Goal: Task Accomplishment & Management: Use online tool/utility

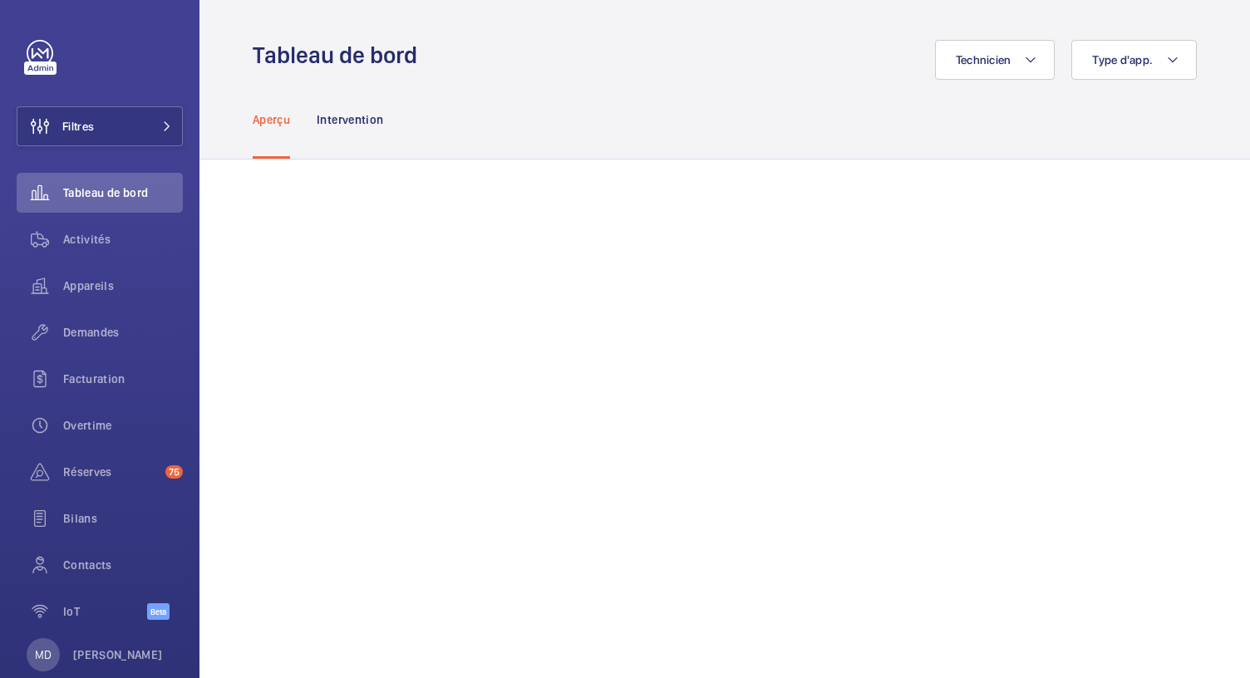
click at [609, 147] on div "Aperçu Intervention" at bounding box center [725, 119] width 944 height 79
click at [125, 128] on button "Filtres" at bounding box center [100, 126] width 166 height 40
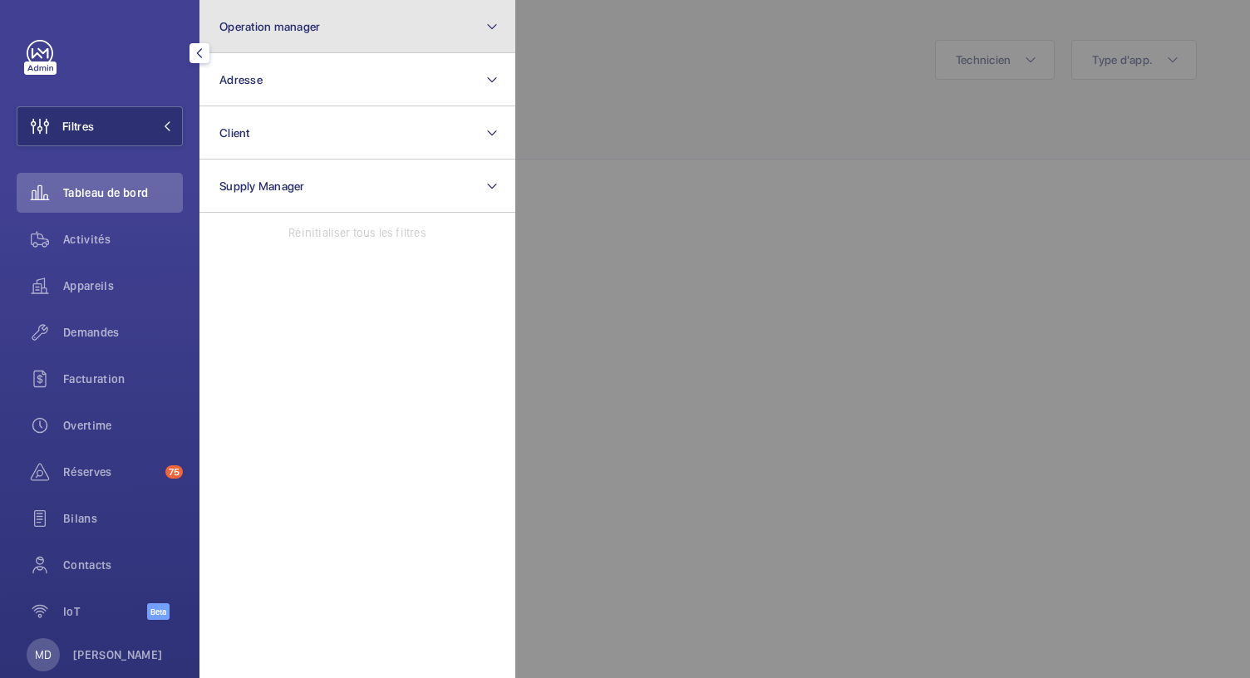
click at [324, 36] on button "Operation manager" at bounding box center [358, 26] width 316 height 53
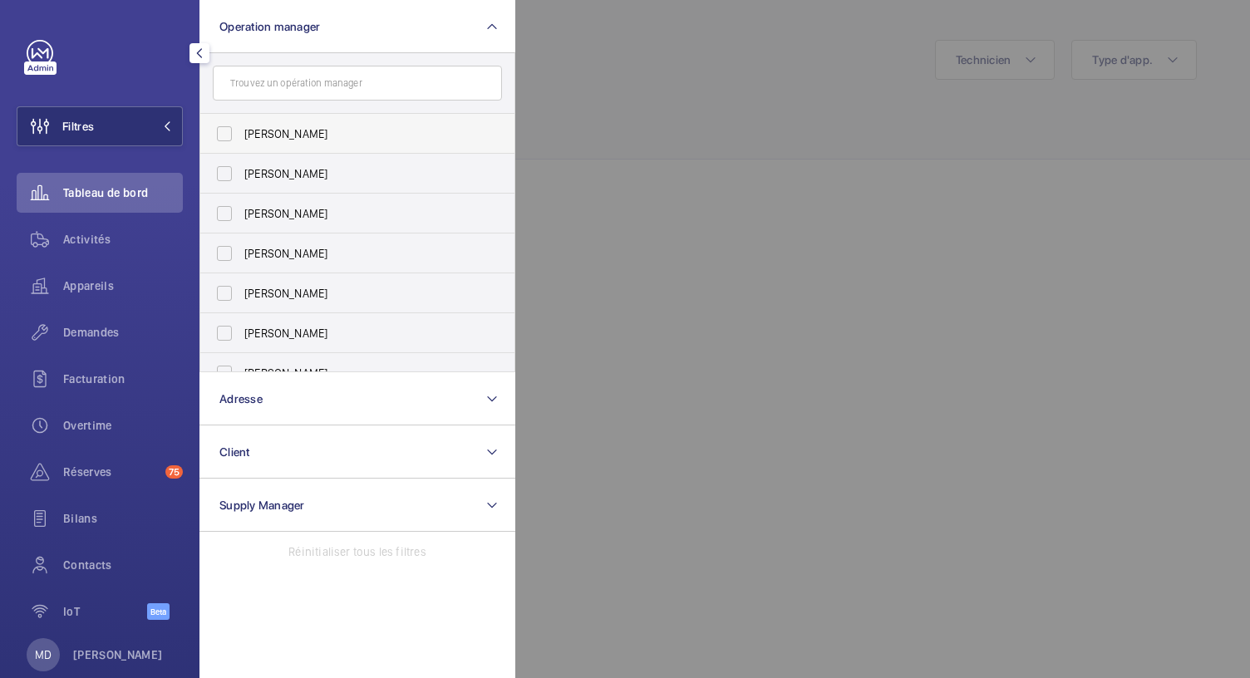
click at [223, 137] on label "[PERSON_NAME]" at bounding box center [344, 134] width 289 height 40
click at [223, 137] on input "[PERSON_NAME]" at bounding box center [224, 133] width 33 height 33
checkbox input "true"
click at [219, 169] on label "[PERSON_NAME]" at bounding box center [344, 174] width 289 height 40
click at [219, 169] on input "[PERSON_NAME]" at bounding box center [224, 173] width 33 height 33
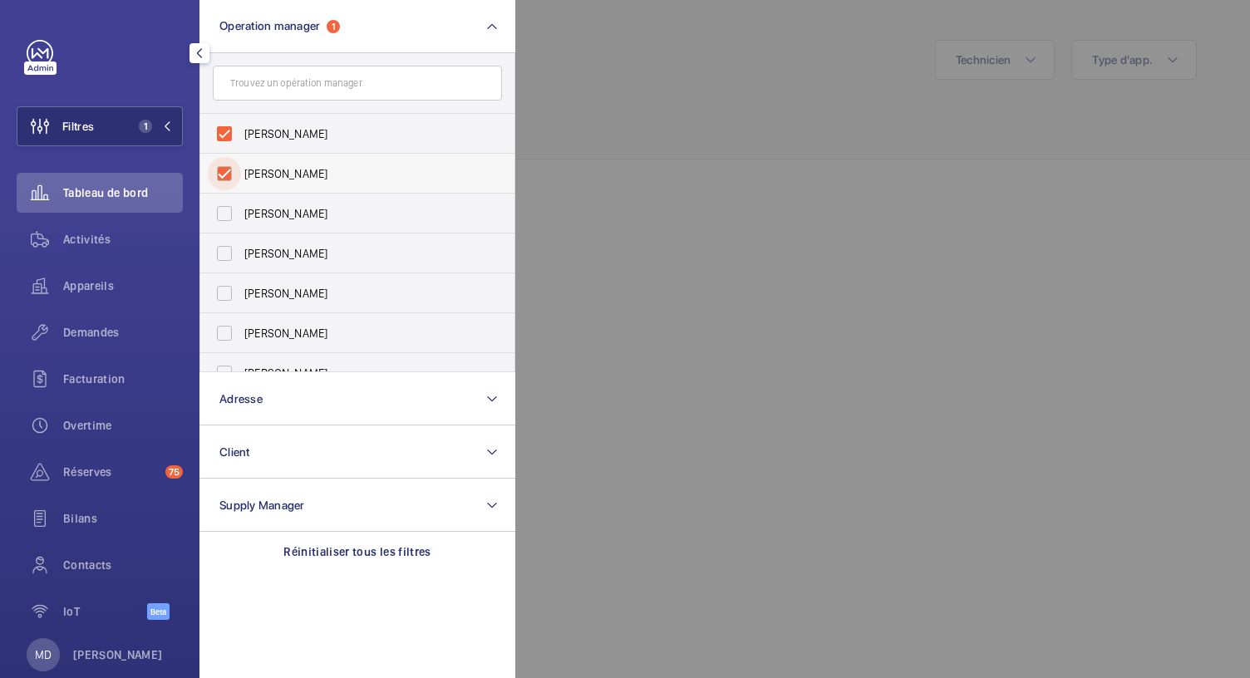
checkbox input "true"
click at [231, 217] on label "Anthony Mouchez" at bounding box center [344, 214] width 289 height 40
click at [231, 217] on input "Anthony Mouchez" at bounding box center [224, 213] width 33 height 33
checkbox input "true"
click at [219, 254] on label "[PERSON_NAME]" at bounding box center [344, 254] width 289 height 40
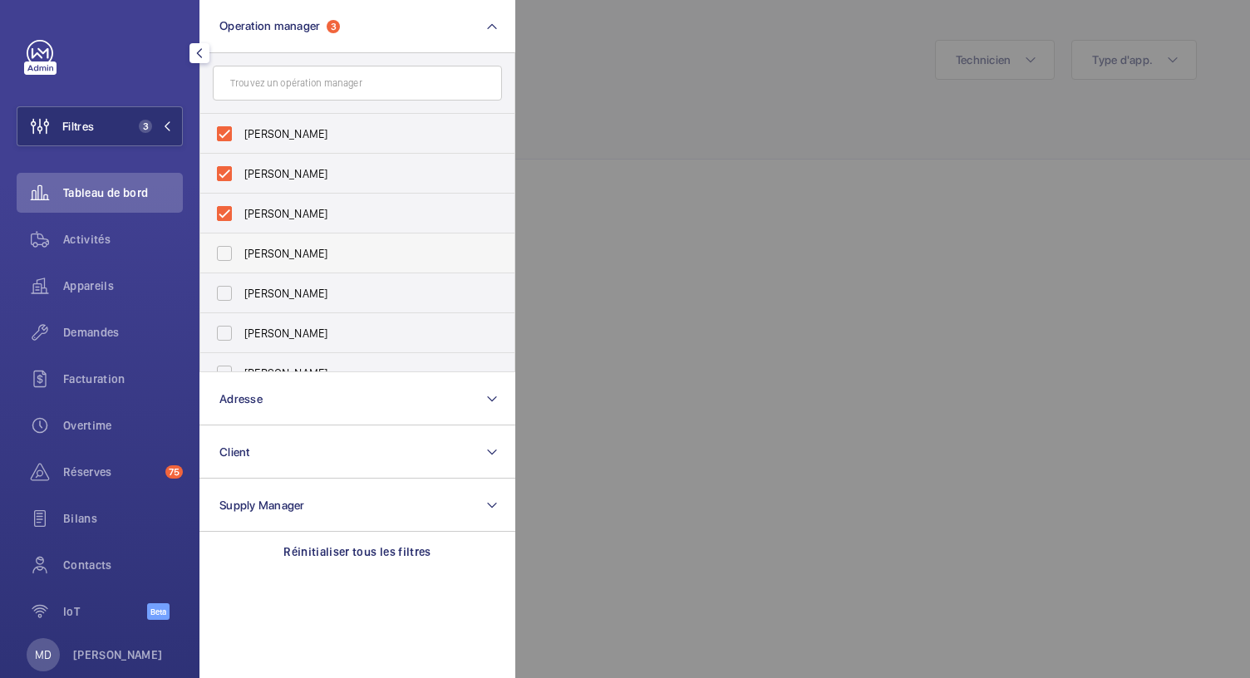
click at [219, 254] on input "[PERSON_NAME]" at bounding box center [224, 253] width 33 height 33
checkbox input "true"
click at [213, 288] on label "Caroline Diallo" at bounding box center [344, 294] width 289 height 40
click at [213, 288] on input "Caroline Diallo" at bounding box center [224, 293] width 33 height 33
checkbox input "true"
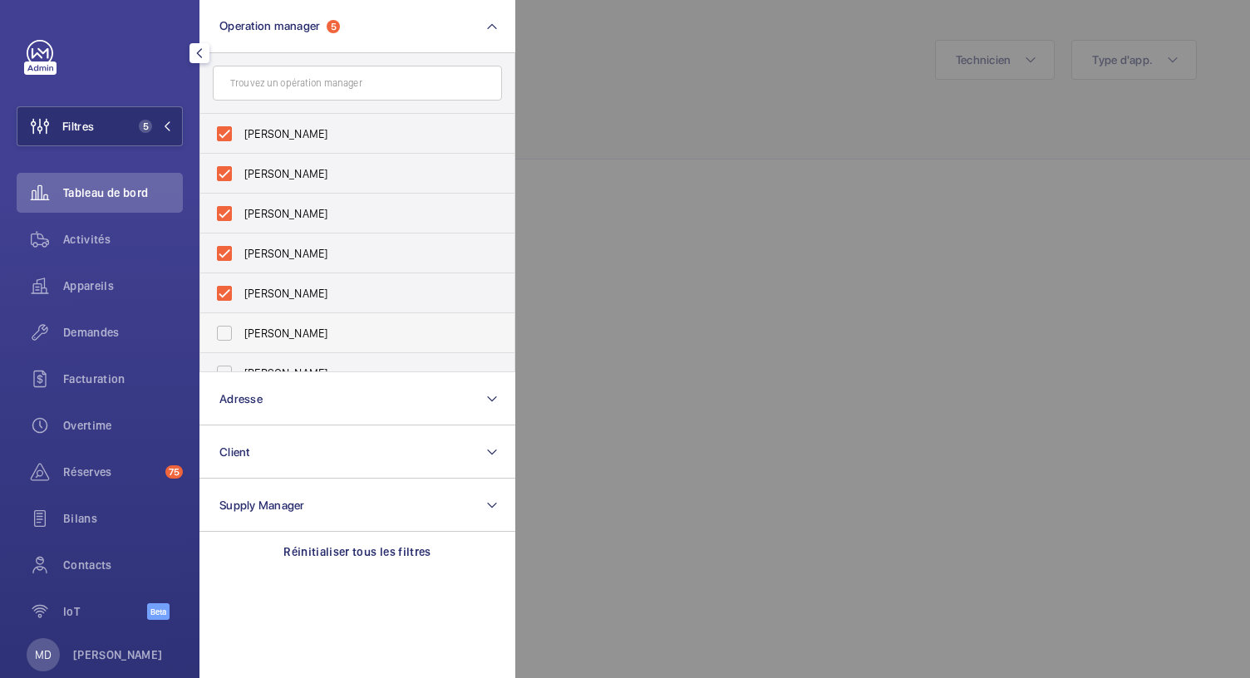
click at [213, 330] on label "Romain Wagener" at bounding box center [344, 333] width 289 height 40
click at [213, 330] on input "Romain Wagener" at bounding box center [224, 333] width 33 height 33
checkbox input "true"
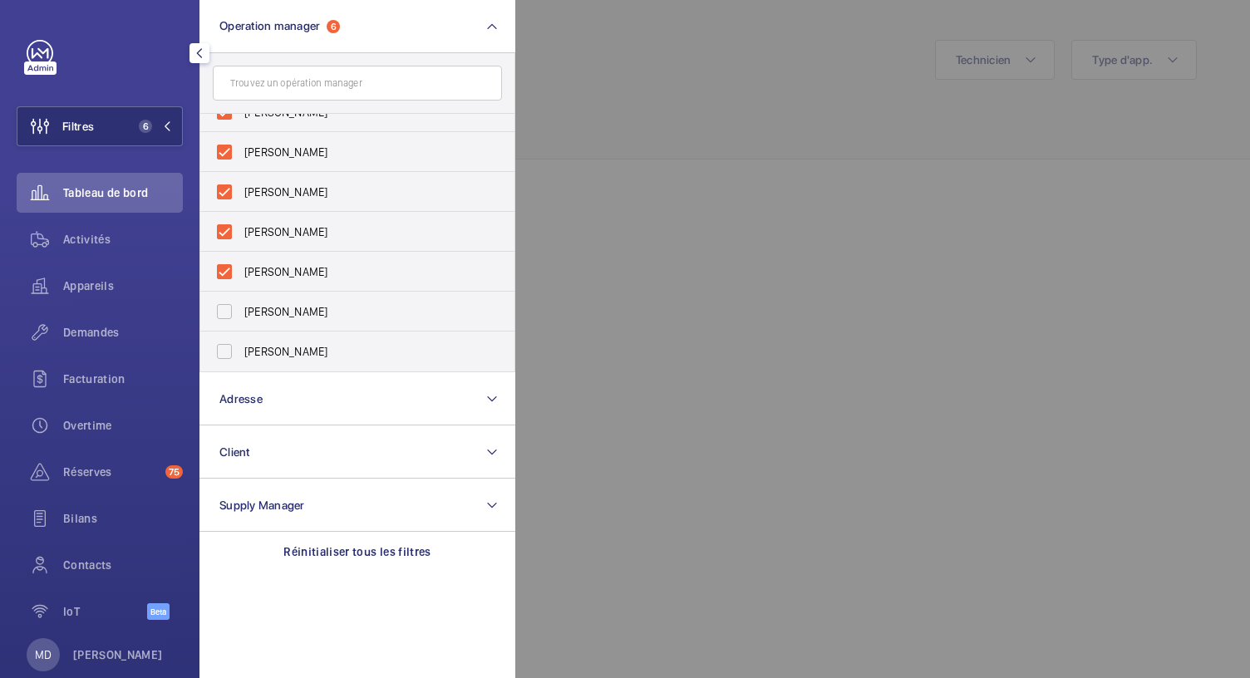
click at [594, 225] on div at bounding box center [1140, 339] width 1250 height 678
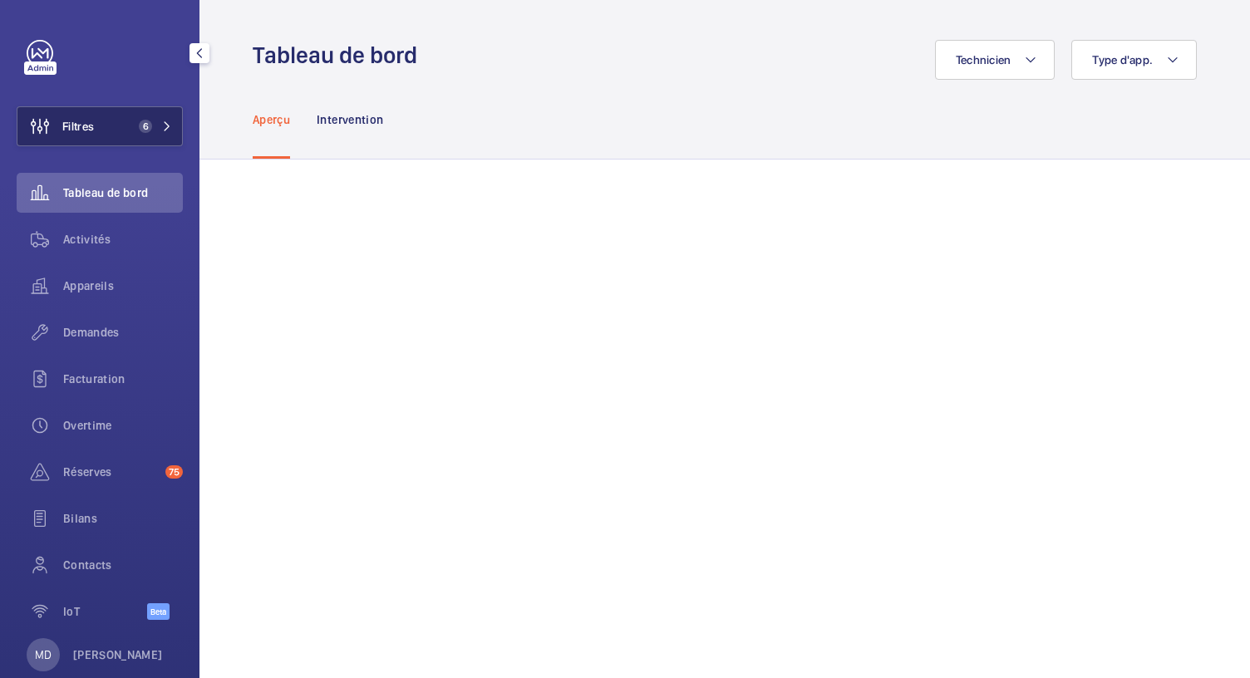
click at [132, 126] on span "6" at bounding box center [142, 126] width 20 height 13
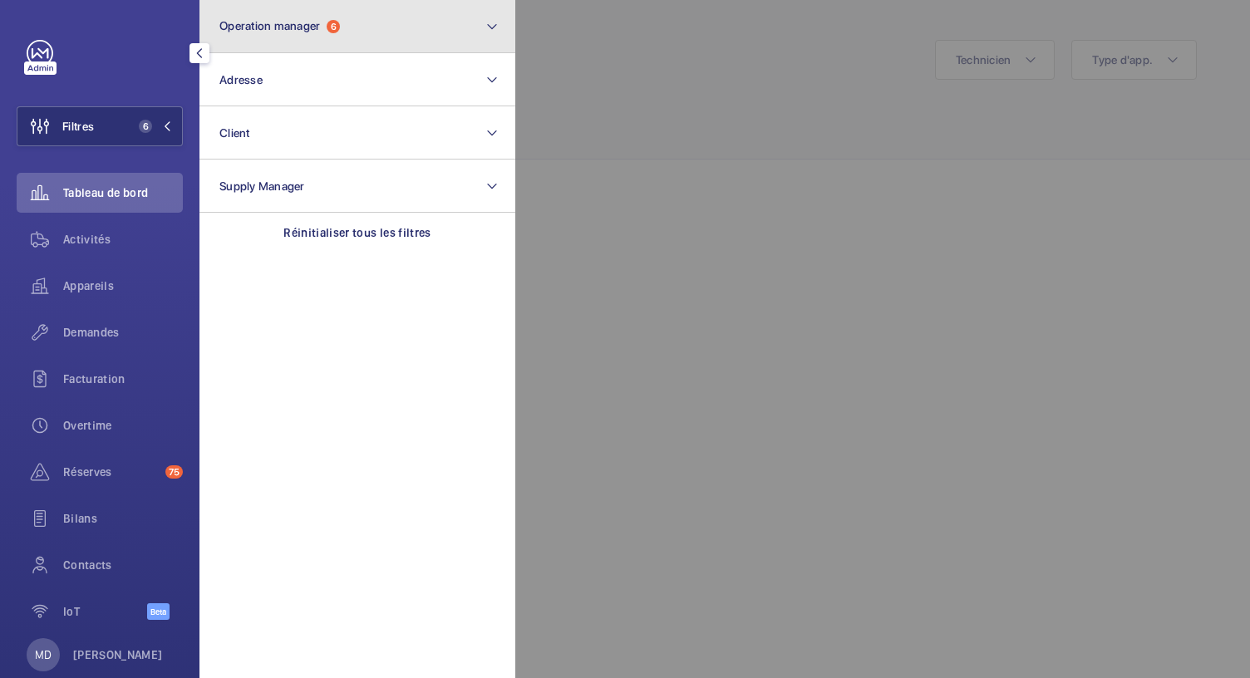
click at [343, 24] on button "Operation manager 6" at bounding box center [358, 26] width 316 height 53
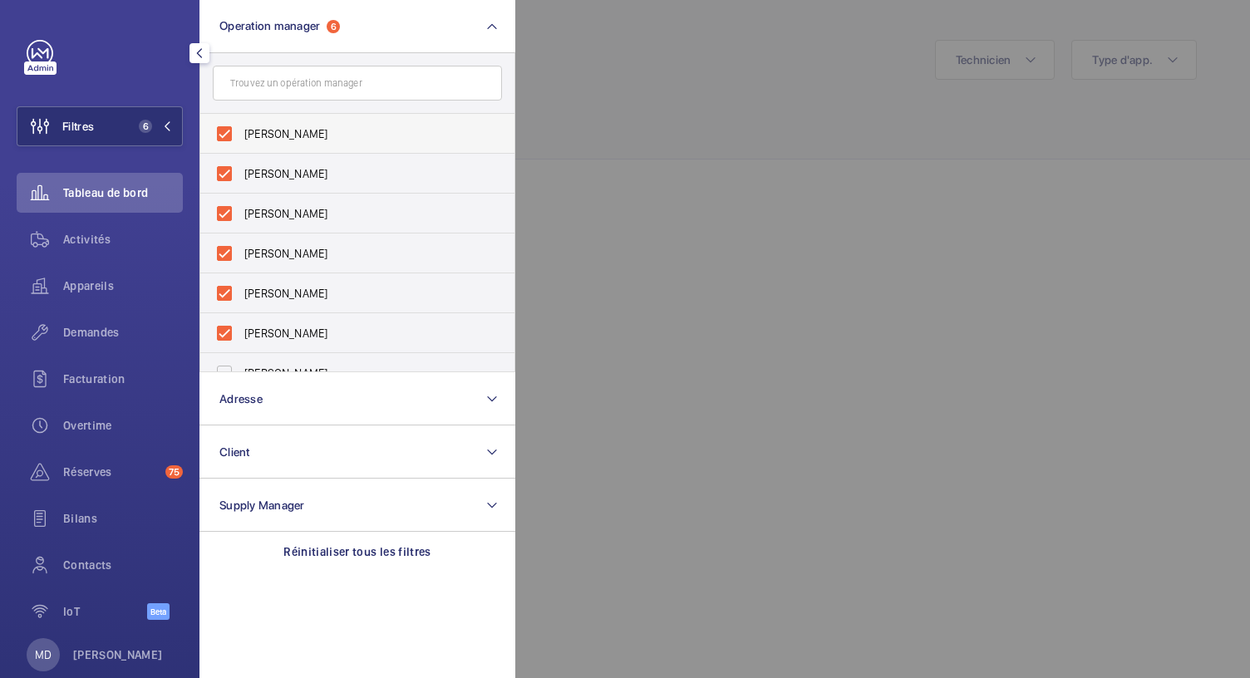
click at [234, 129] on label "Florence Dulin" at bounding box center [344, 134] width 289 height 40
click at [234, 129] on input "Florence Dulin" at bounding box center [224, 133] width 33 height 33
checkbox input "false"
click at [229, 131] on label "Zohra Hamdani" at bounding box center [344, 134] width 289 height 40
click at [229, 131] on input "[PERSON_NAME]" at bounding box center [224, 133] width 33 height 33
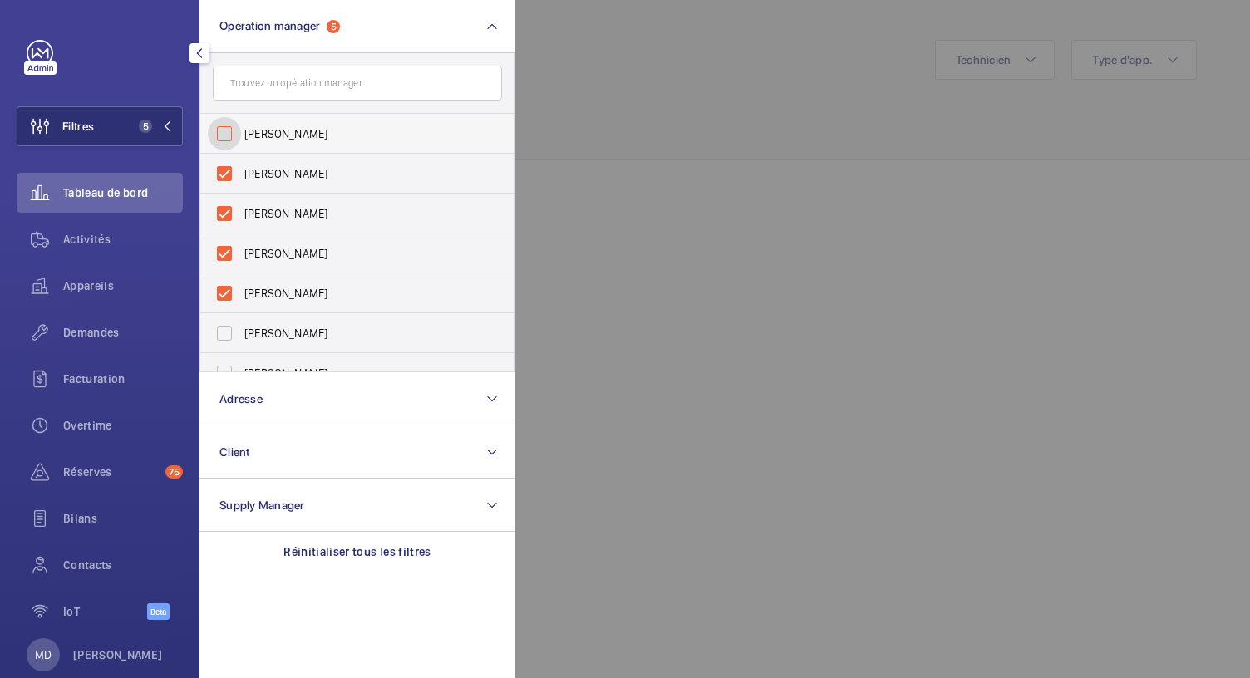
checkbox input "false"
click at [229, 131] on label "[PERSON_NAME]" at bounding box center [344, 134] width 289 height 40
click at [229, 131] on input "[PERSON_NAME]" at bounding box center [224, 133] width 33 height 33
checkbox input "false"
click at [229, 131] on label "Karim Kaced" at bounding box center [344, 134] width 289 height 40
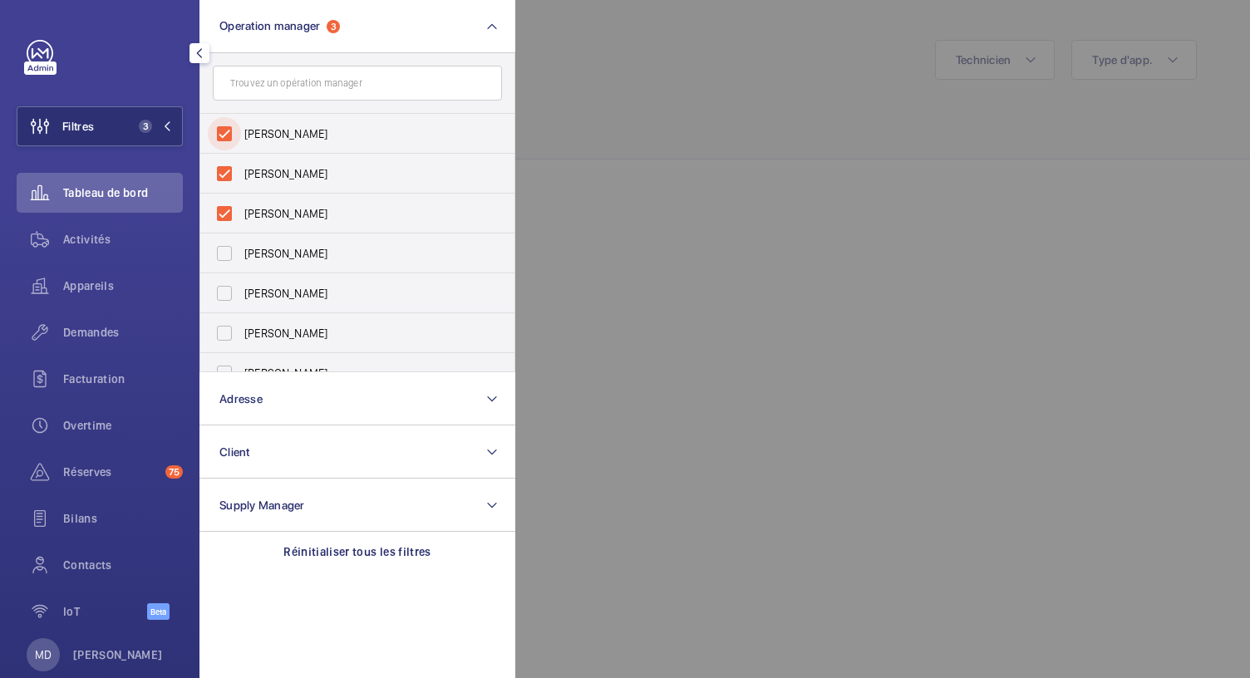
click at [229, 131] on input "[PERSON_NAME]" at bounding box center [224, 133] width 33 height 33
checkbox input "false"
click at [231, 170] on label "Romain Wagener" at bounding box center [344, 174] width 289 height 40
click at [231, 170] on input "Romain Wagener" at bounding box center [224, 173] width 33 height 33
checkbox input "false"
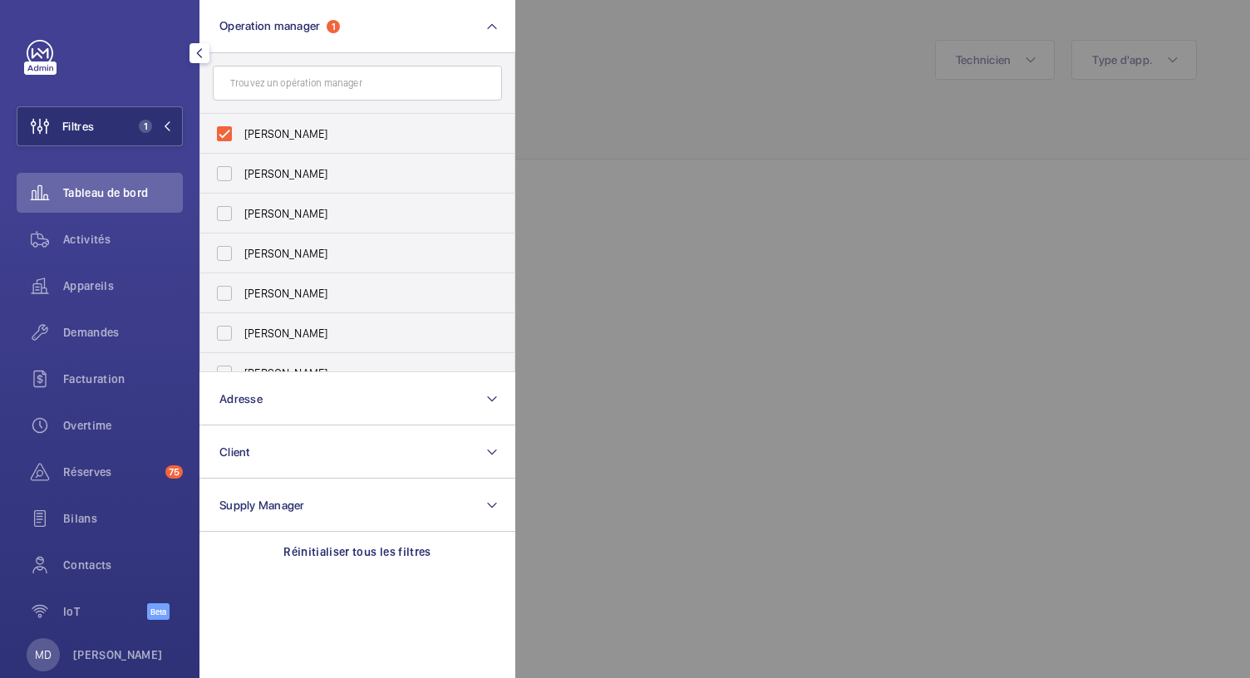
click at [635, 75] on div at bounding box center [1140, 339] width 1250 height 678
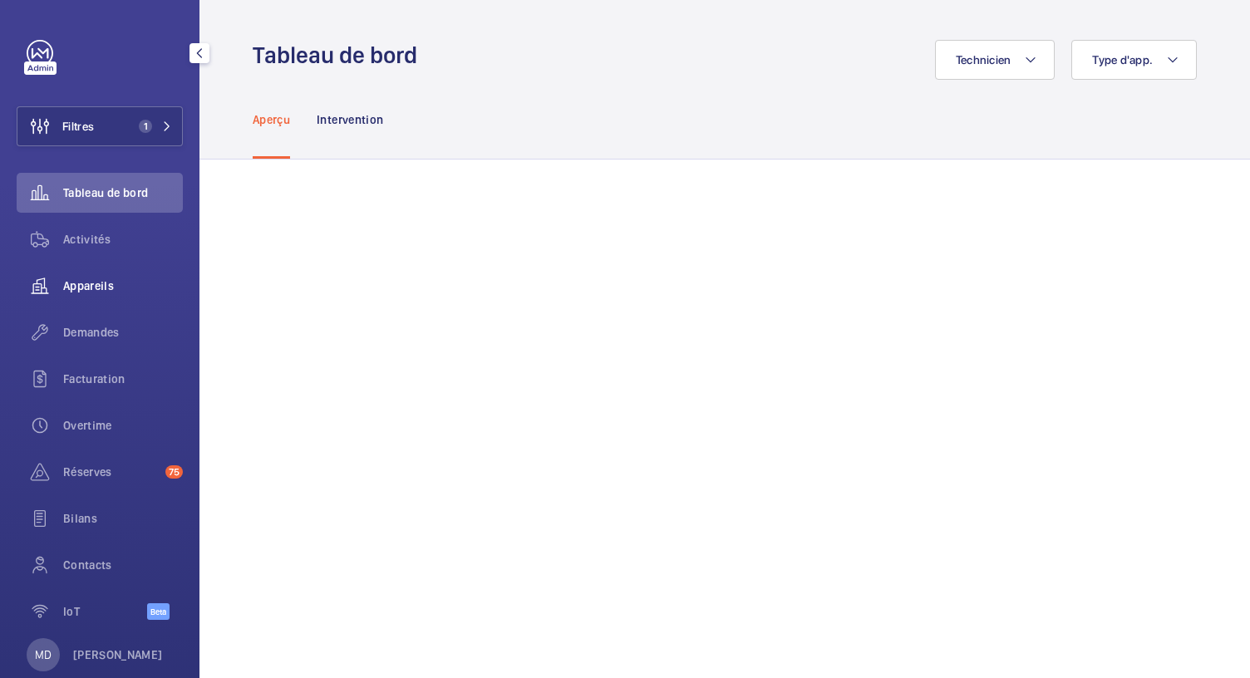
click at [72, 293] on span "Appareils" at bounding box center [123, 286] width 120 height 17
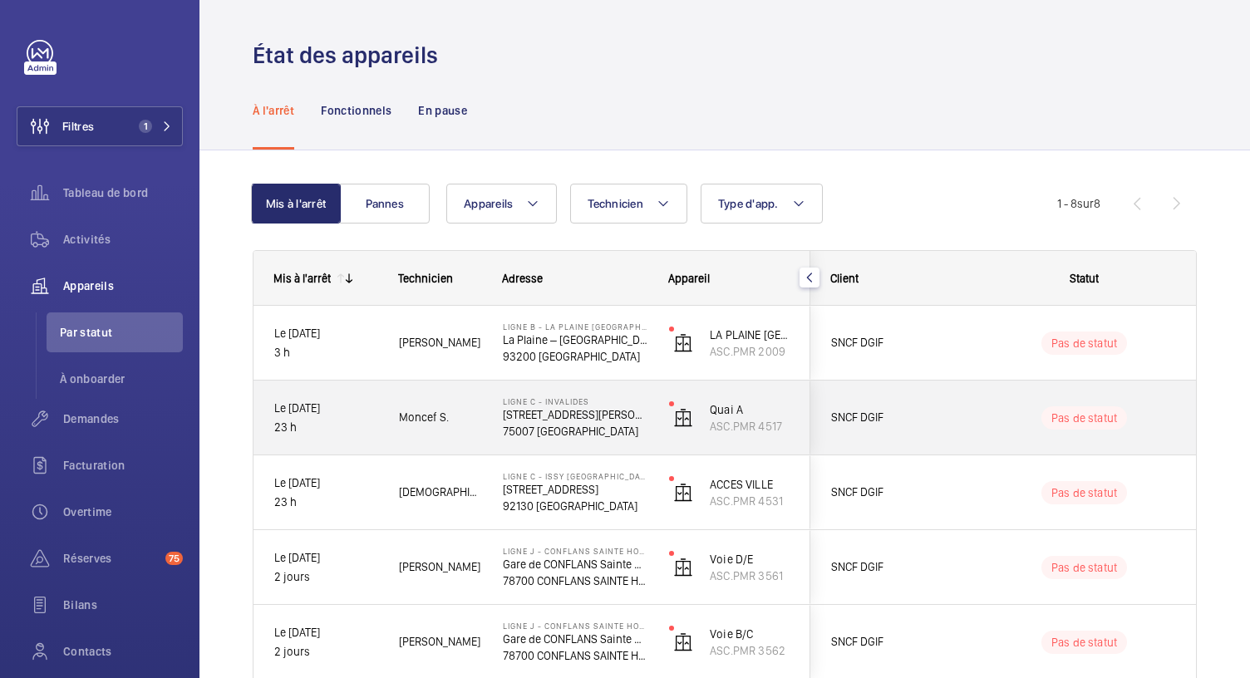
scroll to position [318, 0]
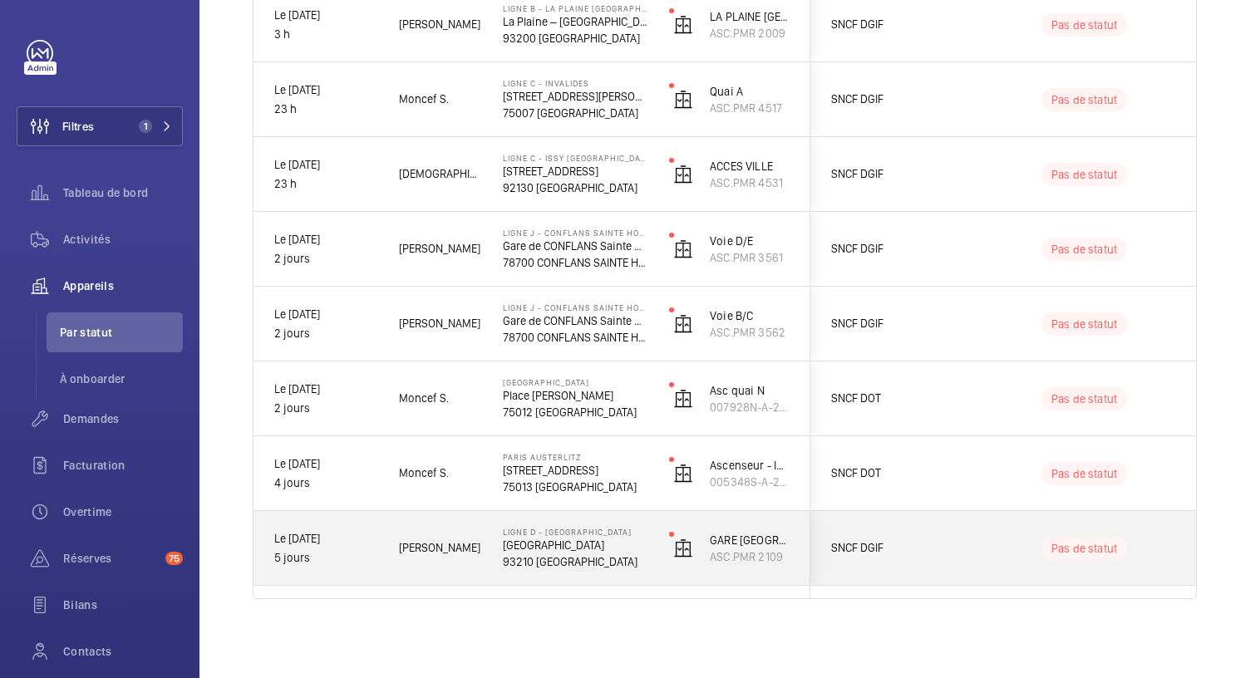
click at [604, 538] on p "Stade de France - Saint Denis" at bounding box center [575, 545] width 145 height 17
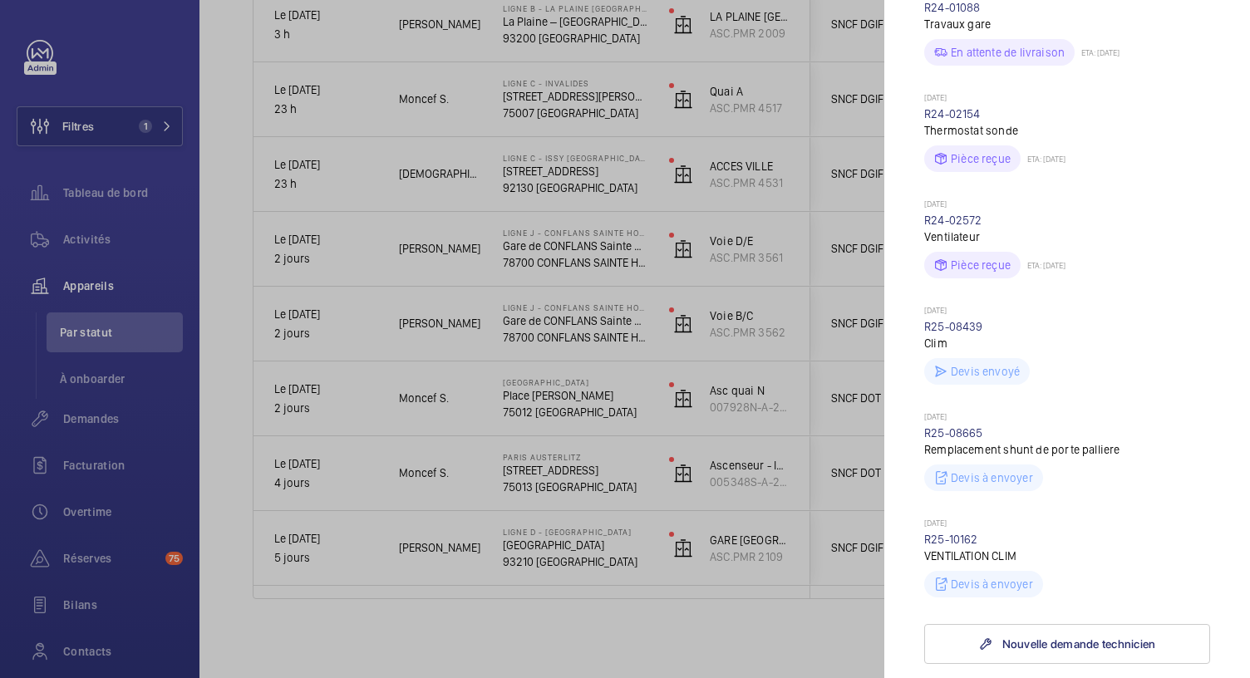
scroll to position [766, 0]
click at [573, 482] on div at bounding box center [625, 339] width 1250 height 678
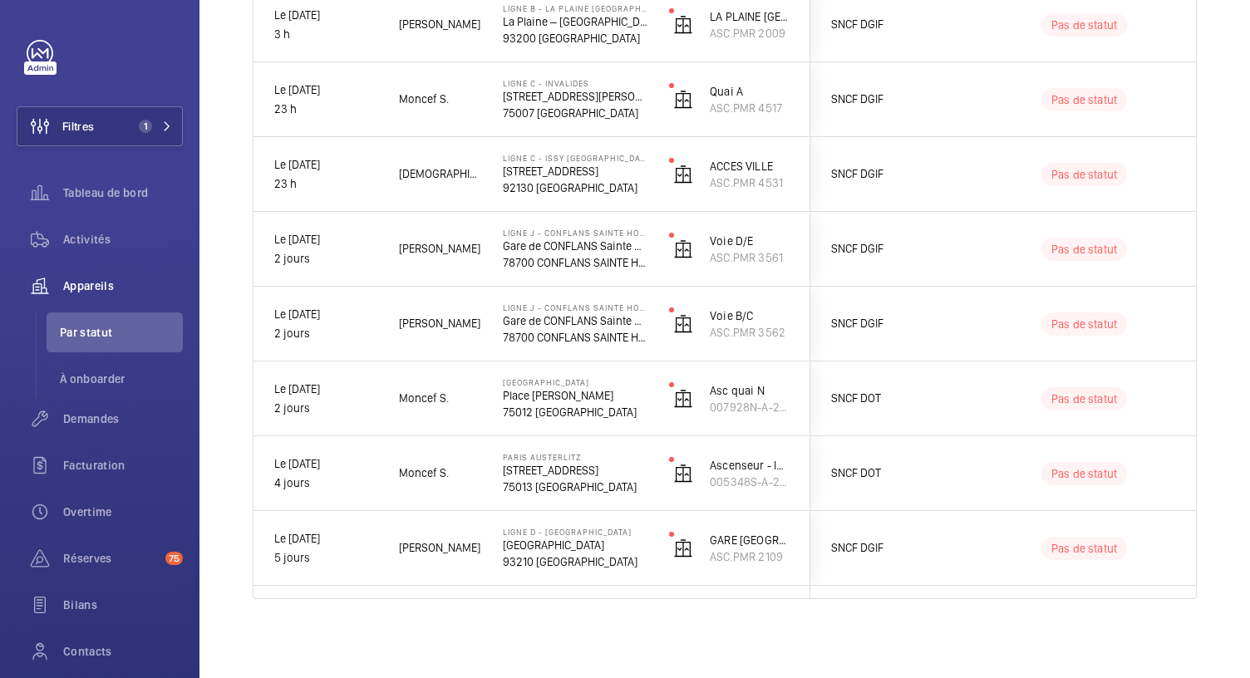
scroll to position [0, 0]
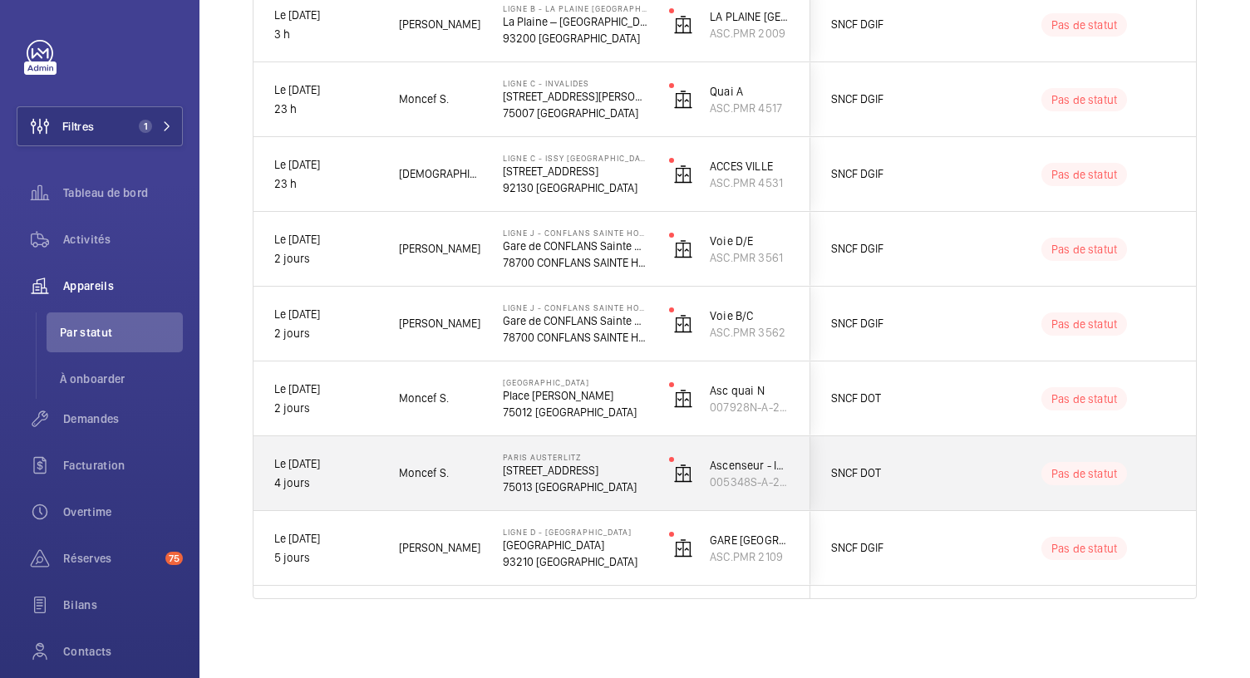
click at [573, 482] on p "75013 PARIS" at bounding box center [575, 487] width 145 height 17
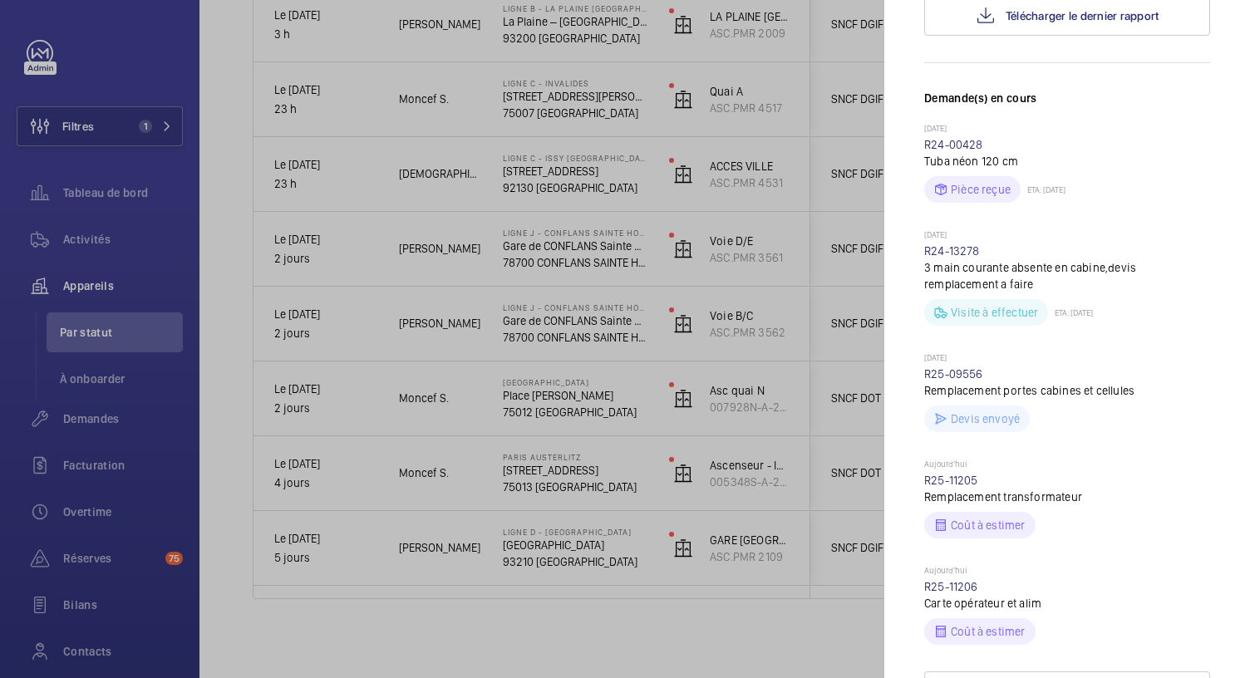
scroll to position [385, 0]
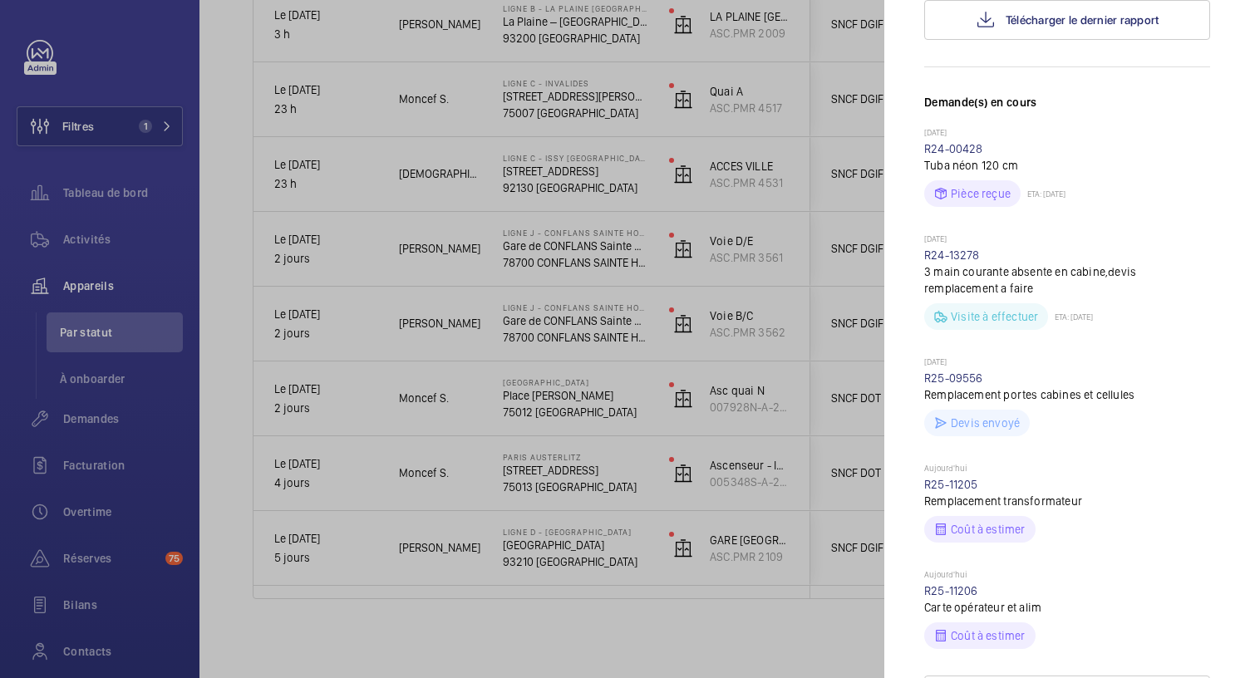
click at [564, 402] on div at bounding box center [625, 339] width 1250 height 678
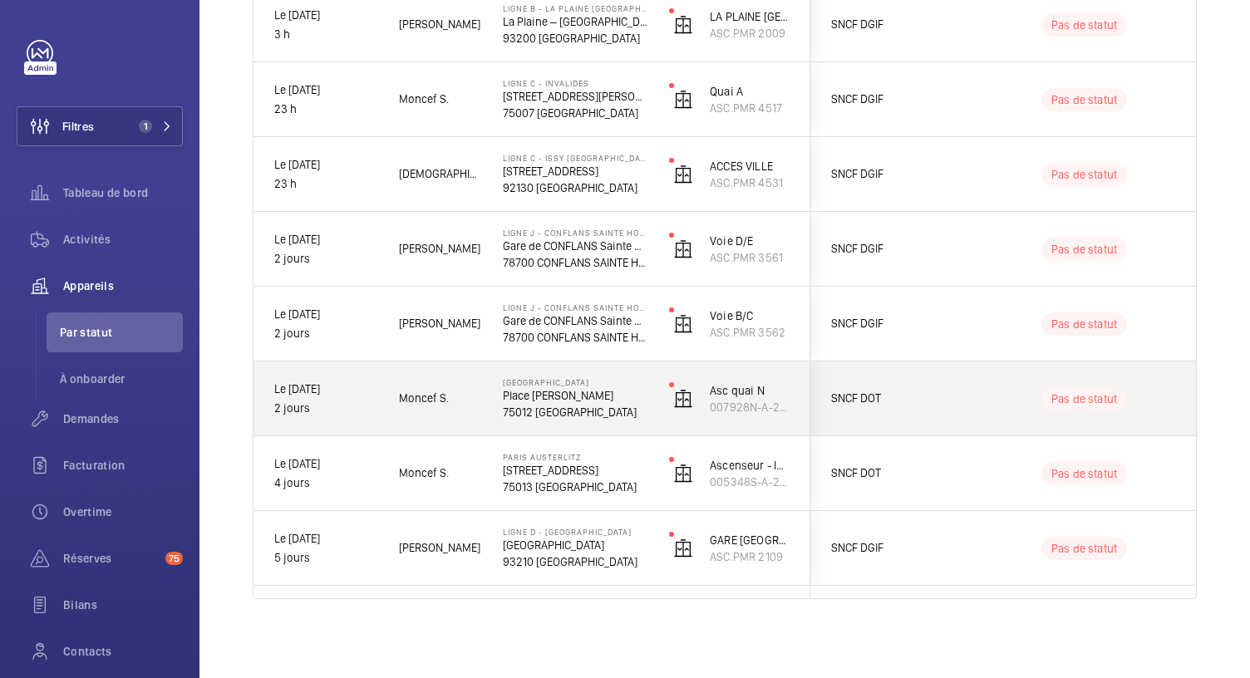
click at [564, 402] on p "Place Louis Armand" at bounding box center [575, 395] width 145 height 17
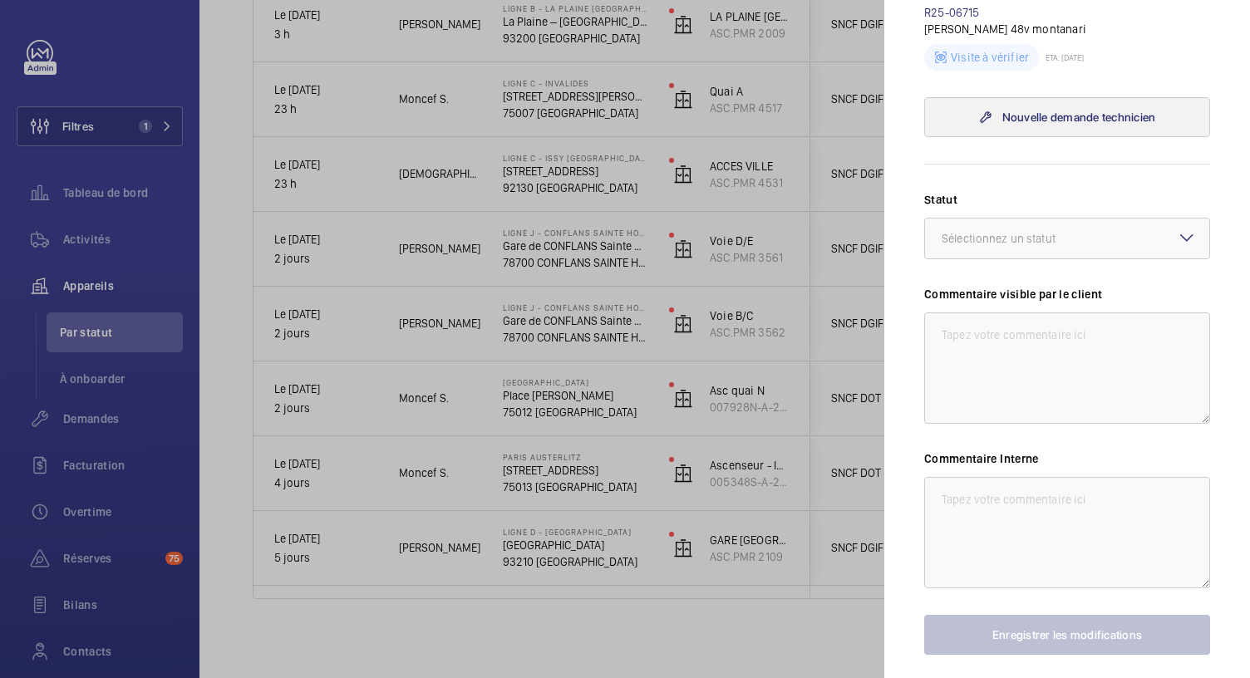
scroll to position [926, 0]
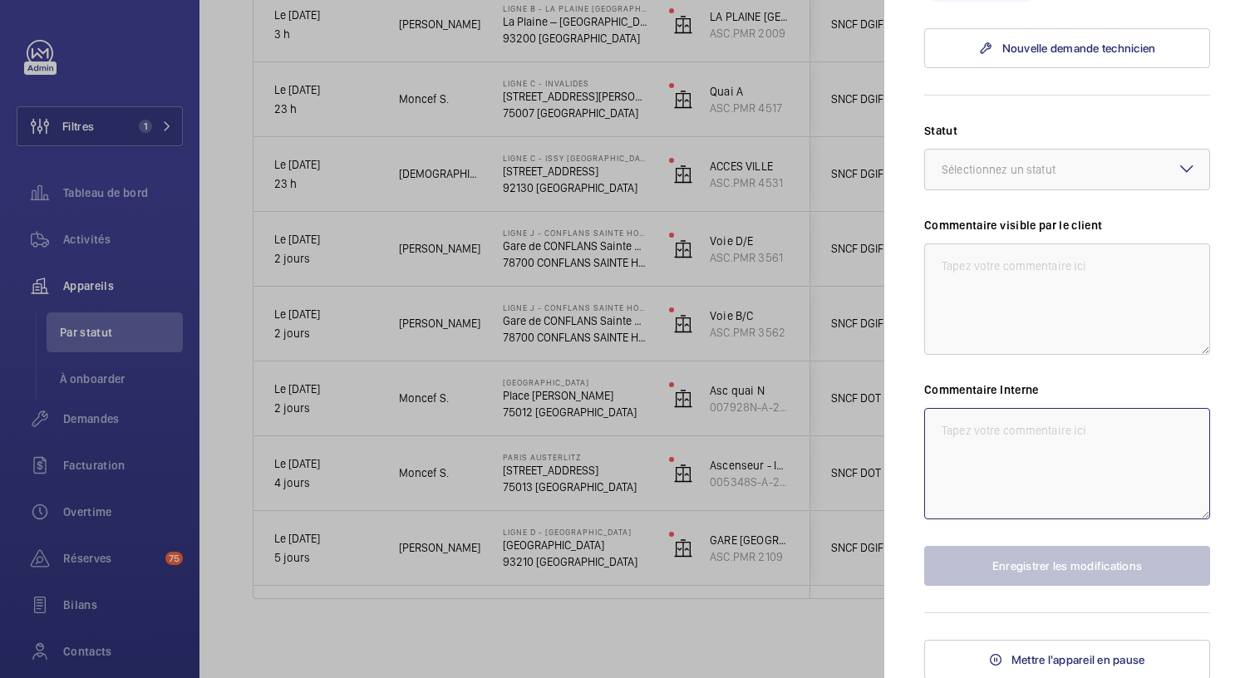
click at [961, 441] on textarea at bounding box center [1067, 463] width 286 height 111
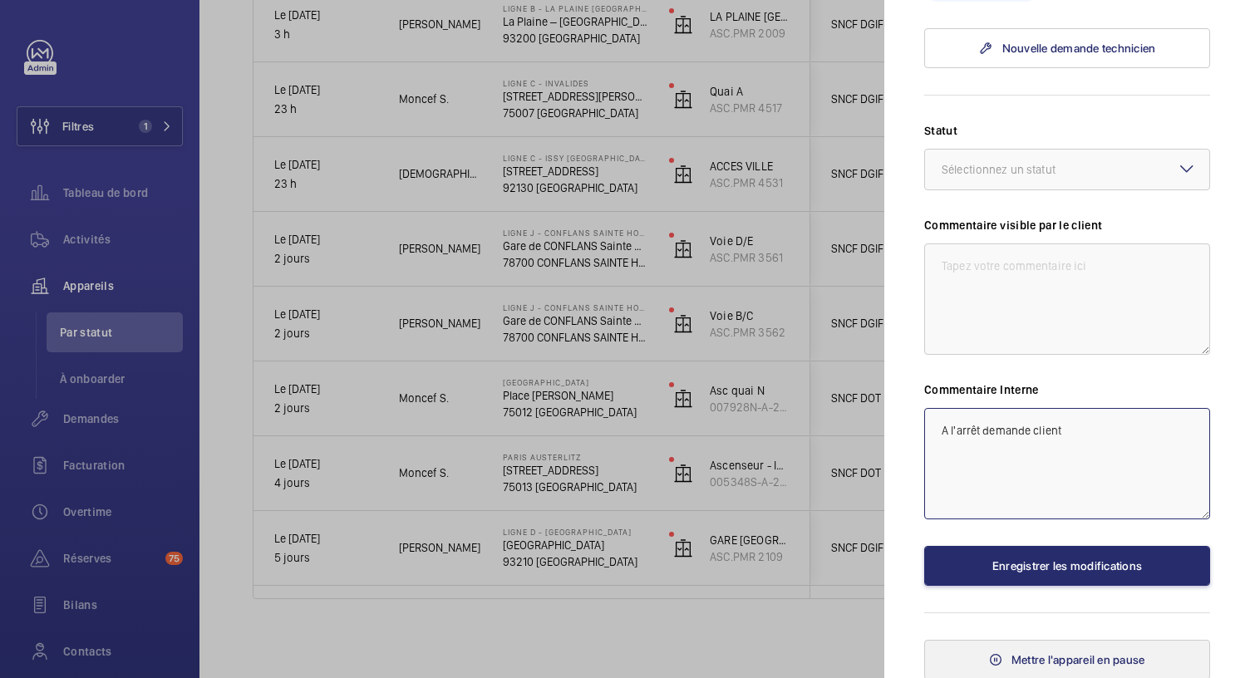
type textarea "A l'arrêt demande client"
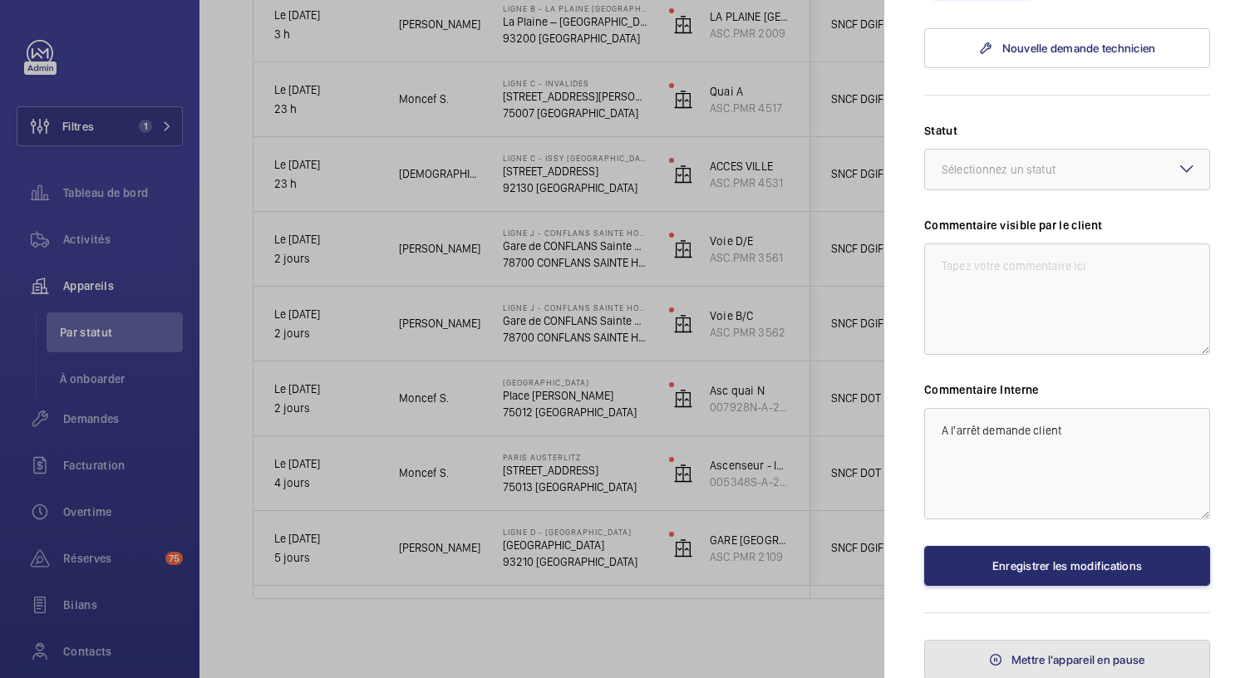
click at [1041, 653] on span "Mettre l'appareil en pause" at bounding box center [1079, 659] width 134 height 13
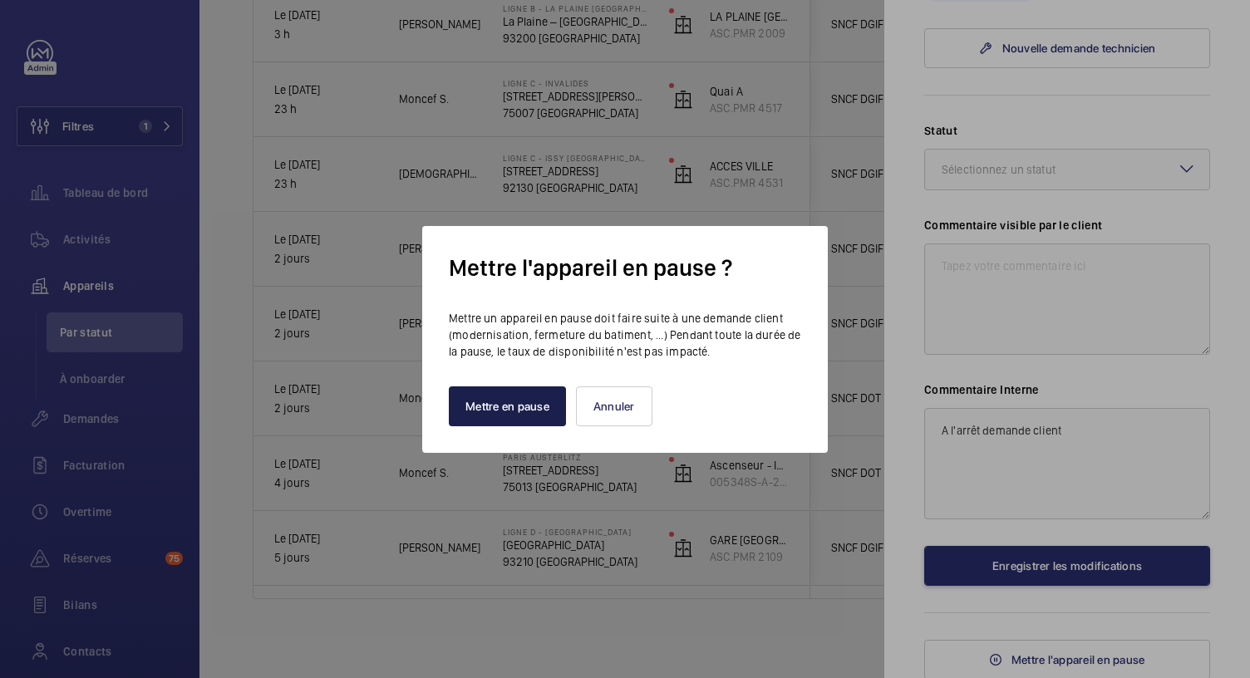
click at [538, 403] on button "Mettre en pause" at bounding box center [507, 407] width 117 height 40
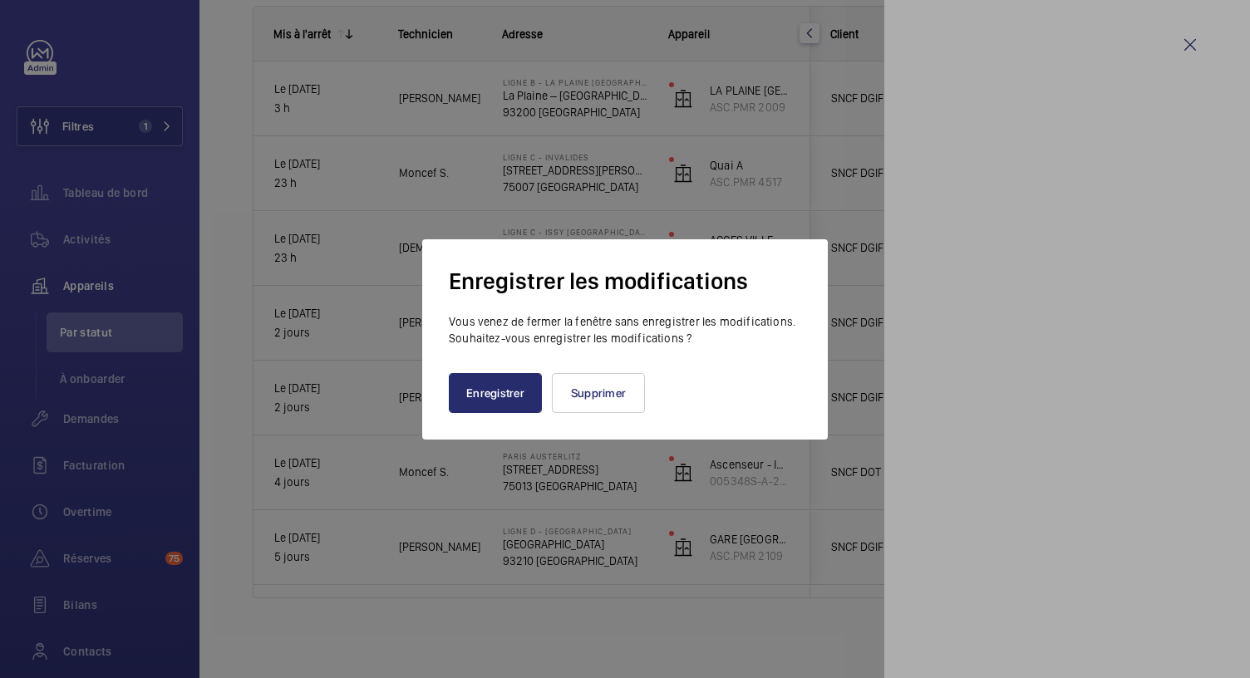
scroll to position [0, 0]
click at [514, 405] on button "Enregistrer" at bounding box center [495, 393] width 93 height 40
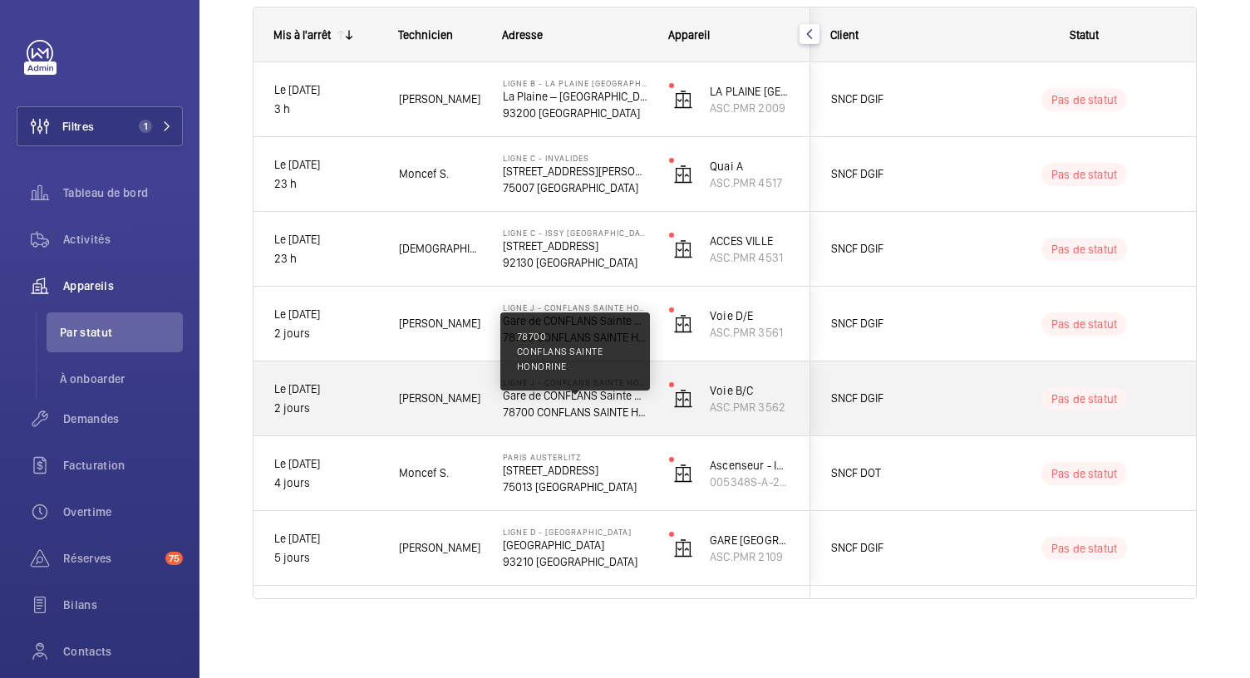
click at [588, 417] on p "78700 CONFLANS SAINTE HONORINE" at bounding box center [575, 412] width 145 height 17
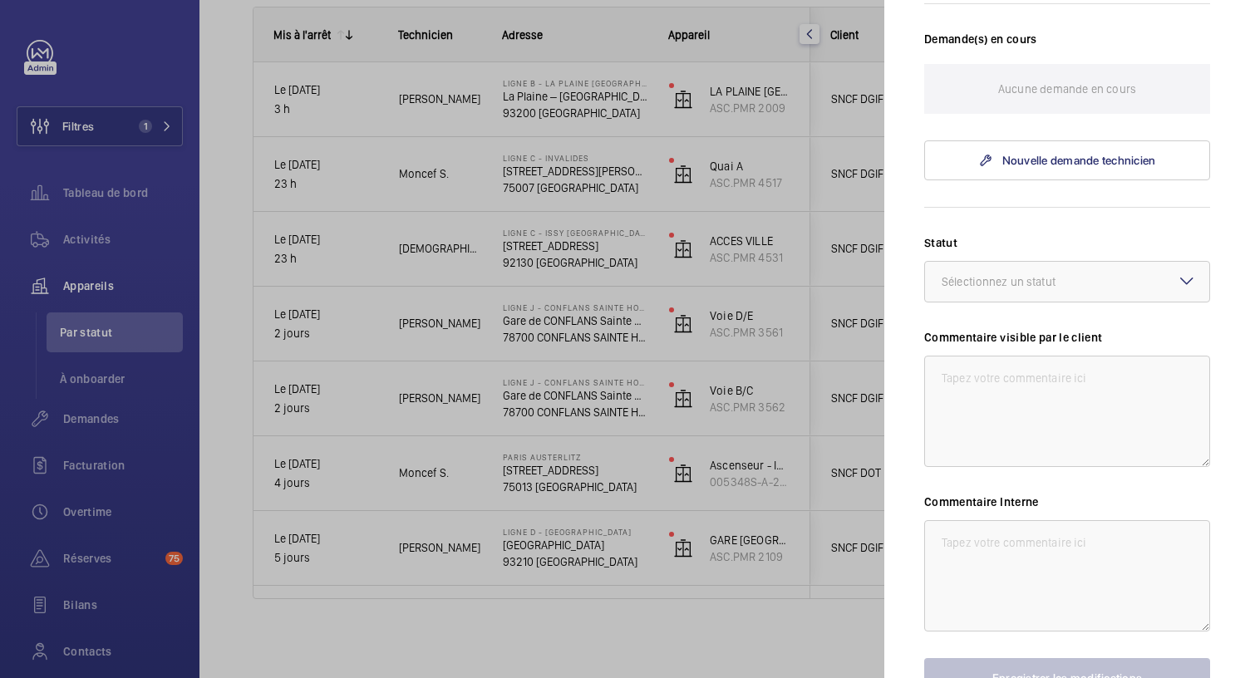
scroll to position [597, 0]
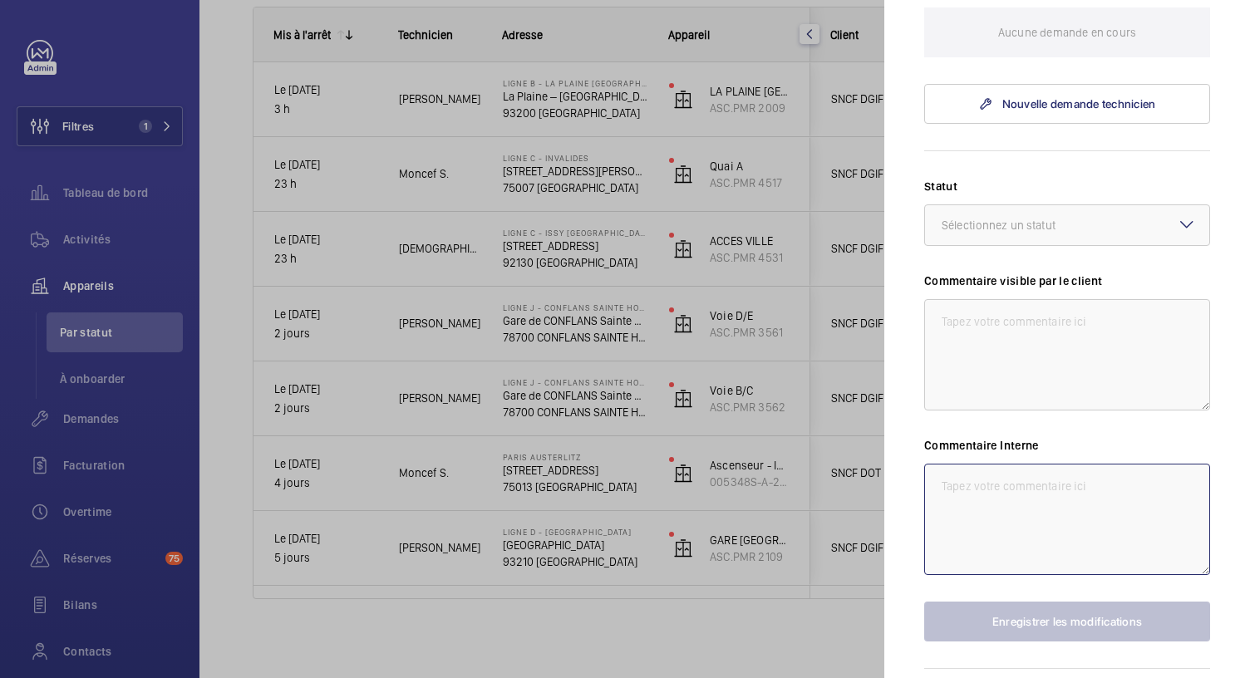
click at [936, 493] on textarea at bounding box center [1067, 519] width 286 height 111
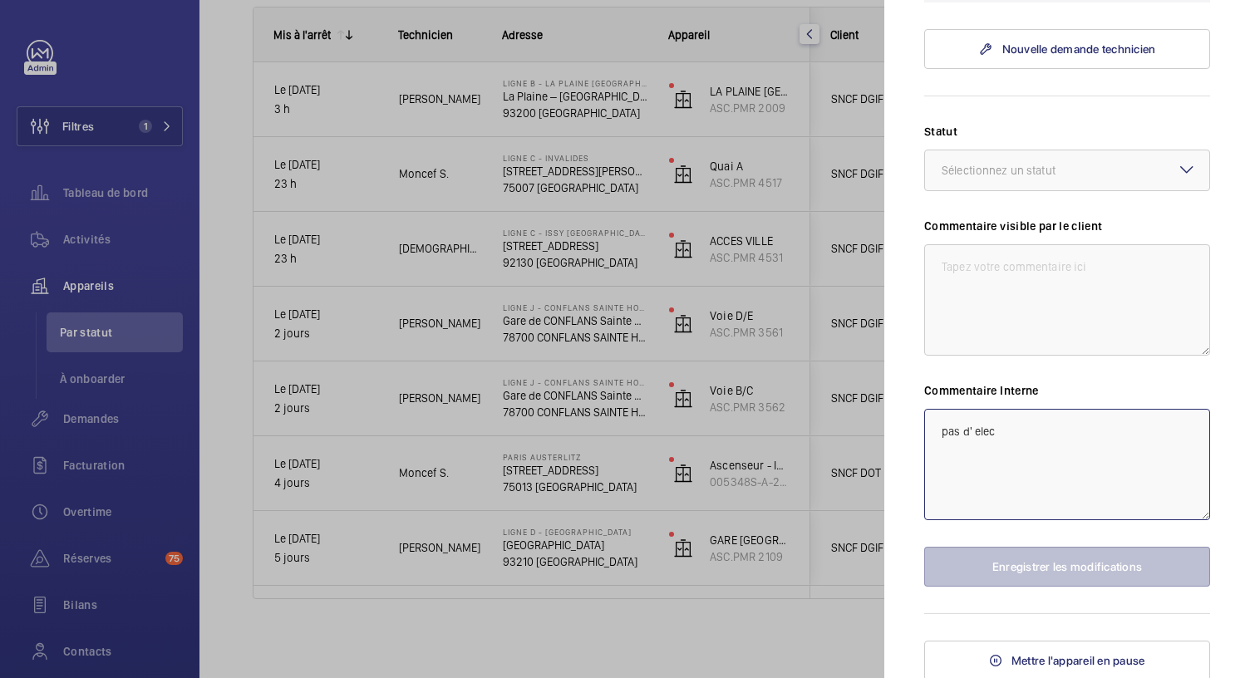
type textarea "pas d' elec"
click at [998, 428] on textarea "pas d' elec" at bounding box center [1067, 464] width 286 height 111
click at [940, 432] on textarea "pas d' elec" at bounding box center [1067, 464] width 286 height 111
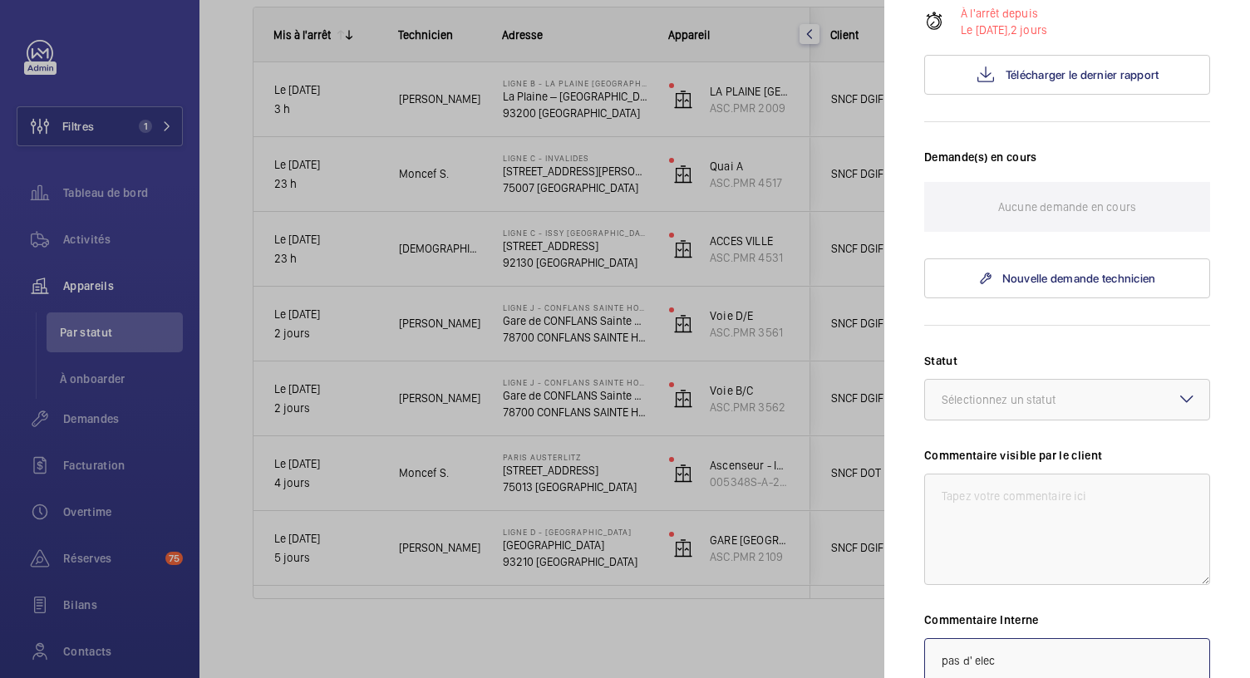
scroll to position [392, 0]
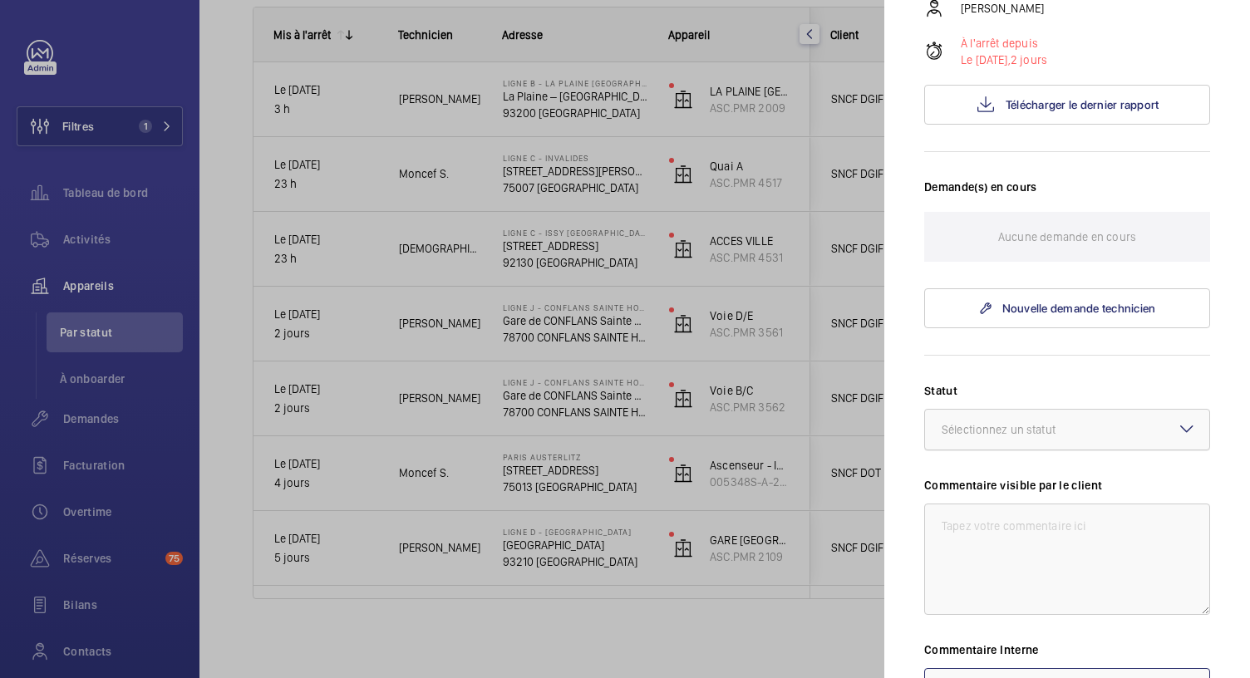
click at [1158, 412] on div at bounding box center [1067, 430] width 284 height 40
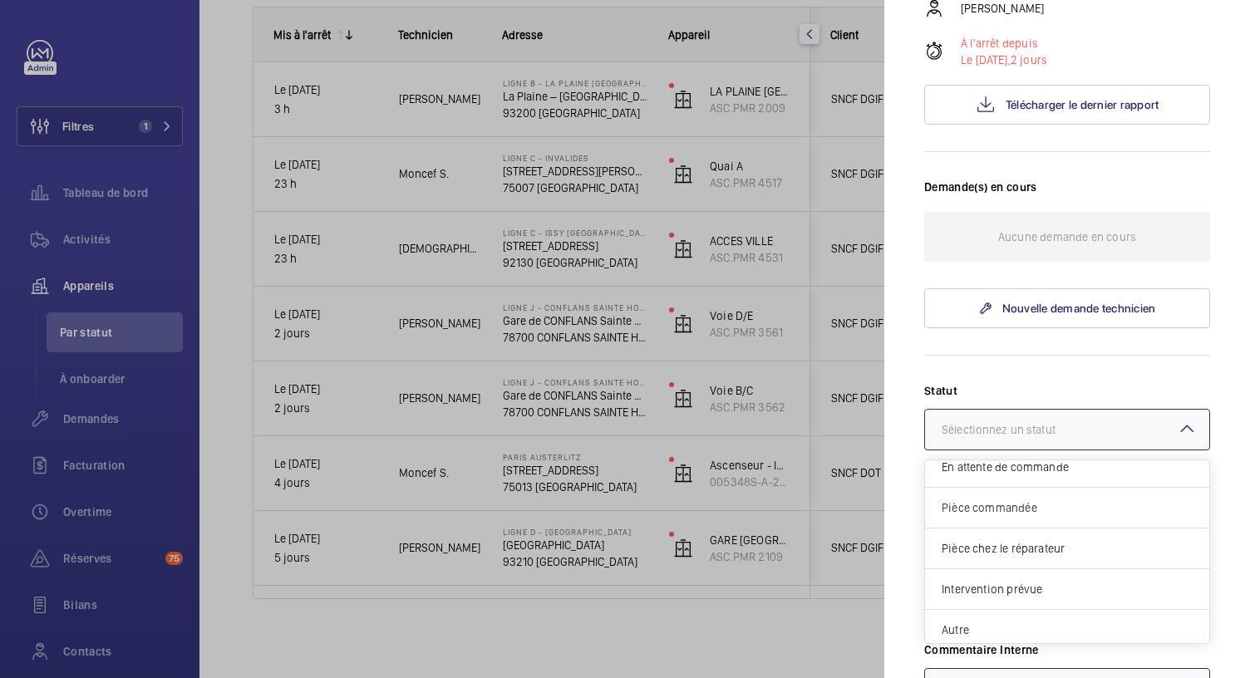
scroll to position [140, 0]
click at [1018, 623] on span "Autre" at bounding box center [1067, 626] width 251 height 17
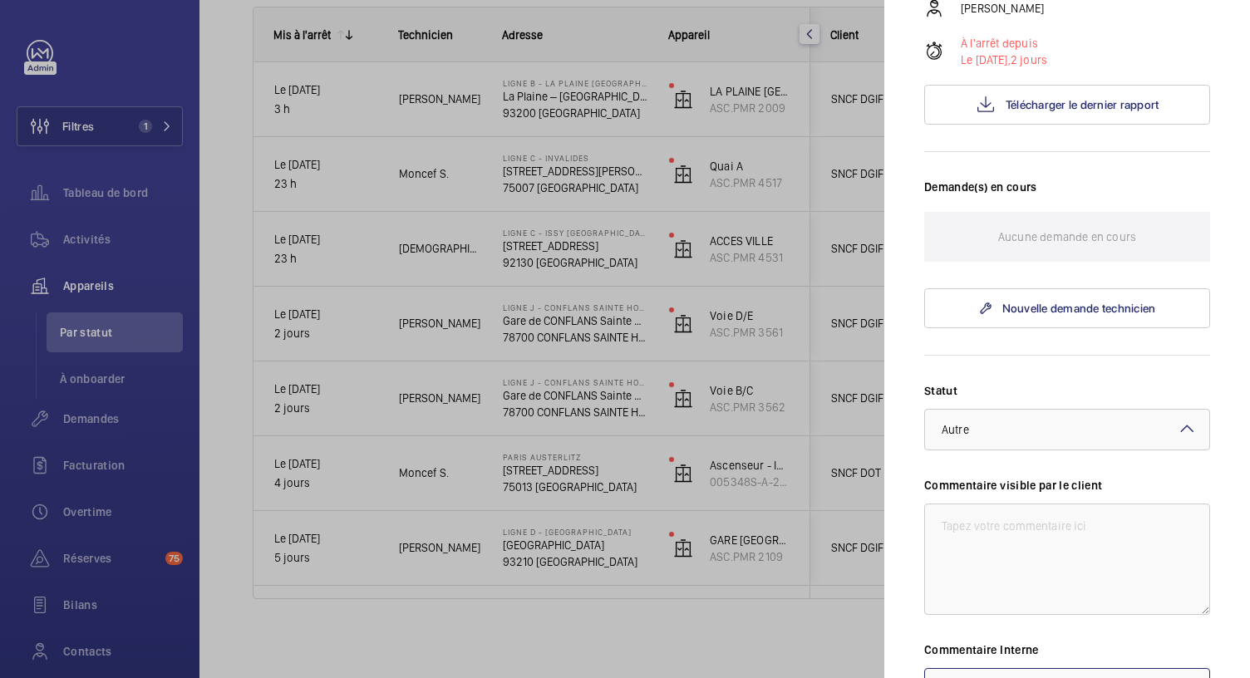
scroll to position [652, 0]
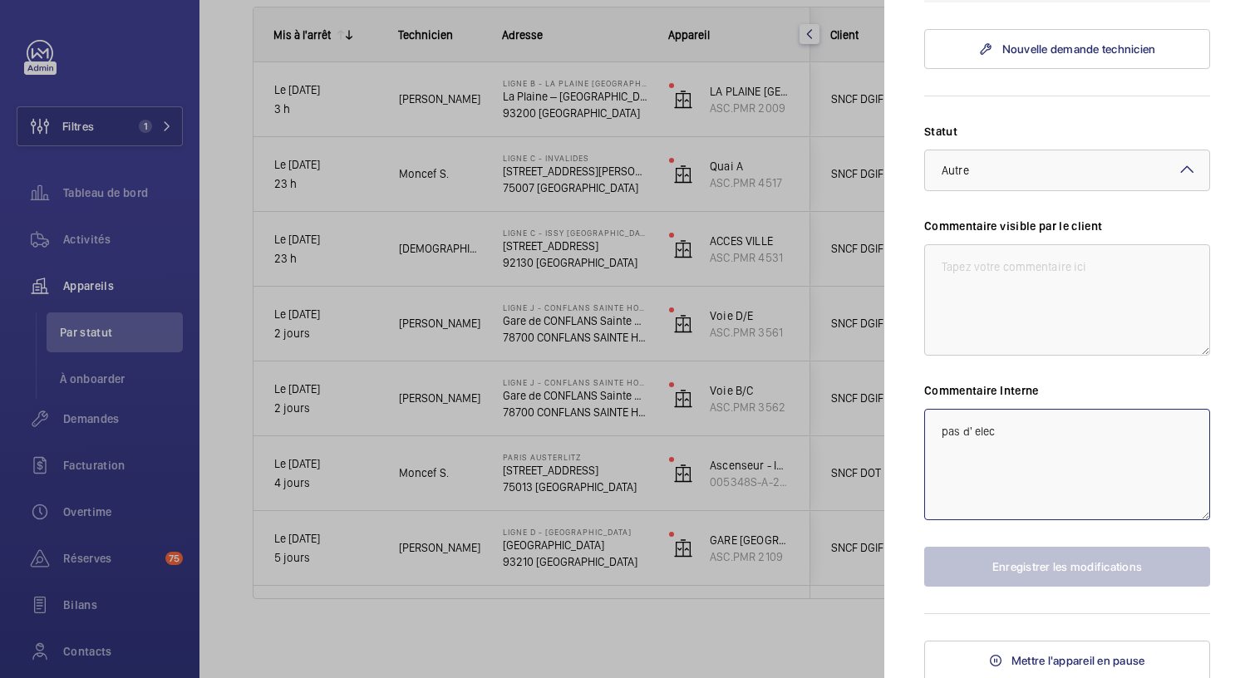
click at [1006, 430] on textarea "pas d' elec" at bounding box center [1067, 464] width 286 height 111
drag, startPoint x: 984, startPoint y: 428, endPoint x: 1050, endPoint y: 473, distance: 79.6
click at [1050, 473] on textarea "pas d' elec" at bounding box center [1067, 464] width 286 height 111
click at [739, 642] on div at bounding box center [625, 339] width 1250 height 678
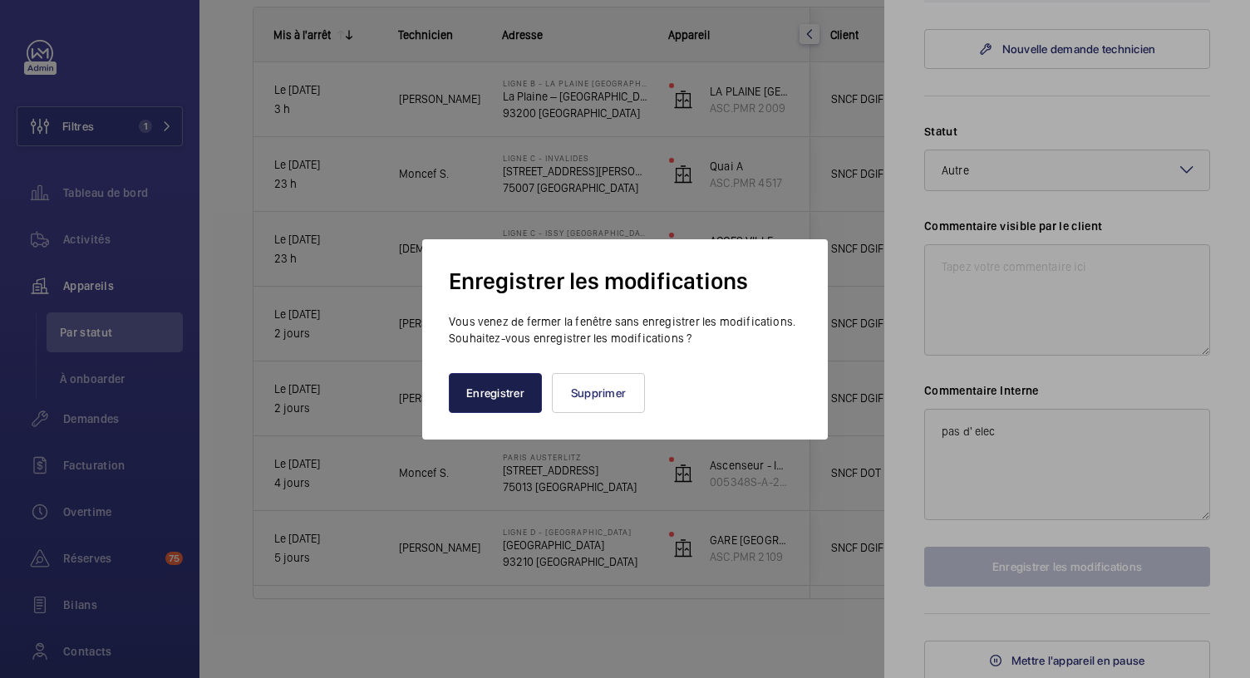
click at [495, 388] on button "Enregistrer" at bounding box center [495, 393] width 93 height 40
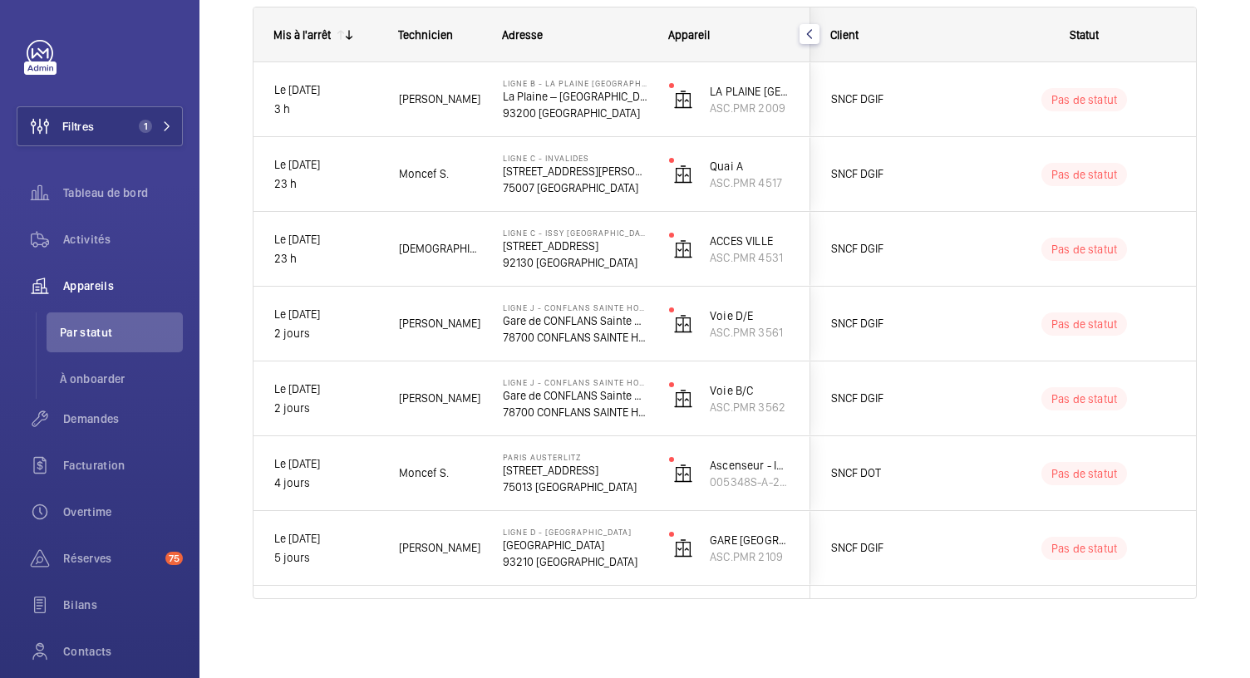
scroll to position [0, 0]
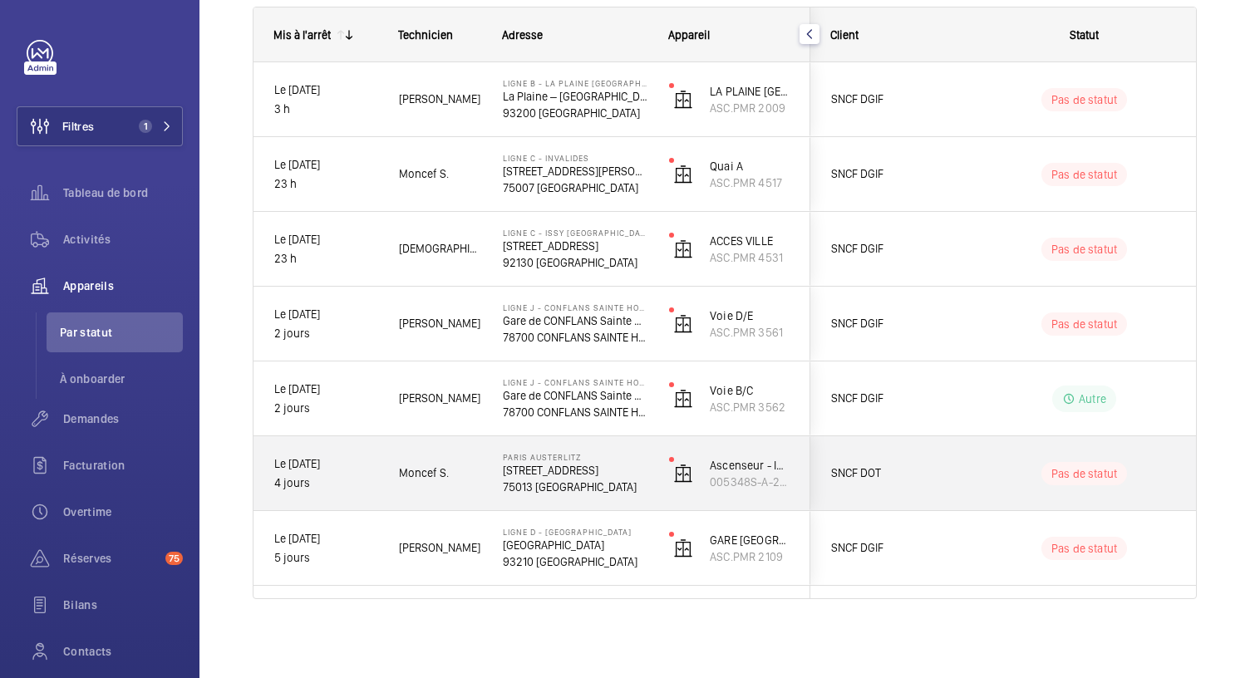
click at [568, 458] on p "PARIS AUSTERLITZ" at bounding box center [575, 457] width 145 height 10
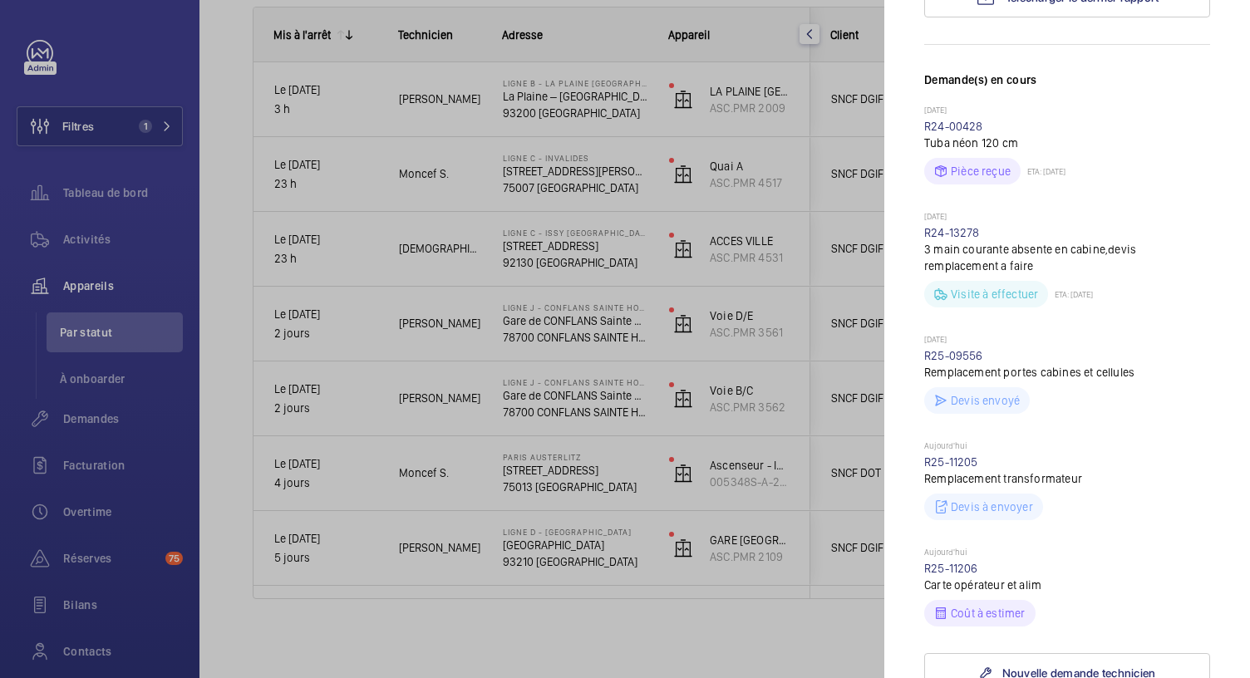
scroll to position [380, 0]
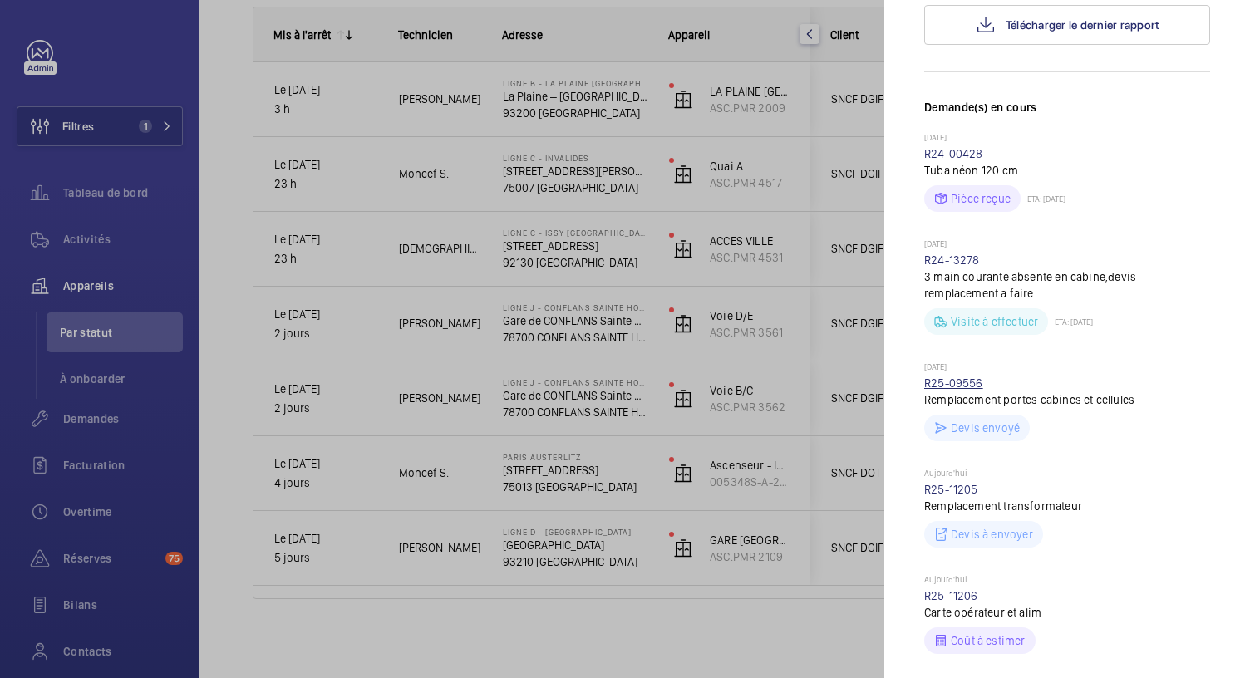
click at [948, 383] on link "R25-09556" at bounding box center [953, 383] width 59 height 13
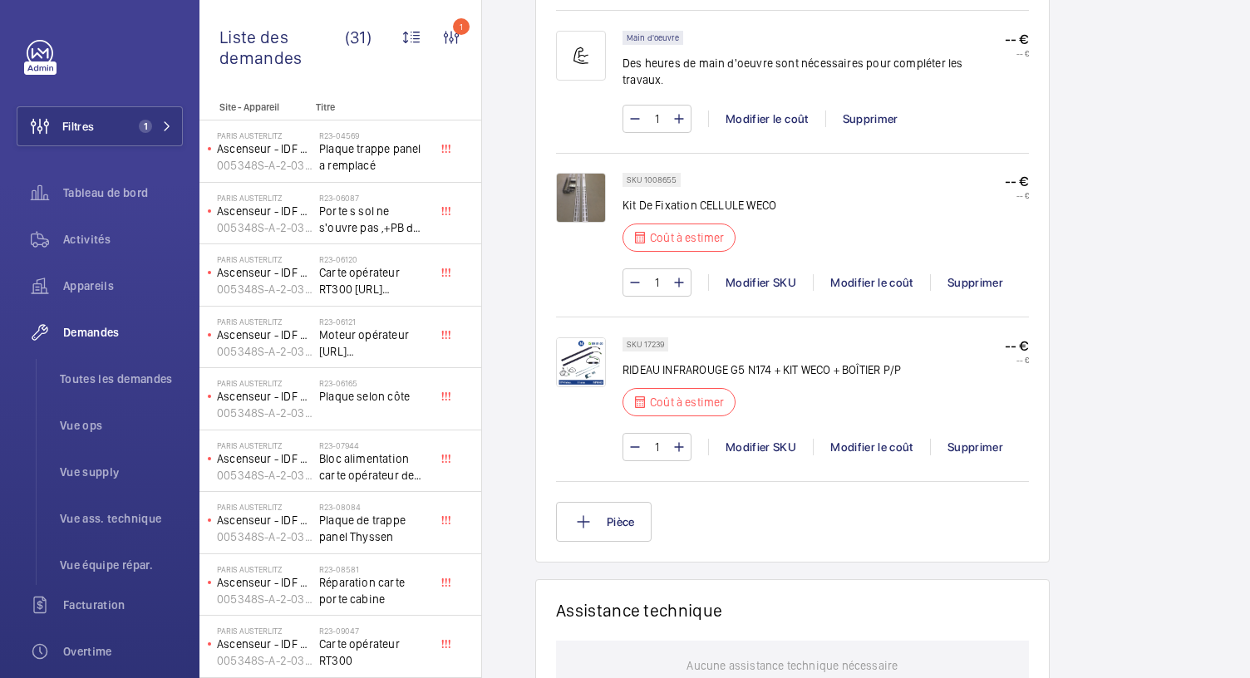
scroll to position [1121, 0]
click at [593, 343] on img at bounding box center [581, 363] width 50 height 50
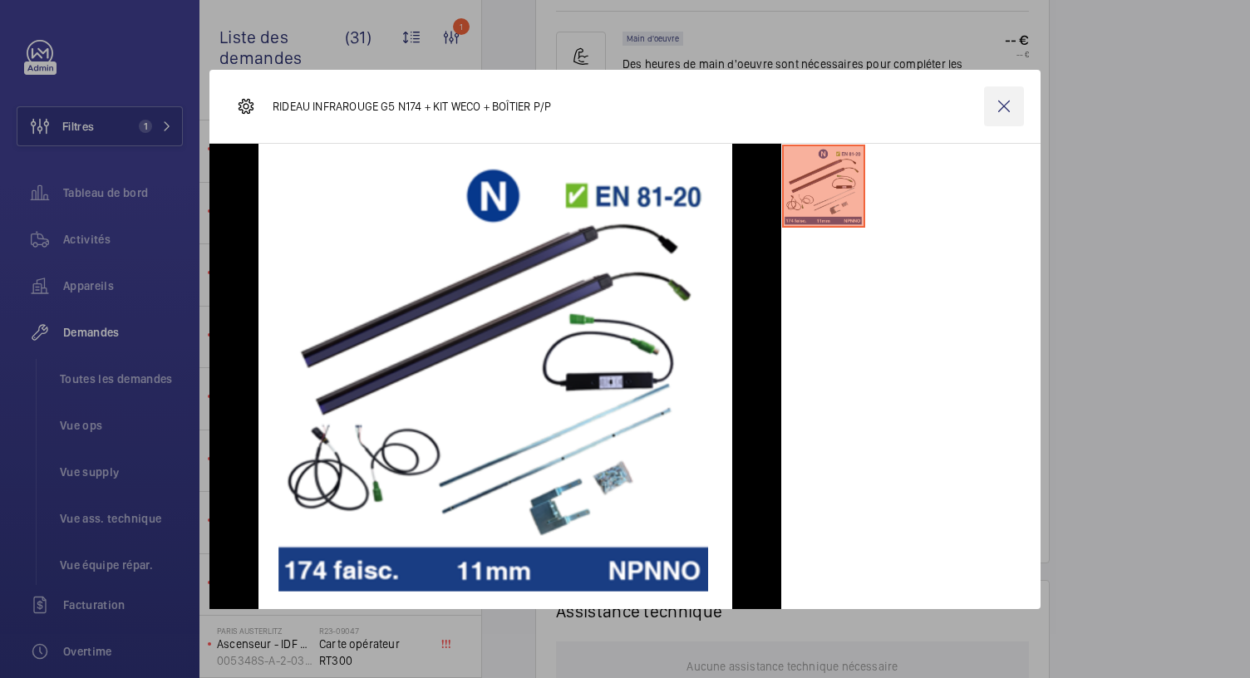
click at [1003, 104] on wm-front-icon-button at bounding box center [1004, 106] width 40 height 40
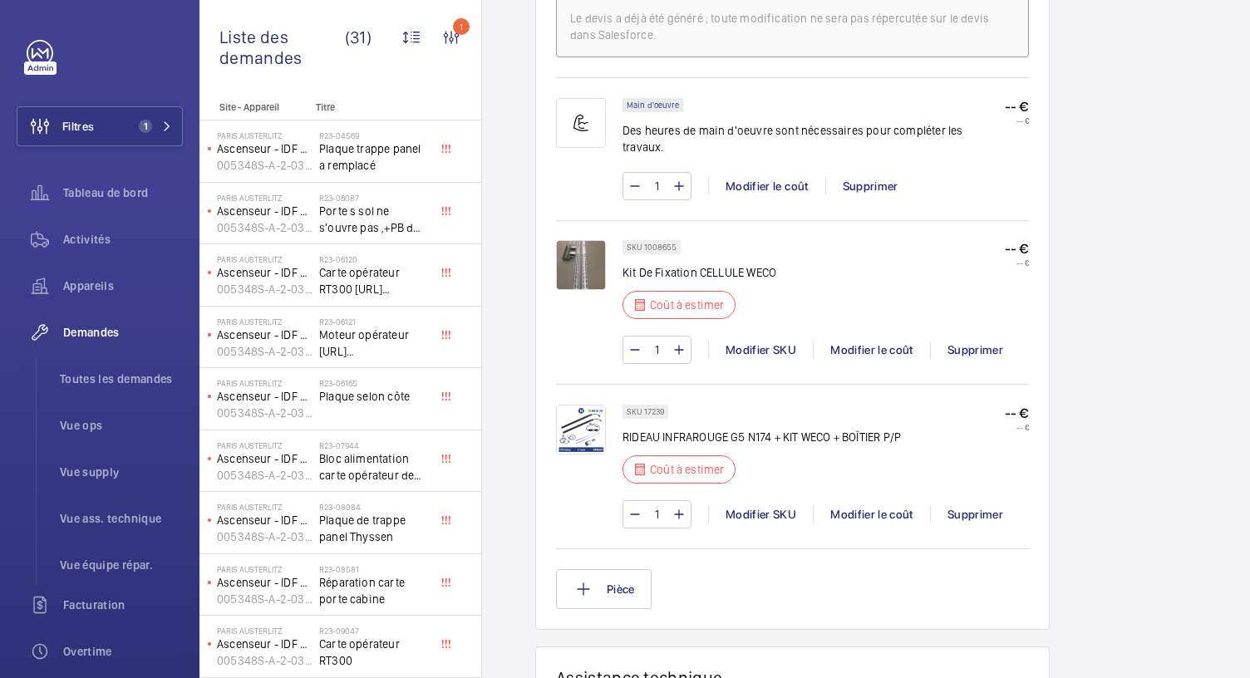
scroll to position [1045, 0]
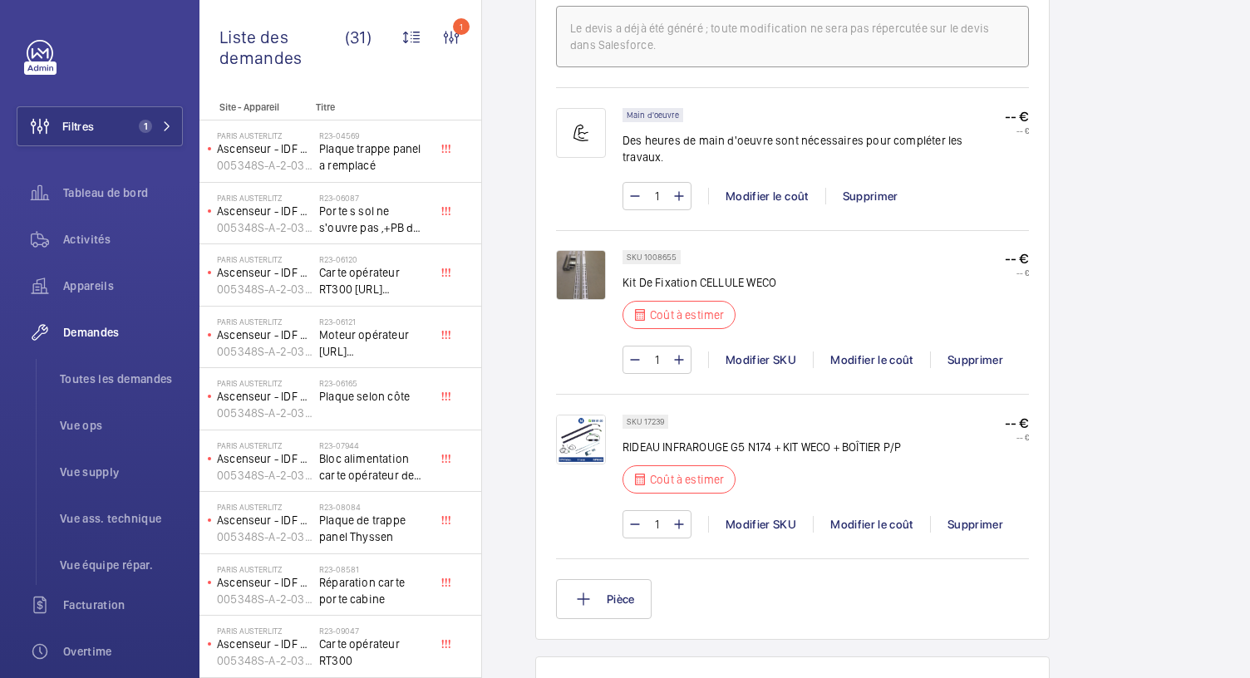
click at [590, 251] on img at bounding box center [581, 275] width 50 height 50
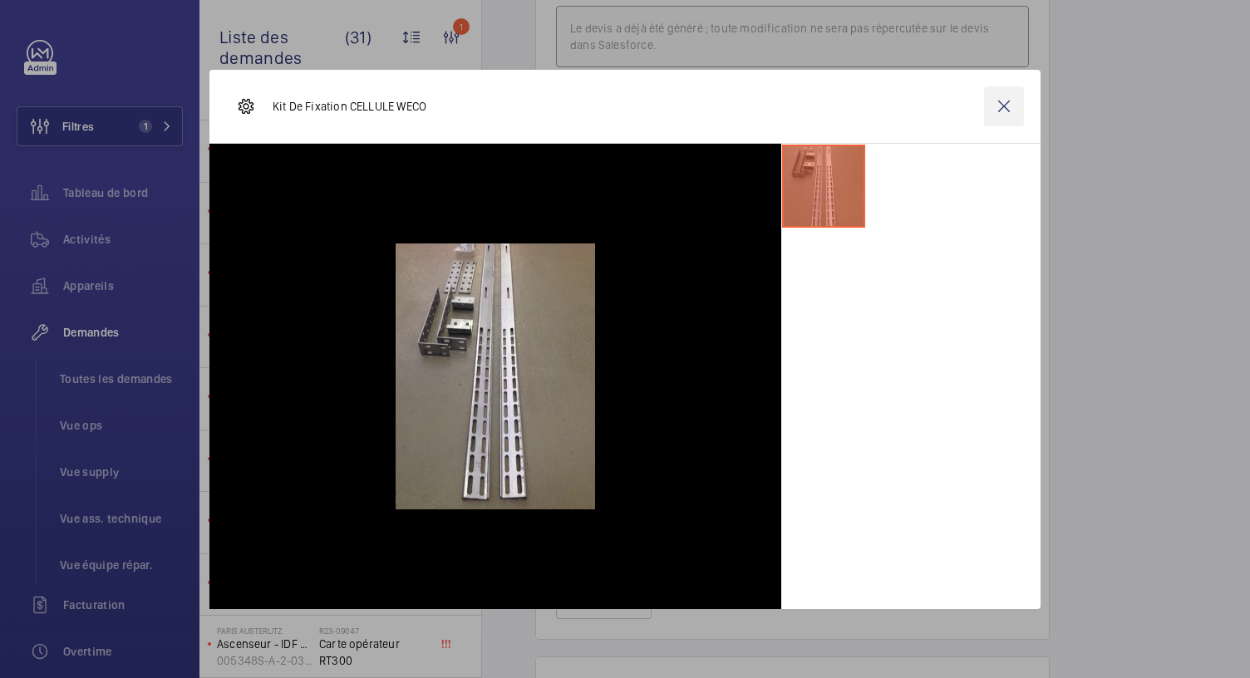
click at [1011, 106] on wm-front-icon-button at bounding box center [1004, 106] width 40 height 40
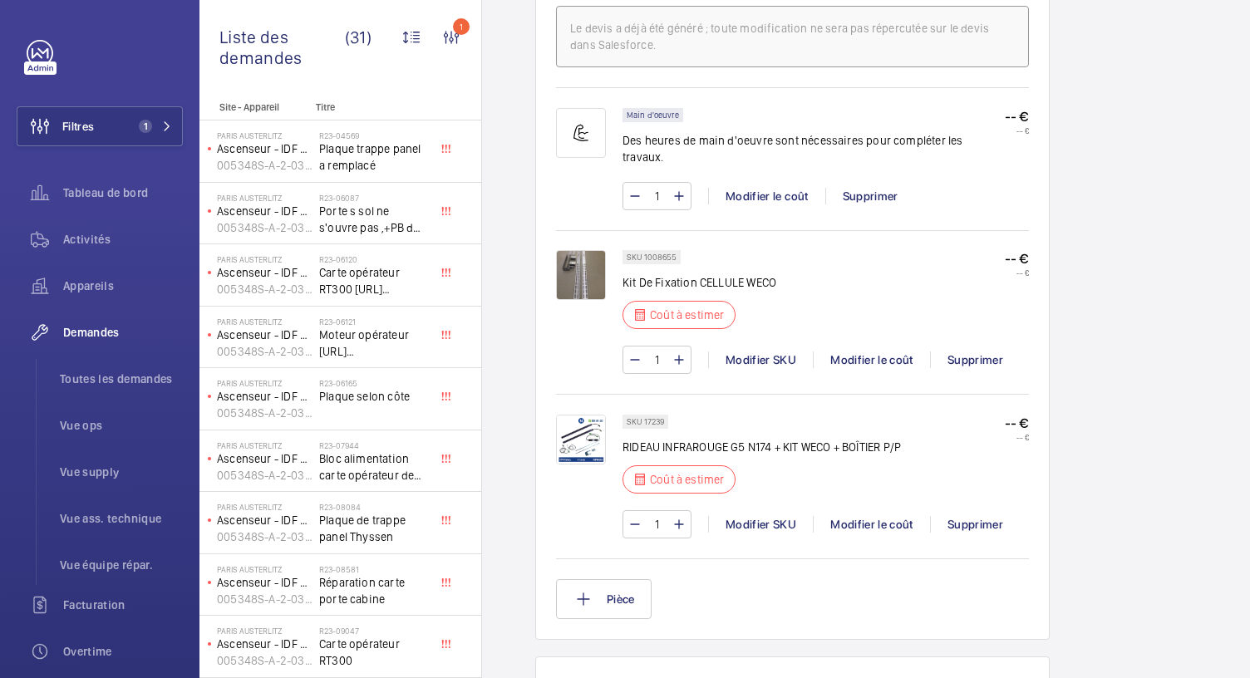
click at [593, 266] on img at bounding box center [581, 275] width 50 height 50
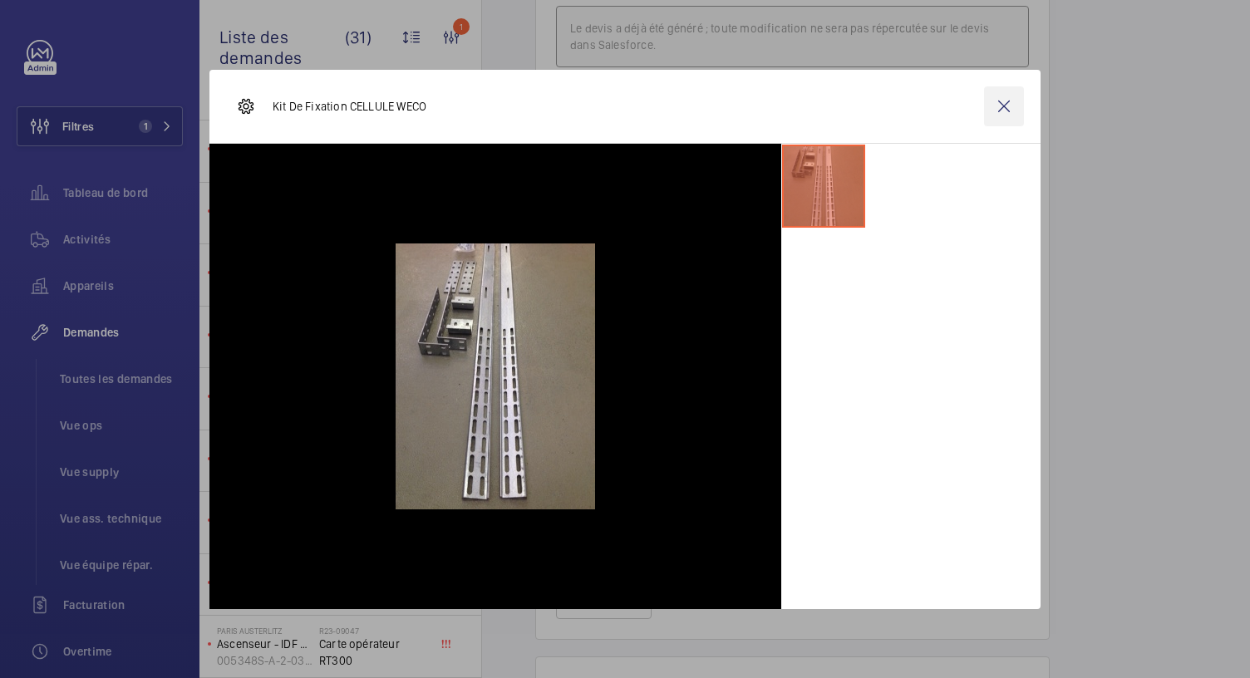
click at [1009, 104] on wm-front-icon-button at bounding box center [1004, 106] width 40 height 40
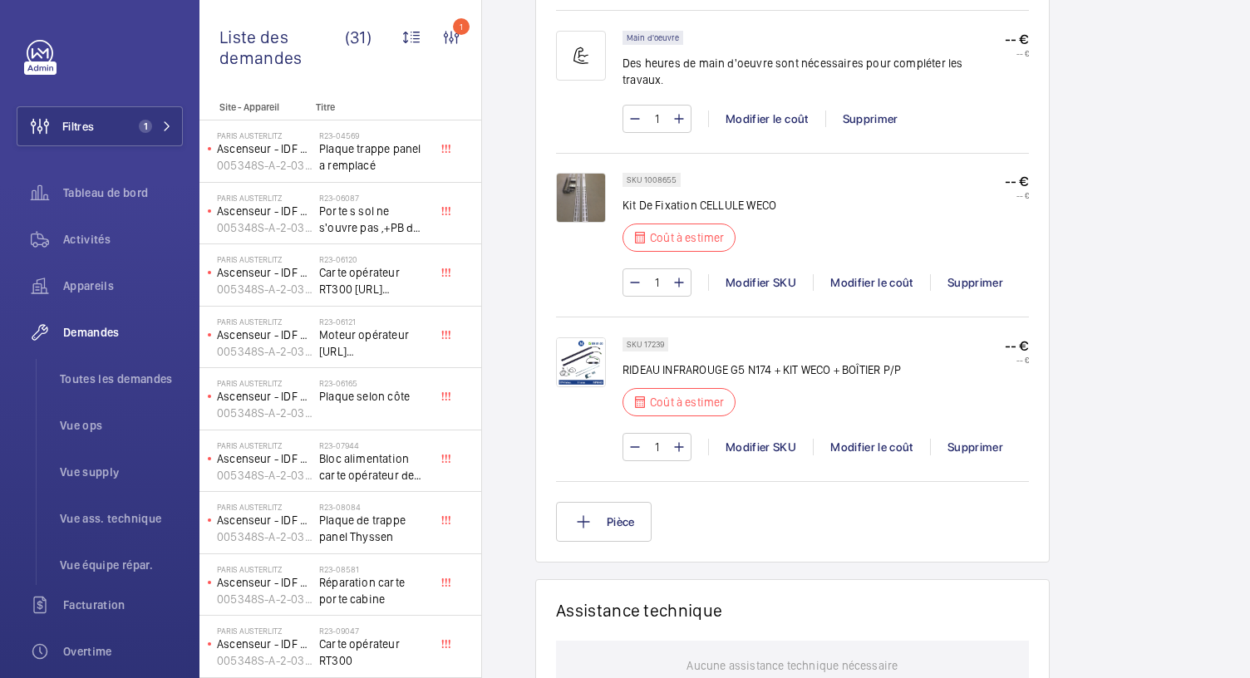
scroll to position [1122, 0]
click at [599, 505] on button "Pièce" at bounding box center [604, 522] width 96 height 40
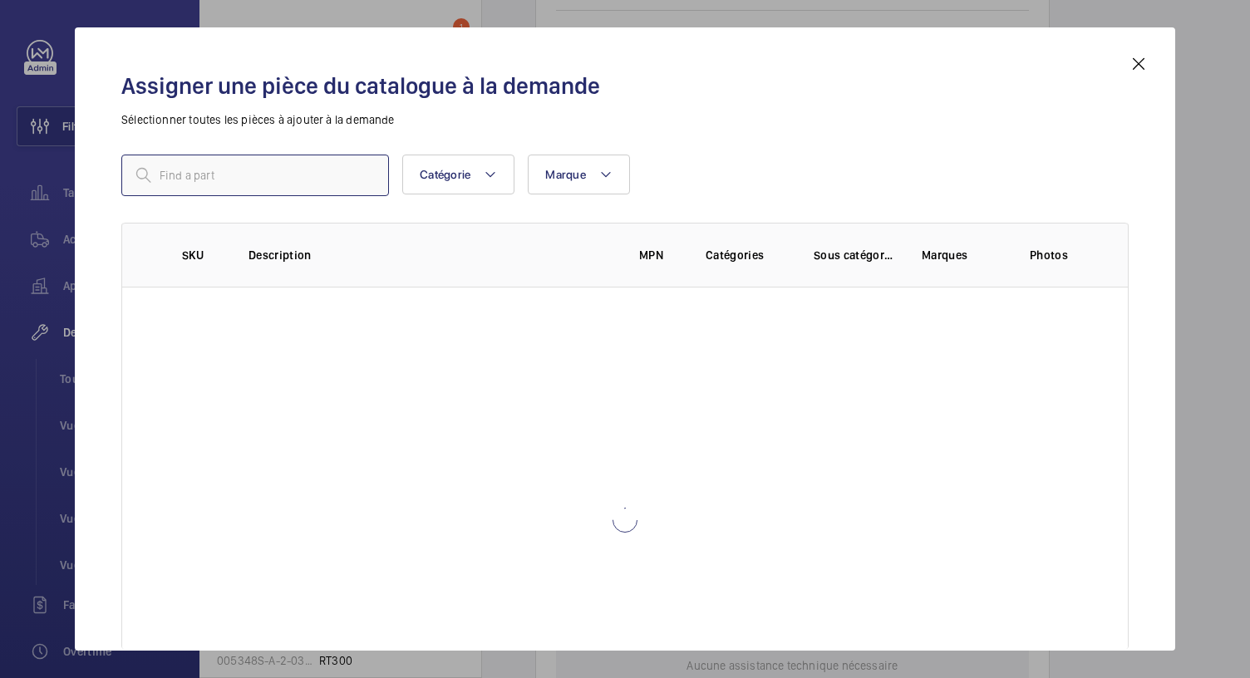
click at [339, 179] on input "text" at bounding box center [255, 176] width 268 height 42
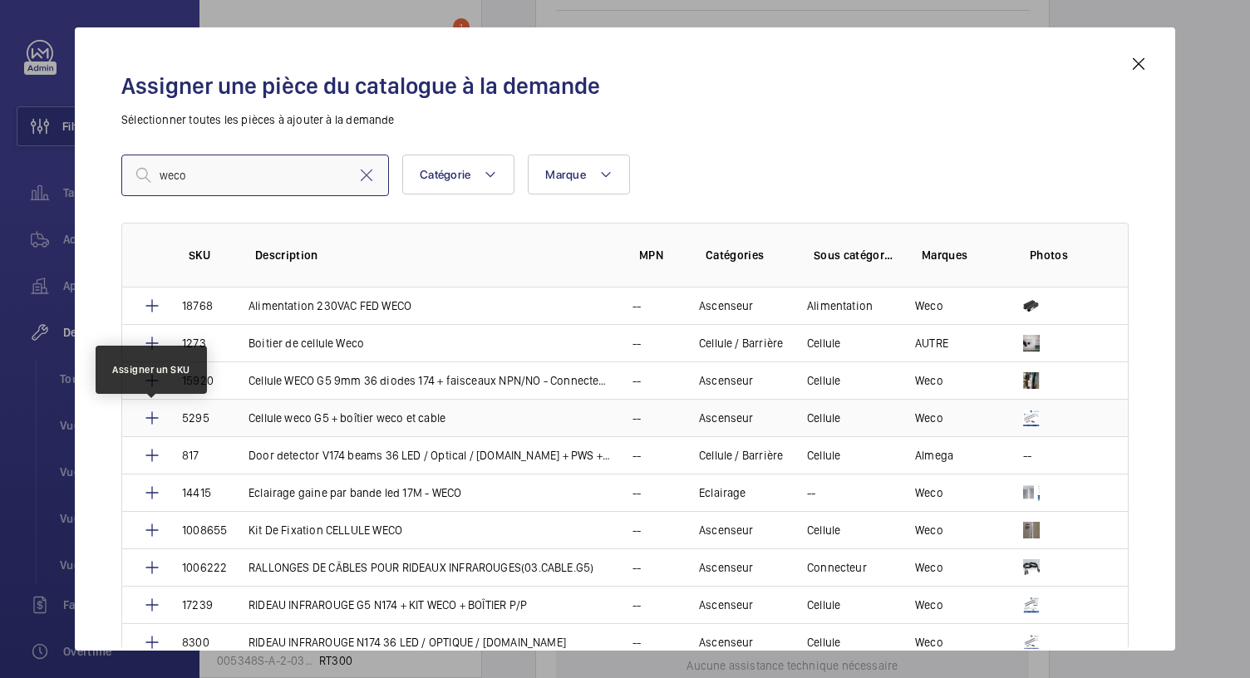
type input "weco"
click at [155, 416] on mat-icon at bounding box center [152, 418] width 20 height 20
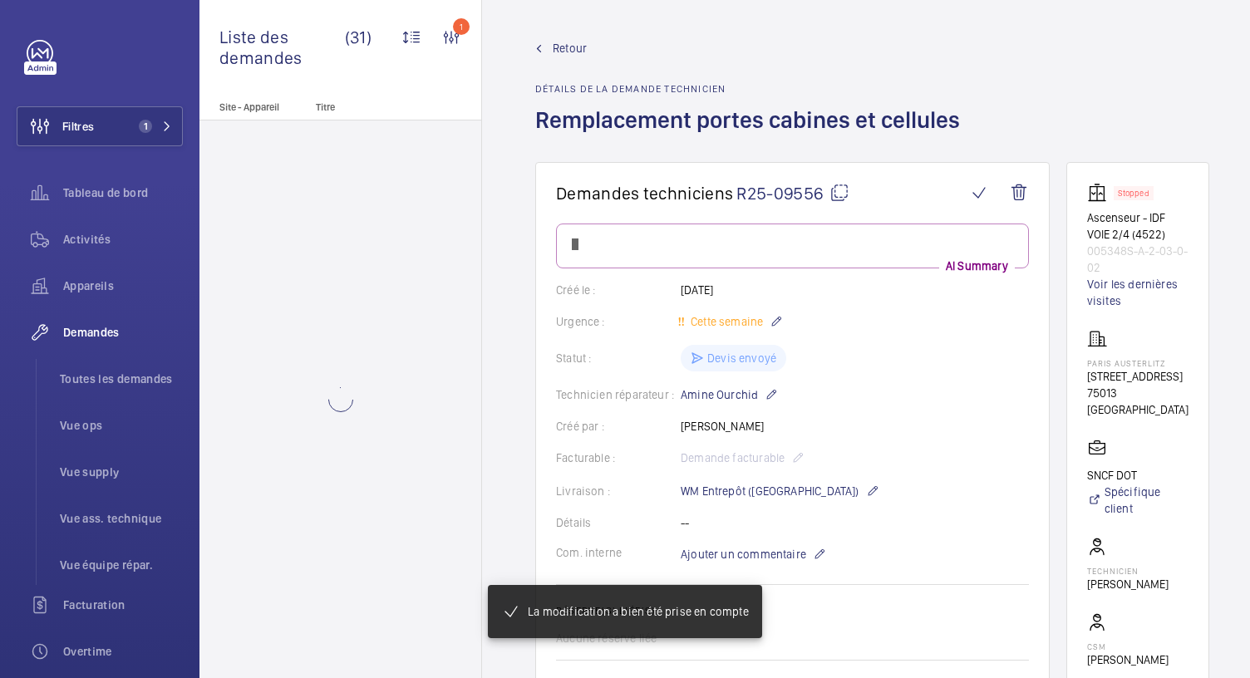
scroll to position [1122, 0]
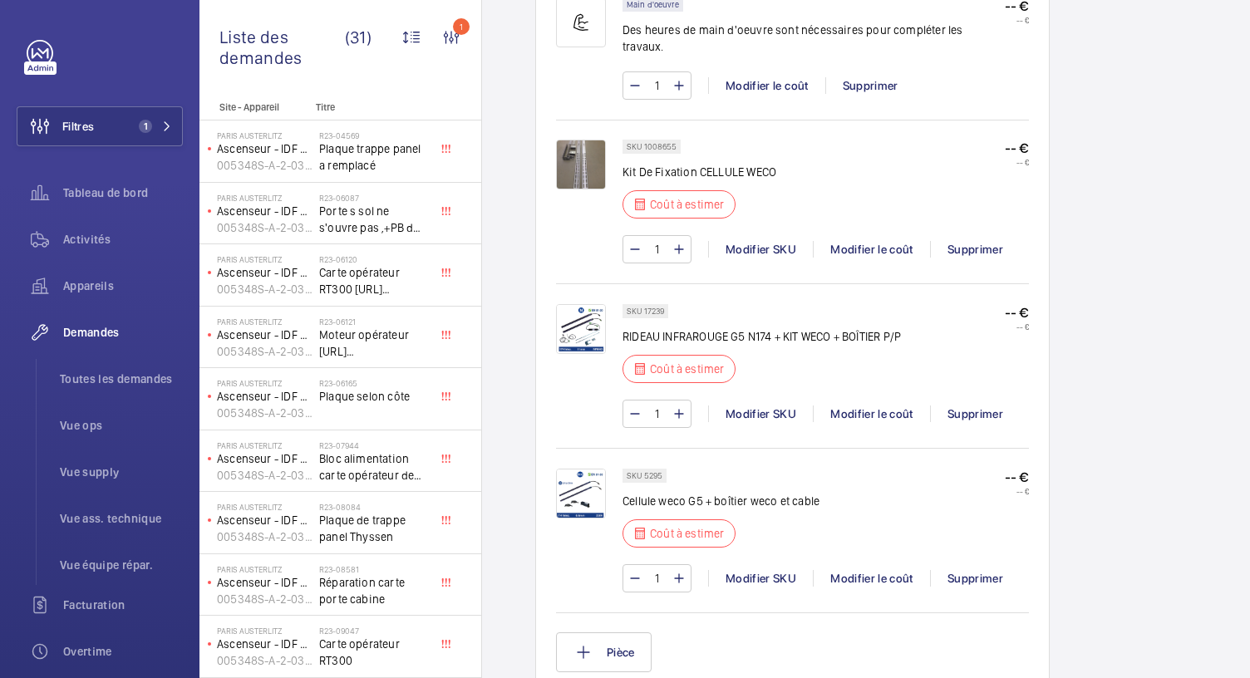
scroll to position [1172, 0]
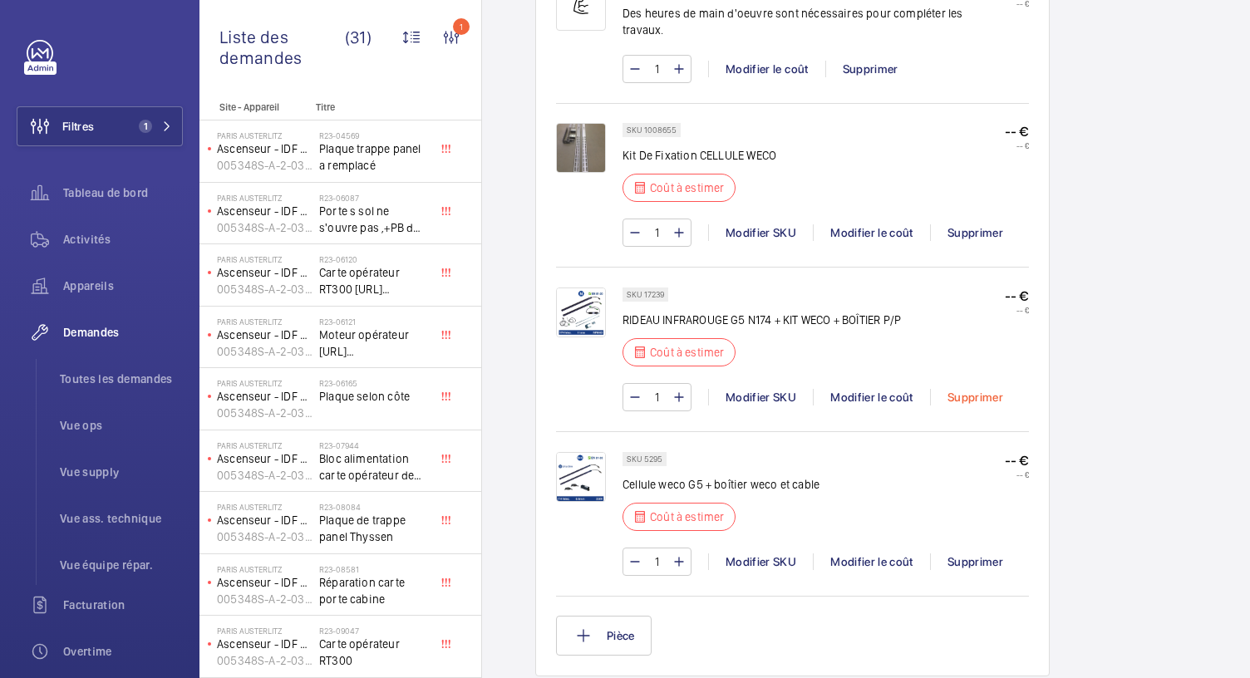
click at [964, 389] on div "Supprimer" at bounding box center [975, 397] width 90 height 17
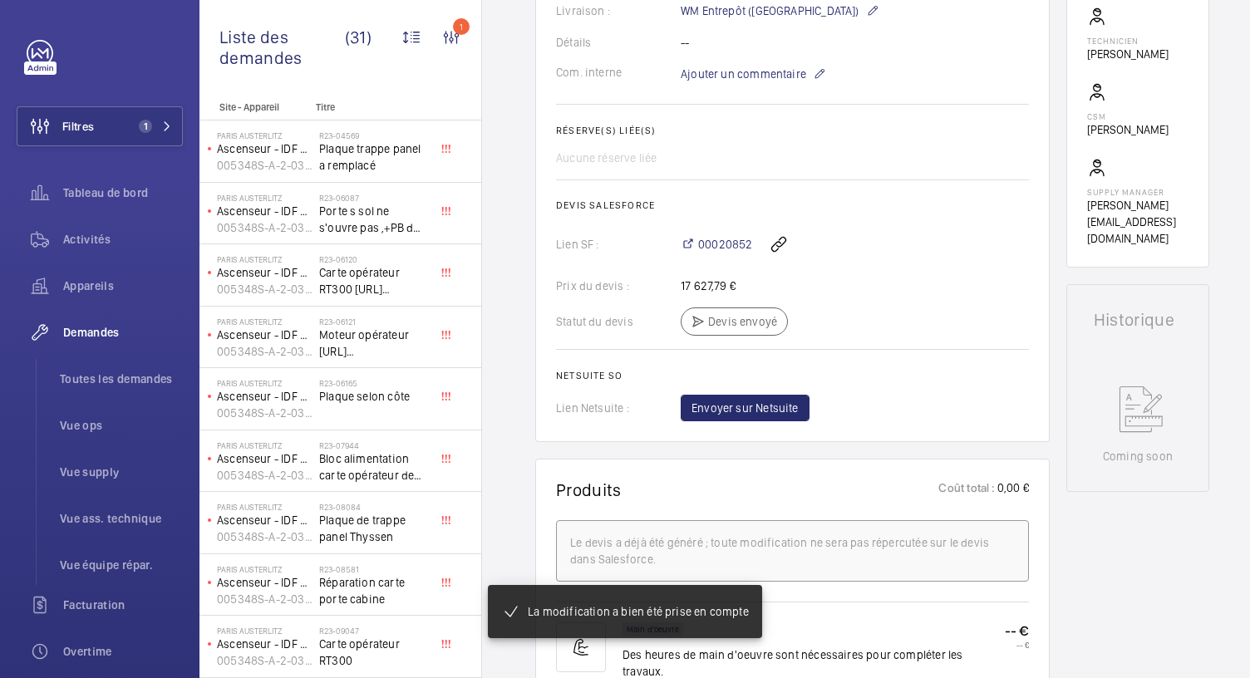
scroll to position [409, 0]
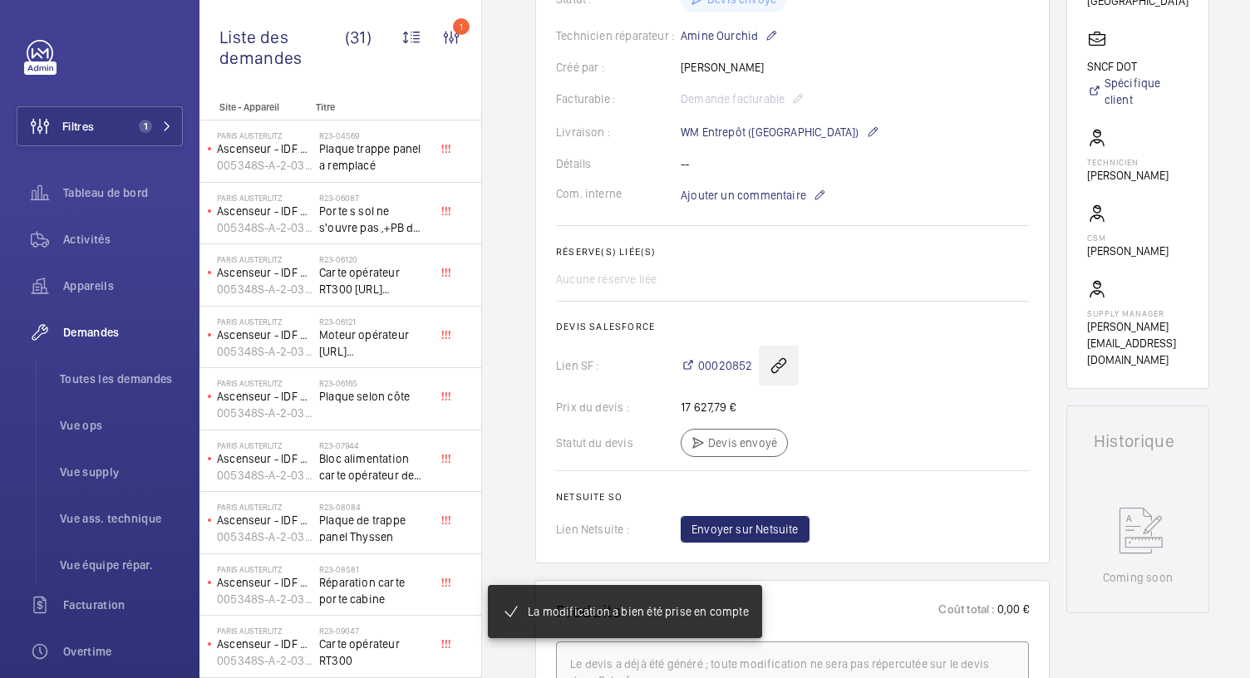
click at [777, 362] on wm-front-icon-button at bounding box center [779, 366] width 40 height 40
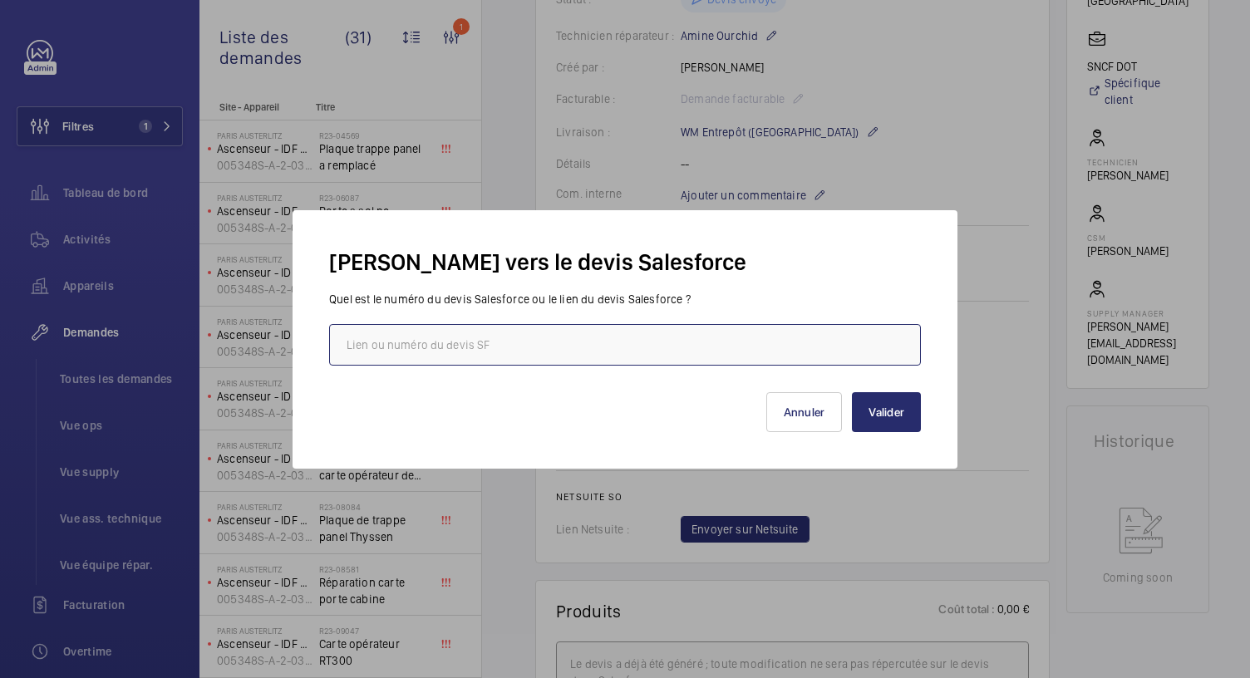
click at [579, 343] on input "text" at bounding box center [625, 345] width 592 height 42
type input "00021526"
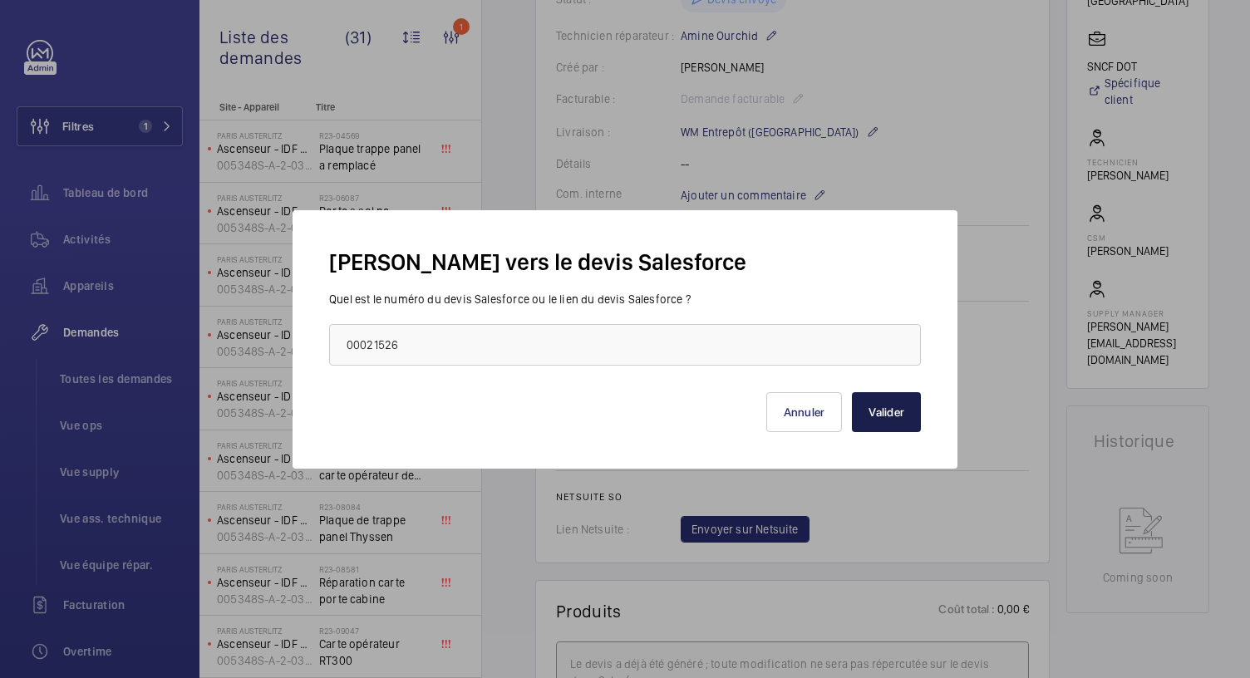
click at [875, 412] on button "Valider" at bounding box center [886, 412] width 69 height 40
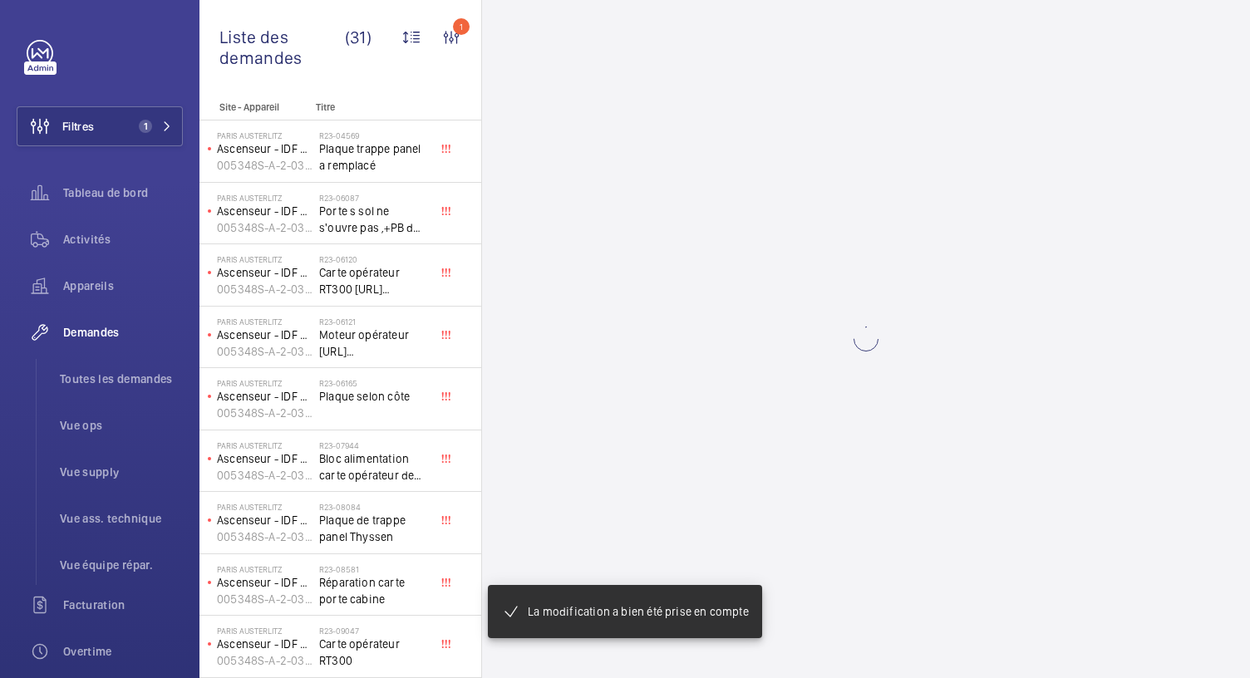
click at [1010, 297] on wm-front-async-data-loader at bounding box center [866, 339] width 768 height 678
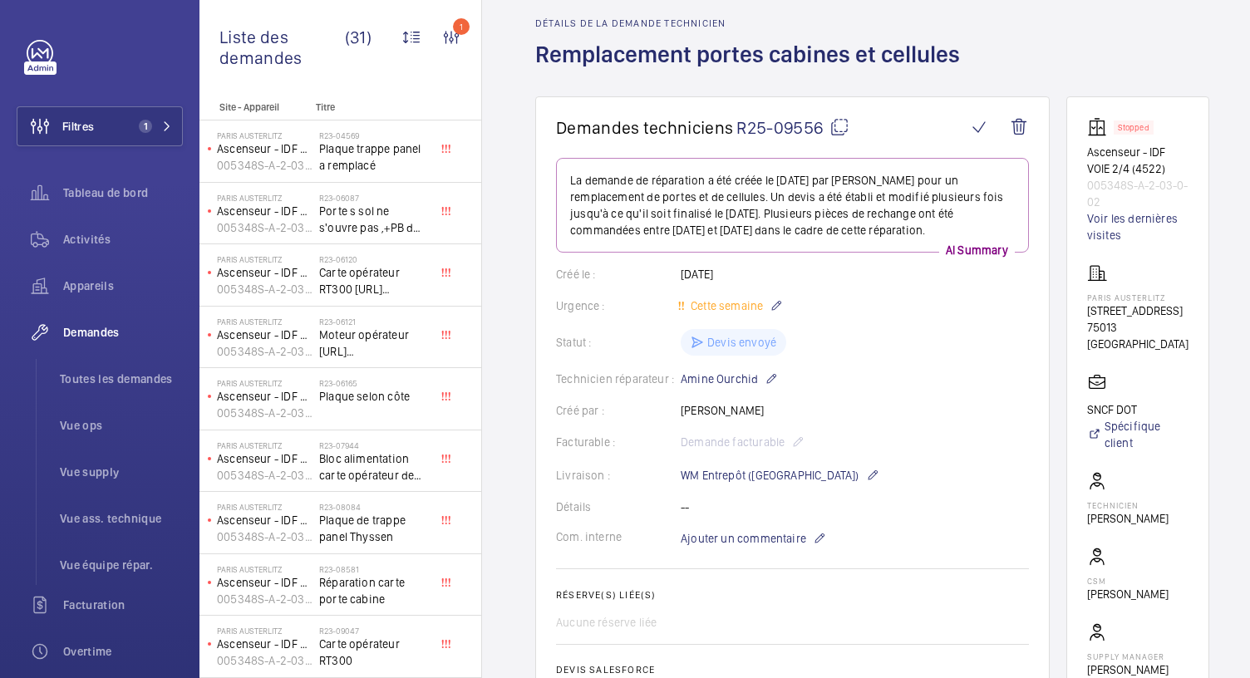
scroll to position [0, 0]
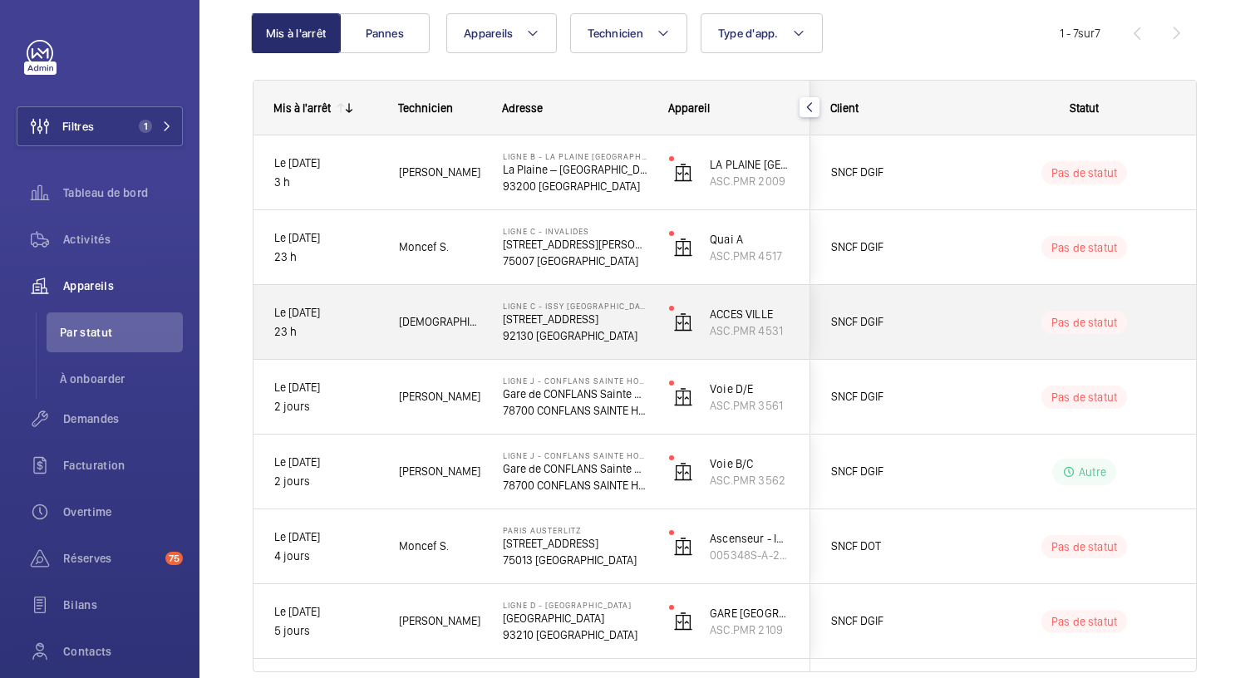
scroll to position [244, 0]
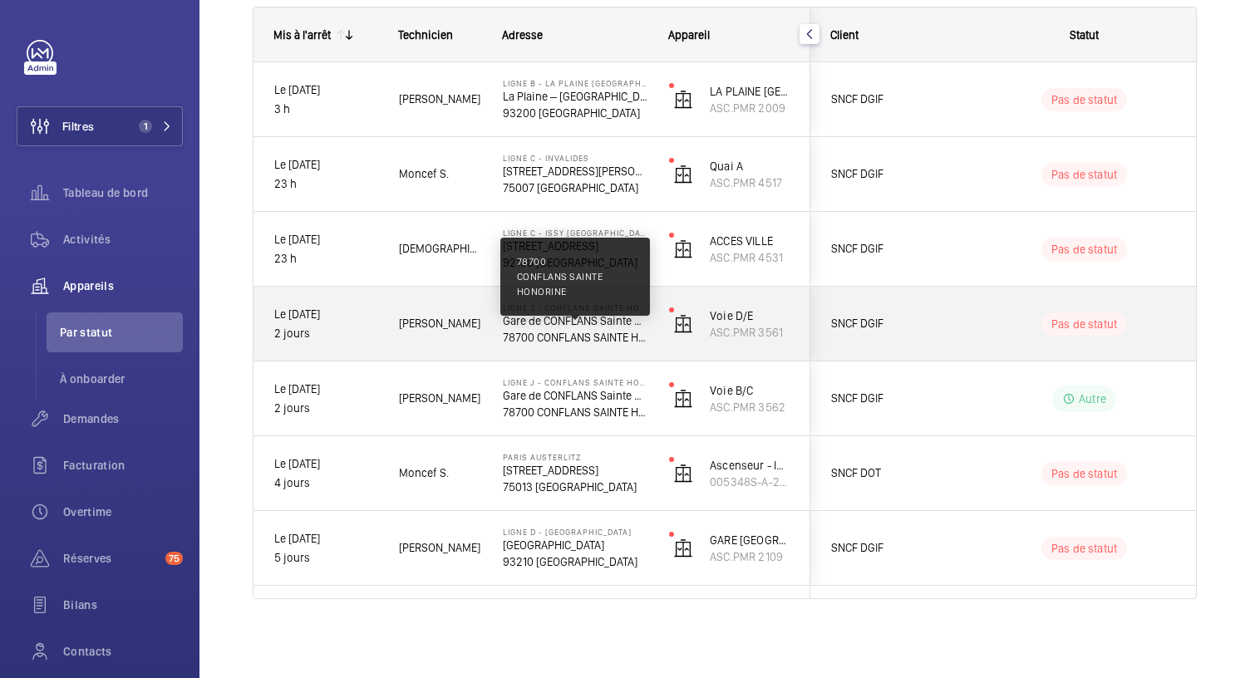
click at [579, 332] on p "78700 CONFLANS SAINTE HONORINE" at bounding box center [575, 337] width 145 height 17
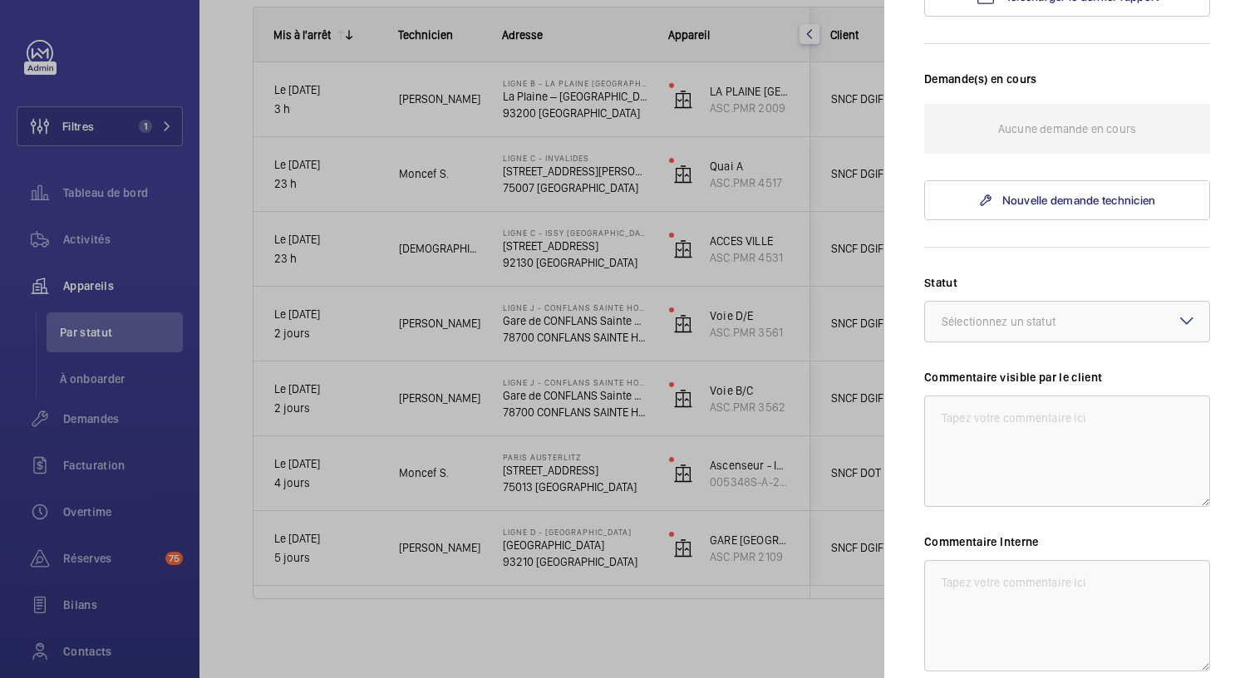
scroll to position [501, 0]
click at [954, 590] on textarea at bounding box center [1067, 614] width 286 height 111
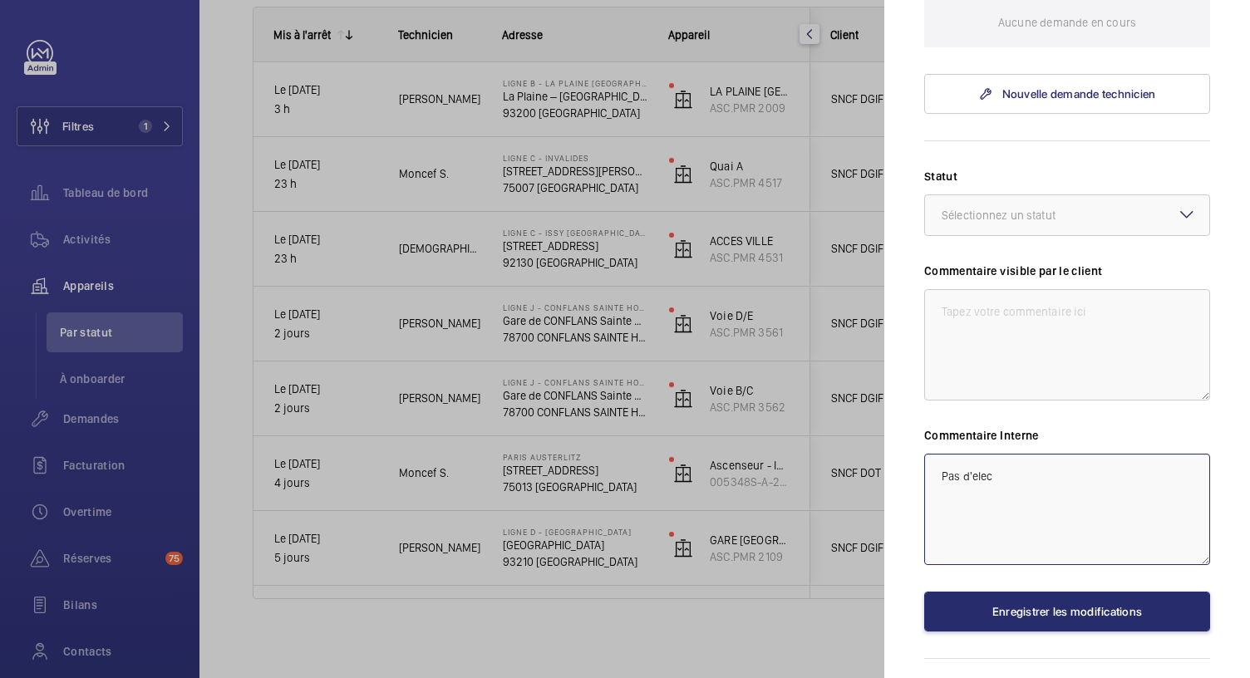
scroll to position [652, 0]
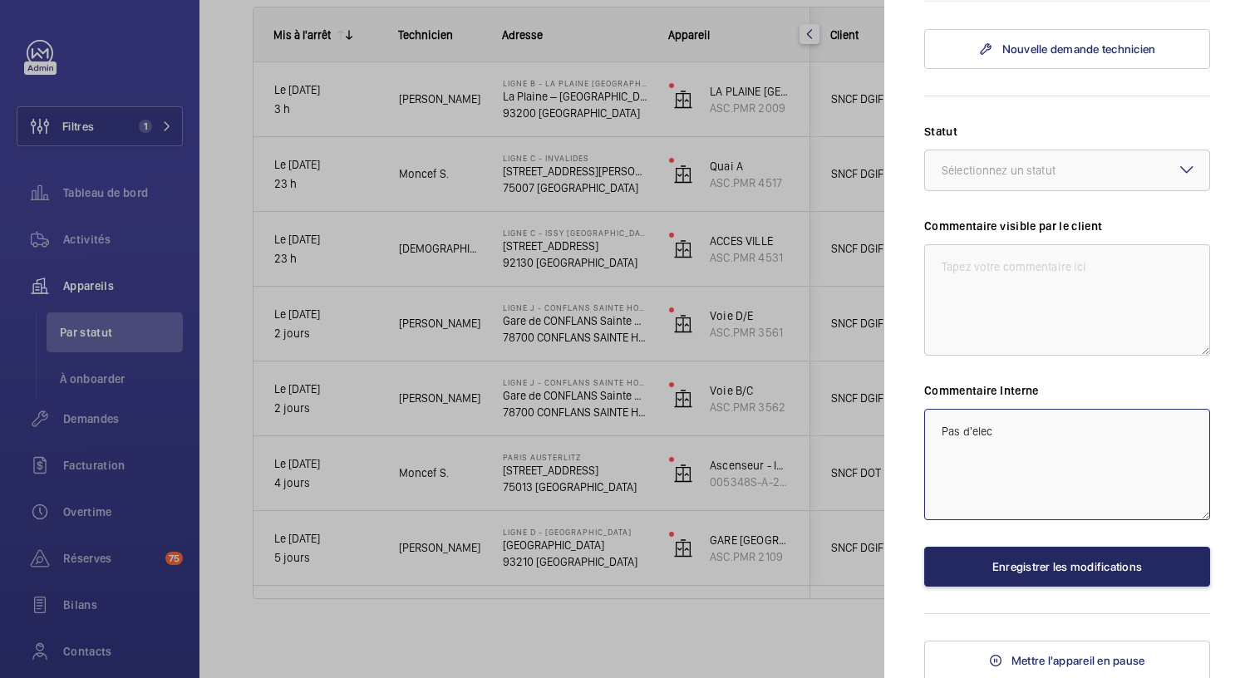
type textarea "Pas d'elec"
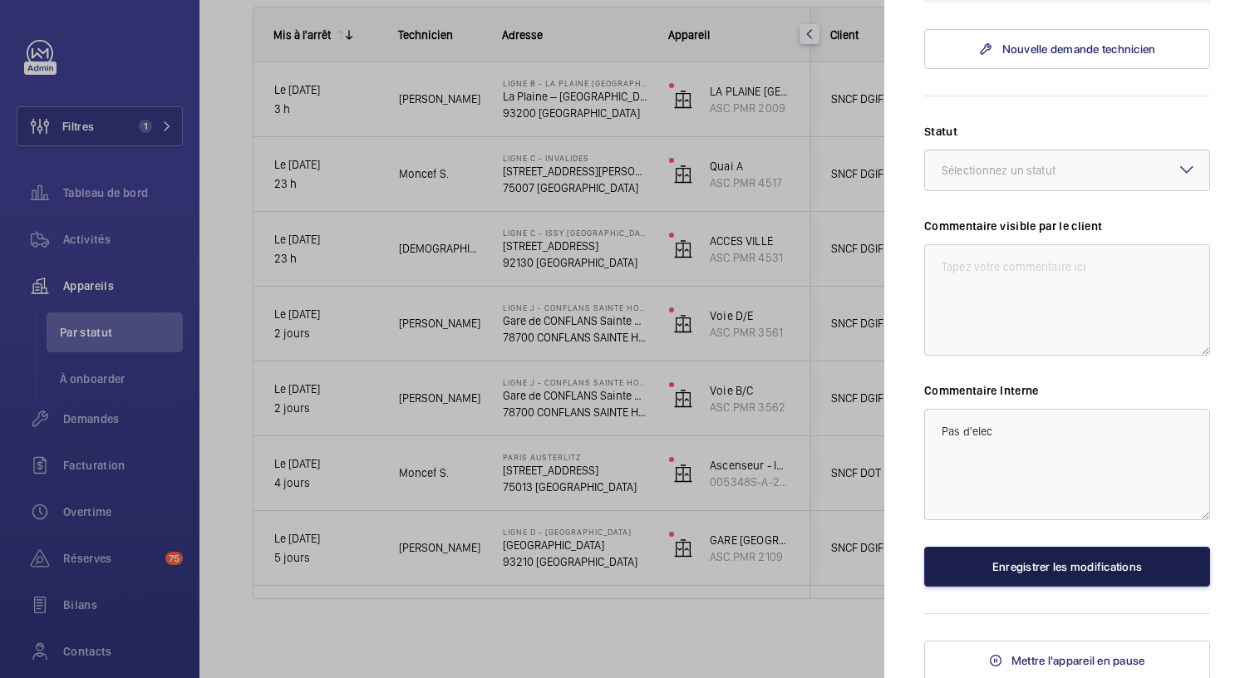
click at [988, 566] on button "Enregistrer les modifications" at bounding box center [1067, 567] width 286 height 40
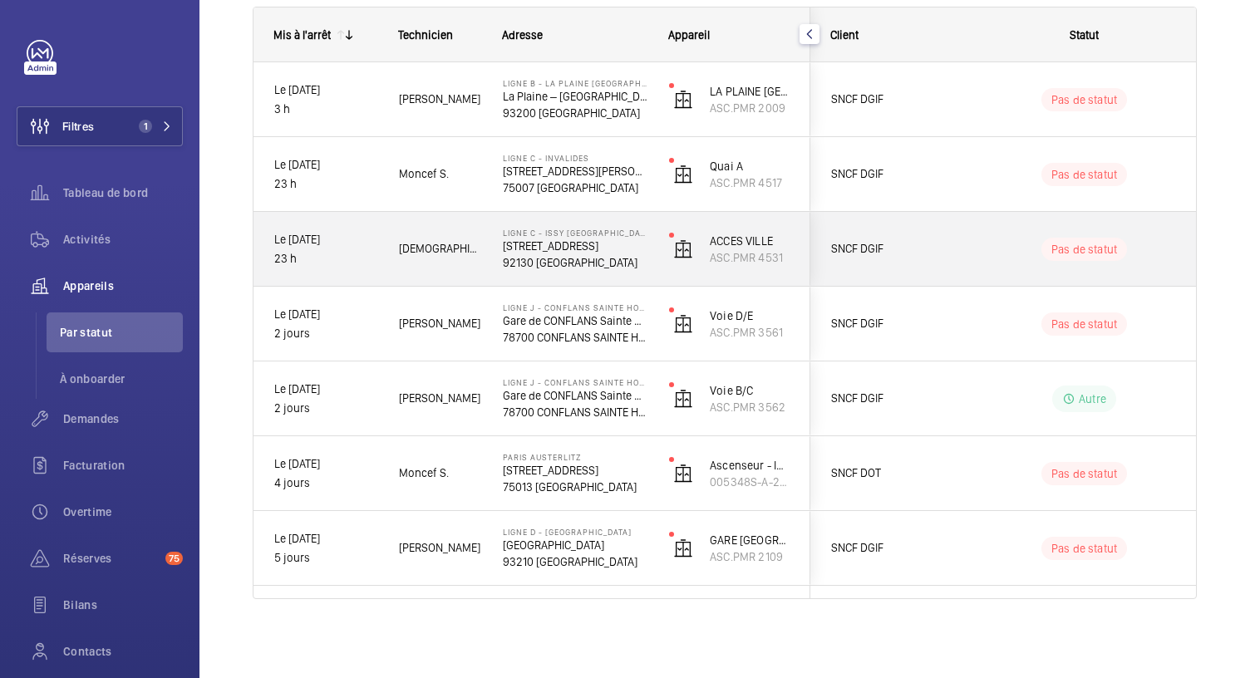
click at [587, 265] on p "92130 ISSY LES MOULINEAUX" at bounding box center [575, 262] width 145 height 17
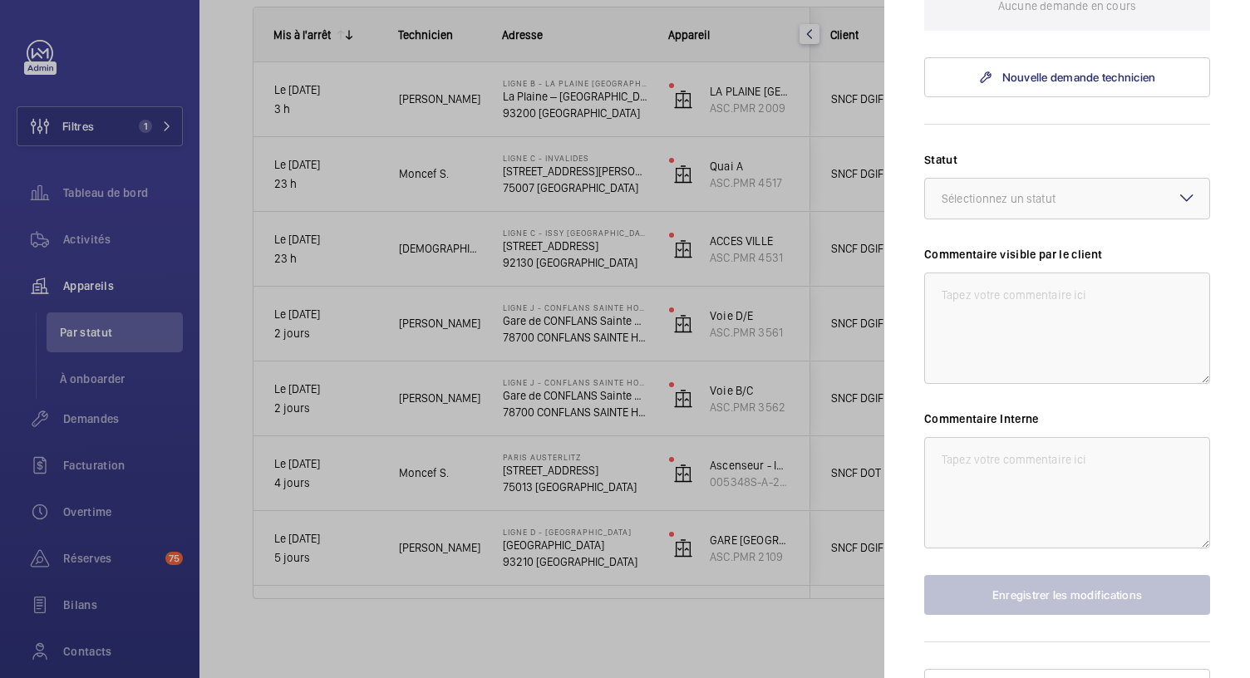
scroll to position [594, 0]
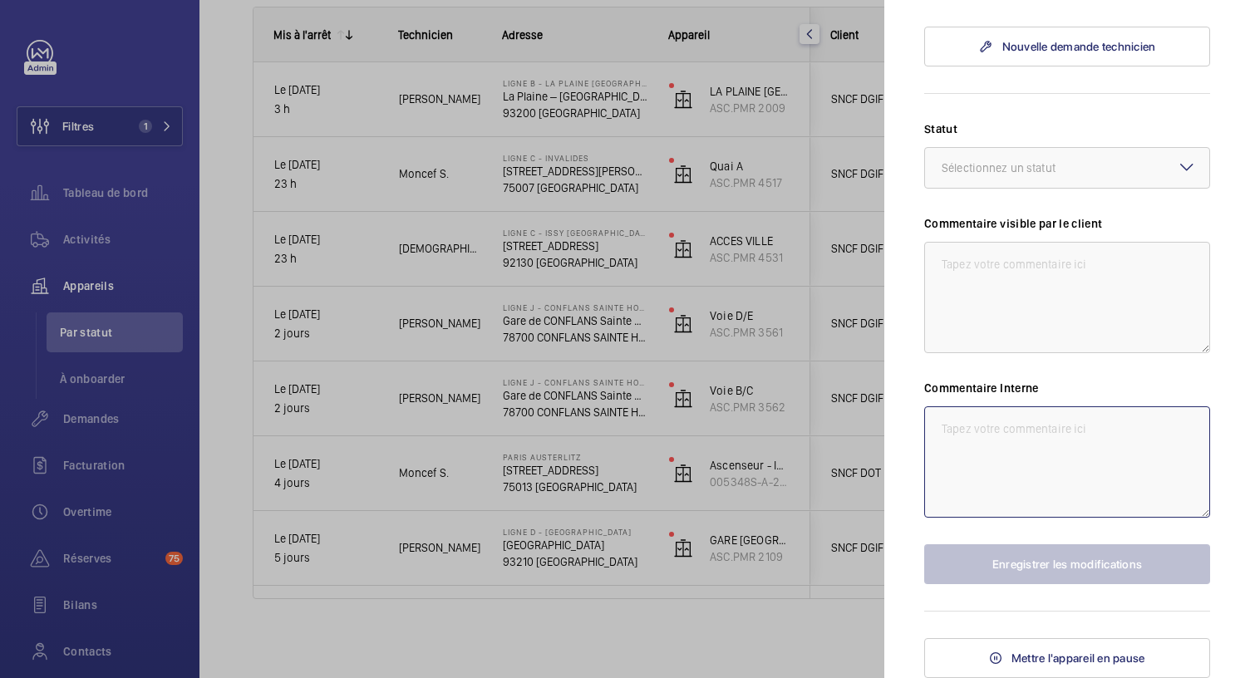
click at [976, 445] on textarea at bounding box center [1067, 462] width 286 height 111
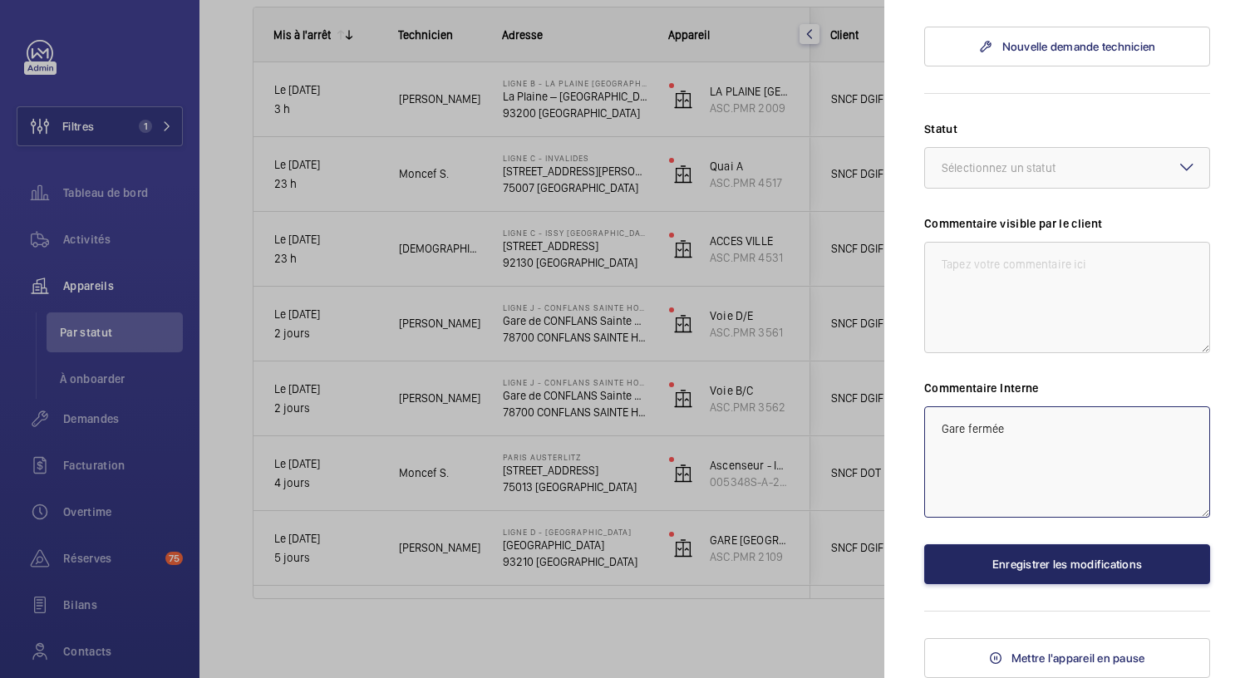
type textarea "Gare fermée"
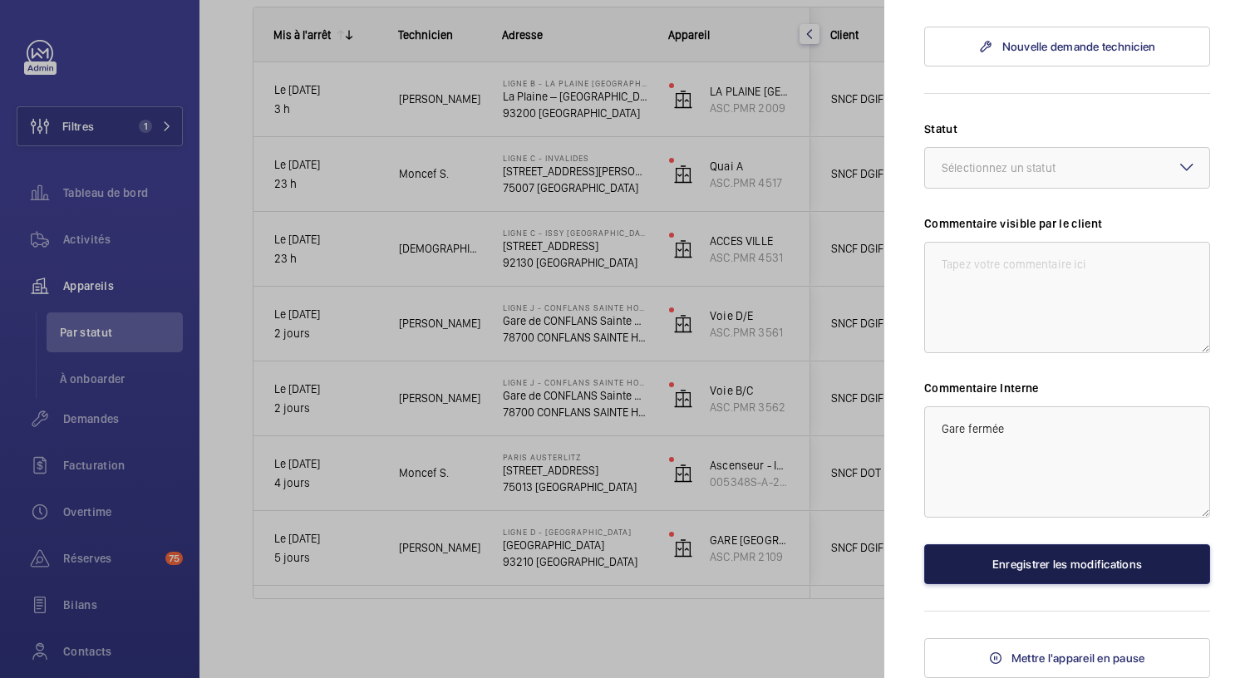
click at [986, 584] on button "Enregistrer les modifications" at bounding box center [1067, 565] width 286 height 40
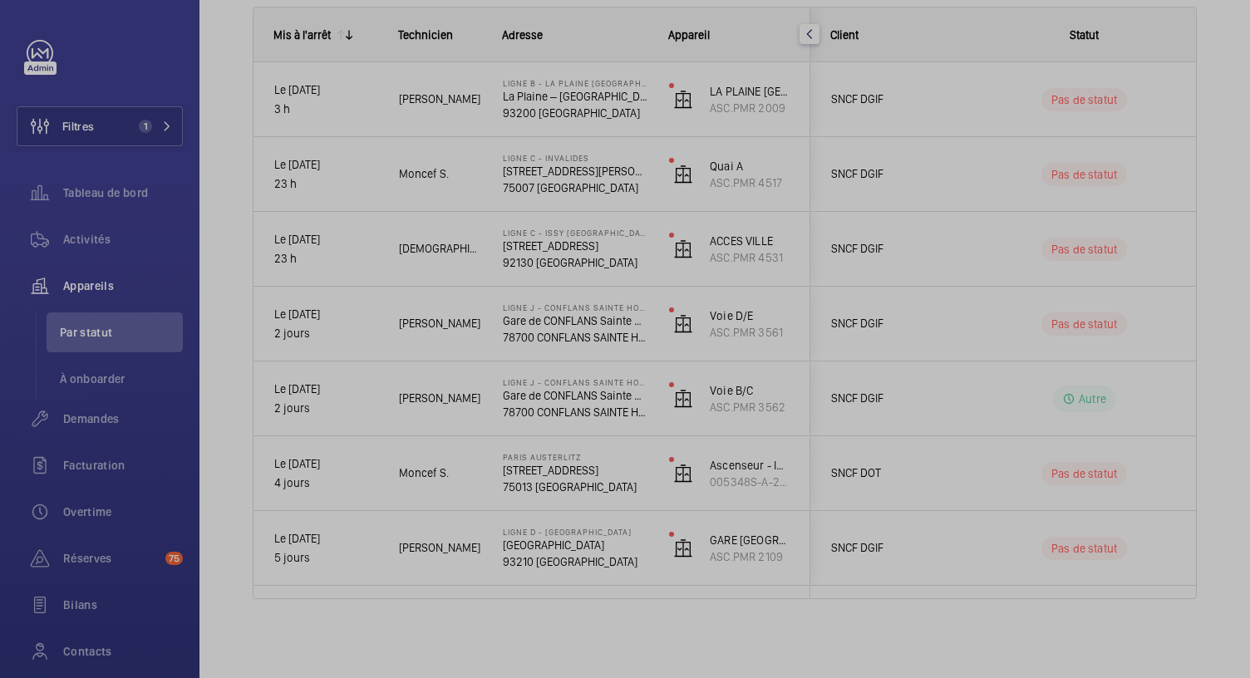
scroll to position [0, 0]
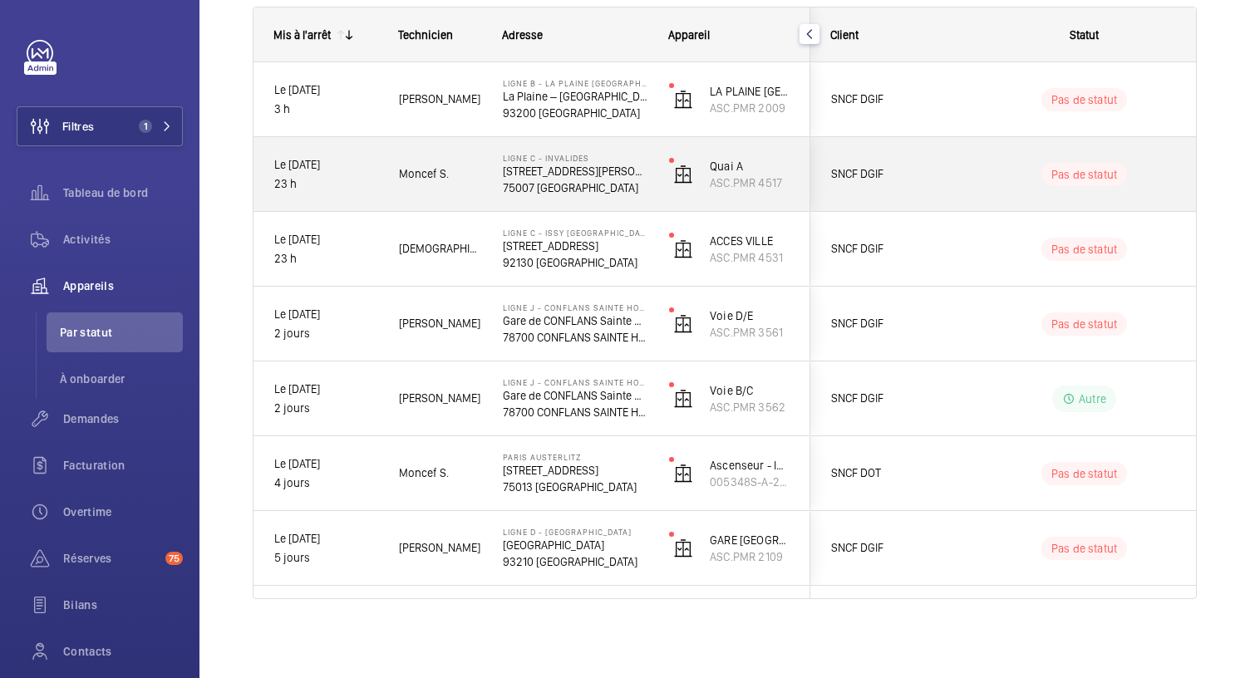
click at [569, 175] on p "2 Rue Robert Esnault-Pelterie" at bounding box center [575, 171] width 145 height 17
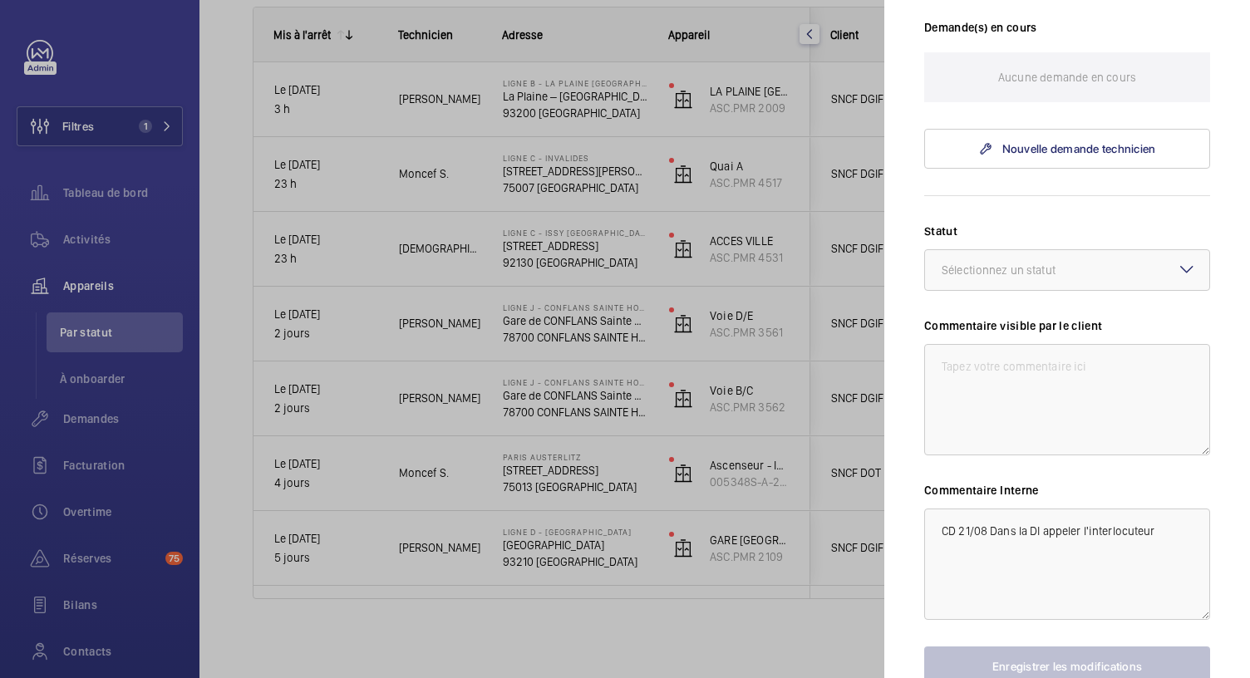
scroll to position [462, 0]
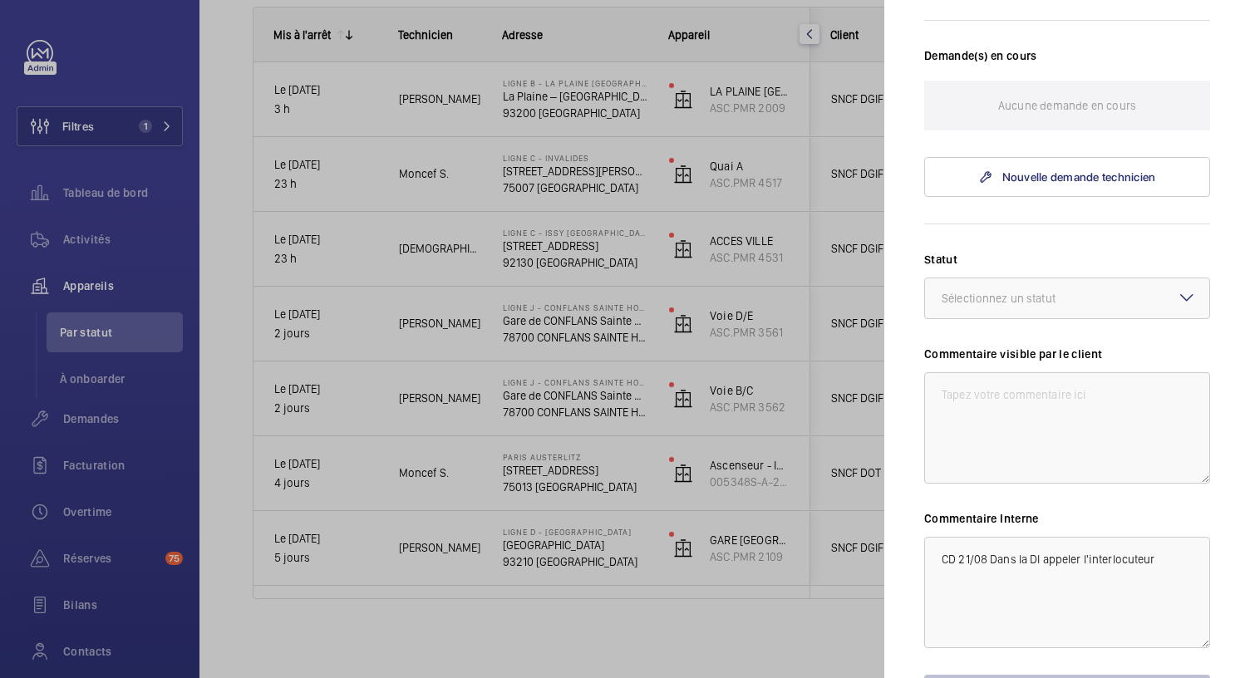
click at [610, 106] on div at bounding box center [625, 339] width 1250 height 678
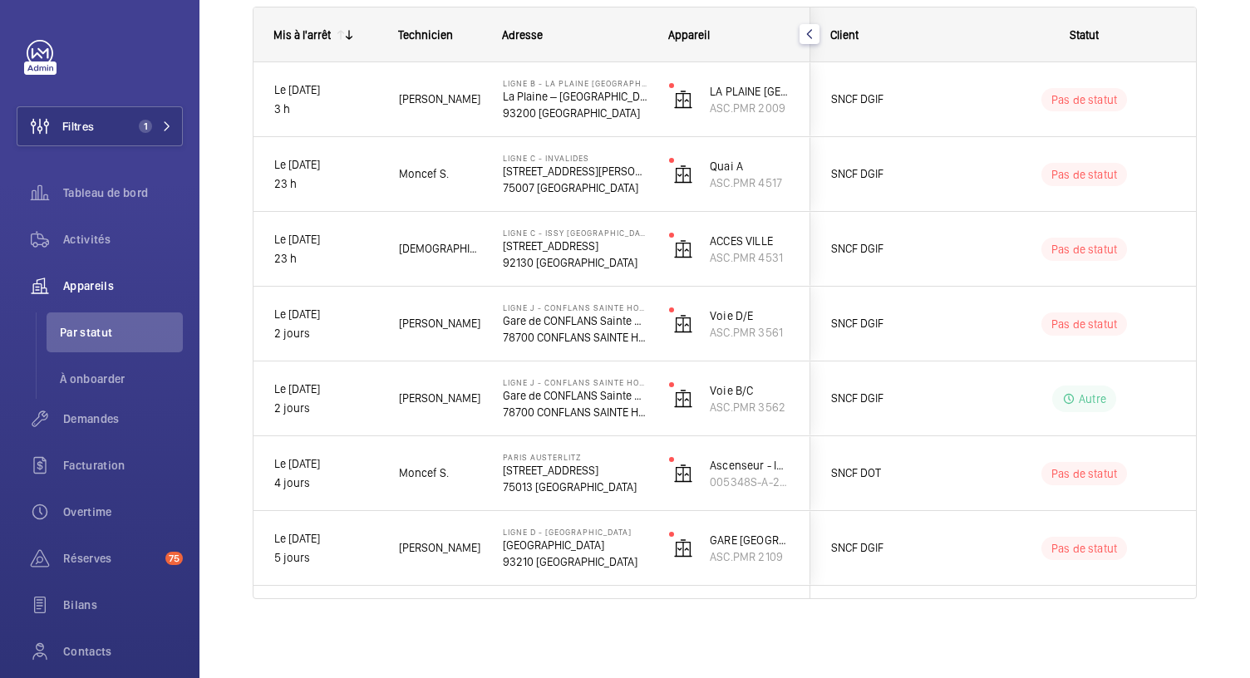
scroll to position [0, 0]
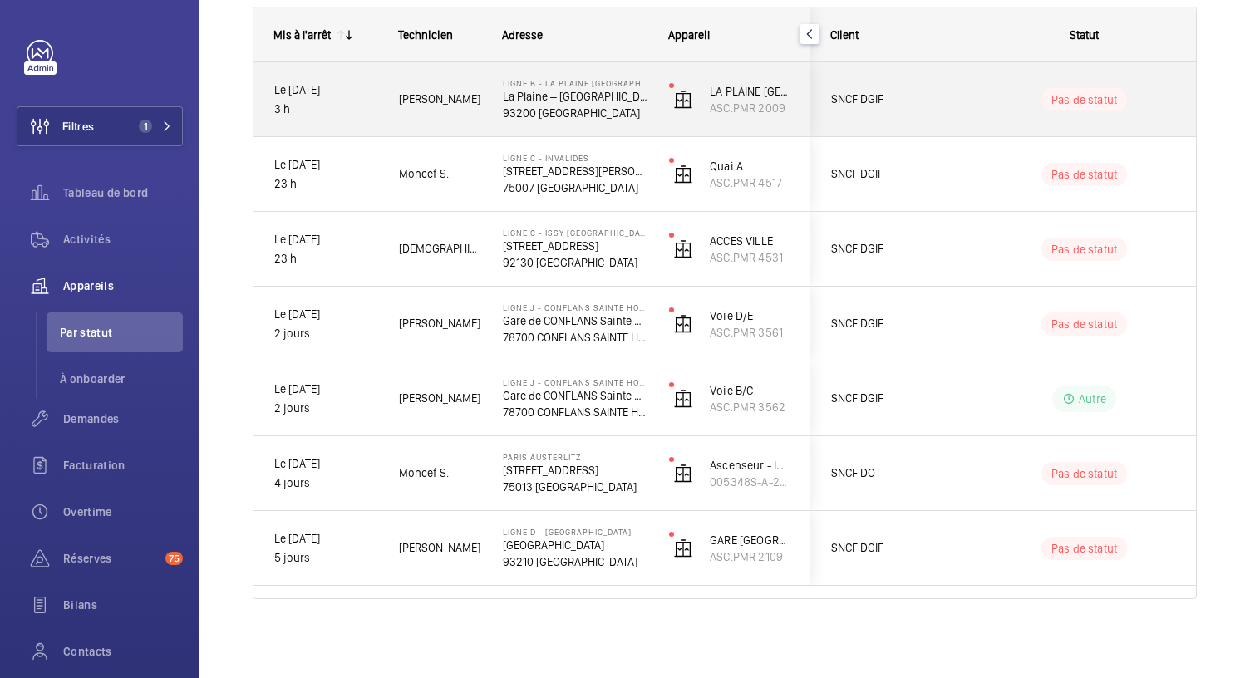
click at [610, 106] on p "93200 SAINT-DENIS" at bounding box center [575, 113] width 145 height 17
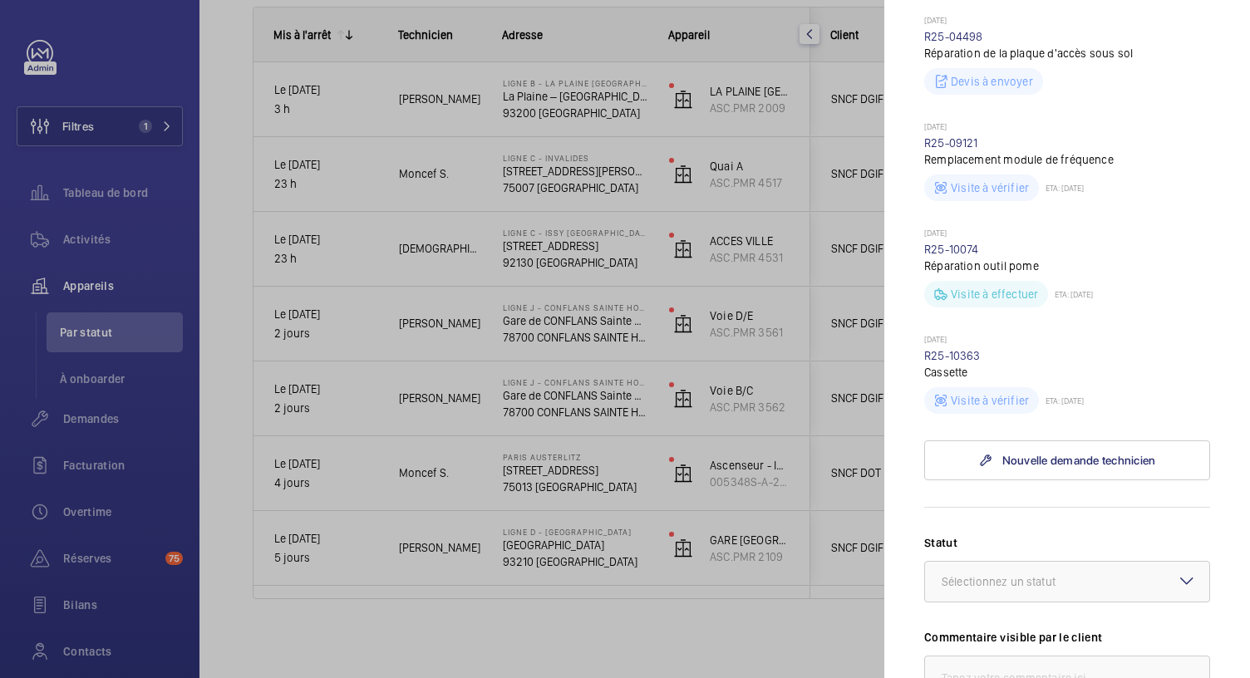
scroll to position [762, 0]
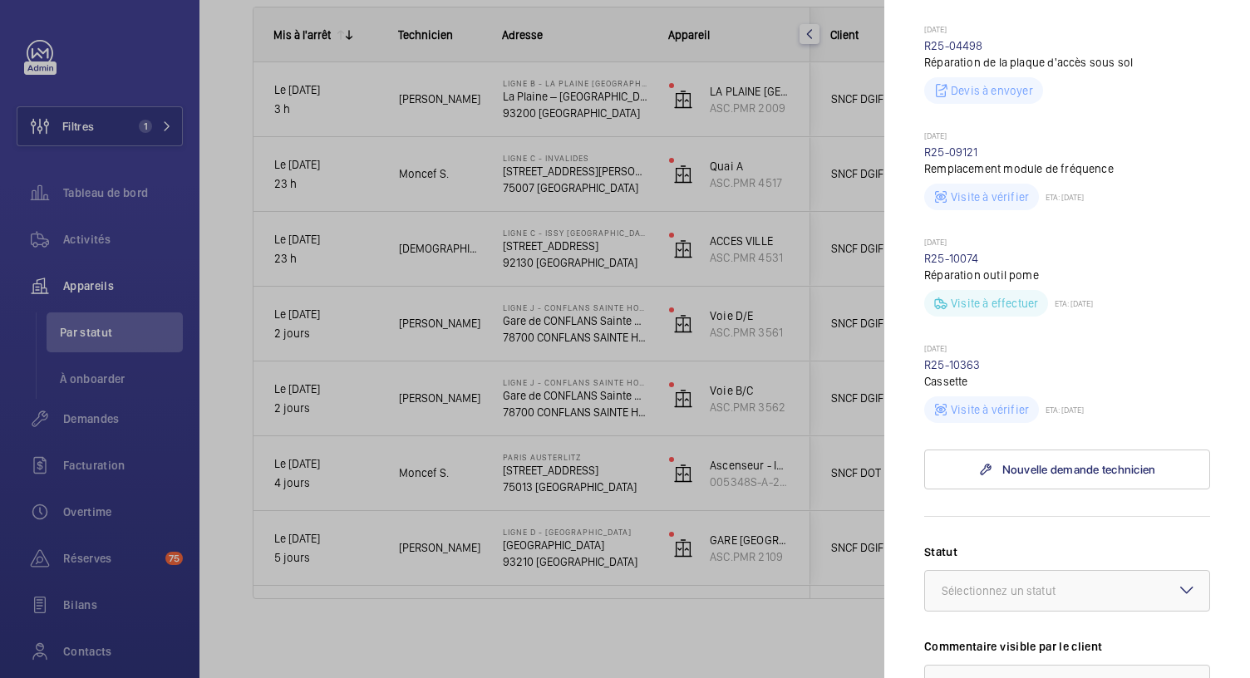
click at [650, 52] on div at bounding box center [625, 339] width 1250 height 678
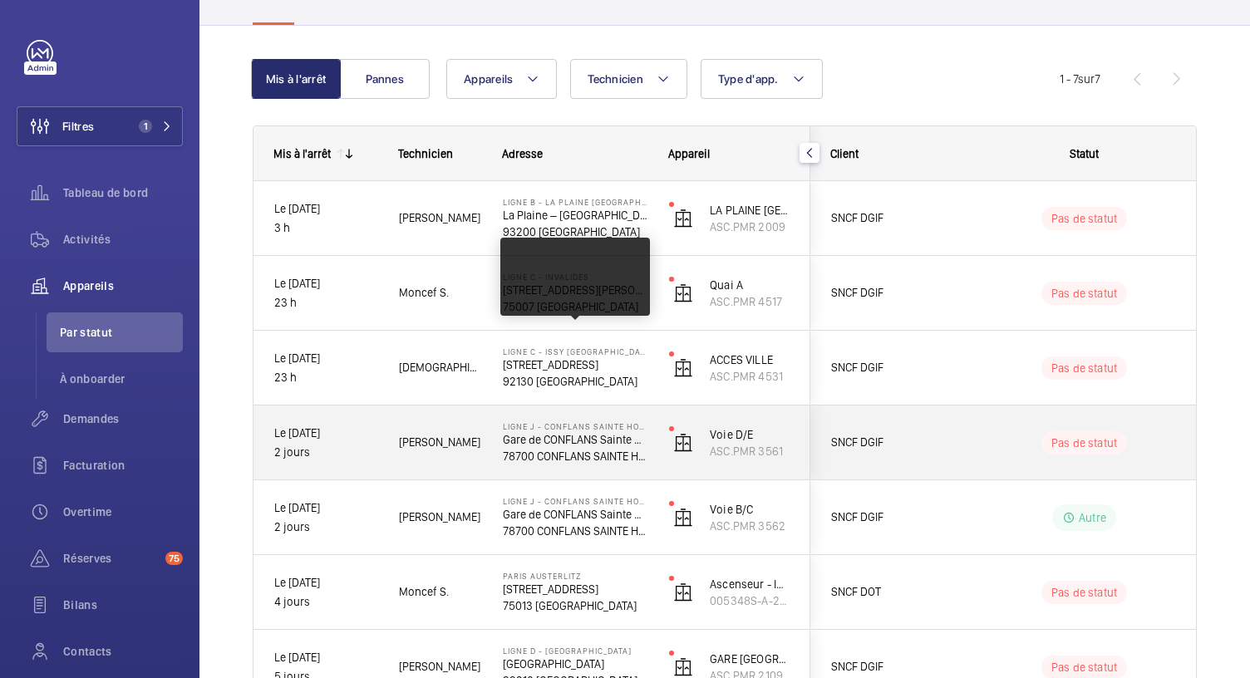
scroll to position [0, 0]
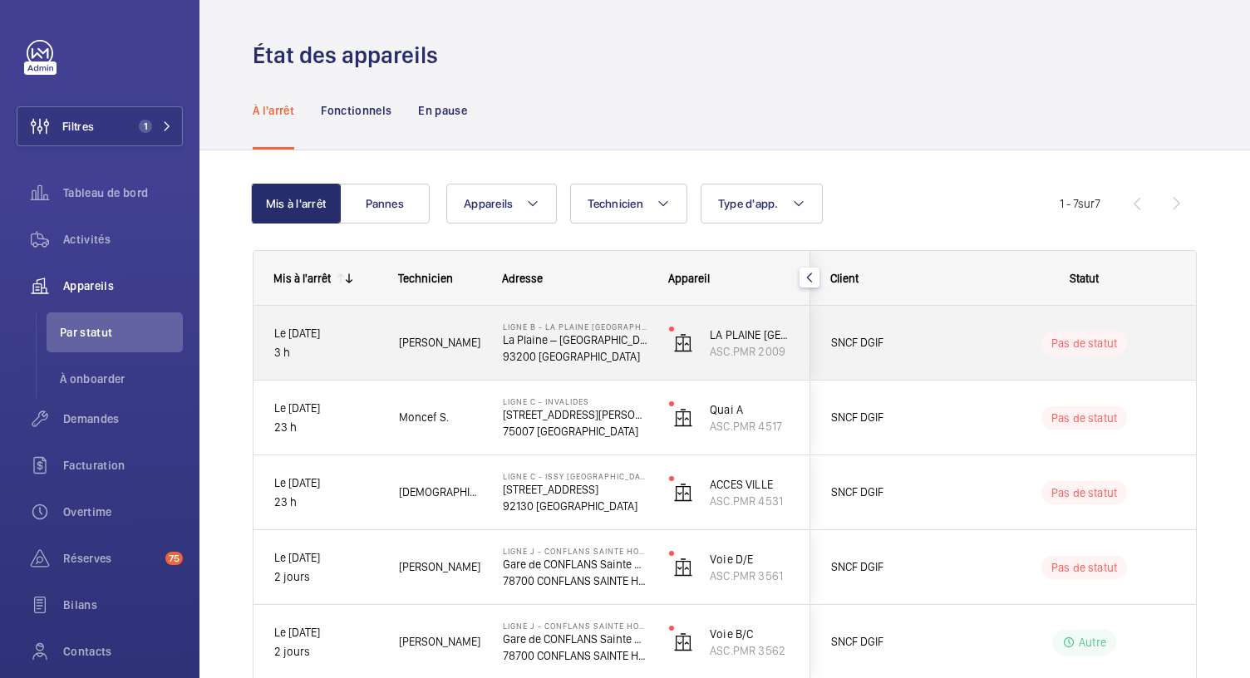
click at [554, 356] on p "93200 SAINT-DENIS" at bounding box center [575, 356] width 145 height 17
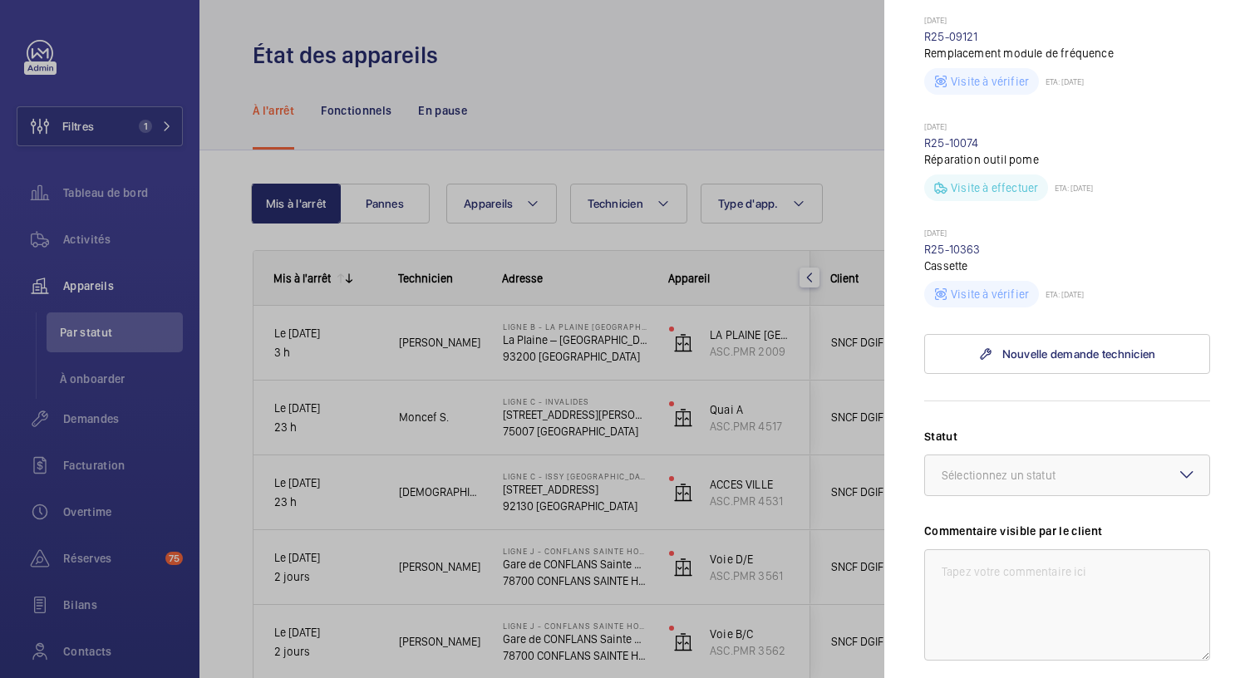
scroll to position [1184, 0]
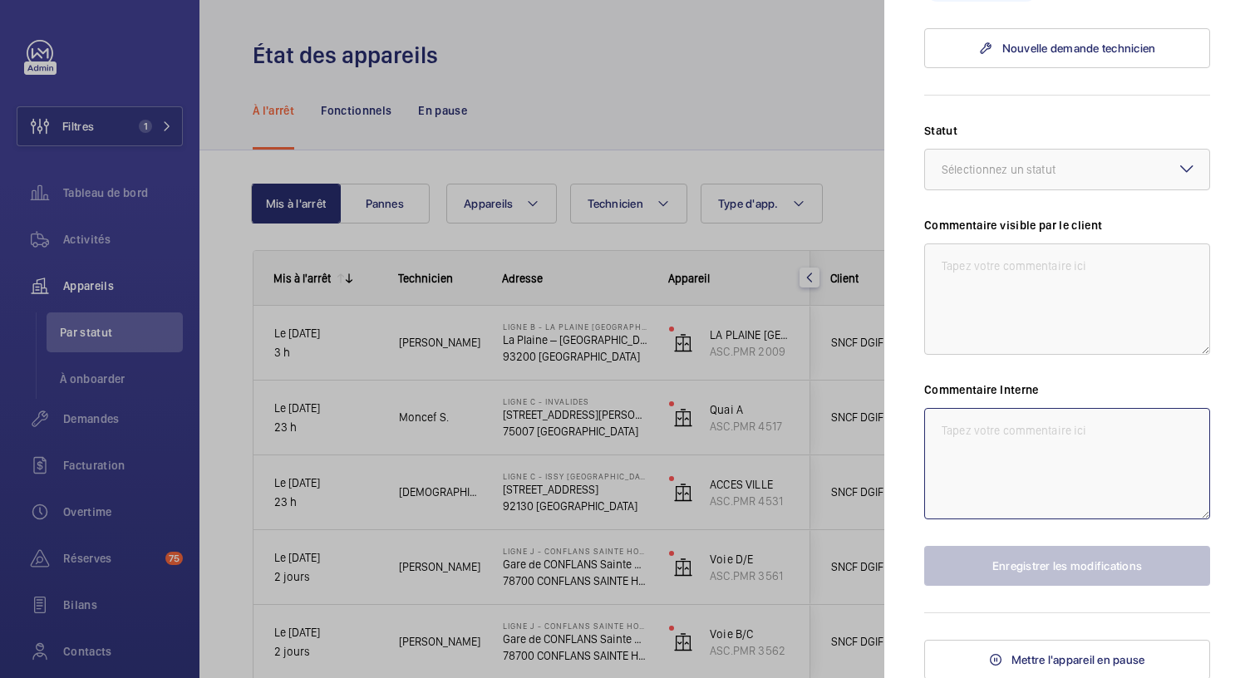
click at [966, 443] on textarea at bounding box center [1067, 463] width 286 height 111
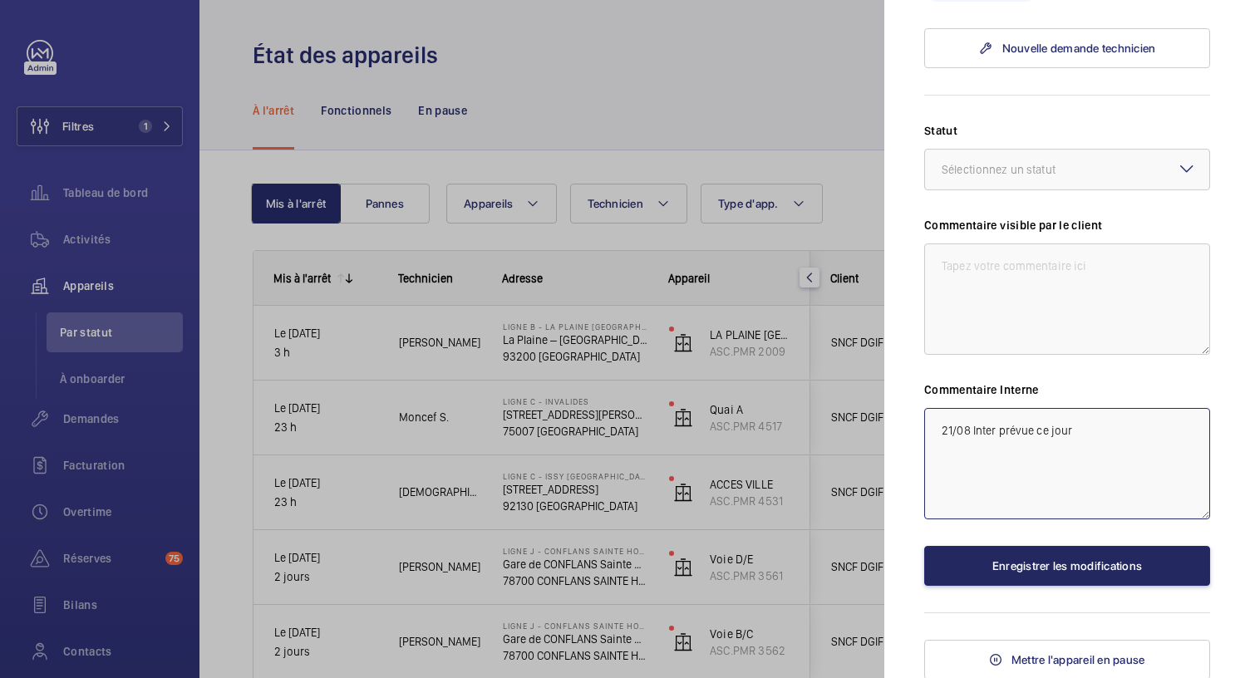
type textarea "21/08 Inter prévue ce jour"
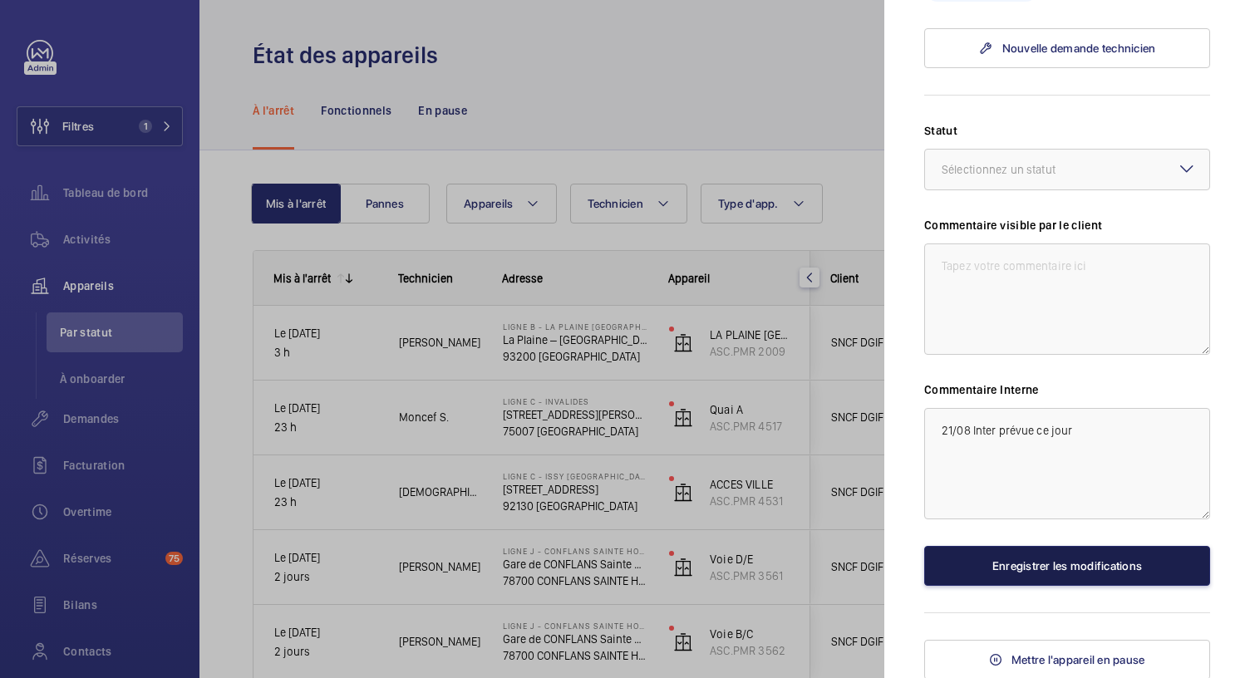
click at [1057, 559] on button "Enregistrer les modifications" at bounding box center [1067, 566] width 286 height 40
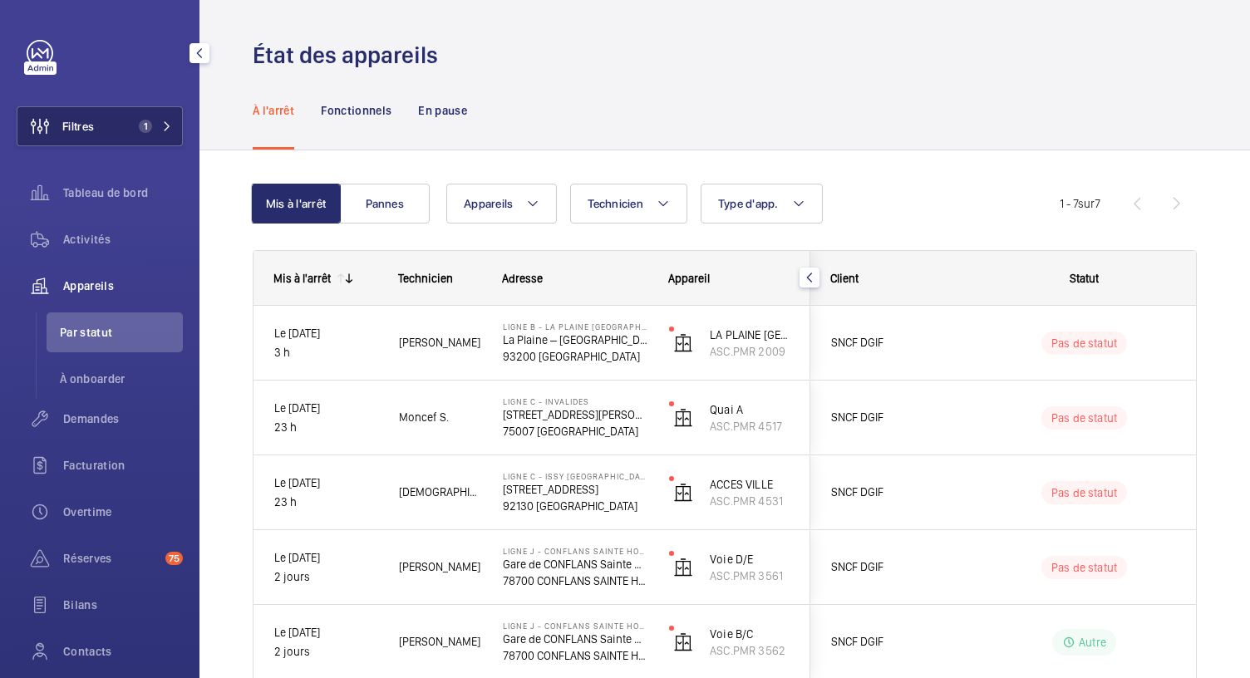
click at [133, 122] on span "1" at bounding box center [142, 126] width 20 height 13
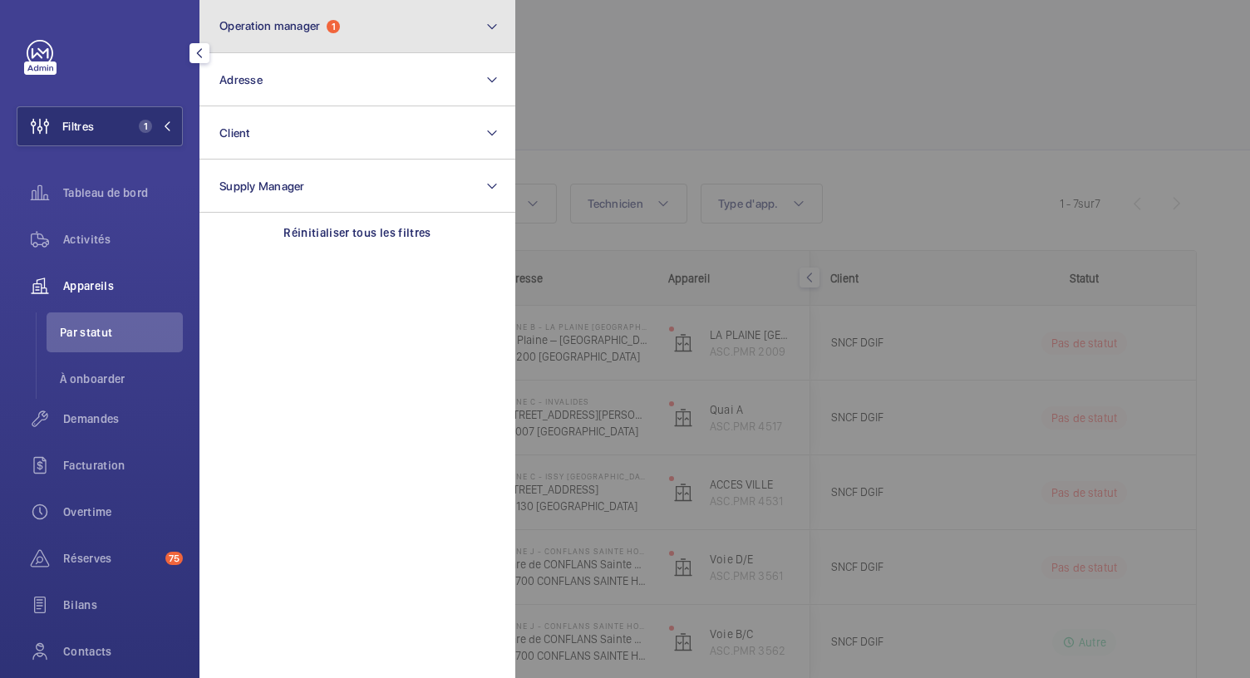
click at [341, 37] on button "Operation manager 1" at bounding box center [358, 26] width 316 height 53
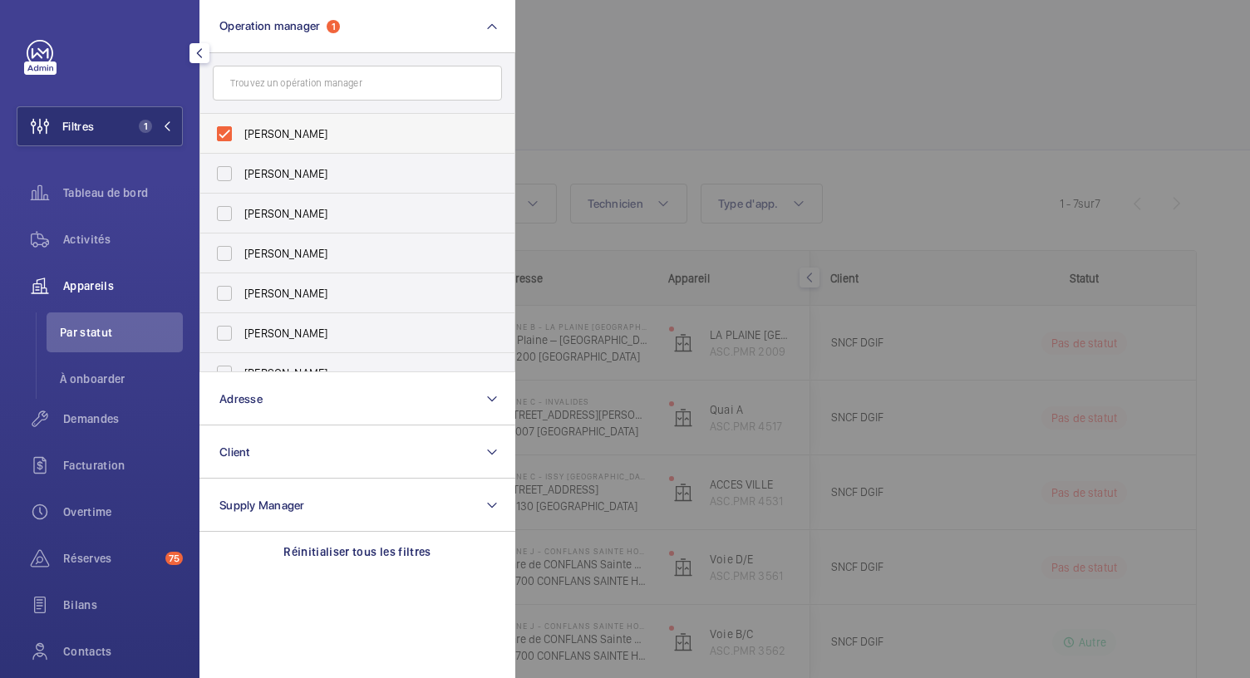
click at [229, 126] on label "Caroline Diallo" at bounding box center [344, 134] width 289 height 40
click at [229, 126] on input "Caroline Diallo" at bounding box center [224, 133] width 33 height 33
checkbox input "false"
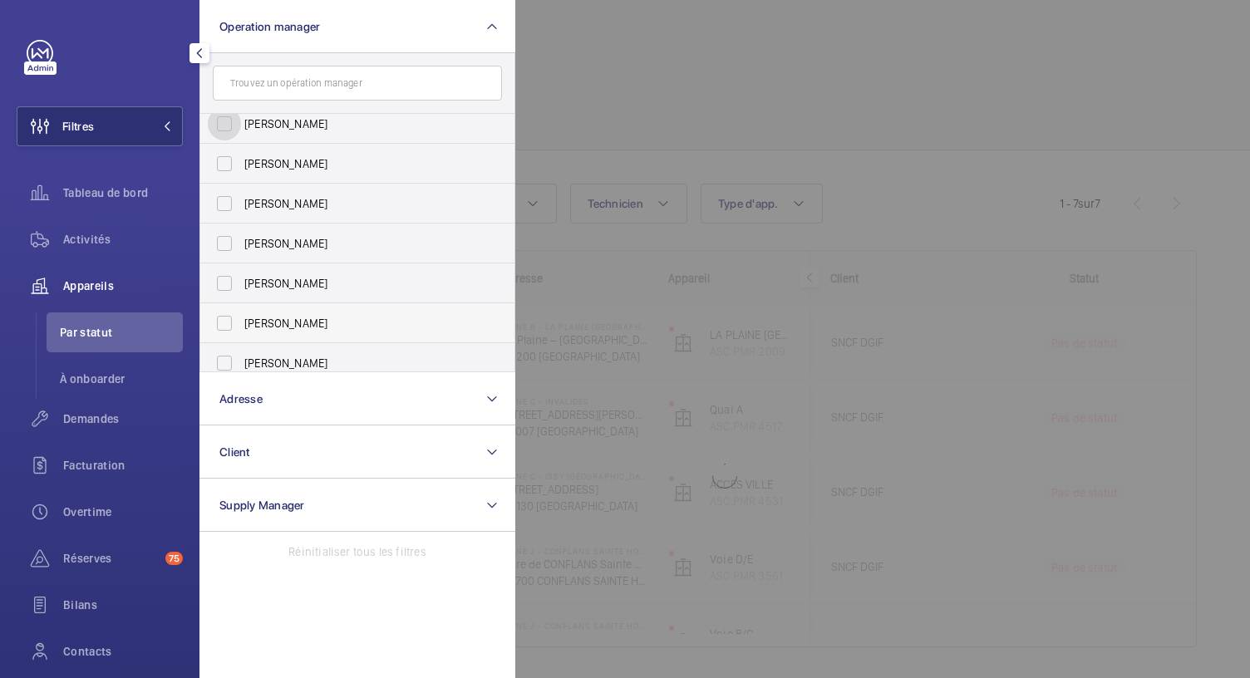
scroll to position [11, 0]
click at [226, 245] on label "Anthony Mouchez" at bounding box center [344, 243] width 289 height 40
click at [226, 245] on input "Anthony Mouchez" at bounding box center [224, 242] width 33 height 33
checkbox input "true"
click at [136, 195] on span "Tableau de bord" at bounding box center [123, 193] width 120 height 17
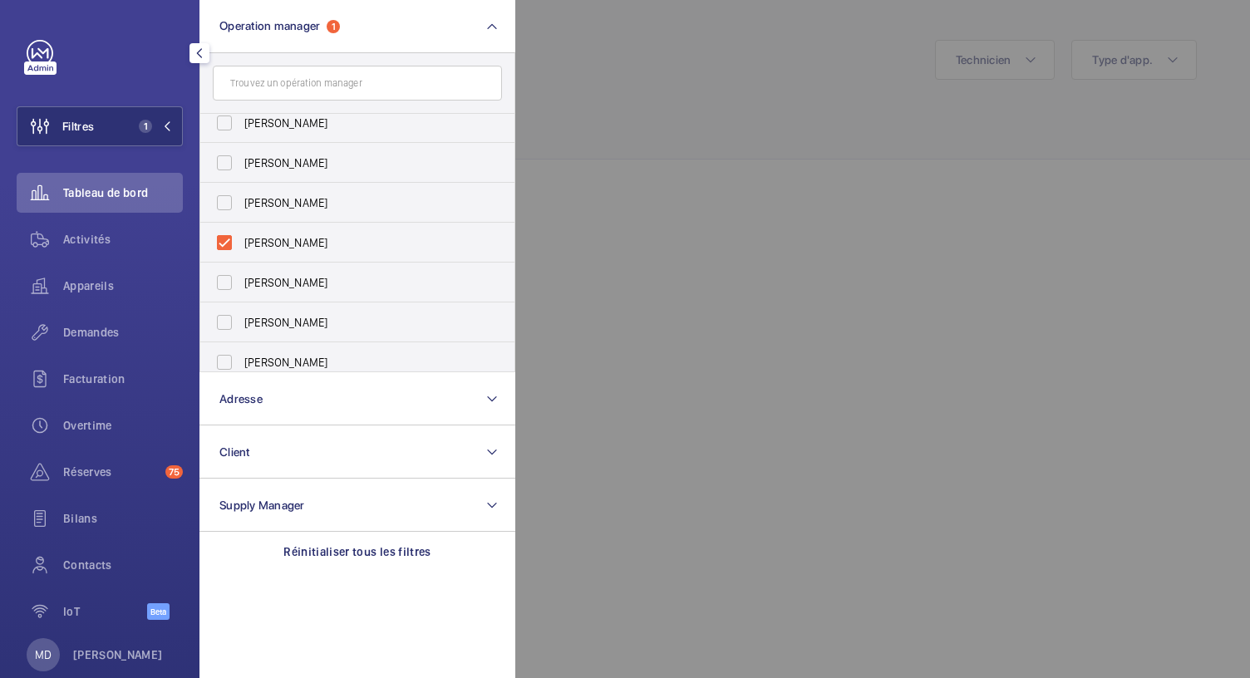
click at [626, 129] on div at bounding box center [1140, 339] width 1250 height 678
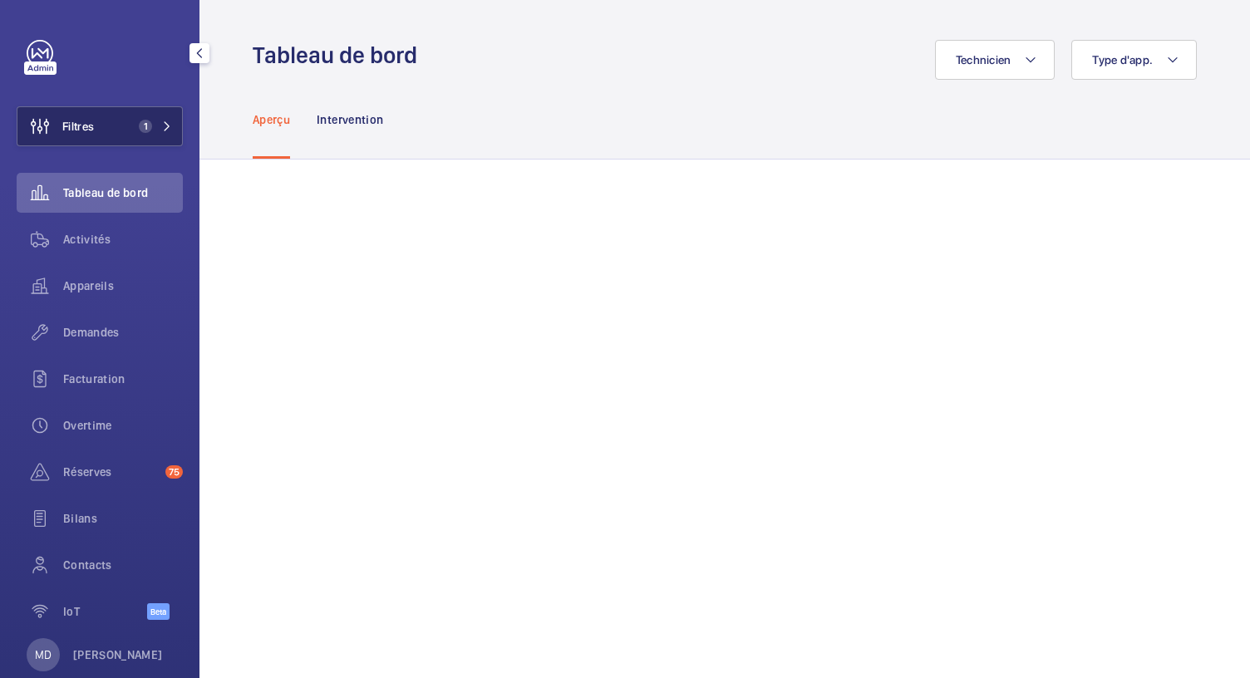
click at [151, 127] on span "1" at bounding box center [152, 126] width 40 height 13
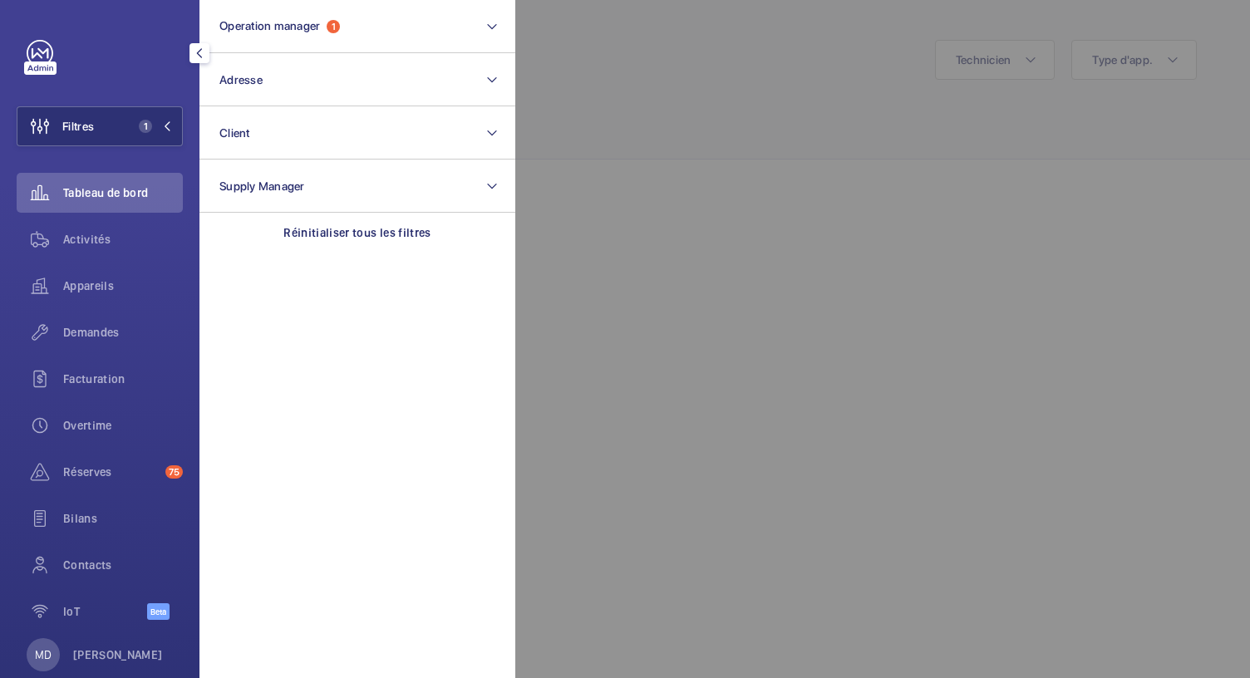
click at [128, 87] on div "Filtres 1 Operation manager 1 Adresse Client Supply Manager Réinitialiser tous …" at bounding box center [100, 339] width 166 height 599
click at [96, 290] on span "Appareils" at bounding box center [123, 286] width 120 height 17
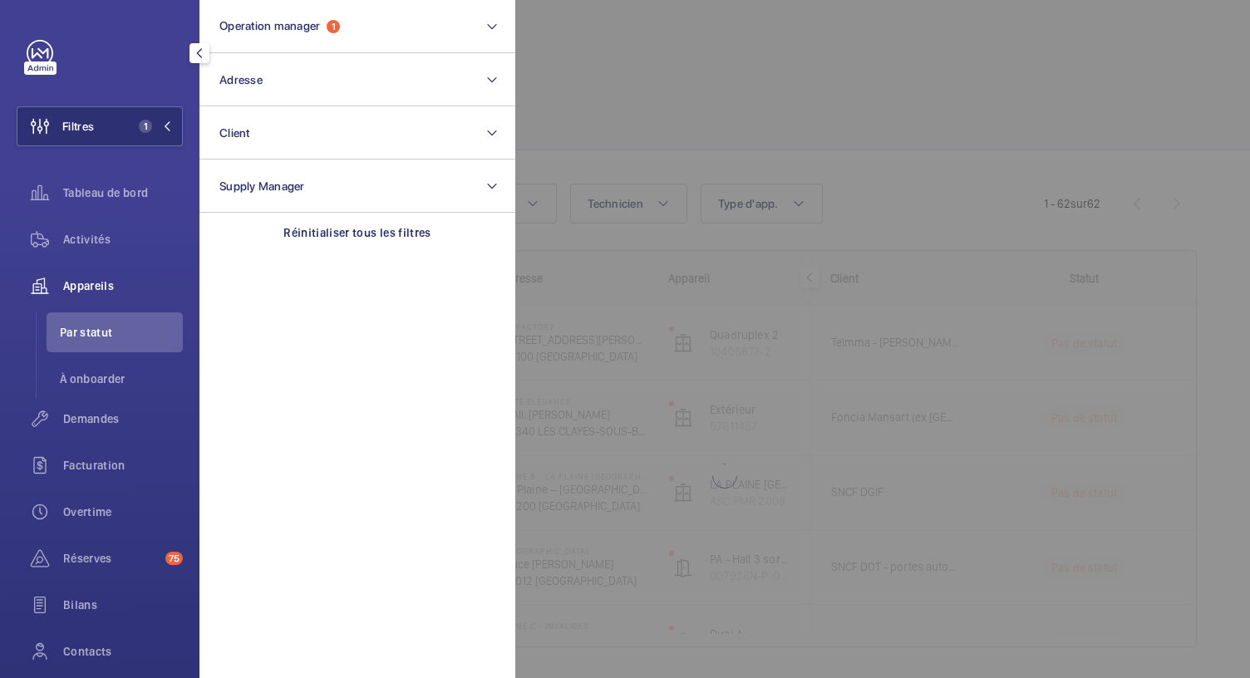
click at [670, 116] on div at bounding box center [1140, 339] width 1250 height 678
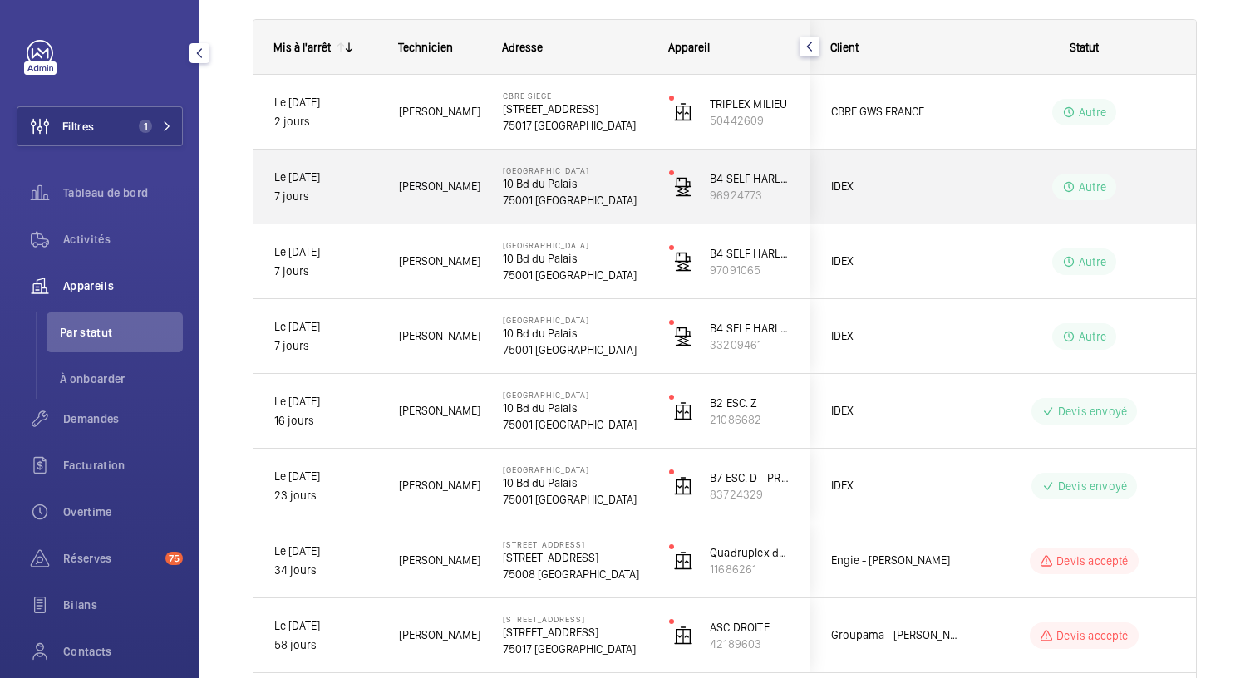
scroll to position [318, 0]
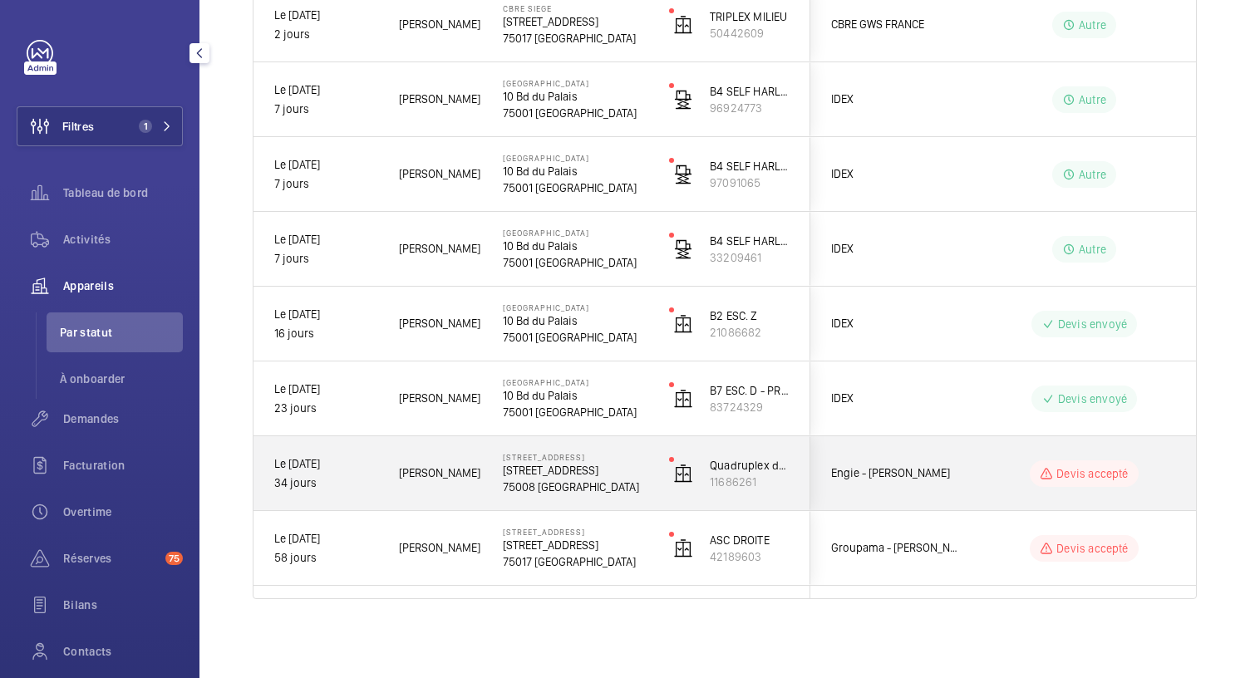
click at [558, 481] on p "75008 PARIS" at bounding box center [575, 487] width 145 height 17
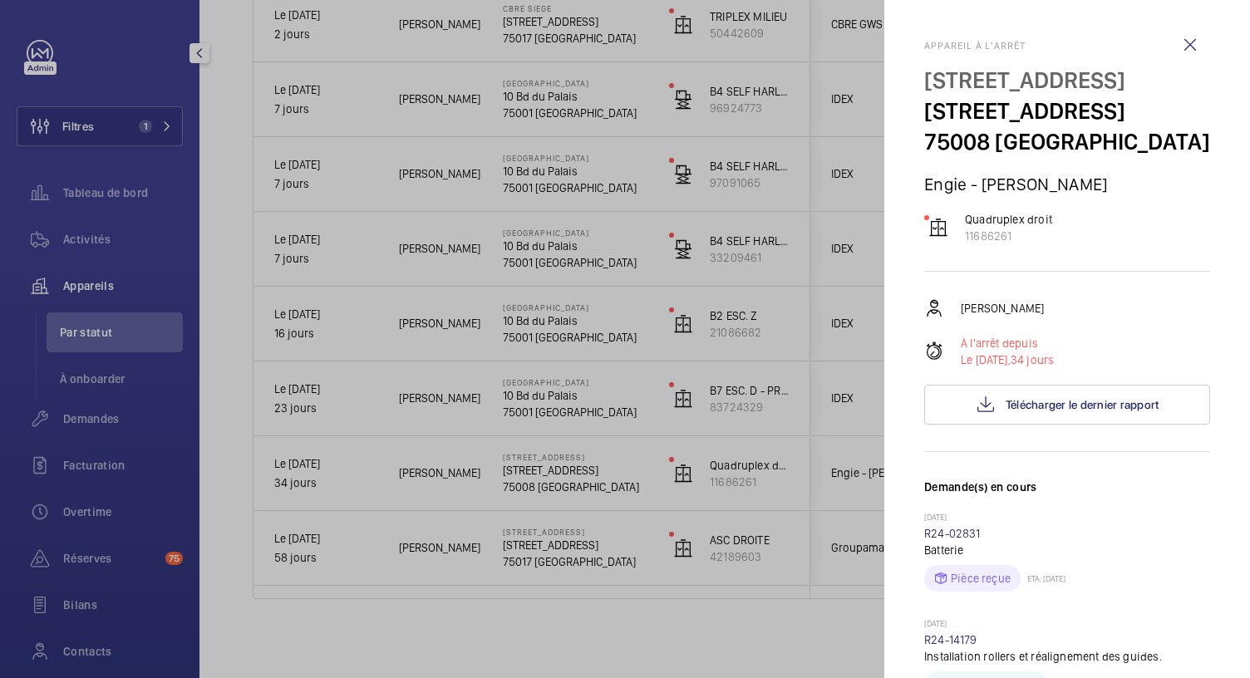
click at [535, 472] on div at bounding box center [625, 339] width 1250 height 678
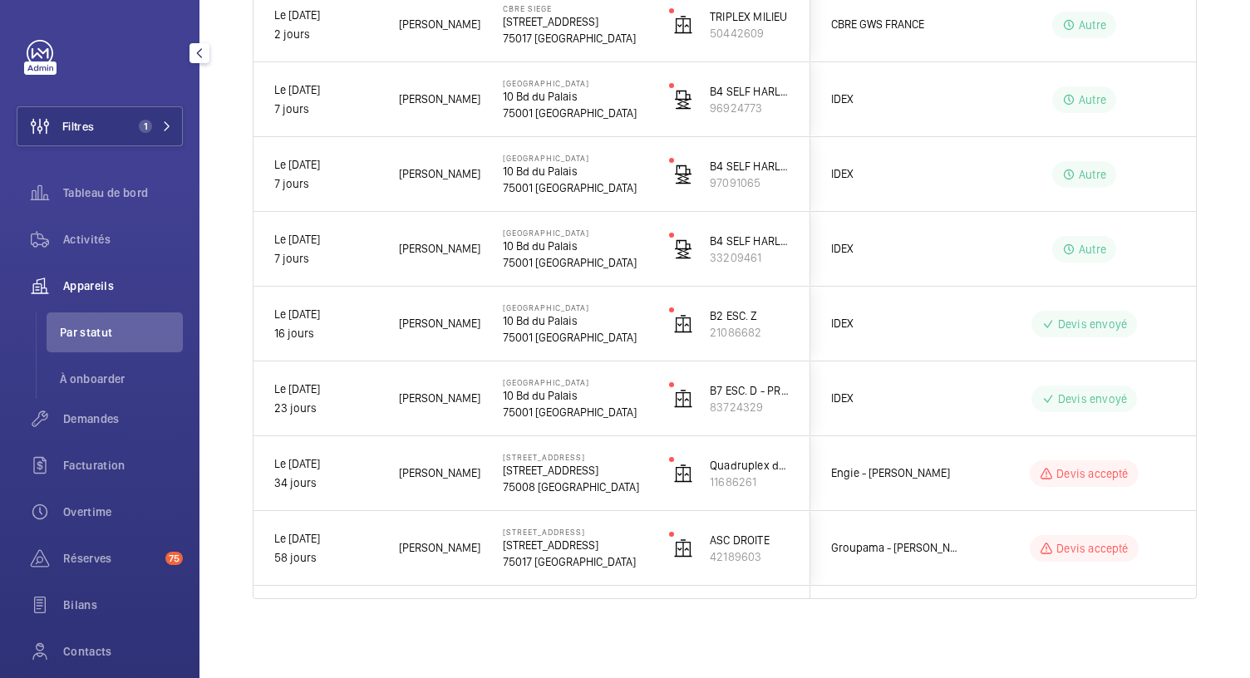
click at [535, 472] on p "68 Rue du Faubourg Saint-Honoré, 75008 PARIS" at bounding box center [575, 470] width 145 height 17
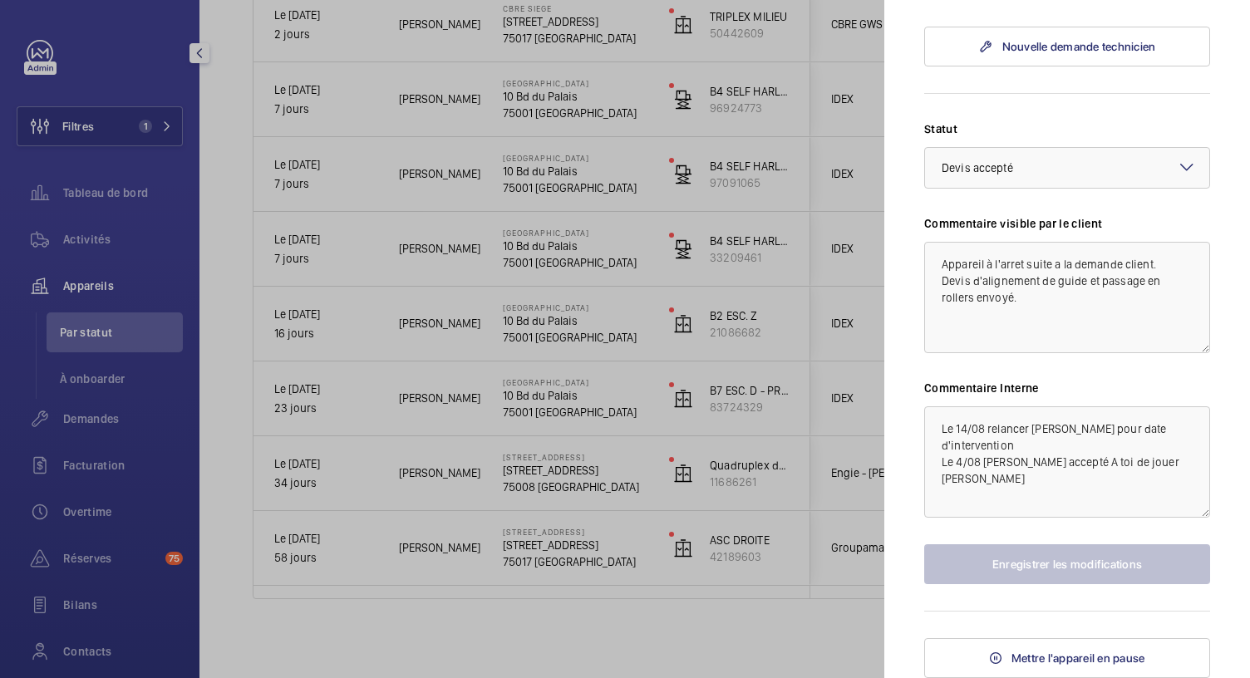
scroll to position [886, 0]
click at [939, 441] on textarea "Le 14/08 relancer Mickael pour date d'intervention Le 4/08 Devis accepté A toi …" at bounding box center [1067, 462] width 286 height 111
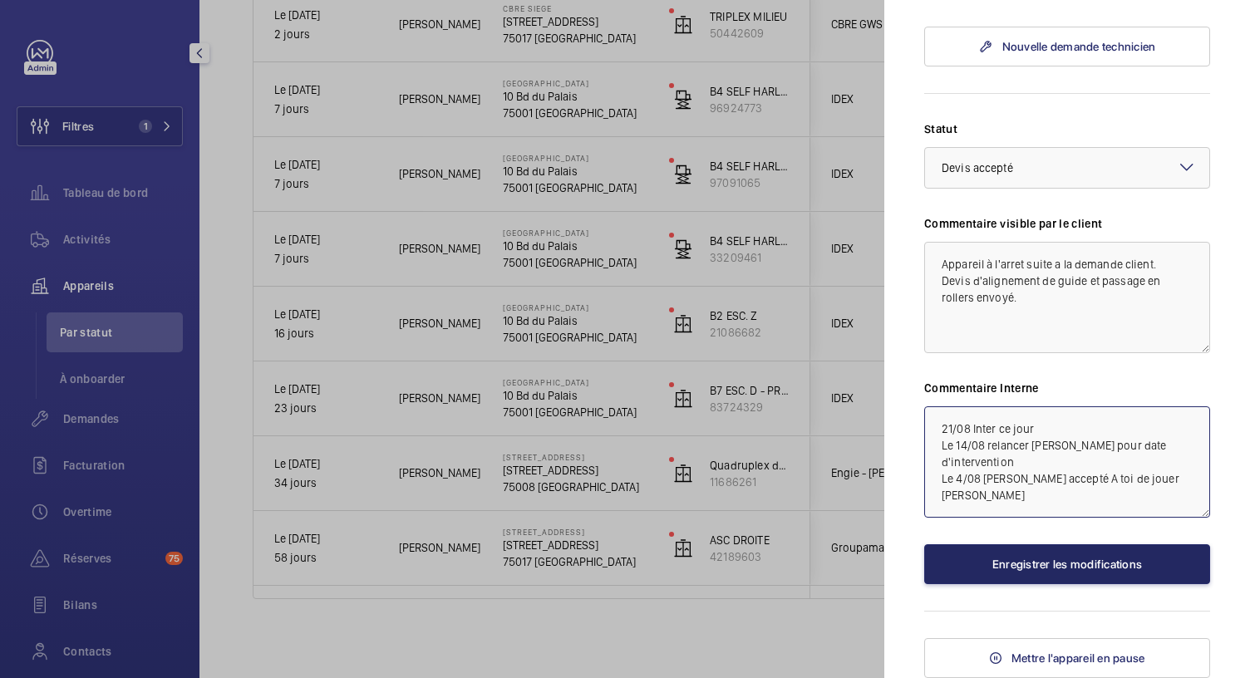
type textarea "21/08 Inter ce jour Le 14/08 relancer Mickael pour date d'intervention Le 4/08 …"
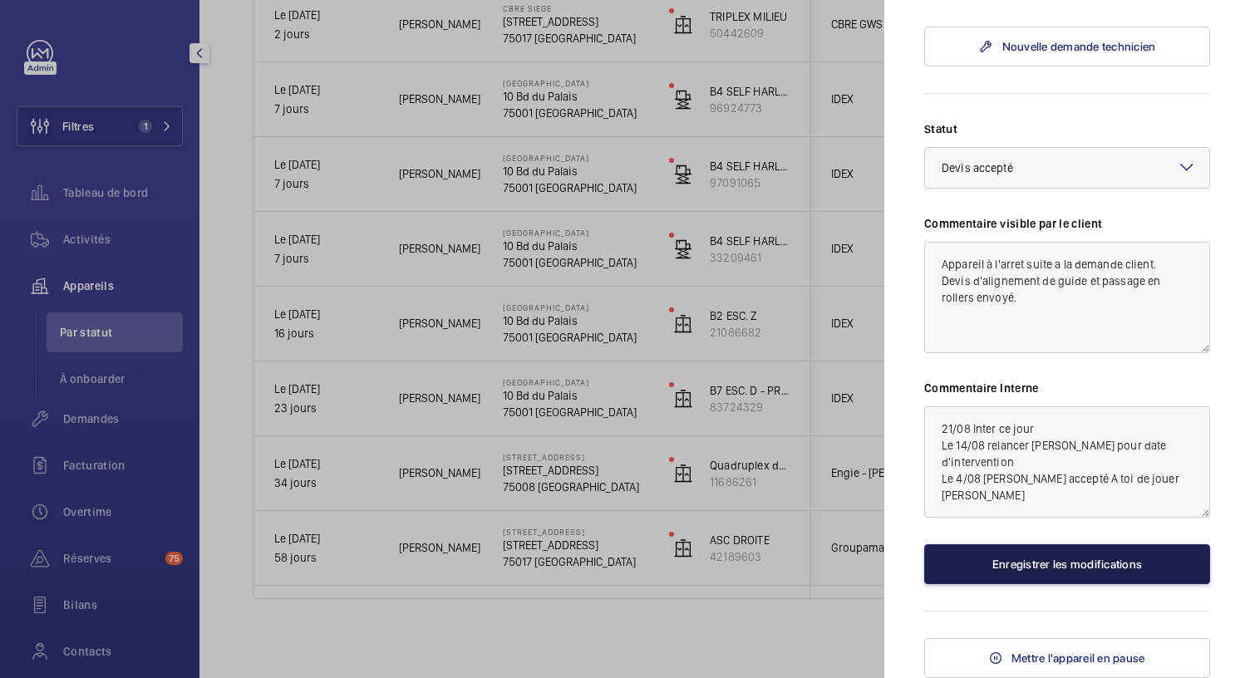
click at [993, 573] on button "Enregistrer les modifications" at bounding box center [1067, 565] width 286 height 40
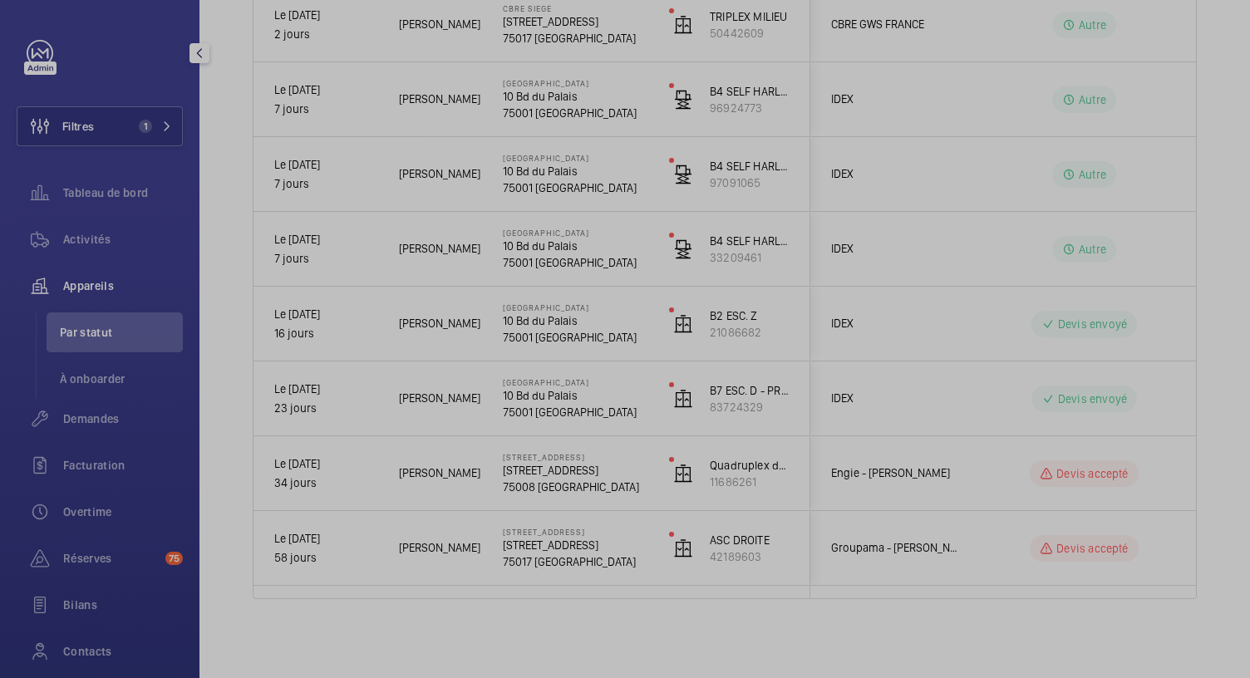
scroll to position [0, 0]
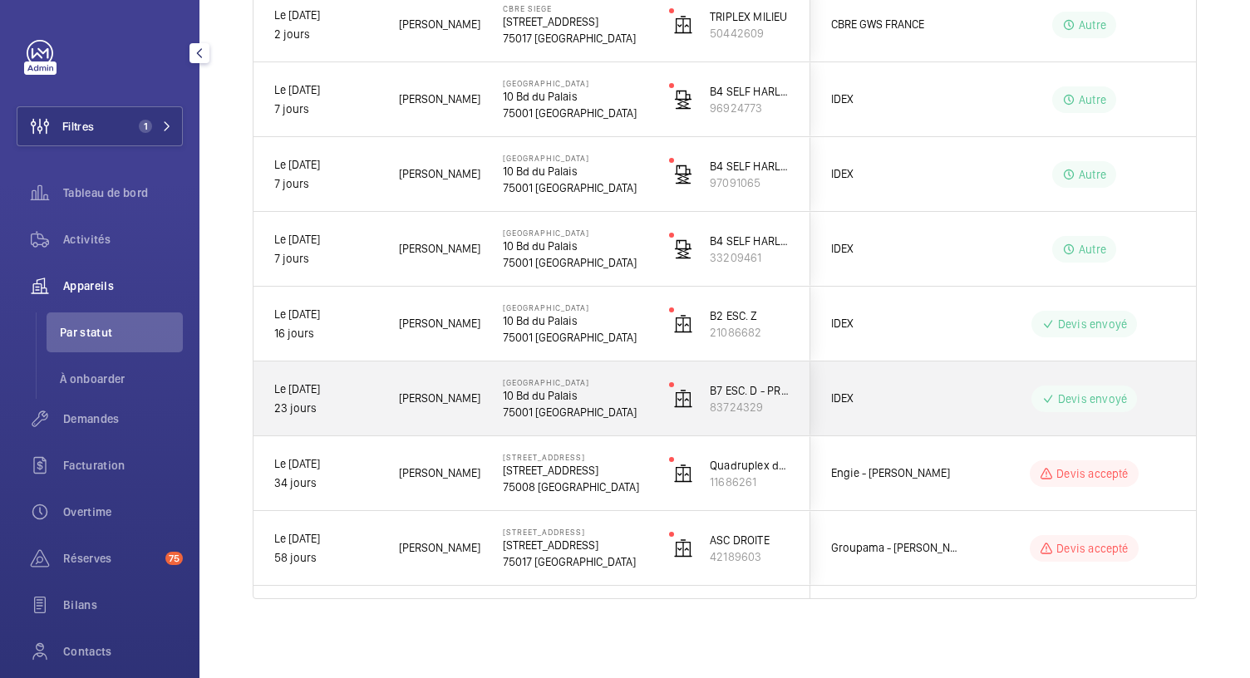
click at [546, 416] on p "75001 PARIS" at bounding box center [575, 412] width 145 height 17
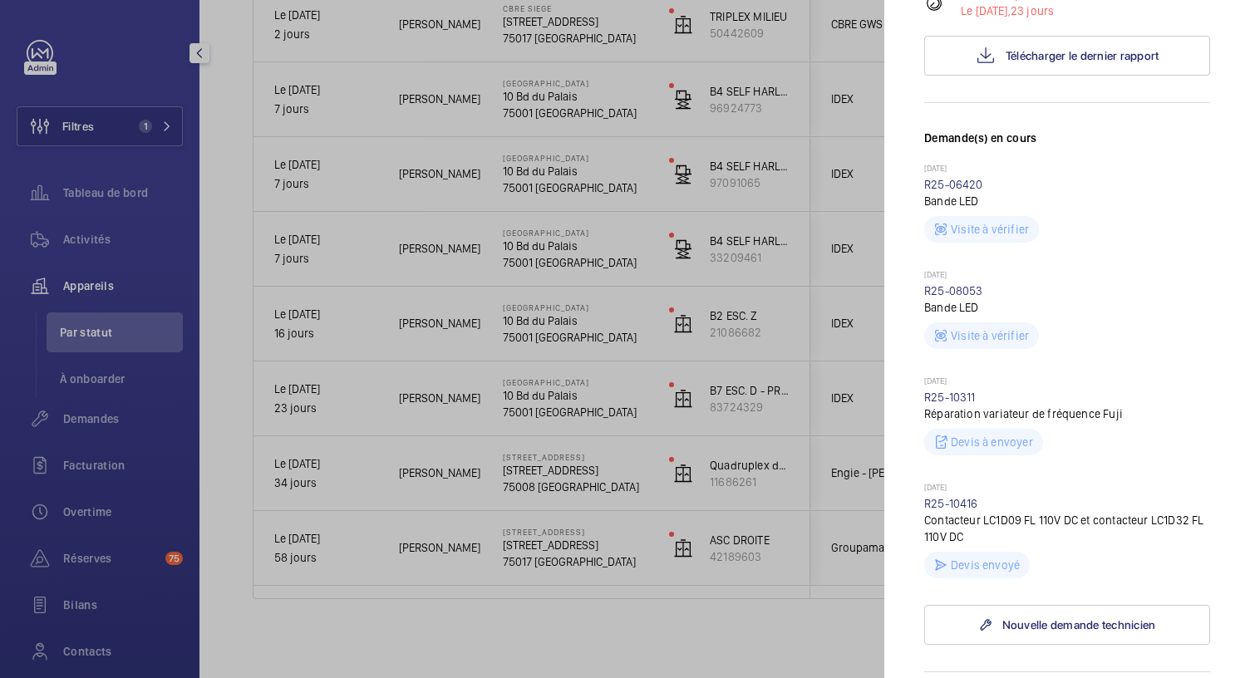
scroll to position [348, 0]
click at [946, 505] on link "R25-10416" at bounding box center [951, 504] width 54 height 13
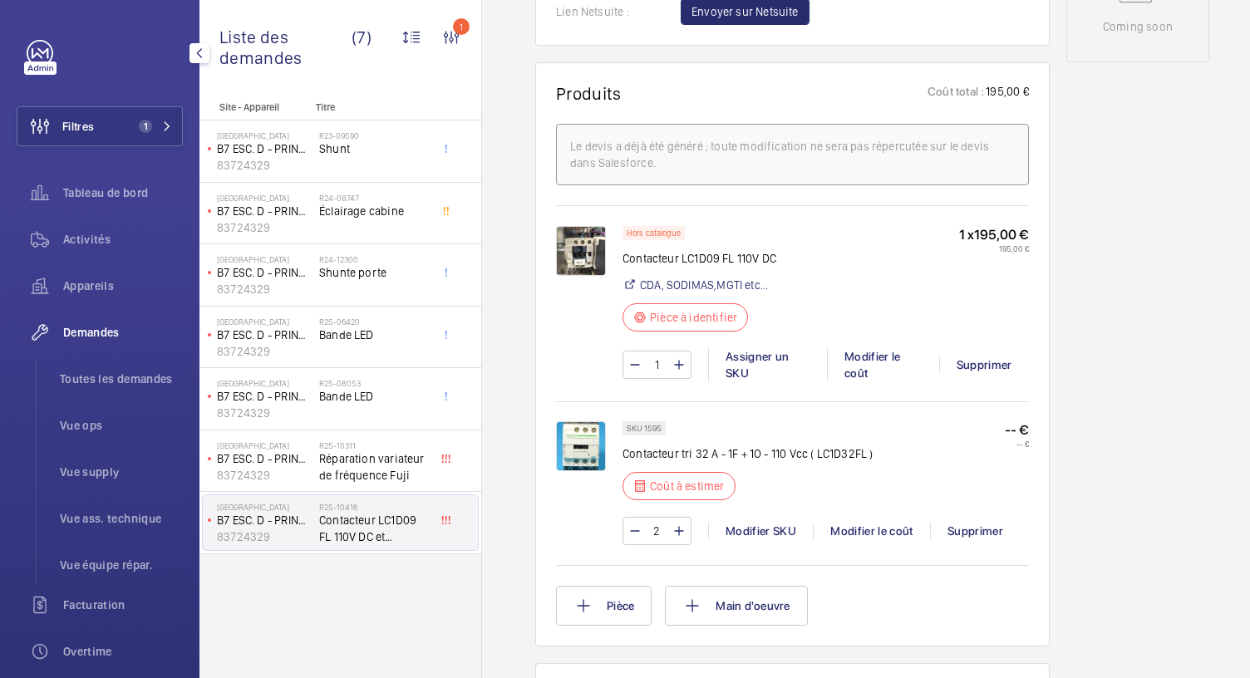
scroll to position [954, 0]
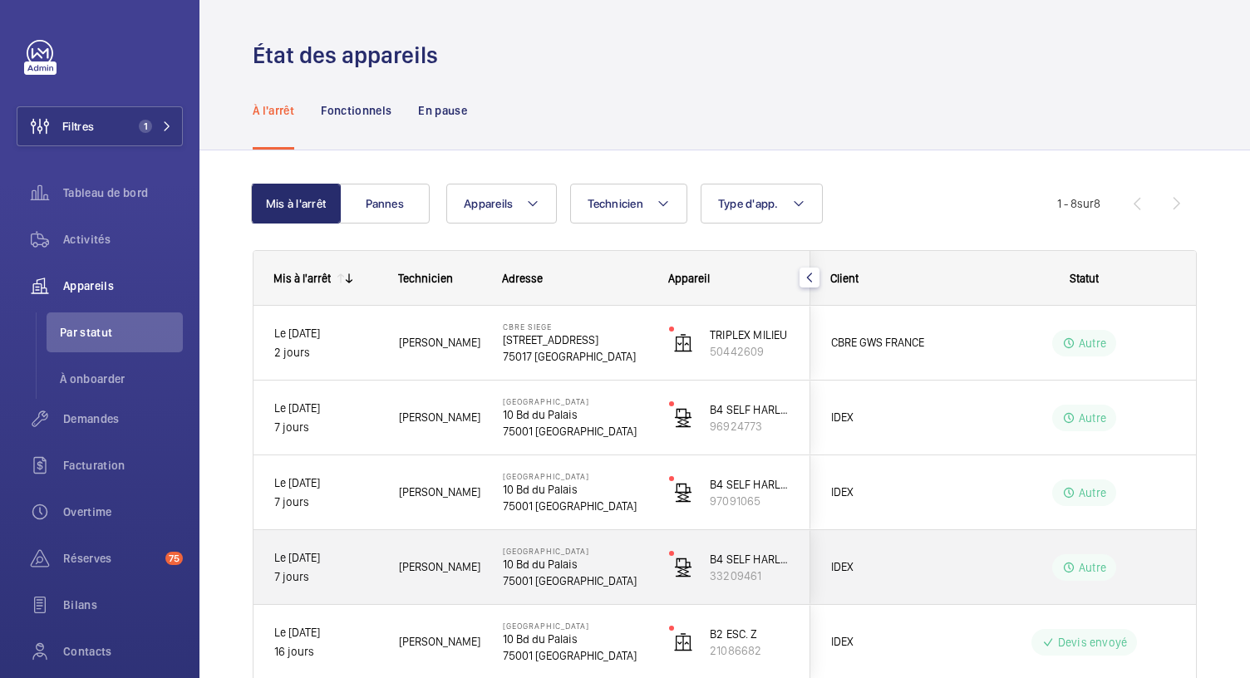
scroll to position [318, 0]
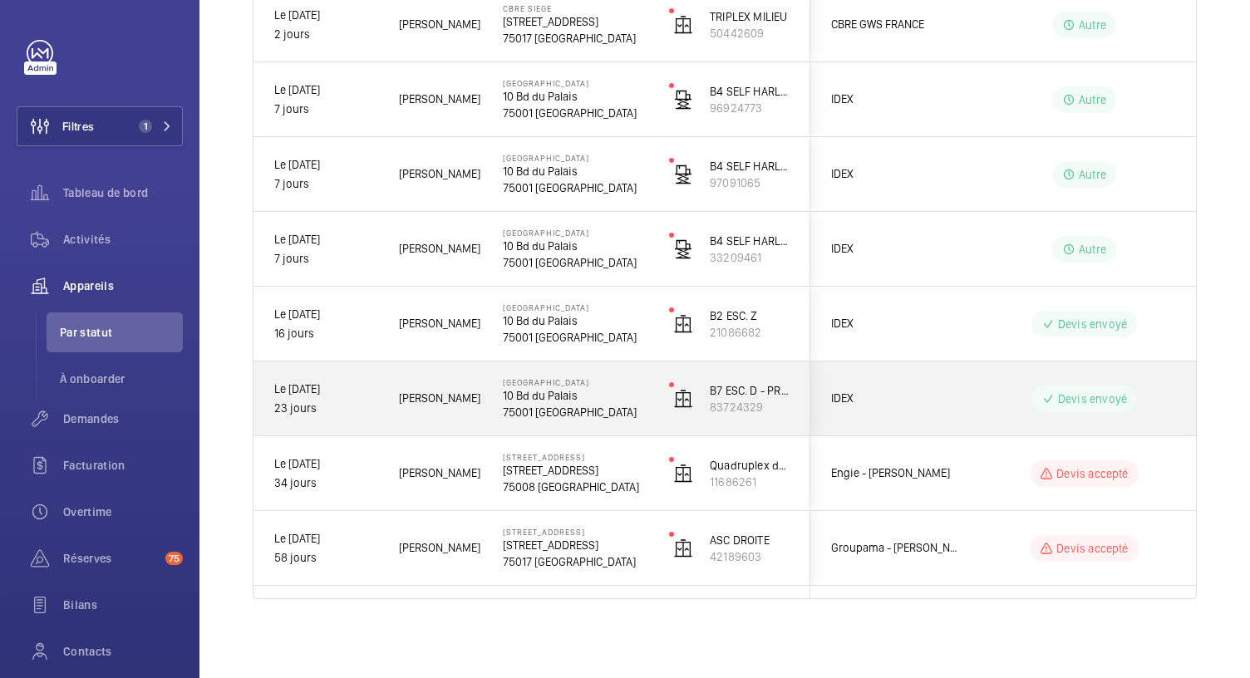
click at [560, 399] on p "10 Bd du Palais" at bounding box center [575, 395] width 145 height 17
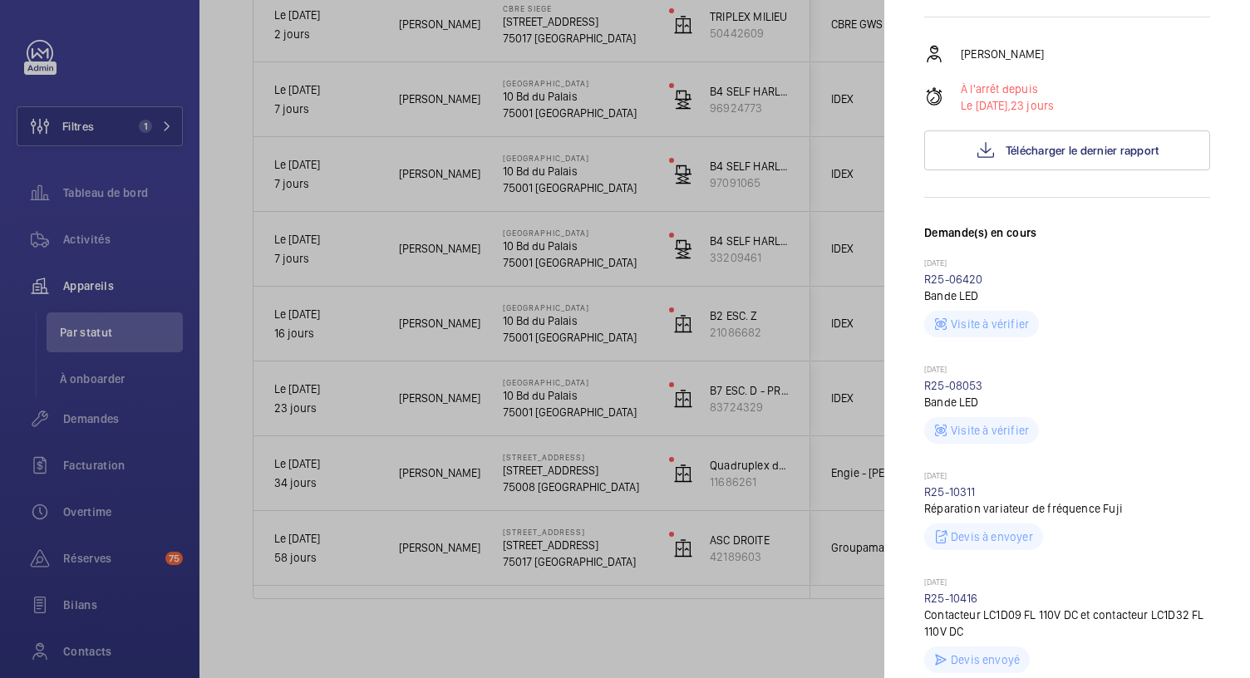
scroll to position [347, 0]
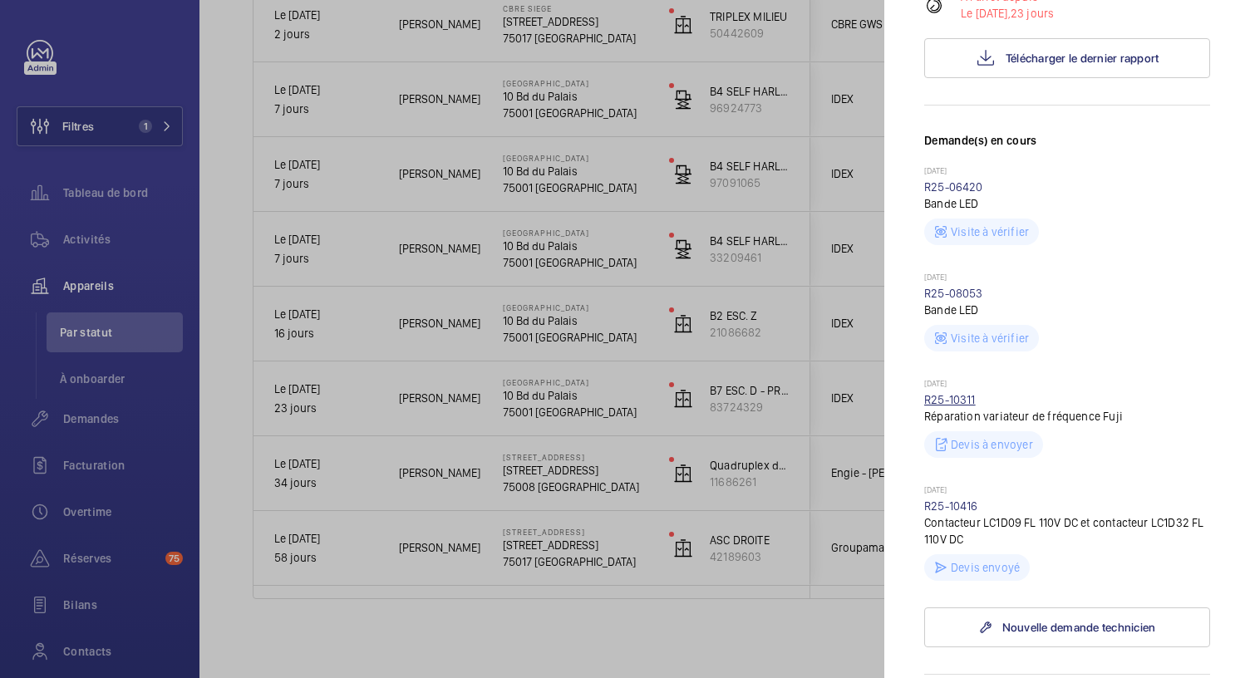
click at [948, 403] on link "R25-10311" at bounding box center [950, 399] width 52 height 13
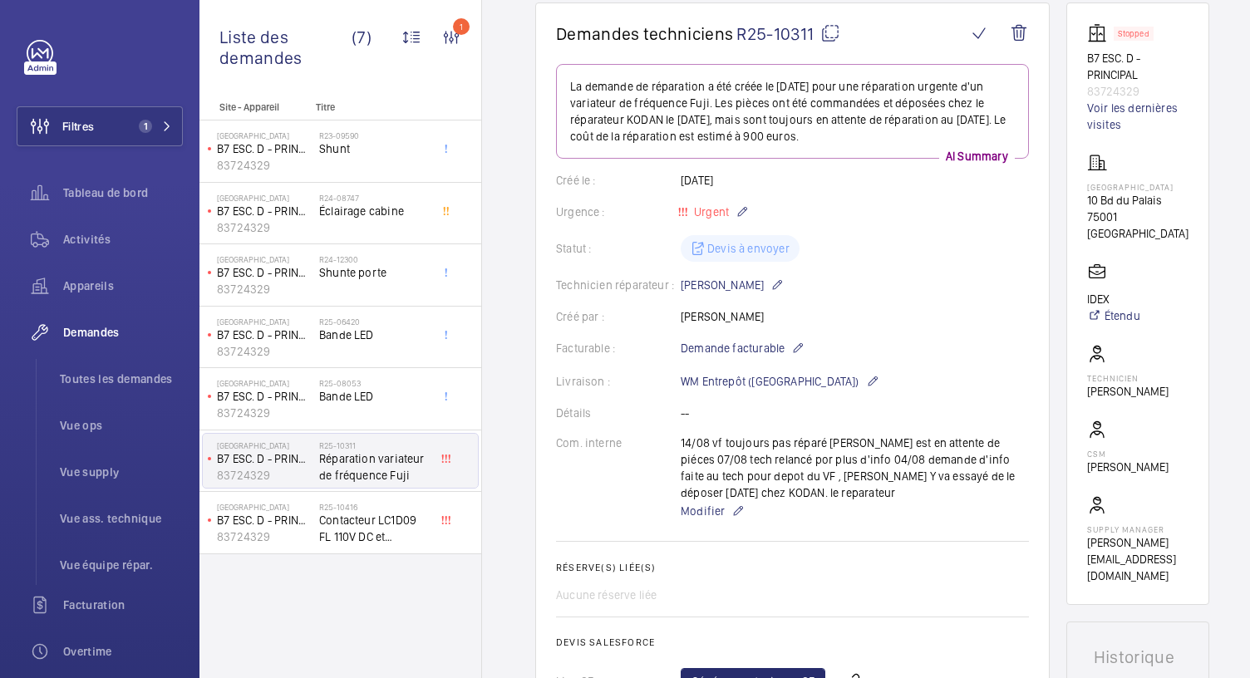
scroll to position [154, 0]
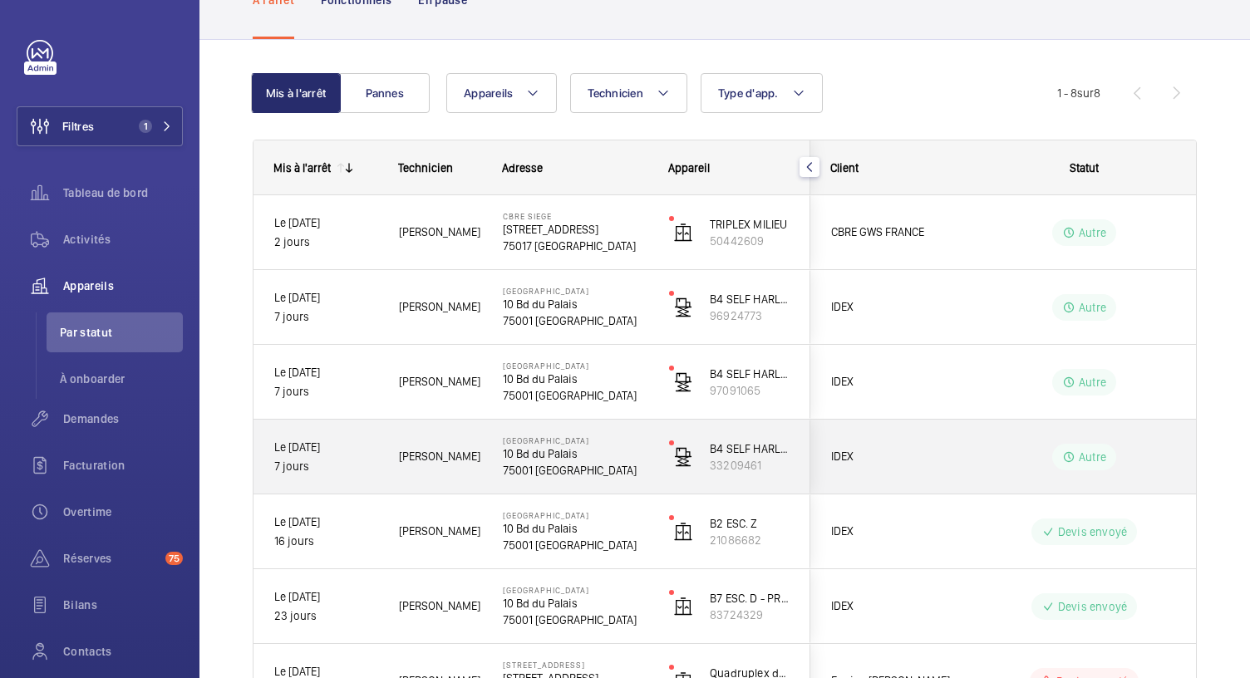
scroll to position [318, 0]
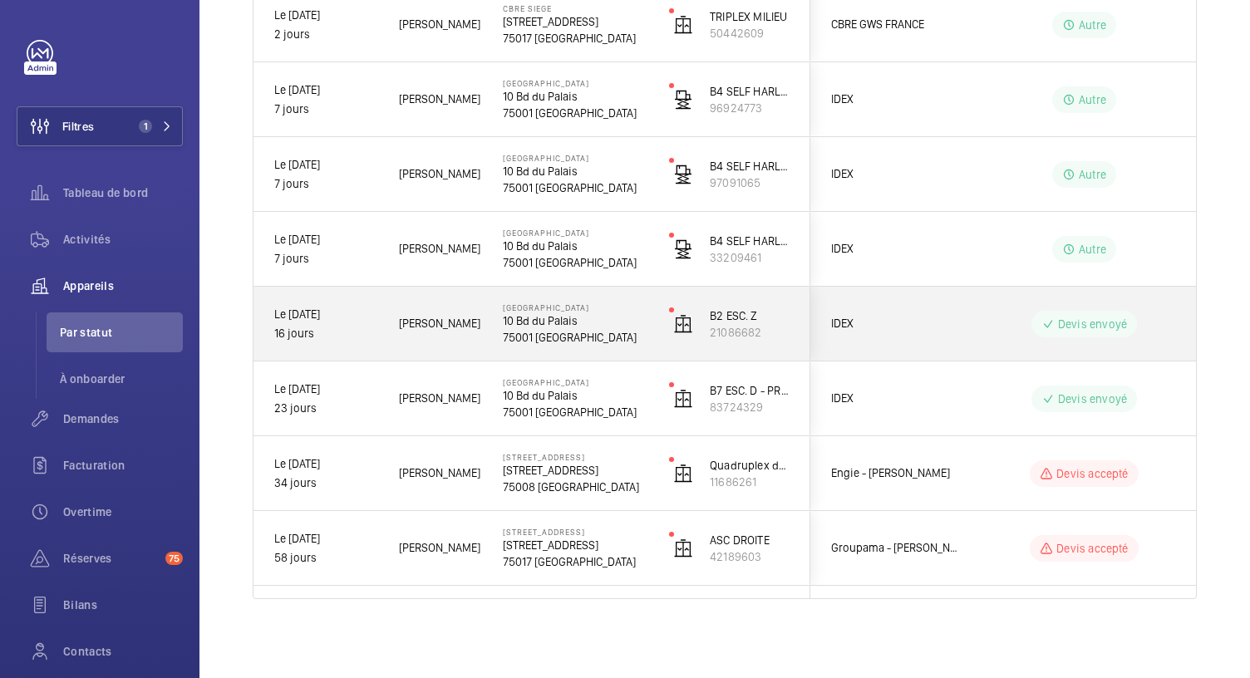
click at [548, 320] on p "10 Bd du Palais" at bounding box center [575, 321] width 145 height 17
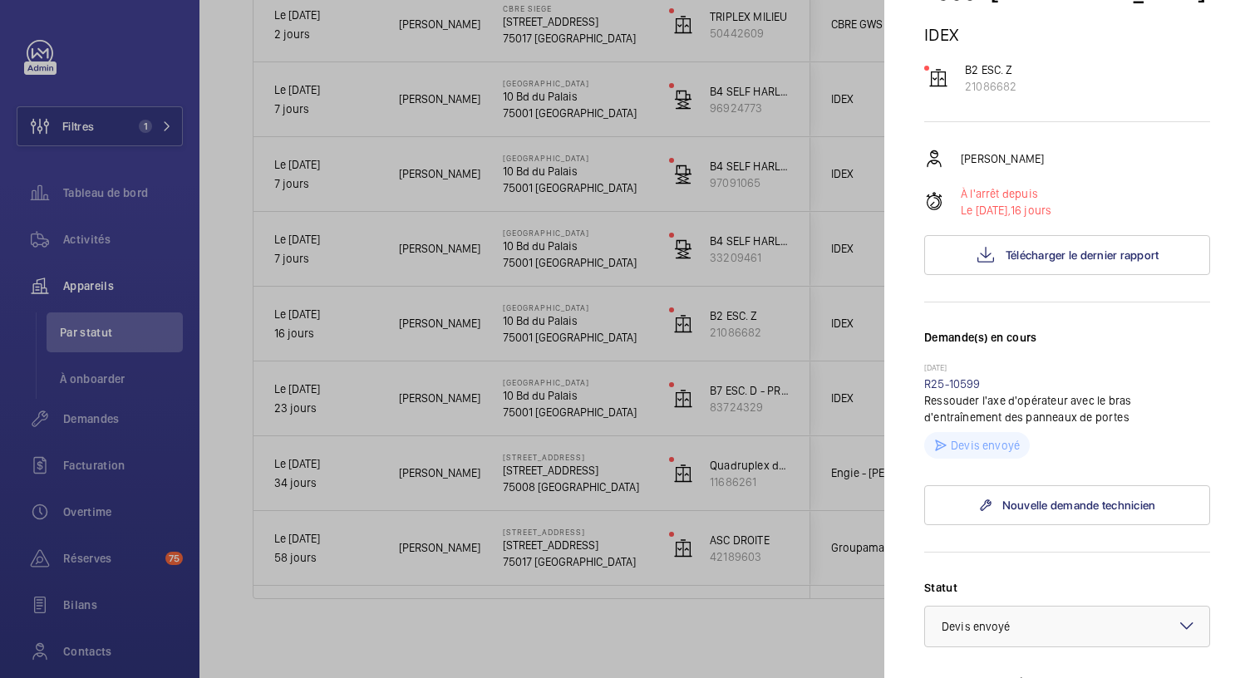
scroll to position [145, 0]
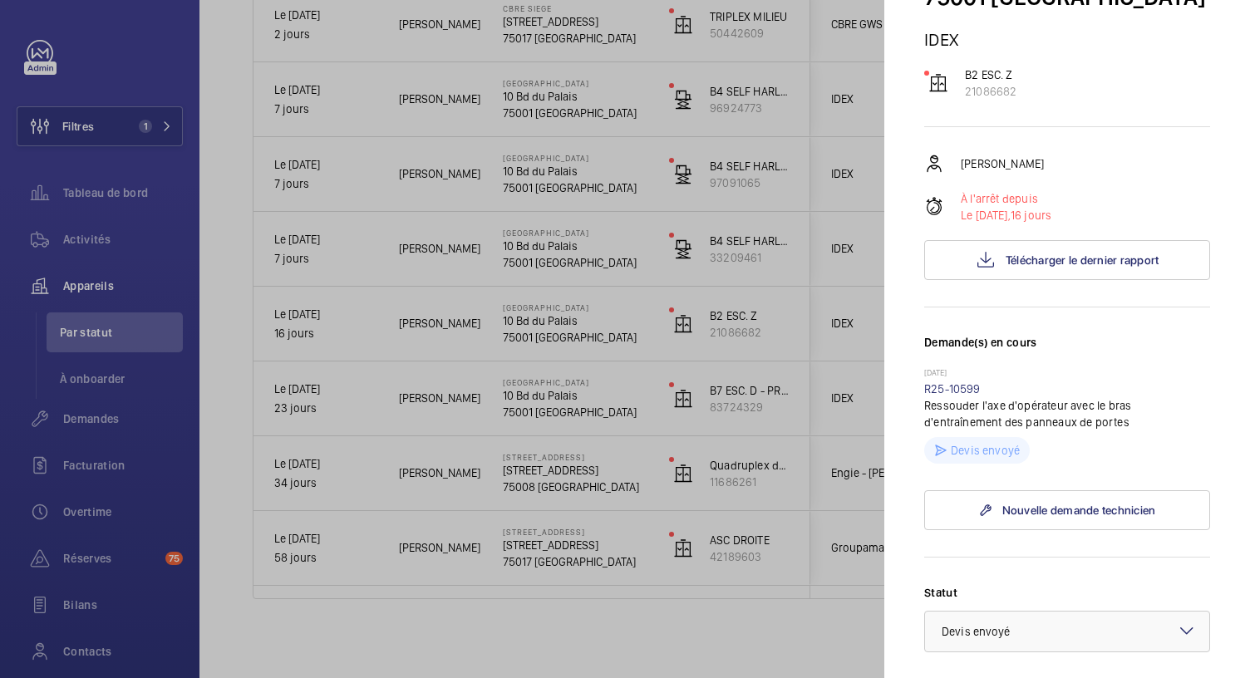
click at [559, 242] on div at bounding box center [625, 339] width 1250 height 678
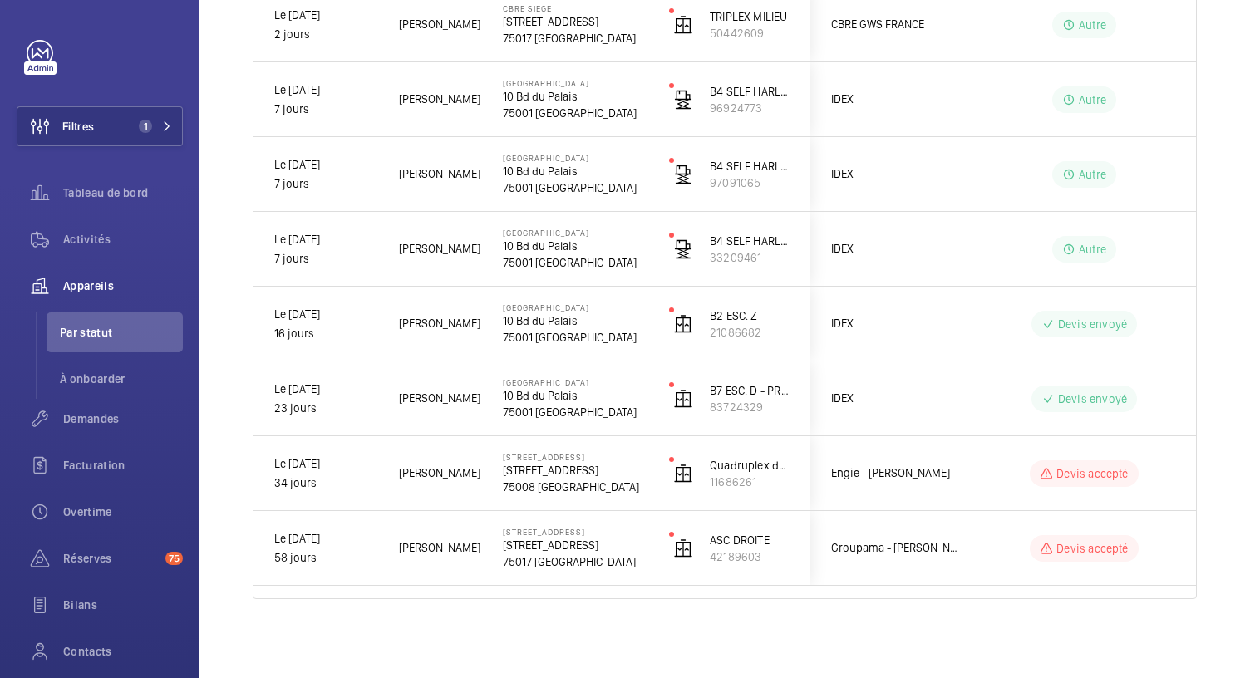
scroll to position [0, 0]
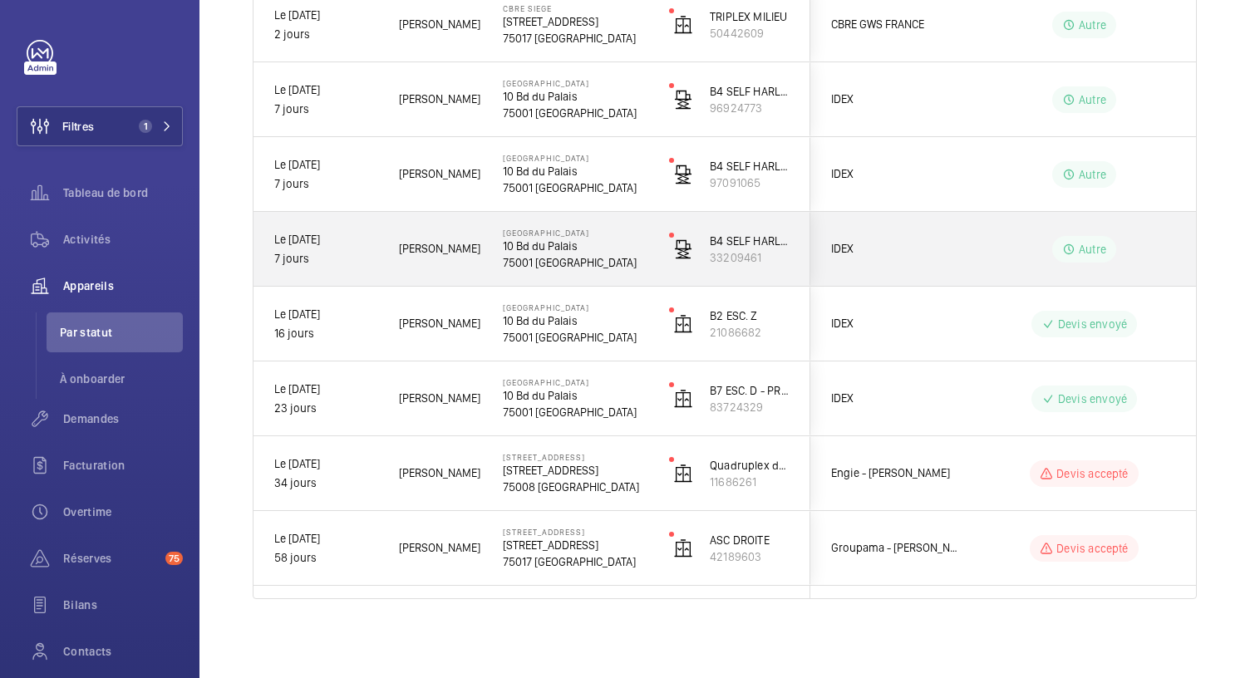
click at [556, 245] on p "10 Bd du Palais" at bounding box center [575, 246] width 145 height 17
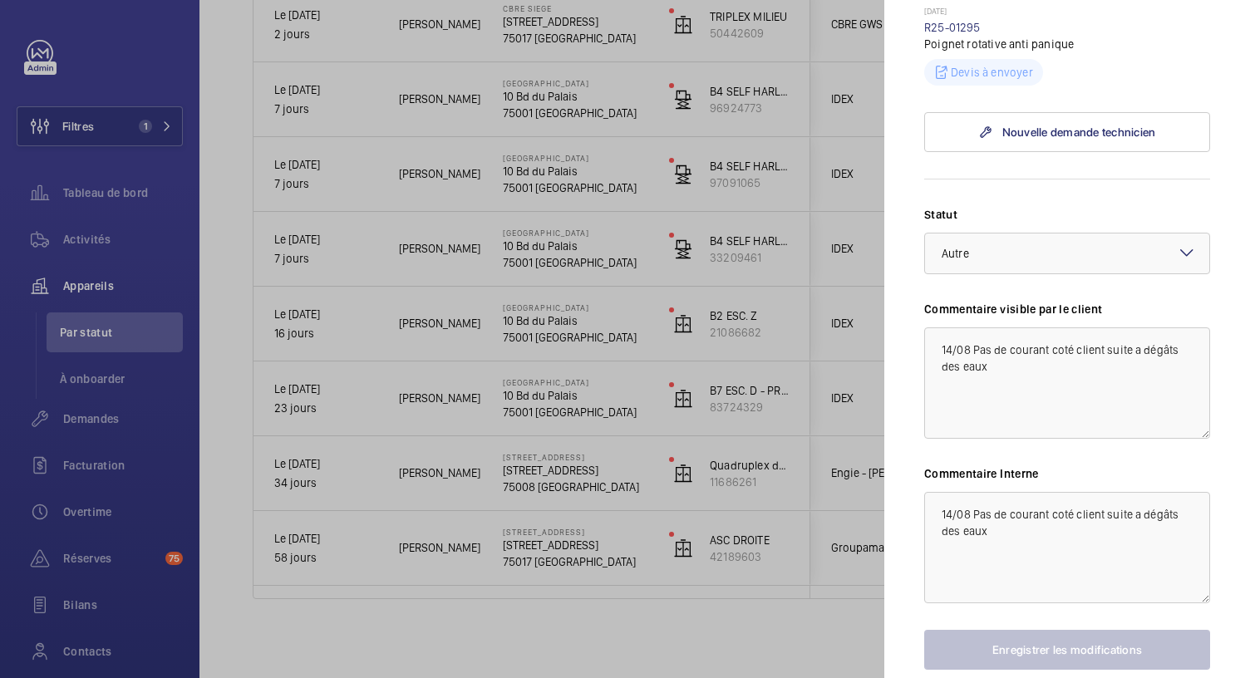
scroll to position [518, 0]
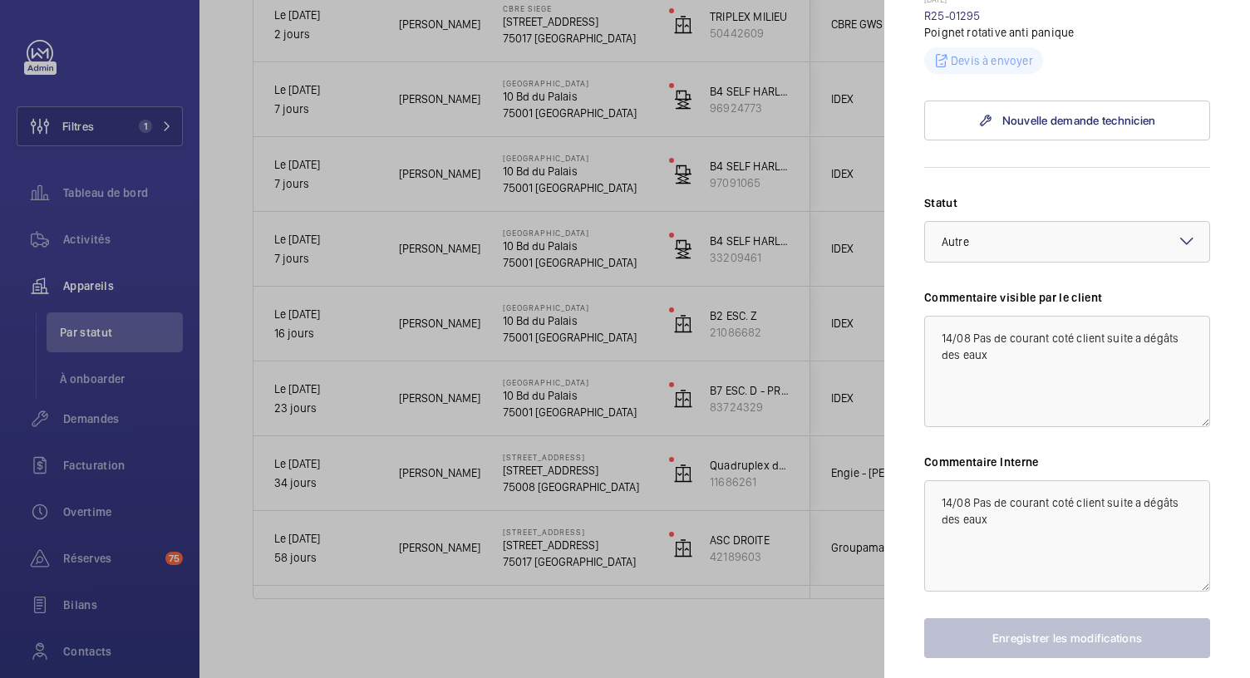
click at [647, 407] on div at bounding box center [625, 339] width 1250 height 678
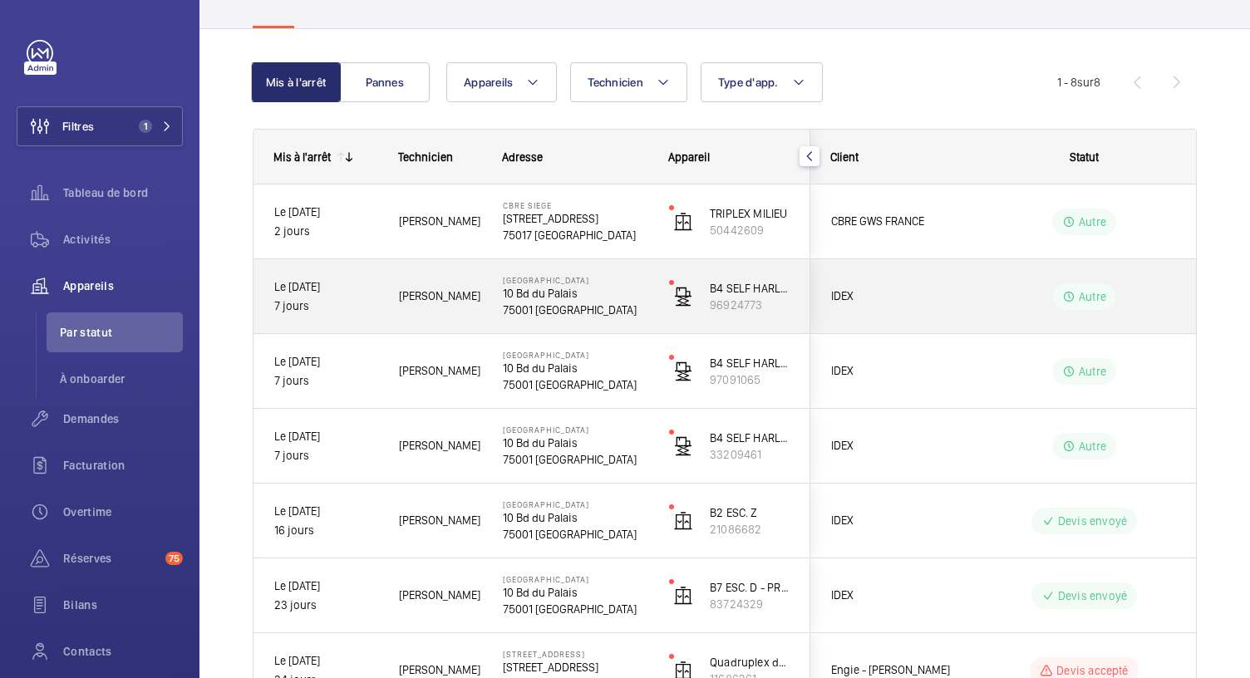
scroll to position [121, 0]
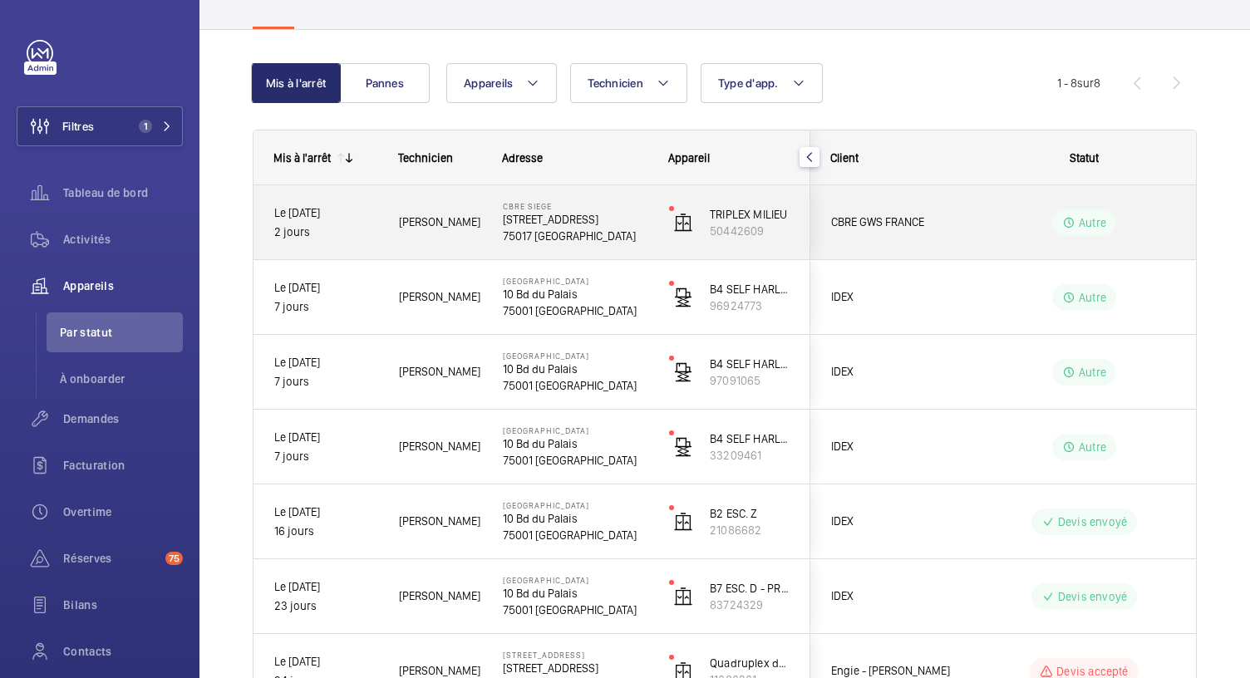
click at [552, 224] on p "76 Rue de Prony" at bounding box center [575, 219] width 145 height 17
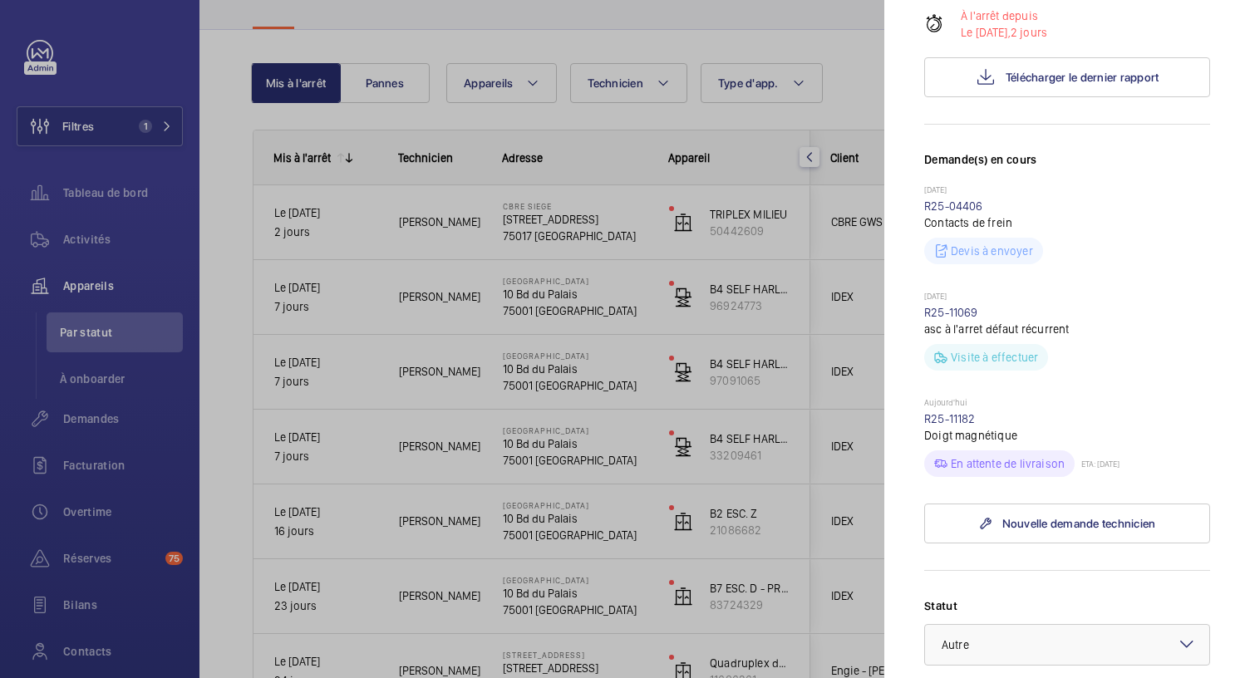
scroll to position [333, 0]
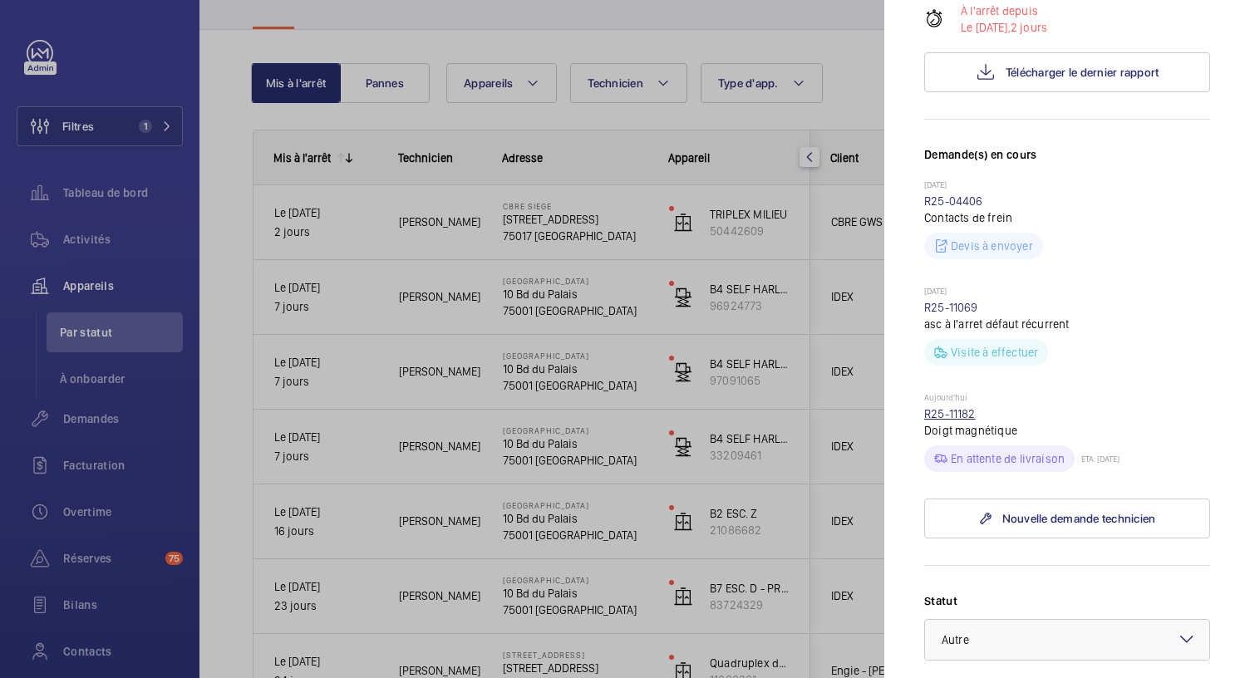
click at [958, 413] on link "R25-11182" at bounding box center [950, 413] width 52 height 13
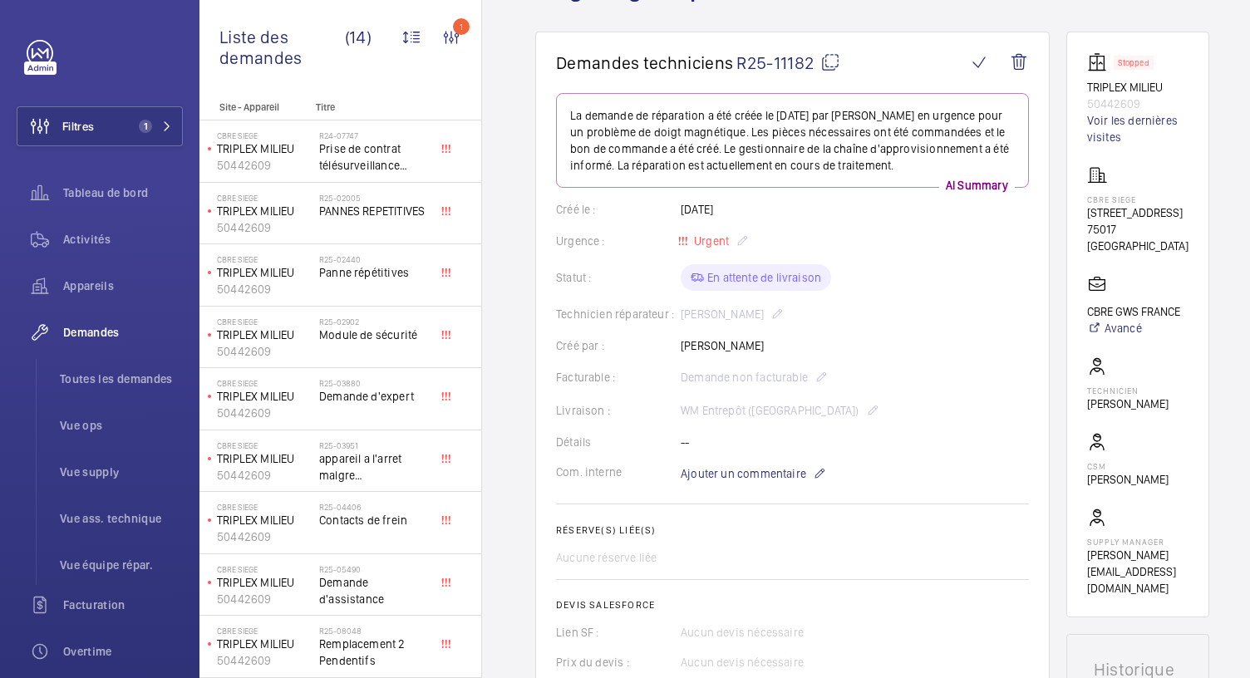
scroll to position [138, 0]
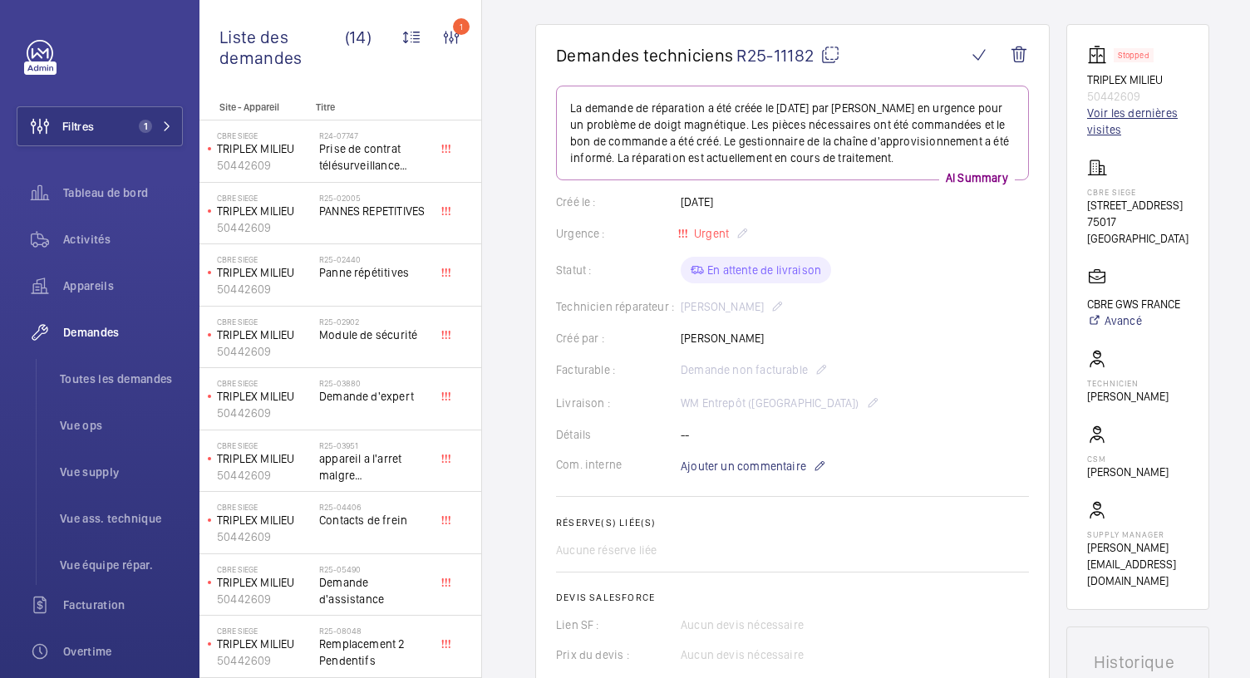
click at [1119, 131] on link "Voir les dernières visites" at bounding box center [1137, 121] width 101 height 33
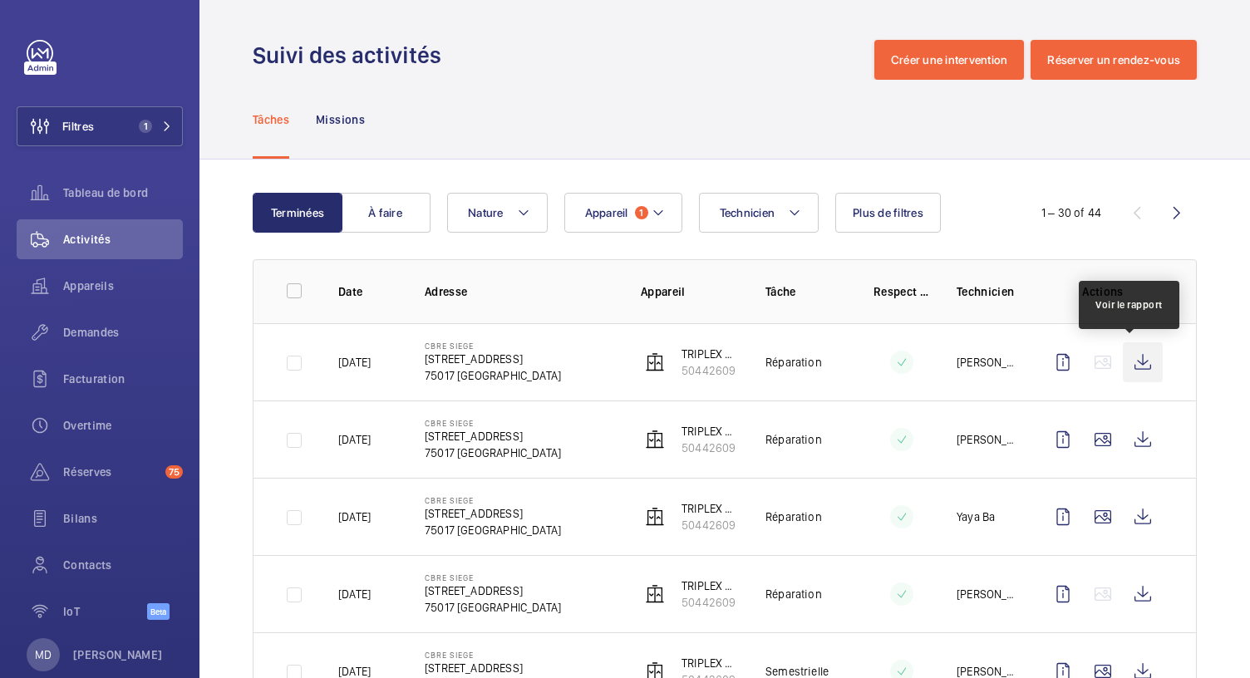
click at [1135, 371] on wm-front-icon-button at bounding box center [1143, 363] width 40 height 40
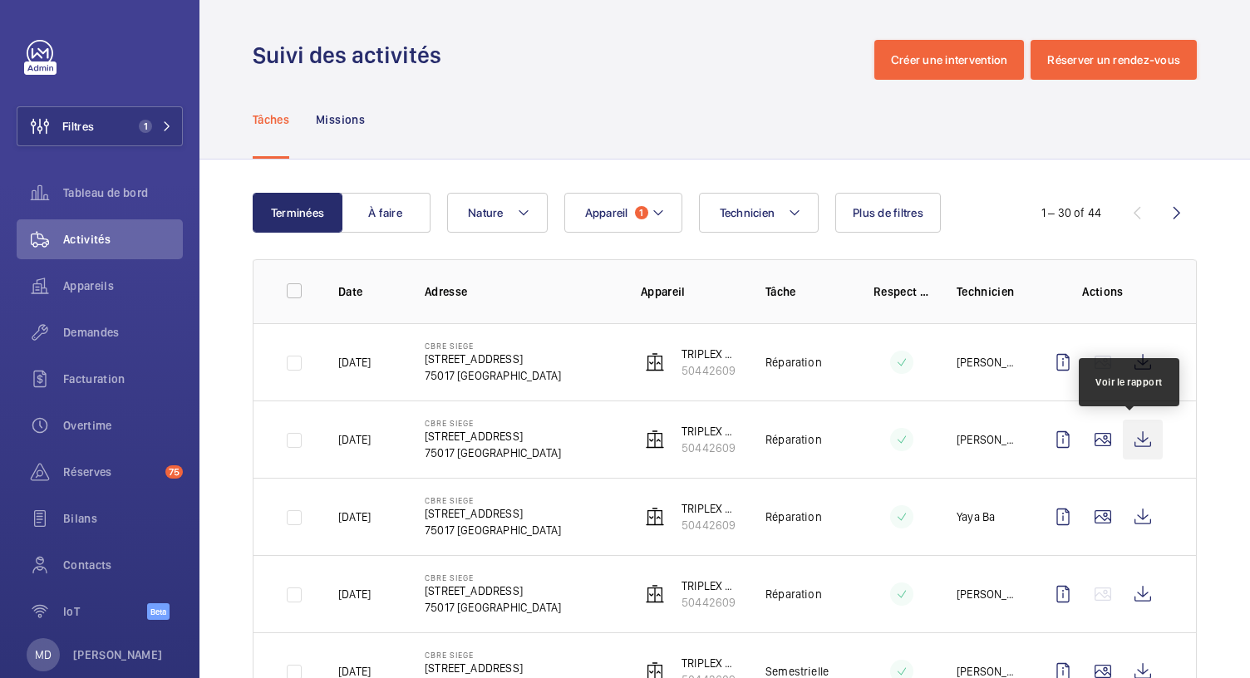
click at [1134, 433] on wm-front-icon-button at bounding box center [1143, 440] width 40 height 40
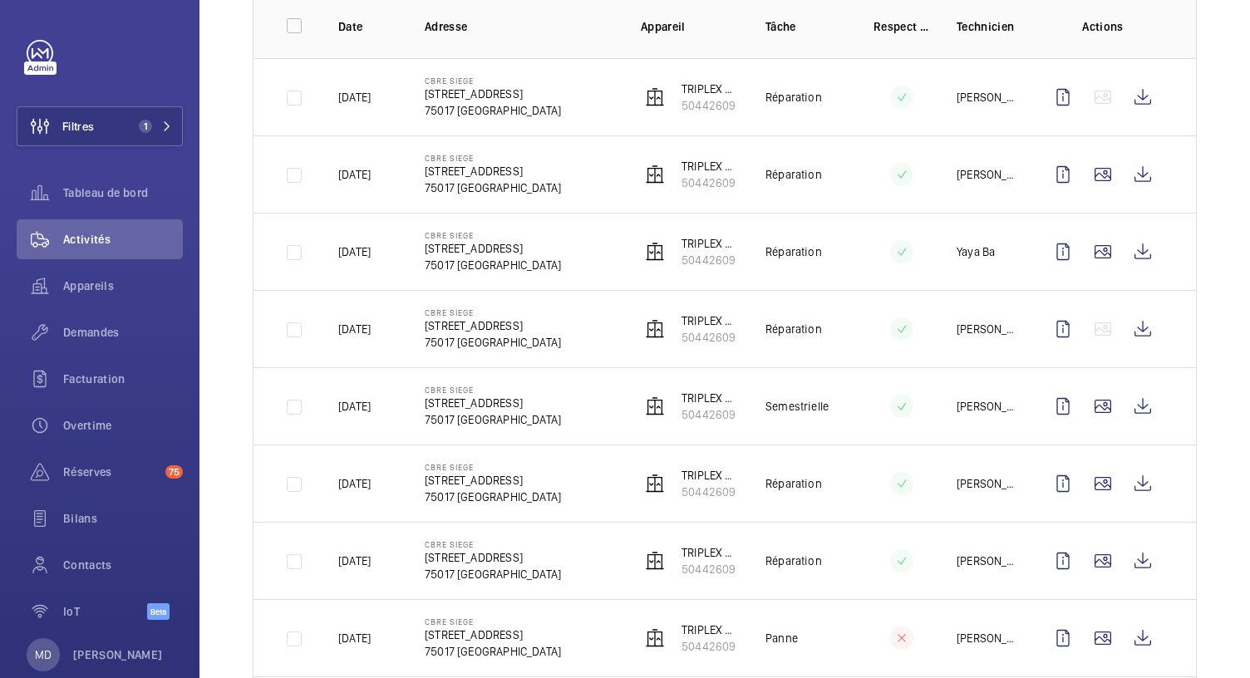
scroll to position [268, 0]
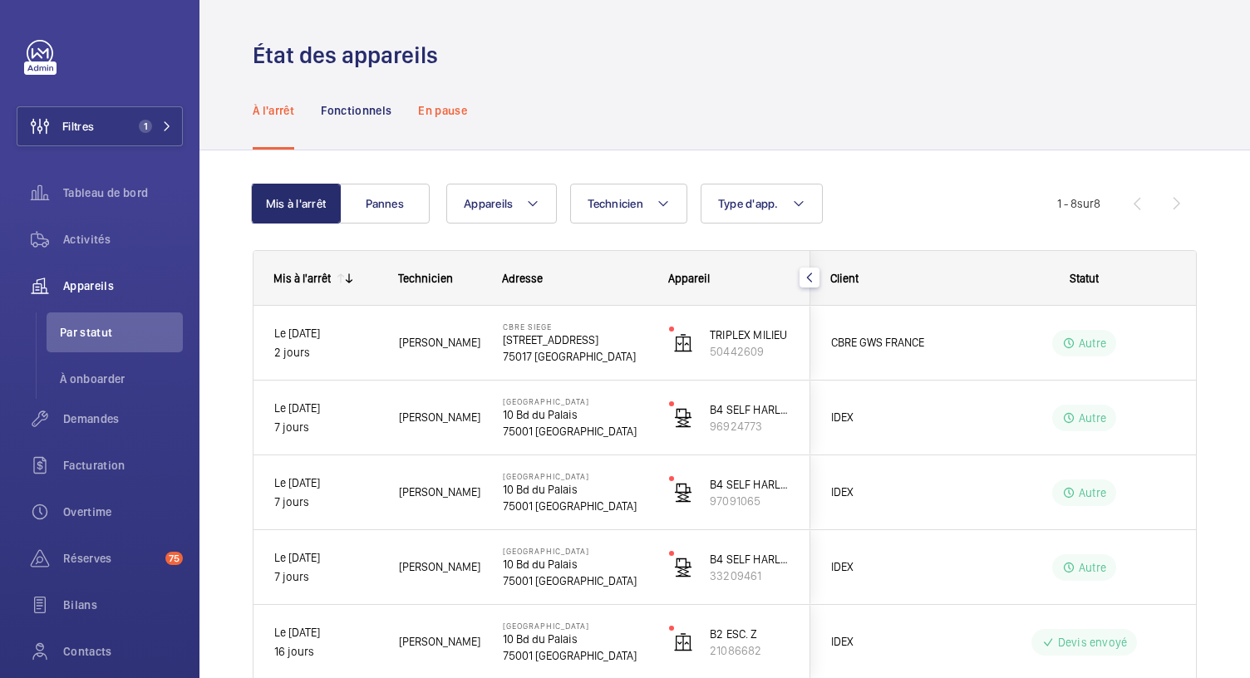
click at [441, 111] on p "En pause" at bounding box center [442, 110] width 49 height 17
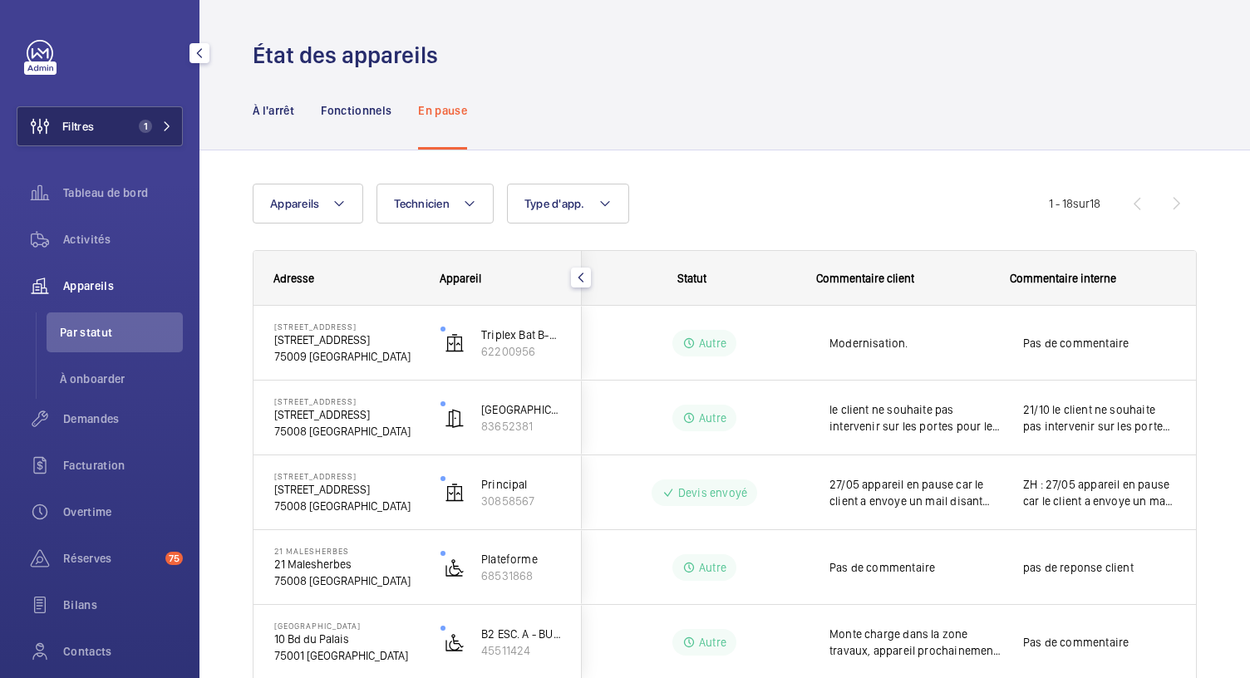
click at [170, 136] on button "Filtres 1" at bounding box center [100, 126] width 166 height 40
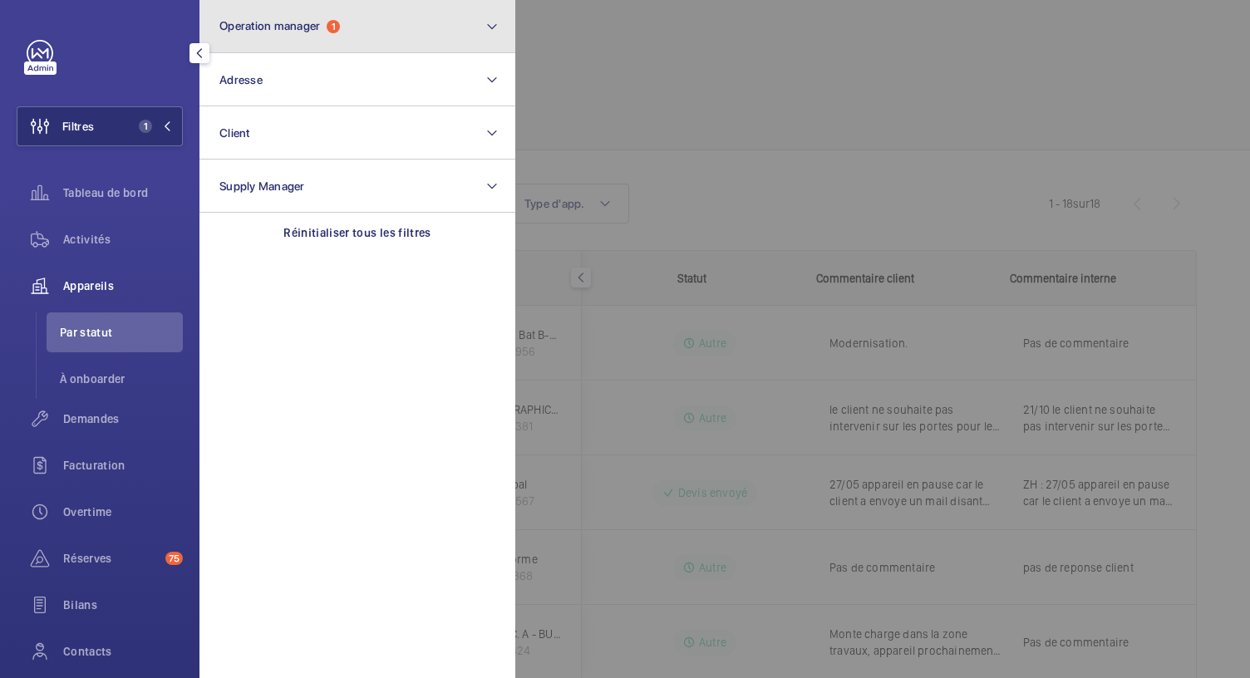
click at [316, 43] on button "Operation manager 1" at bounding box center [358, 26] width 316 height 53
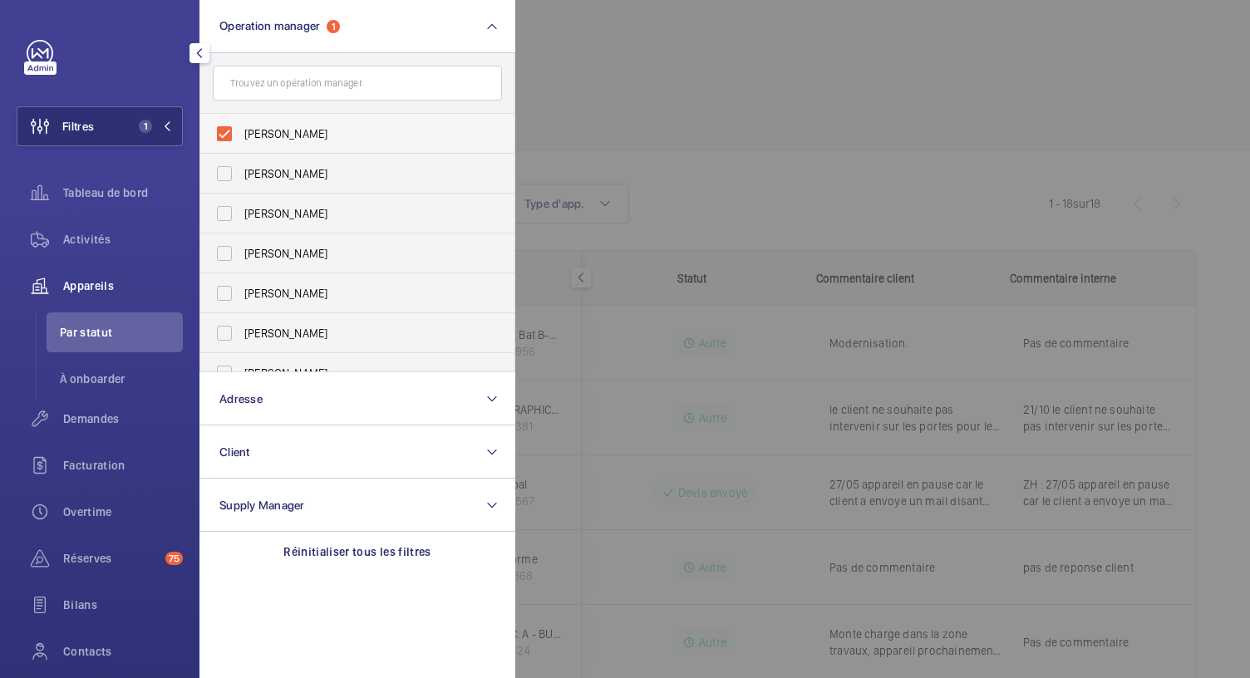
click at [228, 129] on label "Anthony Mouchez" at bounding box center [344, 134] width 289 height 40
click at [228, 129] on input "Anthony Mouchez" at bounding box center [224, 133] width 33 height 33
checkbox input "false"
click at [247, 181] on span "Florence Dulin" at bounding box center [358, 173] width 229 height 17
click at [241, 181] on input "Florence Dulin" at bounding box center [224, 173] width 33 height 33
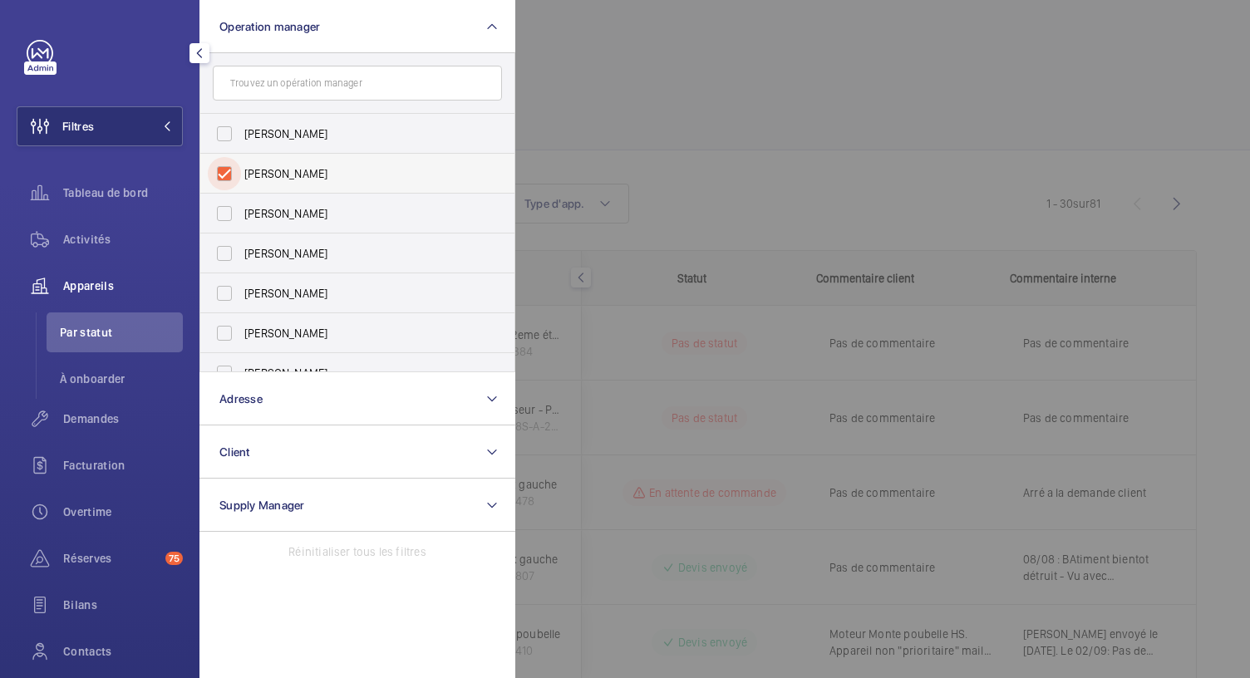
checkbox input "true"
click at [110, 205] on div "Tableau de bord" at bounding box center [100, 193] width 166 height 40
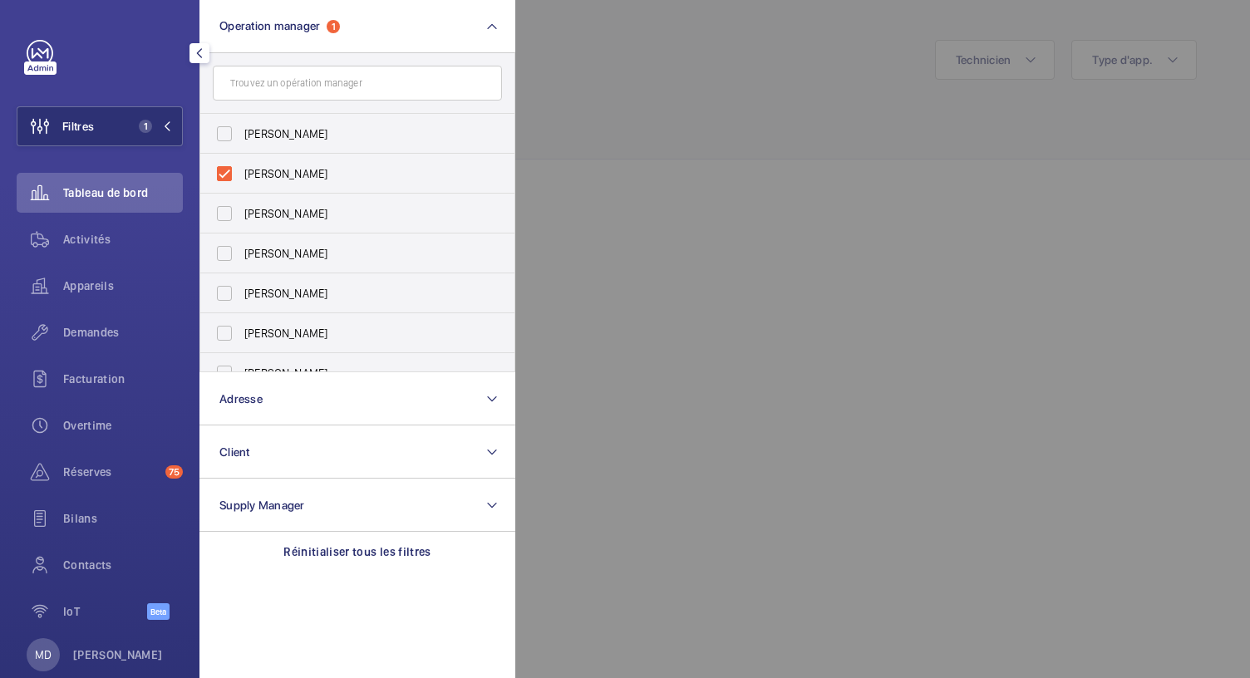
click at [614, 79] on div at bounding box center [1140, 339] width 1250 height 678
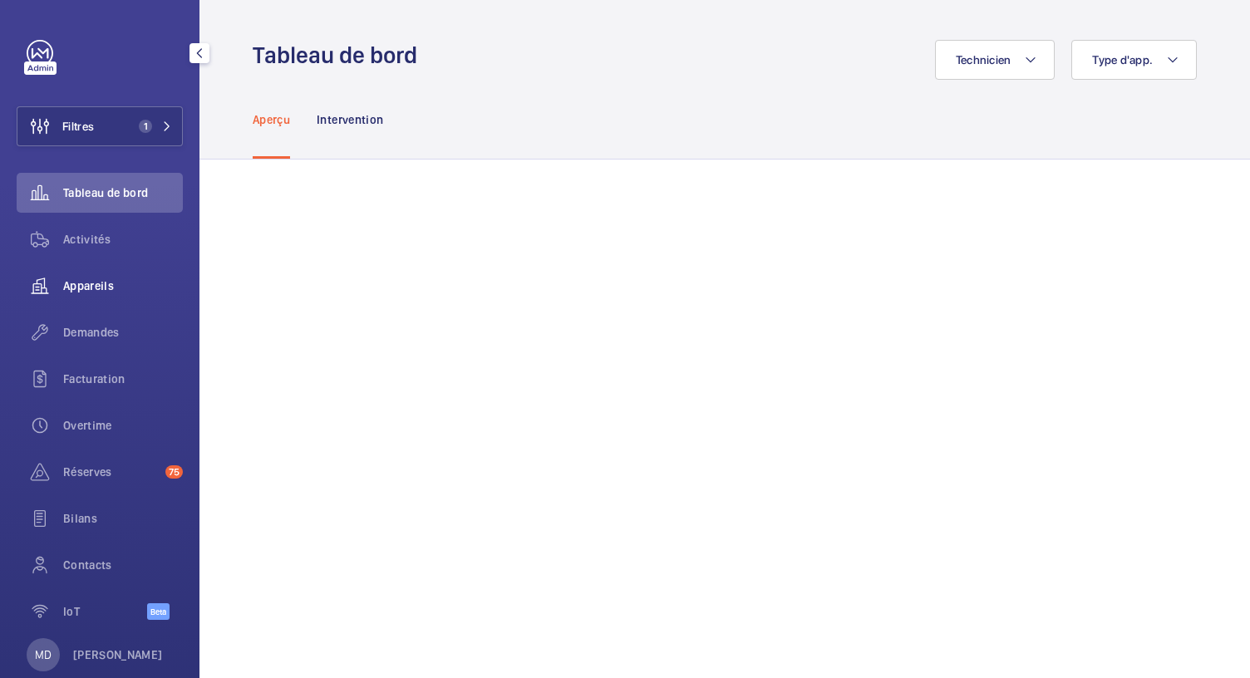
click at [93, 280] on span "Appareils" at bounding box center [123, 286] width 120 height 17
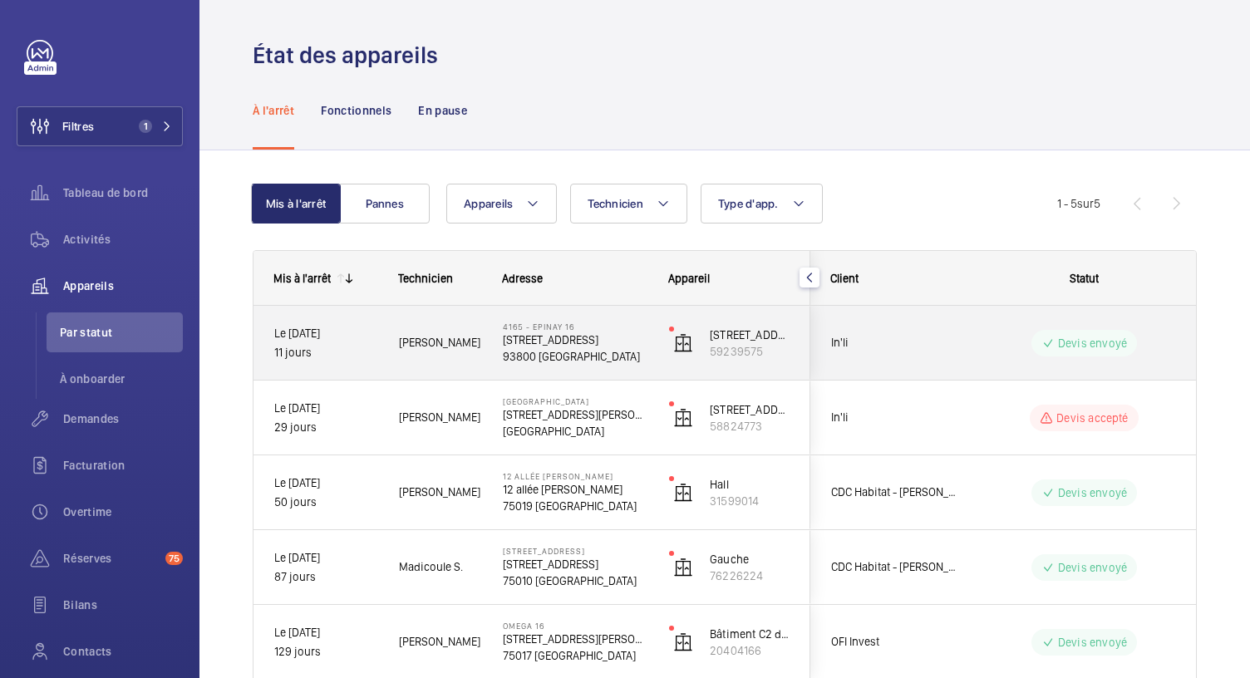
scroll to position [94, 0]
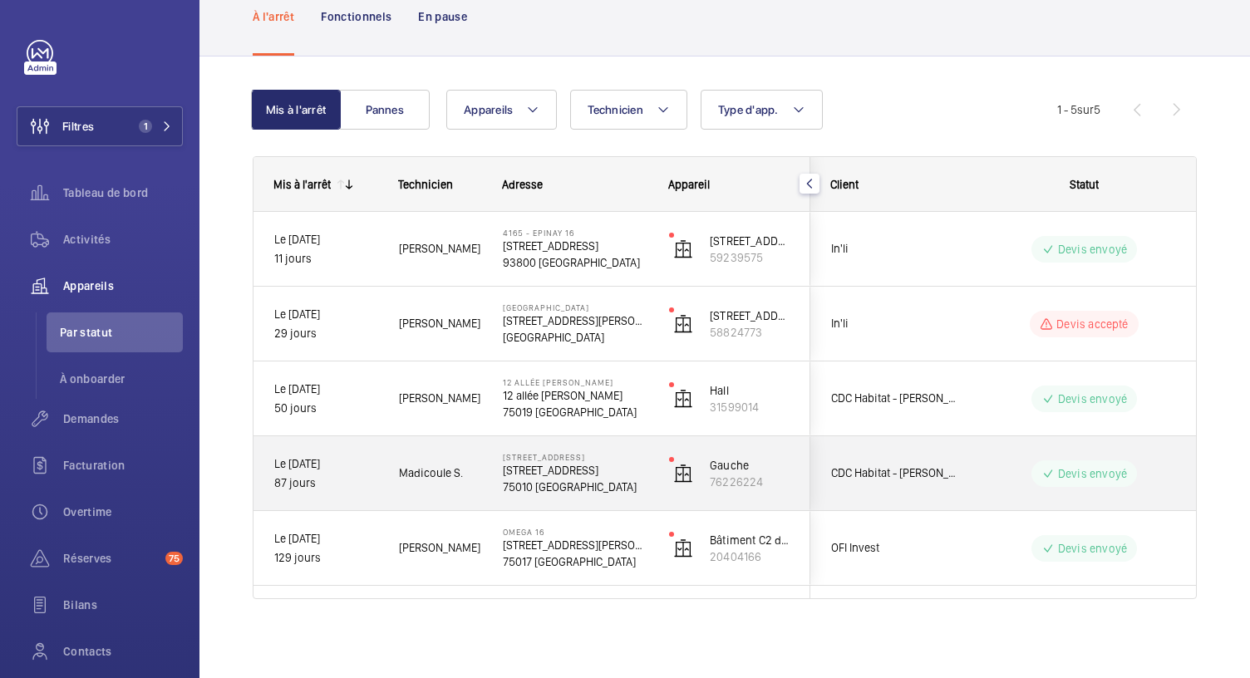
click at [551, 495] on div "4 rue des Ecluses ST-Martin 4 rue des Ecluses ST-Martin 75010 PARIS" at bounding box center [565, 473] width 165 height 75
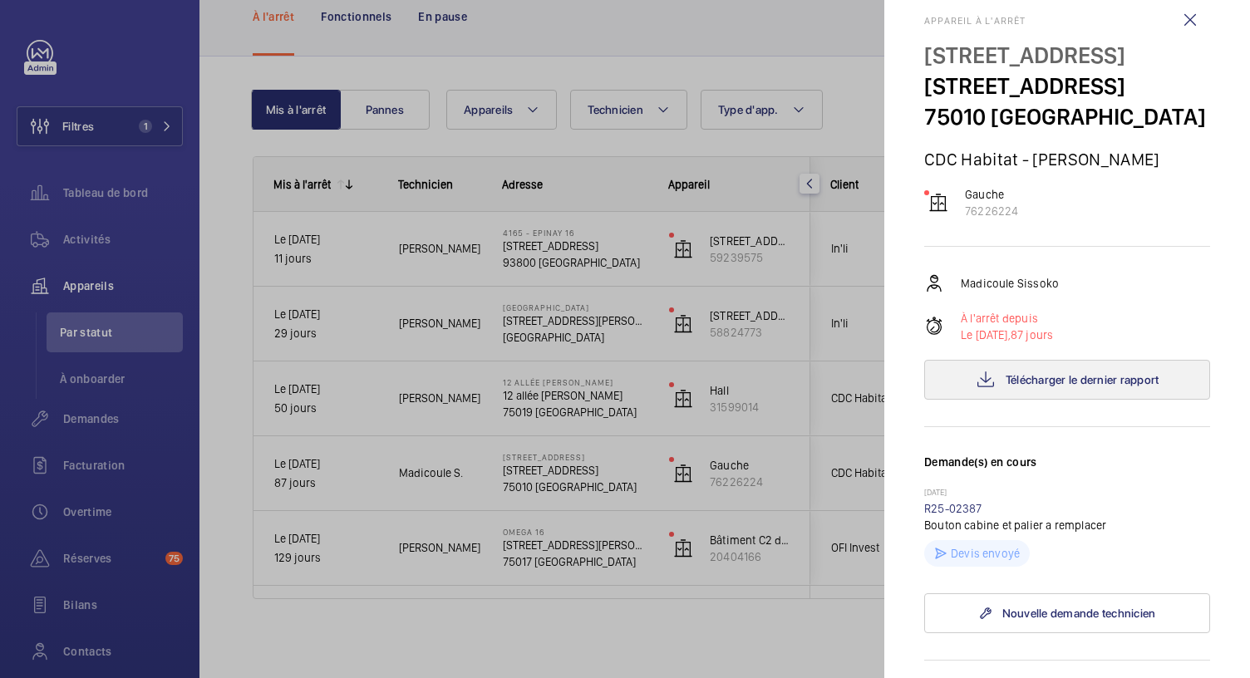
scroll to position [0, 0]
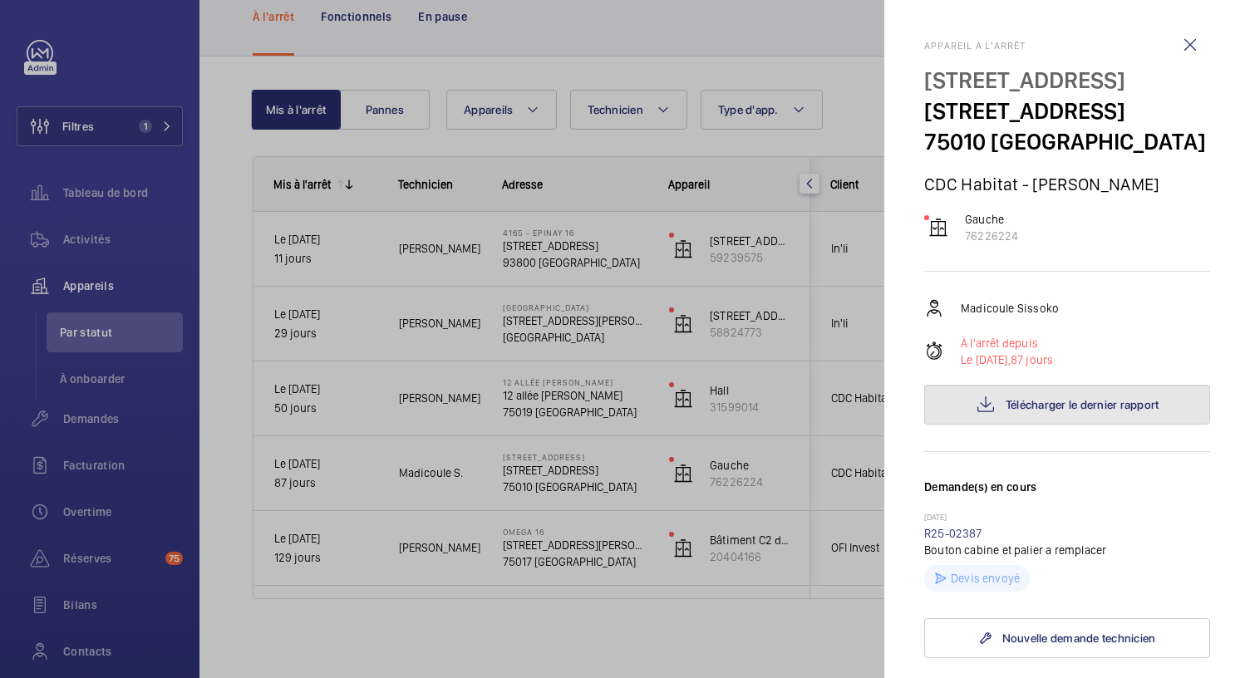
click at [1037, 412] on span "Télécharger le dernier rapport" at bounding box center [1083, 404] width 154 height 13
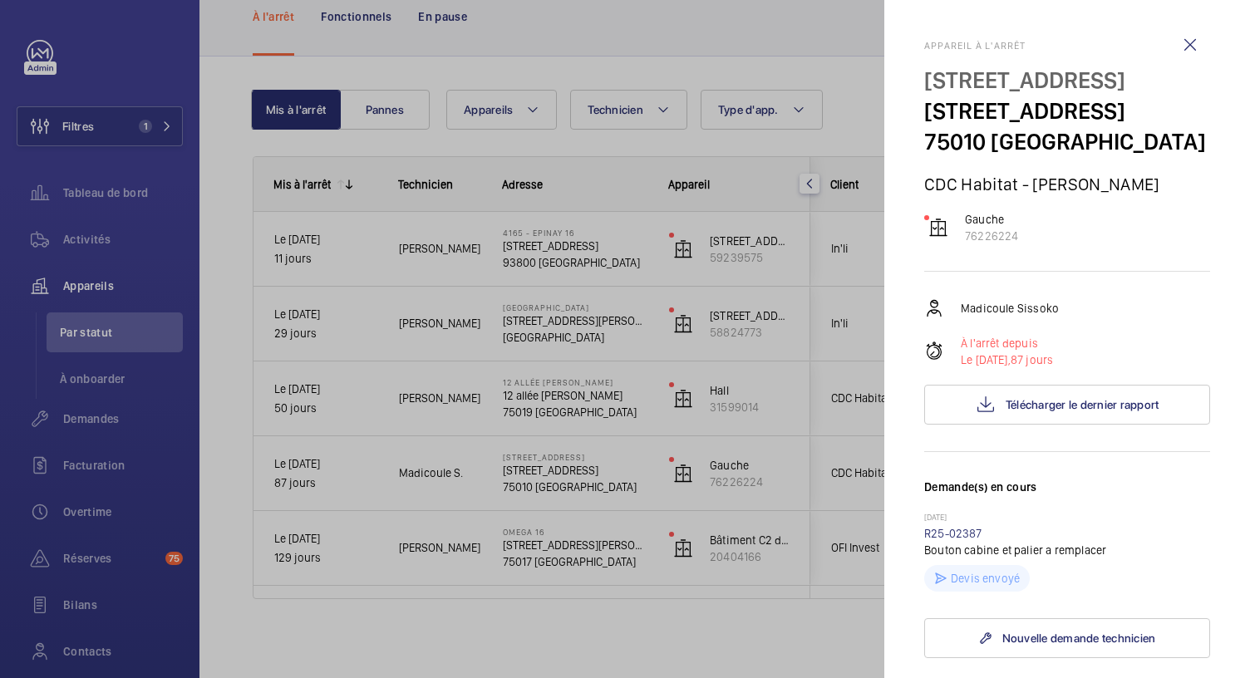
drag, startPoint x: 924, startPoint y: 84, endPoint x: 1179, endPoint y: 106, distance: 256.1
click at [1179, 106] on mat-sidenav "Appareil à l'arrêt 4 rue des Ecluses ST-Martin 4 rue des Ecluses ST-Martin 7501…" at bounding box center [1068, 339] width 366 height 678
copy p "4 rue des Ecluses ST-Martin"
click at [743, 29] on div at bounding box center [625, 339] width 1250 height 678
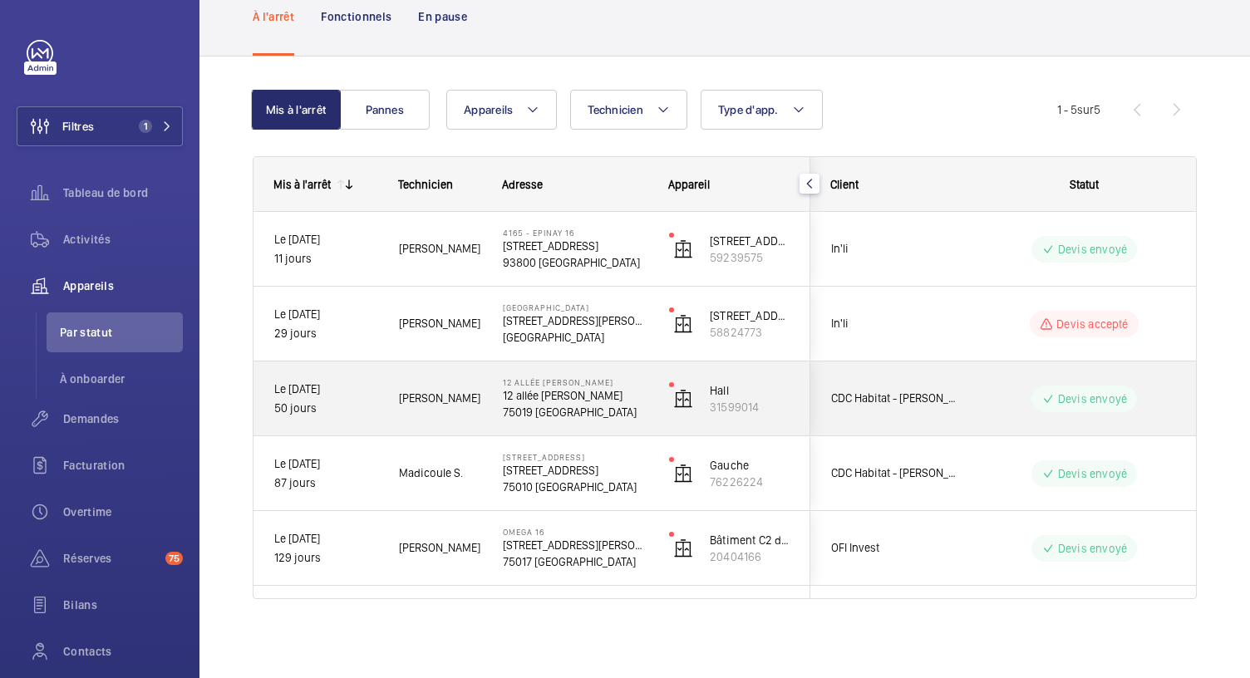
click at [544, 404] on p "75019 PARIS" at bounding box center [575, 412] width 145 height 17
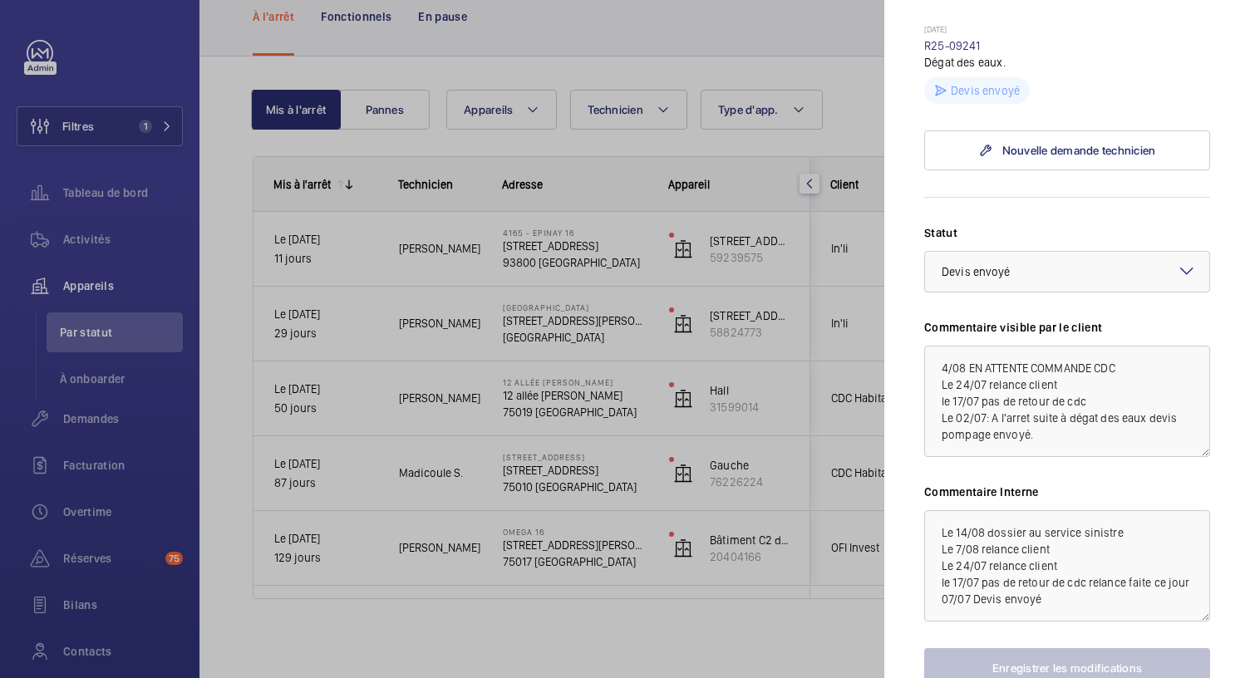
scroll to position [803, 0]
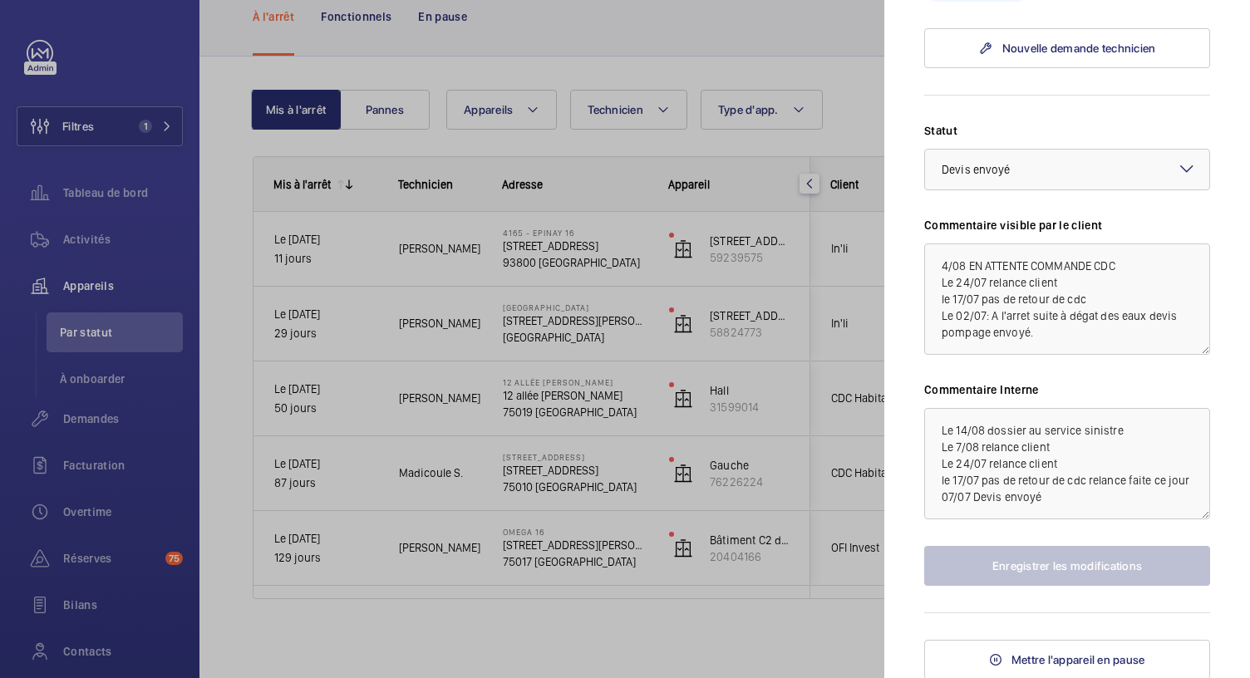
click at [604, 332] on div at bounding box center [625, 339] width 1250 height 678
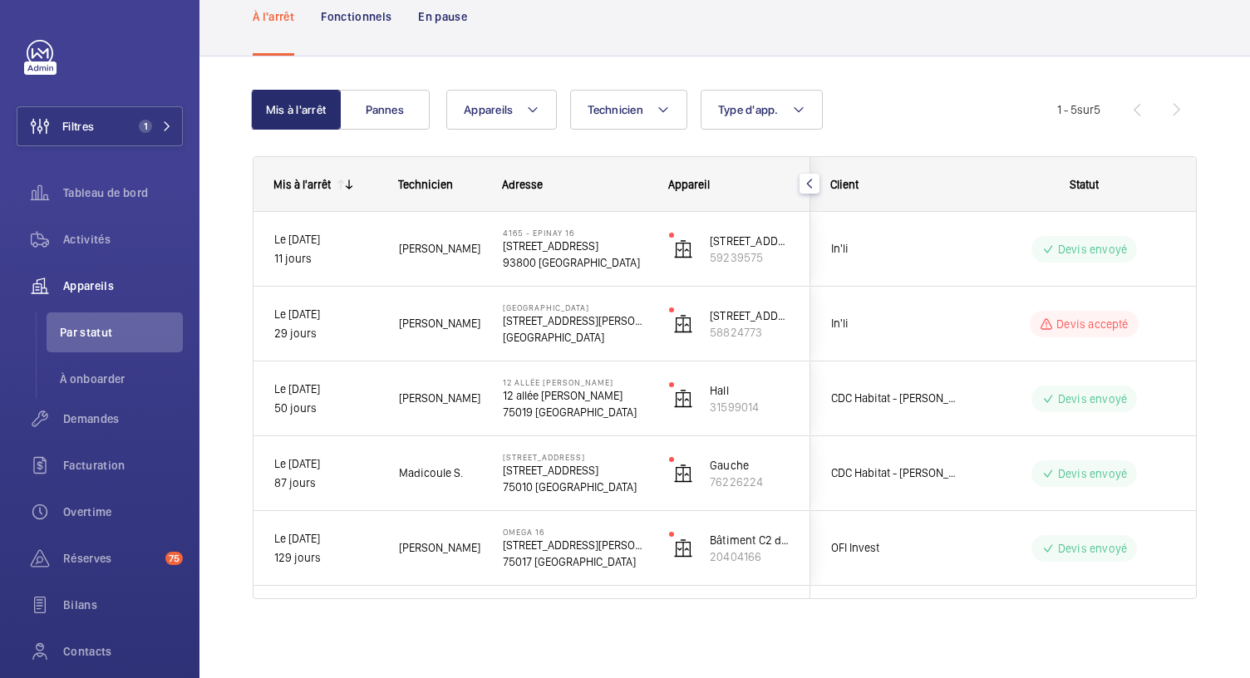
scroll to position [0, 0]
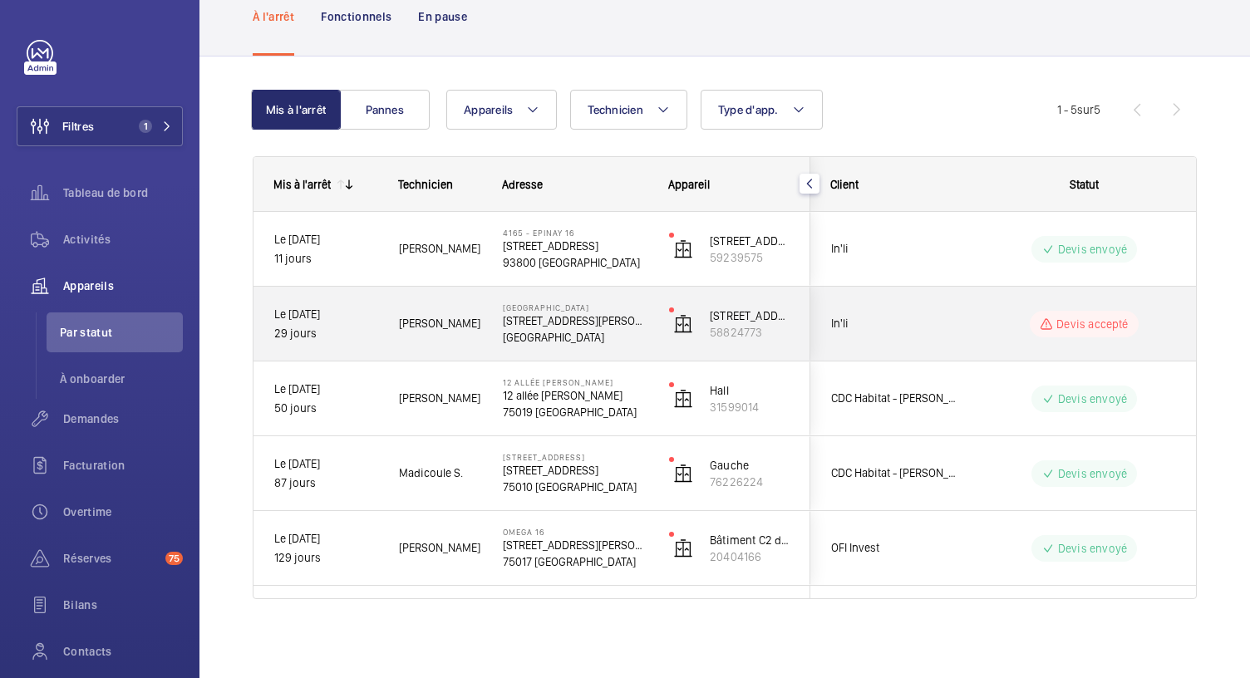
click at [604, 332] on p "92500 RUEIL-MALMAISON" at bounding box center [575, 337] width 145 height 17
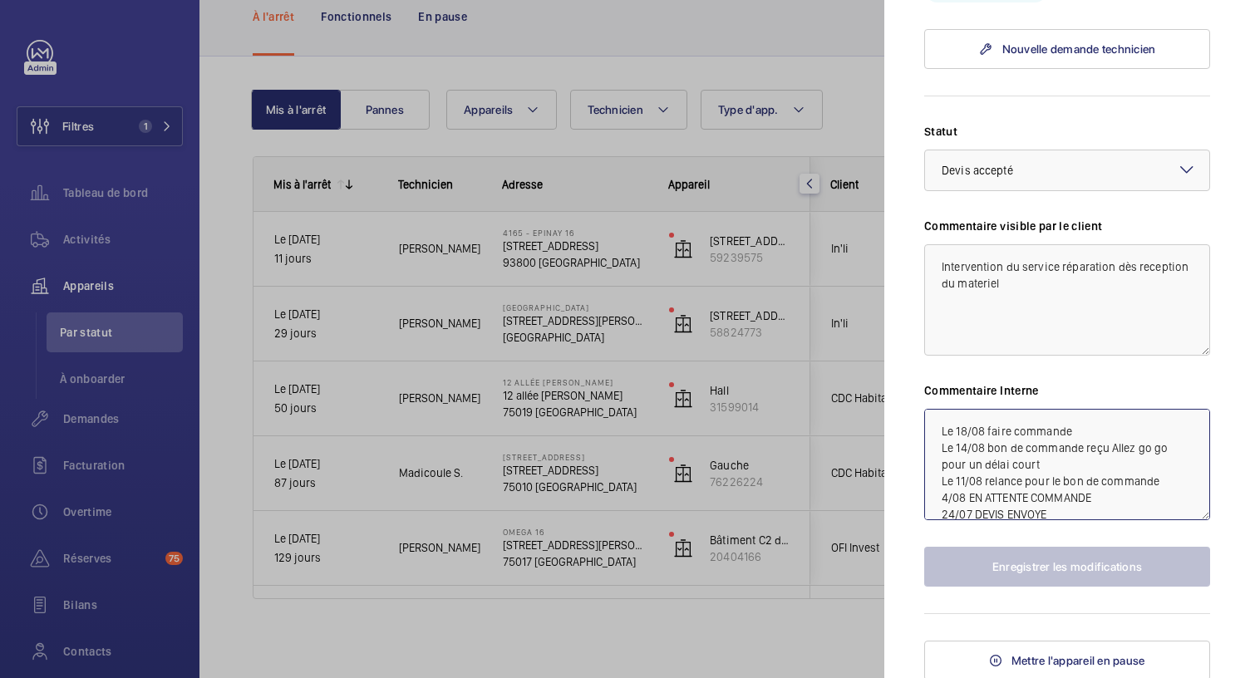
click at [934, 431] on textarea "Le 18/08 faire commande Le 14/08 bon de commande reçu Allez go go pour un délai…" at bounding box center [1067, 464] width 286 height 111
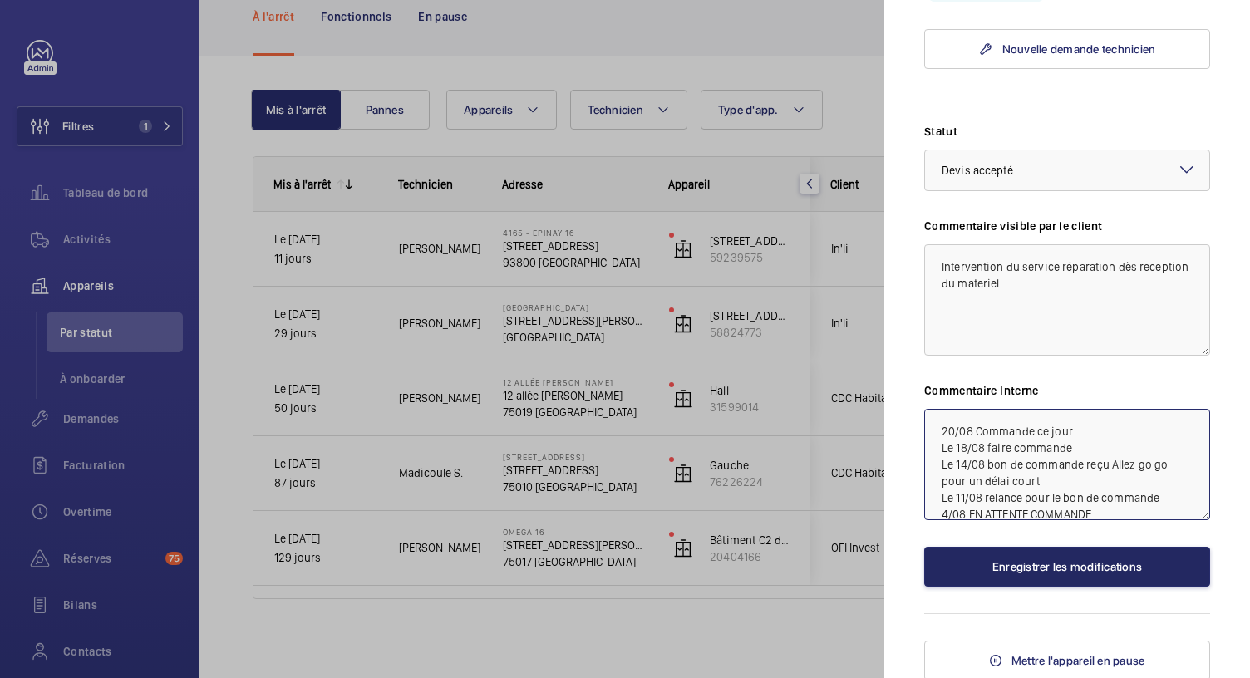
type textarea "20/08 Commande ce jour Le 18/08 faire commande Le 14/08 bon de commande reçu Al…"
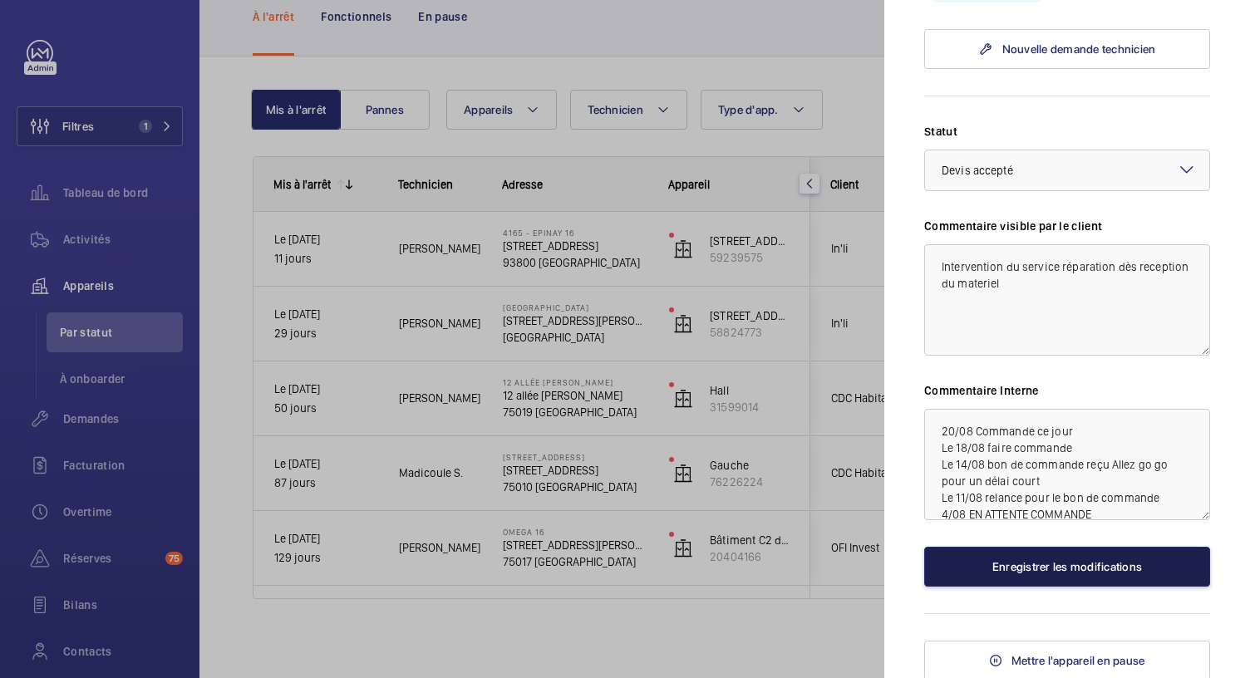
click at [1052, 565] on button "Enregistrer les modifications" at bounding box center [1067, 567] width 286 height 40
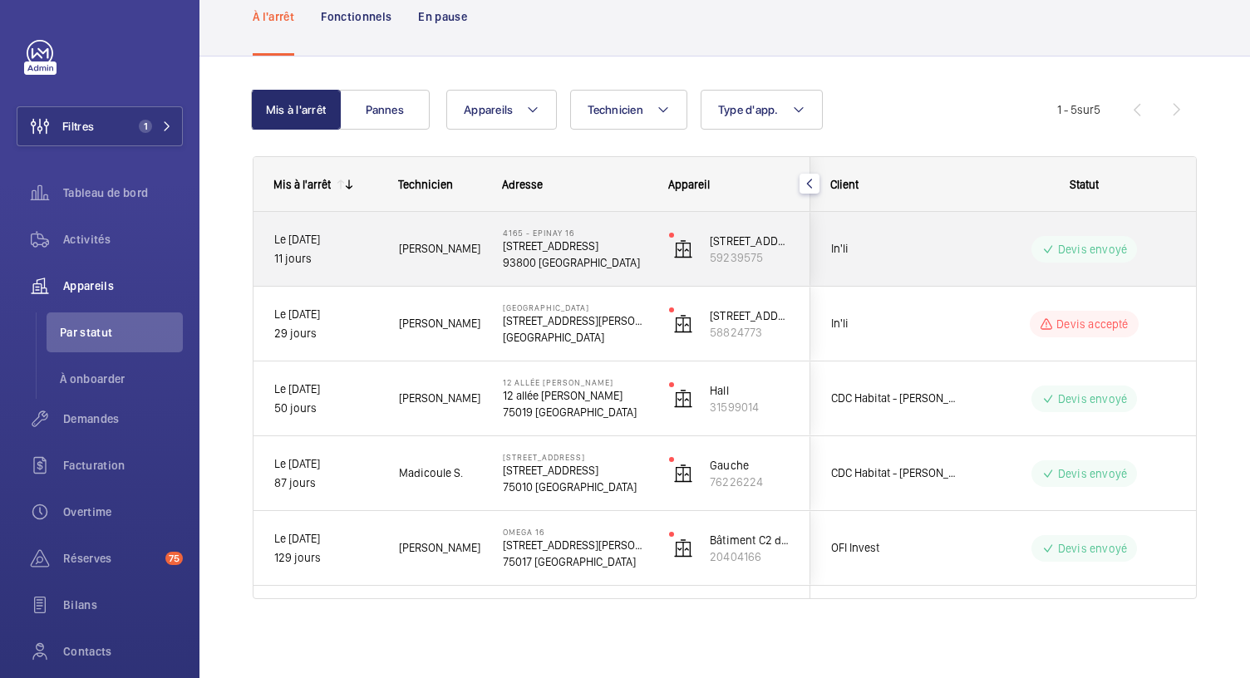
click at [617, 259] on p "93800 ÉPINAY-SUR-SEINE" at bounding box center [575, 262] width 145 height 17
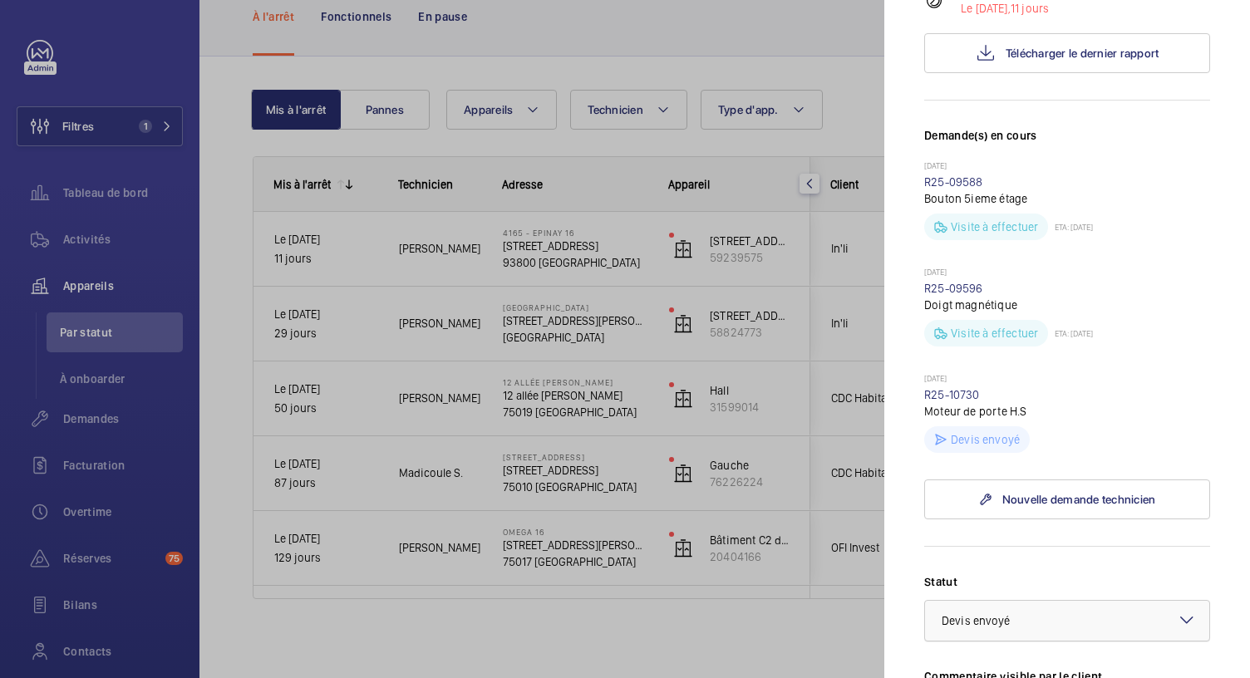
scroll to position [343, 0]
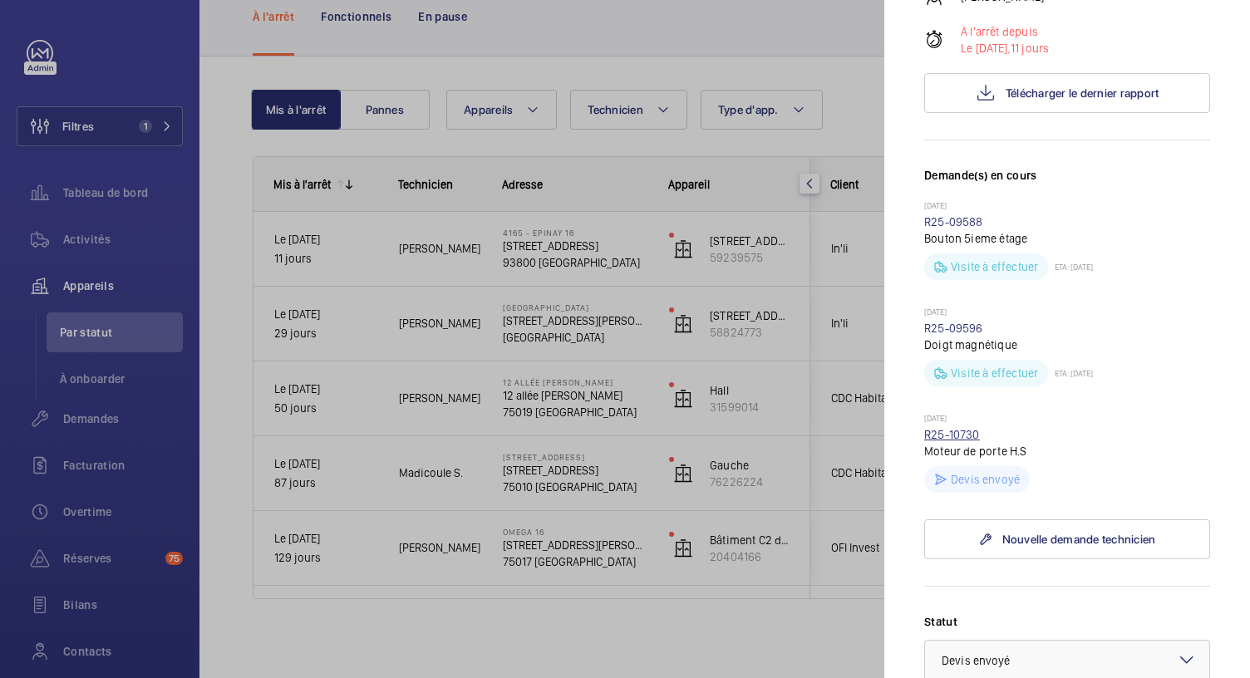
click at [967, 431] on link "R25-10730" at bounding box center [952, 434] width 56 height 13
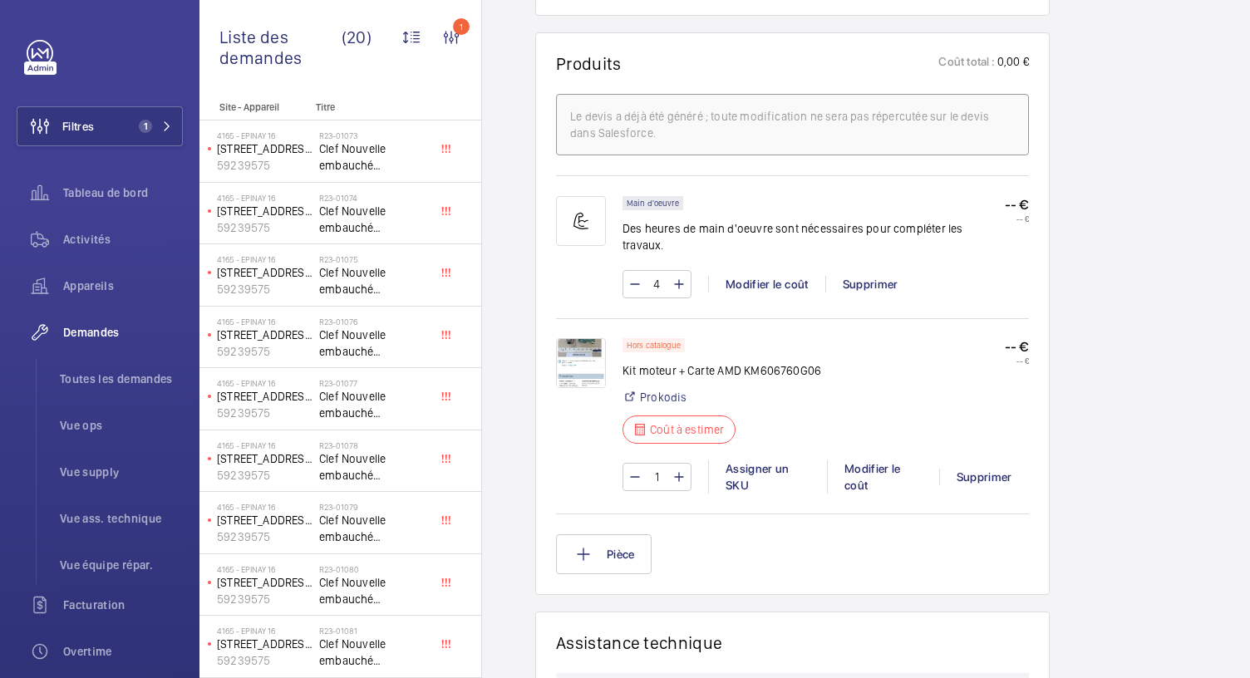
scroll to position [991, 0]
click at [581, 340] on img at bounding box center [581, 363] width 50 height 50
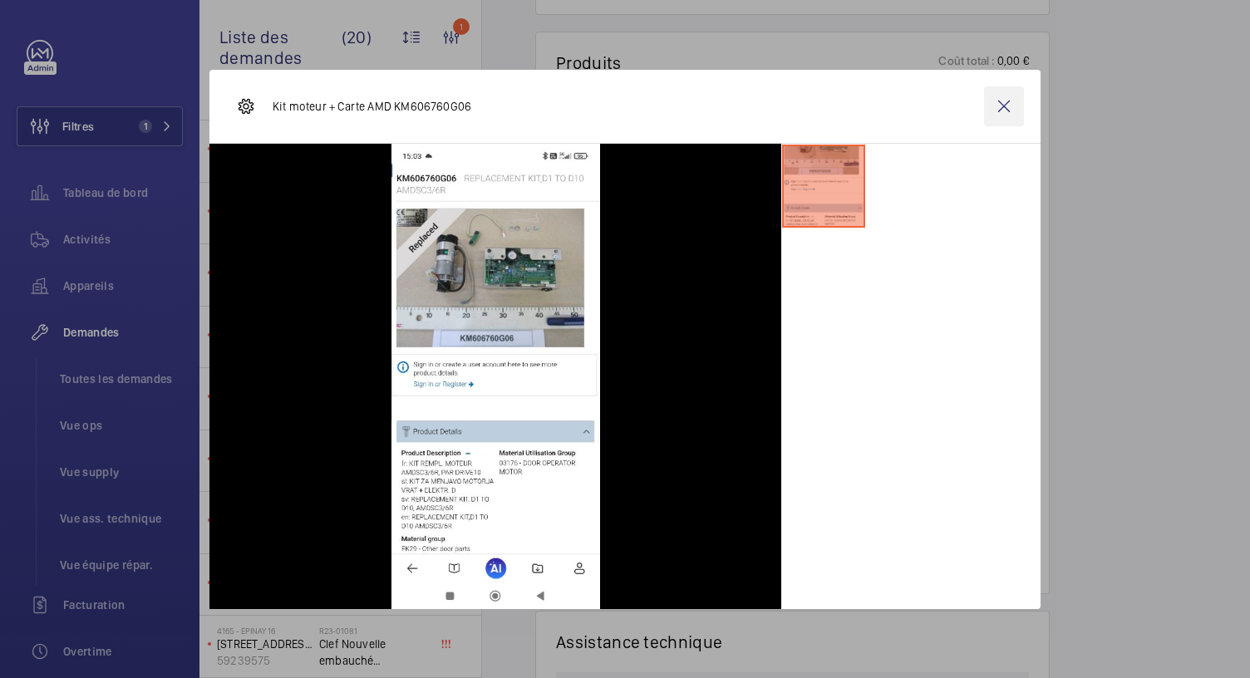
click at [1001, 107] on wm-front-icon-button at bounding box center [1004, 106] width 40 height 40
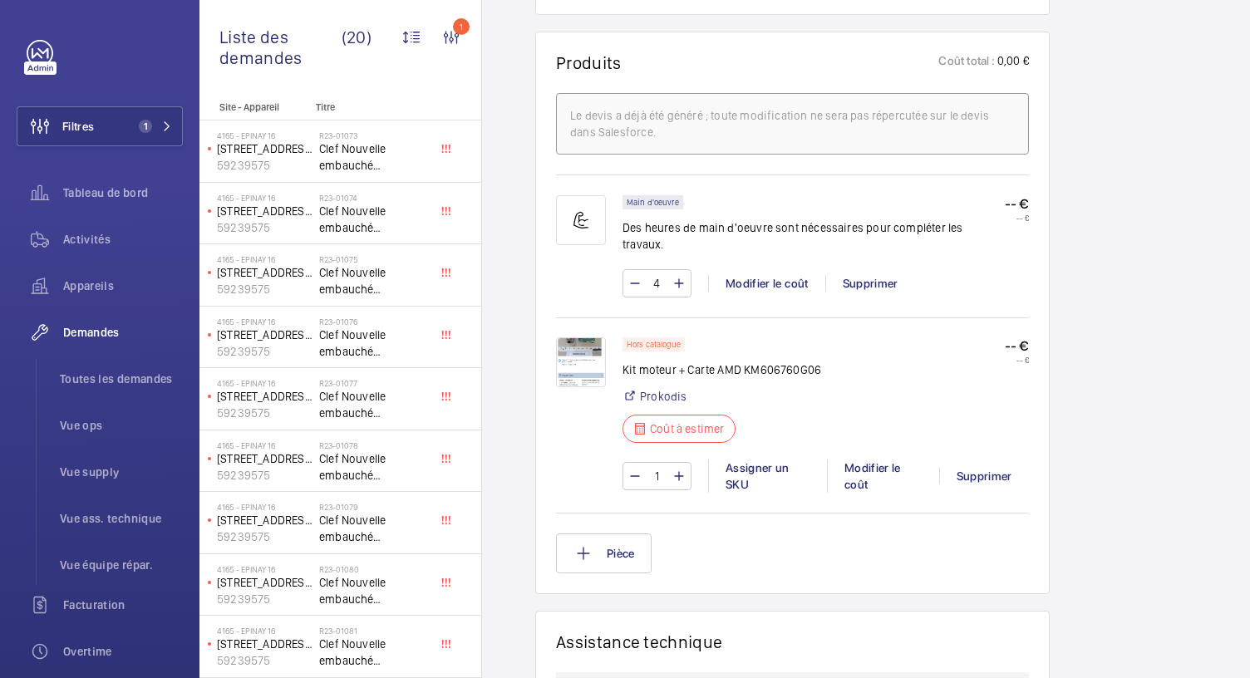
scroll to position [0, 0]
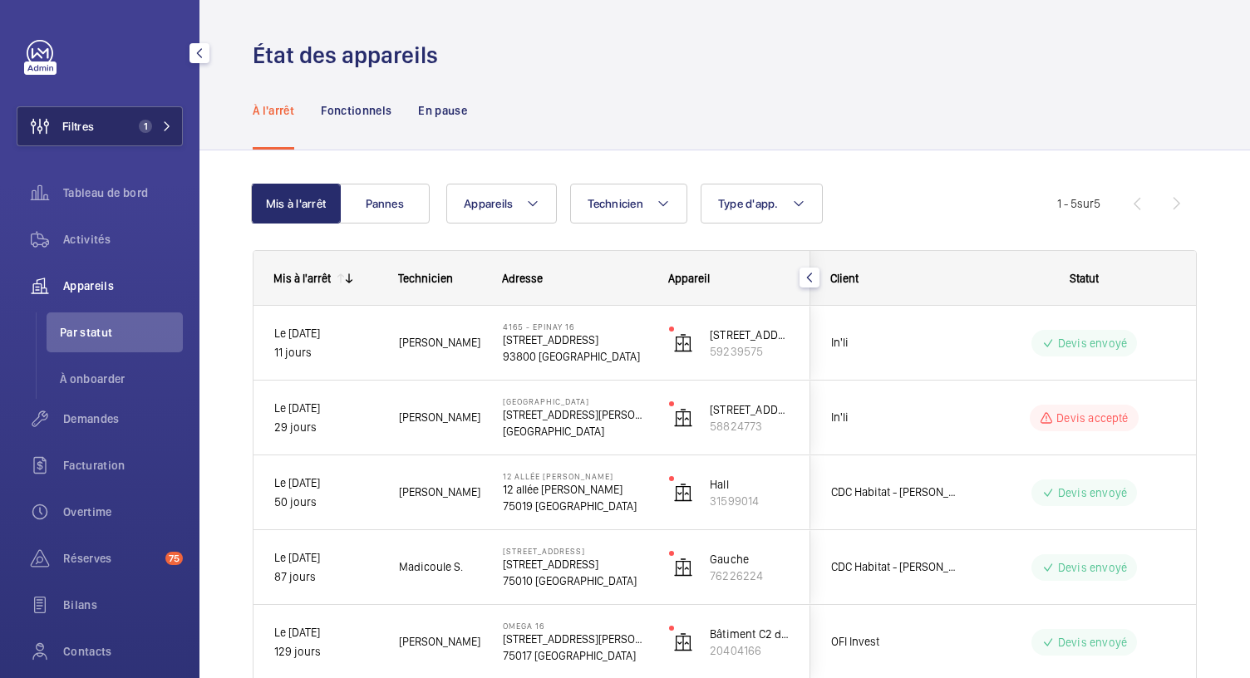
scroll to position [94, 0]
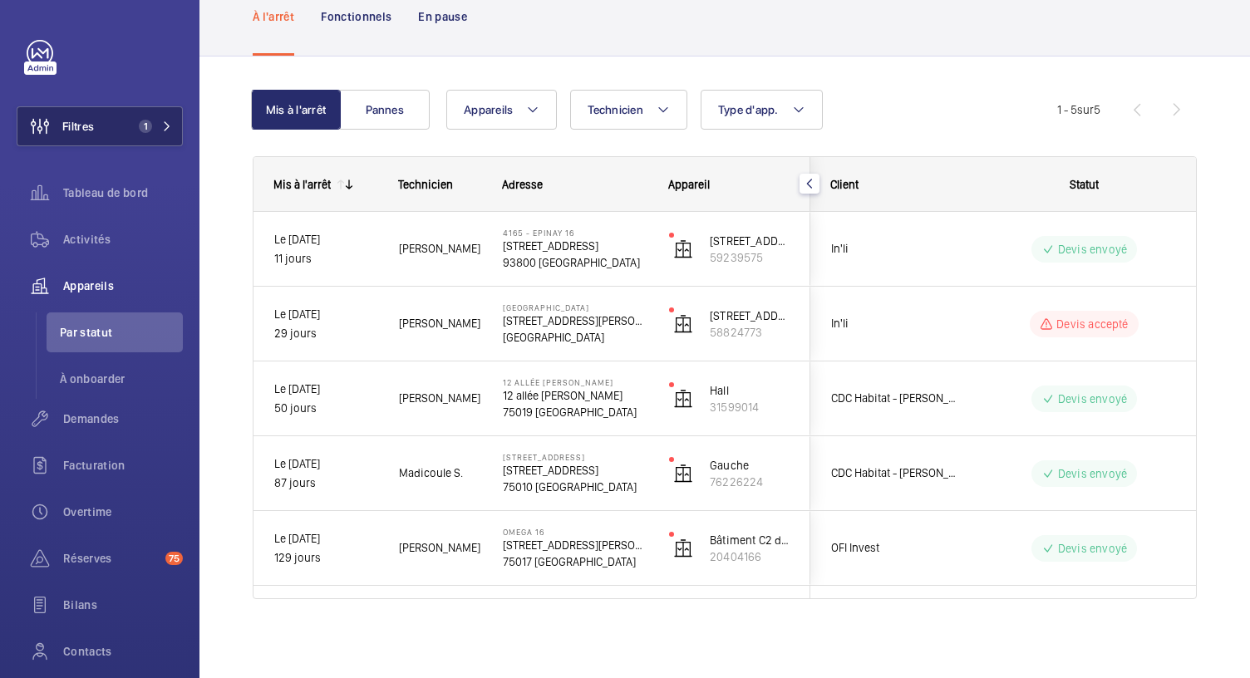
click at [165, 120] on span "1" at bounding box center [152, 126] width 40 height 13
click at [145, 131] on span "1" at bounding box center [142, 126] width 20 height 13
click at [166, 124] on mat-icon at bounding box center [167, 126] width 10 height 10
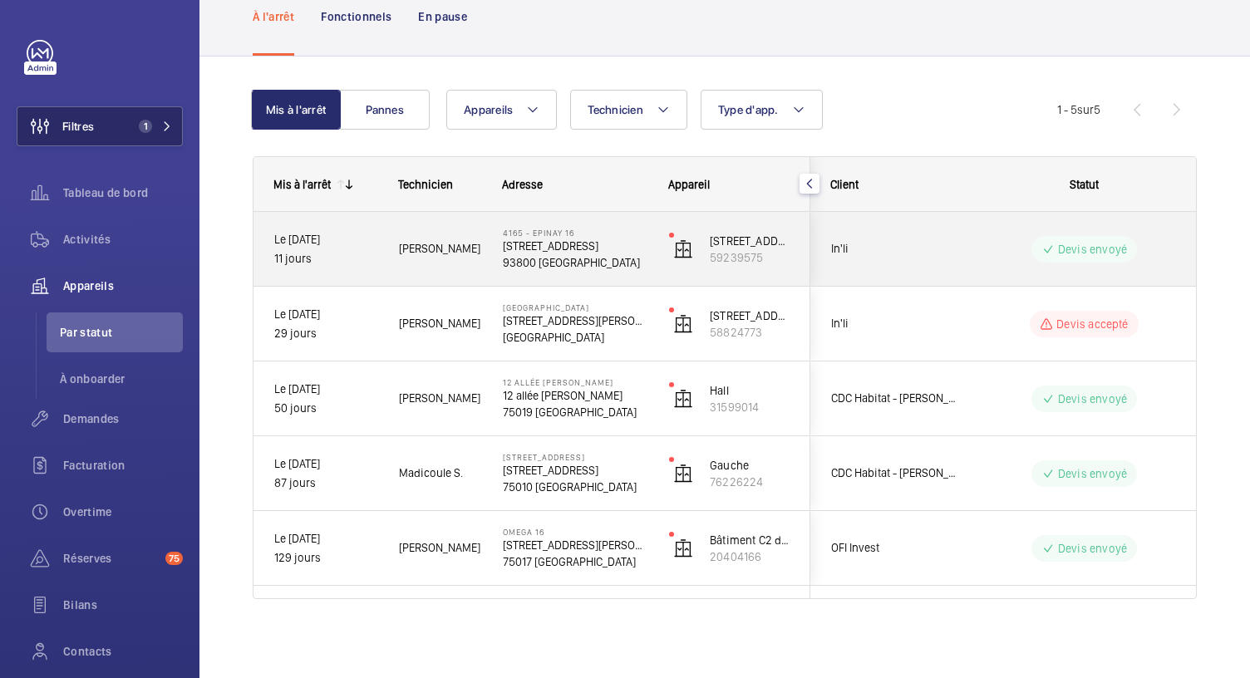
click at [175, 134] on button "Filtres 1" at bounding box center [100, 126] width 166 height 40
click at [164, 134] on button "Filtres 1" at bounding box center [100, 126] width 166 height 40
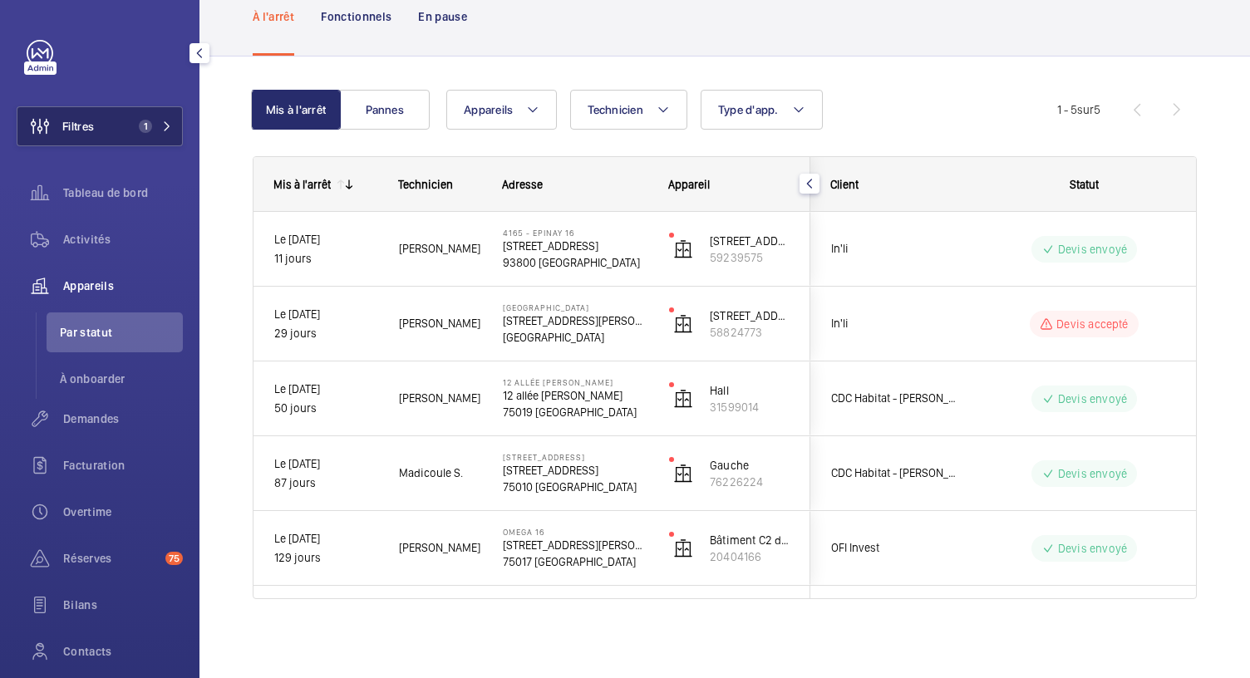
click at [160, 133] on button "Filtres 1" at bounding box center [100, 126] width 166 height 40
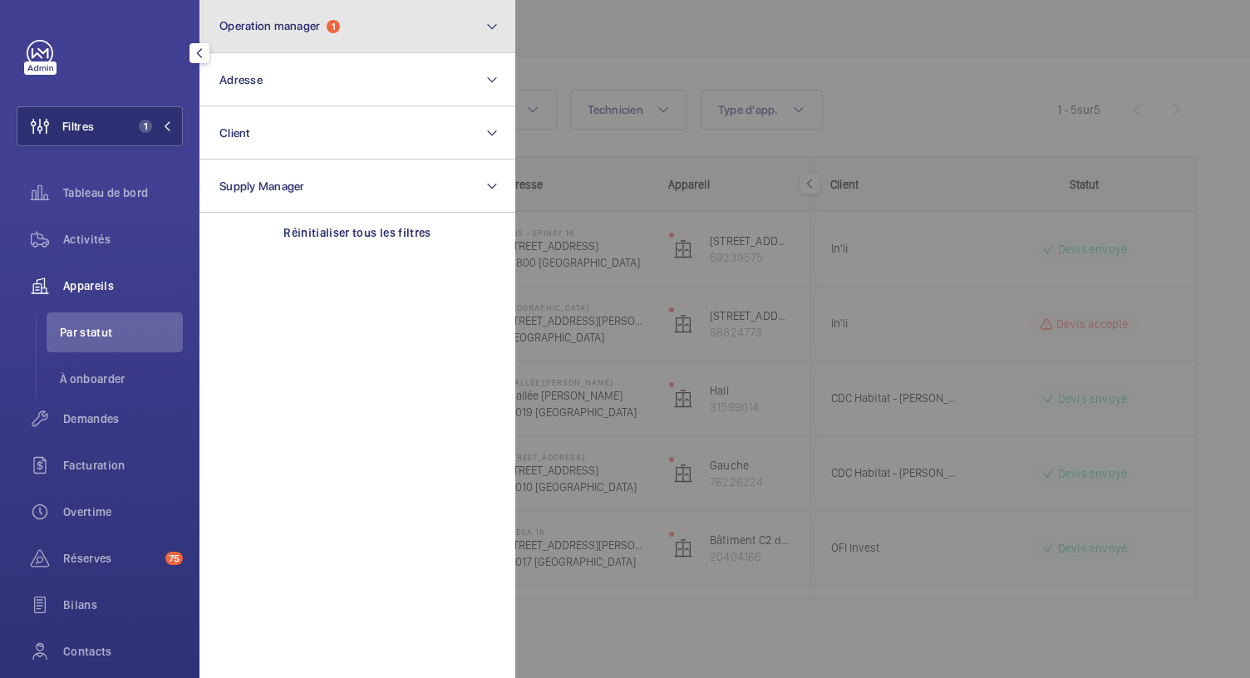
click at [313, 32] on span "Operation manager" at bounding box center [269, 25] width 101 height 13
click at [483, 26] on button "Operation manager 1" at bounding box center [358, 26] width 316 height 53
click at [492, 22] on mat-icon at bounding box center [491, 27] width 13 height 20
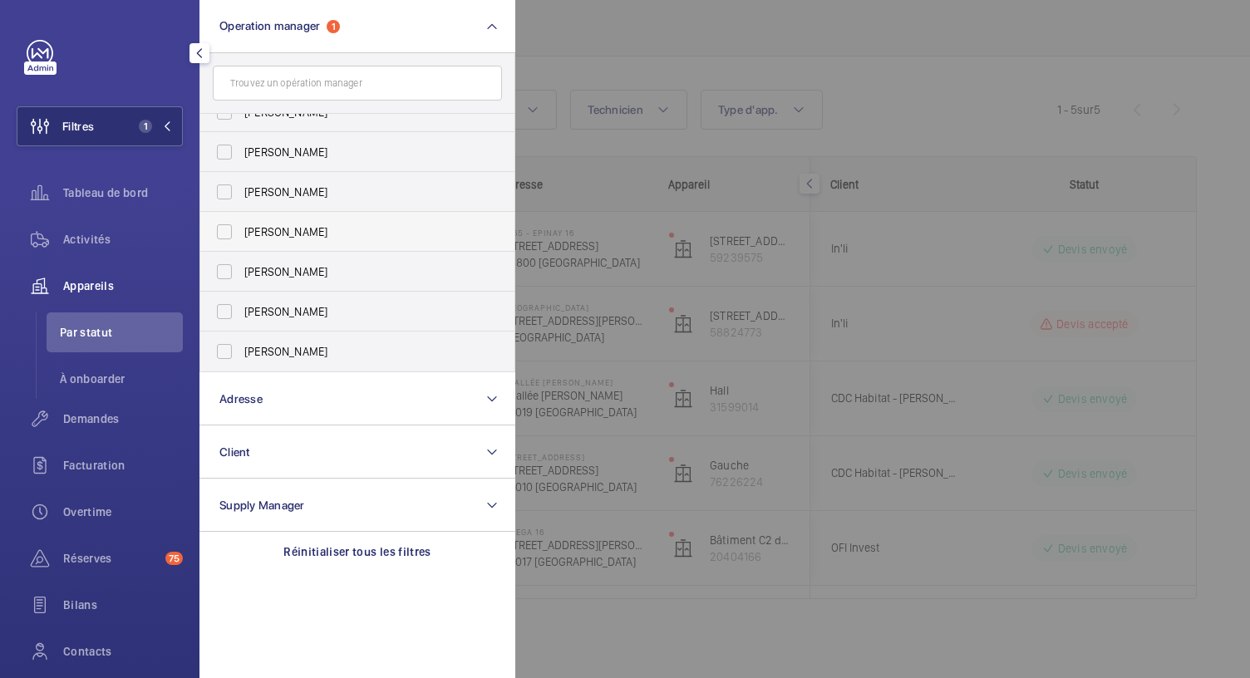
scroll to position [0, 0]
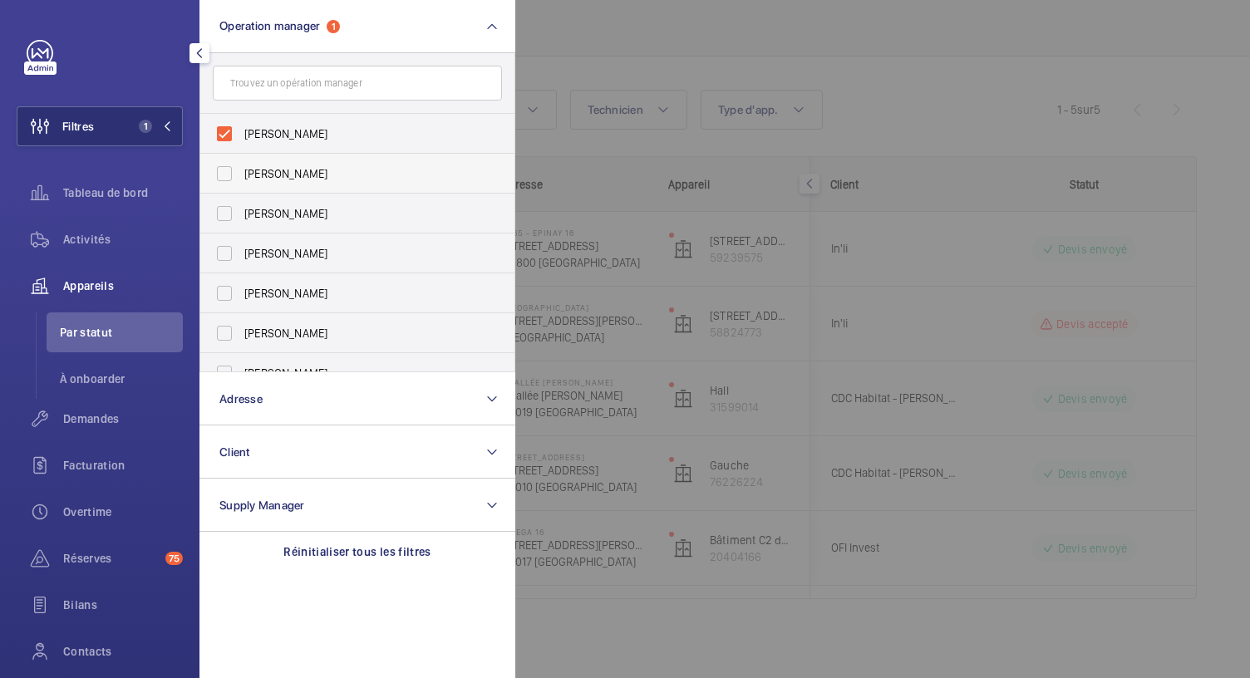
click at [305, 170] on span "Zohra Hamdani" at bounding box center [358, 173] width 229 height 17
click at [241, 170] on input "Zohra Hamdani" at bounding box center [224, 173] width 33 height 33
checkbox input "true"
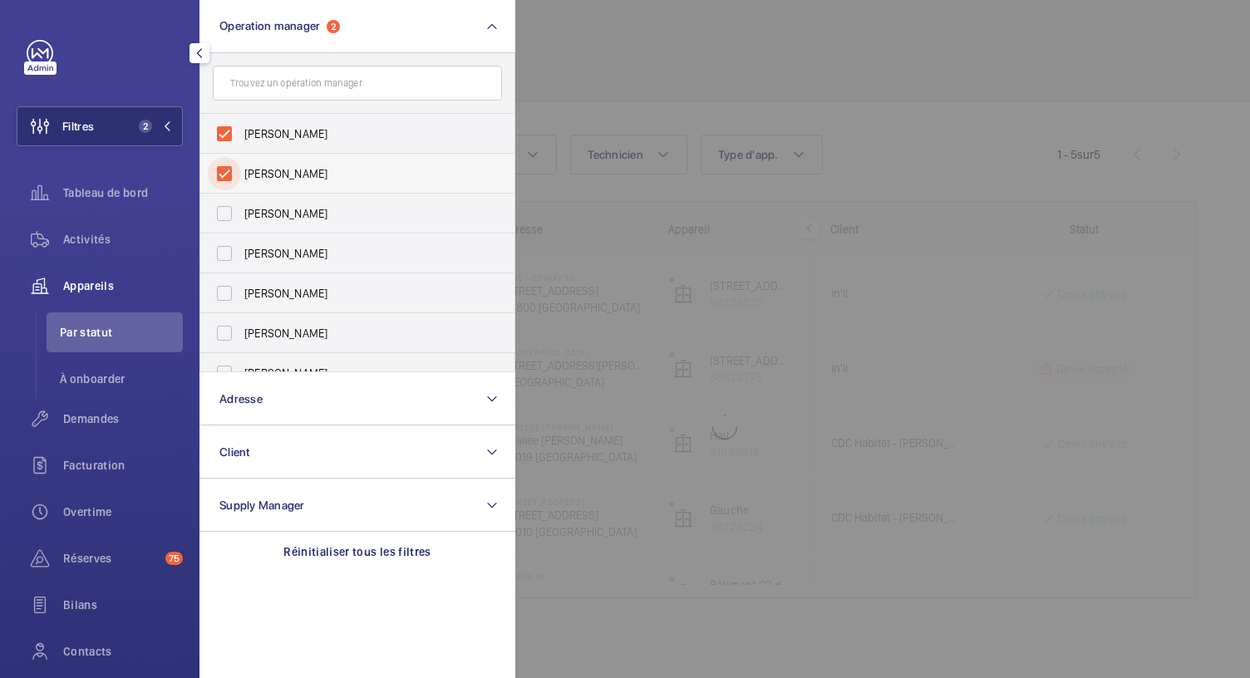
scroll to position [49, 0]
click at [296, 132] on span "Florence Dulin" at bounding box center [358, 134] width 229 height 17
click at [241, 132] on input "Florence Dulin" at bounding box center [224, 133] width 33 height 33
checkbox input "false"
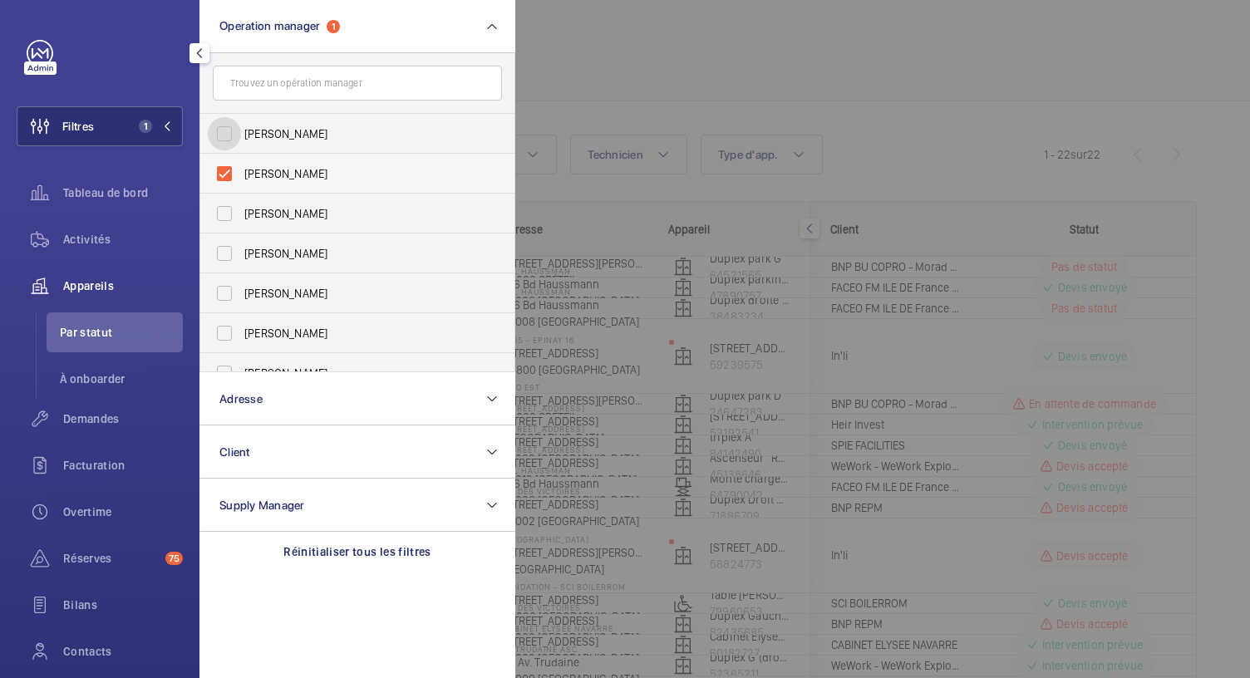
scroll to position [94, 0]
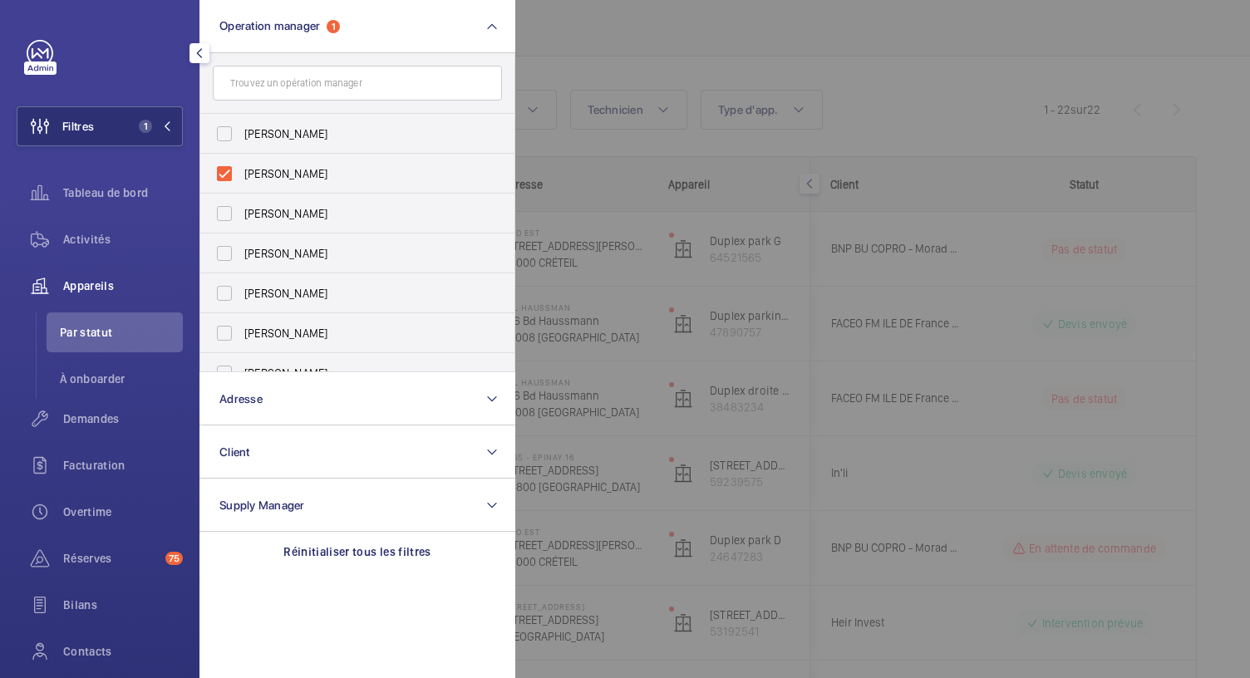
click at [617, 57] on div at bounding box center [1140, 339] width 1250 height 678
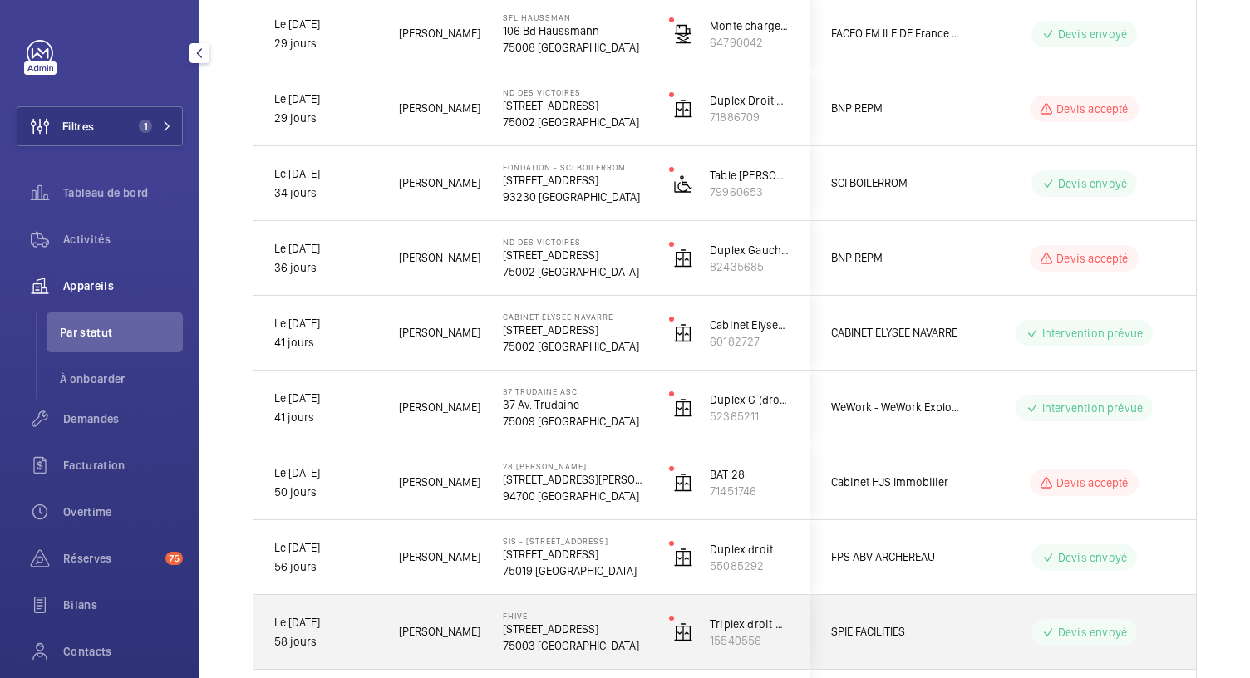
scroll to position [830, 0]
click at [614, 643] on p "75003 PARIS" at bounding box center [575, 648] width 145 height 17
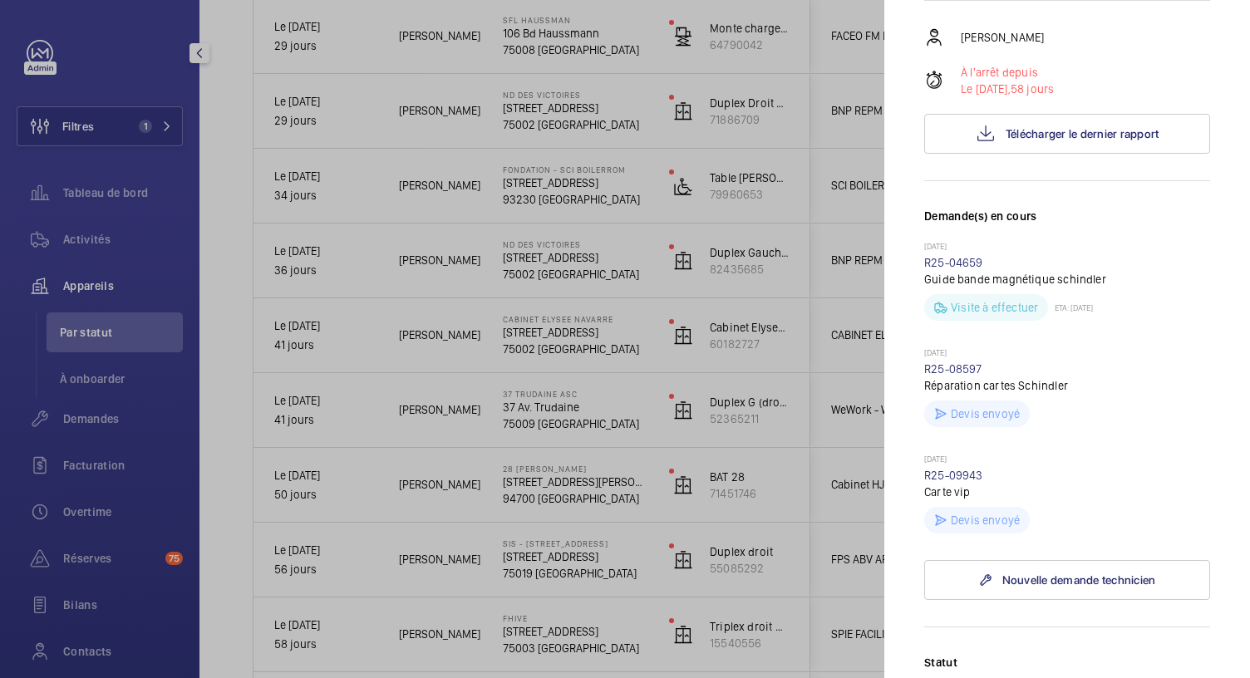
scroll to position [268, 0]
click at [600, 493] on div at bounding box center [625, 339] width 1250 height 678
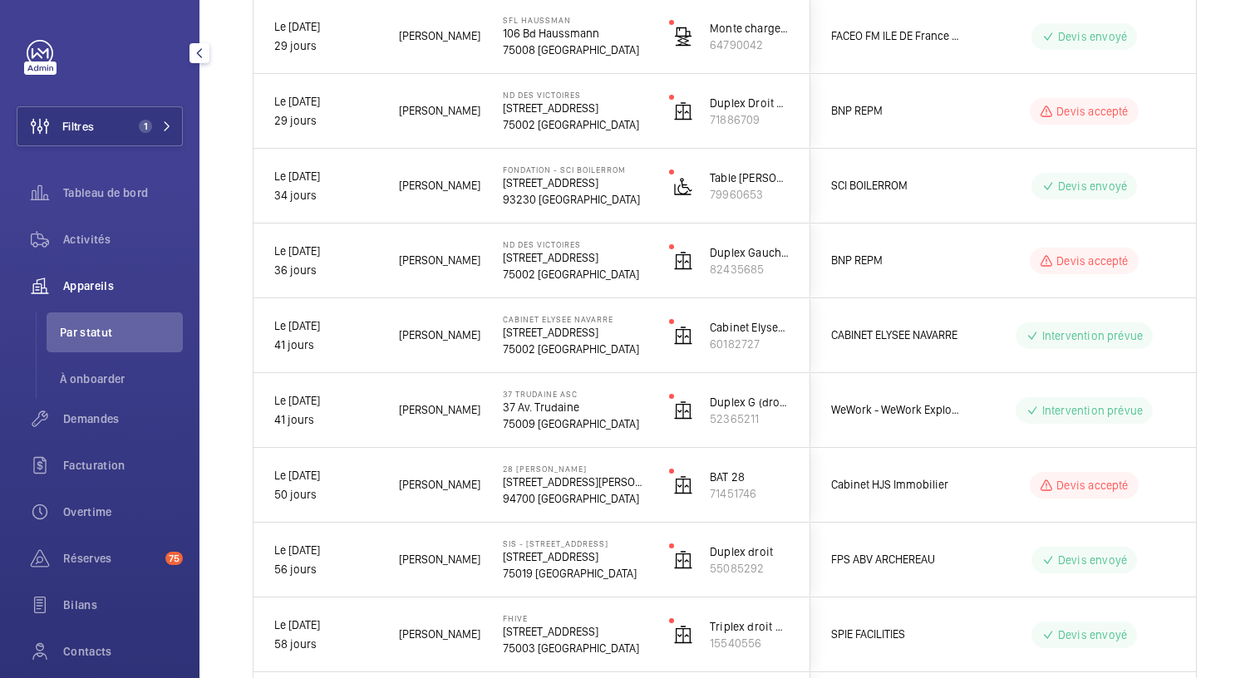
scroll to position [0, 0]
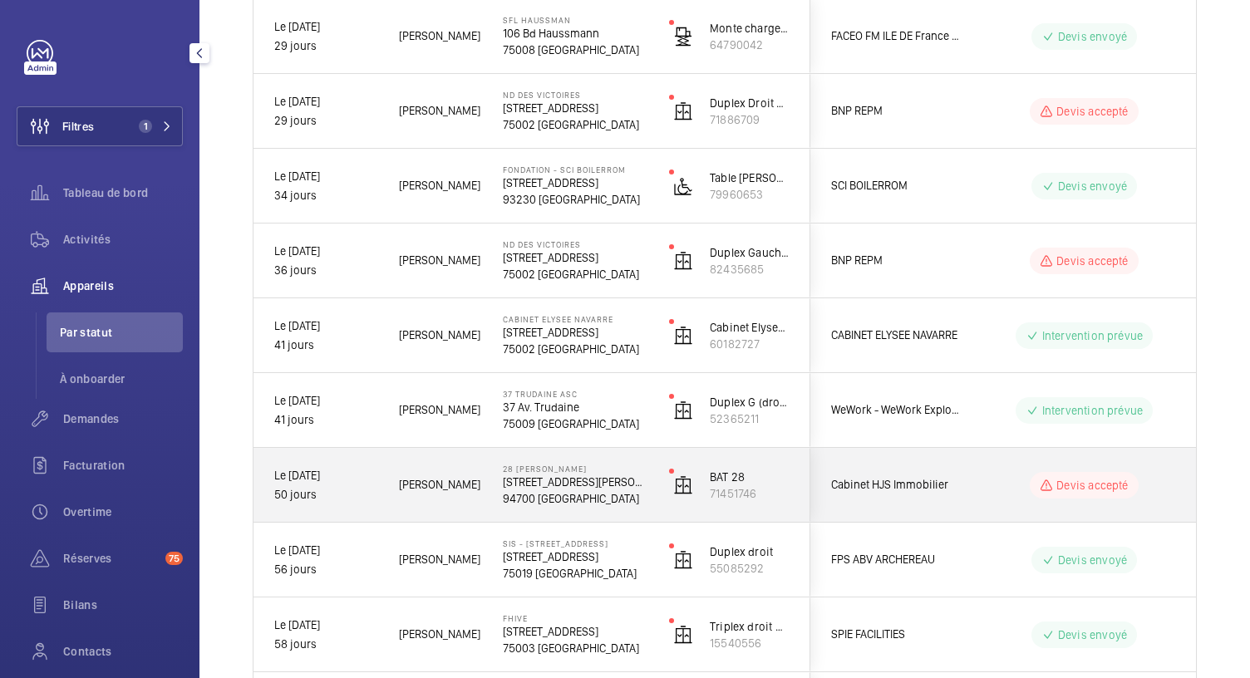
click at [600, 493] on p "94700 MAISONS-ALFORT" at bounding box center [575, 498] width 145 height 17
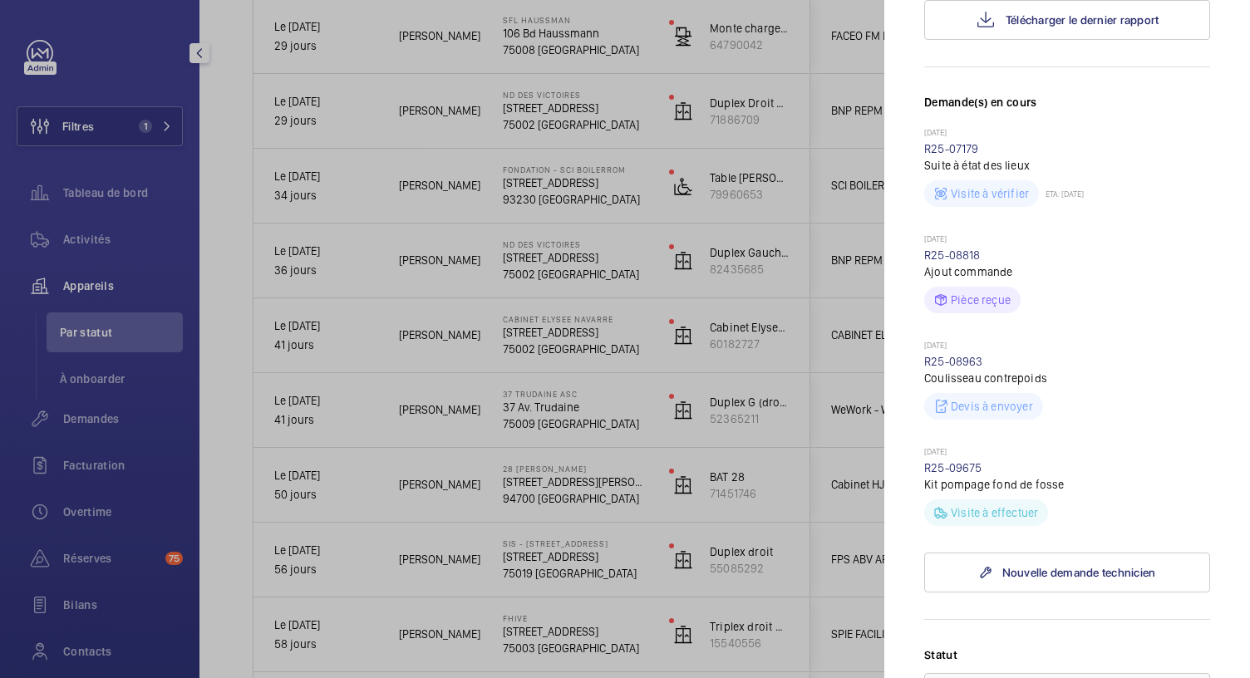
scroll to position [412, 0]
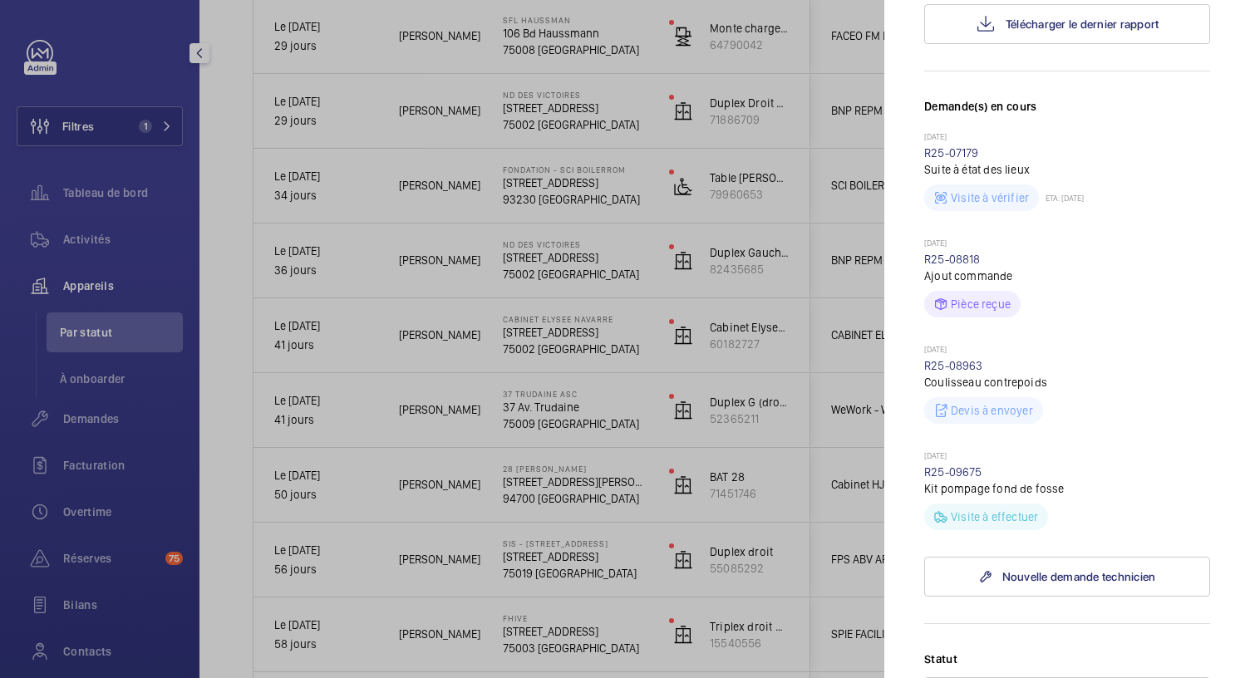
click at [559, 416] on div at bounding box center [625, 339] width 1250 height 678
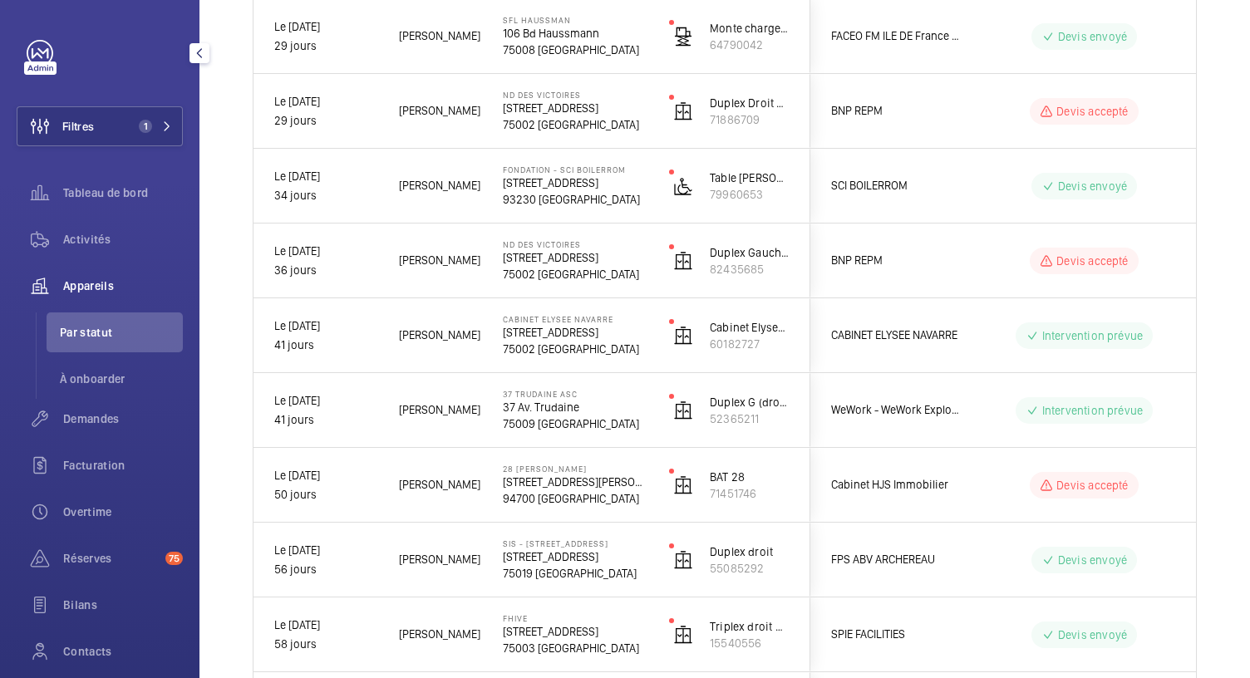
scroll to position [0, 0]
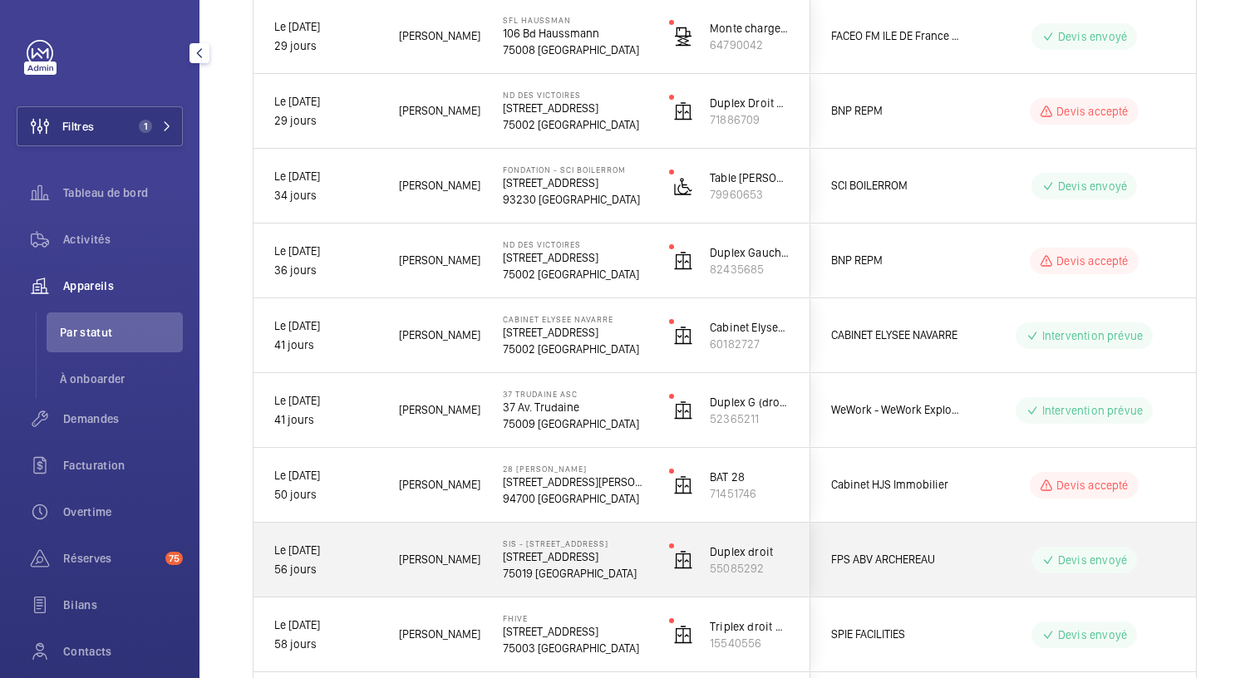
click at [525, 530] on div "SIS - 73 rue Archereau, 75019 Paris 73 Rue Archereau 75019 PARIS" at bounding box center [565, 560] width 165 height 75
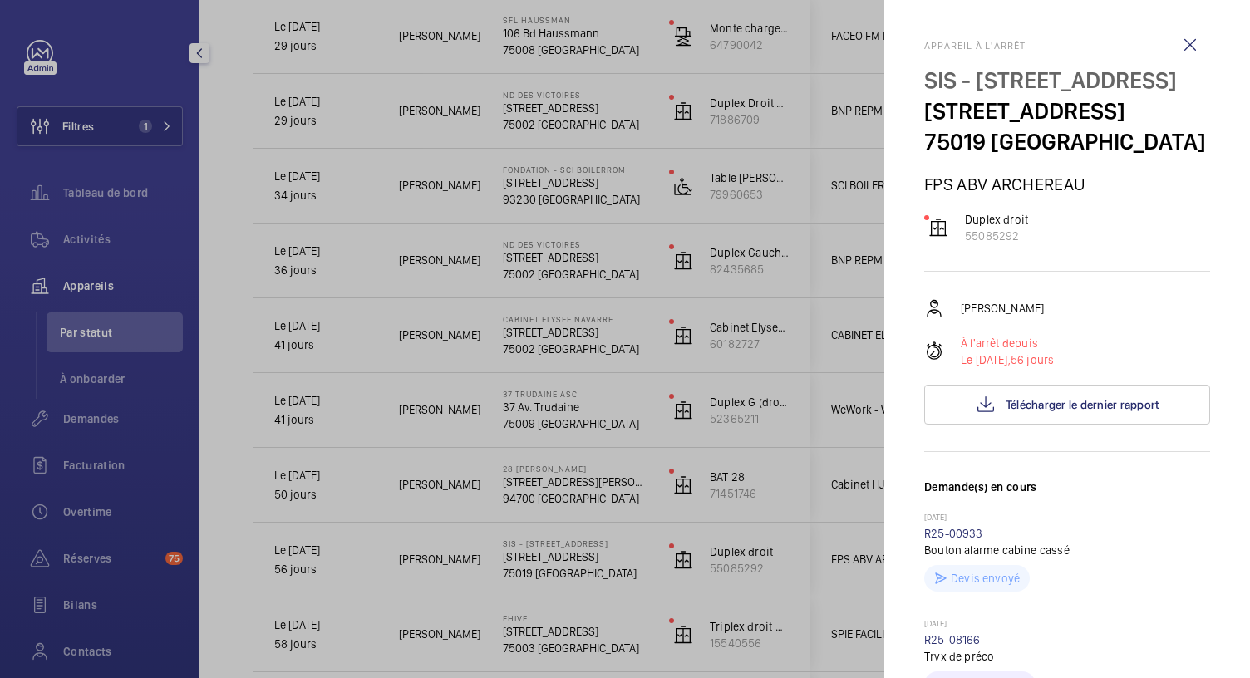
click at [549, 491] on div at bounding box center [625, 339] width 1250 height 678
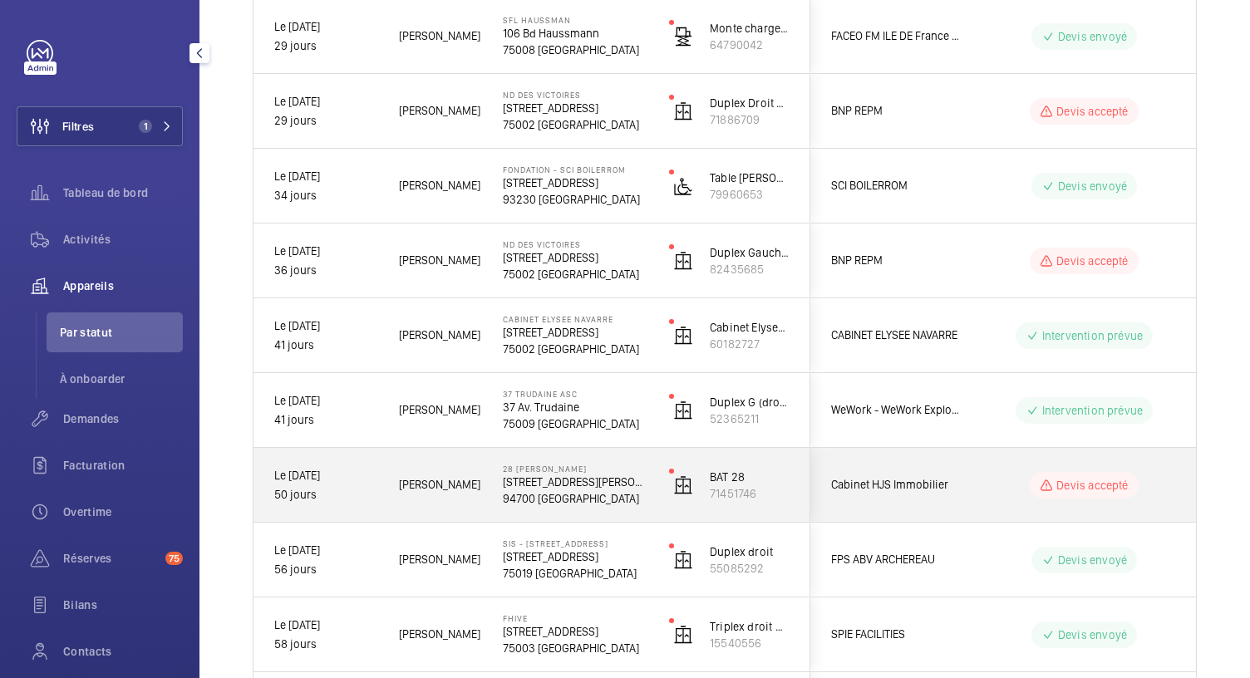
click at [549, 491] on p "94700 MAISONS-ALFORT" at bounding box center [575, 498] width 145 height 17
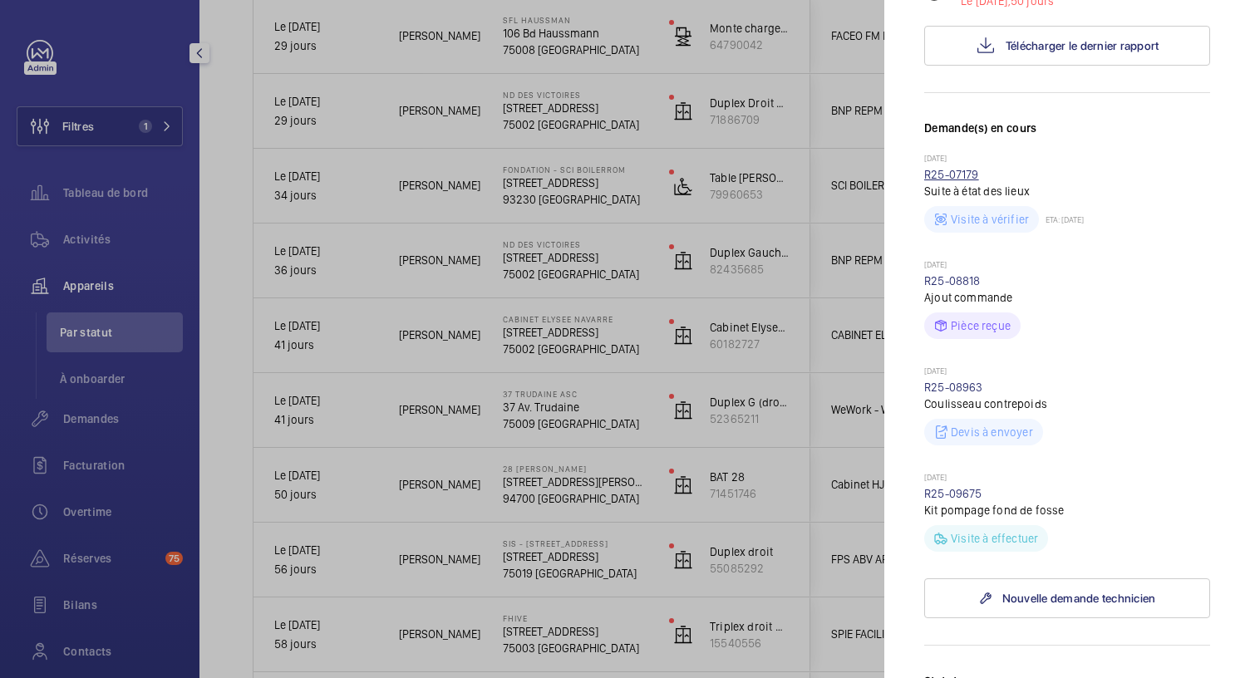
scroll to position [383, 0]
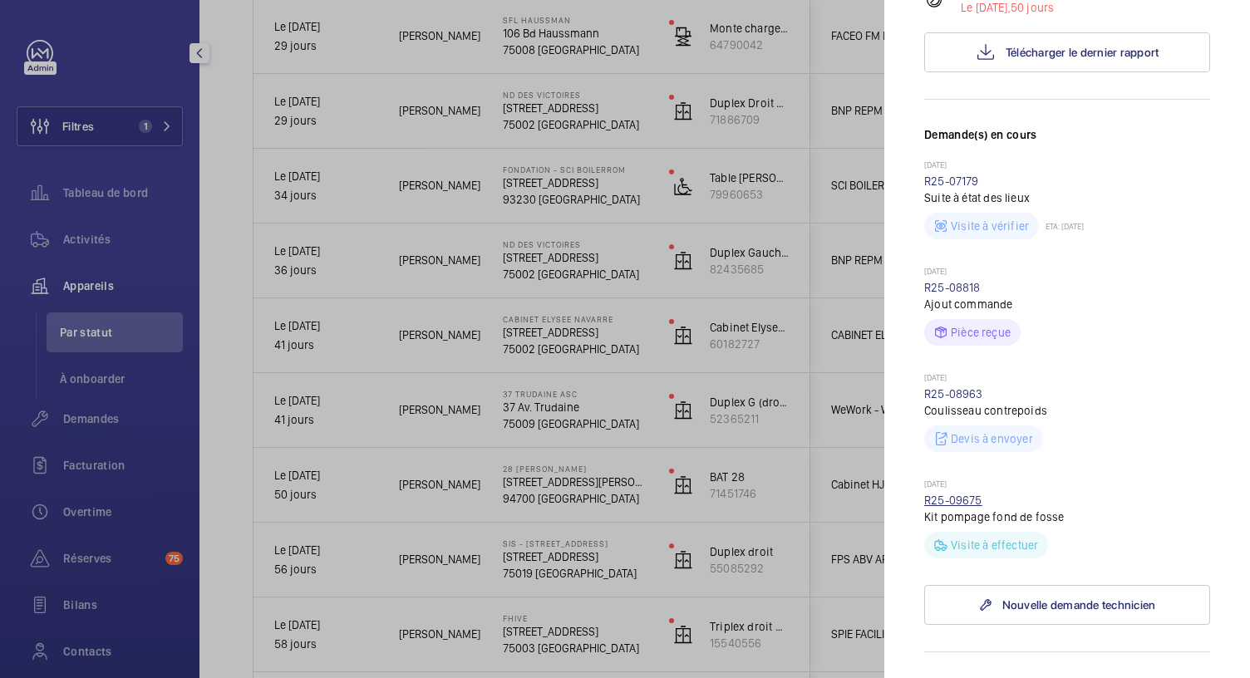
click at [964, 494] on link "R25-09675" at bounding box center [953, 500] width 58 height 13
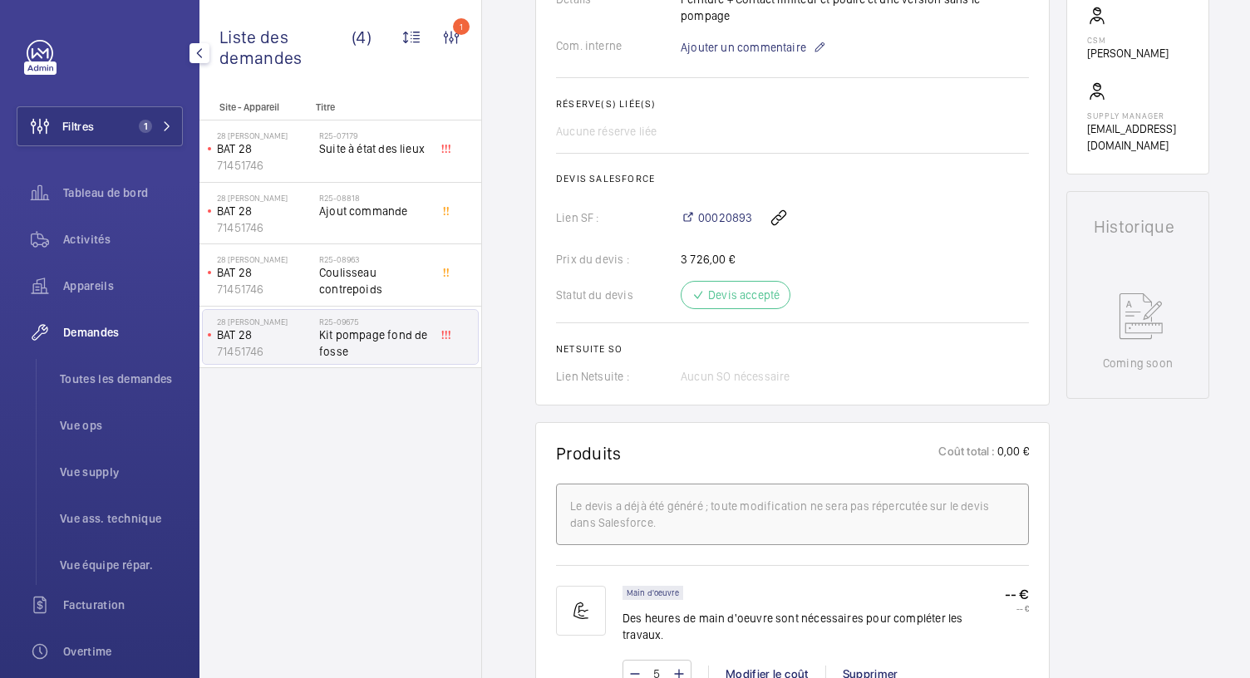
scroll to position [500, 0]
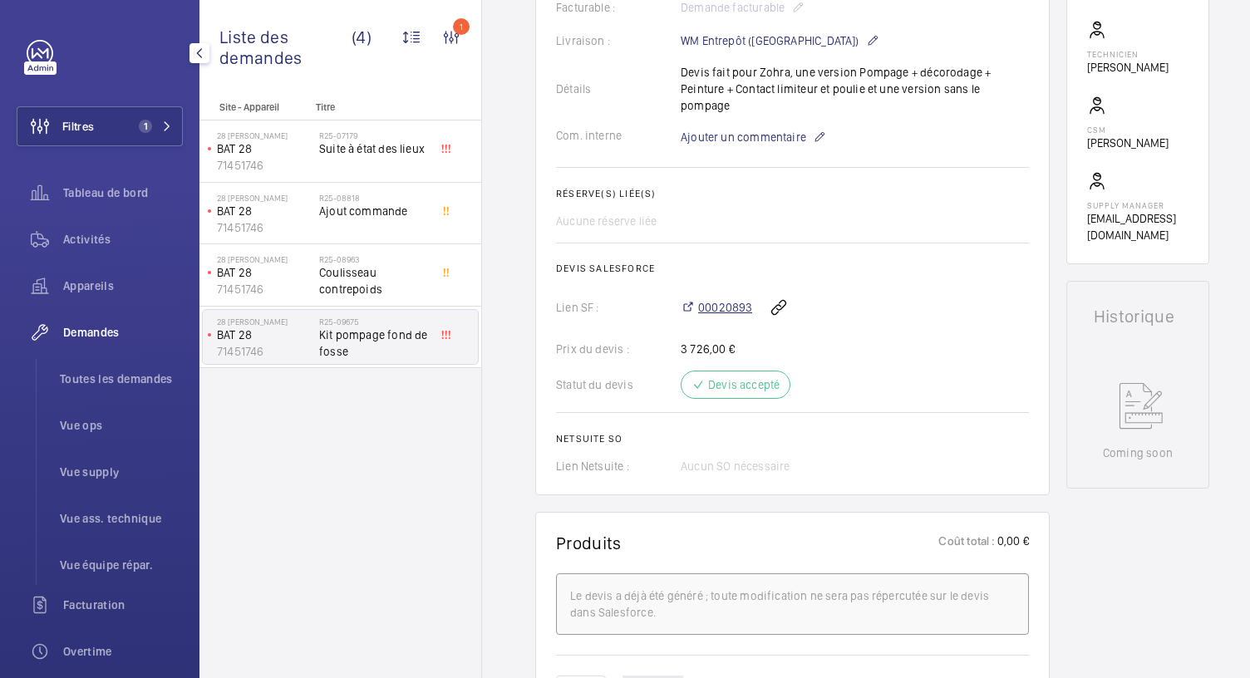
click at [714, 299] on span "00020893" at bounding box center [725, 307] width 54 height 17
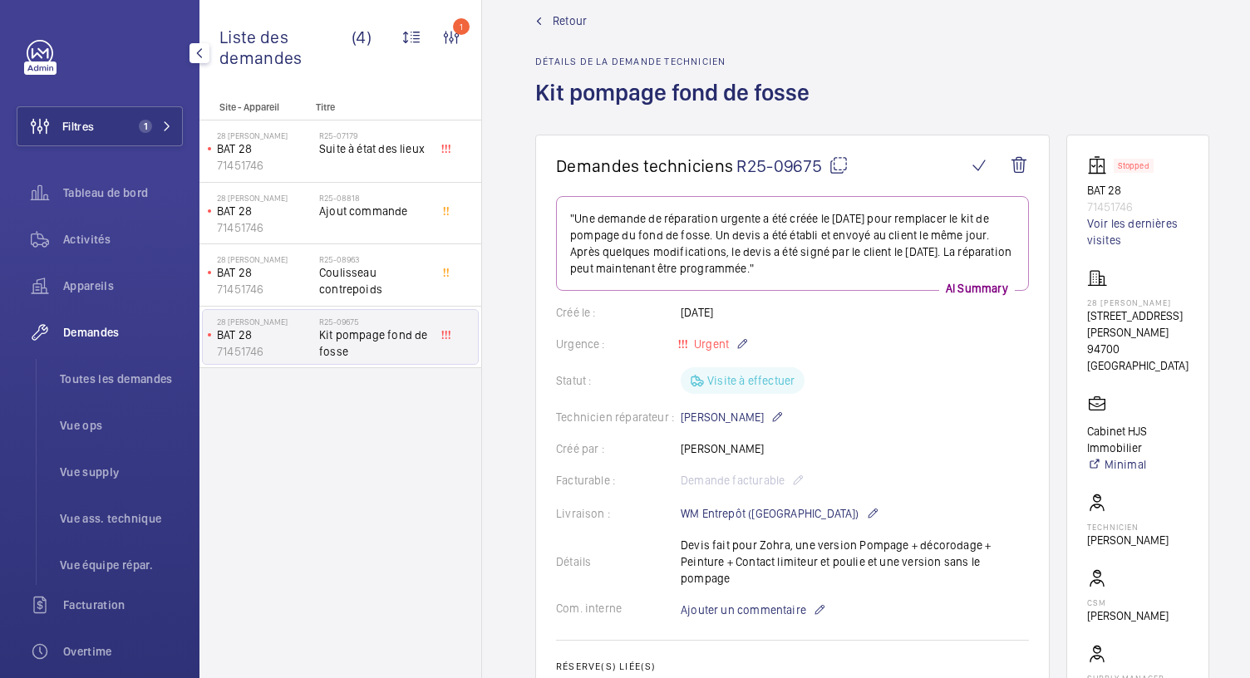
scroll to position [0, 0]
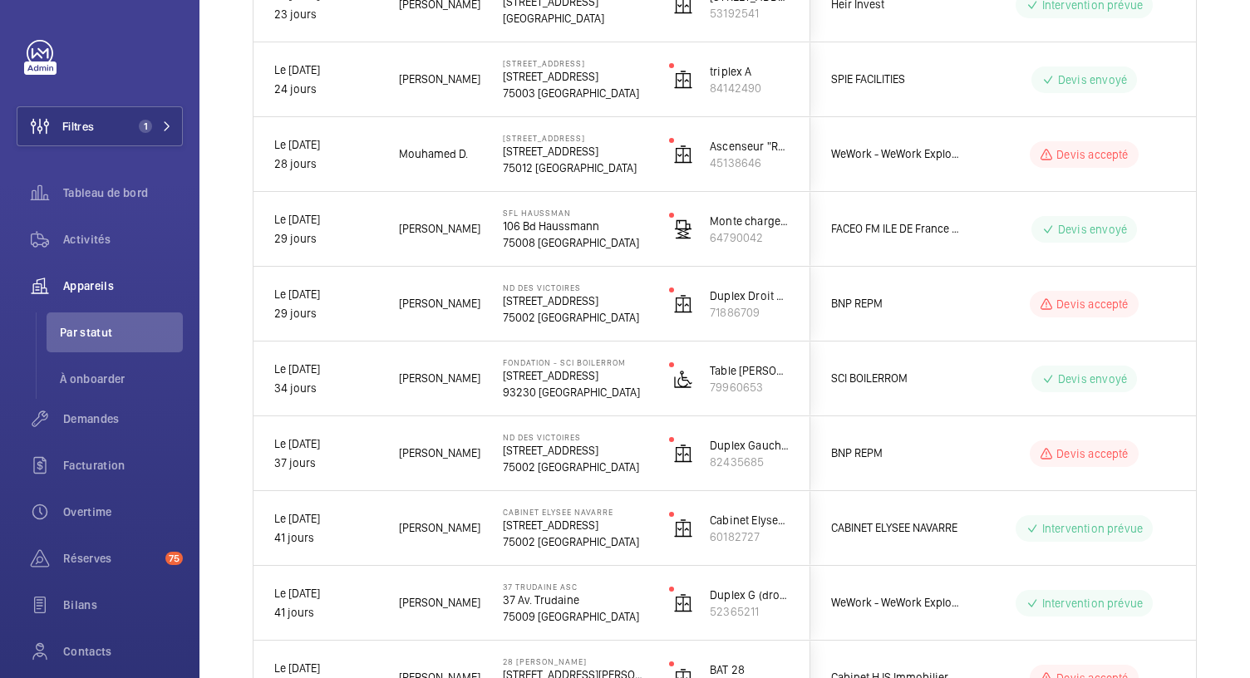
scroll to position [992, 0]
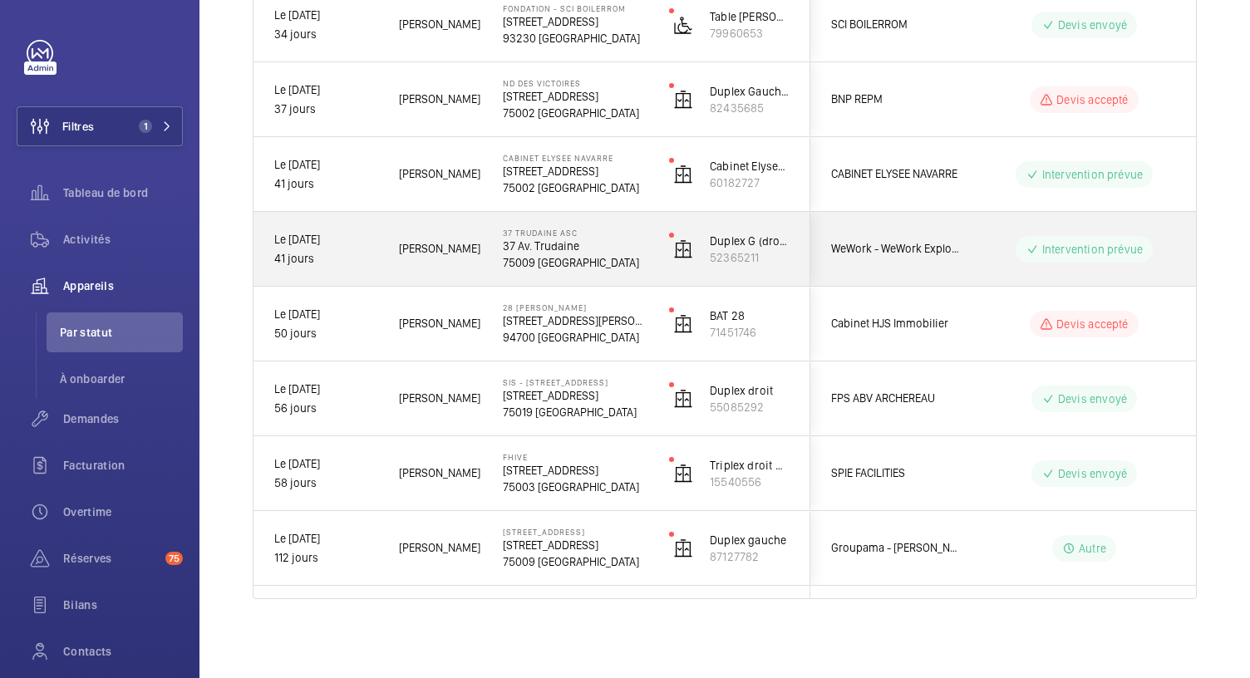
click at [554, 242] on p "37 Av. Trudaine" at bounding box center [575, 246] width 145 height 17
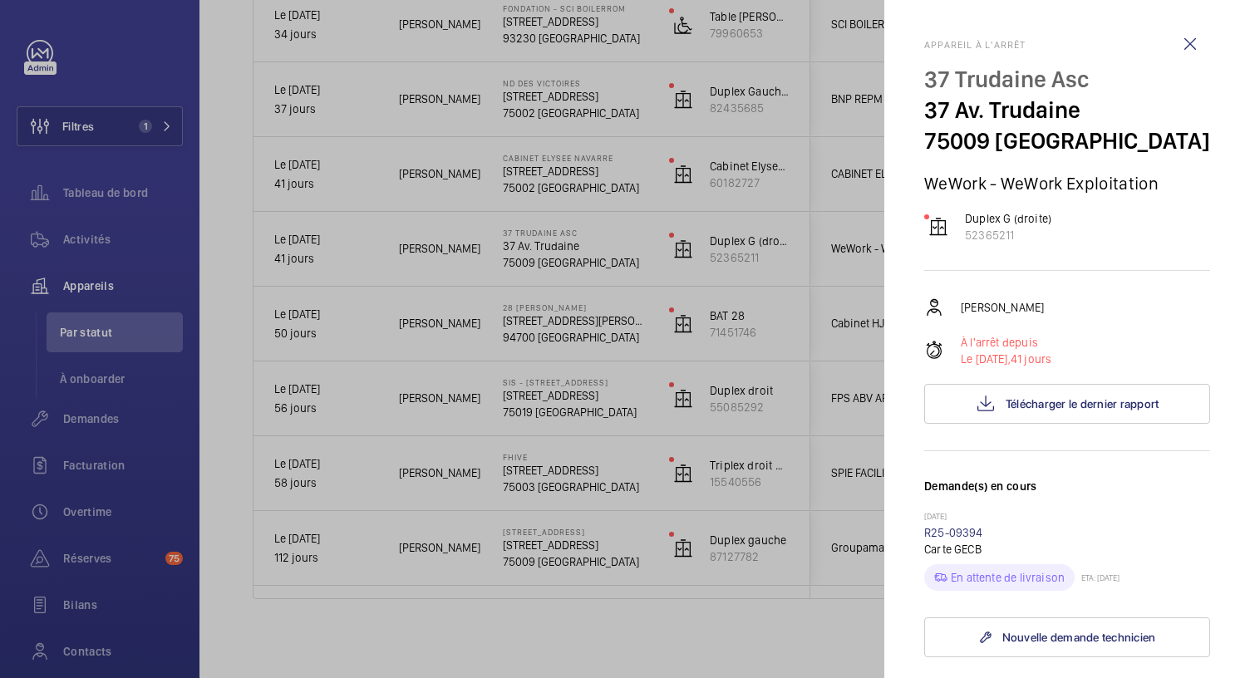
scroll to position [0, 0]
click at [554, 175] on div at bounding box center [625, 339] width 1250 height 678
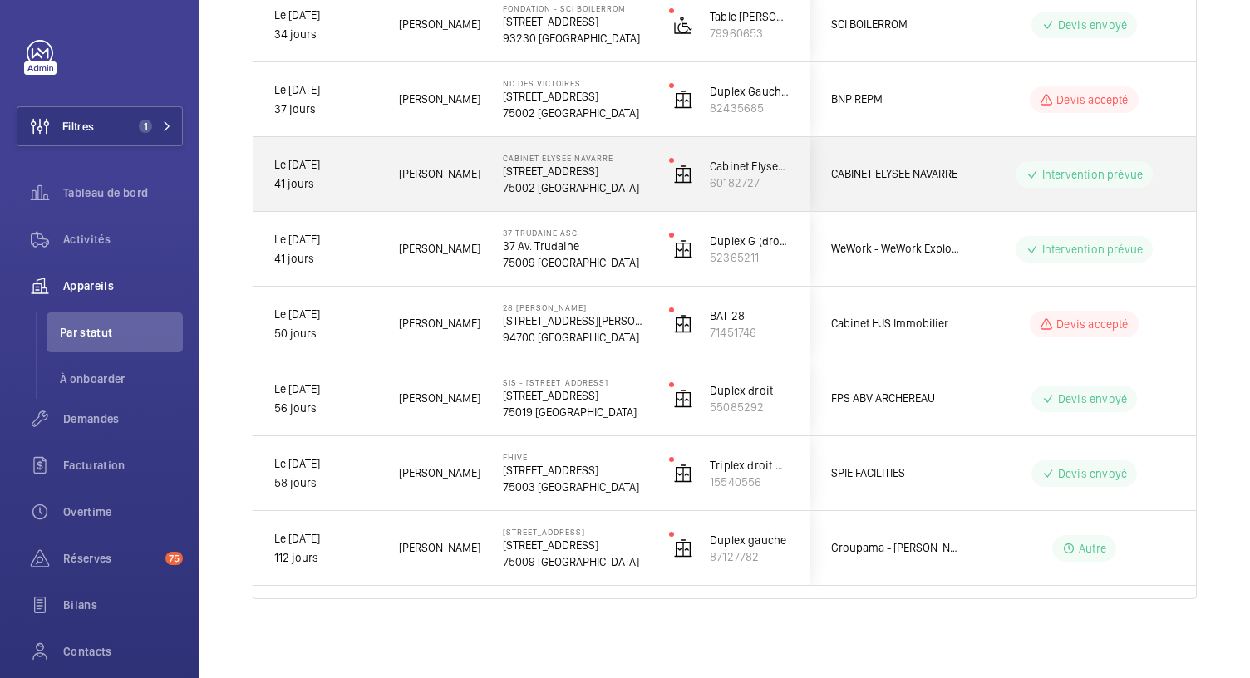
click at [554, 175] on p "26 Rue du Caire" at bounding box center [575, 171] width 145 height 17
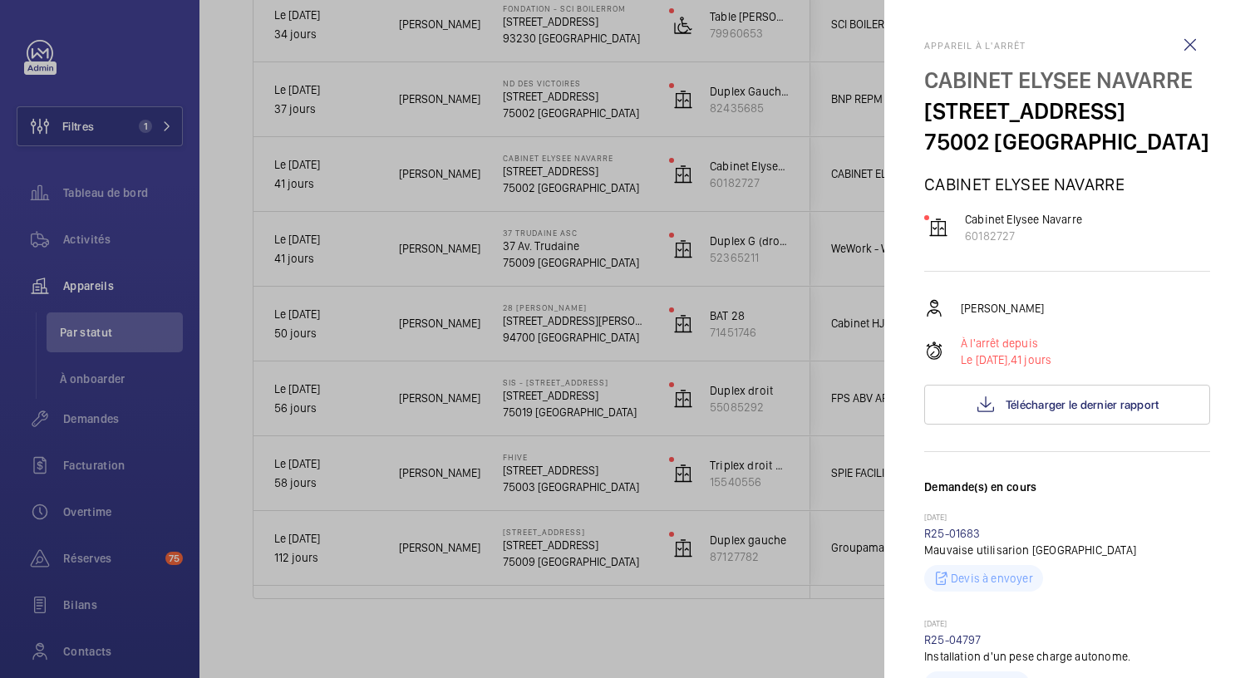
click at [552, 107] on div at bounding box center [625, 339] width 1250 height 678
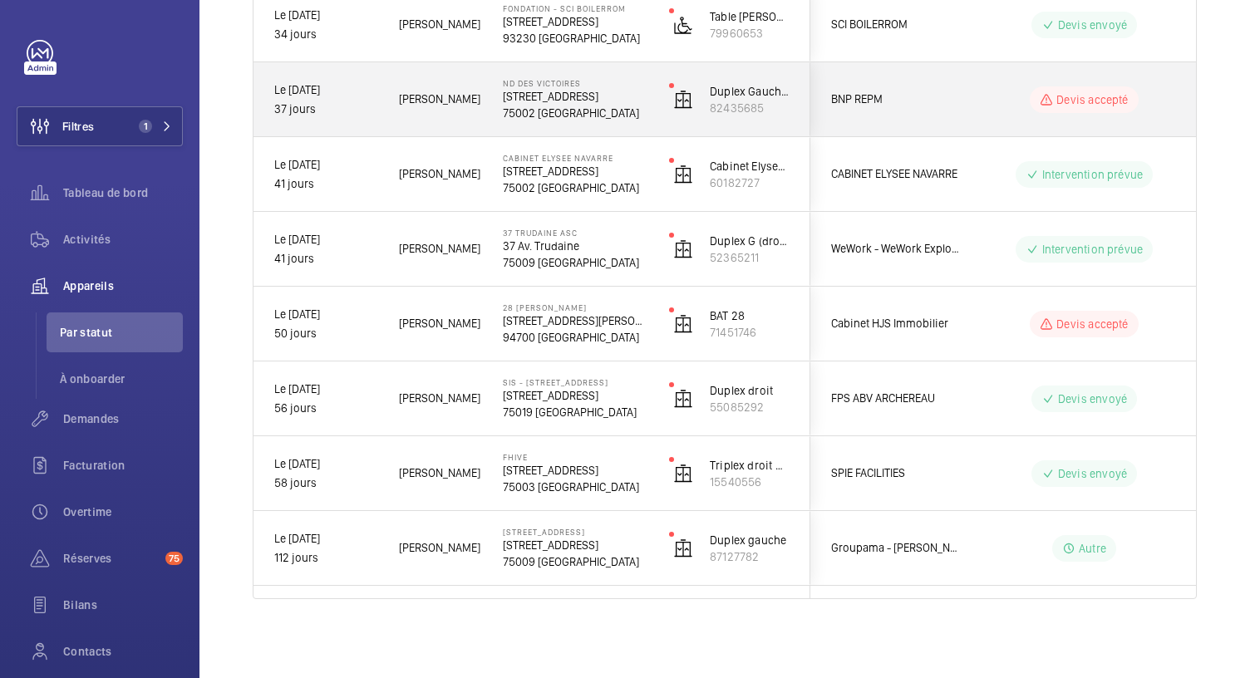
click at [552, 107] on p "75002 PARIS" at bounding box center [575, 113] width 145 height 17
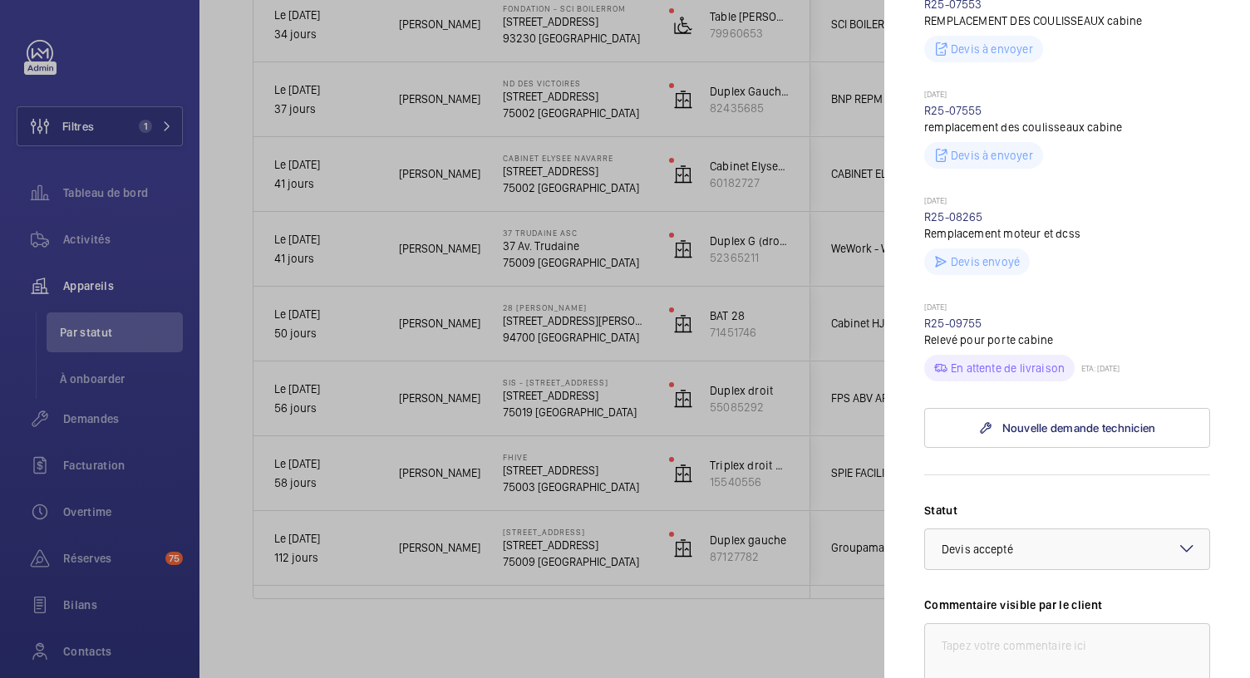
scroll to position [842, 0]
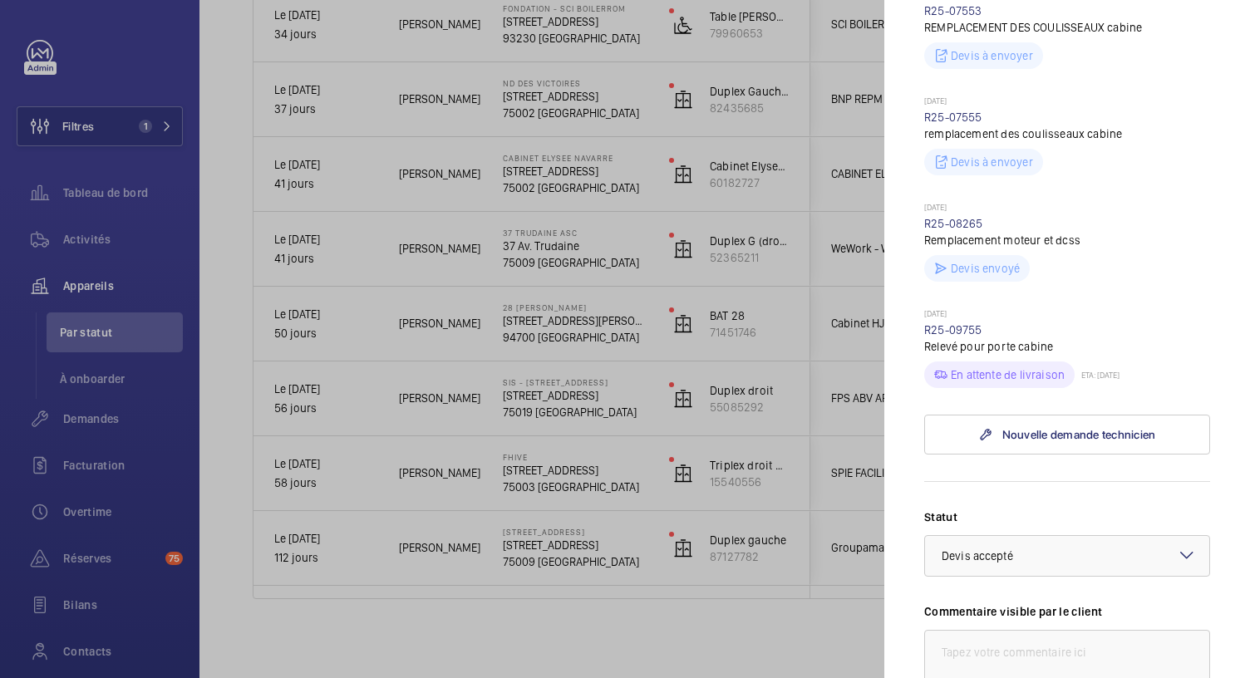
click at [535, 37] on div at bounding box center [625, 339] width 1250 height 678
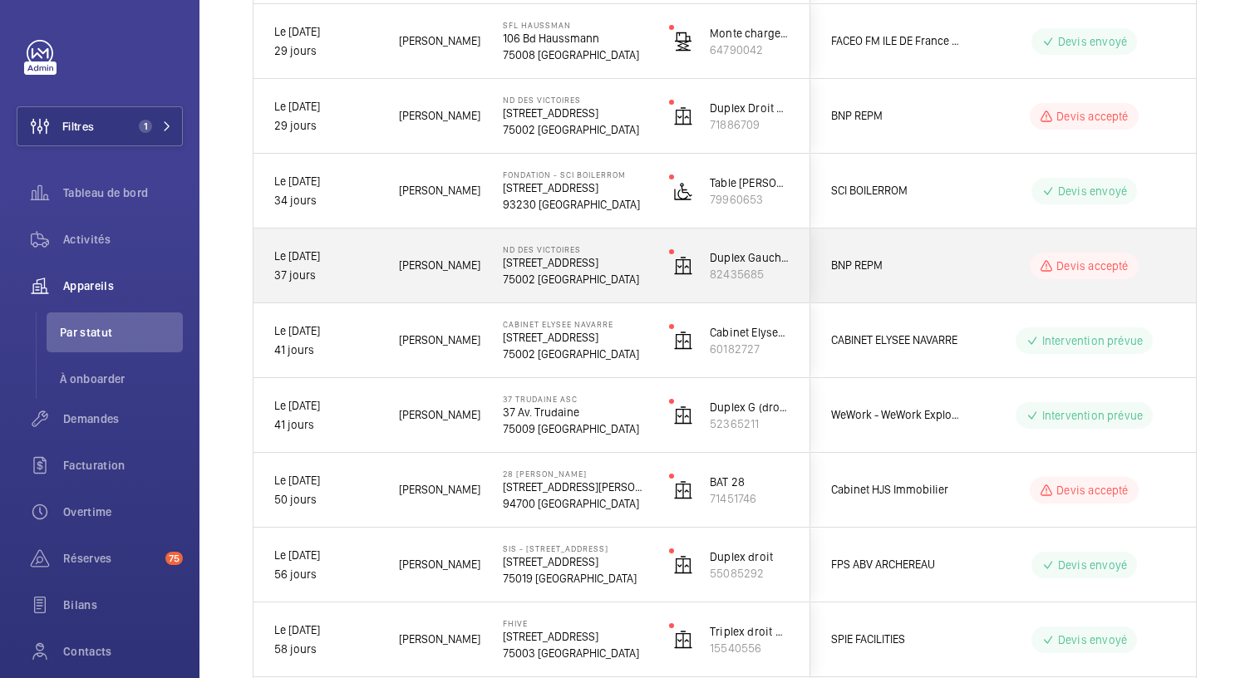
scroll to position [819, 0]
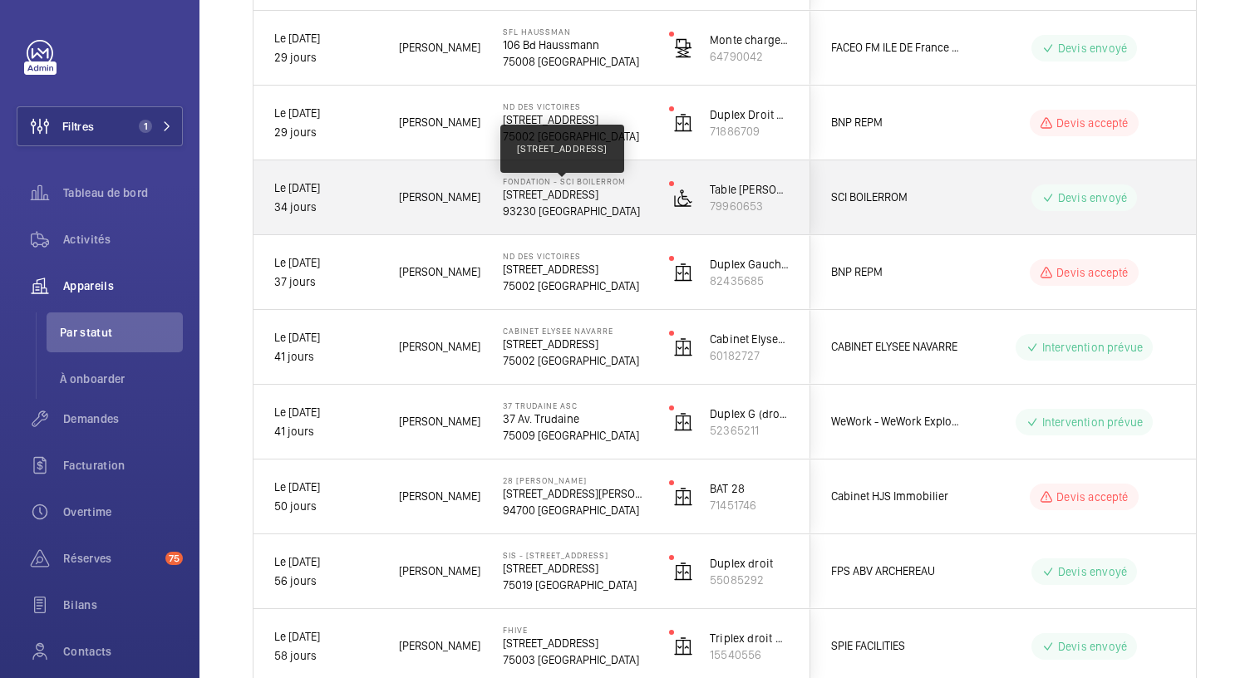
click at [578, 197] on p "43 Rue de la Commune de Paris" at bounding box center [575, 194] width 145 height 17
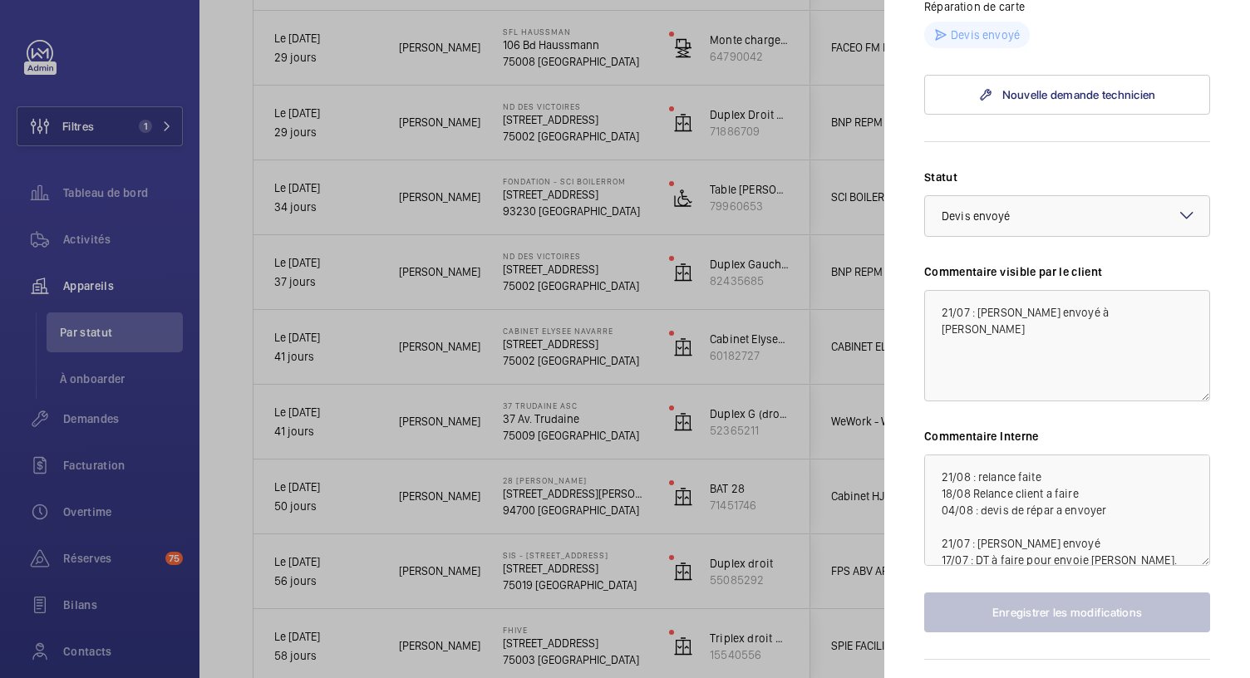
scroll to position [643, 0]
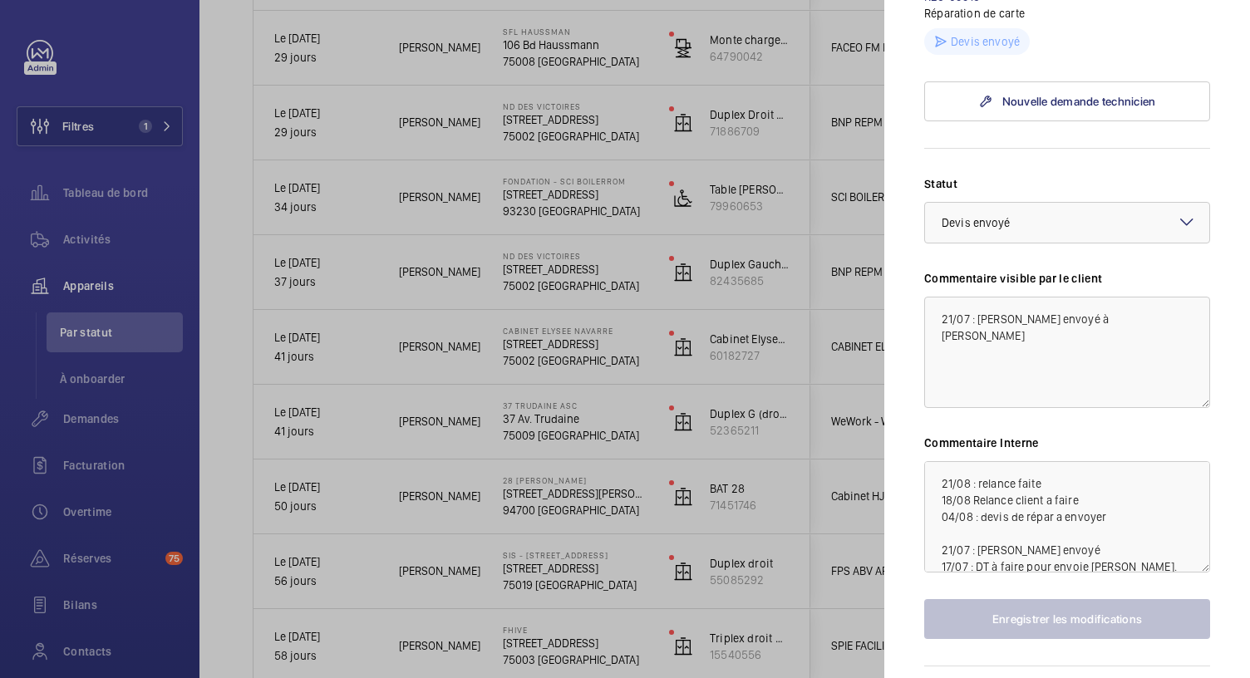
click at [551, 82] on div at bounding box center [625, 339] width 1250 height 678
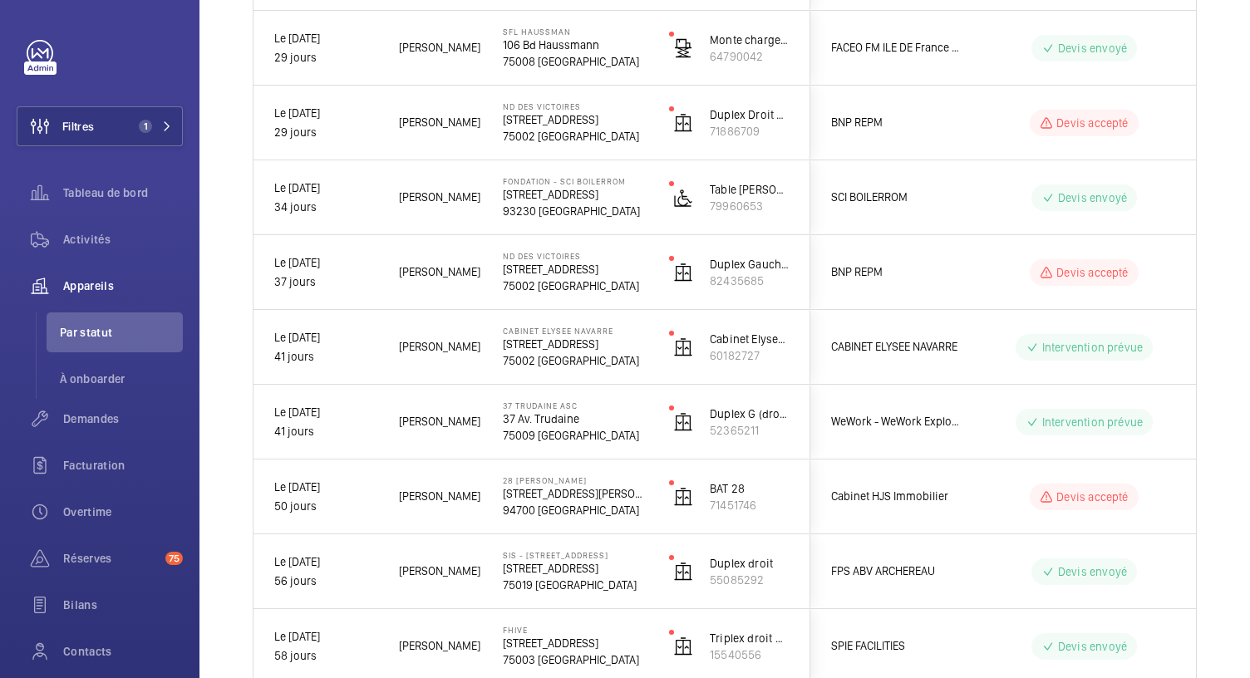
click at [553, 66] on p "75008 PARIS" at bounding box center [575, 61] width 145 height 17
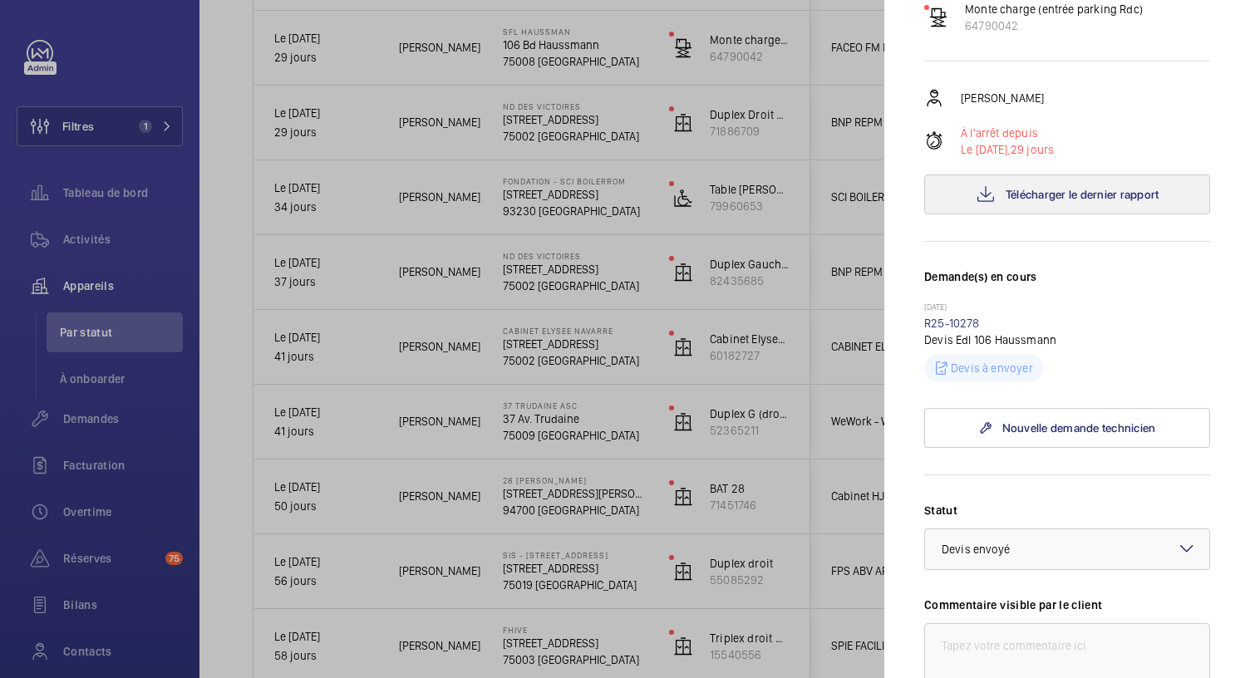
scroll to position [611, 0]
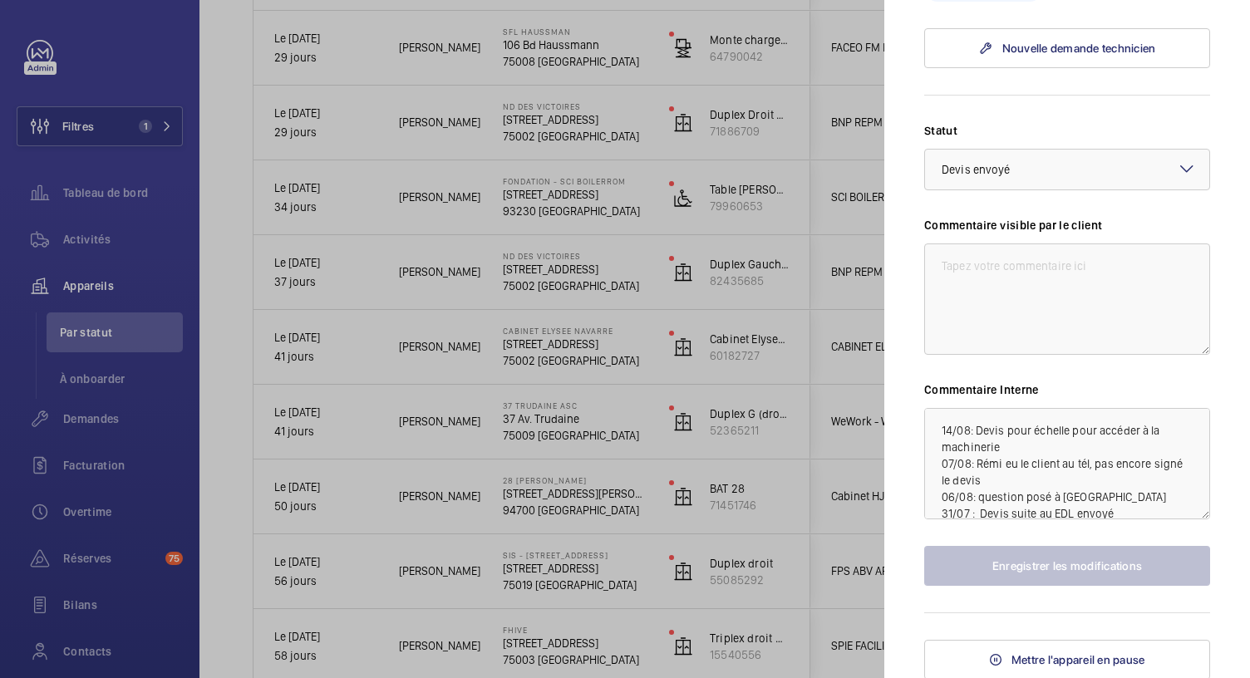
click at [644, 317] on div at bounding box center [625, 339] width 1250 height 678
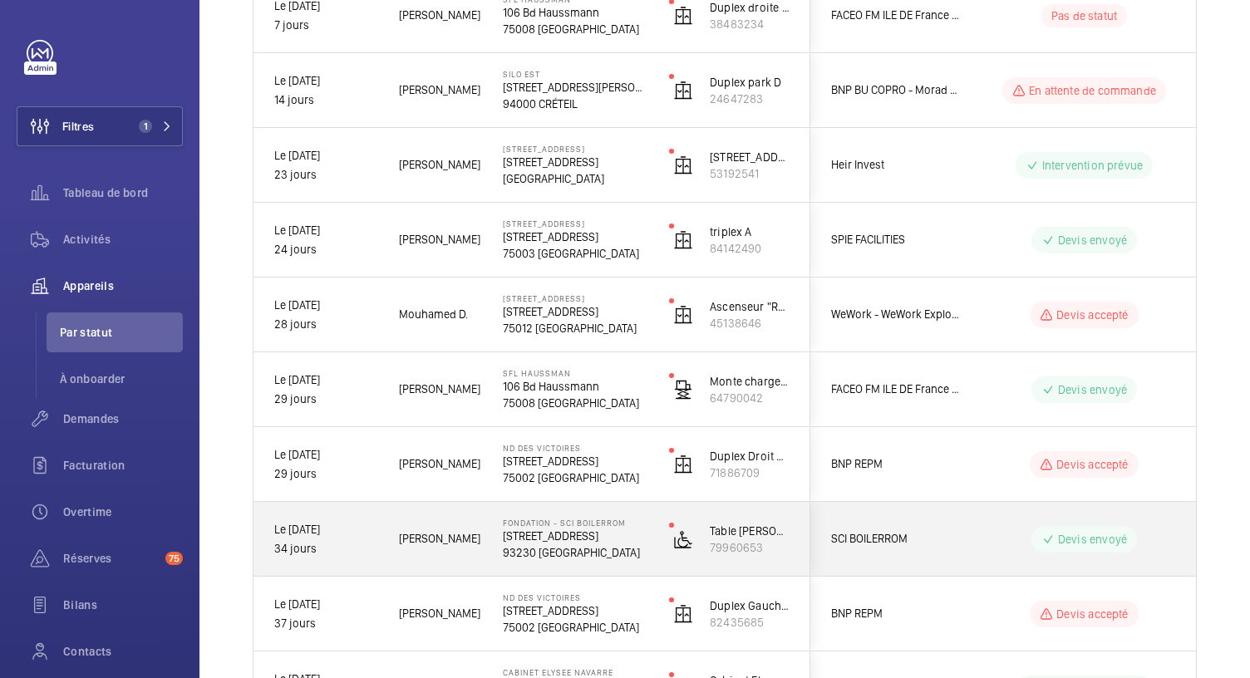
scroll to position [467, 0]
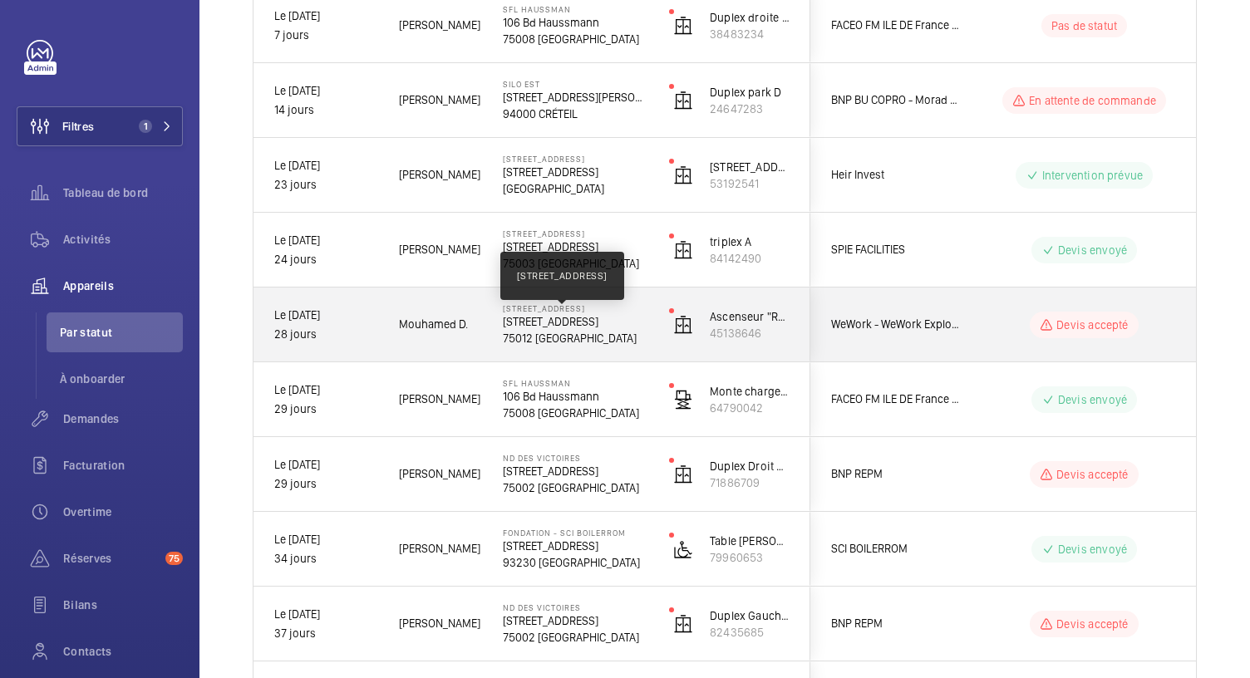
click at [599, 328] on p "8 Rue des Pirogues de Bercy, 75012 PARIS" at bounding box center [575, 321] width 145 height 17
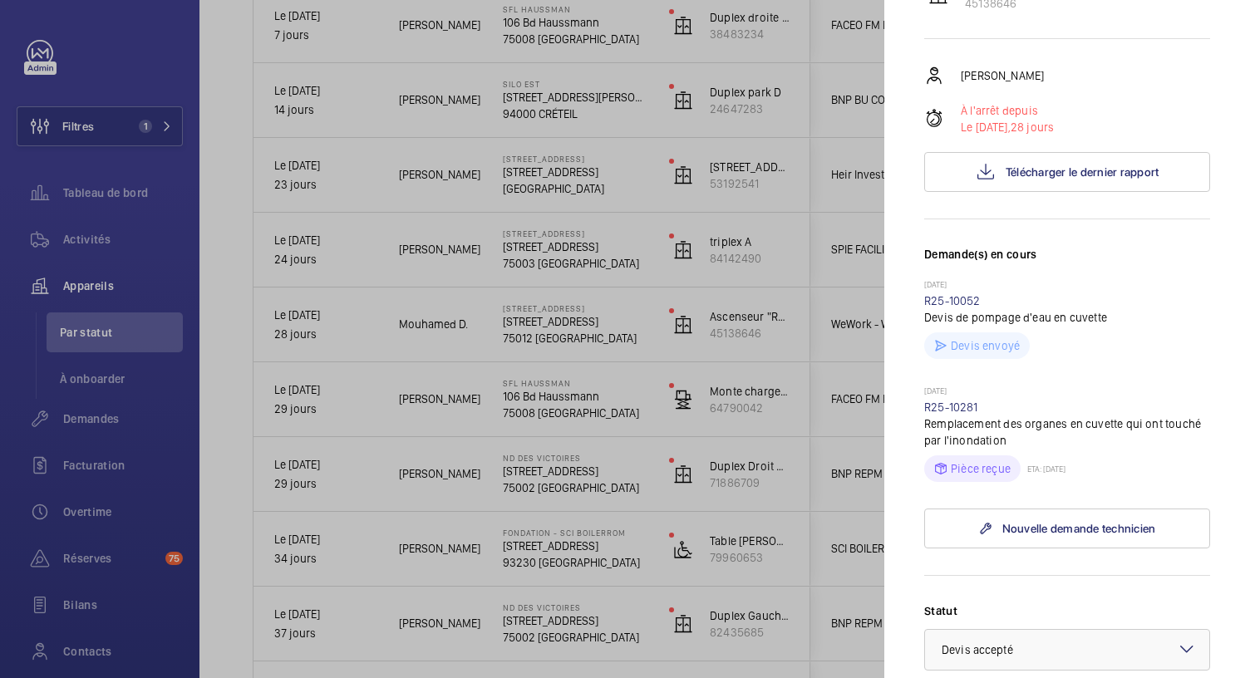
scroll to position [188, 0]
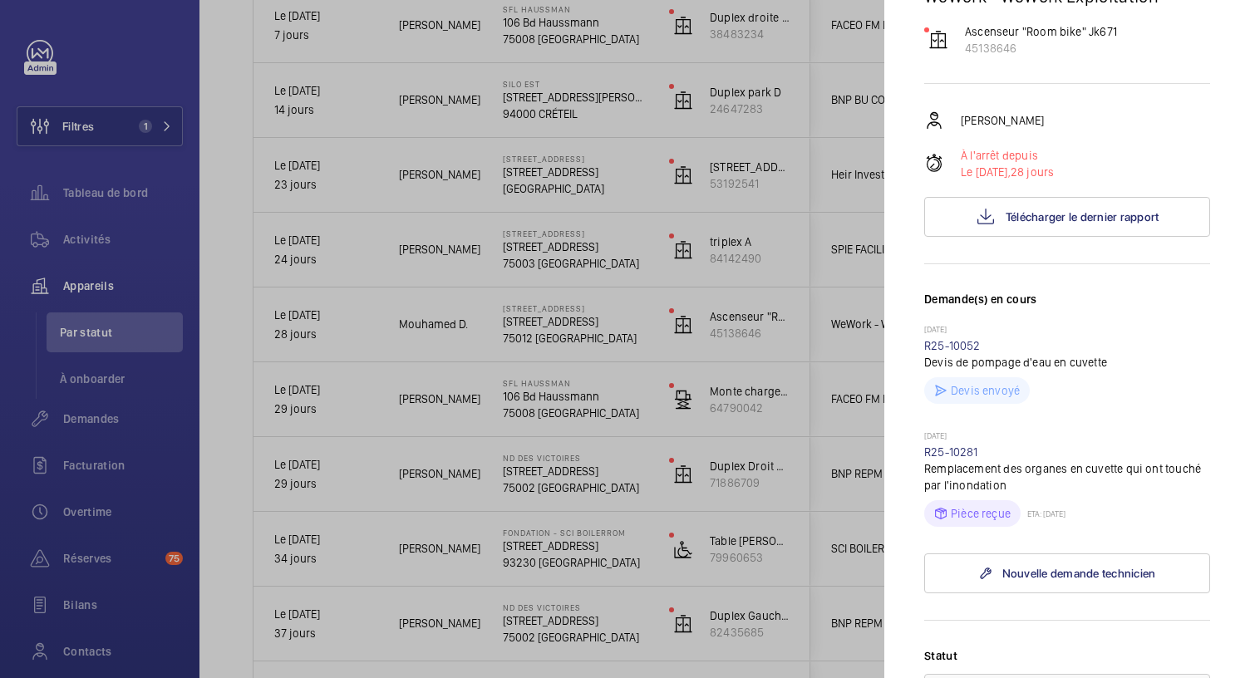
click at [568, 179] on div at bounding box center [625, 339] width 1250 height 678
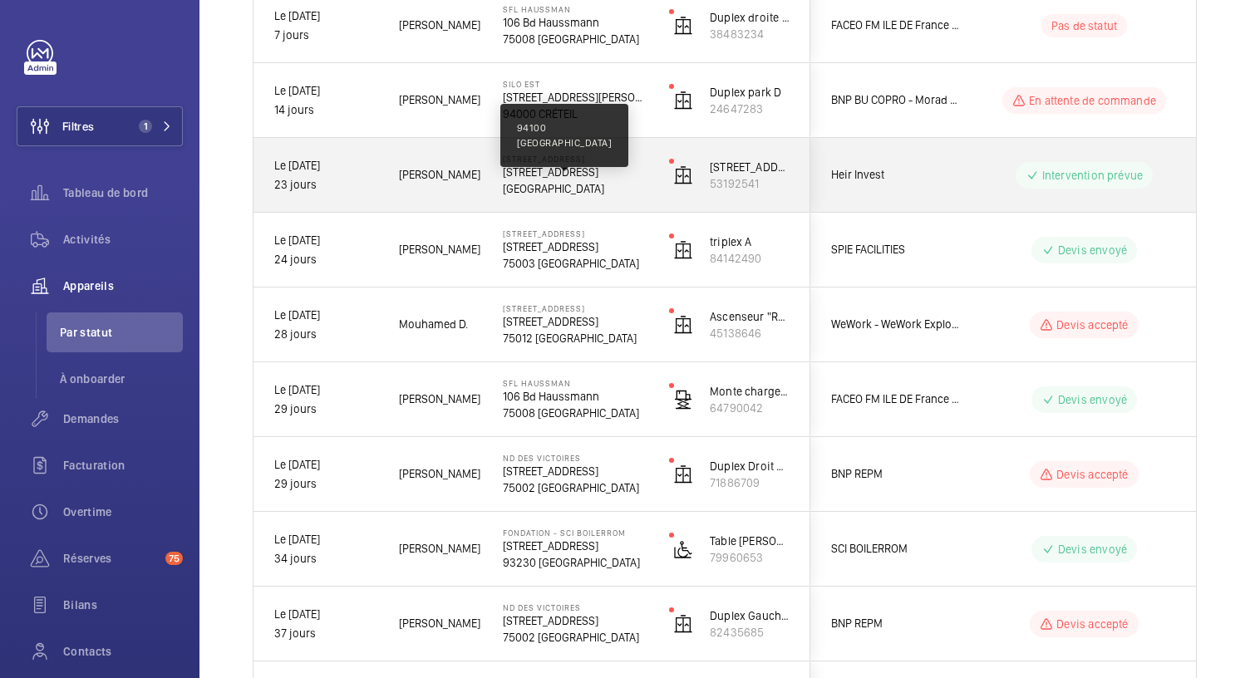
click at [568, 180] on p "94100 SAINT-MAUR-DES-FOSSÉS" at bounding box center [575, 188] width 145 height 17
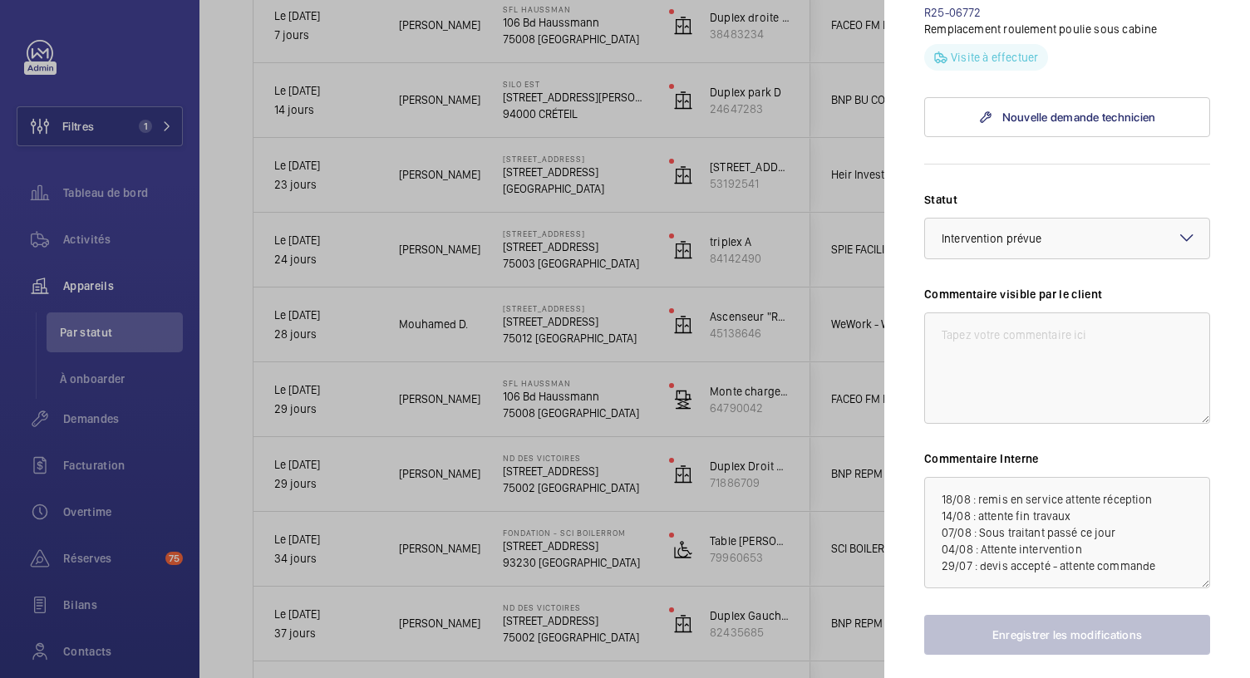
scroll to position [682, 0]
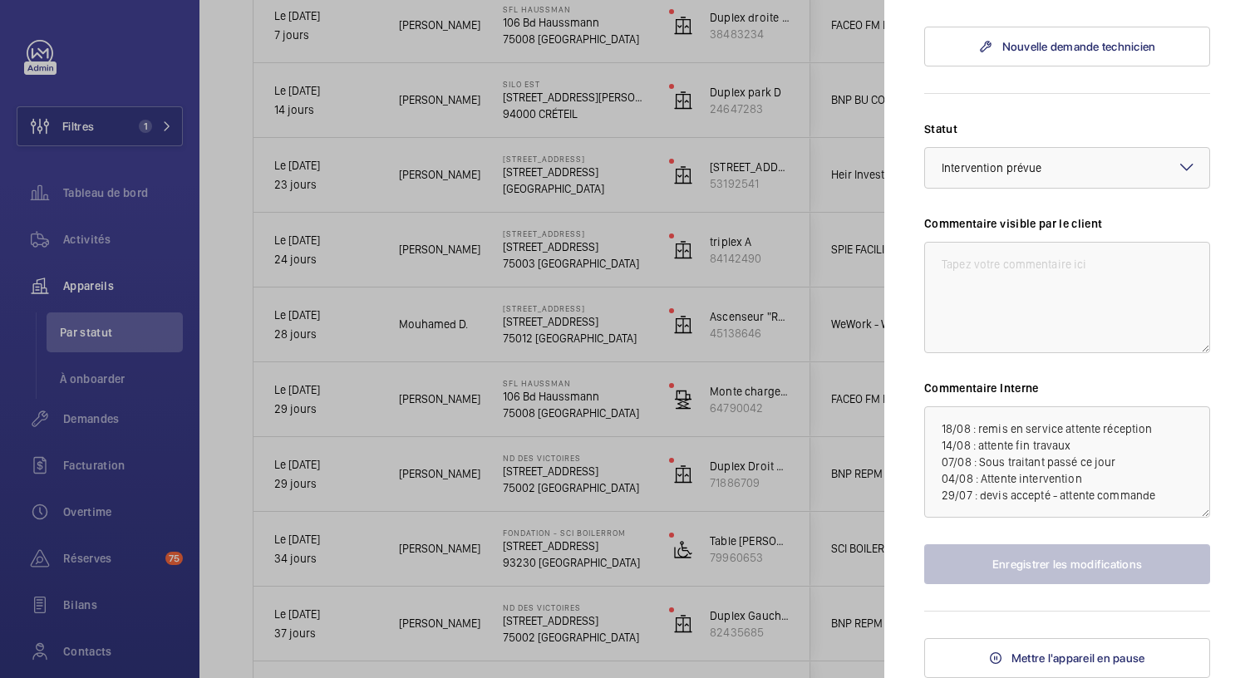
click at [569, 117] on div at bounding box center [625, 339] width 1250 height 678
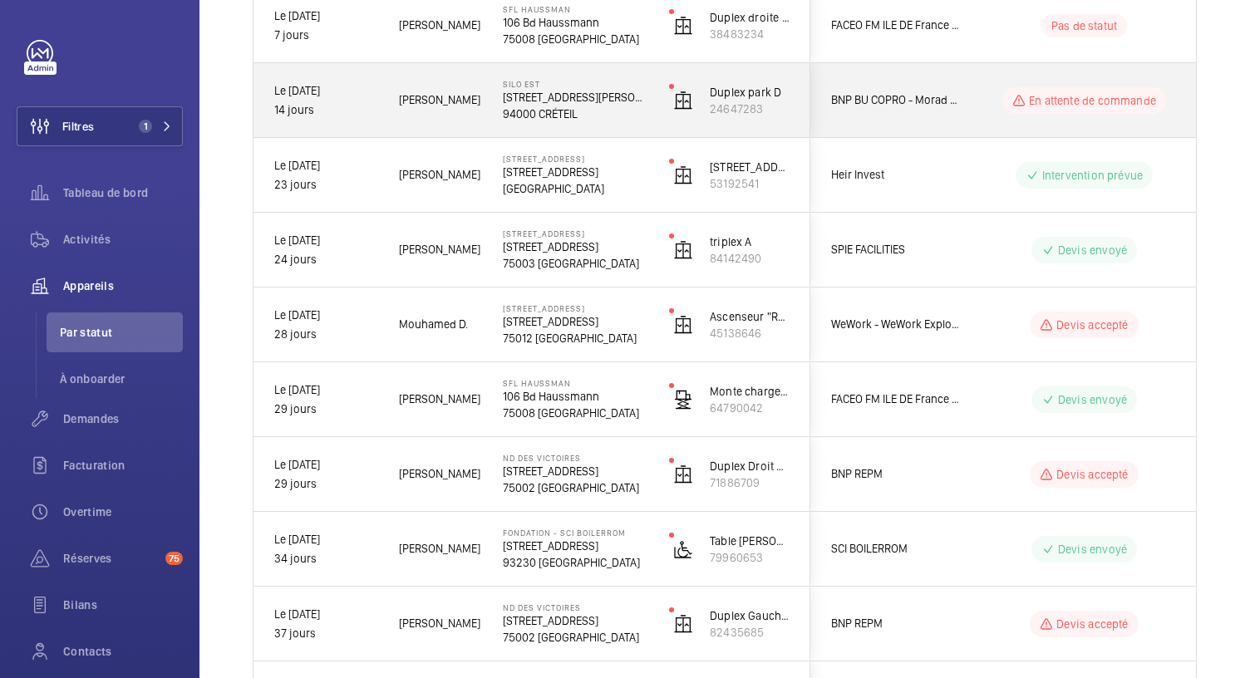
click at [569, 117] on mat-sidenav-container "Filtres 1 Tableau de bord Activités Appareils Par statut À onboarder Demandes F…" at bounding box center [625, 339] width 1250 height 678
click at [569, 115] on p "94000 CRÉTEIL" at bounding box center [575, 114] width 145 height 17
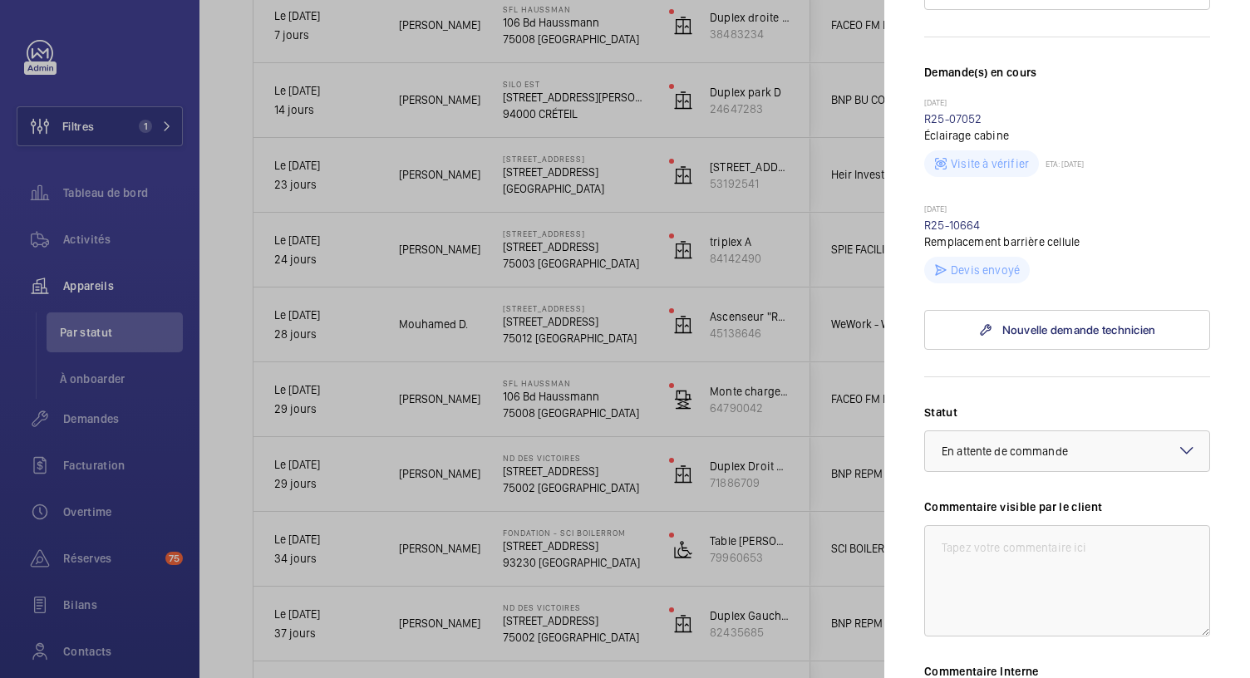
scroll to position [444, 0]
click at [574, 104] on div at bounding box center [625, 339] width 1250 height 678
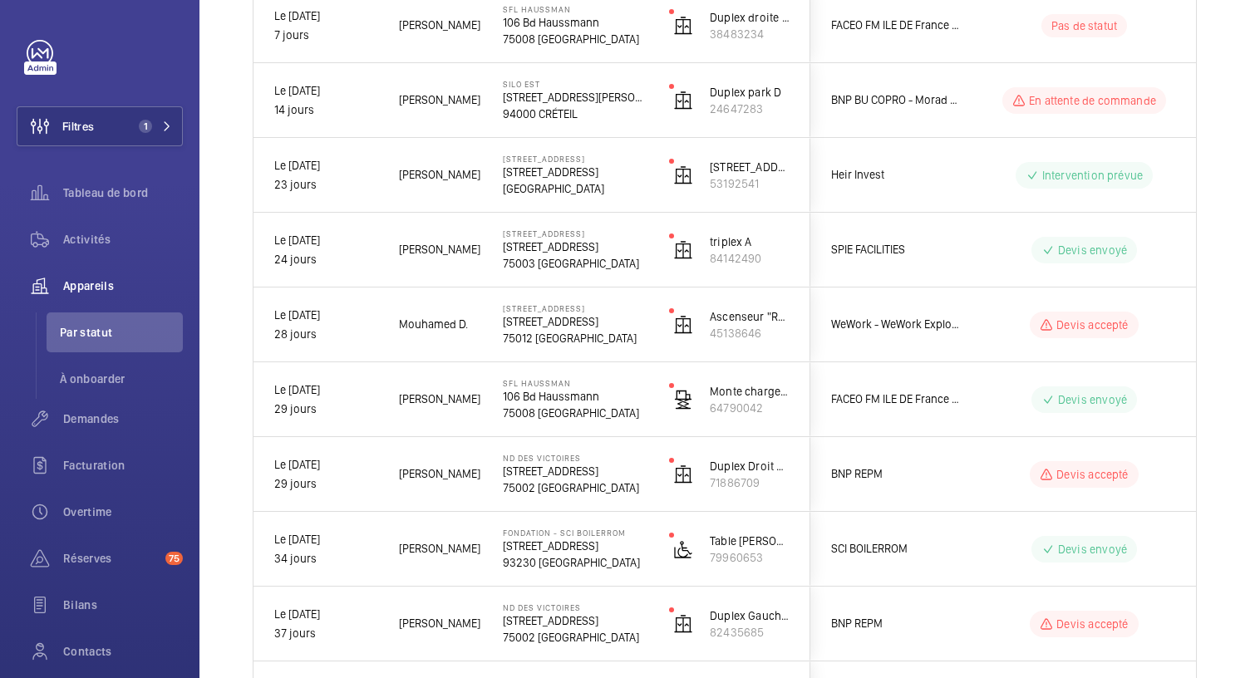
scroll to position [0, 0]
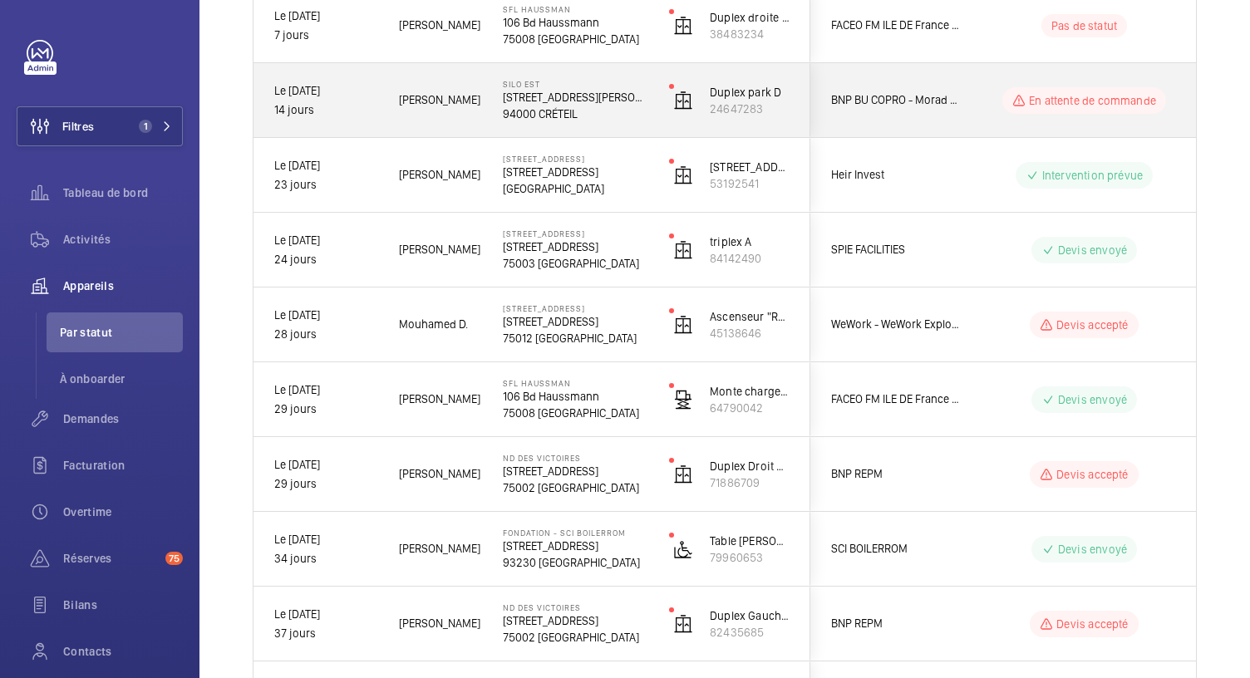
click at [574, 104] on p "4 Rue Gustave Eiffel" at bounding box center [575, 97] width 145 height 17
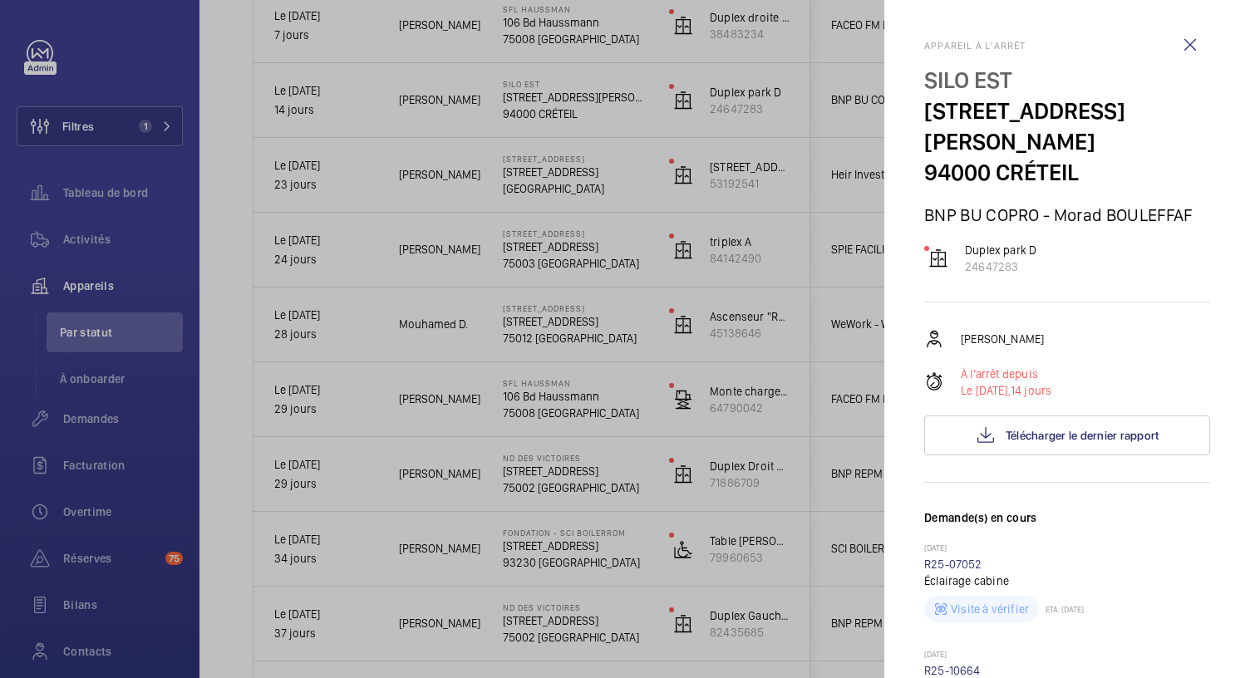
click at [574, 104] on div at bounding box center [625, 339] width 1250 height 678
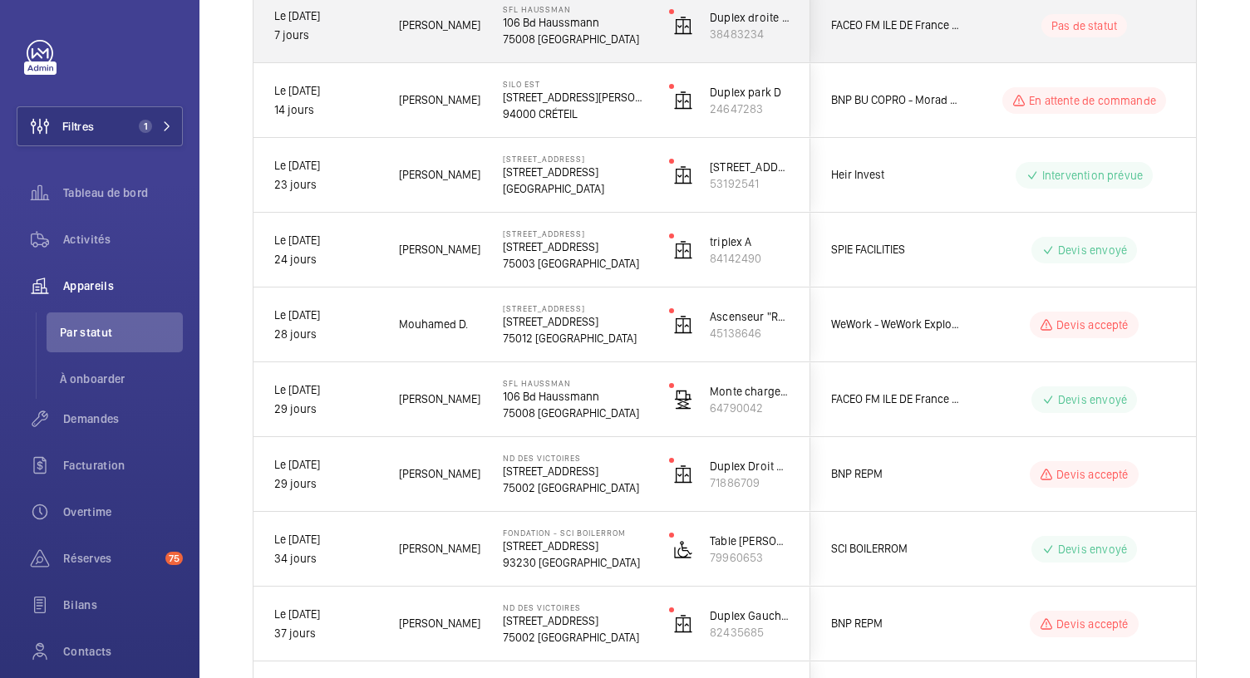
click at [558, 27] on p "106 Bd Haussmann" at bounding box center [575, 22] width 145 height 17
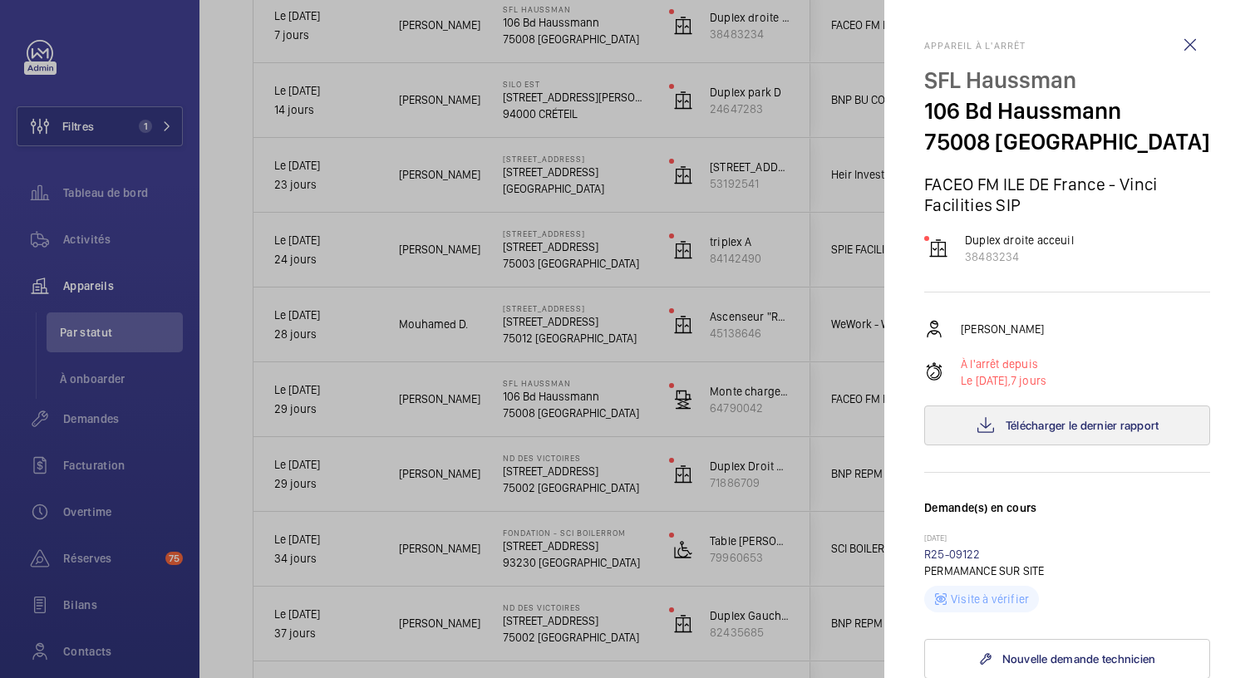
scroll to position [611, 0]
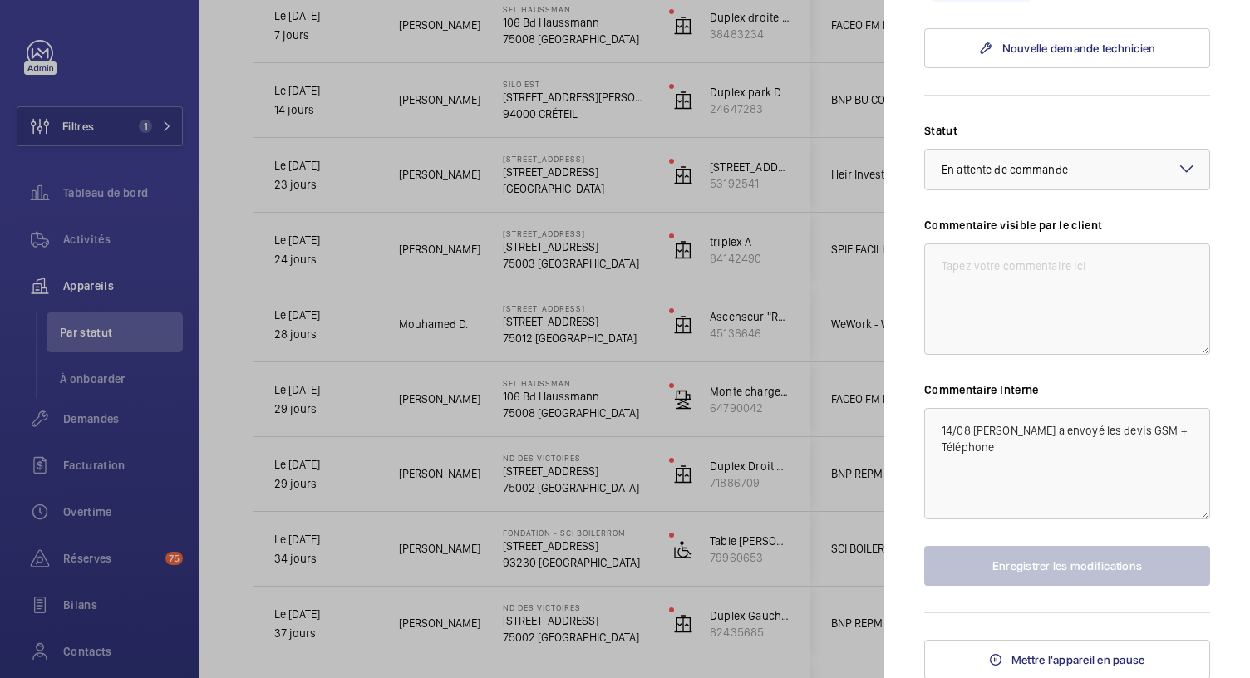
click at [584, 119] on div at bounding box center [625, 339] width 1250 height 678
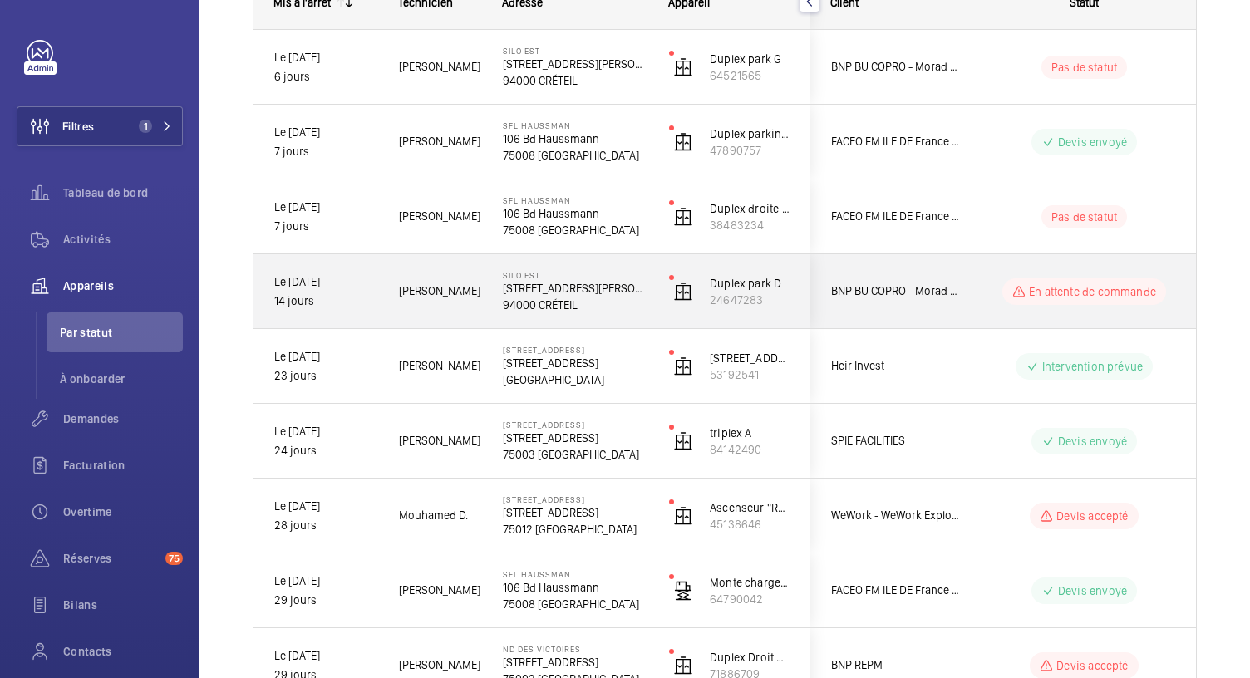
scroll to position [254, 0]
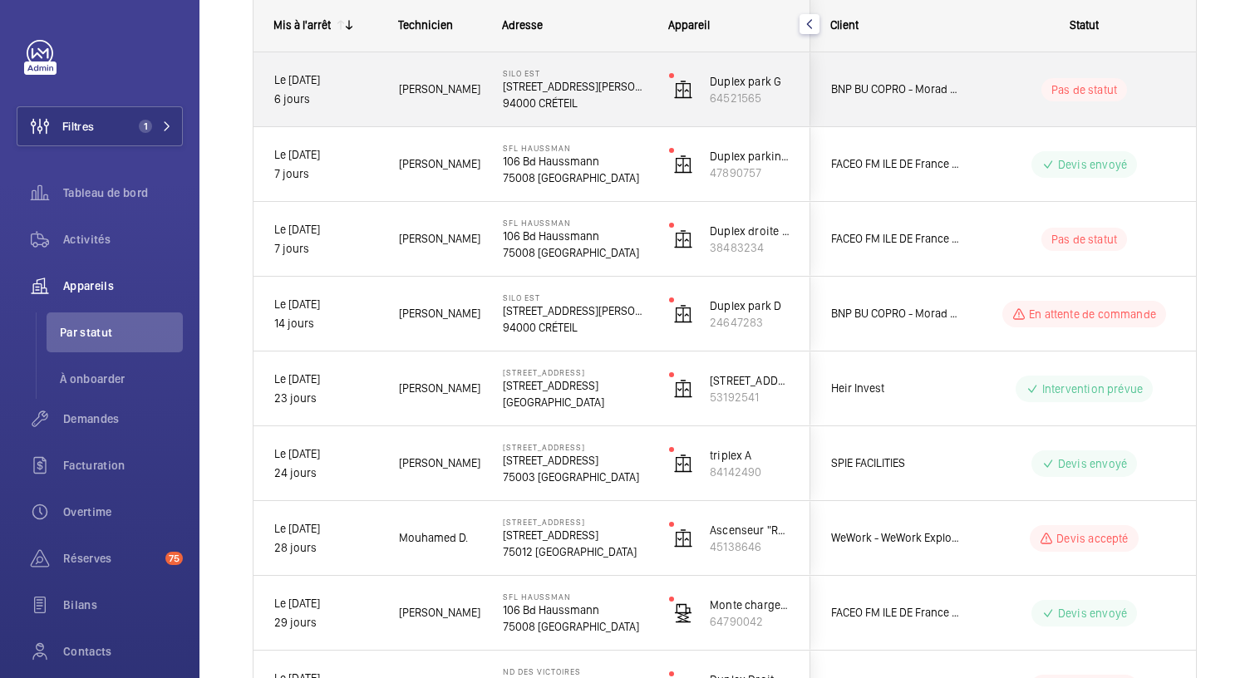
click at [577, 84] on p "4 Rue Gustave Eiffel" at bounding box center [575, 86] width 145 height 17
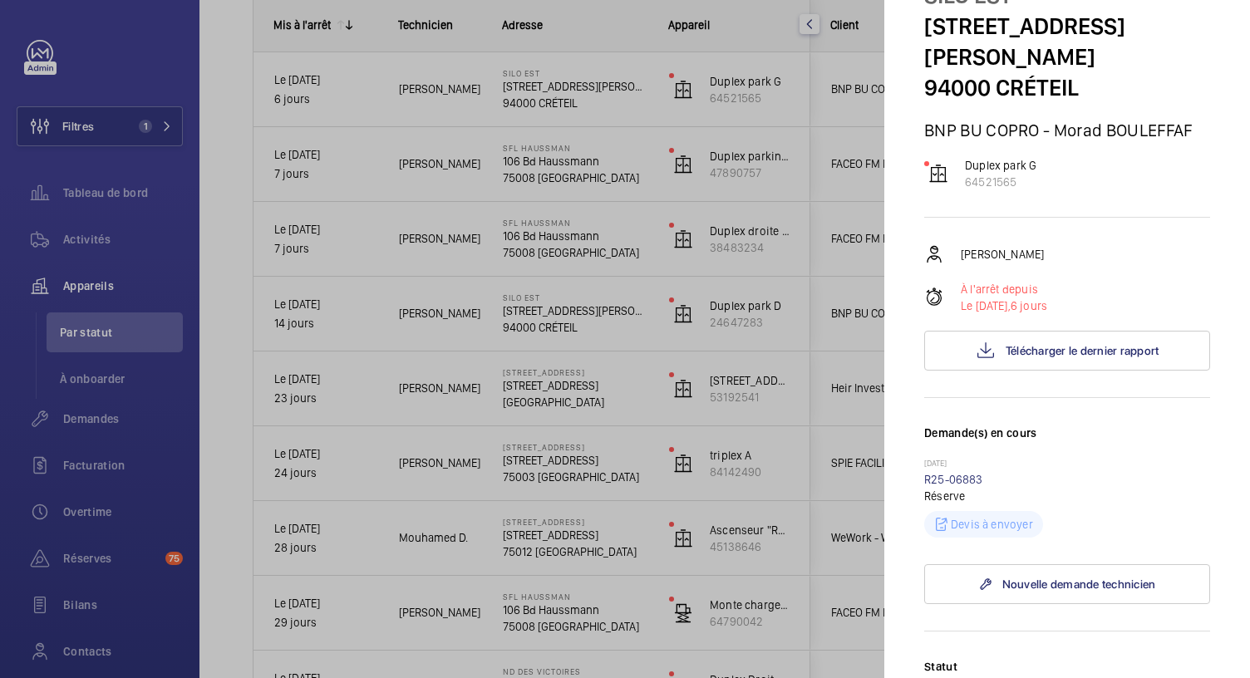
scroll to position [38, 0]
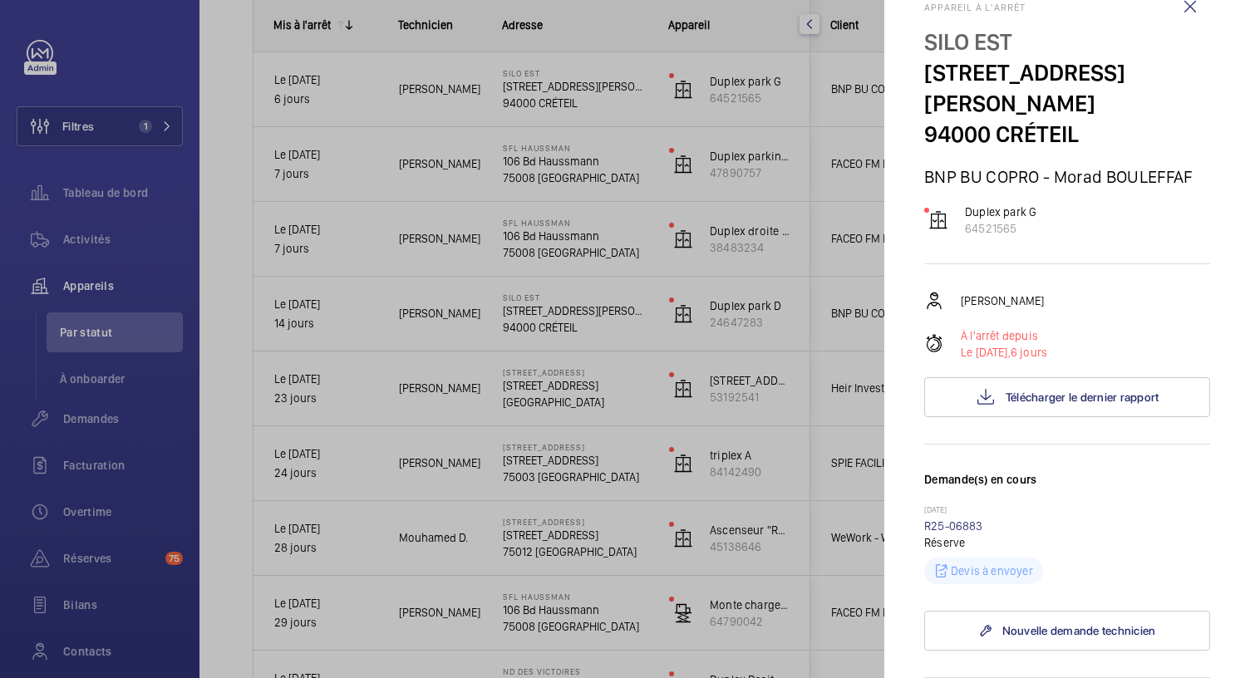
click at [718, 249] on div at bounding box center [625, 339] width 1250 height 678
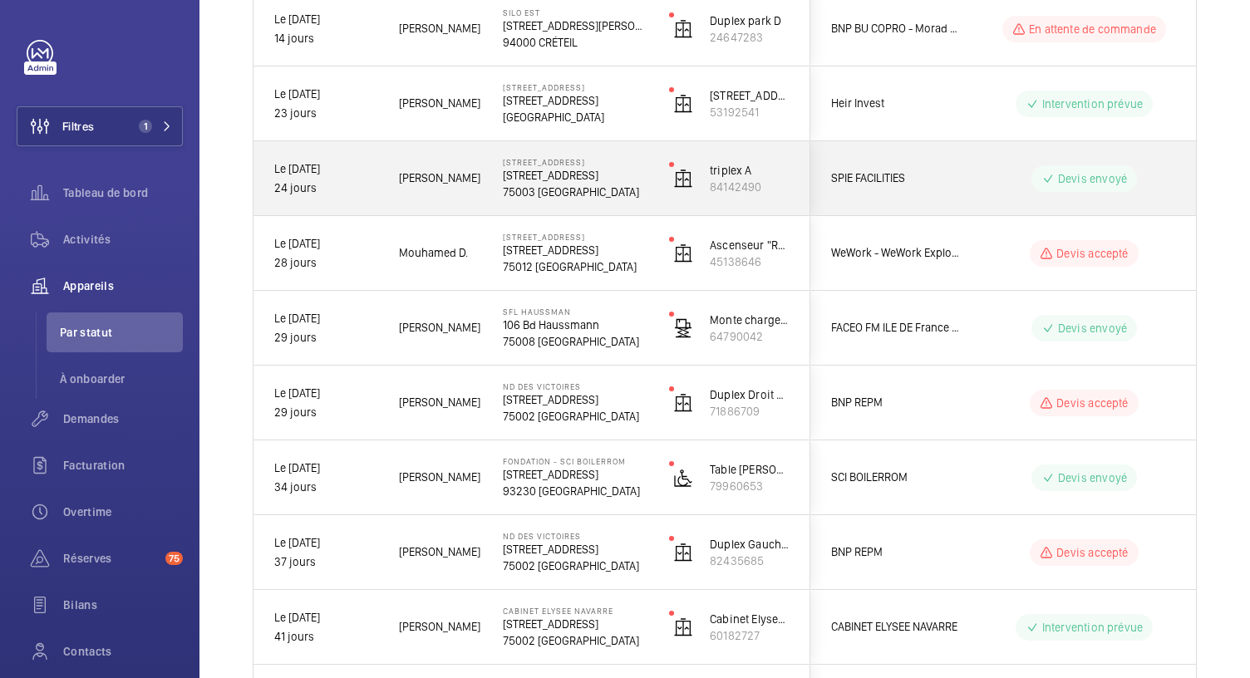
scroll to position [526, 0]
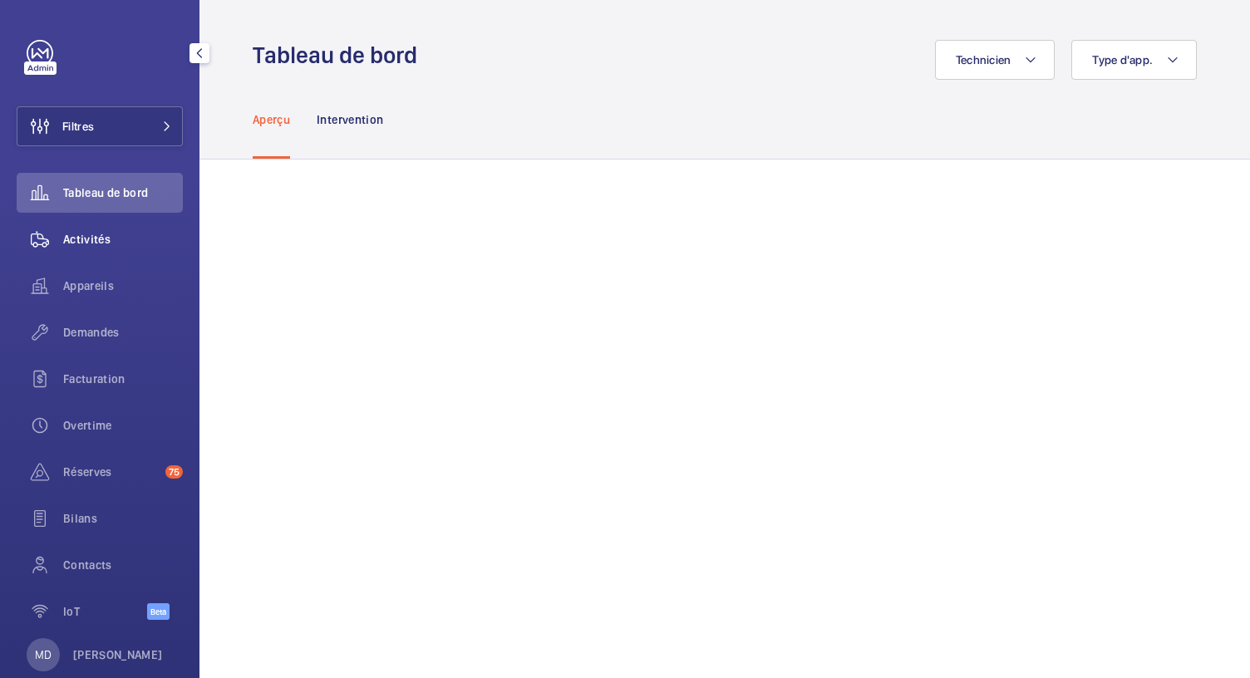
click at [113, 234] on span "Activités" at bounding box center [123, 239] width 120 height 17
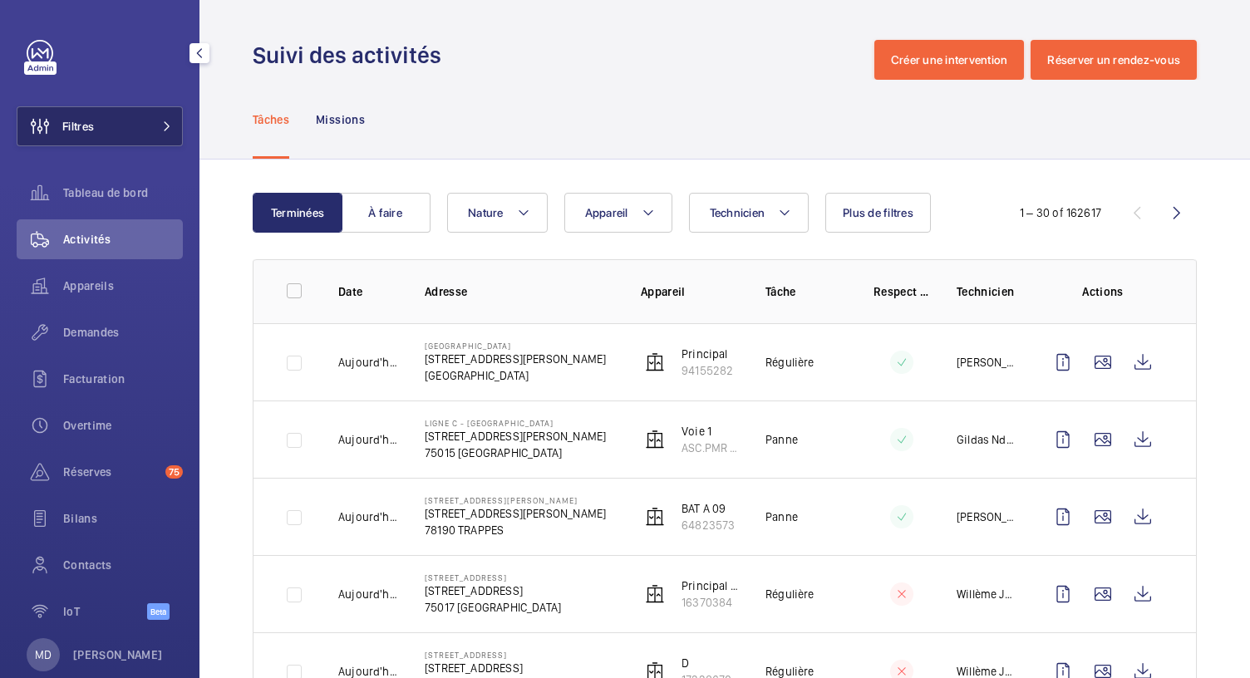
click at [119, 124] on button "Filtres" at bounding box center [100, 126] width 166 height 40
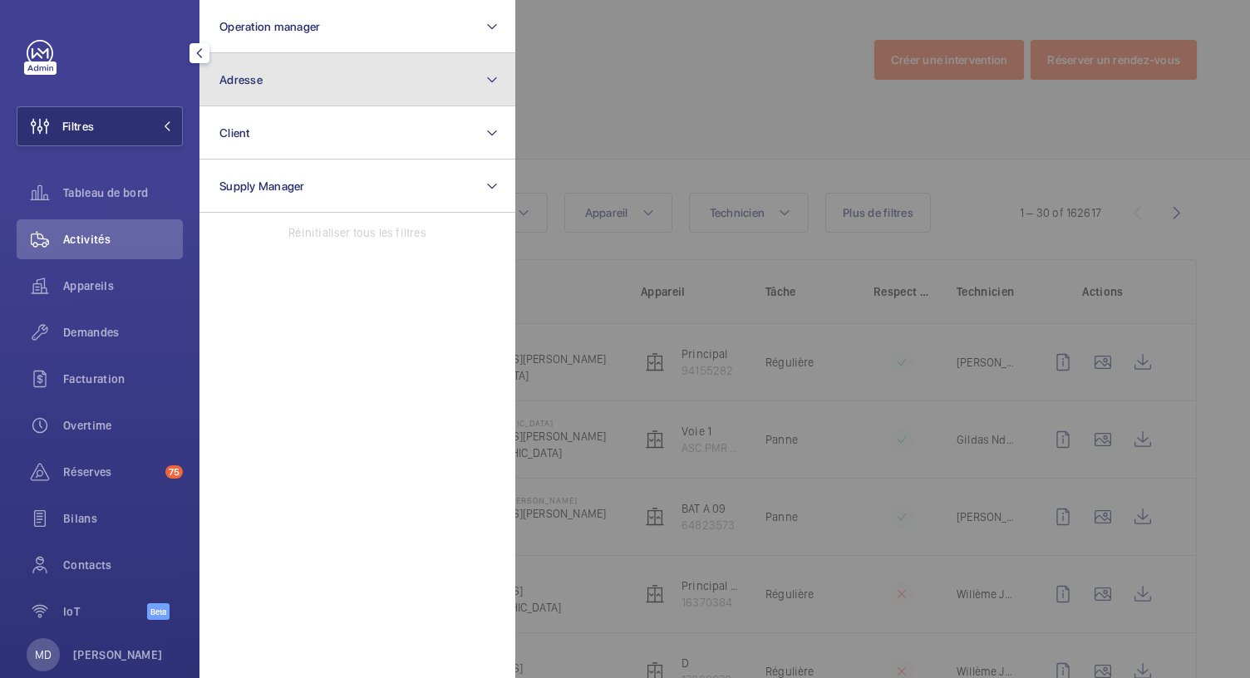
click at [327, 69] on button "Adresse" at bounding box center [358, 79] width 316 height 53
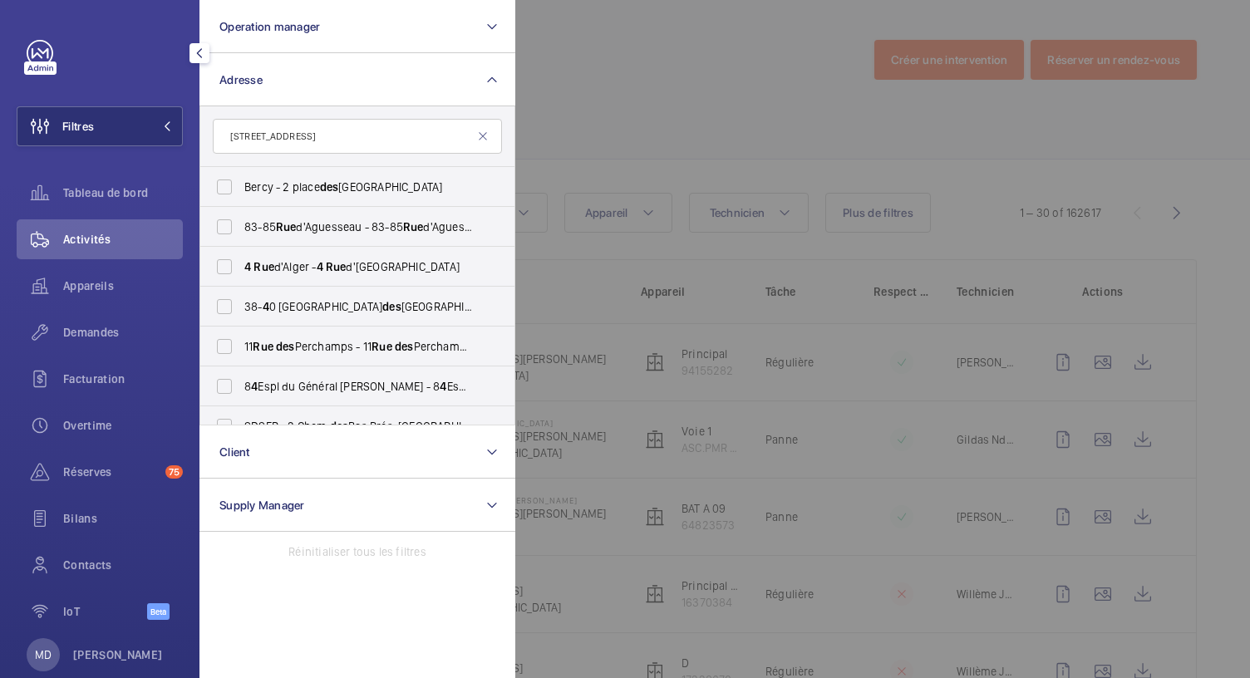
click at [234, 140] on input "4 rue des Ecluses ST-Martin" at bounding box center [357, 136] width 289 height 35
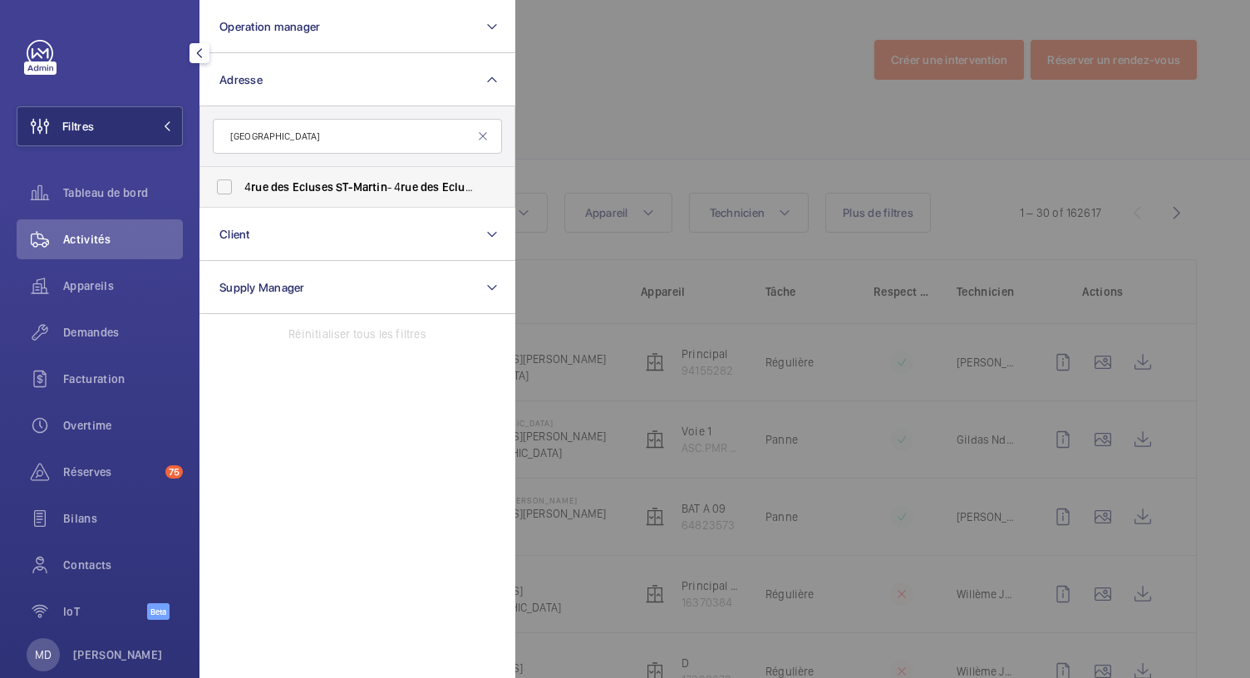
type input "rue des Ecluses ST-Martin"
click at [226, 190] on label "4 rue des Ecluses ST-Martin - 4 rue des Ecluses ST-Martin , PARIS 75010" at bounding box center [344, 187] width 289 height 40
click at [226, 190] on input "4 rue des Ecluses ST-Martin - 4 rue des Ecluses ST-Martin , PARIS 75010" at bounding box center [224, 186] width 33 height 33
checkbox input "true"
click at [602, 130] on div at bounding box center [1140, 339] width 1250 height 678
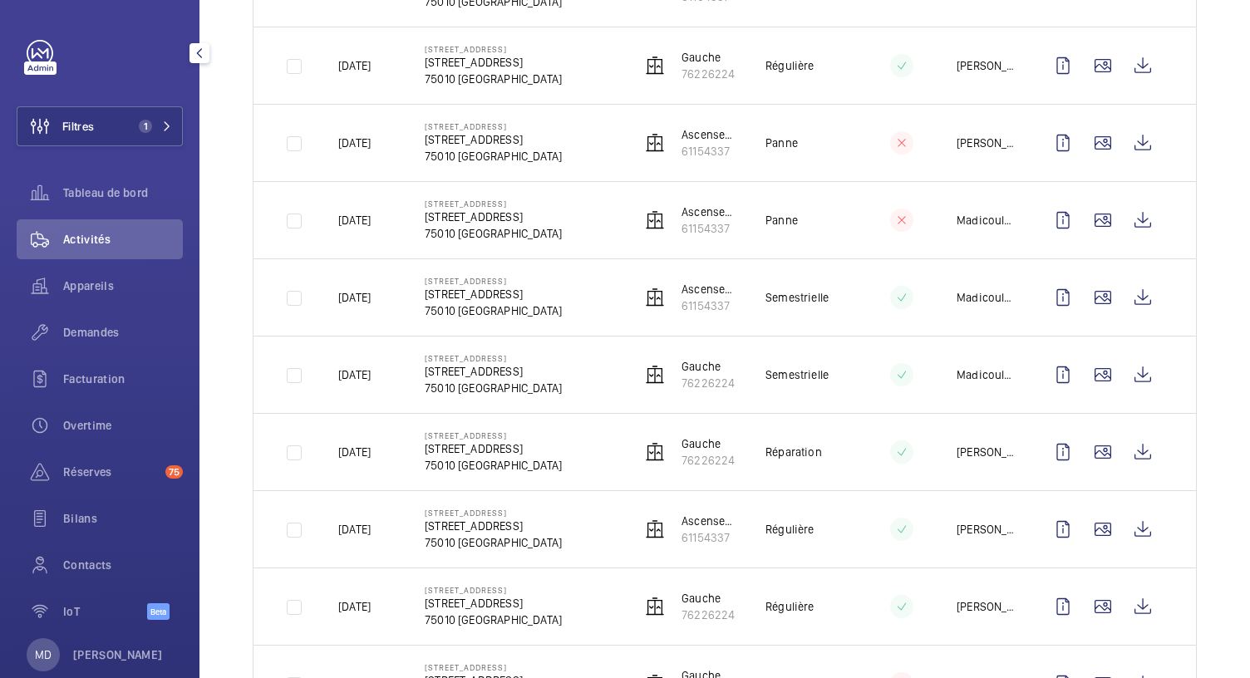
scroll to position [530, 0]
click at [1088, 367] on wm-front-icon-button at bounding box center [1103, 374] width 40 height 40
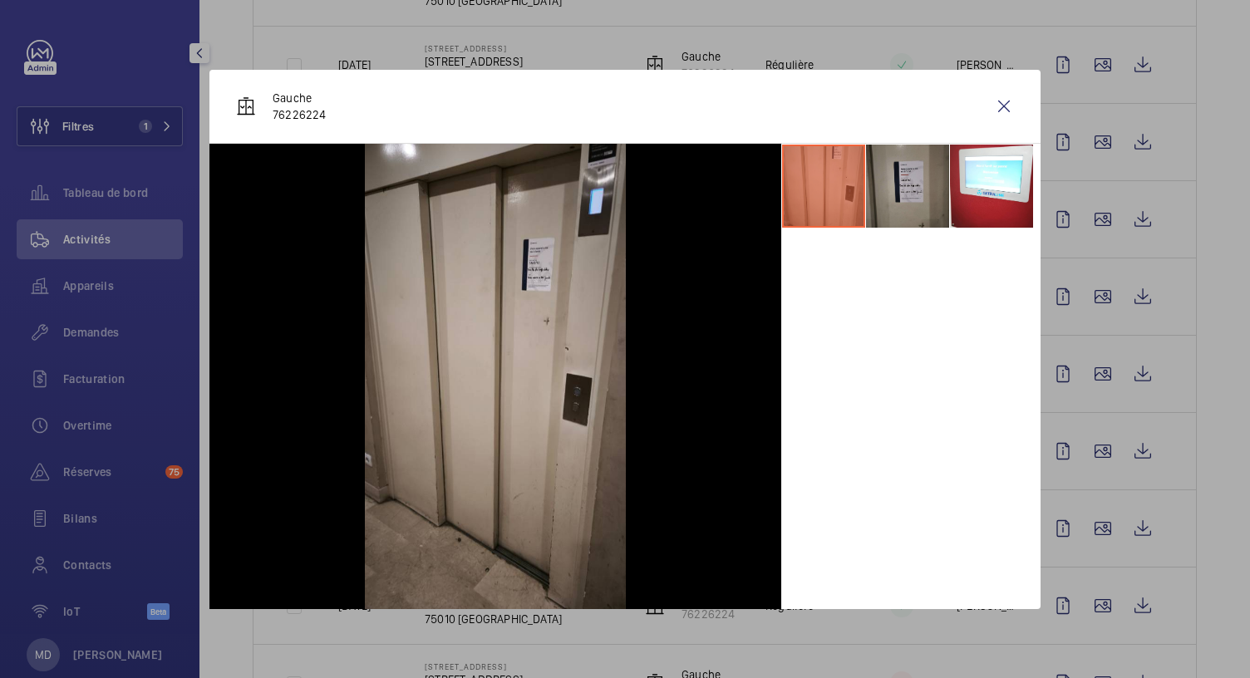
click at [880, 185] on li at bounding box center [907, 186] width 83 height 83
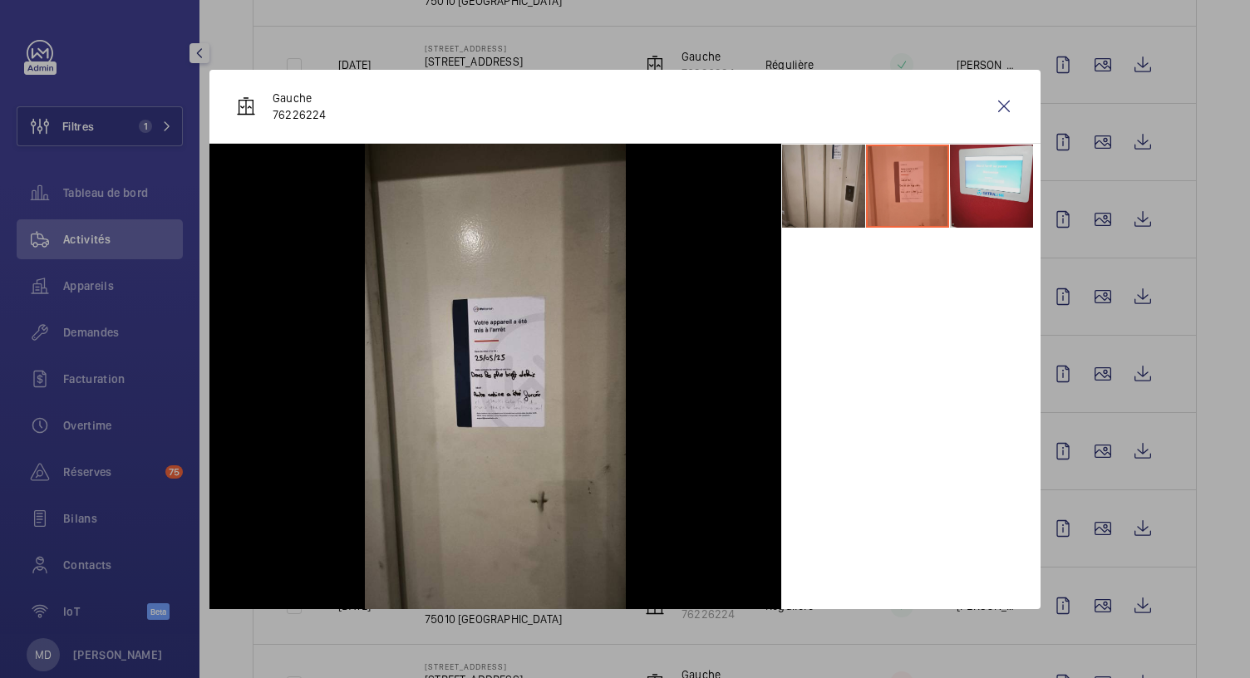
click at [1008, 190] on li at bounding box center [991, 186] width 83 height 83
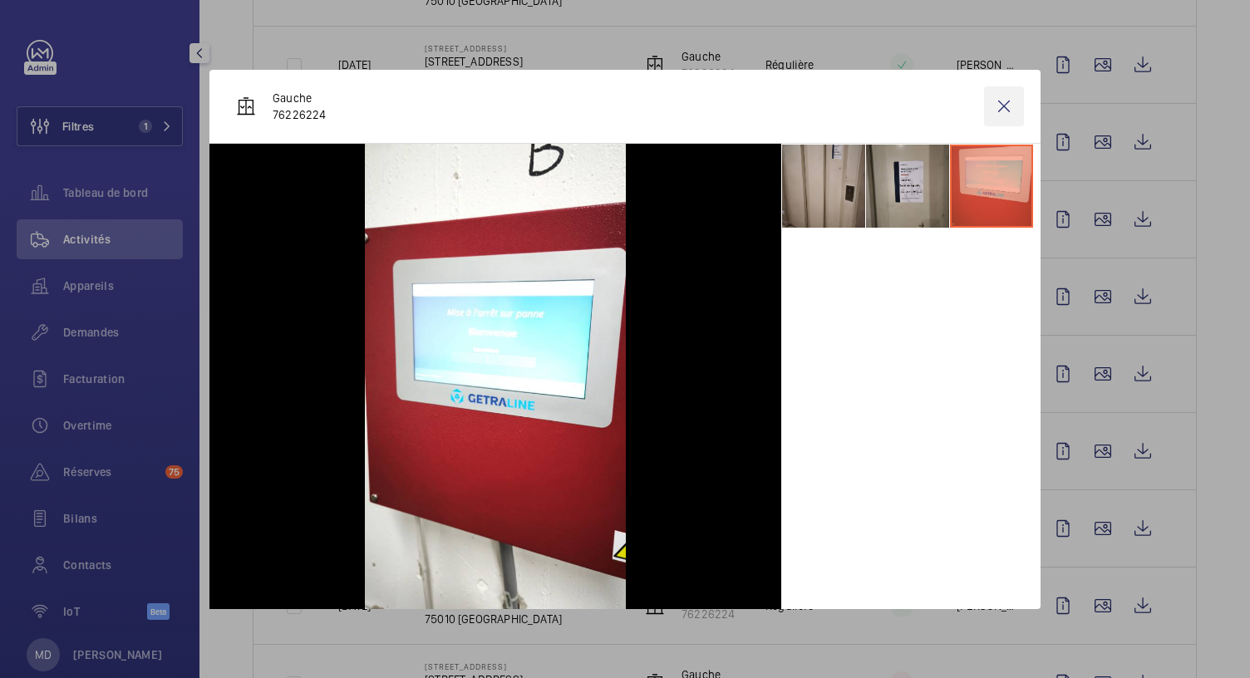
click at [1001, 111] on wm-front-icon-button at bounding box center [1004, 106] width 40 height 40
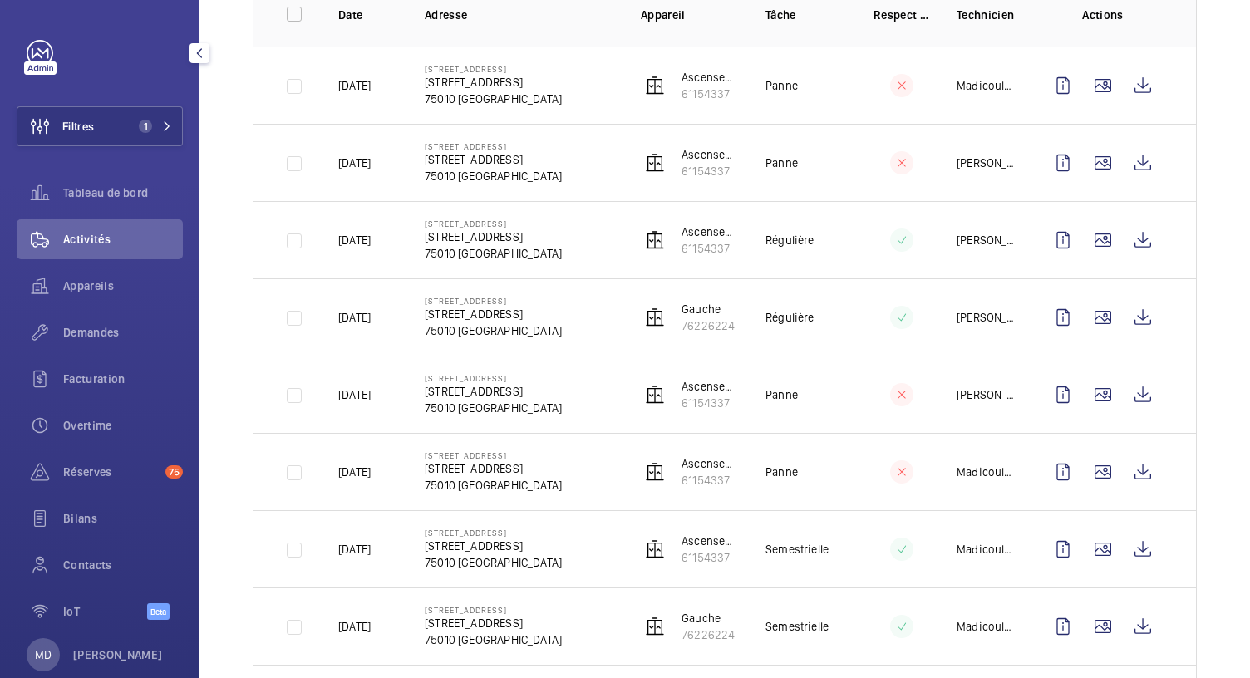
scroll to position [0, 0]
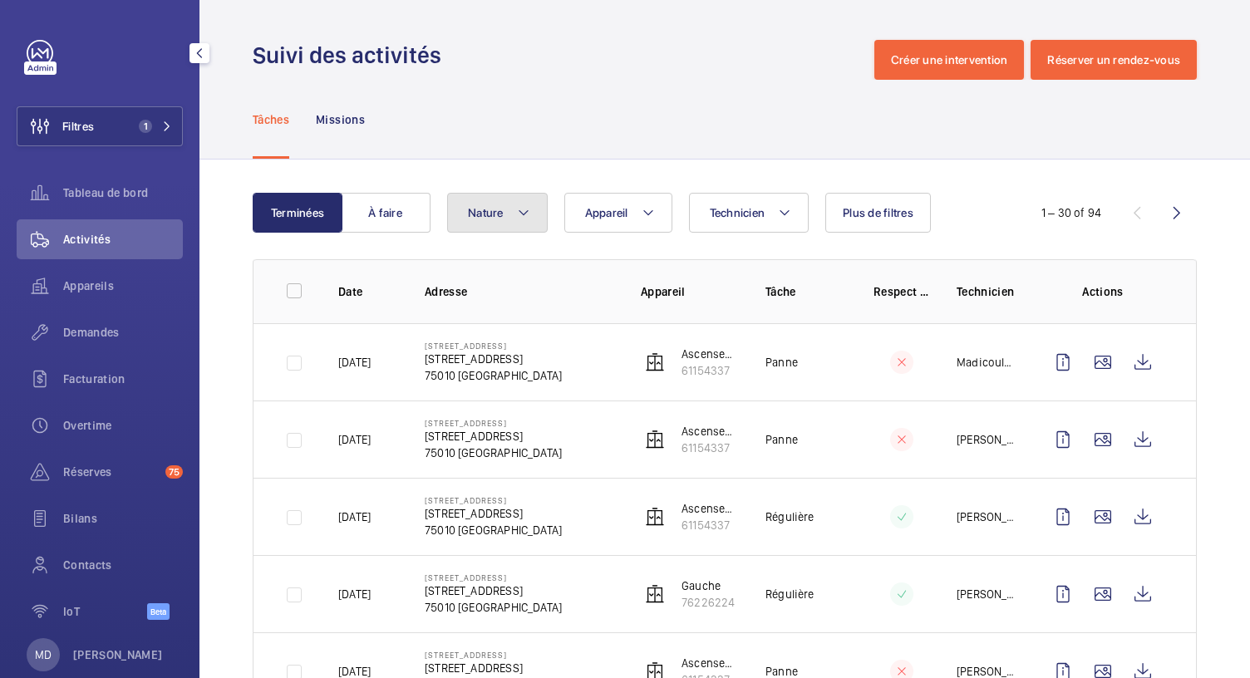
click at [514, 203] on button "Nature" at bounding box center [497, 213] width 101 height 40
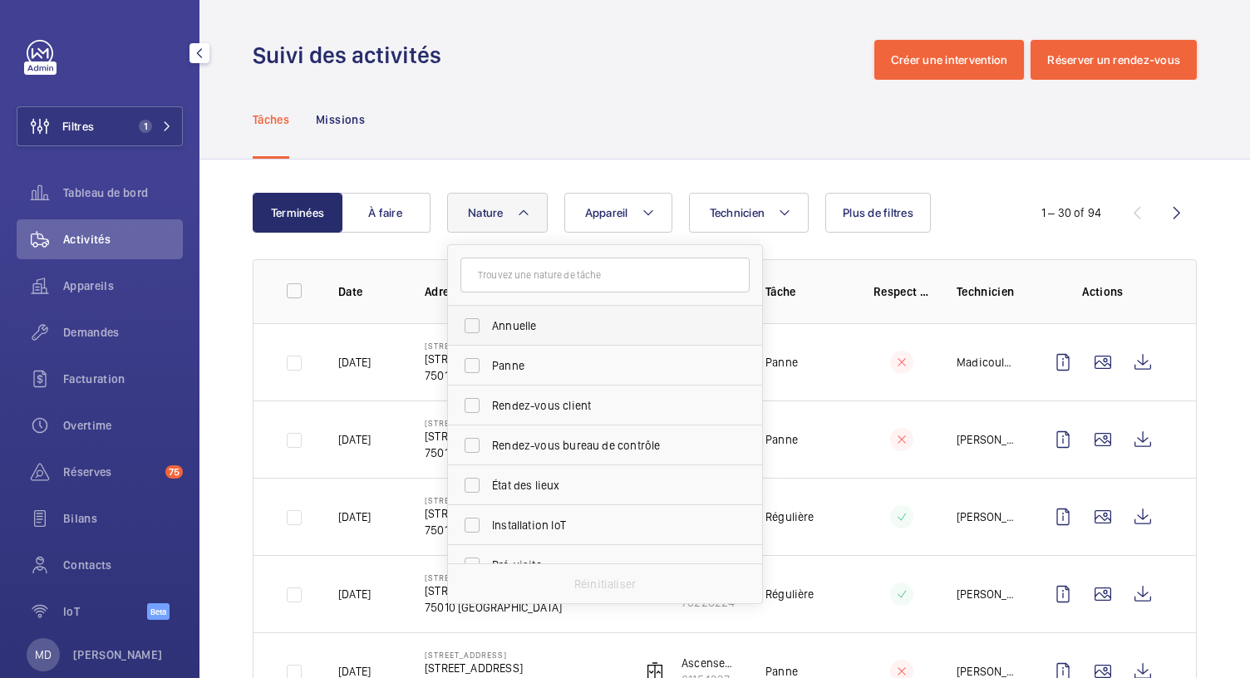
click at [464, 323] on label "Annuelle" at bounding box center [592, 326] width 289 height 40
click at [464, 323] on input "Annuelle" at bounding box center [472, 325] width 33 height 33
checkbox input "true"
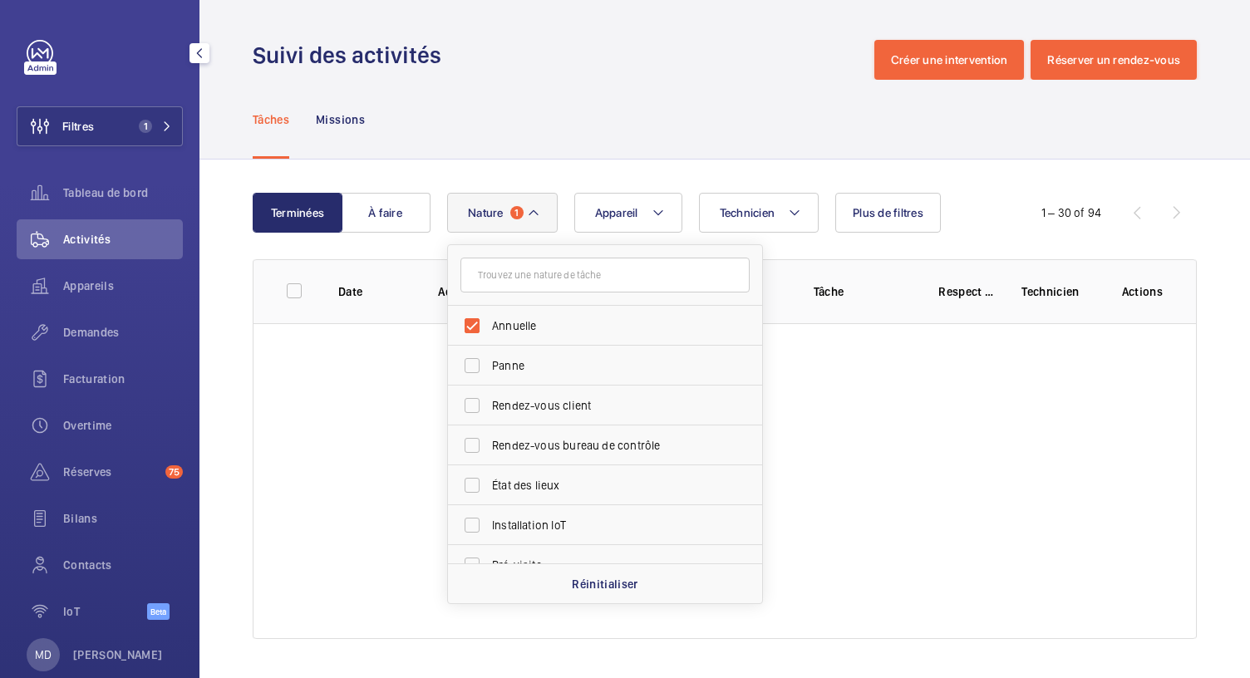
click at [530, 130] on div "Tâches Missions" at bounding box center [725, 119] width 944 height 79
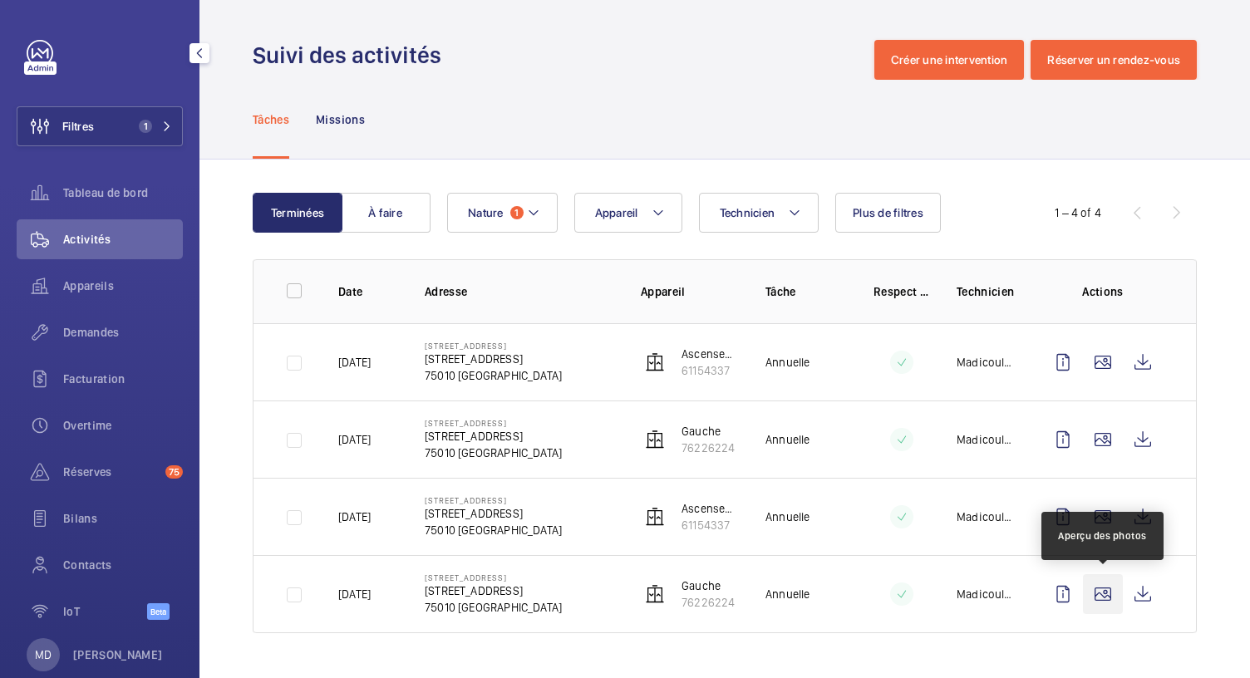
click at [1101, 586] on wm-front-icon-button at bounding box center [1103, 594] width 40 height 40
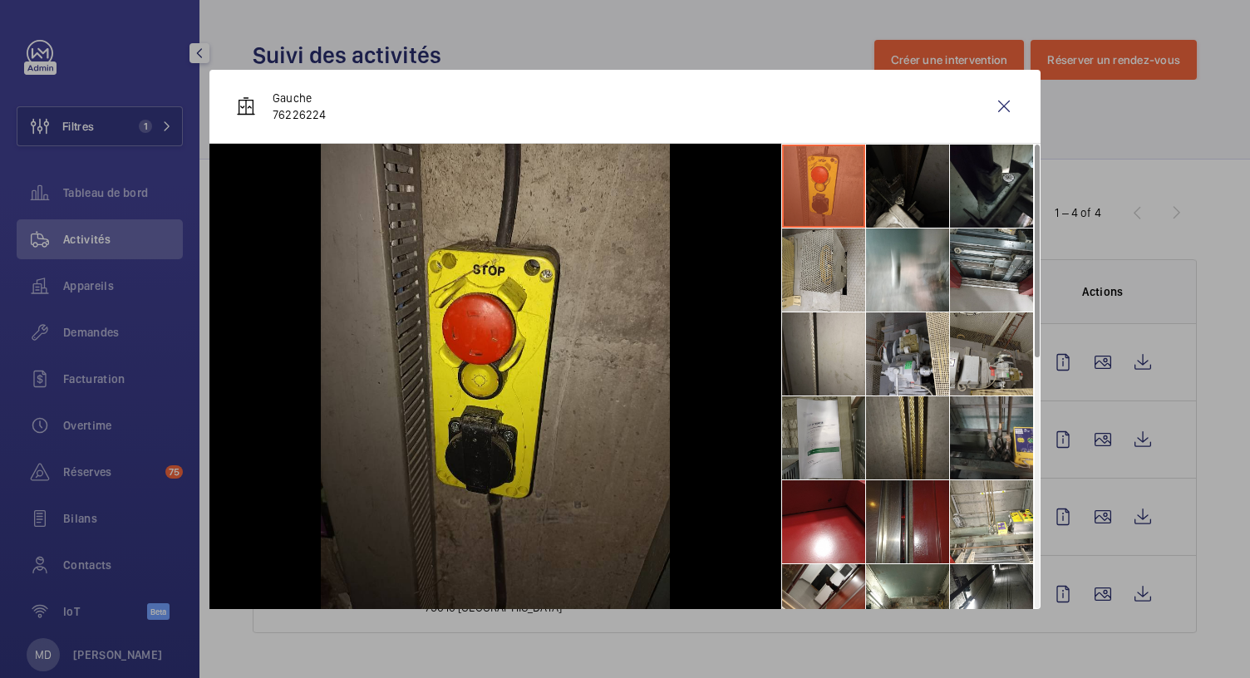
click at [911, 190] on li at bounding box center [907, 186] width 83 height 83
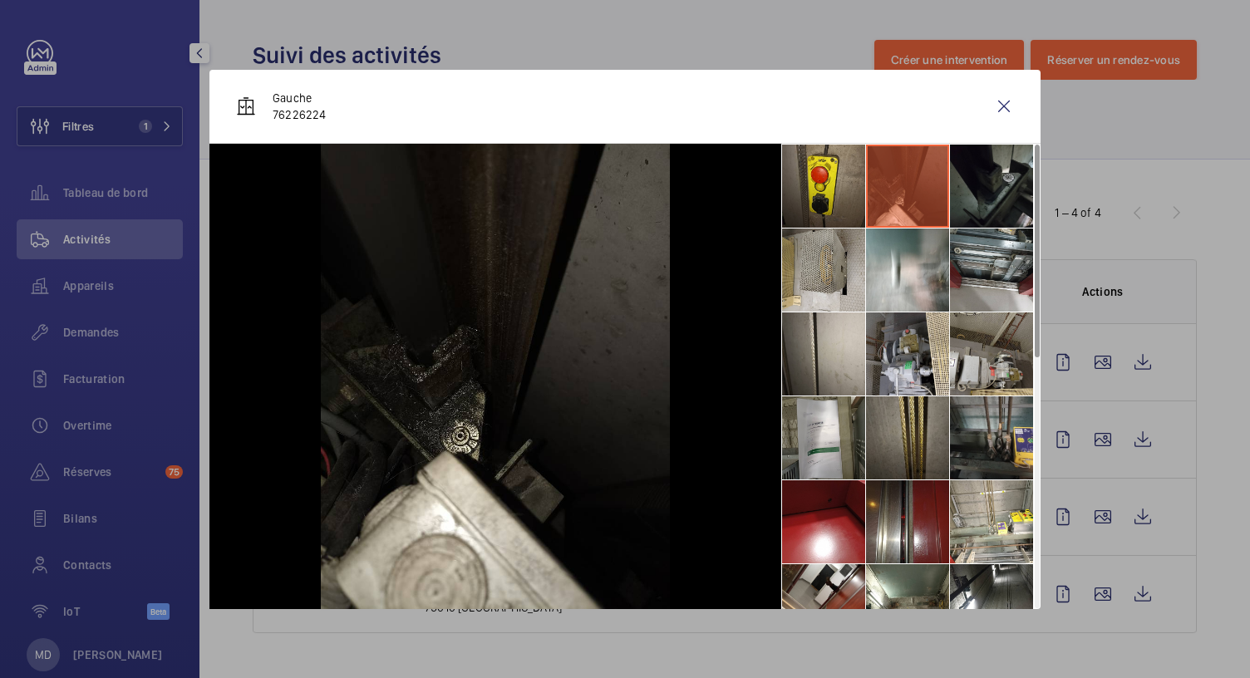
click at [974, 182] on li at bounding box center [991, 186] width 83 height 83
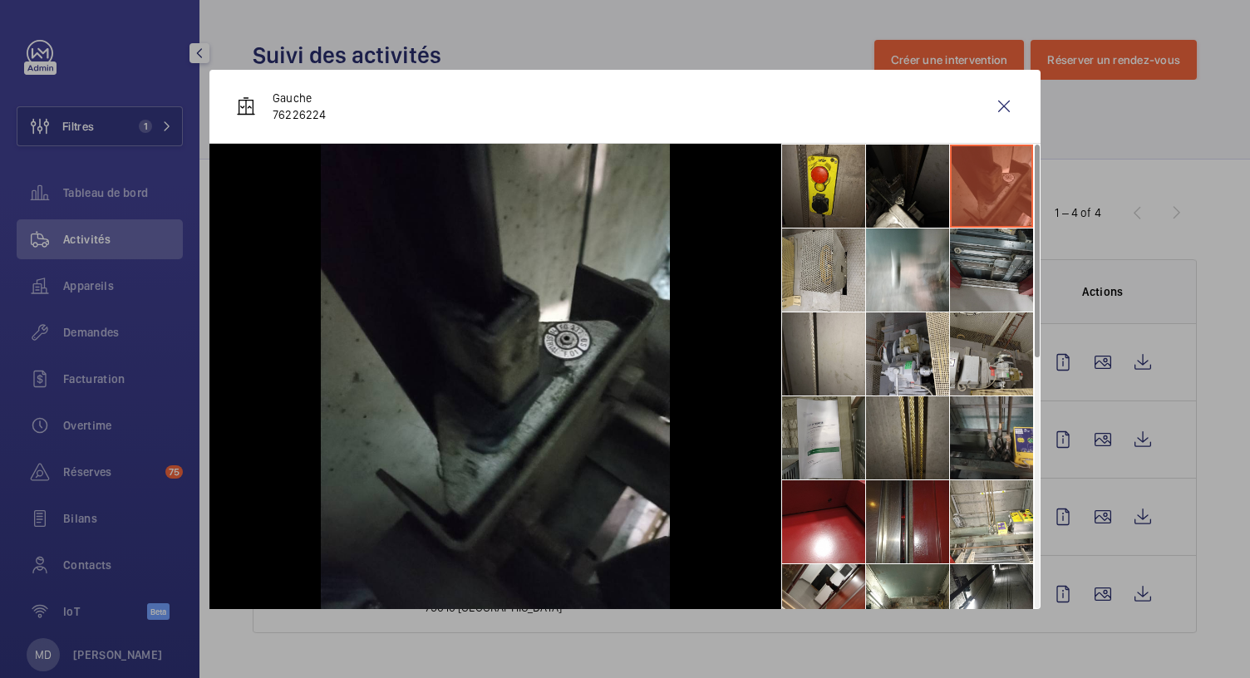
click at [988, 261] on li at bounding box center [991, 270] width 83 height 83
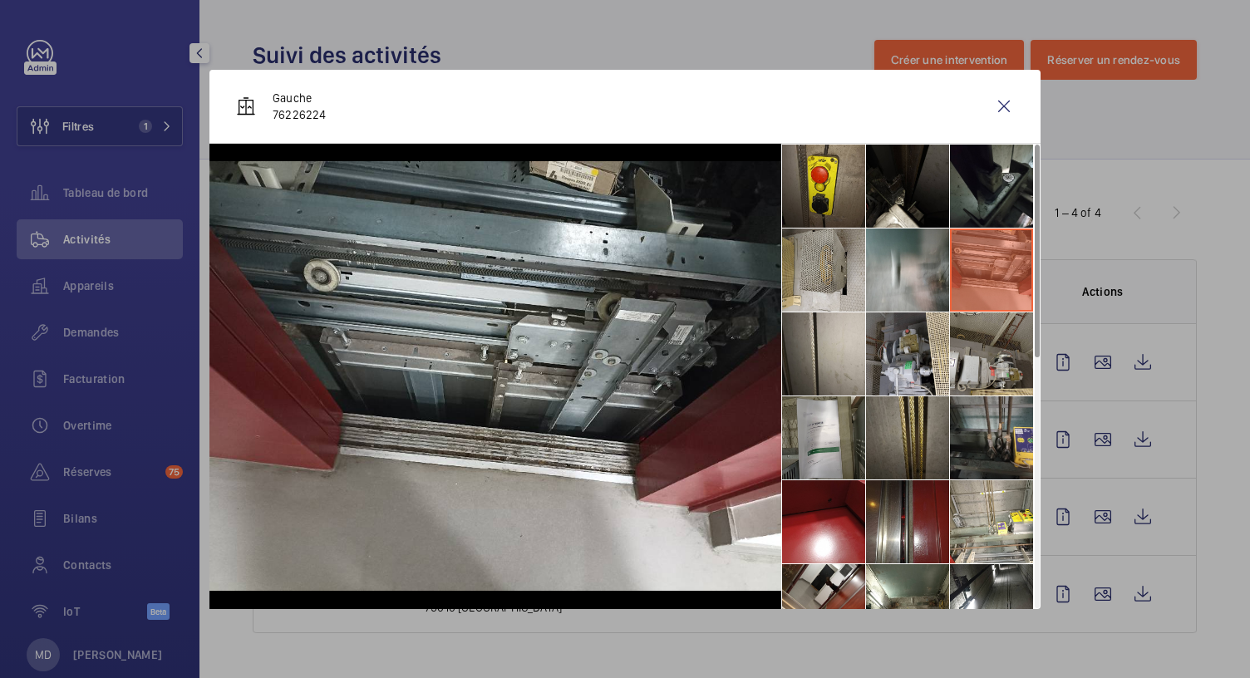
click at [878, 290] on li at bounding box center [907, 270] width 83 height 83
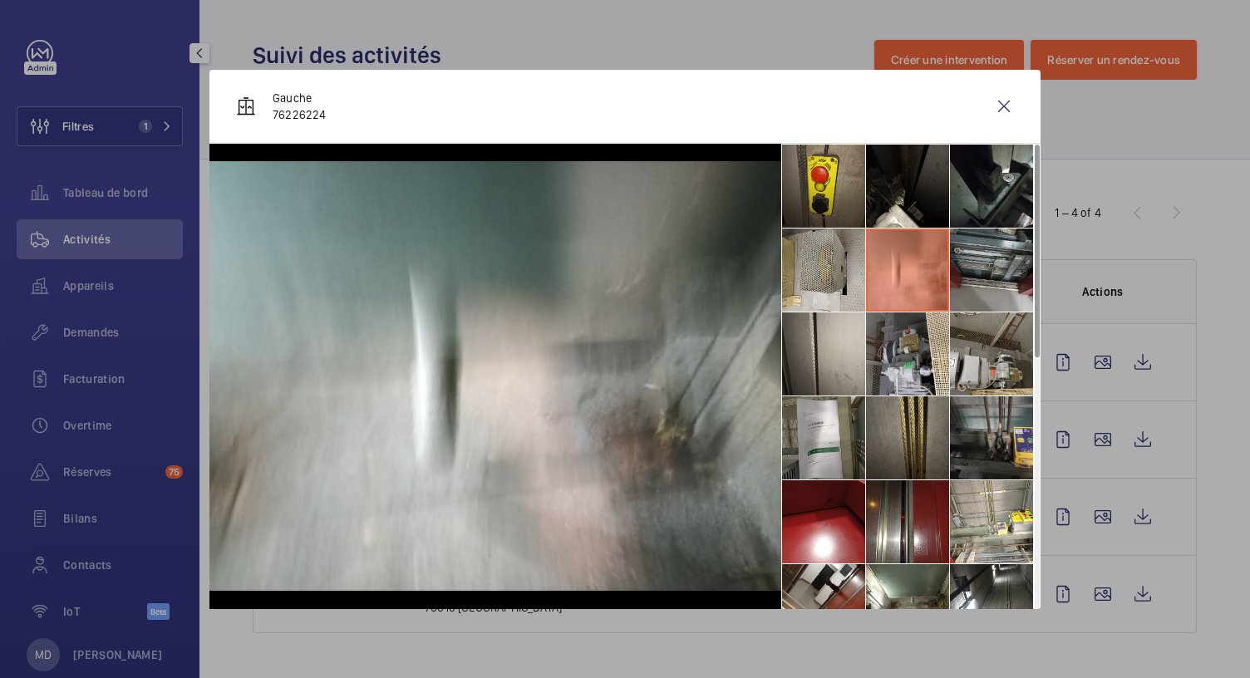
click at [968, 266] on li at bounding box center [991, 270] width 83 height 83
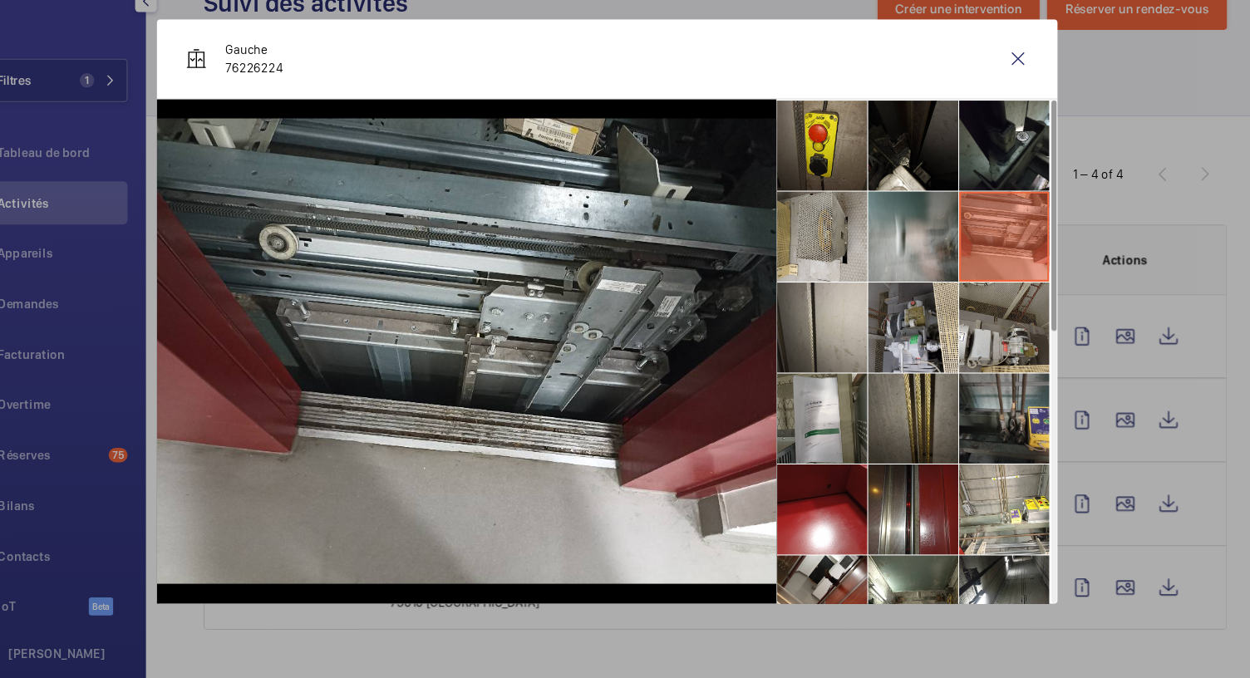
click at [908, 278] on li at bounding box center [907, 270] width 83 height 83
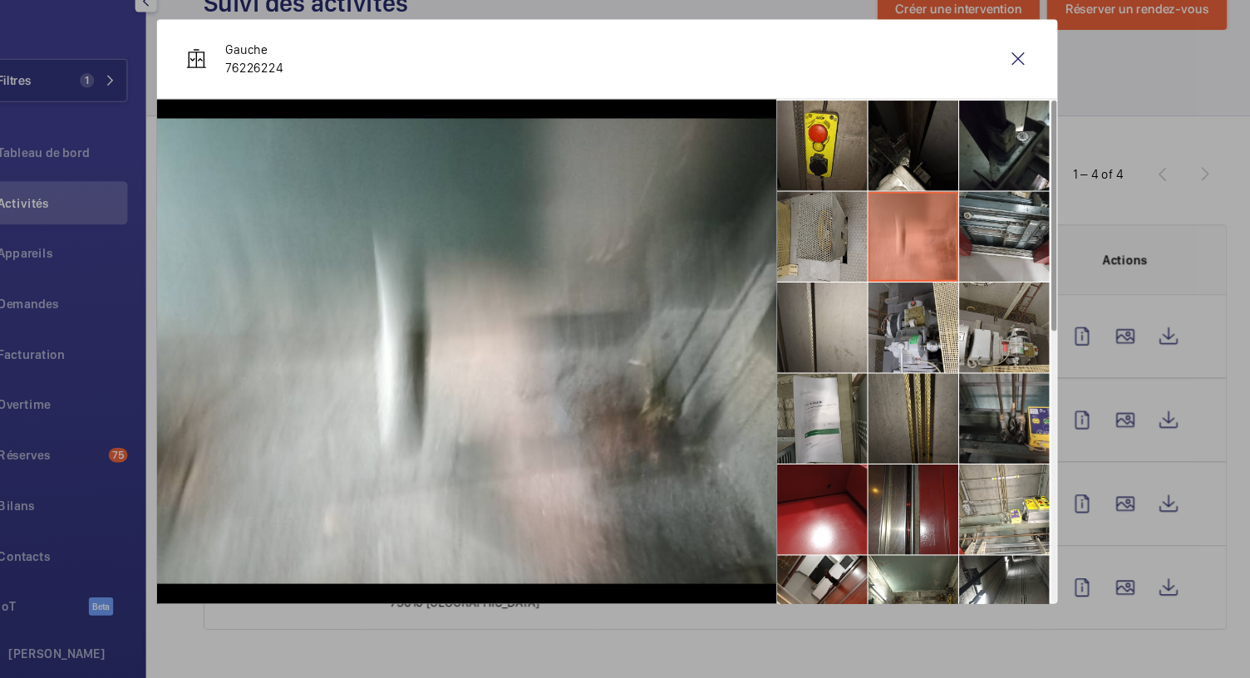
click at [865, 282] on li at bounding box center [823, 270] width 83 height 83
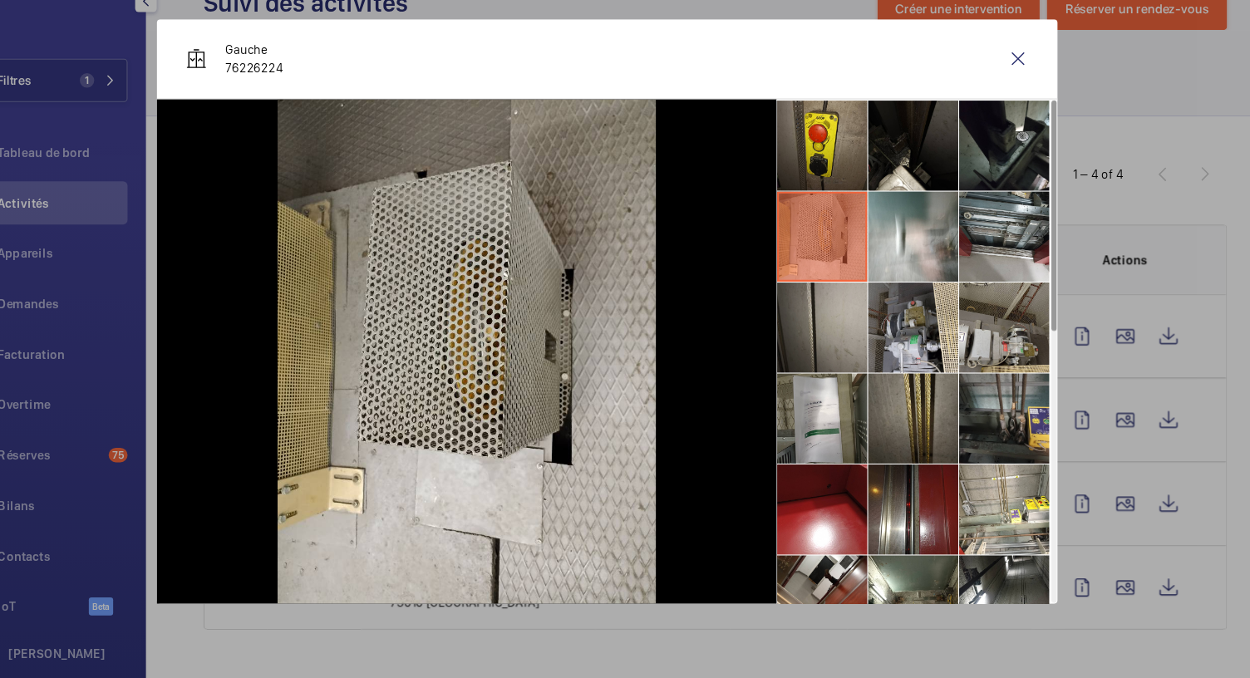
click at [826, 362] on li at bounding box center [823, 354] width 83 height 83
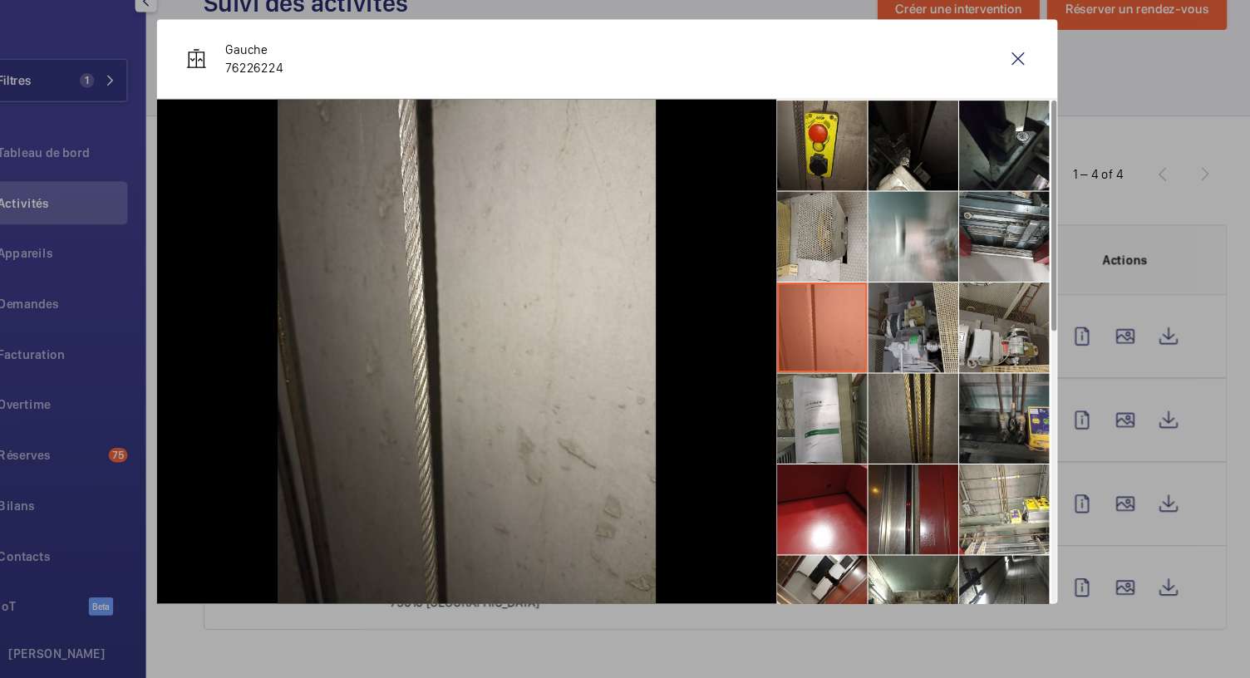
click at [897, 361] on li at bounding box center [907, 354] width 83 height 83
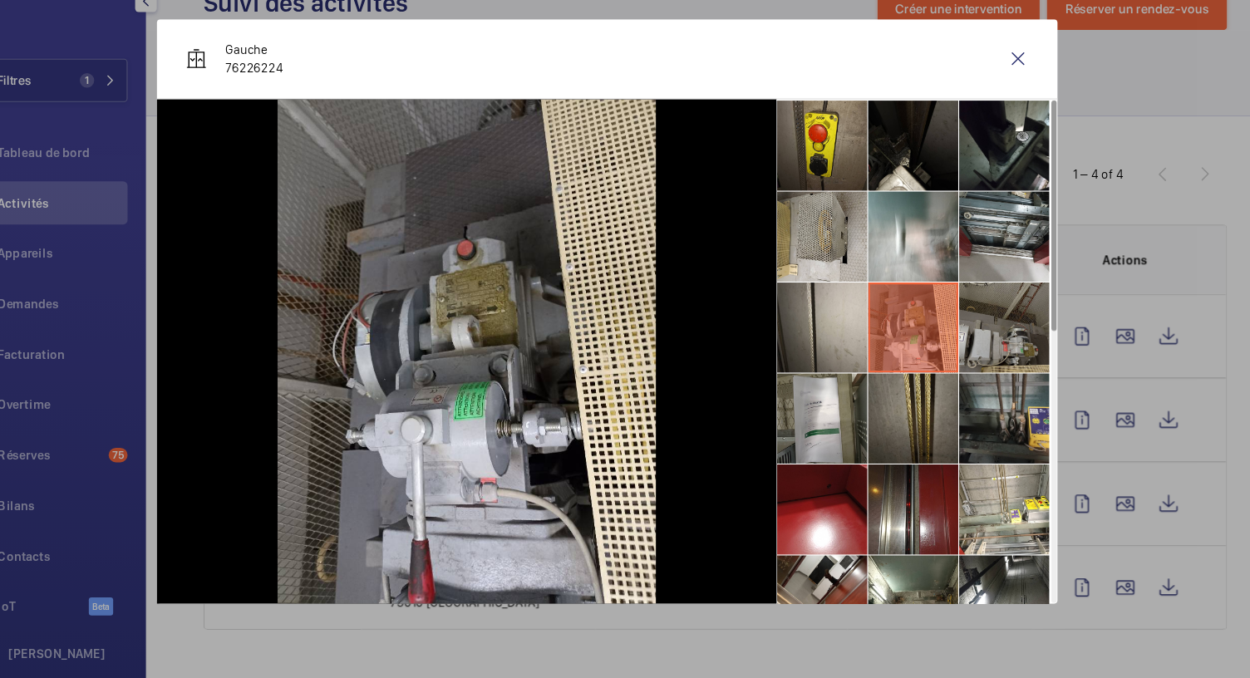
click at [968, 375] on li at bounding box center [991, 354] width 83 height 83
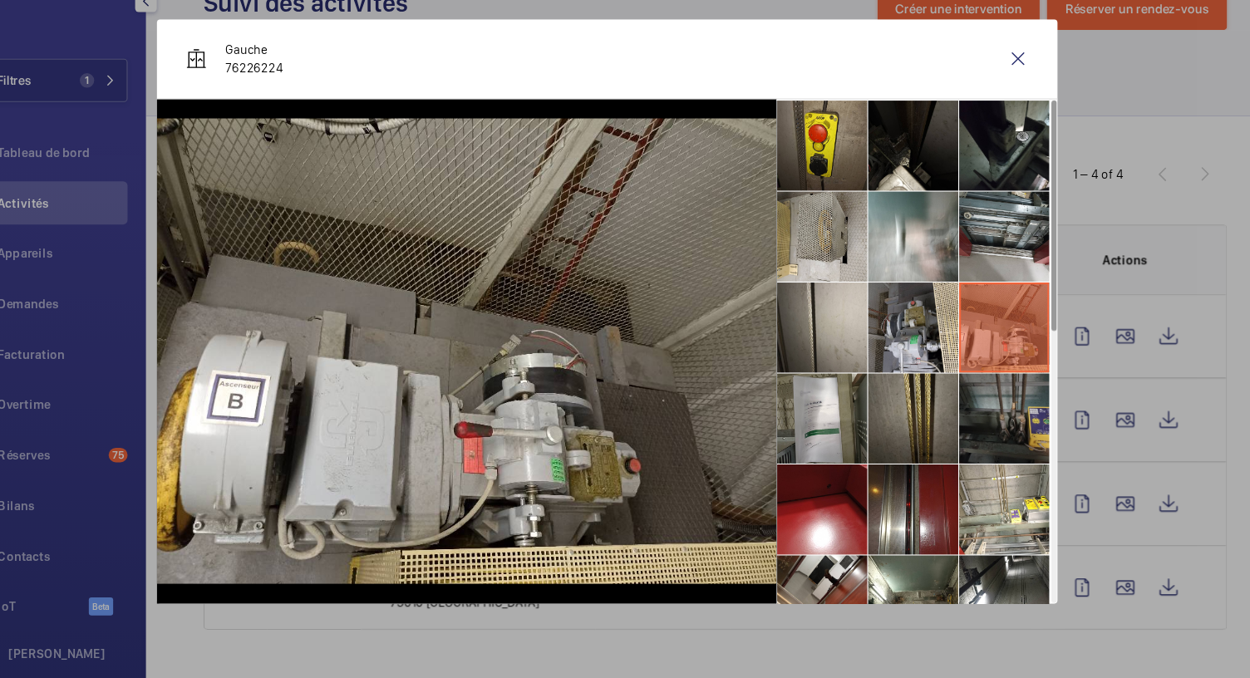
click at [977, 417] on li at bounding box center [991, 438] width 83 height 83
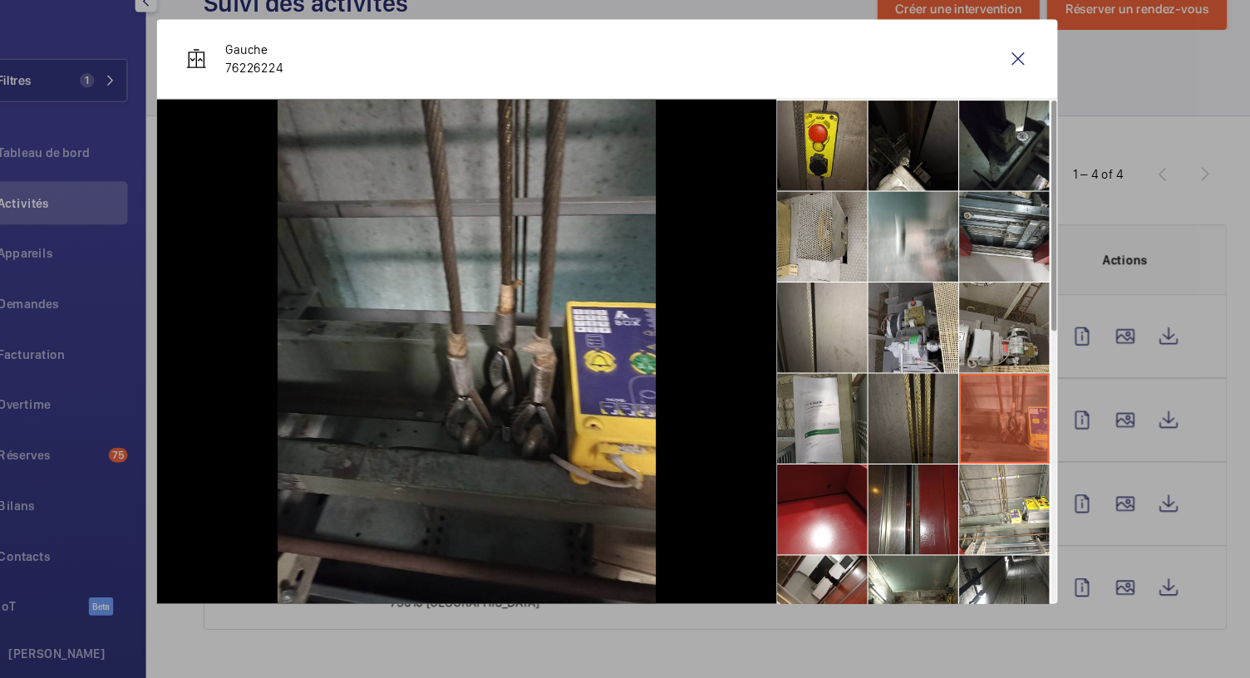
click at [937, 417] on li at bounding box center [907, 438] width 83 height 83
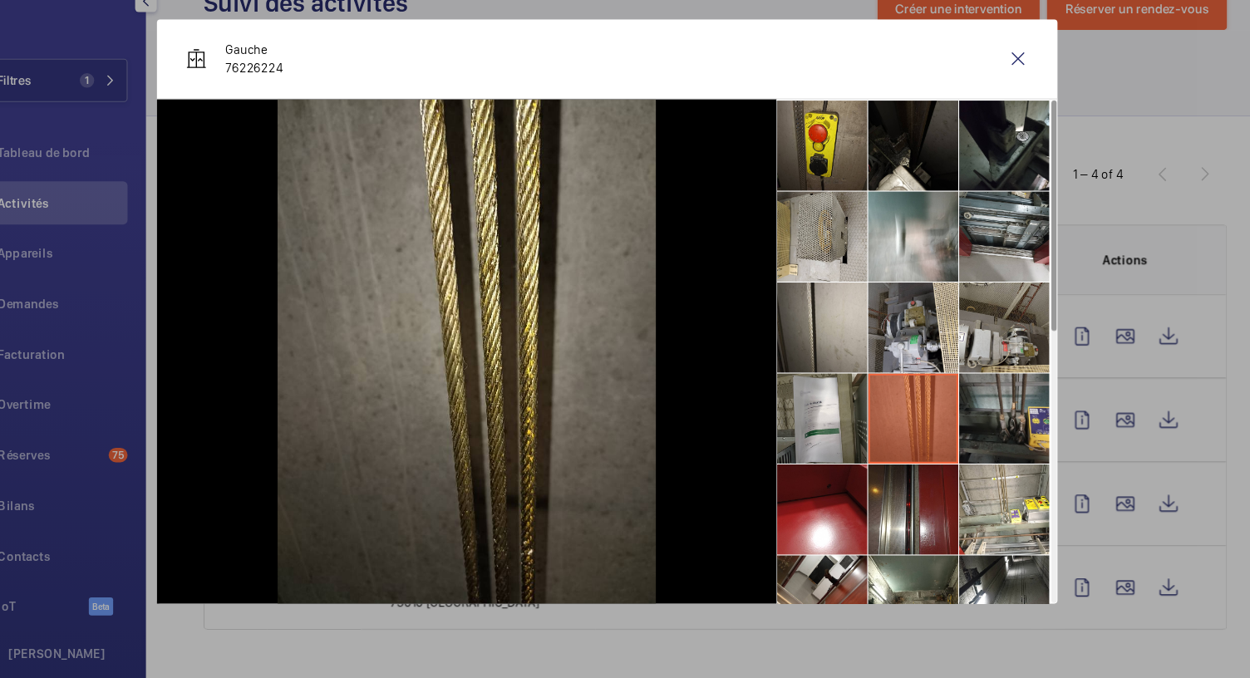
click at [866, 406] on li at bounding box center [907, 438] width 83 height 83
click at [839, 436] on li at bounding box center [823, 438] width 83 height 83
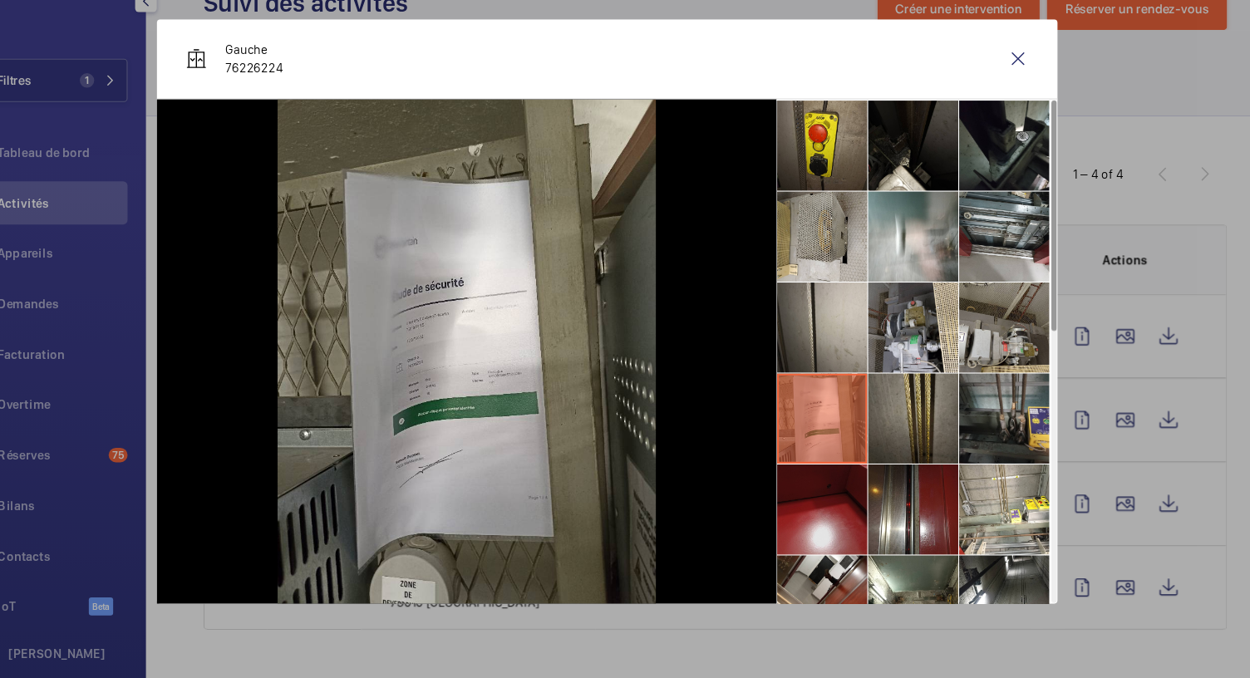
click at [838, 510] on li at bounding box center [823, 522] width 83 height 83
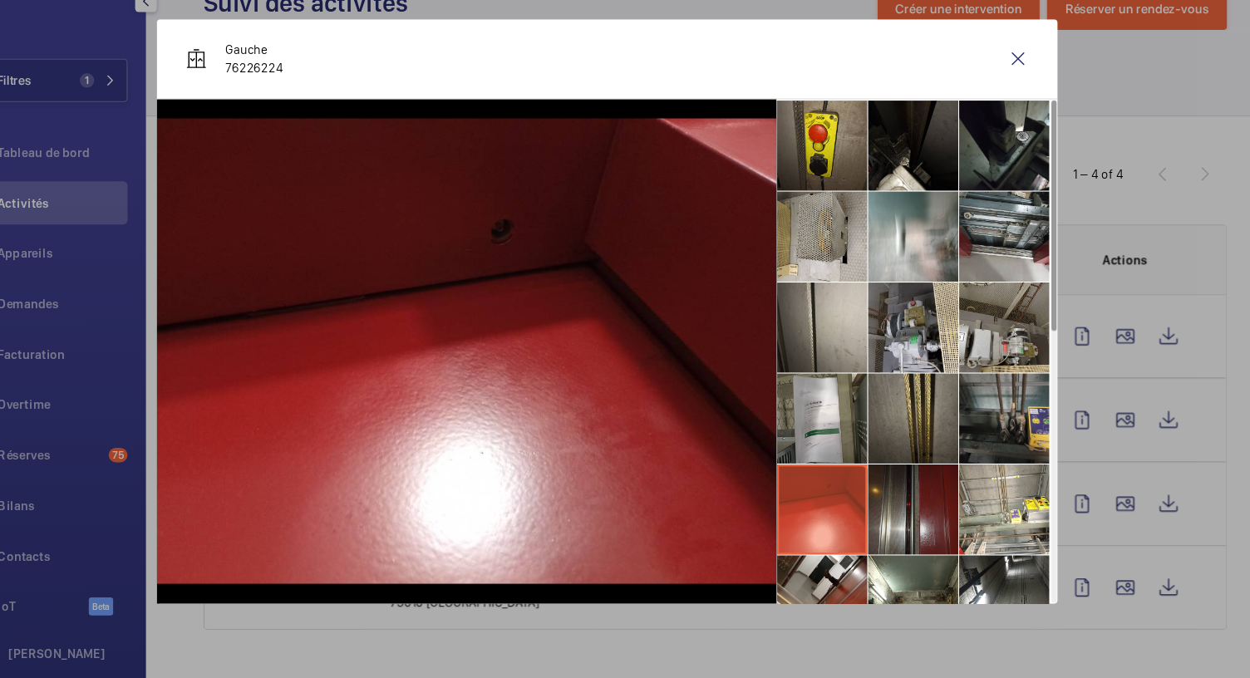
click at [896, 520] on li at bounding box center [907, 522] width 83 height 83
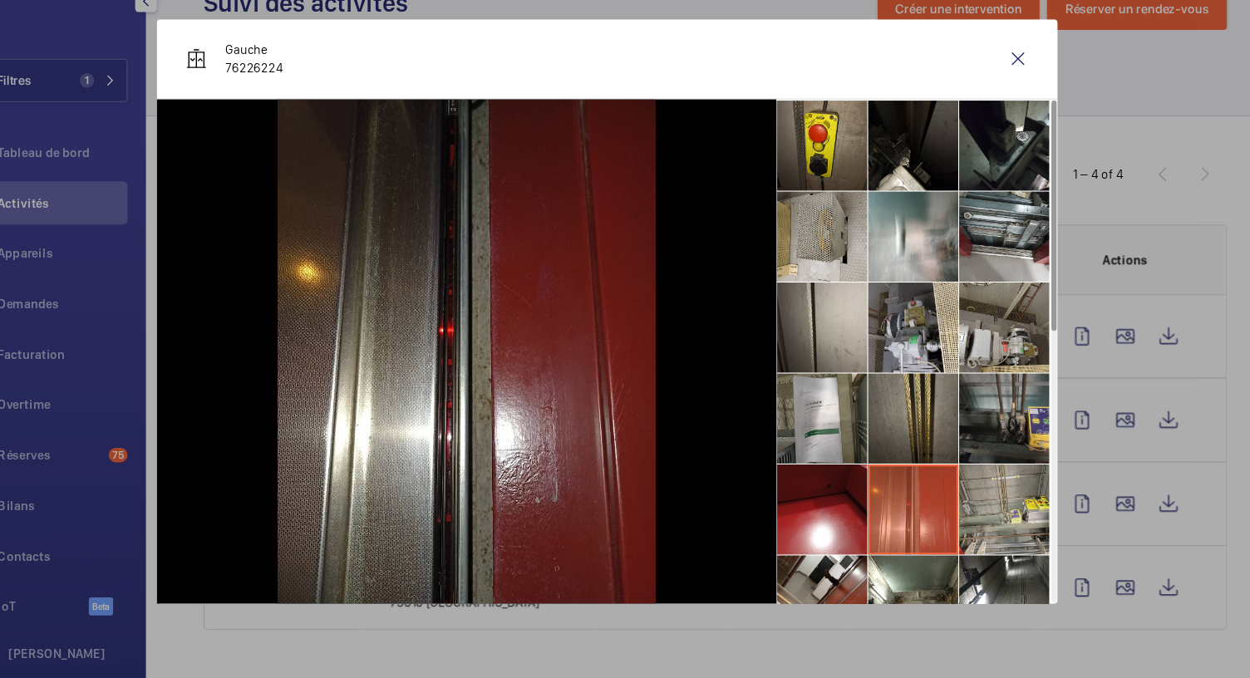
click at [963, 511] on li at bounding box center [991, 522] width 83 height 83
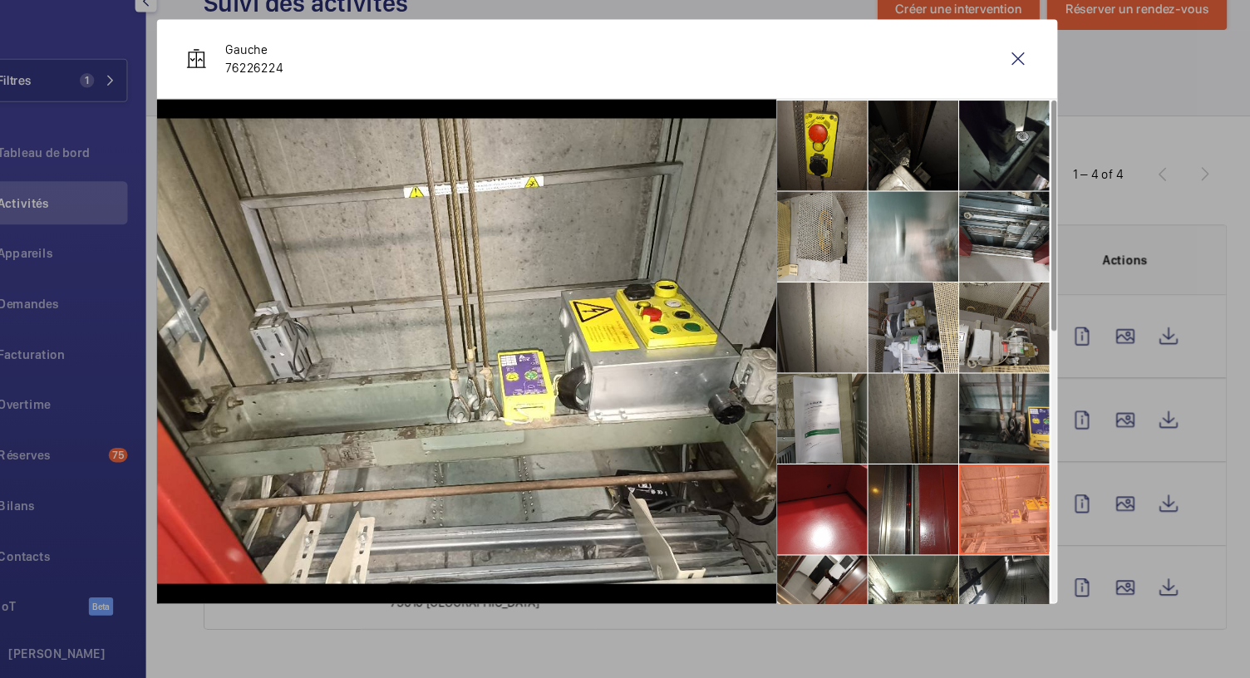
click at [993, 594] on li at bounding box center [991, 605] width 83 height 83
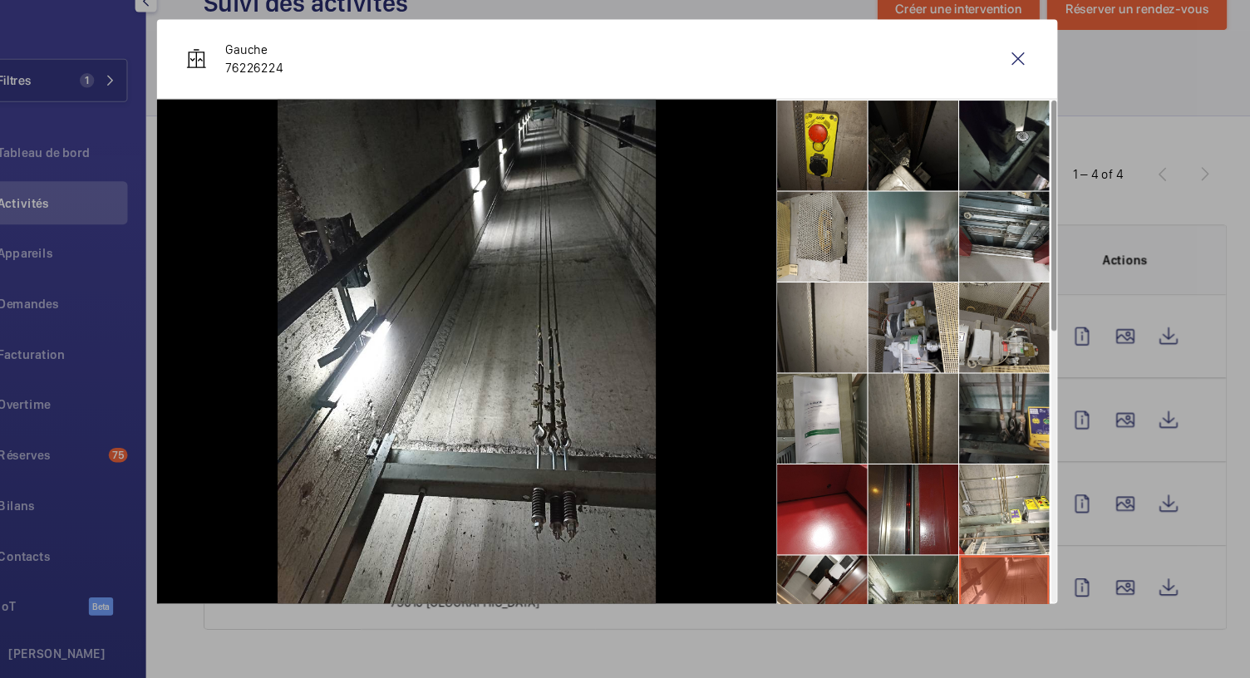
click at [925, 586] on li at bounding box center [907, 605] width 83 height 83
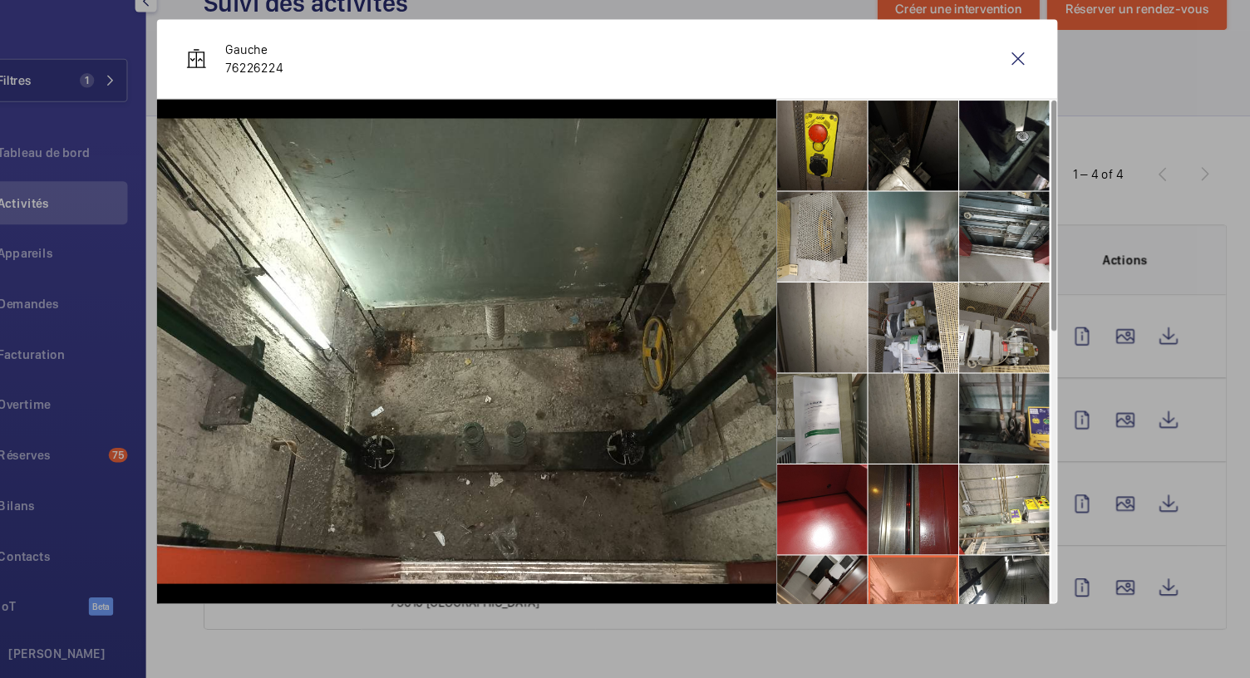
click at [827, 582] on li at bounding box center [823, 605] width 83 height 83
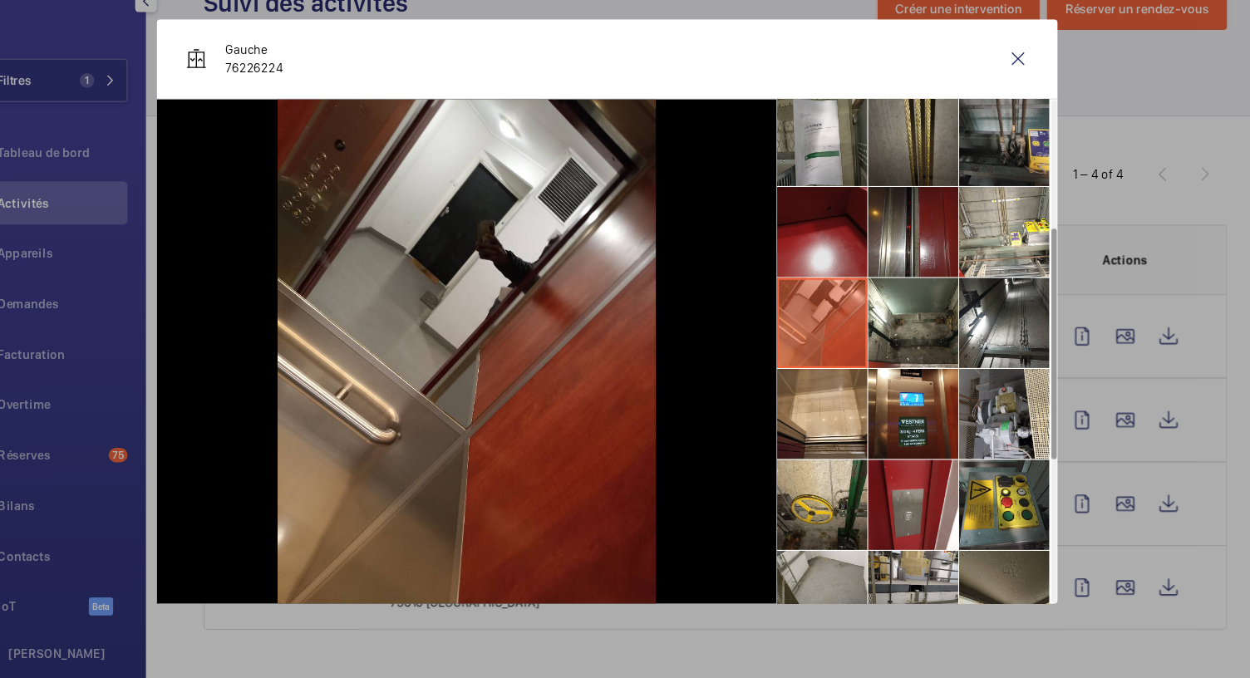
scroll to position [258, 0]
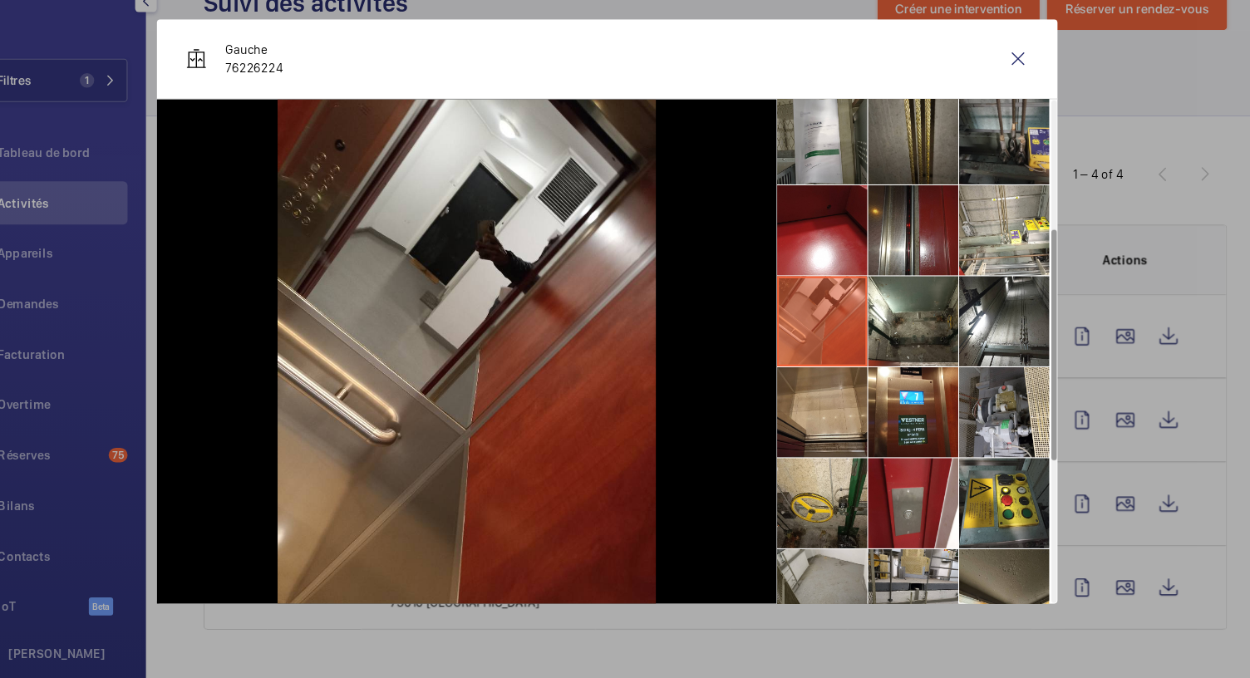
click at [830, 451] on li at bounding box center [823, 432] width 83 height 83
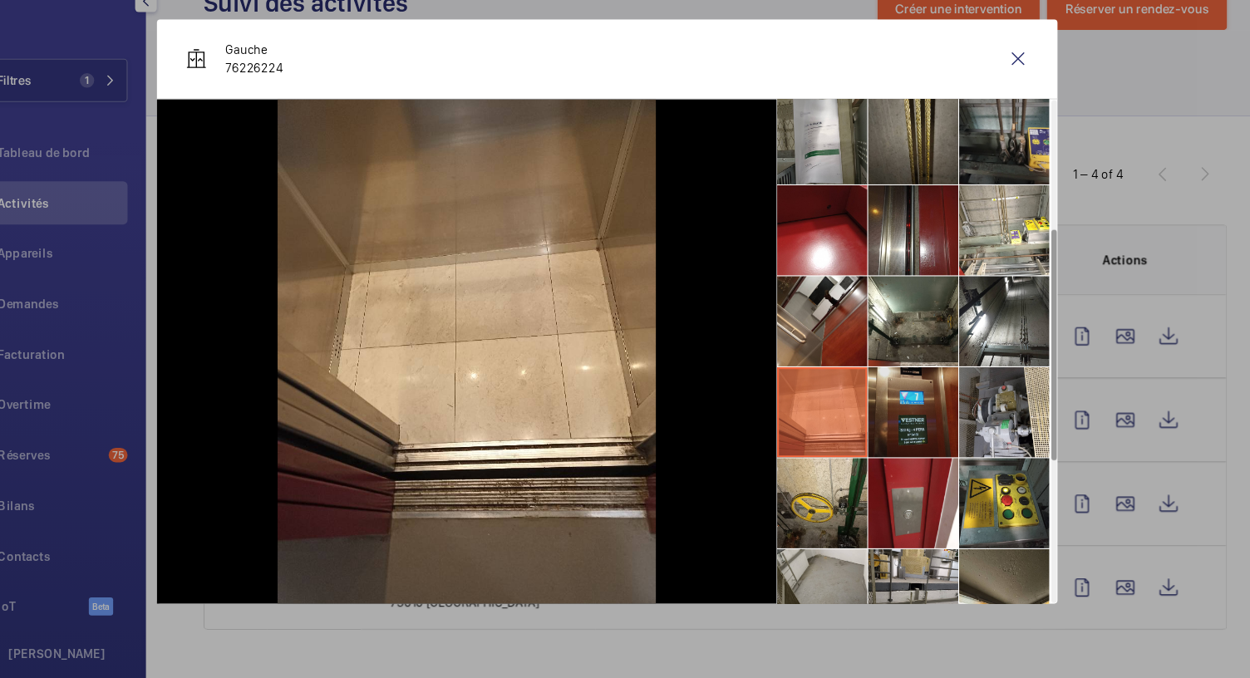
click at [919, 424] on li at bounding box center [907, 432] width 83 height 83
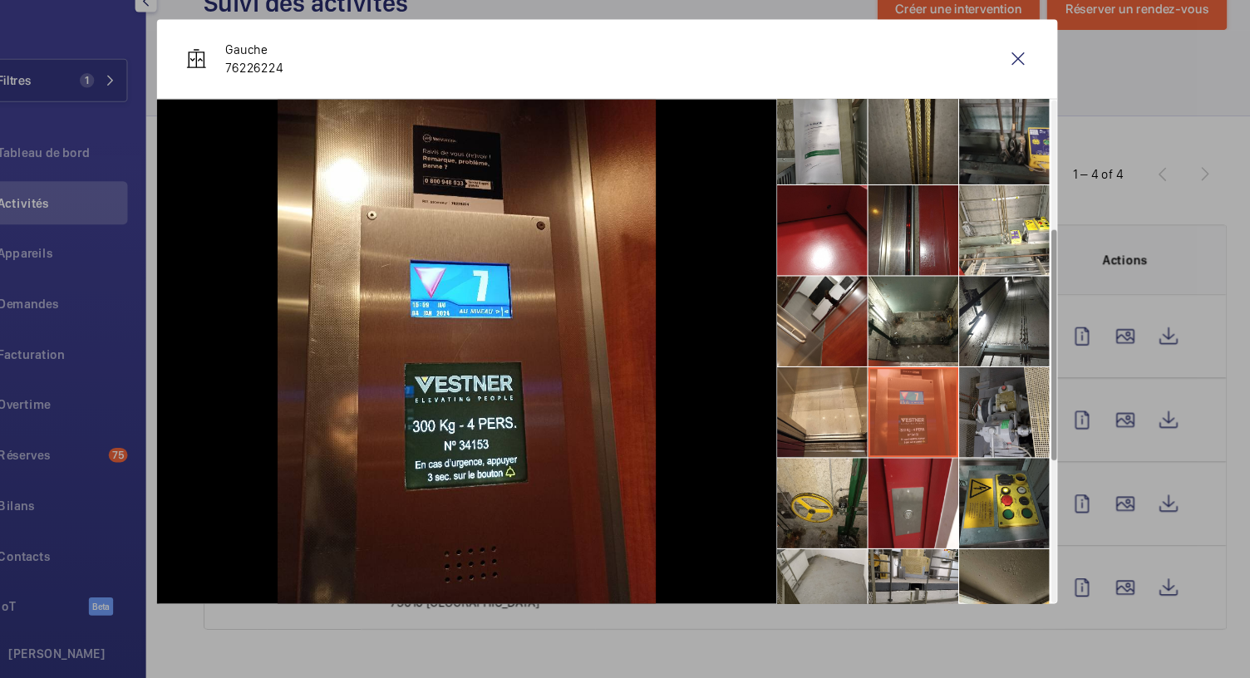
click at [986, 416] on li at bounding box center [991, 432] width 83 height 83
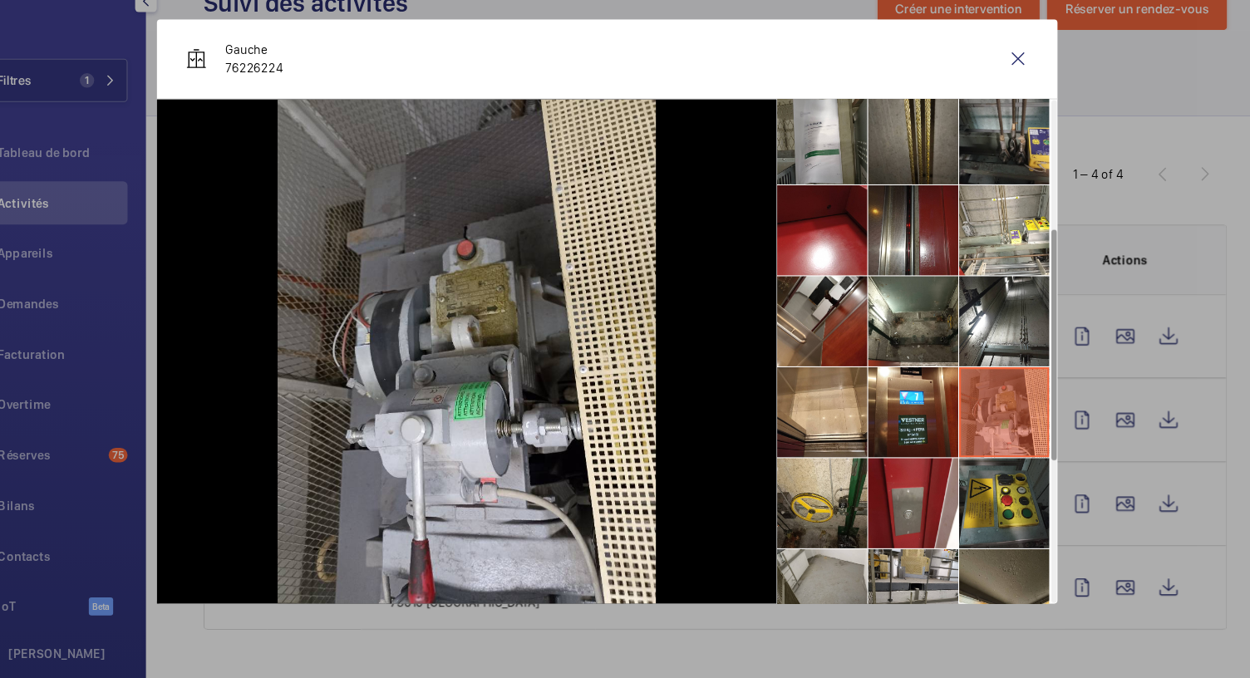
click at [988, 517] on li at bounding box center [991, 516] width 83 height 83
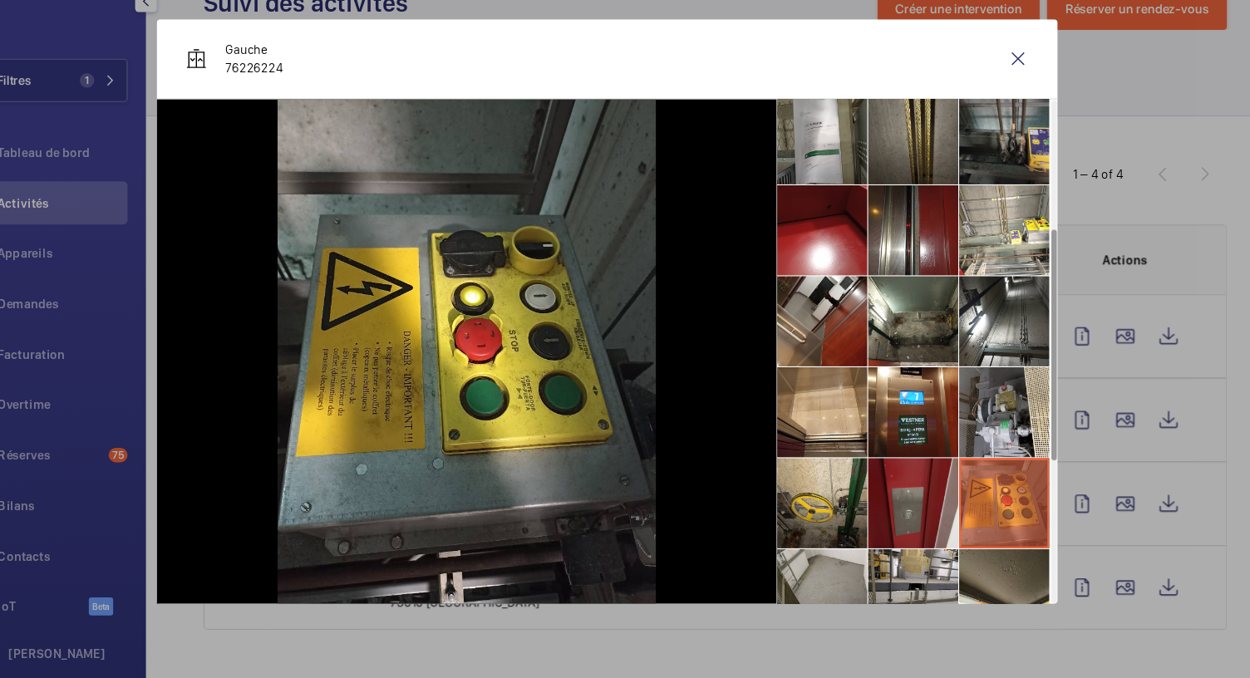
click at [913, 507] on li at bounding box center [907, 516] width 83 height 83
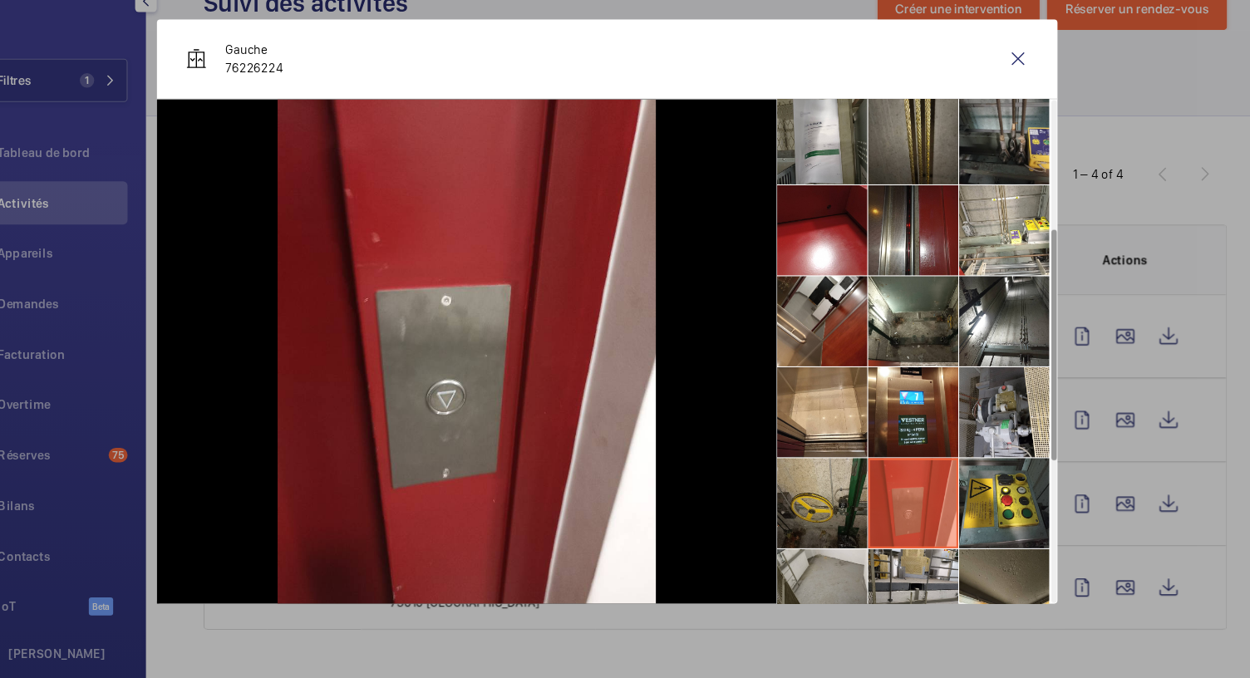
click at [826, 492] on li at bounding box center [823, 516] width 83 height 83
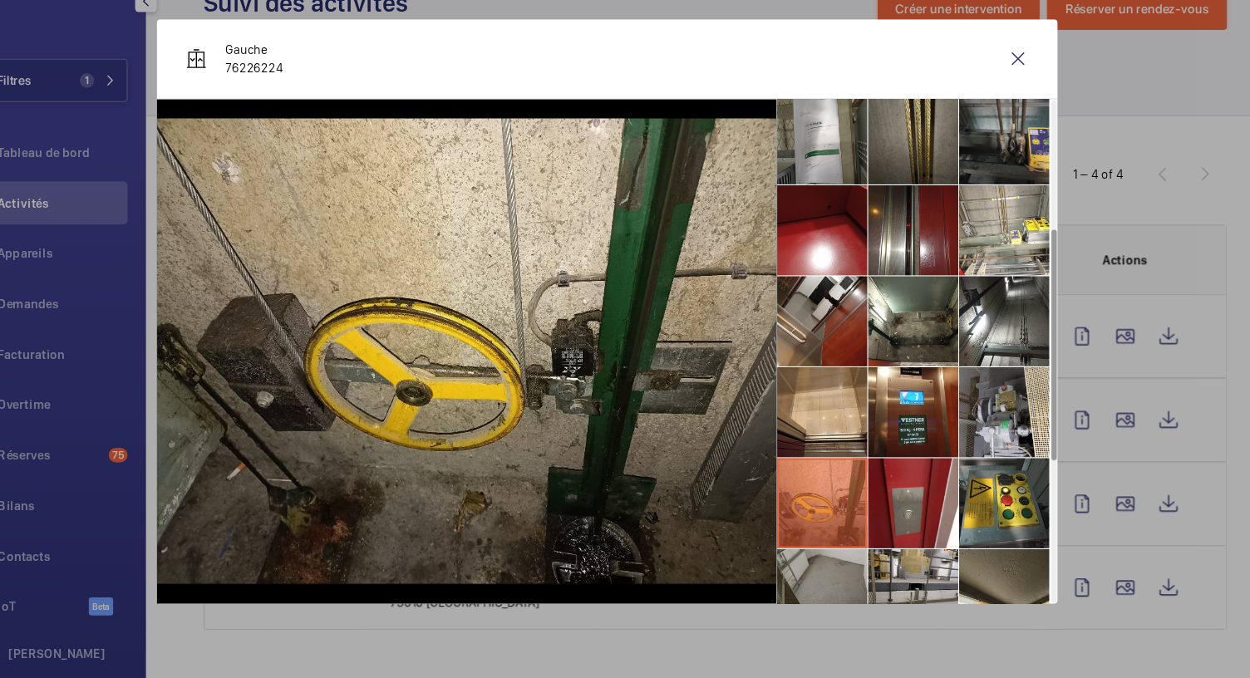
click at [836, 587] on li at bounding box center [823, 600] width 83 height 83
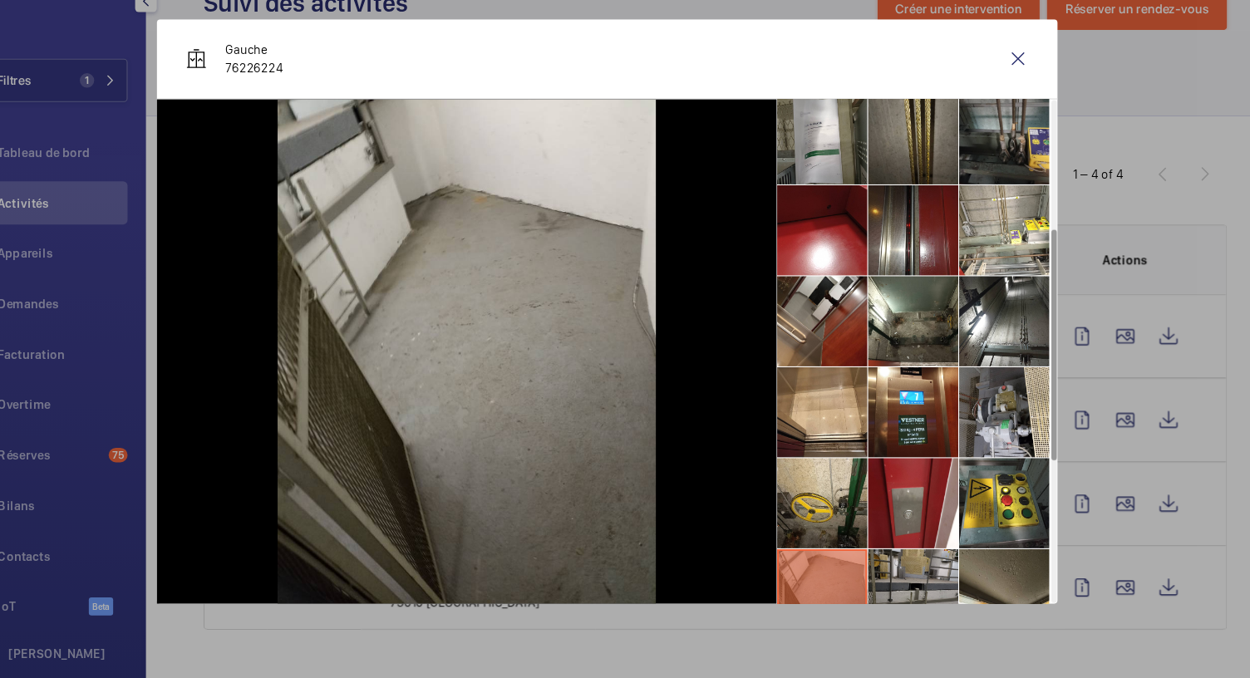
click at [906, 579] on li at bounding box center [907, 600] width 83 height 83
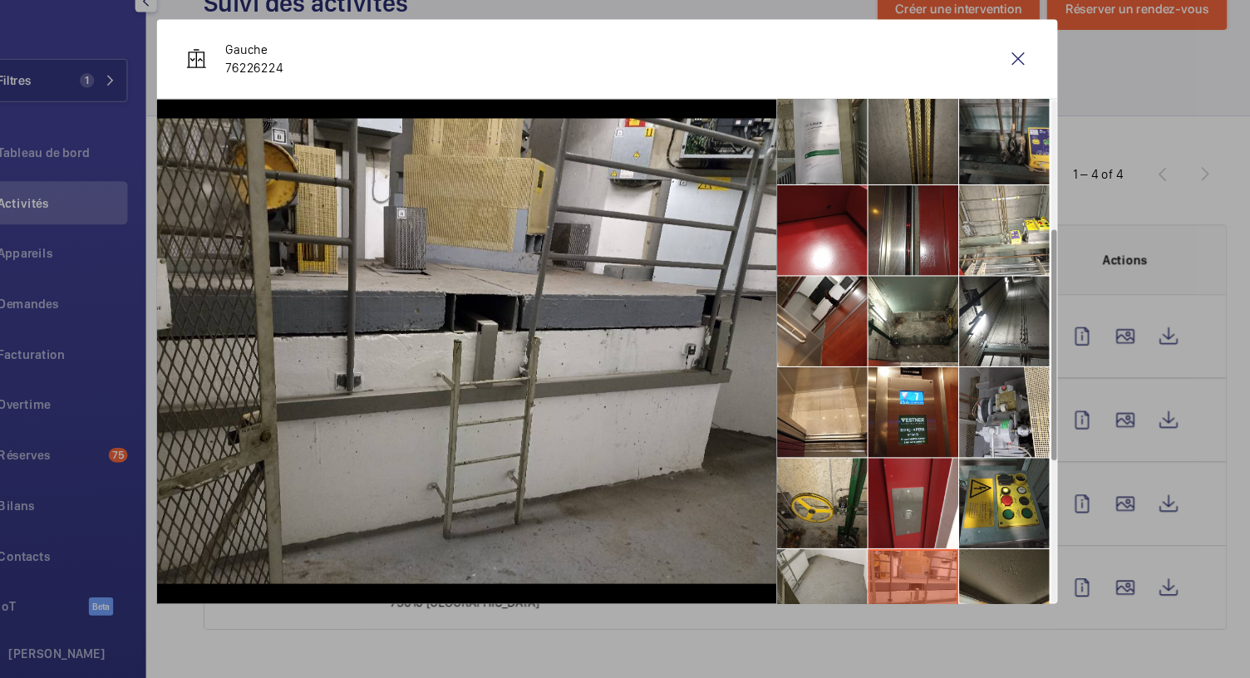
click at [977, 575] on li at bounding box center [991, 600] width 83 height 83
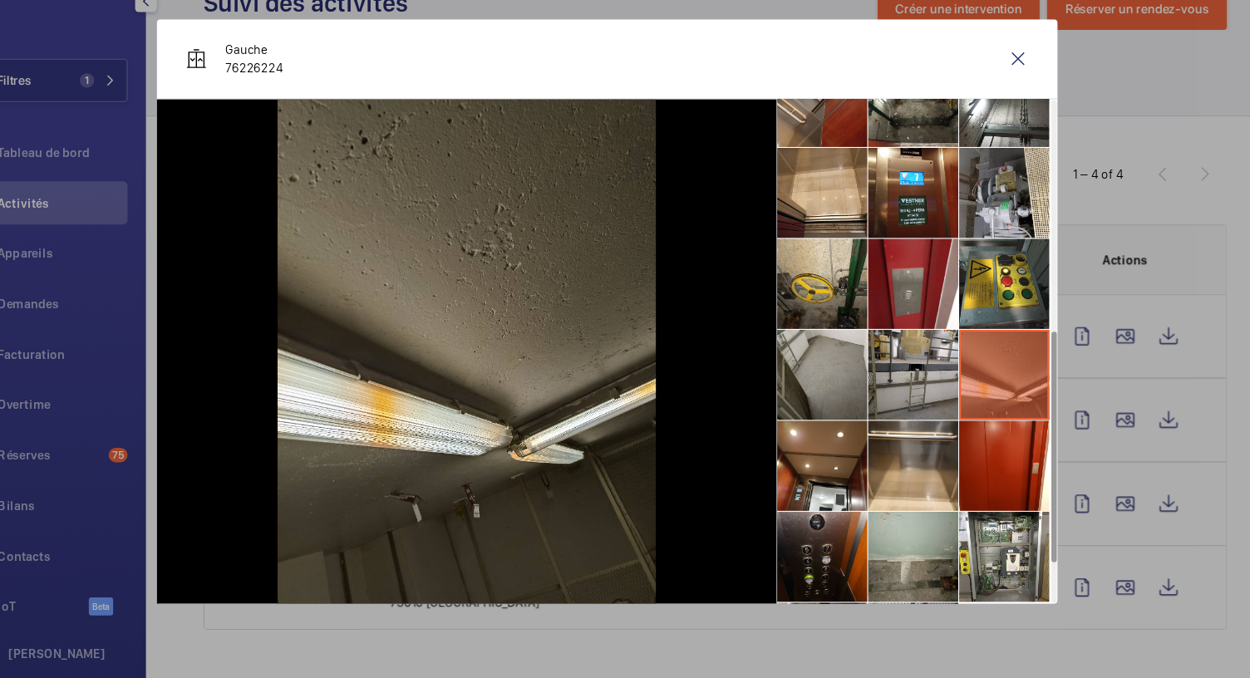
scroll to position [461, 0]
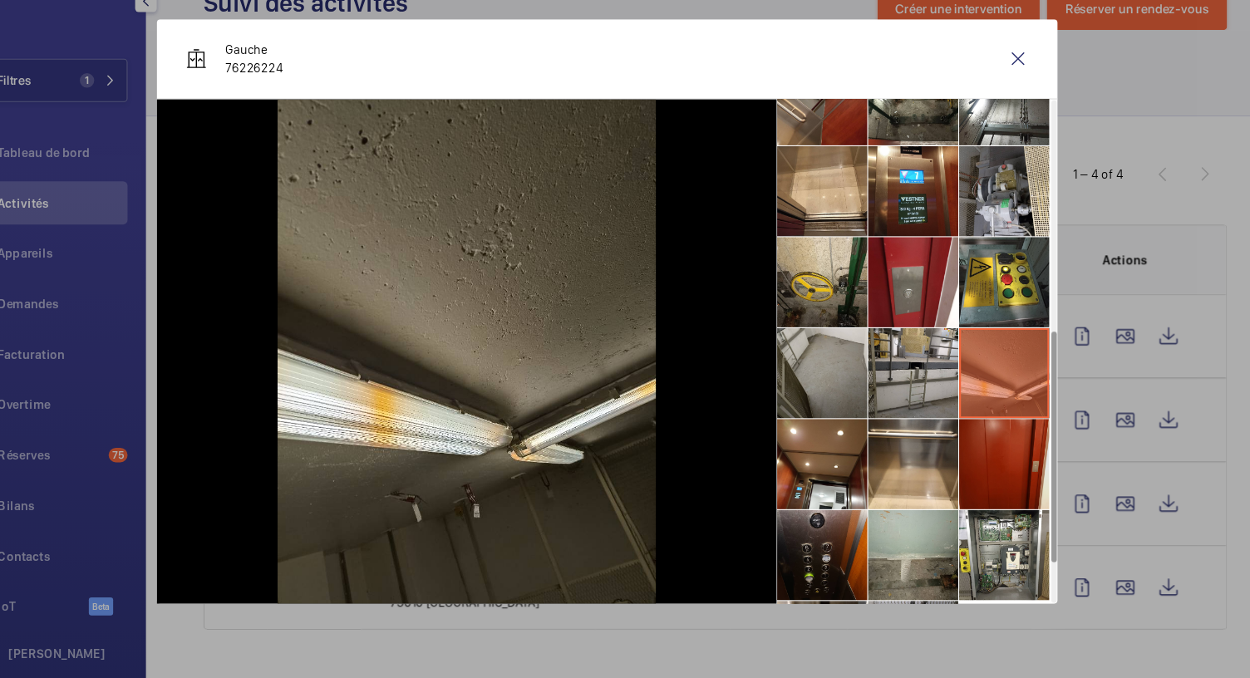
click at [986, 486] on li at bounding box center [991, 480] width 83 height 83
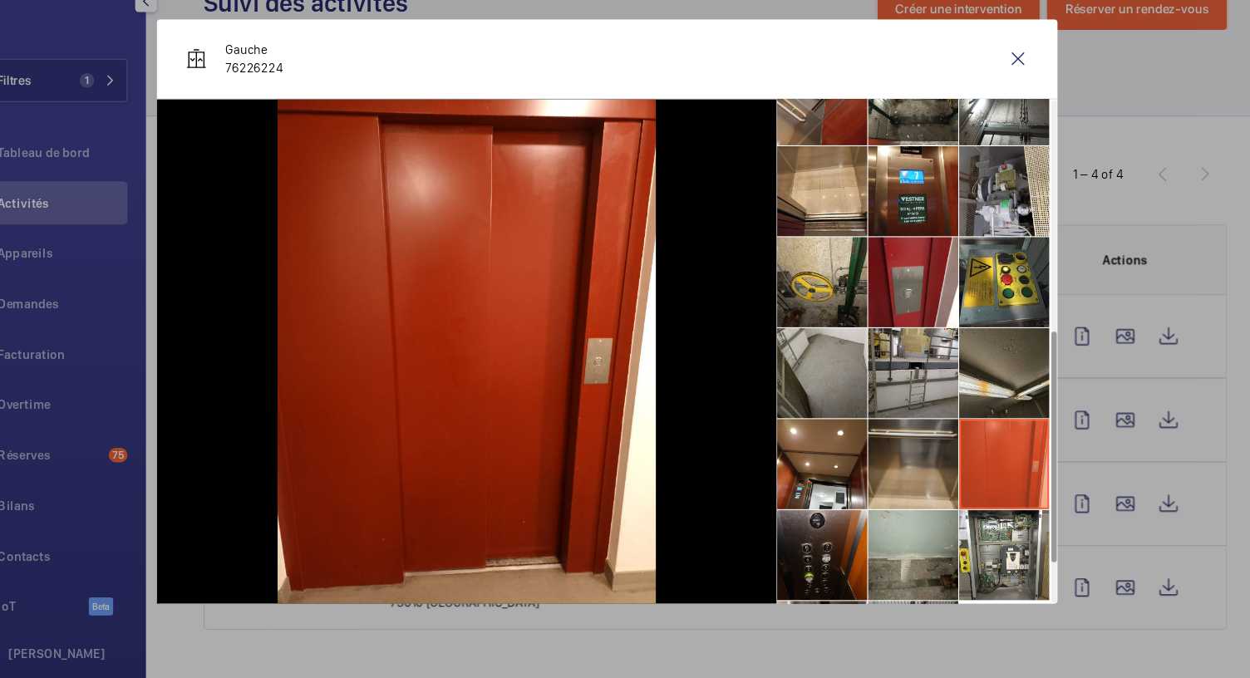
click at [899, 478] on li at bounding box center [907, 480] width 83 height 83
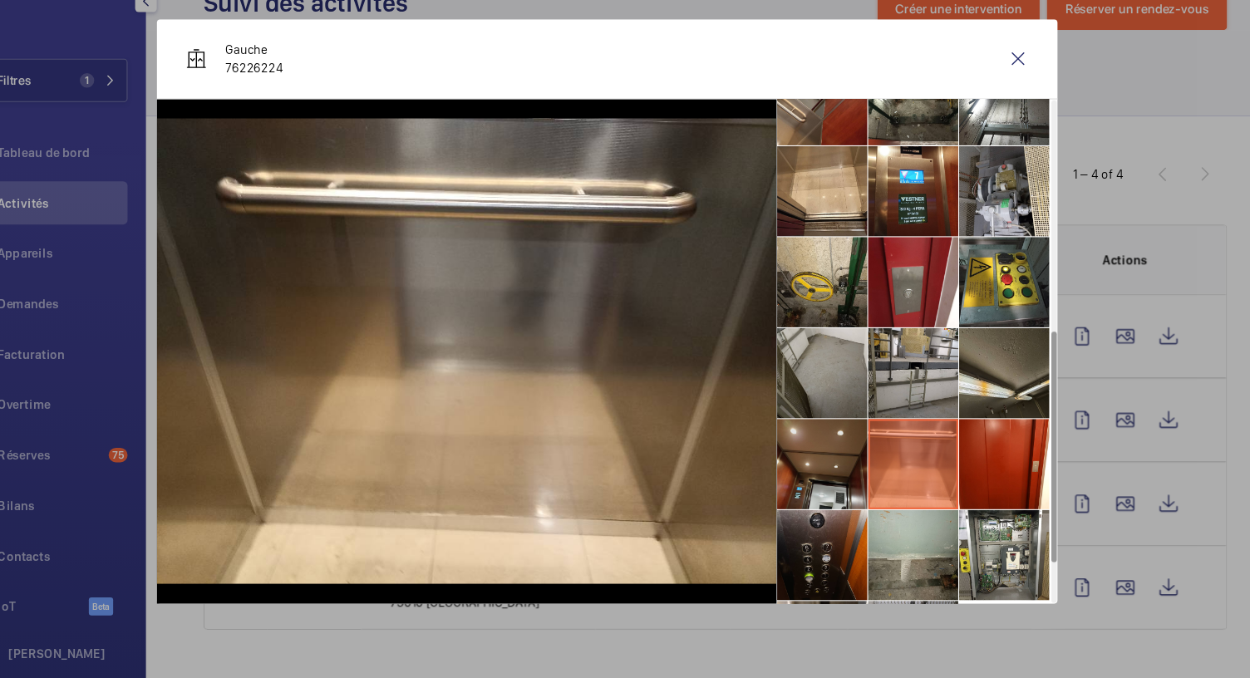
click at [827, 476] on li at bounding box center [823, 480] width 83 height 83
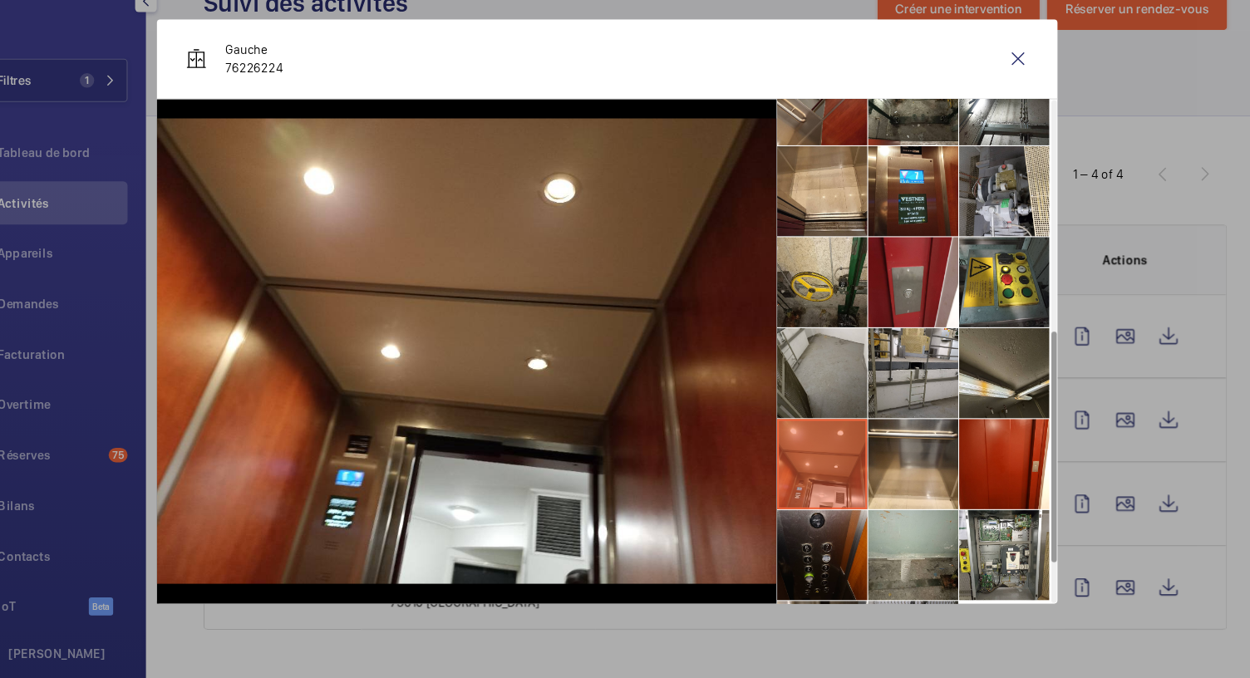
click at [840, 578] on li at bounding box center [823, 564] width 83 height 83
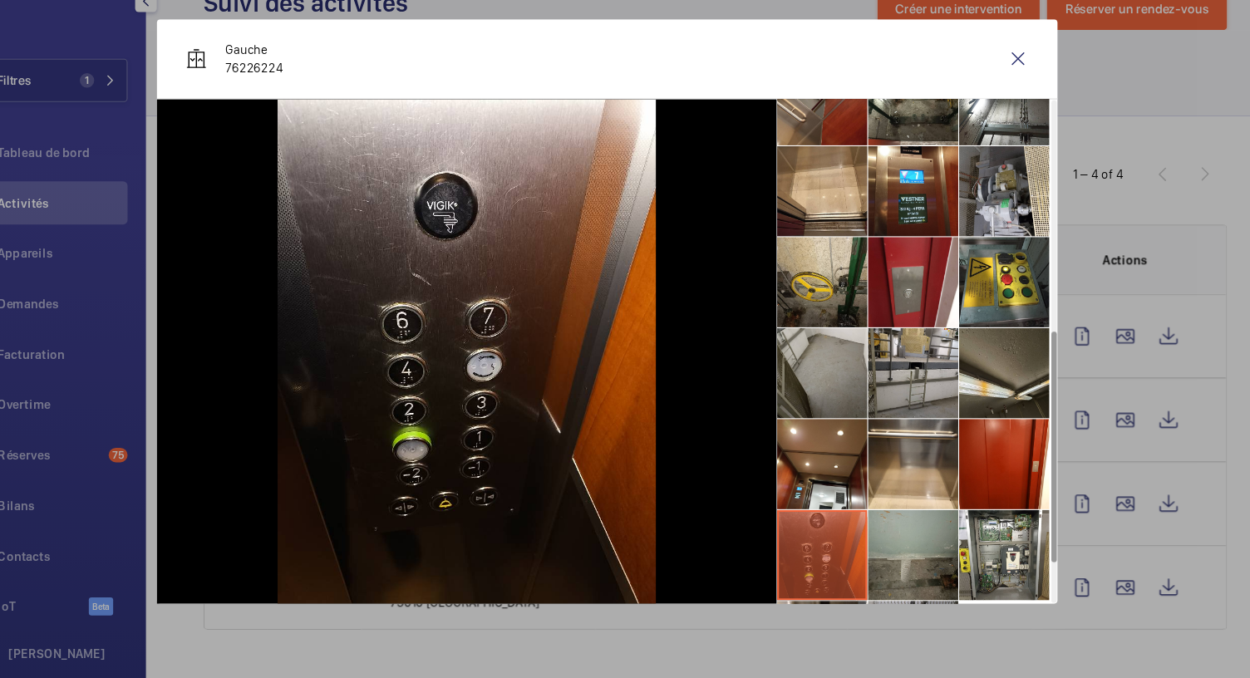
click at [893, 569] on li at bounding box center [907, 564] width 83 height 83
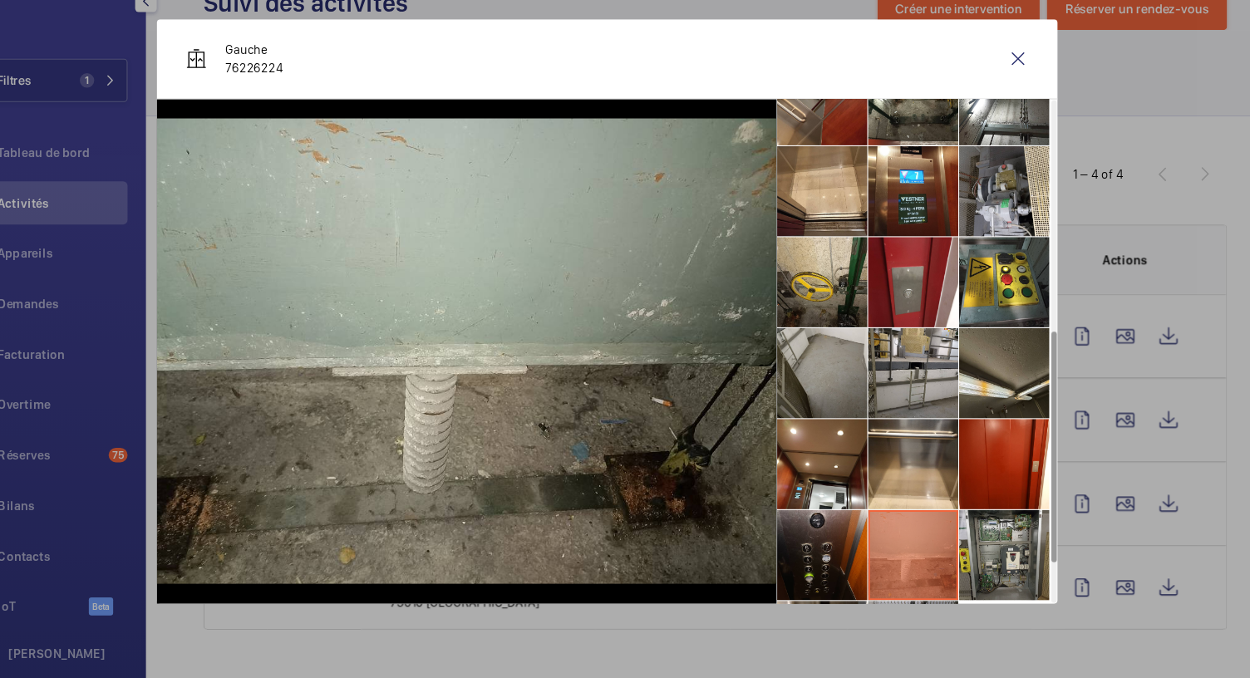
click at [952, 566] on li at bounding box center [991, 564] width 83 height 83
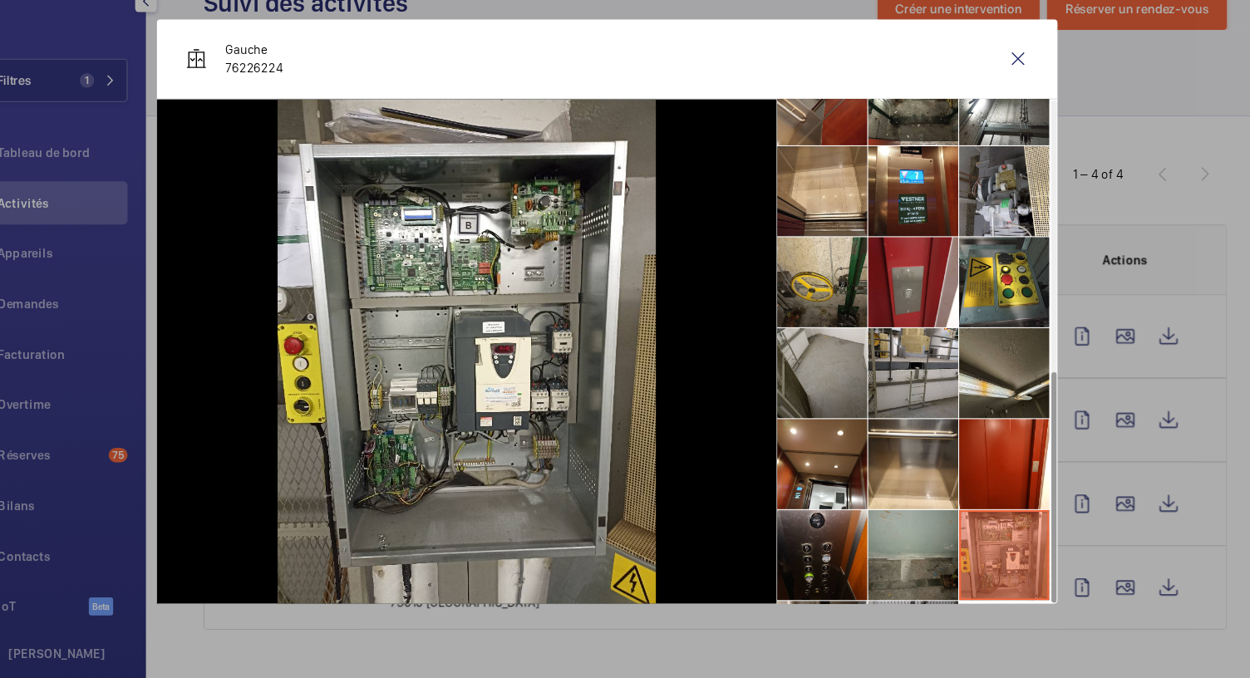
scroll to position [542, 0]
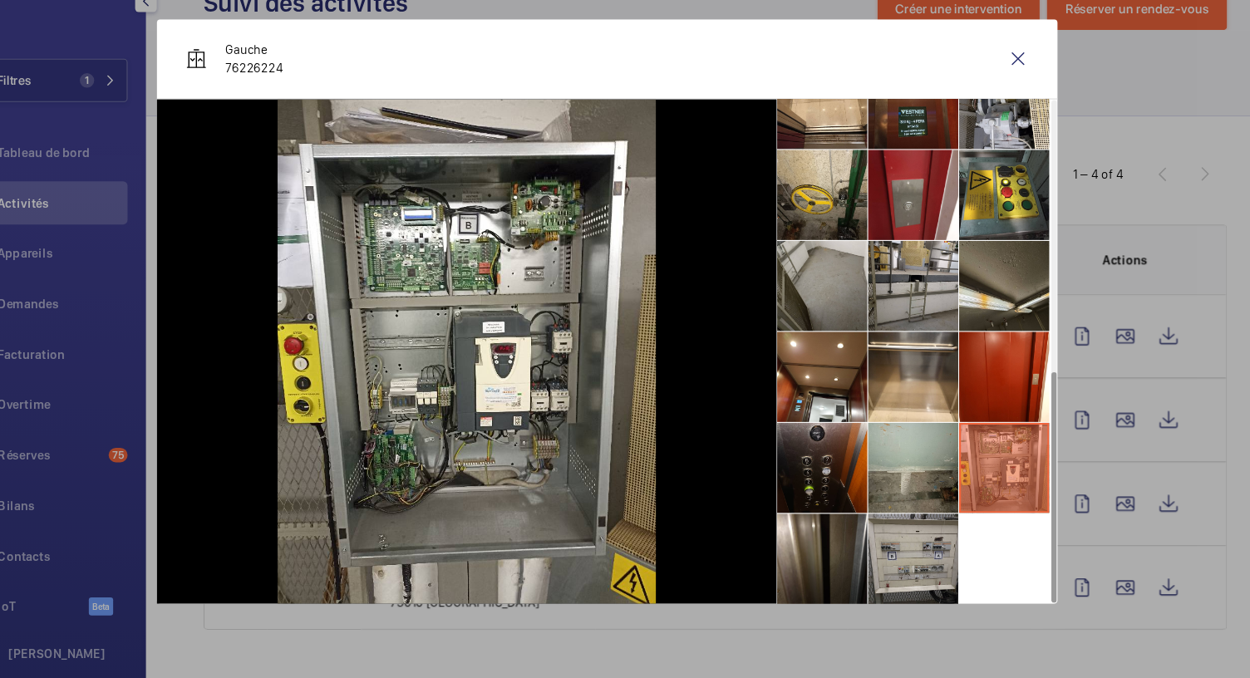
click at [909, 556] on li at bounding box center [907, 567] width 83 height 83
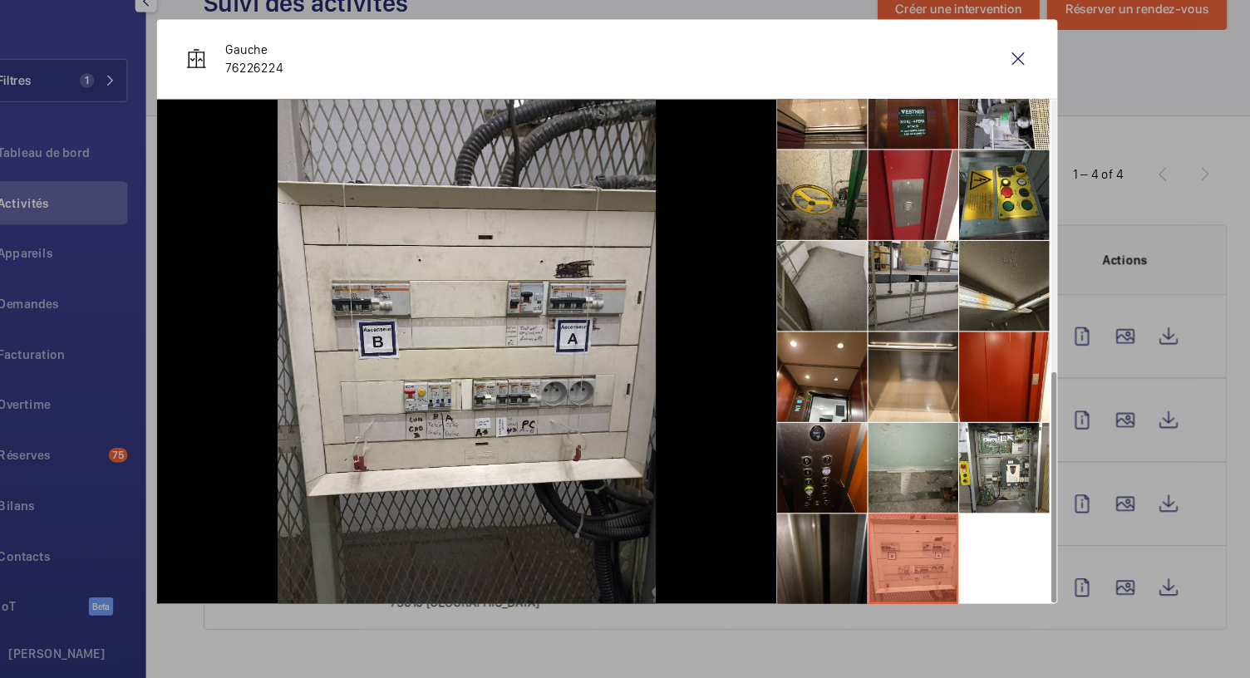
click at [801, 544] on li at bounding box center [823, 567] width 83 height 83
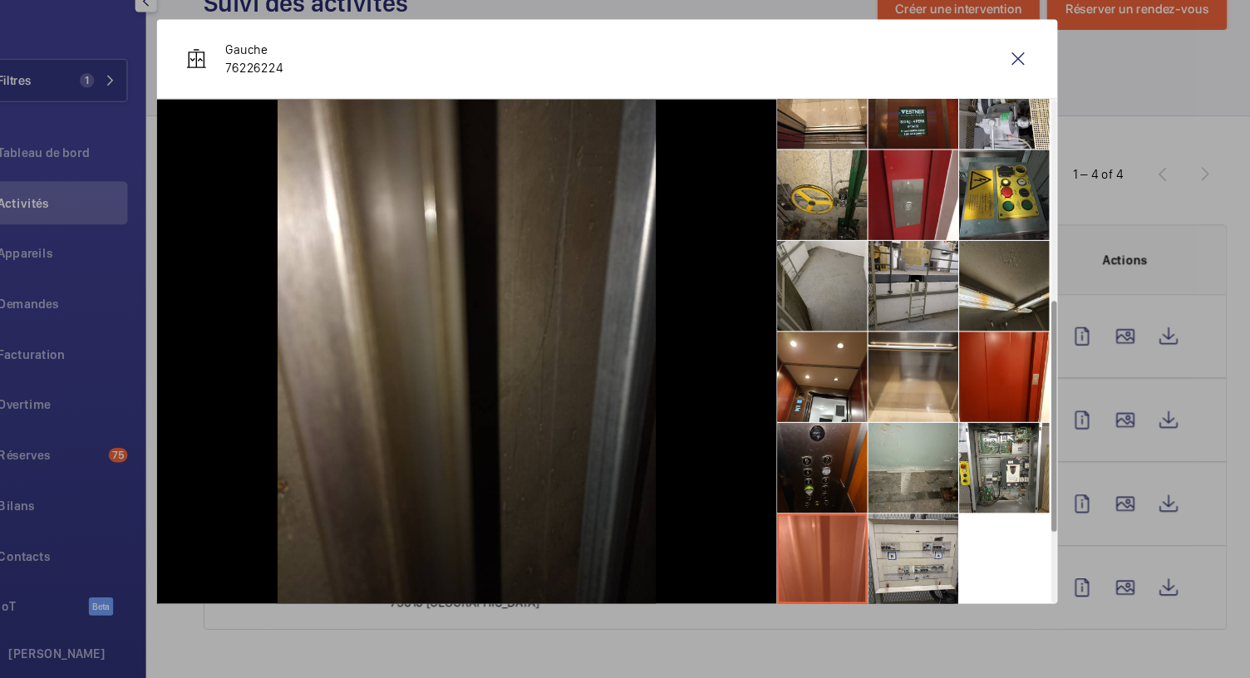
scroll to position [0, 0]
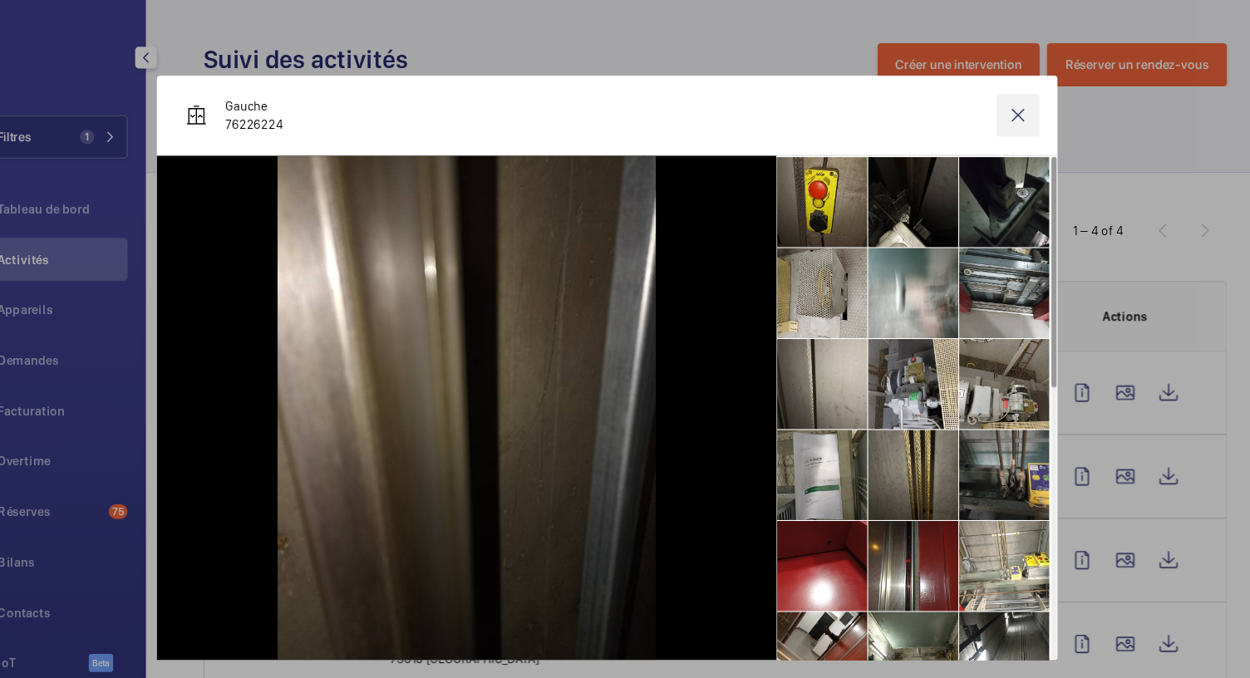
click at [1003, 101] on wm-front-icon-button at bounding box center [1004, 106] width 40 height 40
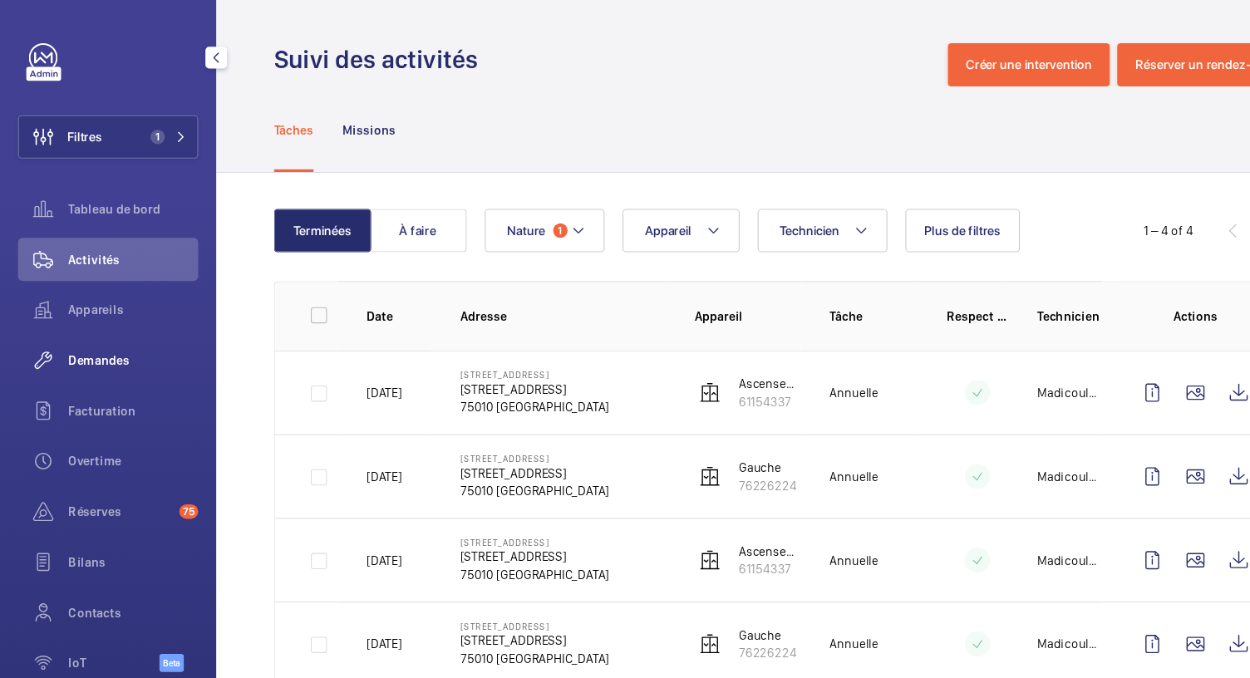
click at [104, 345] on div "Demandes" at bounding box center [100, 333] width 166 height 40
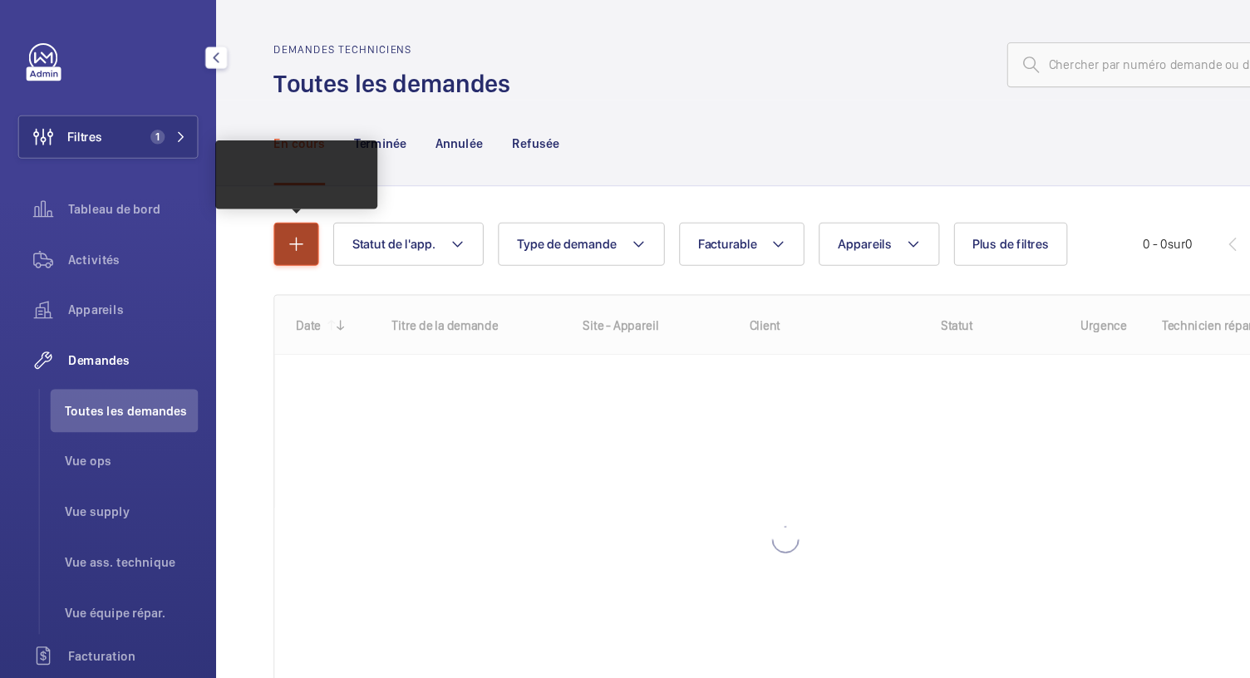
click at [276, 216] on mat-icon "button" at bounding box center [274, 225] width 20 height 20
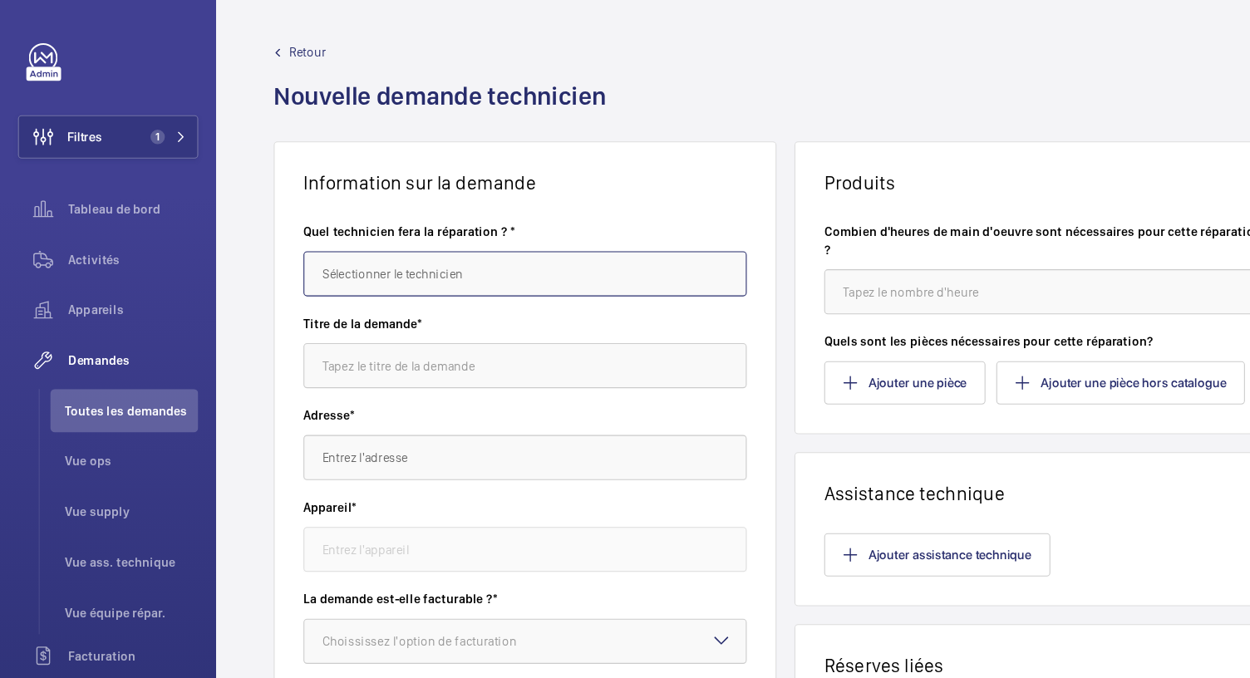
click at [335, 244] on input "text" at bounding box center [484, 253] width 409 height 42
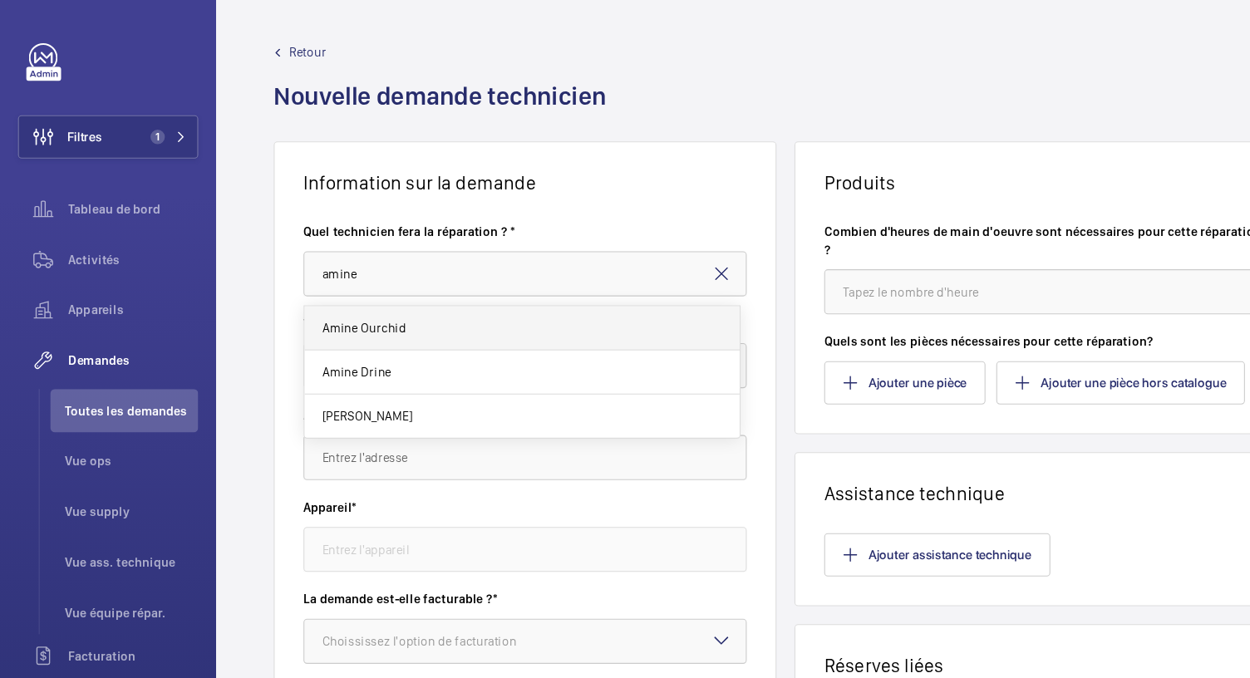
click at [335, 290] on mat-option "Amine Ourchid" at bounding box center [482, 303] width 402 height 41
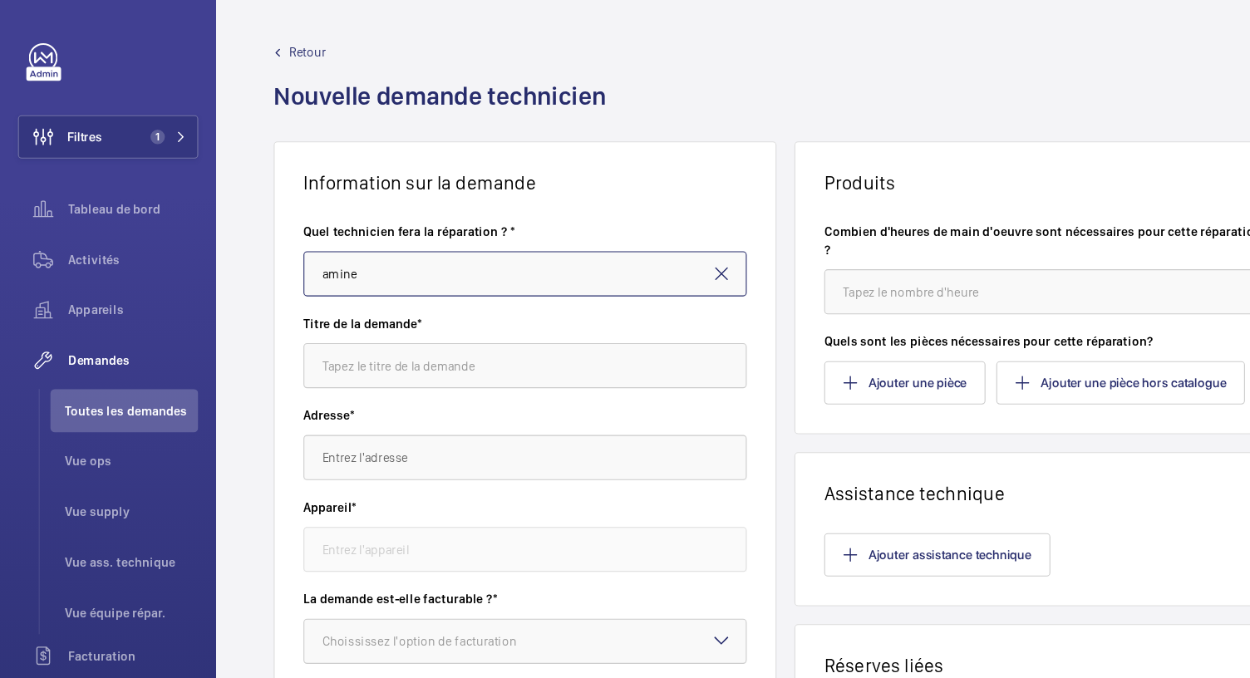
type input "Amine Ourchid"
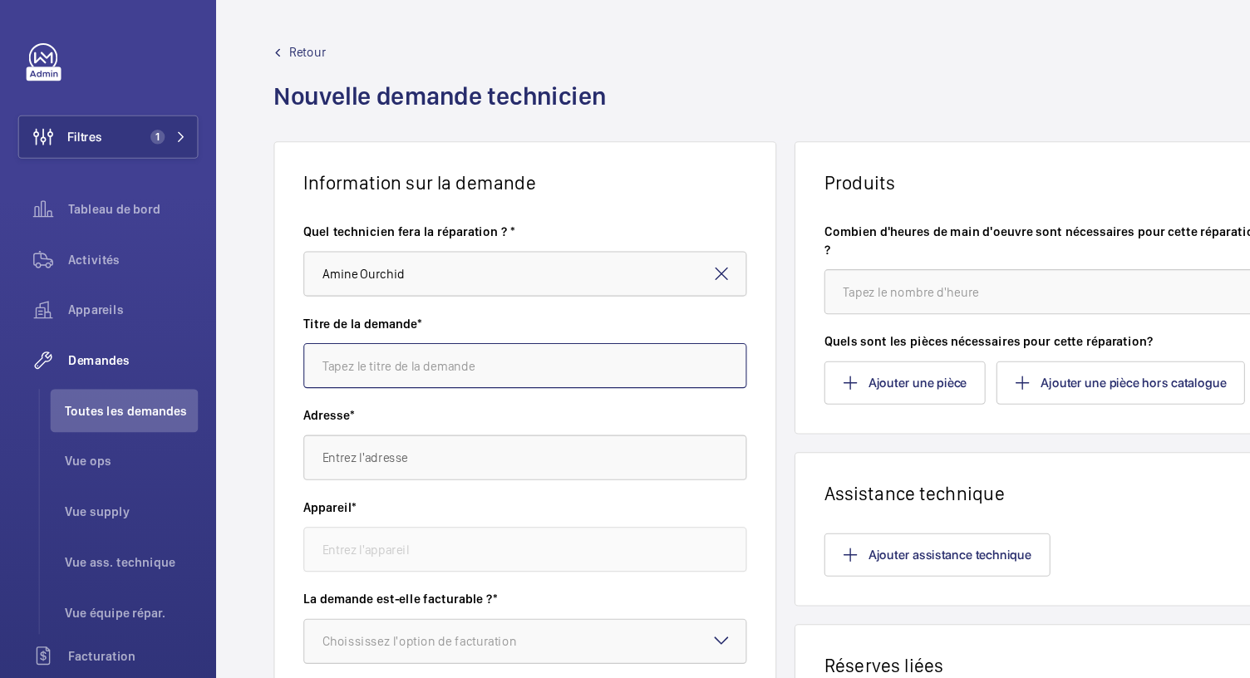
click at [349, 333] on input "text" at bounding box center [484, 338] width 409 height 42
type input "Operateur cabine"
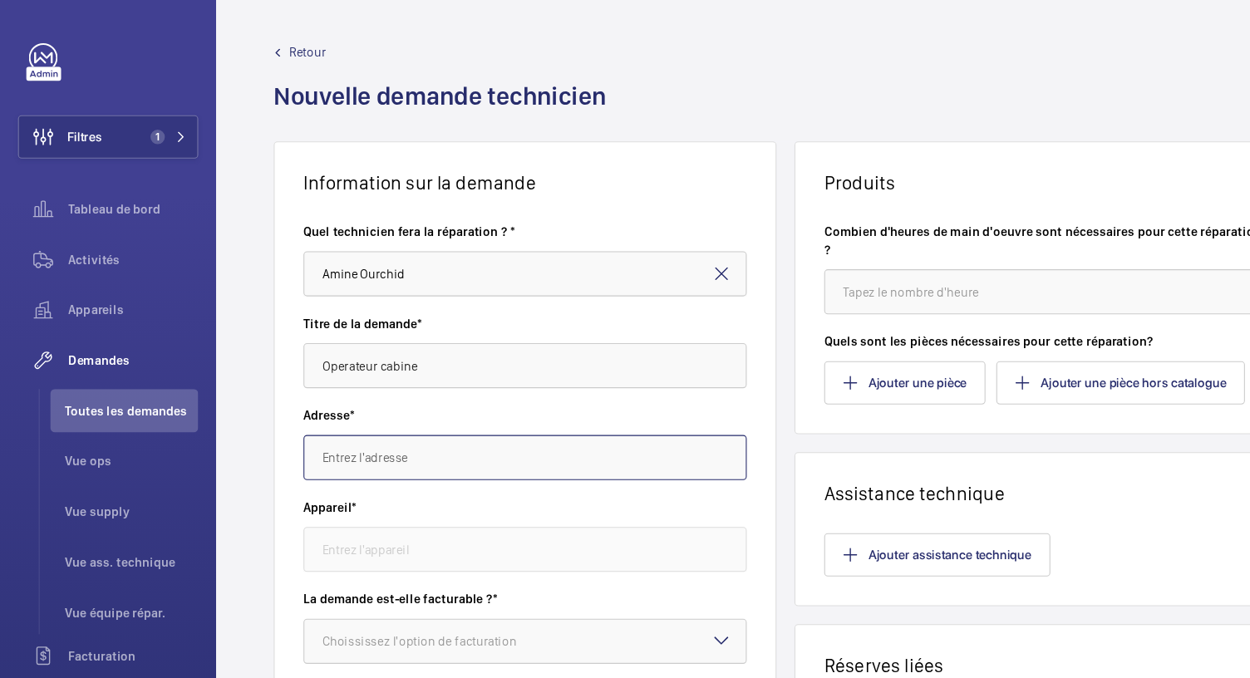
click at [343, 409] on input "text" at bounding box center [484, 423] width 409 height 42
paste input "4 rue des Ecluses ST-Martin"
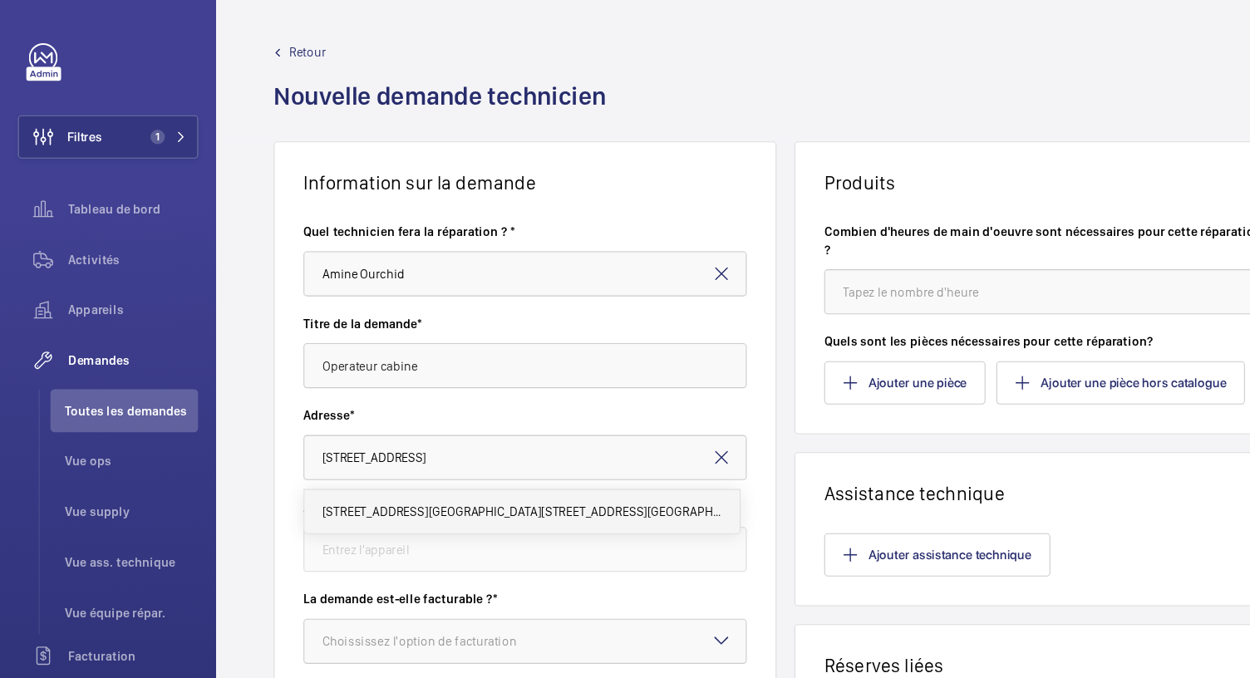
click at [318, 472] on span "4 rue des Ecluses ST-Martin 4 rue des Ecluses ST-Martin, 75010 PARIS" at bounding box center [482, 472] width 368 height 17
type input "4 rue des Ecluses ST-Martin 4 rue des Ecluses ST-Martin, 75010 PARIS"
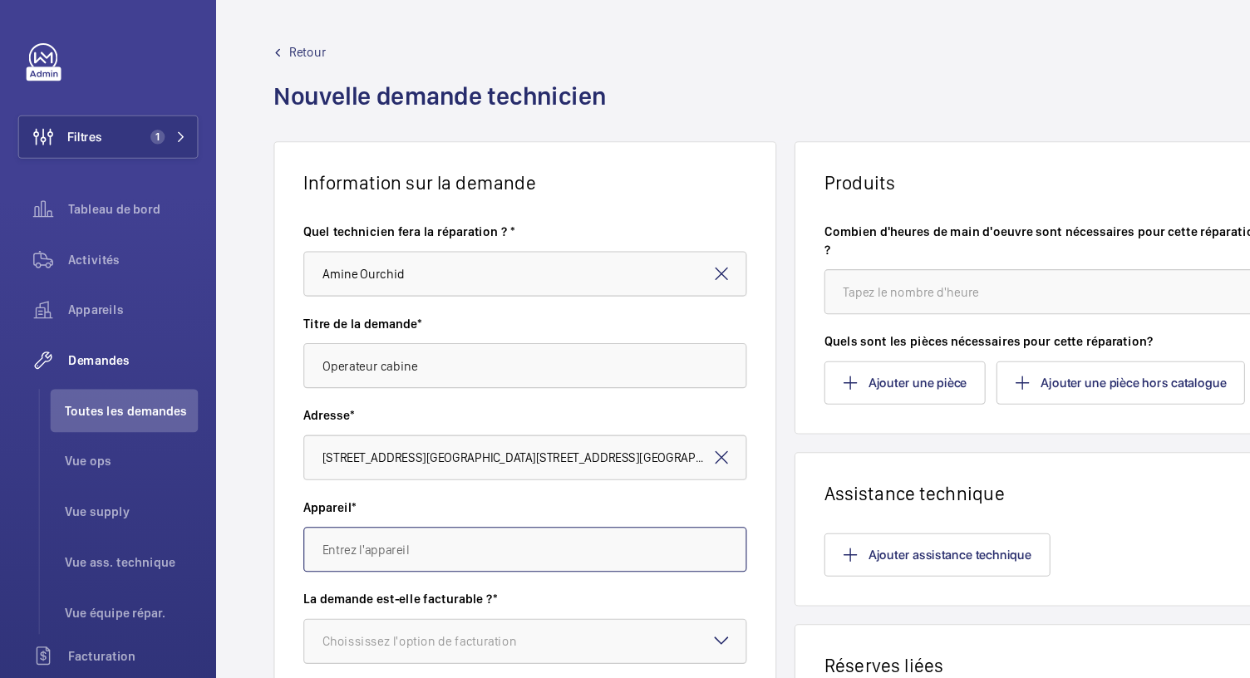
click at [379, 501] on input "text" at bounding box center [484, 507] width 409 height 42
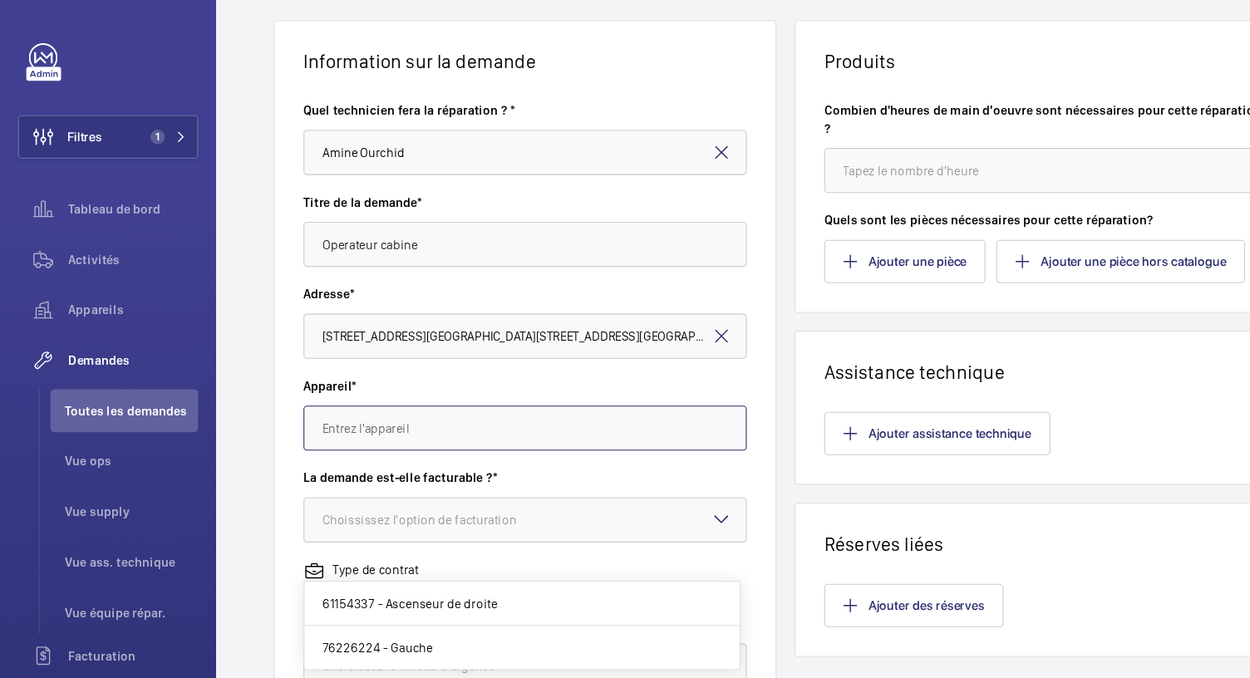
scroll to position [113, 0]
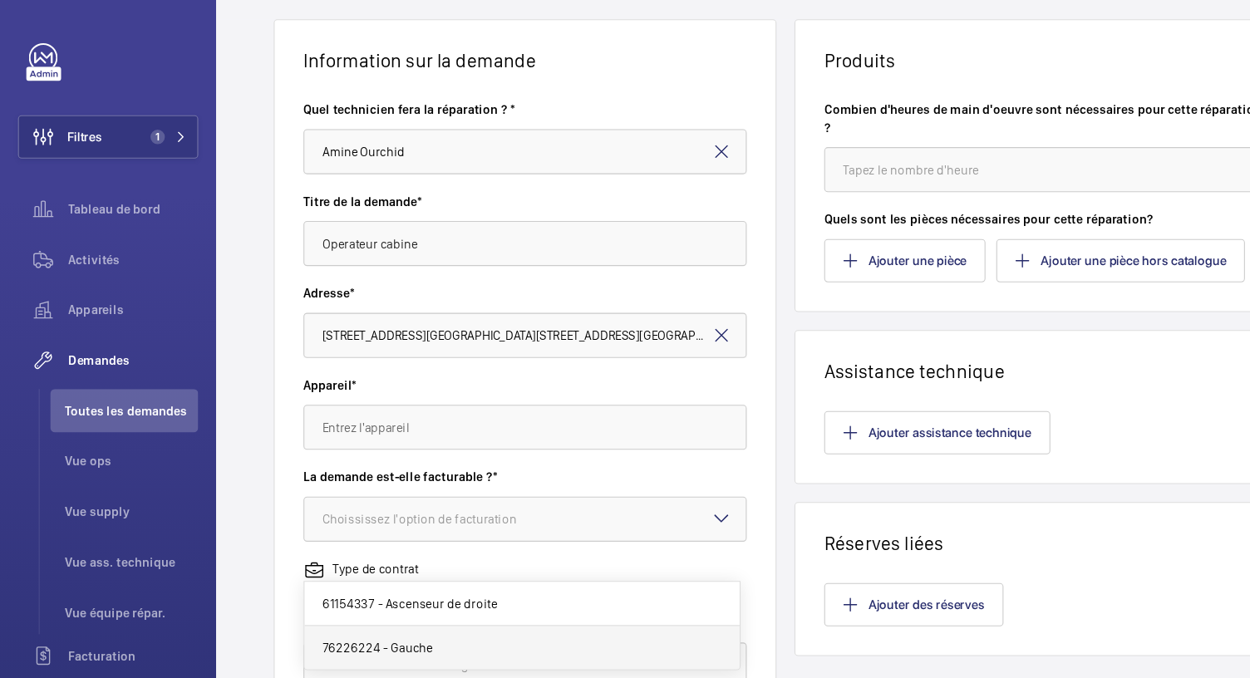
click at [374, 593] on span "76226224 - Gauche" at bounding box center [349, 597] width 102 height 17
type input "76226224 - Gauche"
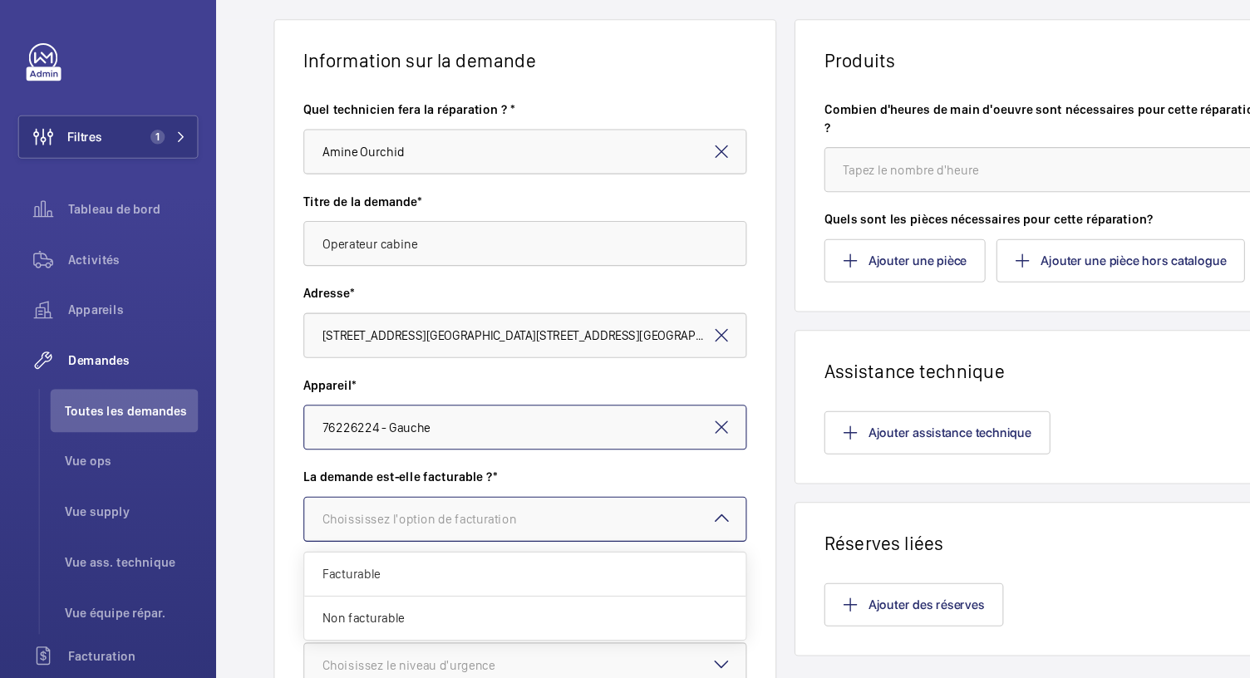
click at [548, 471] on div at bounding box center [484, 479] width 407 height 40
click at [407, 525] on span "Facturable" at bounding box center [485, 529] width 374 height 17
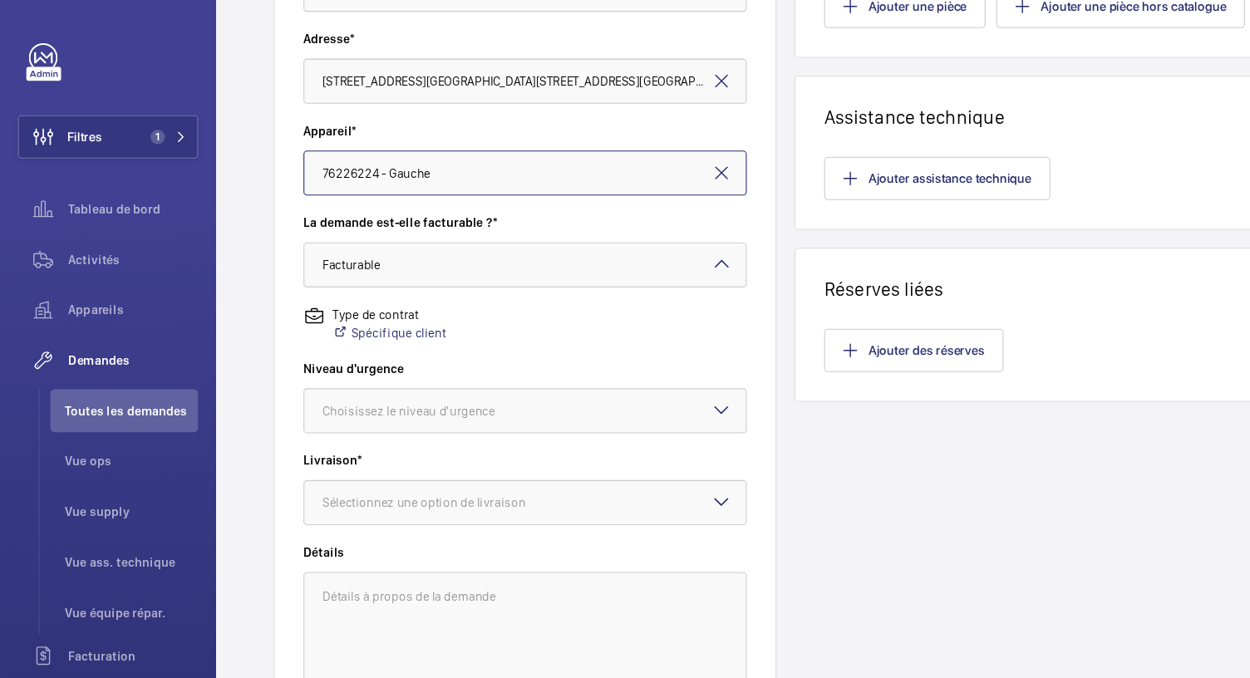
scroll to position [382, 0]
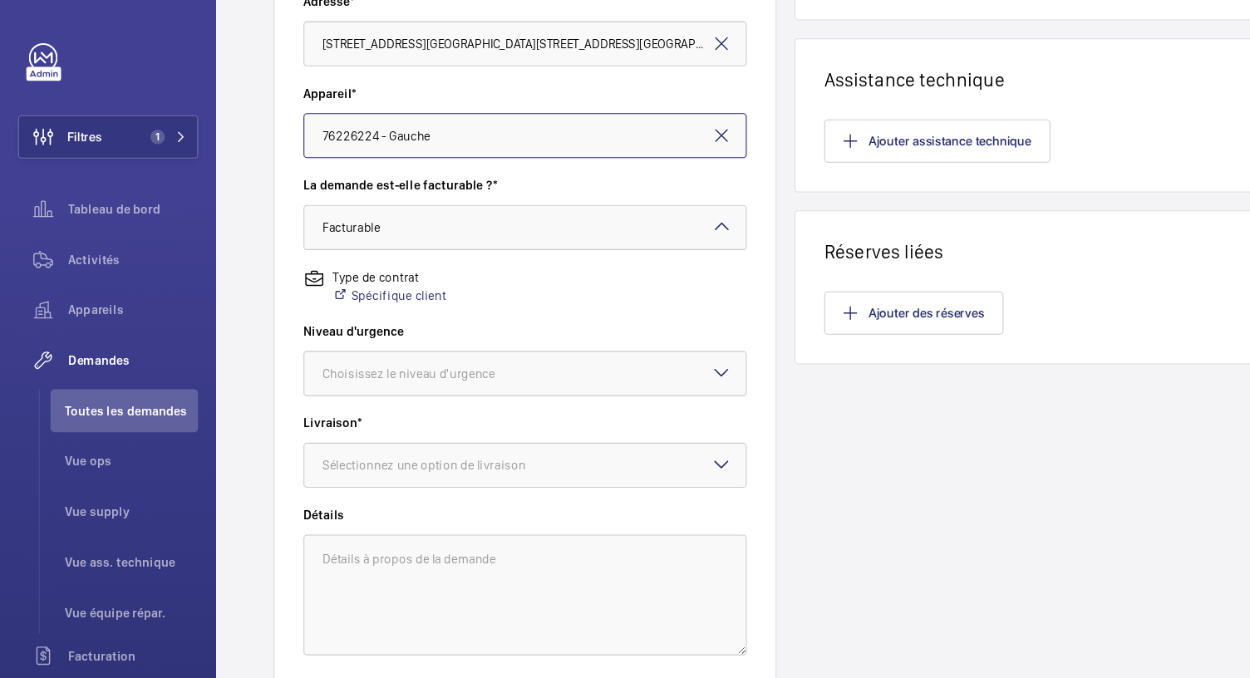
click at [452, 343] on div "Choisissez le niveau d'urgence" at bounding box center [398, 345] width 201 height 17
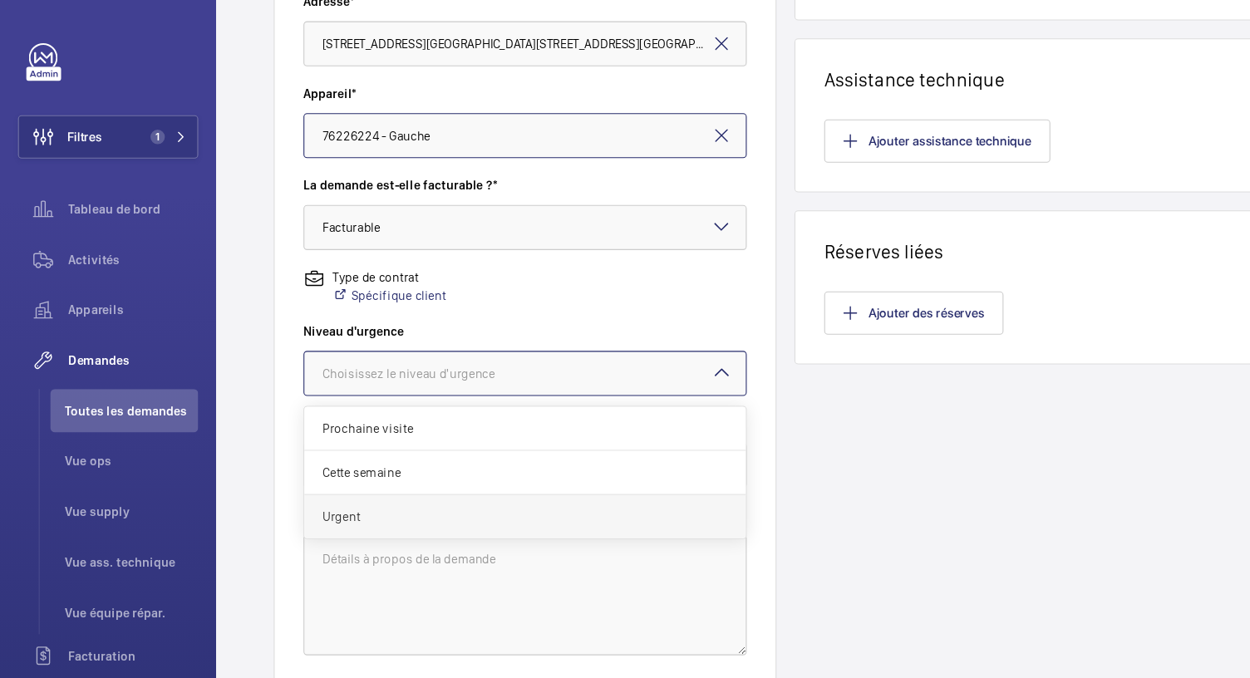
click at [321, 482] on span "Urgent" at bounding box center [485, 477] width 374 height 17
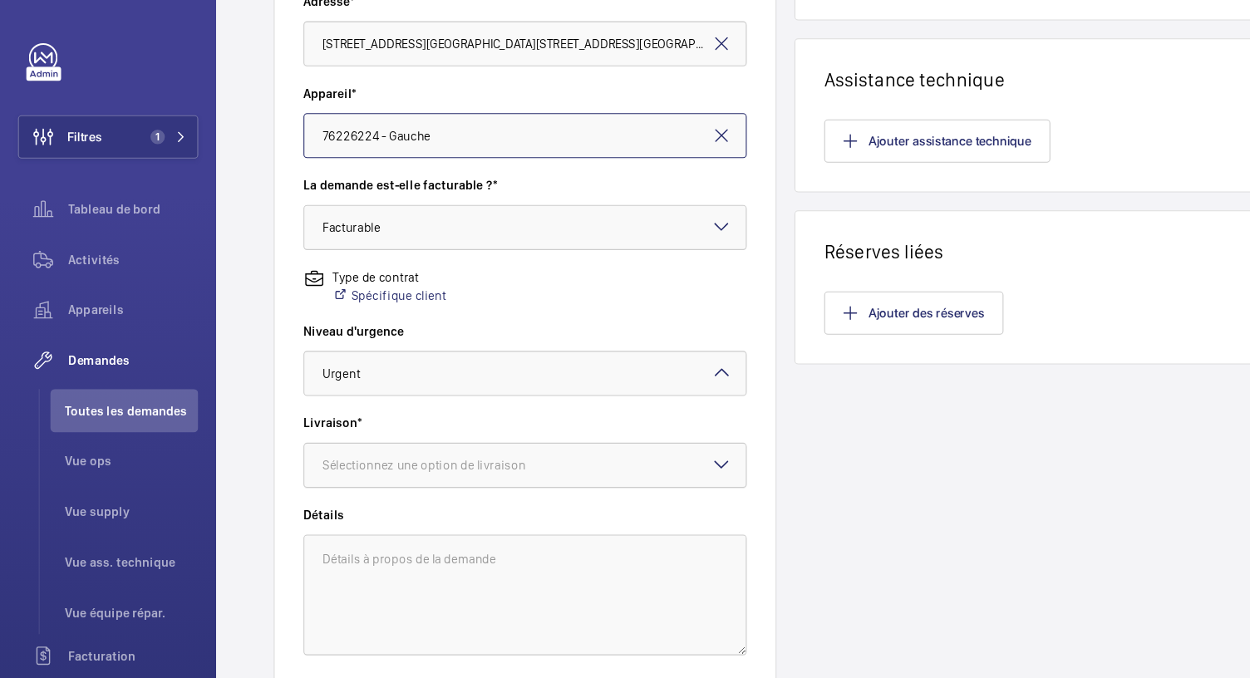
click at [422, 434] on div "Sélectionnez une option de livraison" at bounding box center [412, 429] width 229 height 17
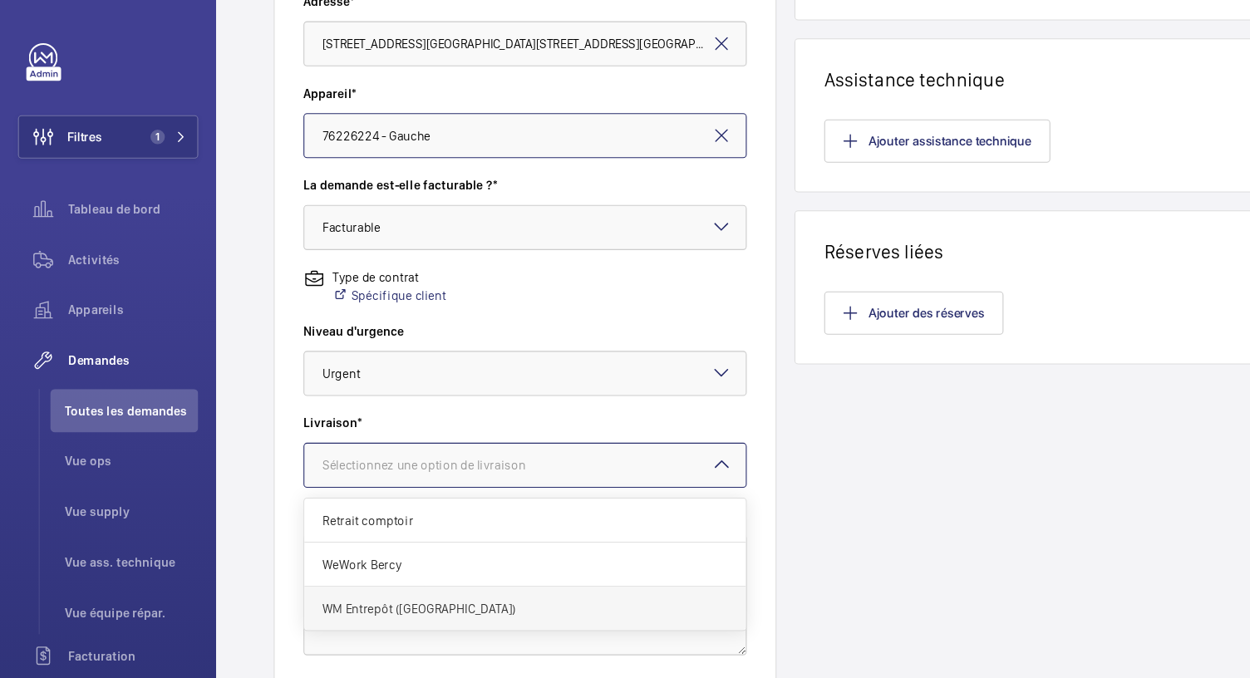
click at [383, 558] on span "WM Entrepôt ([GEOGRAPHIC_DATA])" at bounding box center [485, 562] width 374 height 17
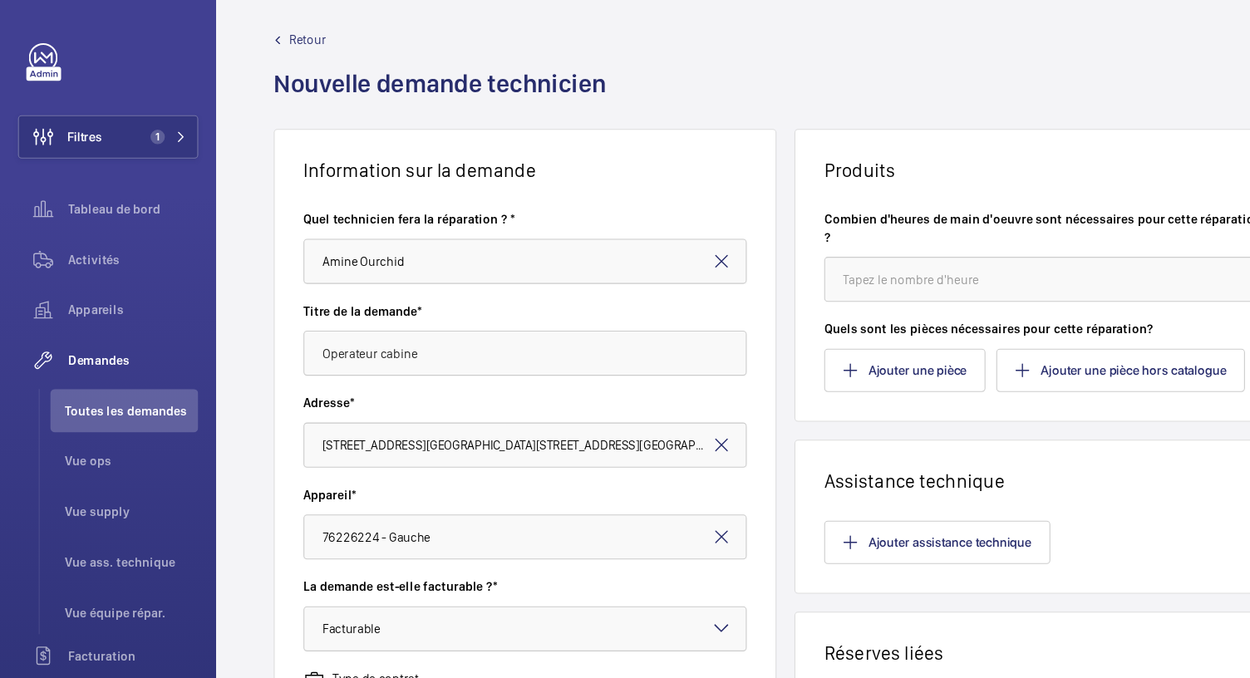
scroll to position [0, 0]
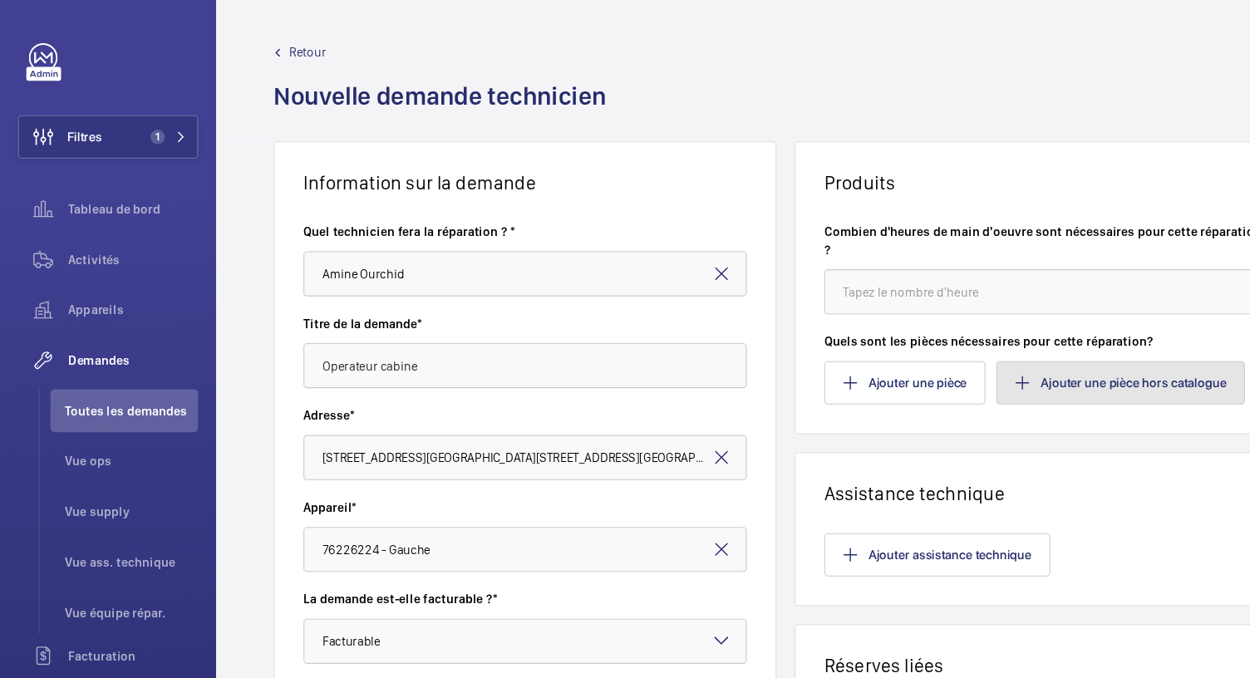
click at [1019, 347] on button "Ajouter une pièce hors catalogue" at bounding box center [1033, 353] width 229 height 40
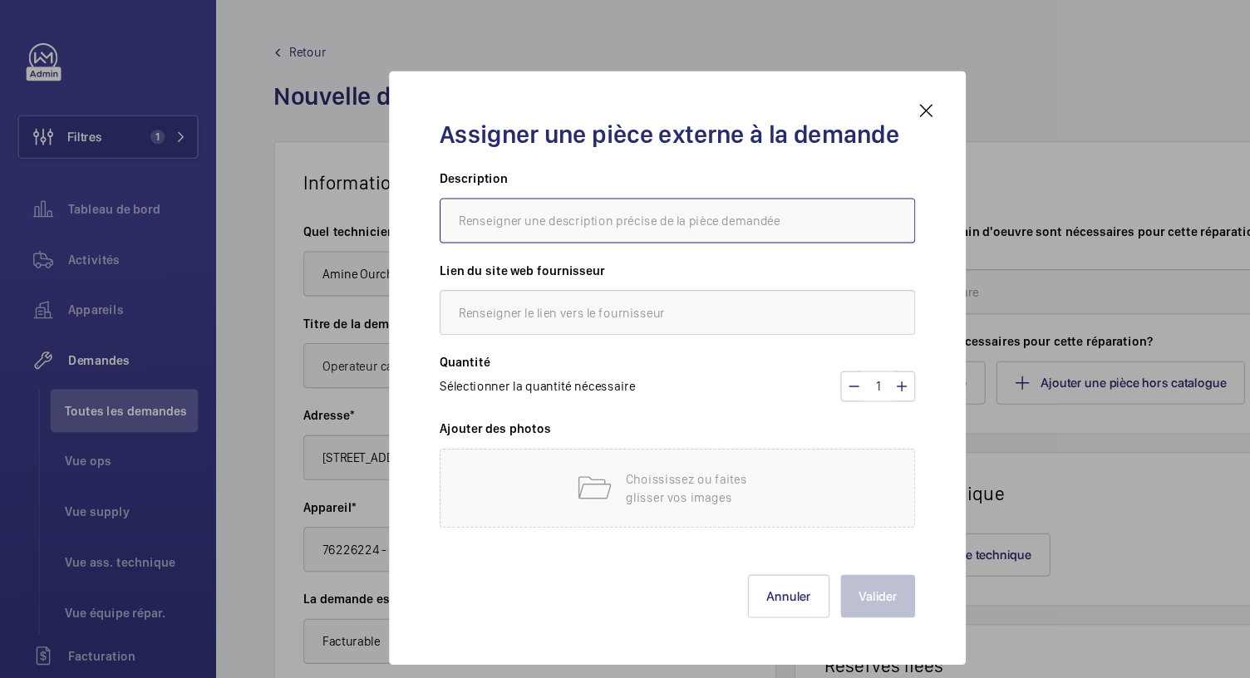
click at [468, 200] on input "text" at bounding box center [625, 204] width 439 height 42
type input "demande relevé Fermator pour operateur cabine"
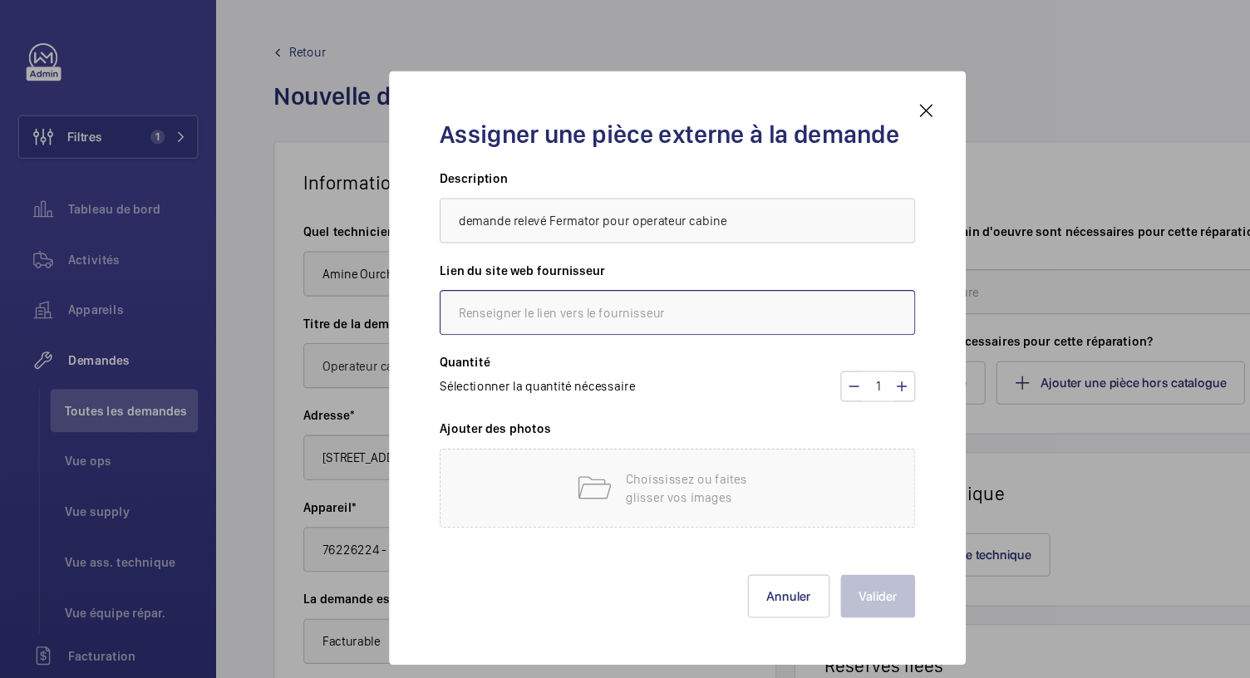
click at [479, 299] on input "text" at bounding box center [625, 289] width 439 height 42
click at [479, 299] on input "f" at bounding box center [625, 289] width 439 height 42
type input "fermator"
click at [580, 338] on h3 "Quantité" at bounding box center [625, 334] width 439 height 17
click at [554, 288] on input "fermator" at bounding box center [625, 289] width 439 height 42
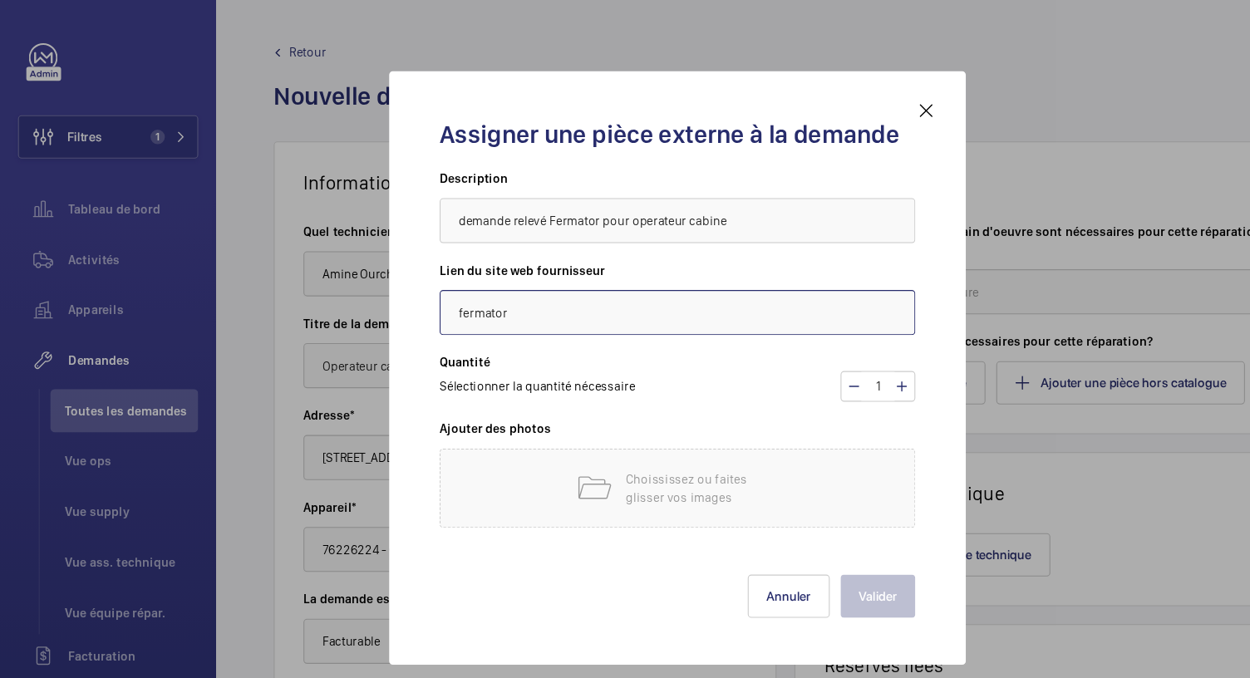
click at [554, 288] on input "fermator" at bounding box center [625, 289] width 439 height 42
drag, startPoint x: 543, startPoint y: 288, endPoint x: 392, endPoint y: 301, distance: 151.9
click at [392, 301] on div "Assigner une pièce externe à la demande Description demande relevé Fermator pou…" at bounding box center [625, 339] width 479 height 495
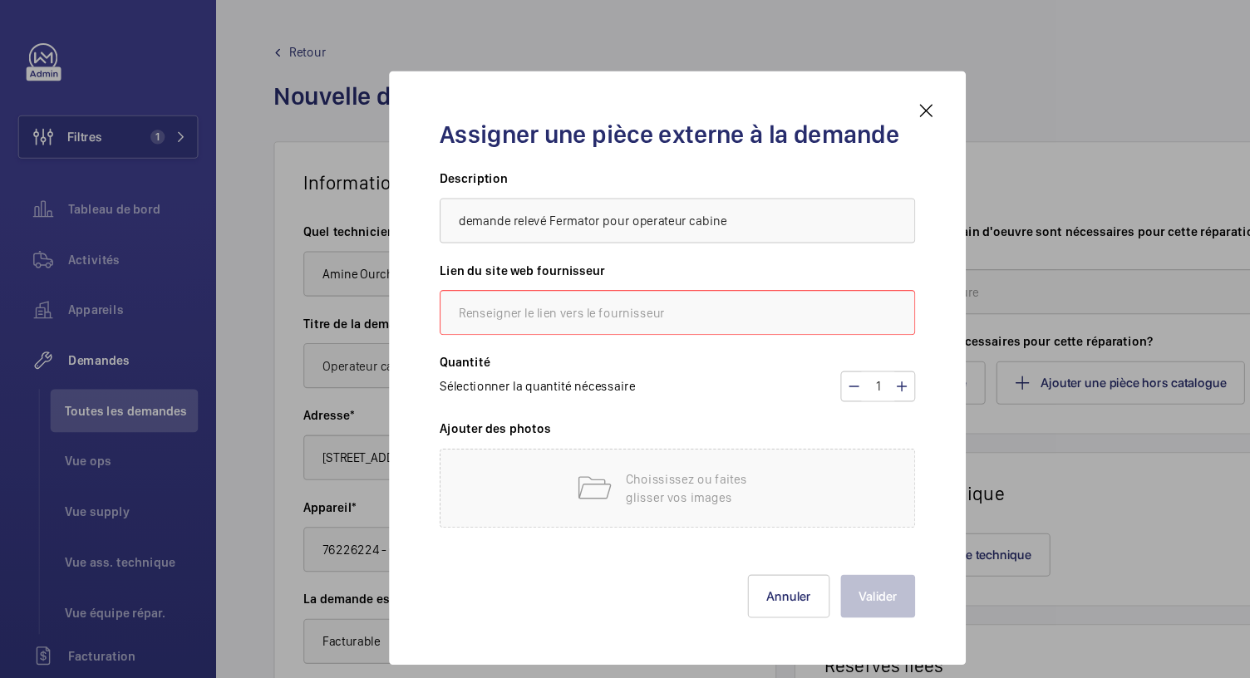
paste input "https://fermator.com/index.aspx?Lang=2"
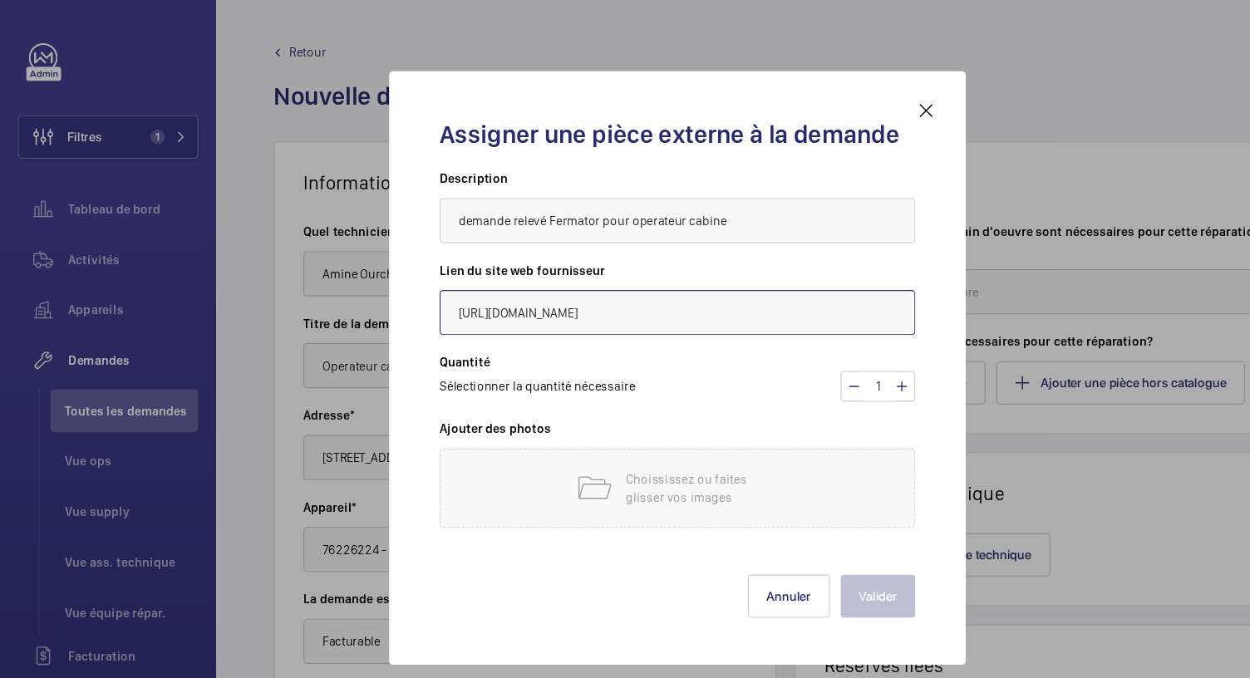
click at [674, 288] on input "https://fermator.com/index.aspx?Lang=2" at bounding box center [625, 289] width 439 height 42
type input "https://fermator.com/index.aspx?Lang=2"
drag, startPoint x: 656, startPoint y: 296, endPoint x: 707, endPoint y: 273, distance: 55.8
click at [707, 273] on input "https://fermator.com/index.aspx?Lang=2" at bounding box center [625, 289] width 439 height 42
click at [526, 451] on div "Choississez ou faites glisser vos images" at bounding box center [625, 450] width 439 height 73
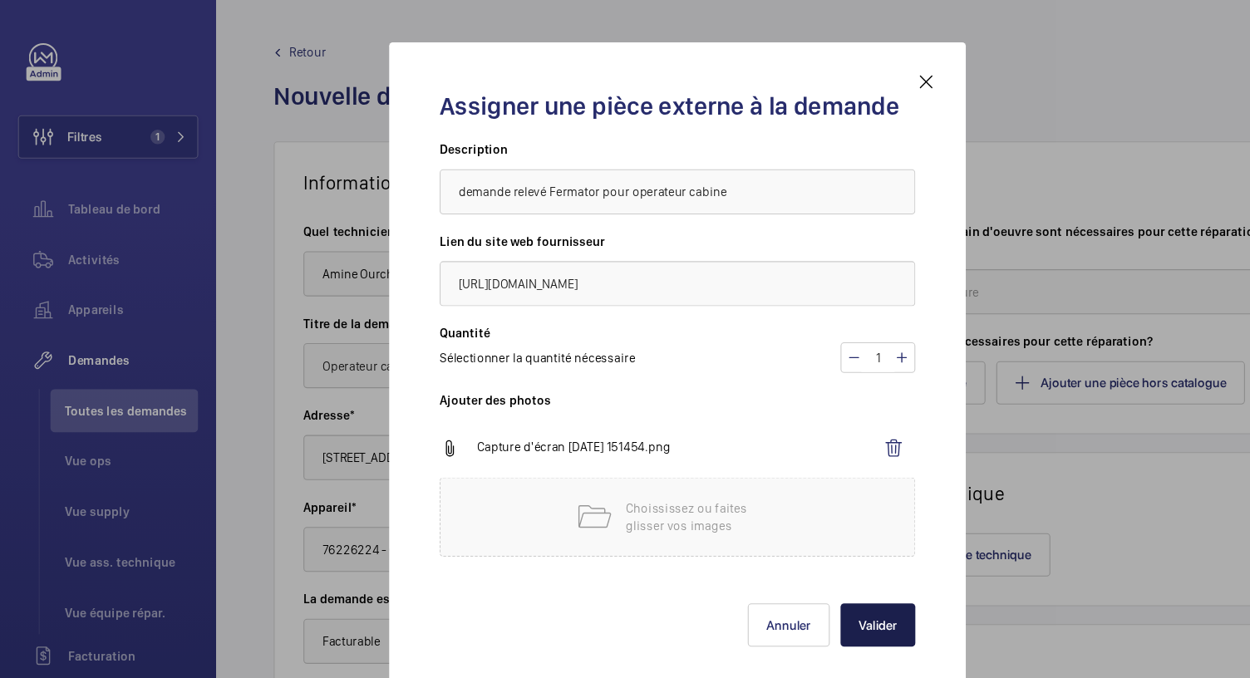
click at [830, 582] on button "Valider" at bounding box center [810, 577] width 69 height 40
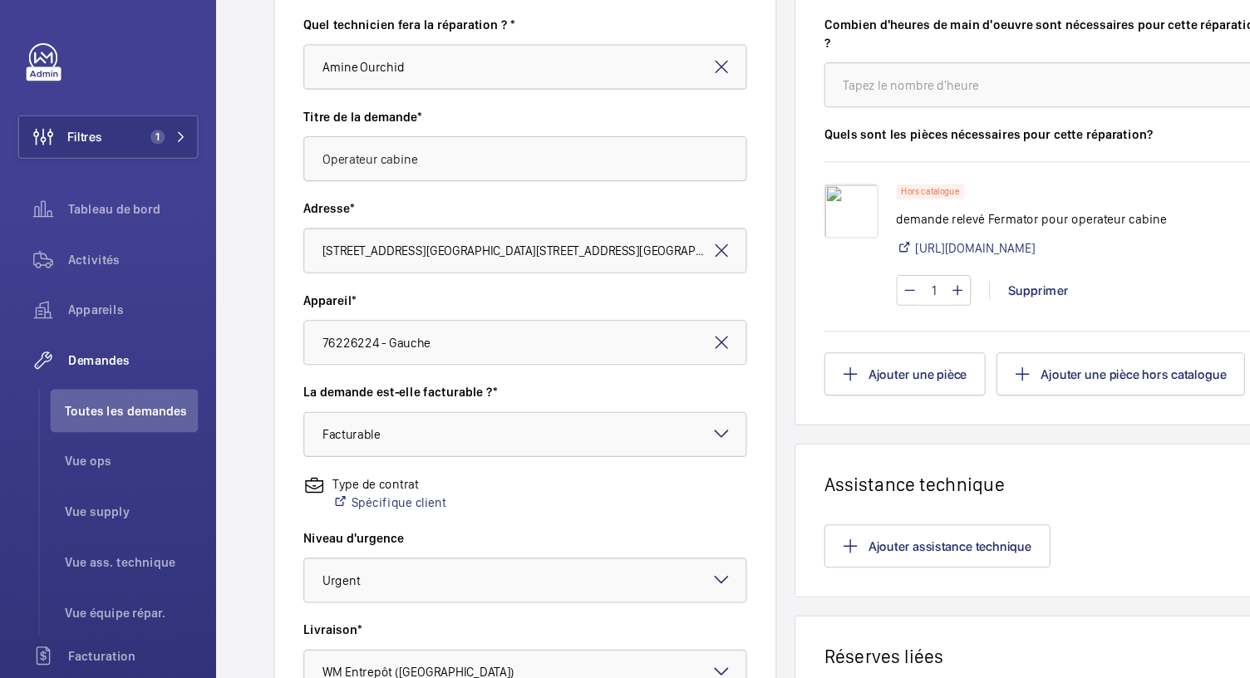
scroll to position [190, 0]
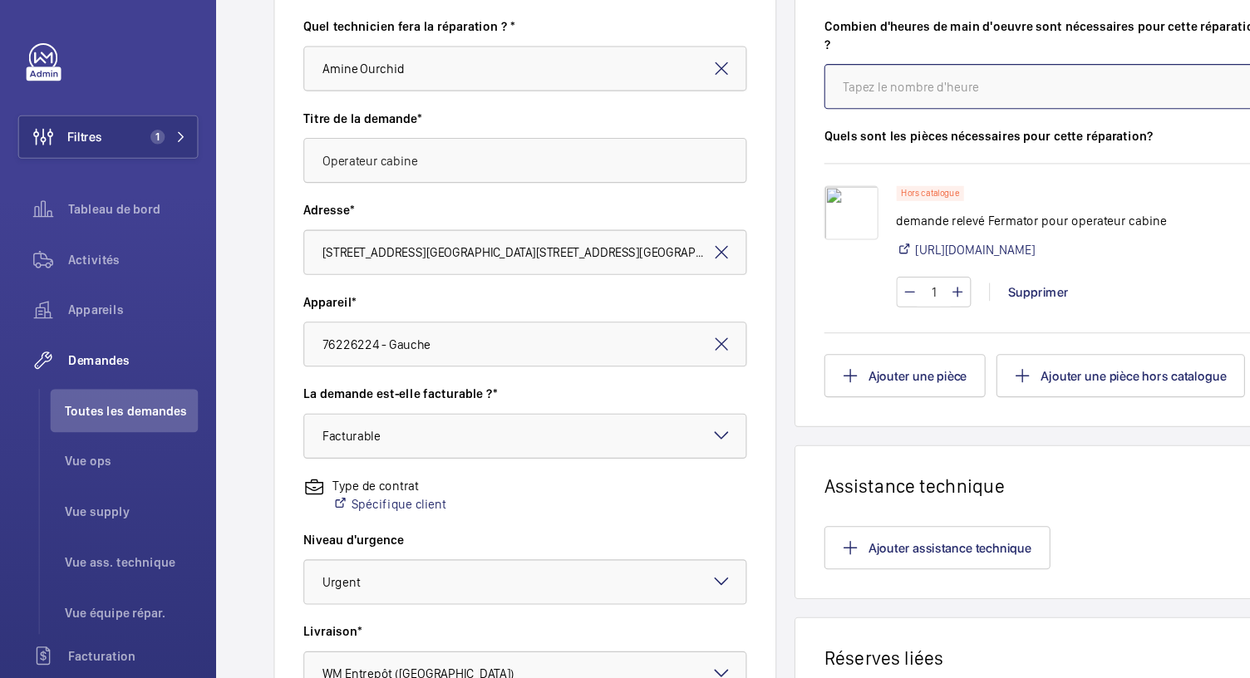
click at [847, 76] on input "number" at bounding box center [965, 80] width 409 height 42
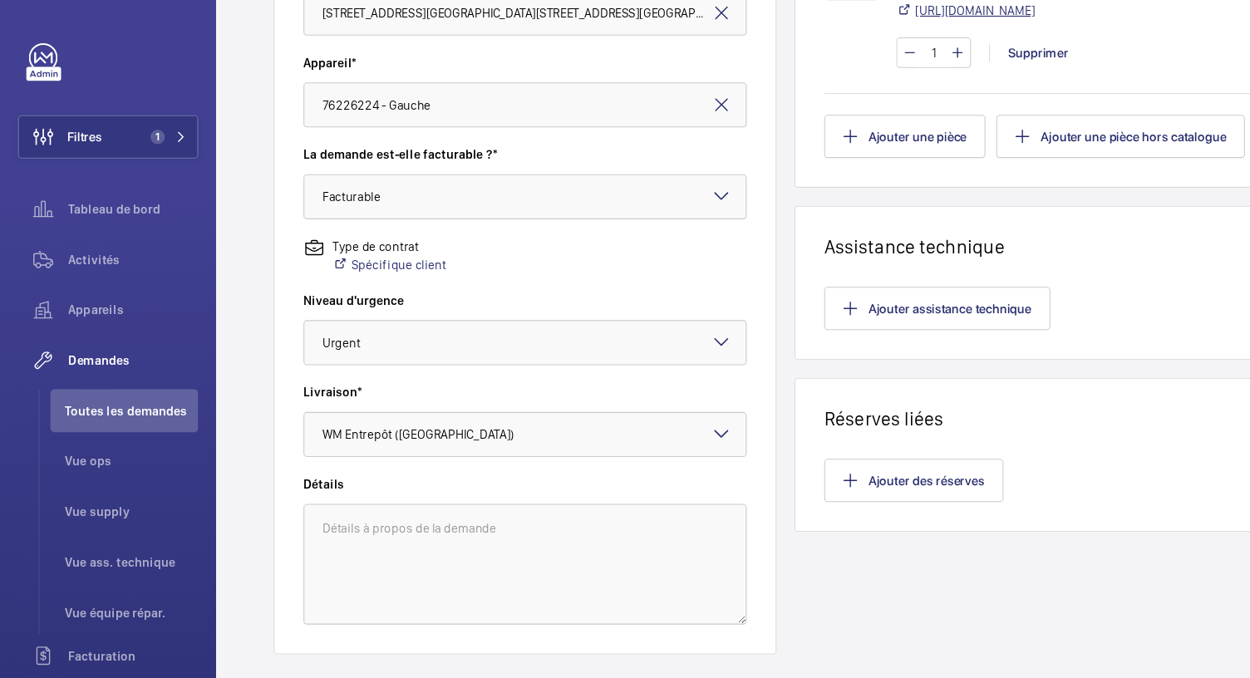
scroll to position [455, 0]
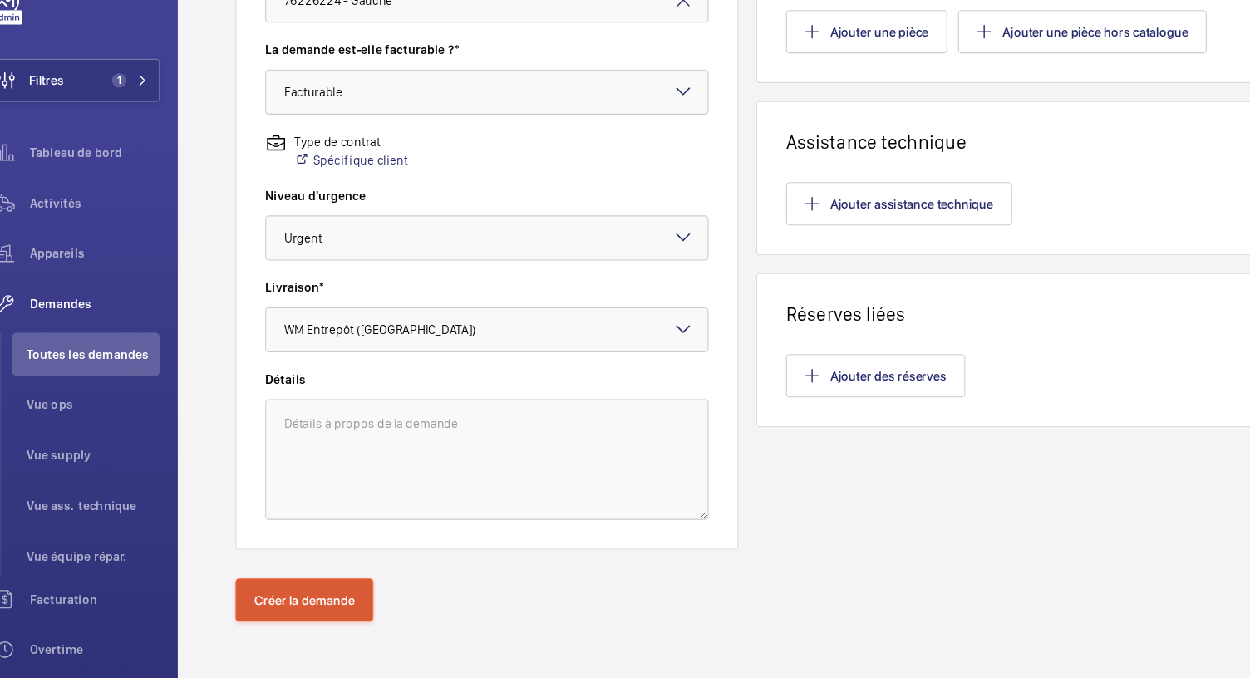
type input "16"
click at [332, 598] on button "Créer la demande" at bounding box center [316, 606] width 127 height 40
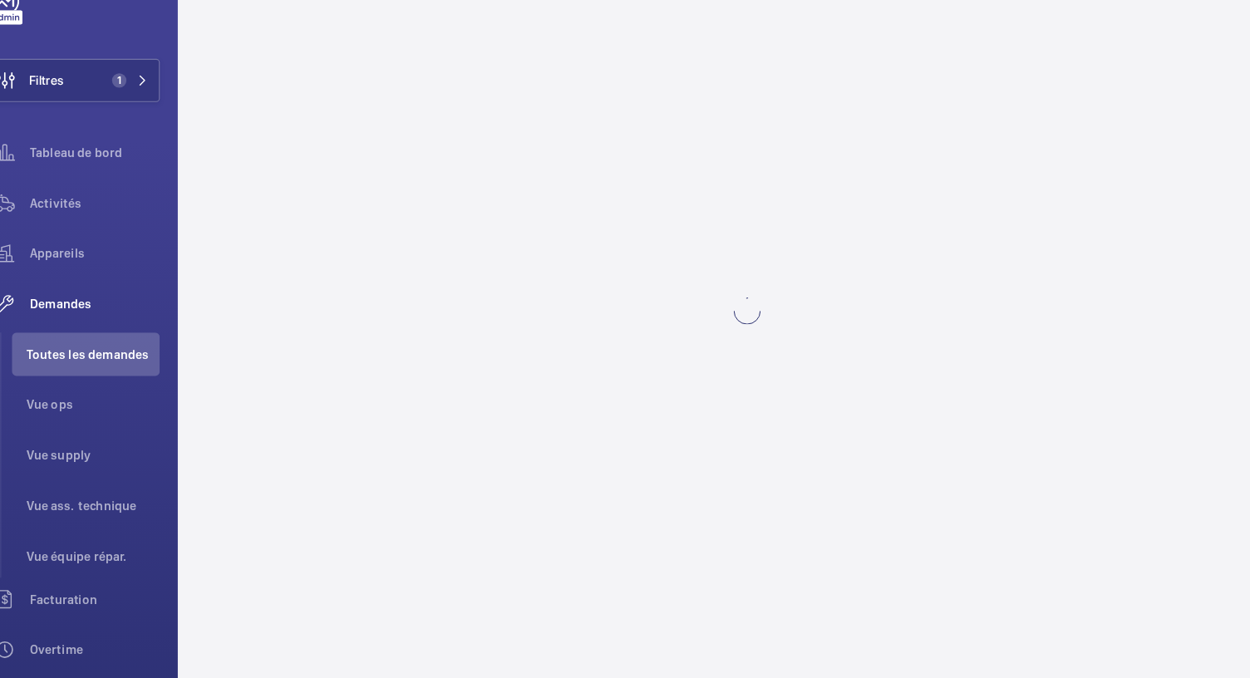
scroll to position [0, 0]
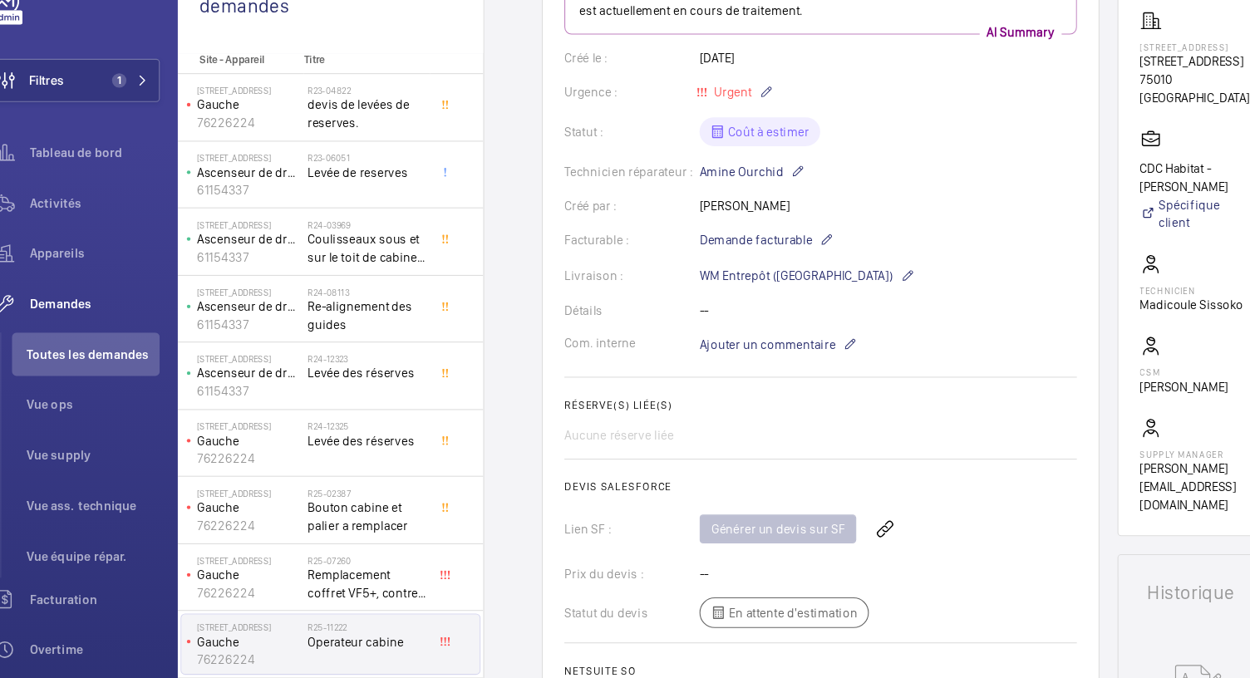
scroll to position [487, 0]
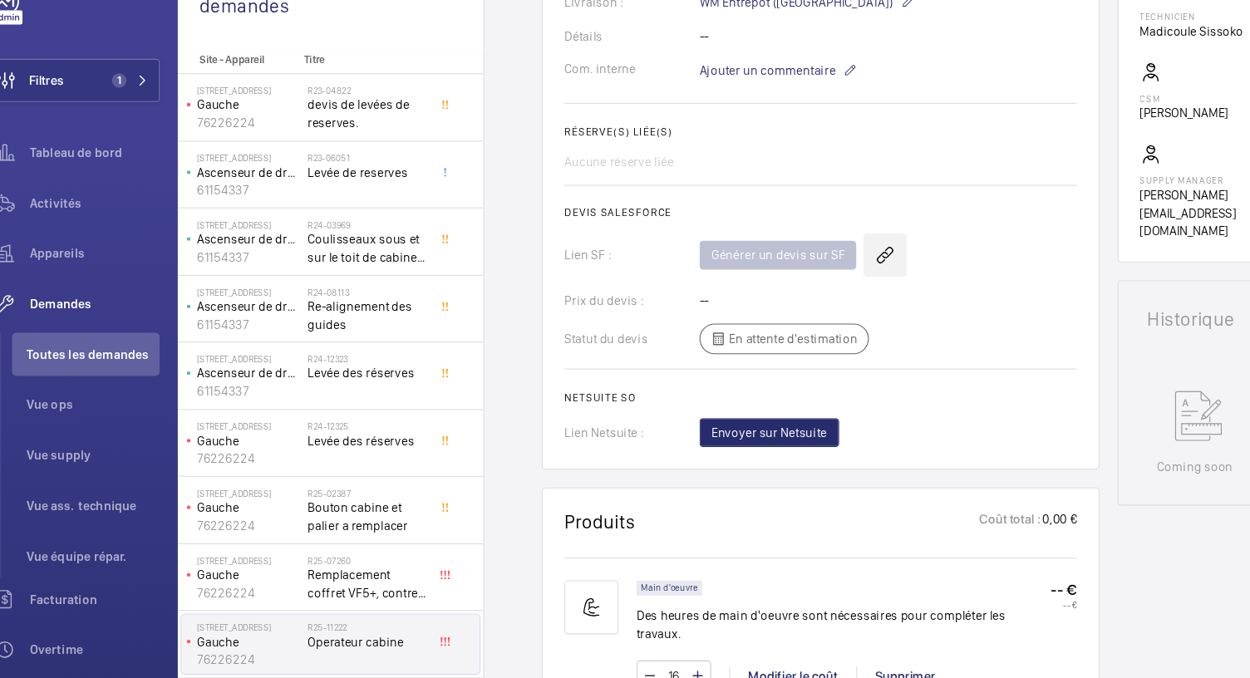
click at [849, 278] on wm-front-icon-button at bounding box center [852, 288] width 40 height 40
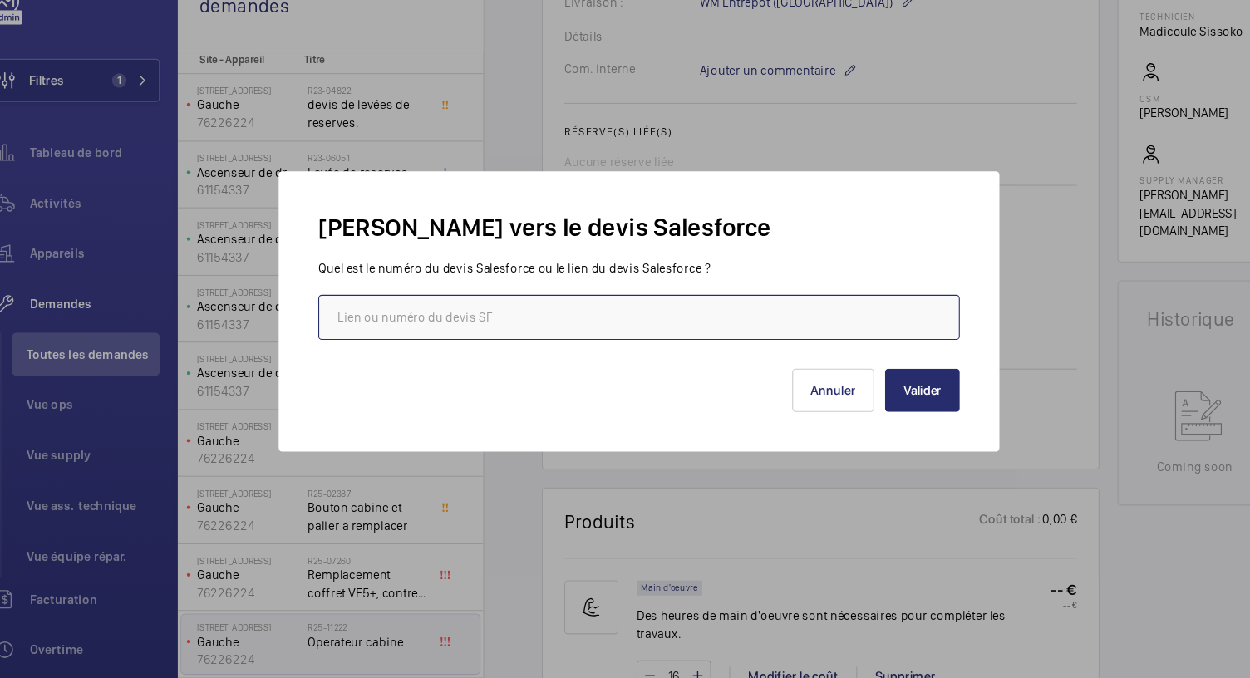
click at [595, 336] on input "text" at bounding box center [625, 345] width 592 height 42
paste input "00020379"
type input "00020379"
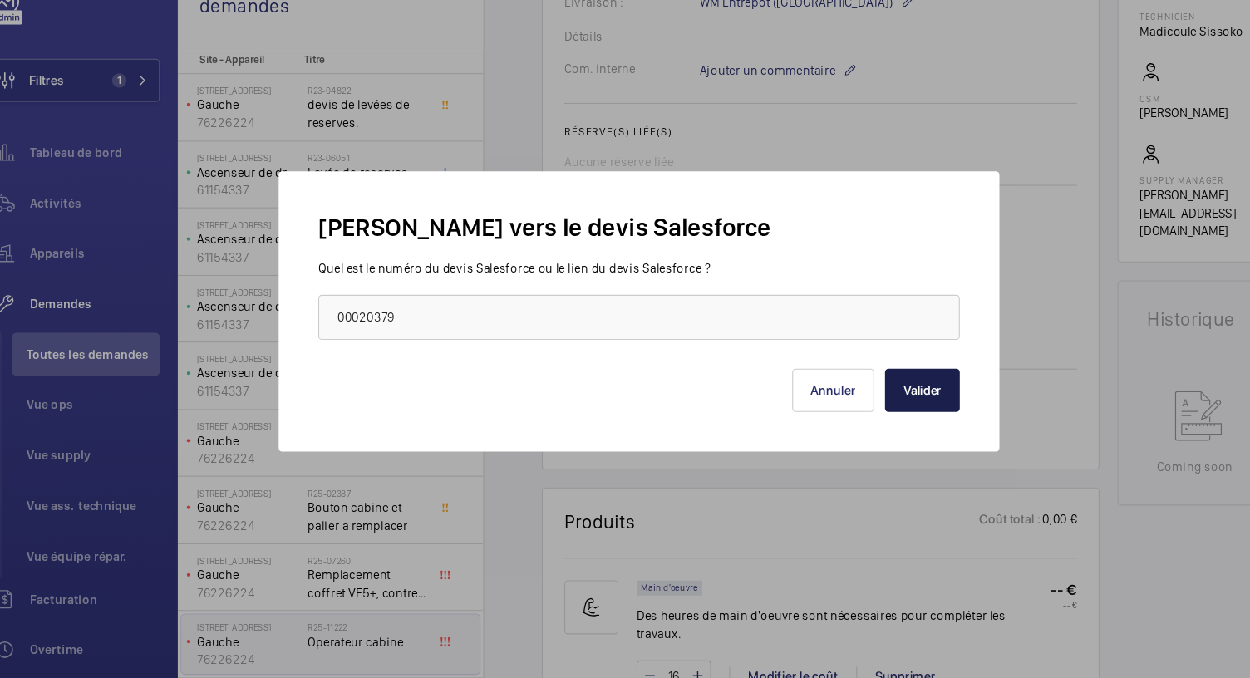
click at [901, 415] on button "Valider" at bounding box center [886, 412] width 69 height 40
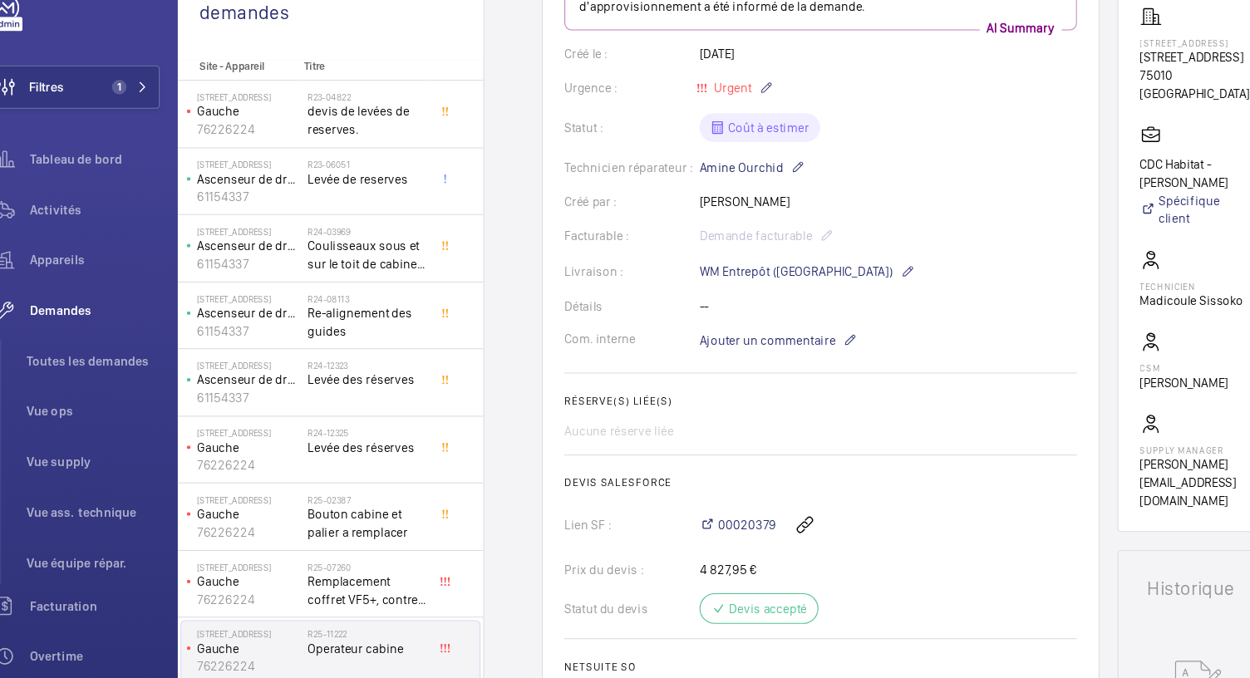
scroll to position [0, 0]
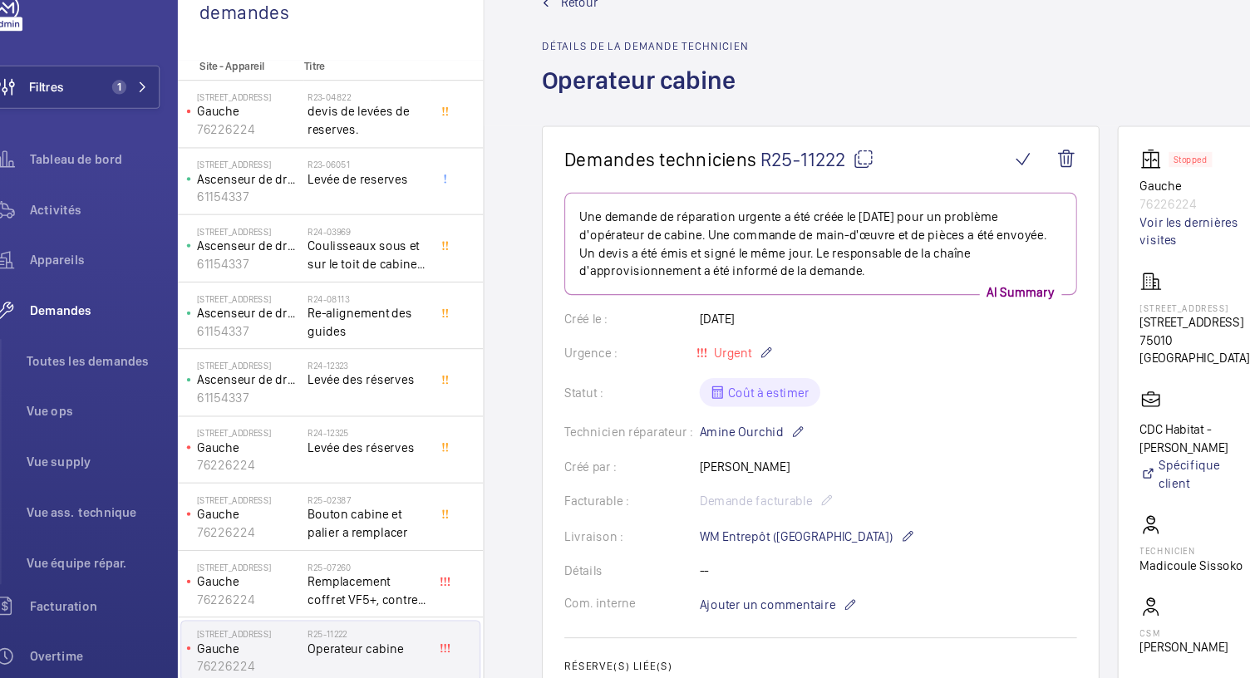
click at [849, 75] on div "Retour Détails de la demande technicien Operateur cabine" at bounding box center [872, 101] width 674 height 122
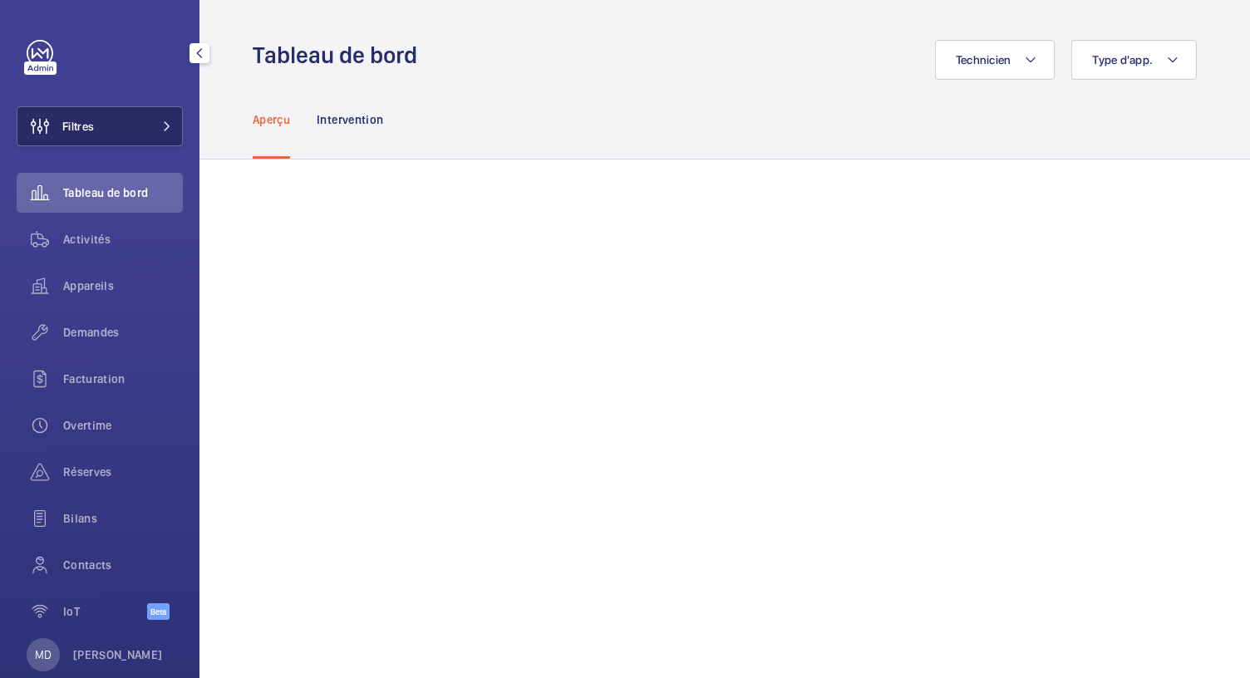
click at [125, 109] on button "Filtres" at bounding box center [100, 126] width 166 height 40
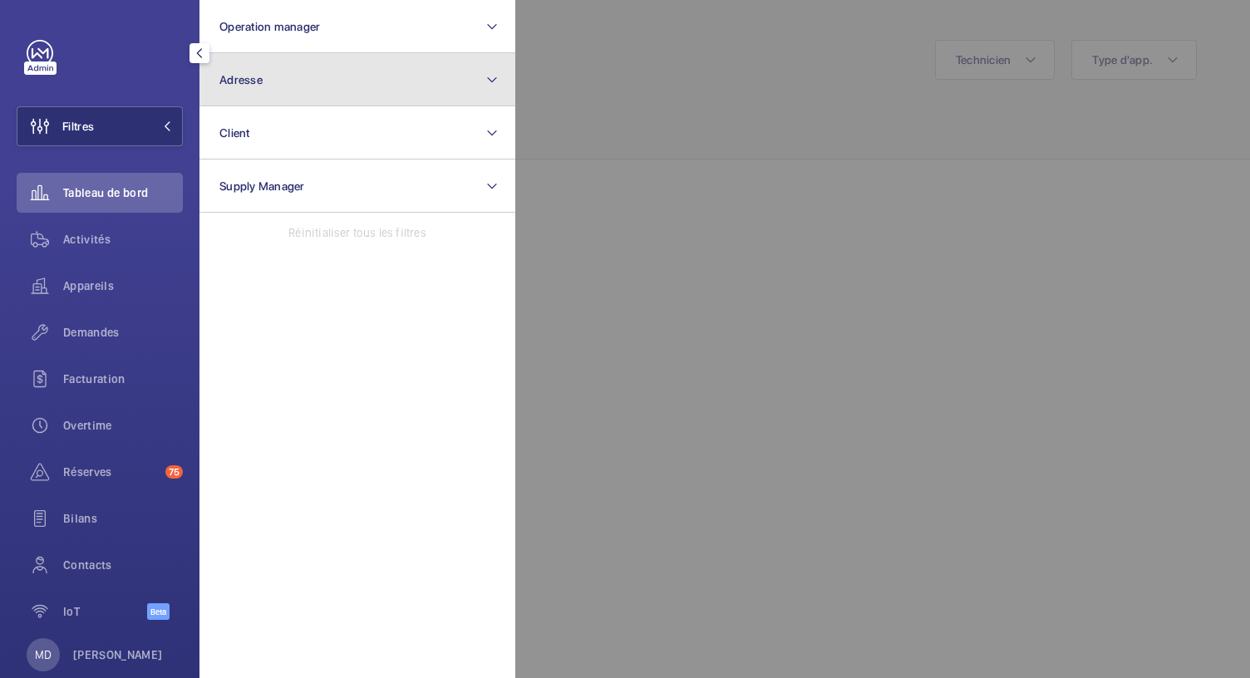
click at [302, 83] on button "Adresse" at bounding box center [358, 79] width 316 height 53
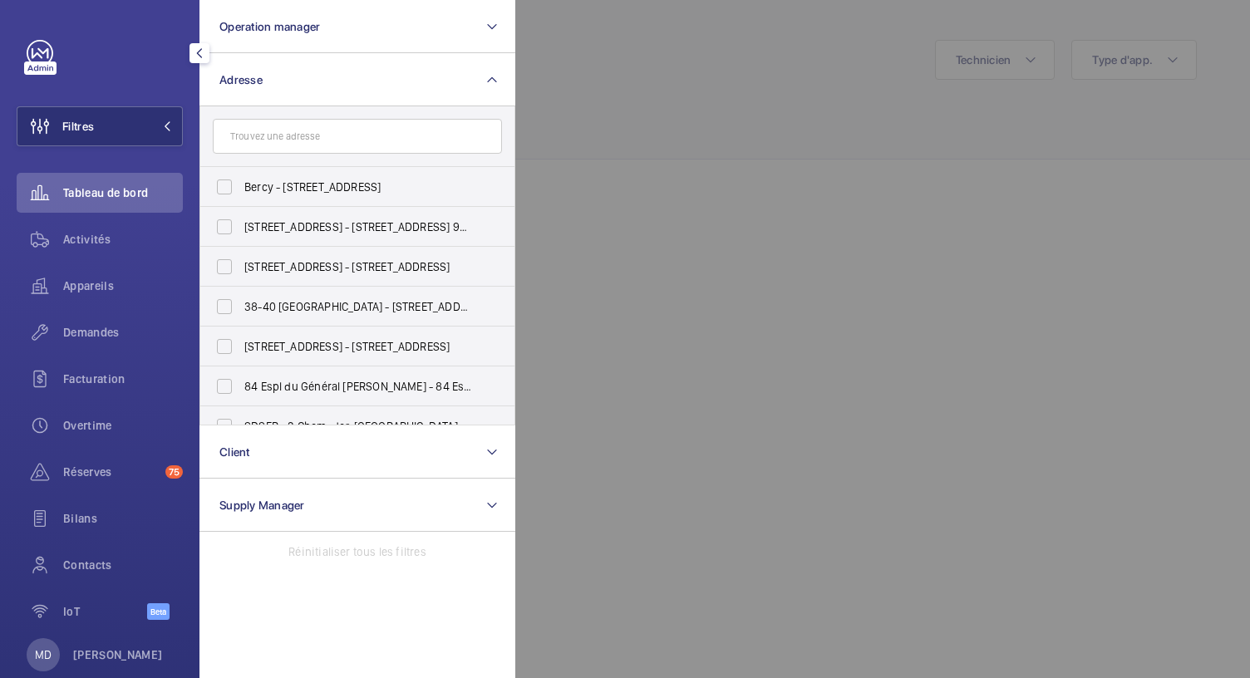
type input "[URL][DOMAIN_NAME]"
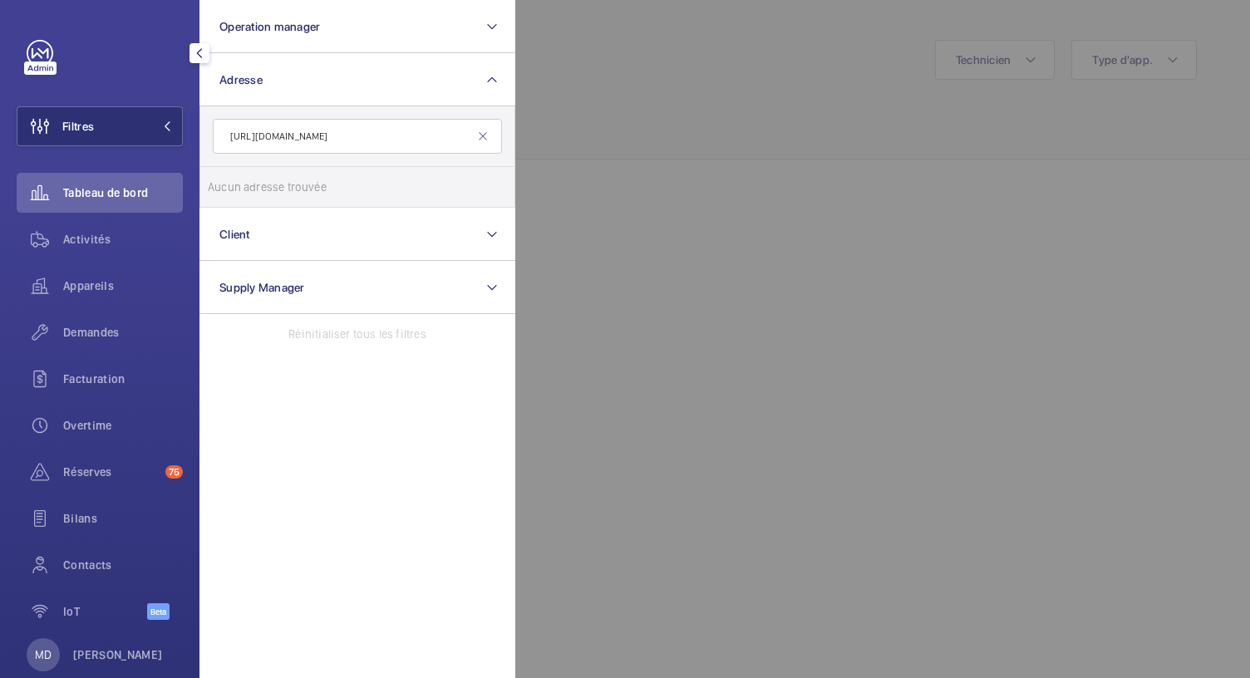
drag, startPoint x: 427, startPoint y: 143, endPoint x: 177, endPoint y: 162, distance: 251.0
click at [177, 162] on div "Filtres Operation manager Adresse https://fermator.com/index.aspx?Lang=2 Aucun …" at bounding box center [100, 339] width 166 height 599
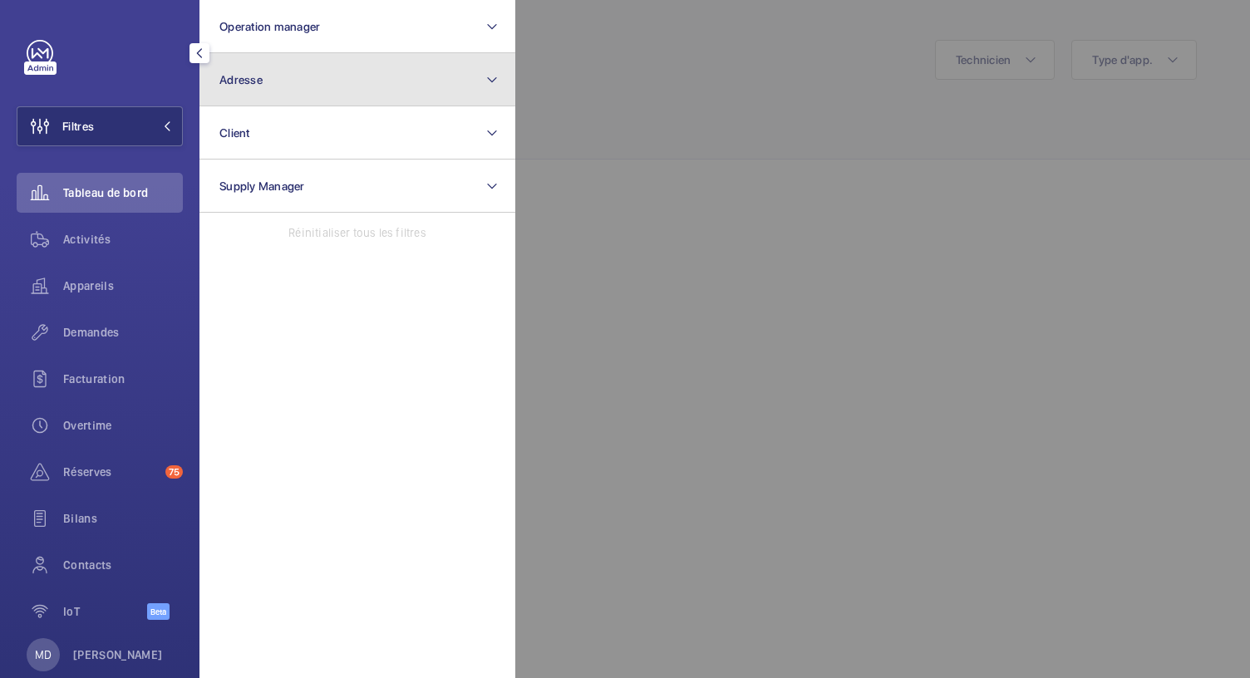
click at [353, 60] on button "Adresse" at bounding box center [358, 79] width 316 height 53
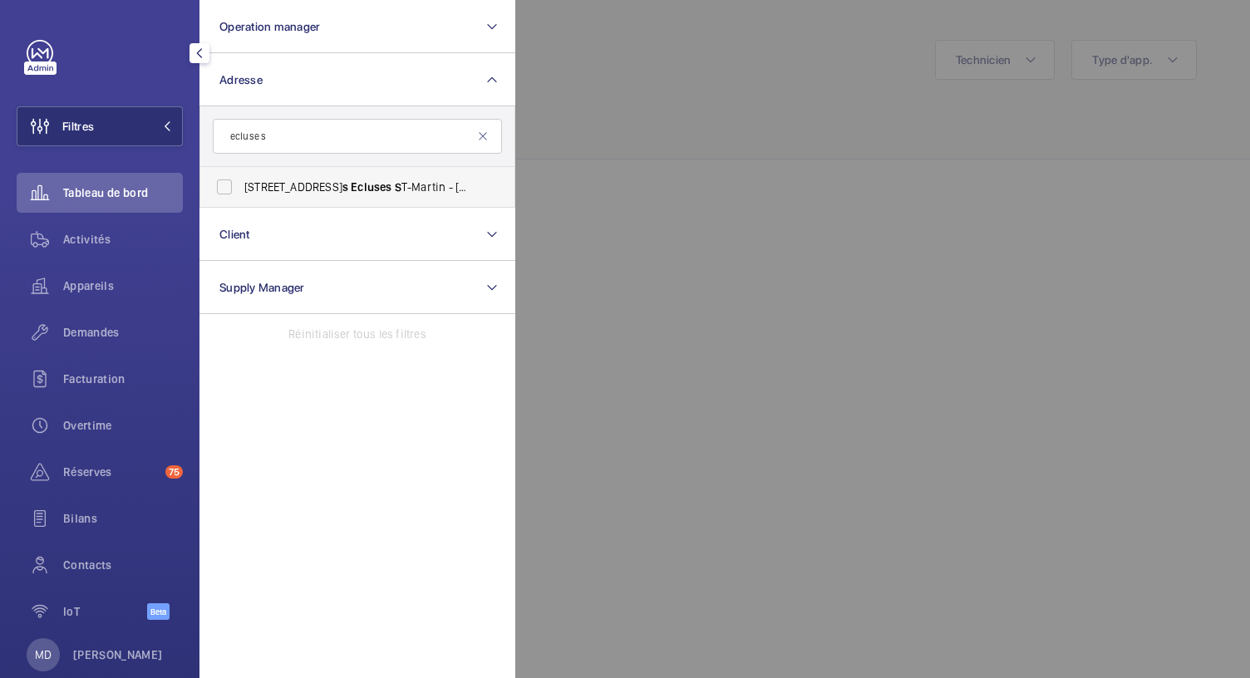
type input "ecluse s"
click at [343, 190] on span "s" at bounding box center [346, 186] width 6 height 13
click at [241, 190] on input "4 rue de s Ecluse s S T-Martin - 4 rue de s Ecluse s S T-Martin, PARI S 75010" at bounding box center [224, 186] width 33 height 33
checkbox input "true"
click at [614, 175] on div at bounding box center [1140, 339] width 1250 height 678
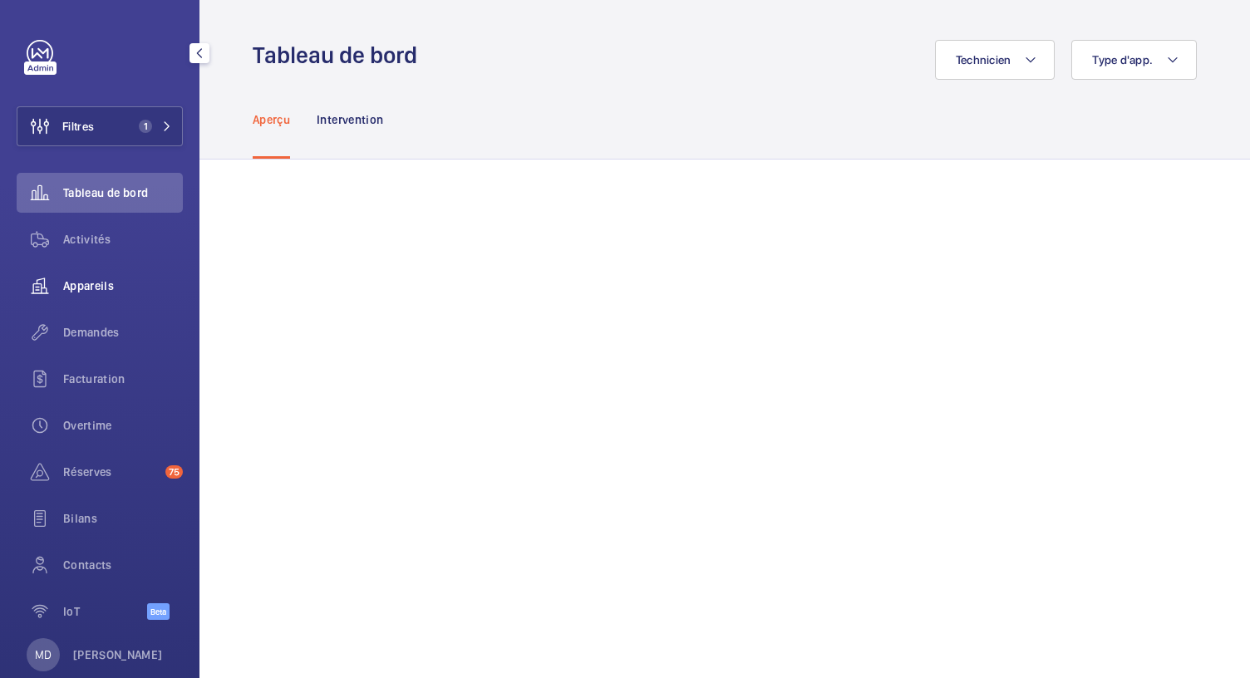
click at [85, 279] on span "Appareils" at bounding box center [123, 286] width 120 height 17
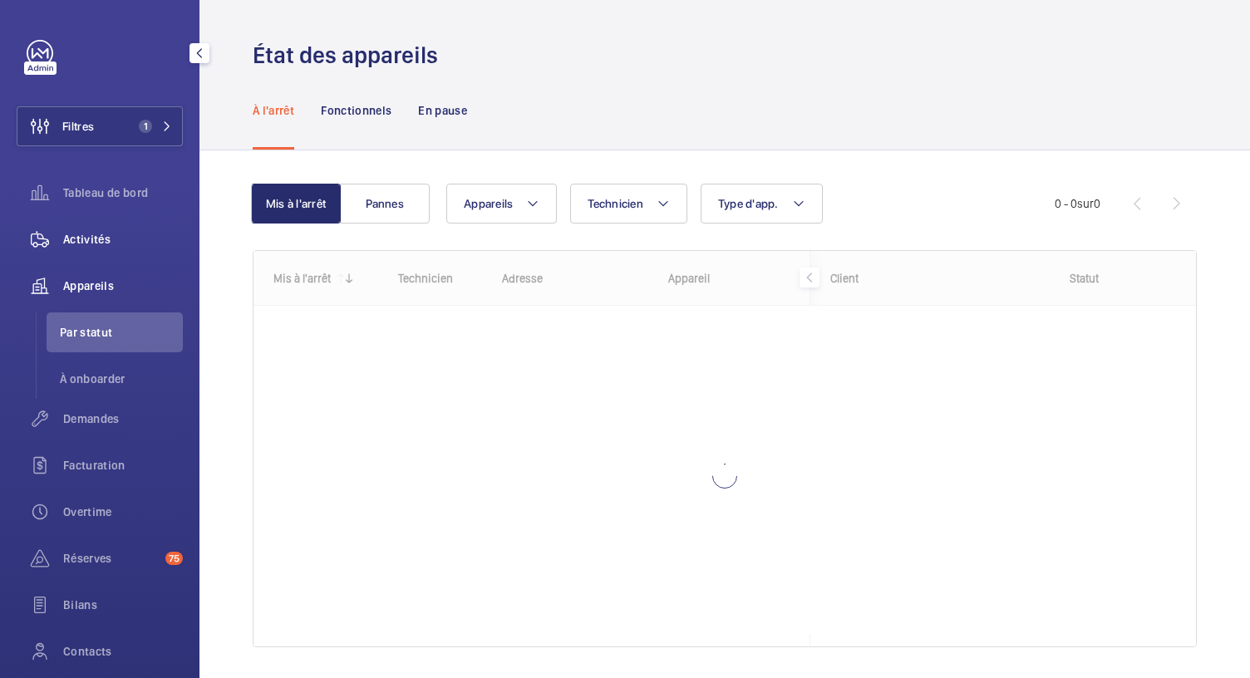
click at [92, 254] on div "Activités" at bounding box center [100, 239] width 166 height 40
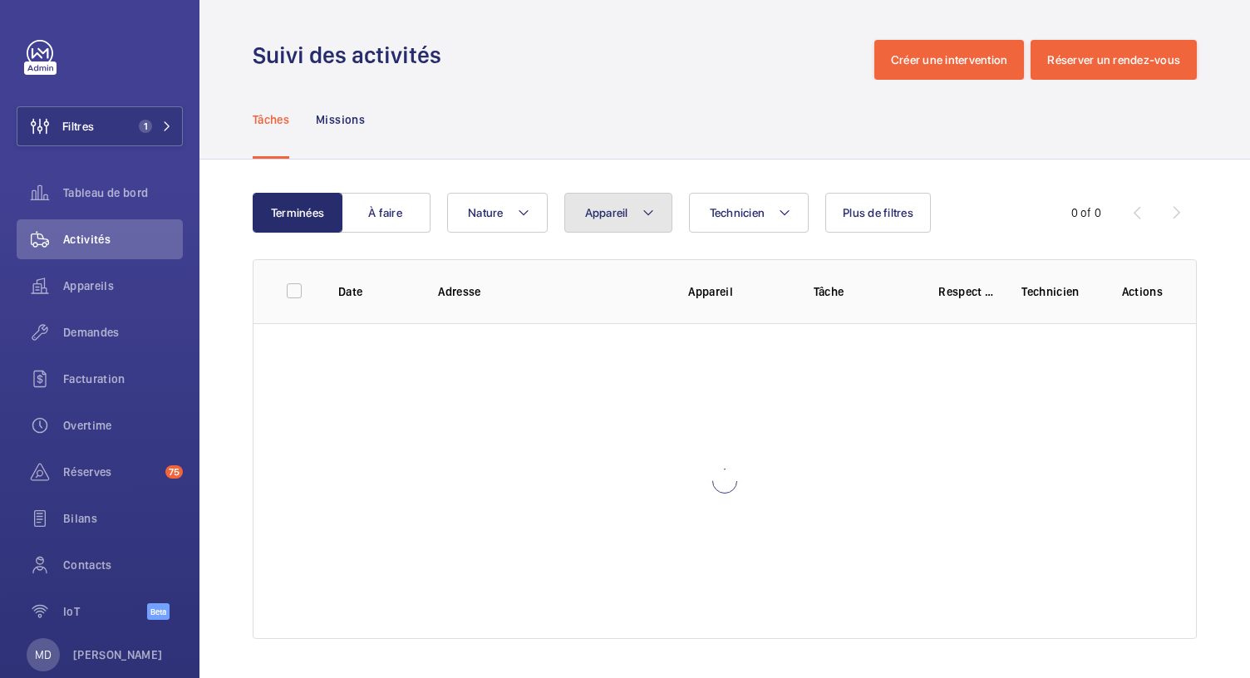
click at [626, 208] on span "Appareil" at bounding box center [606, 212] width 43 height 13
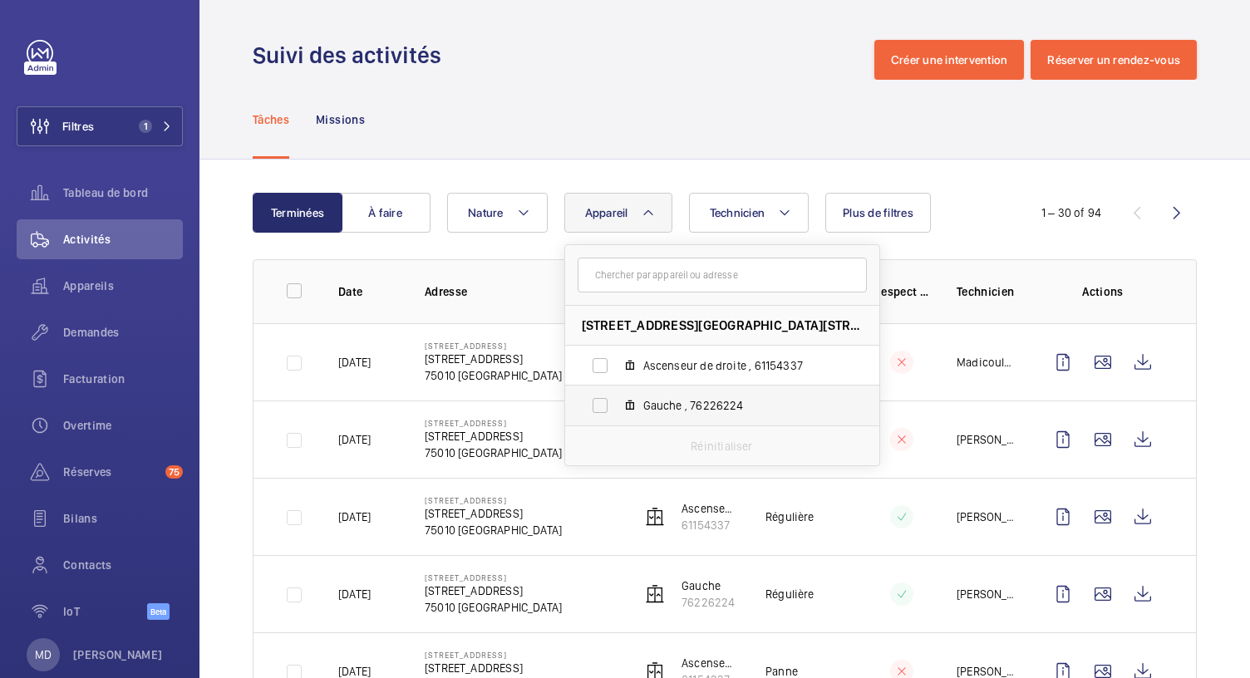
click at [680, 397] on span "Gauche , 76226224" at bounding box center [739, 405] width 193 height 17
click at [617, 397] on input "Gauche , 76226224" at bounding box center [600, 405] width 33 height 33
checkbox input "true"
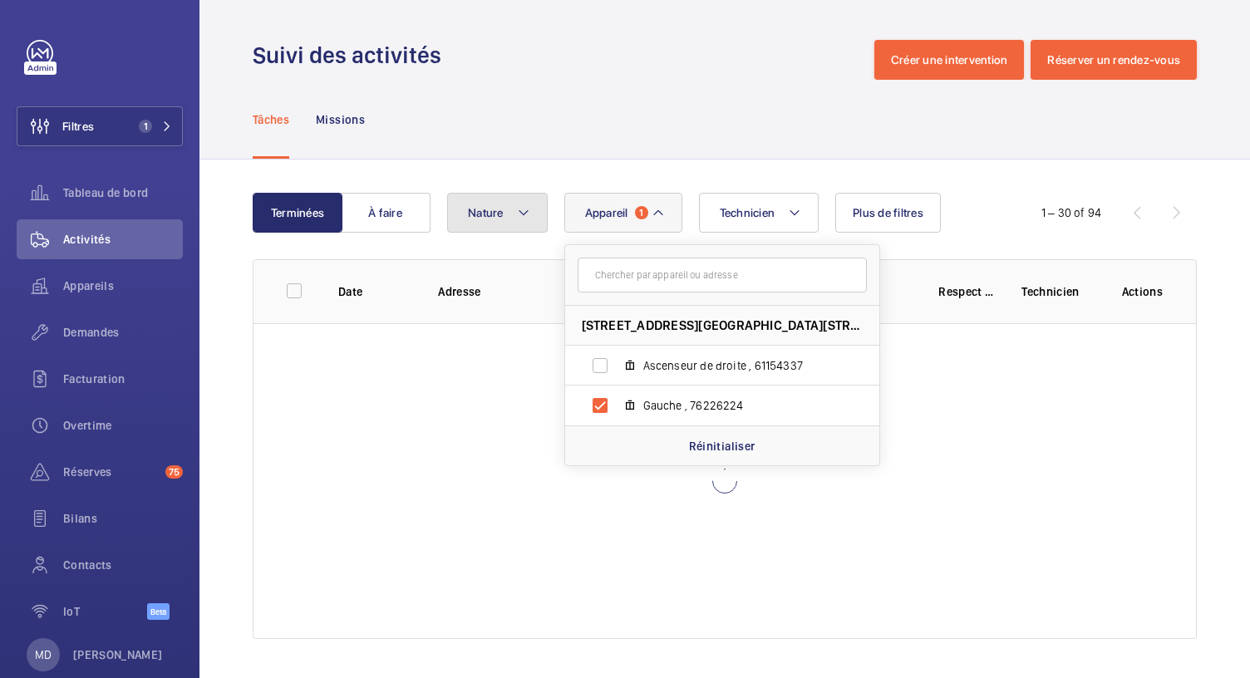
click at [524, 199] on button "Nature" at bounding box center [497, 213] width 101 height 40
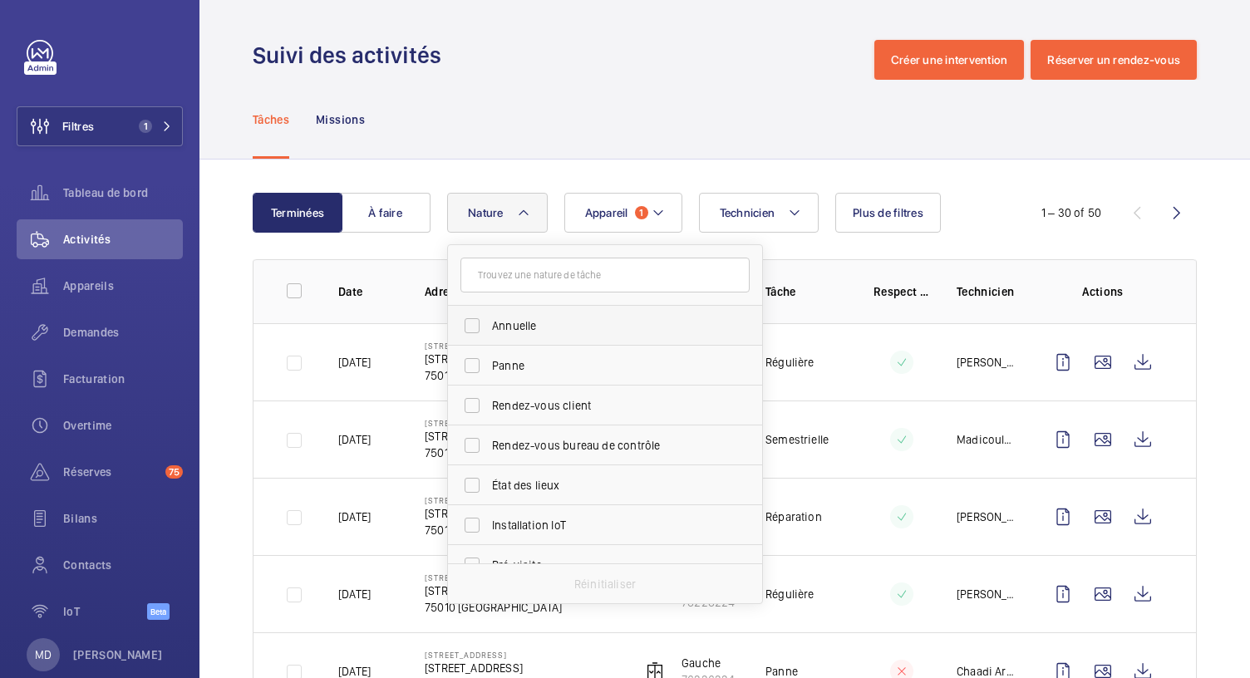
click at [527, 321] on span "Annuelle" at bounding box center [606, 326] width 229 height 17
click at [489, 321] on input "Annuelle" at bounding box center [472, 325] width 33 height 33
checkbox input "true"
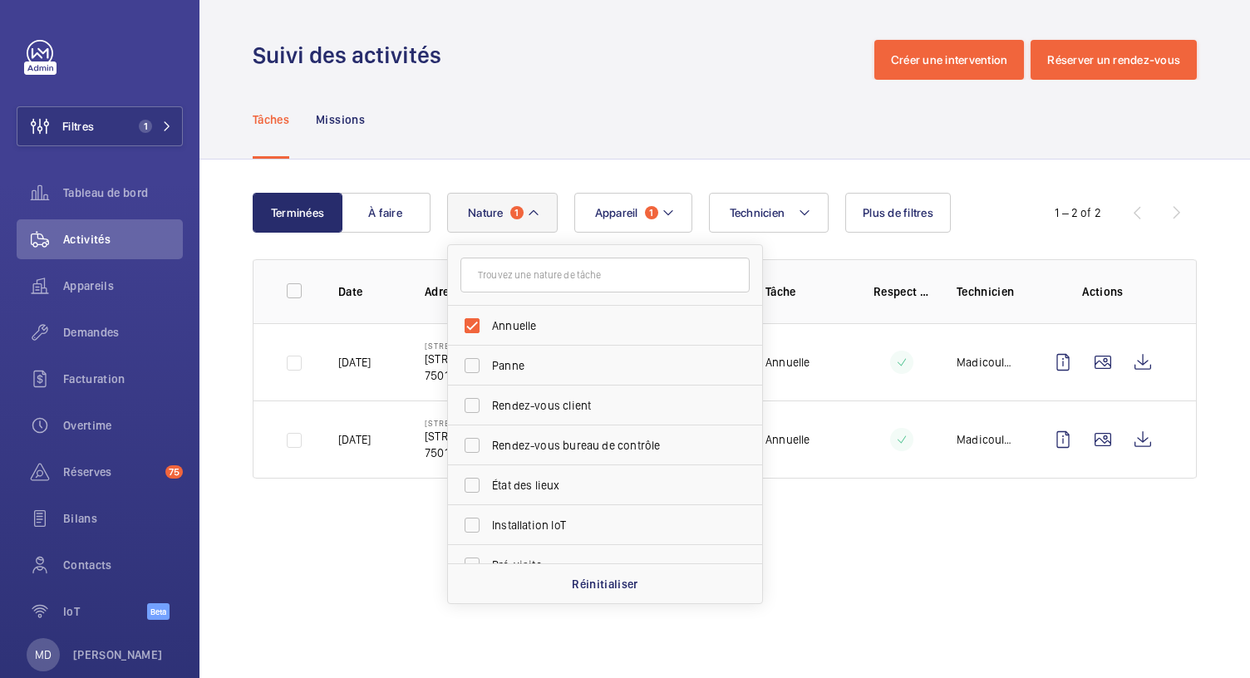
click at [604, 101] on div "Tâches Missions" at bounding box center [725, 119] width 944 height 79
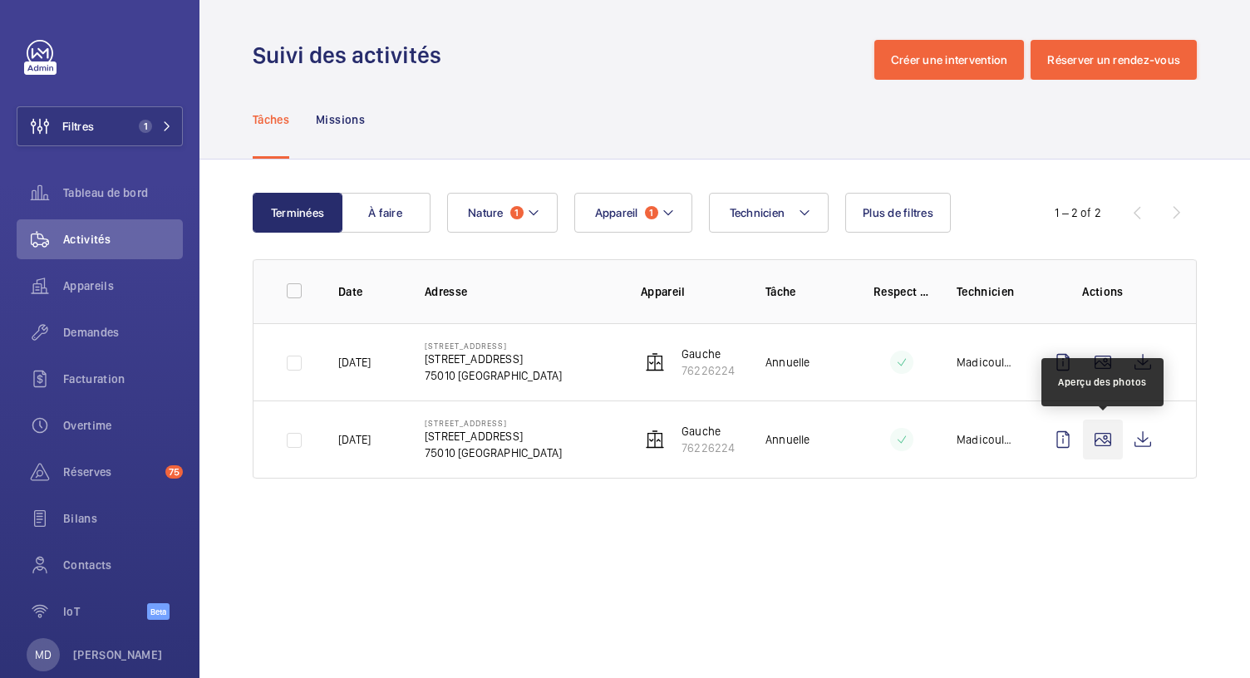
click at [1104, 436] on wm-front-icon-button at bounding box center [1103, 440] width 40 height 40
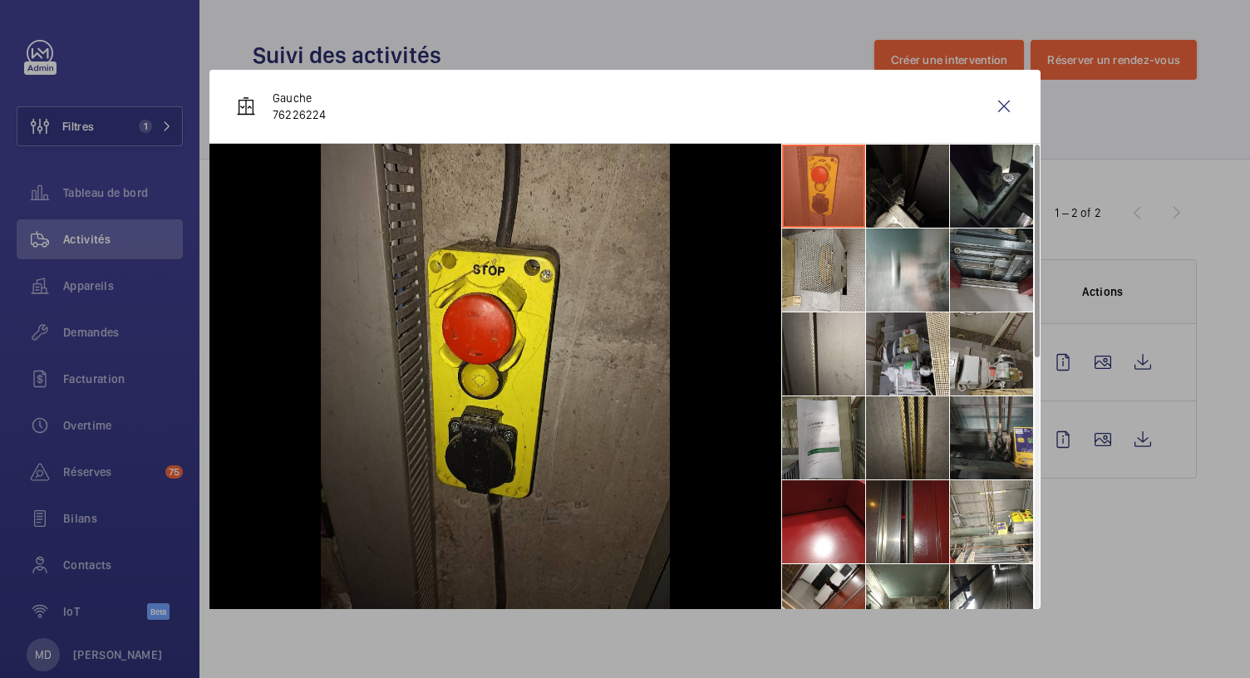
click at [998, 262] on li at bounding box center [991, 270] width 83 height 83
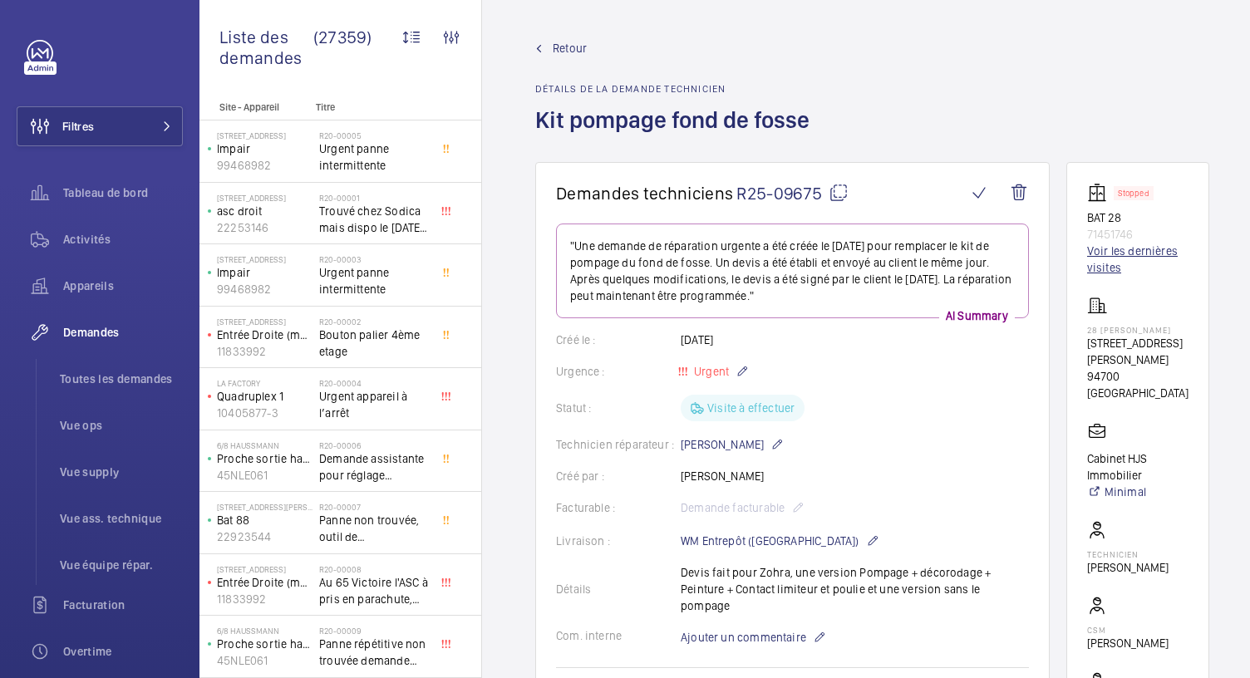
click at [1115, 268] on link "Voir les dernières visites" at bounding box center [1137, 259] width 101 height 33
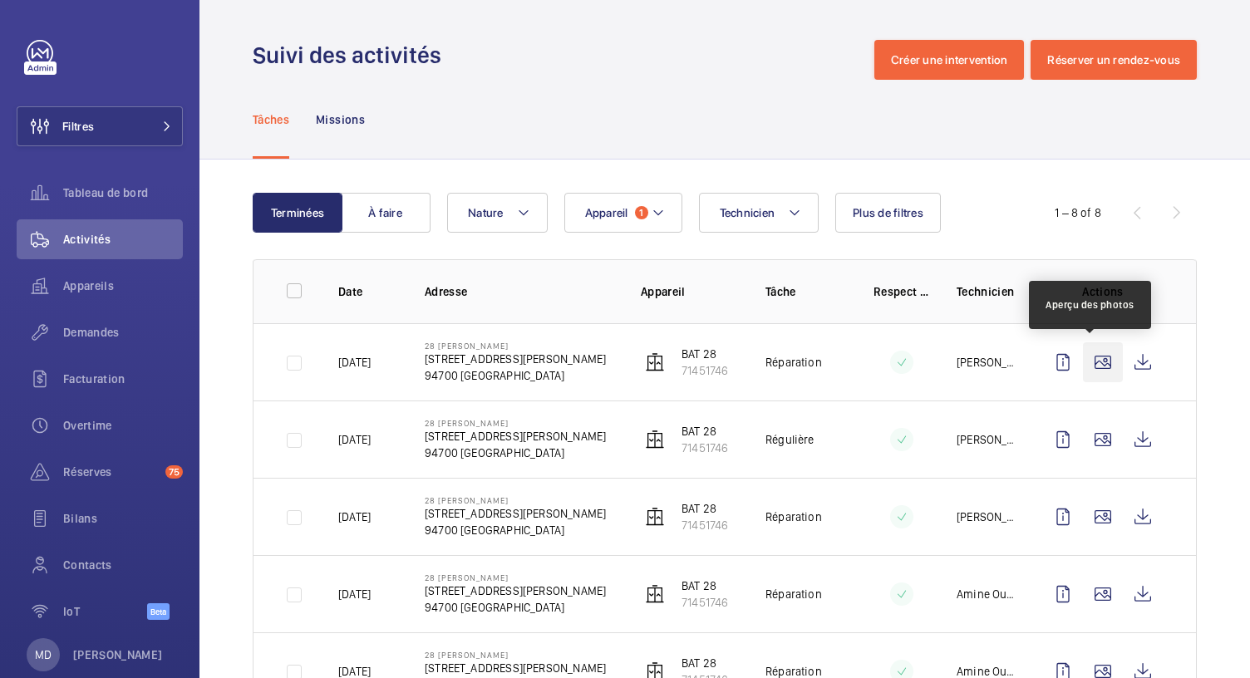
click at [1088, 381] on wm-front-icon-button at bounding box center [1103, 363] width 40 height 40
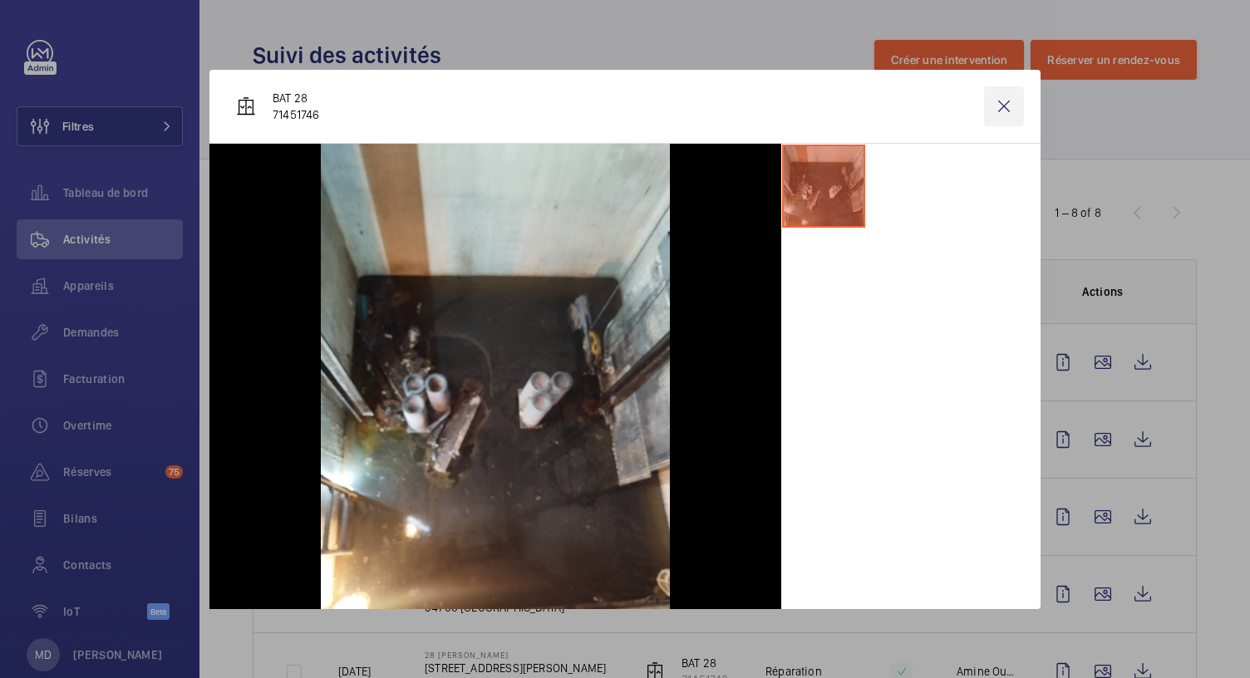
click at [1008, 101] on wm-front-icon-button at bounding box center [1004, 106] width 40 height 40
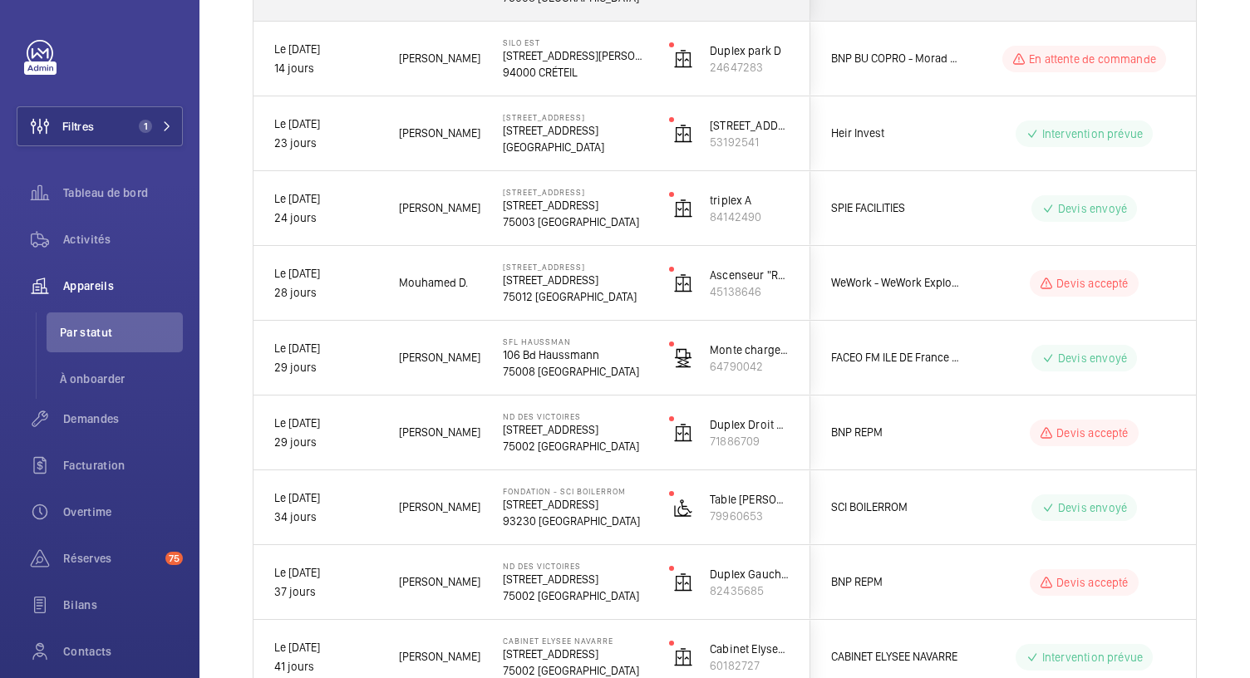
scroll to position [520, 0]
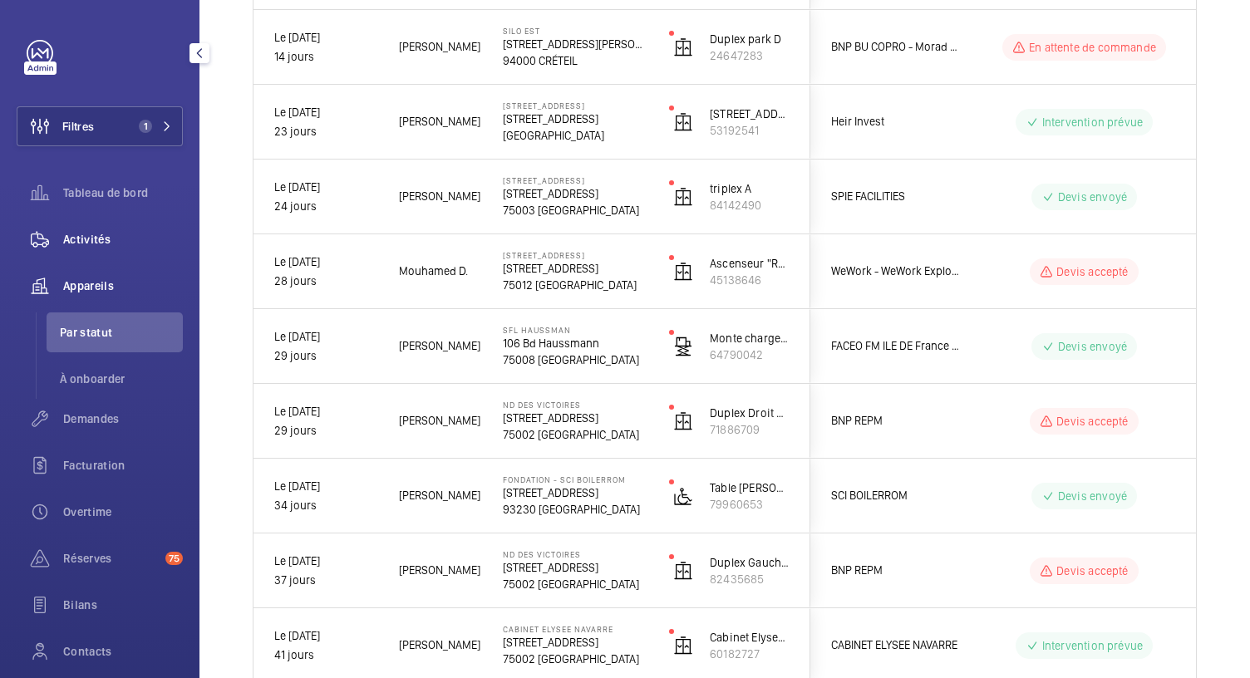
click at [121, 246] on span "Activités" at bounding box center [123, 239] width 120 height 17
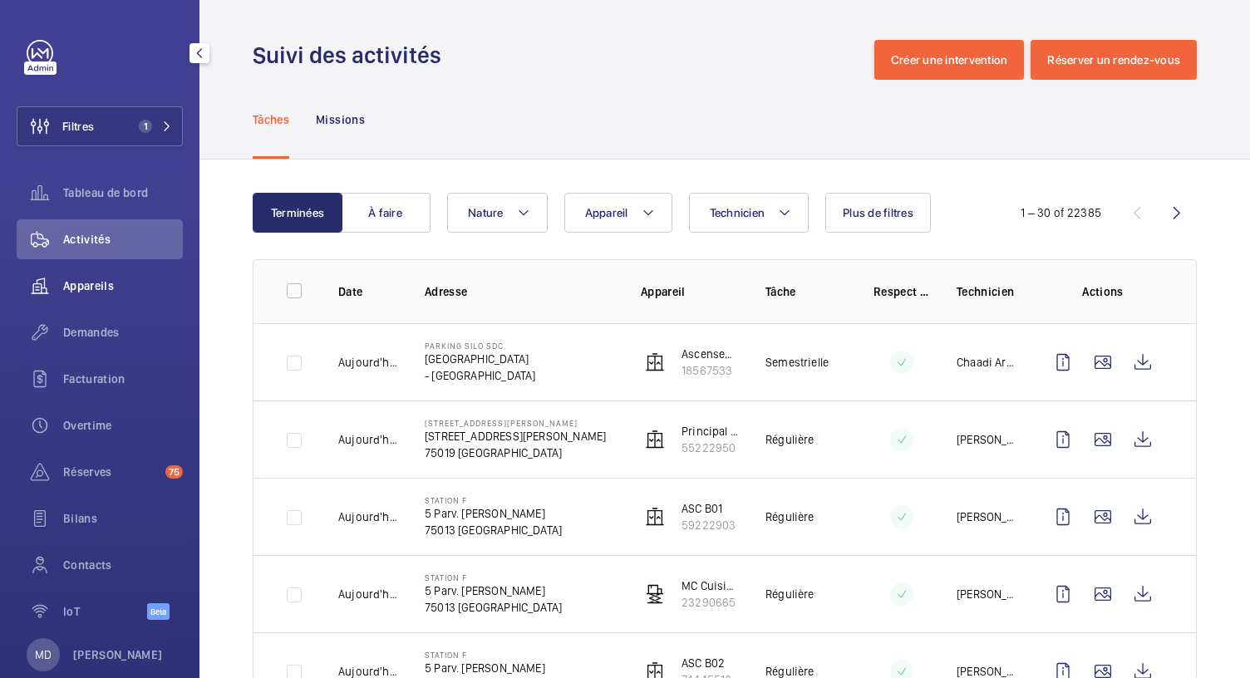
click at [106, 297] on div "Appareils" at bounding box center [100, 286] width 166 height 40
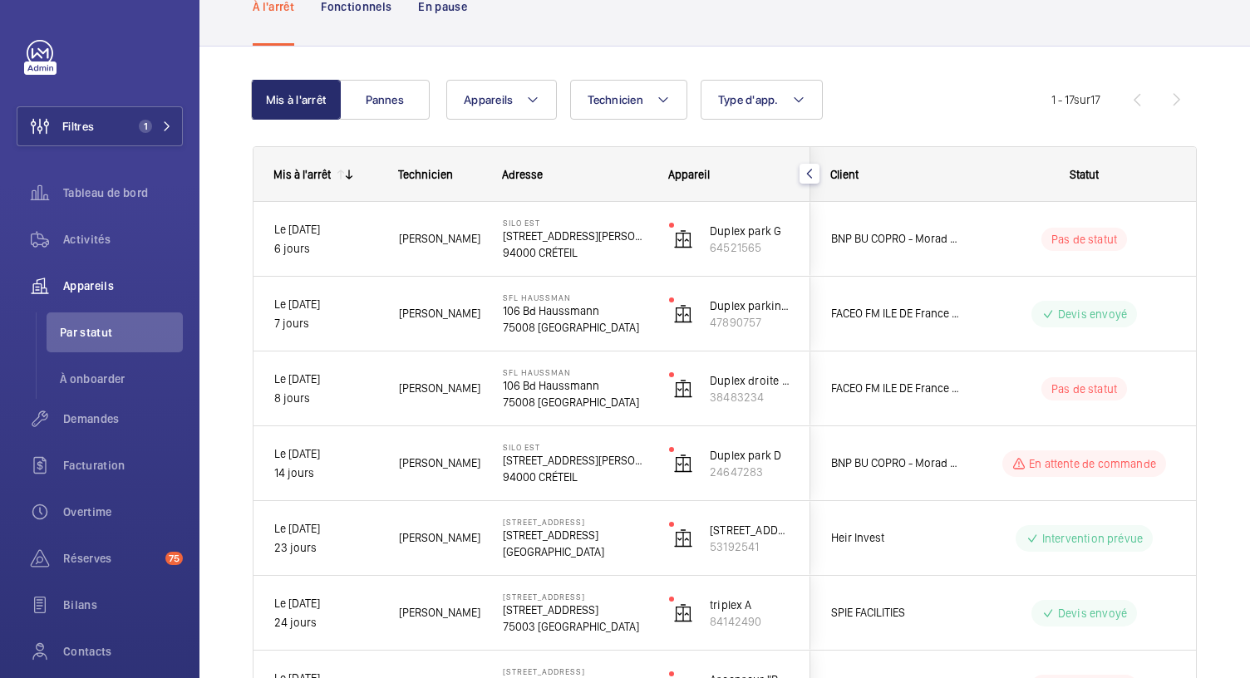
scroll to position [112, 0]
